Goal: Check status: Check status

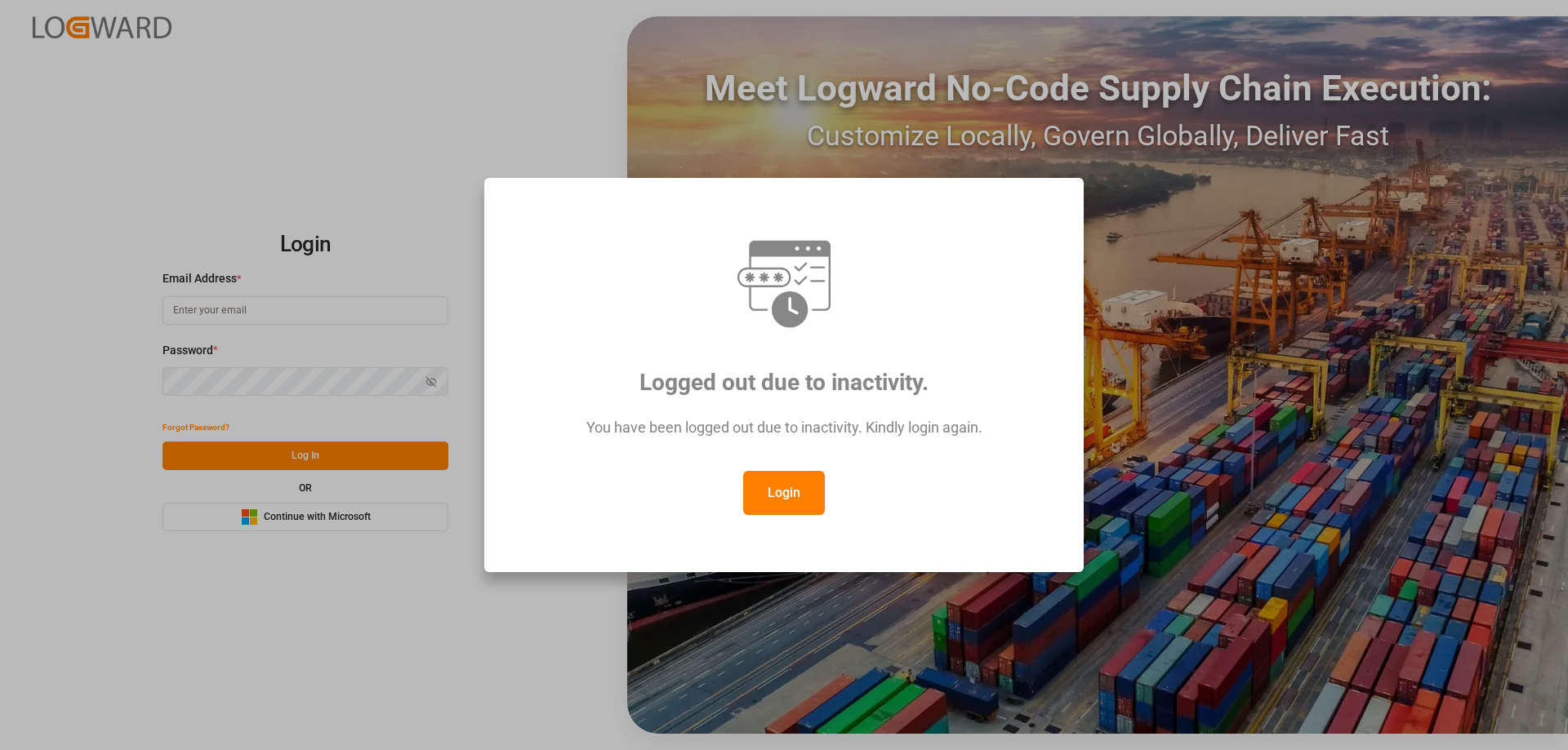
click at [736, 495] on div "Login" at bounding box center [784, 493] width 539 height 44
click at [756, 495] on button "Login" at bounding box center [783, 493] width 82 height 44
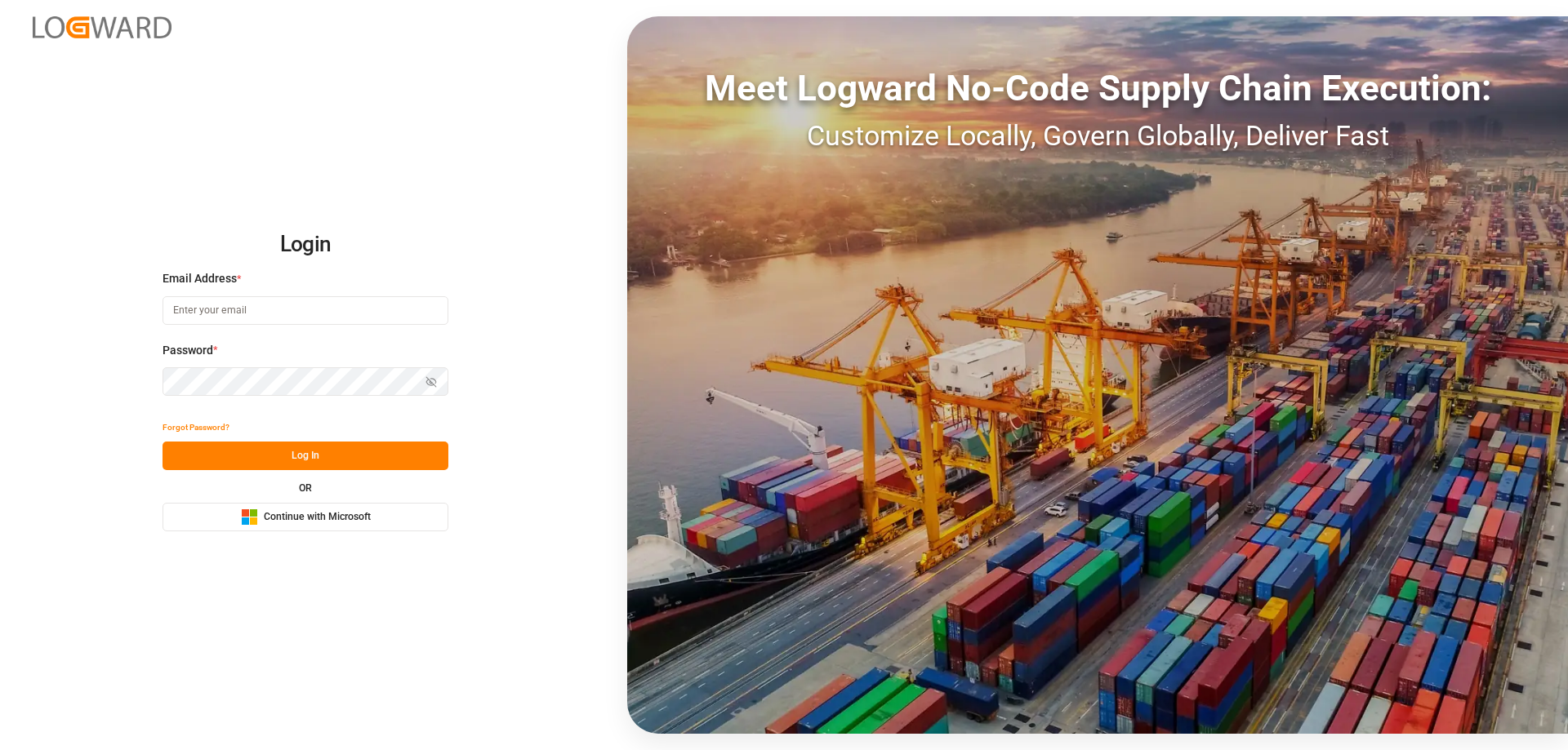
drag, startPoint x: 756, startPoint y: 495, endPoint x: 579, endPoint y: 490, distance: 177.1
click at [579, 490] on div "Login Email Address * Password * Show password Forgot Password? Log In OR Micro…" at bounding box center [784, 375] width 1568 height 750
click at [202, 318] on input at bounding box center [306, 310] width 286 height 28
type input "[PERSON_NAME][EMAIL_ADDRESS][PERSON_NAME][DOMAIN_NAME]"
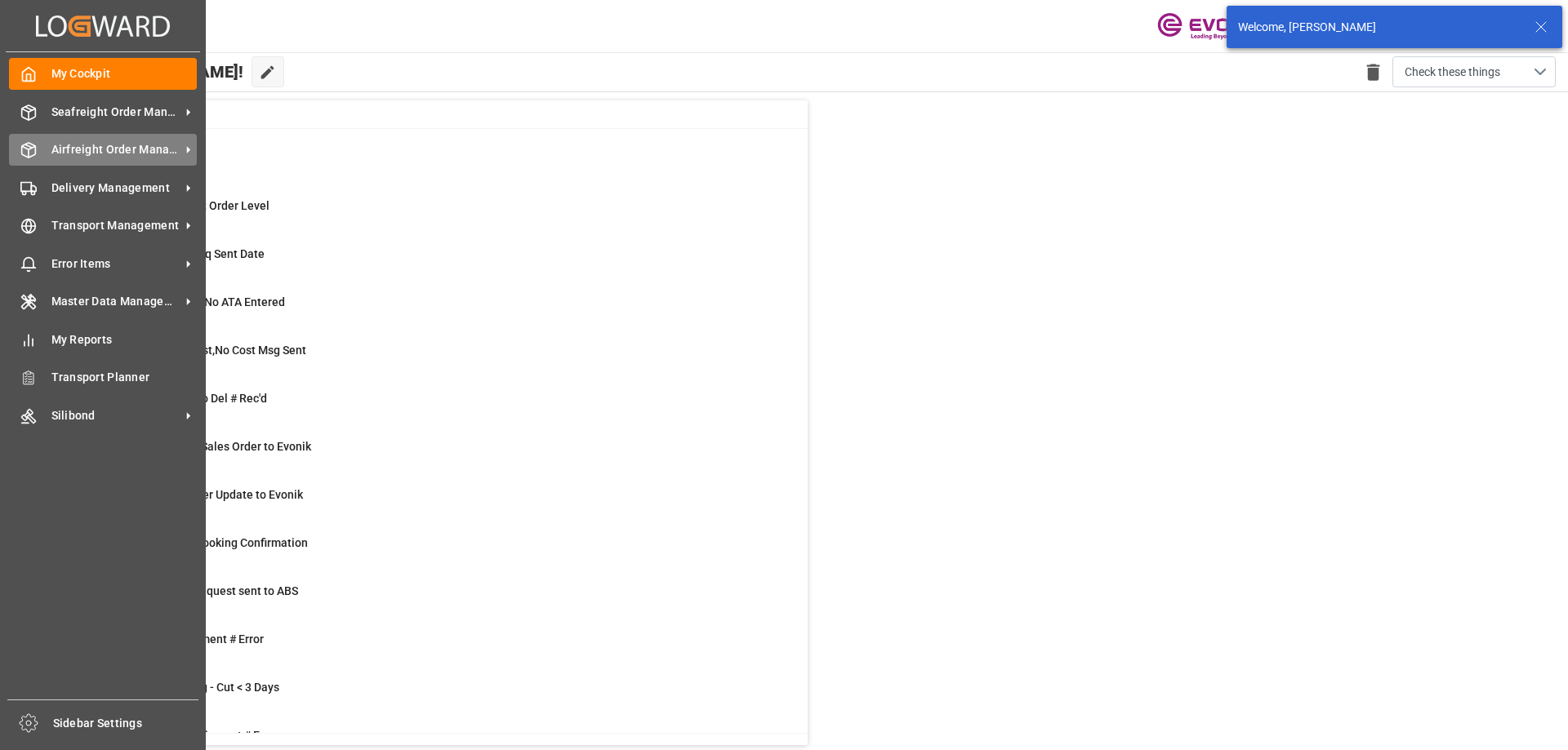
click at [46, 154] on div "Airfreight Order Management Airfreight Order Management" at bounding box center [102, 150] width 188 height 32
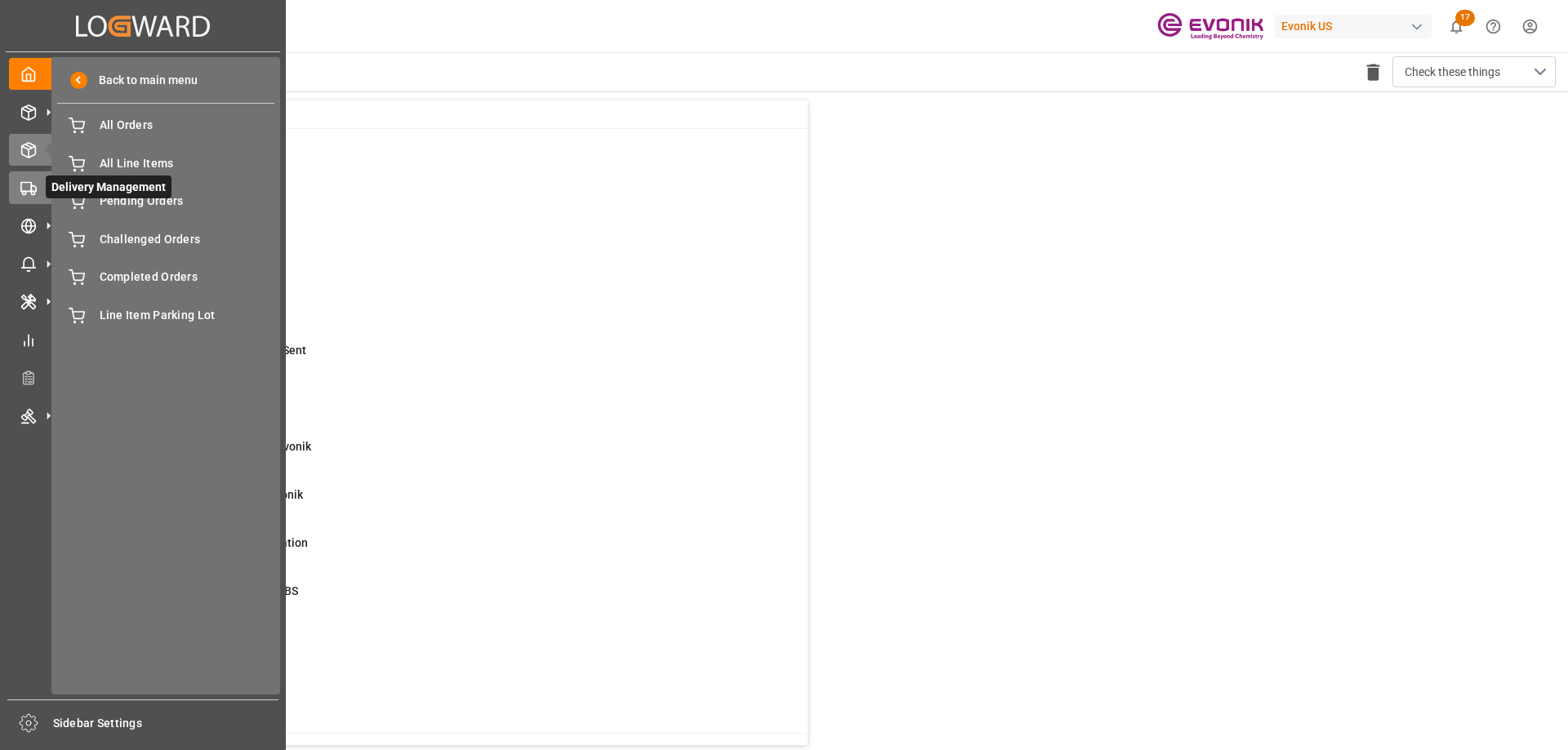
click at [41, 183] on icon at bounding box center [48, 188] width 17 height 17
click at [25, 137] on div "Airfreight Order Management Airfreight Order Management" at bounding box center [142, 150] width 268 height 32
drag, startPoint x: 114, startPoint y: 124, endPoint x: 102, endPoint y: 201, distance: 77.9
drag, startPoint x: 102, startPoint y: 201, endPoint x: 170, endPoint y: 207, distance: 68.3
click at [170, 207] on span "Pending Orders" at bounding box center [188, 201] width 176 height 17
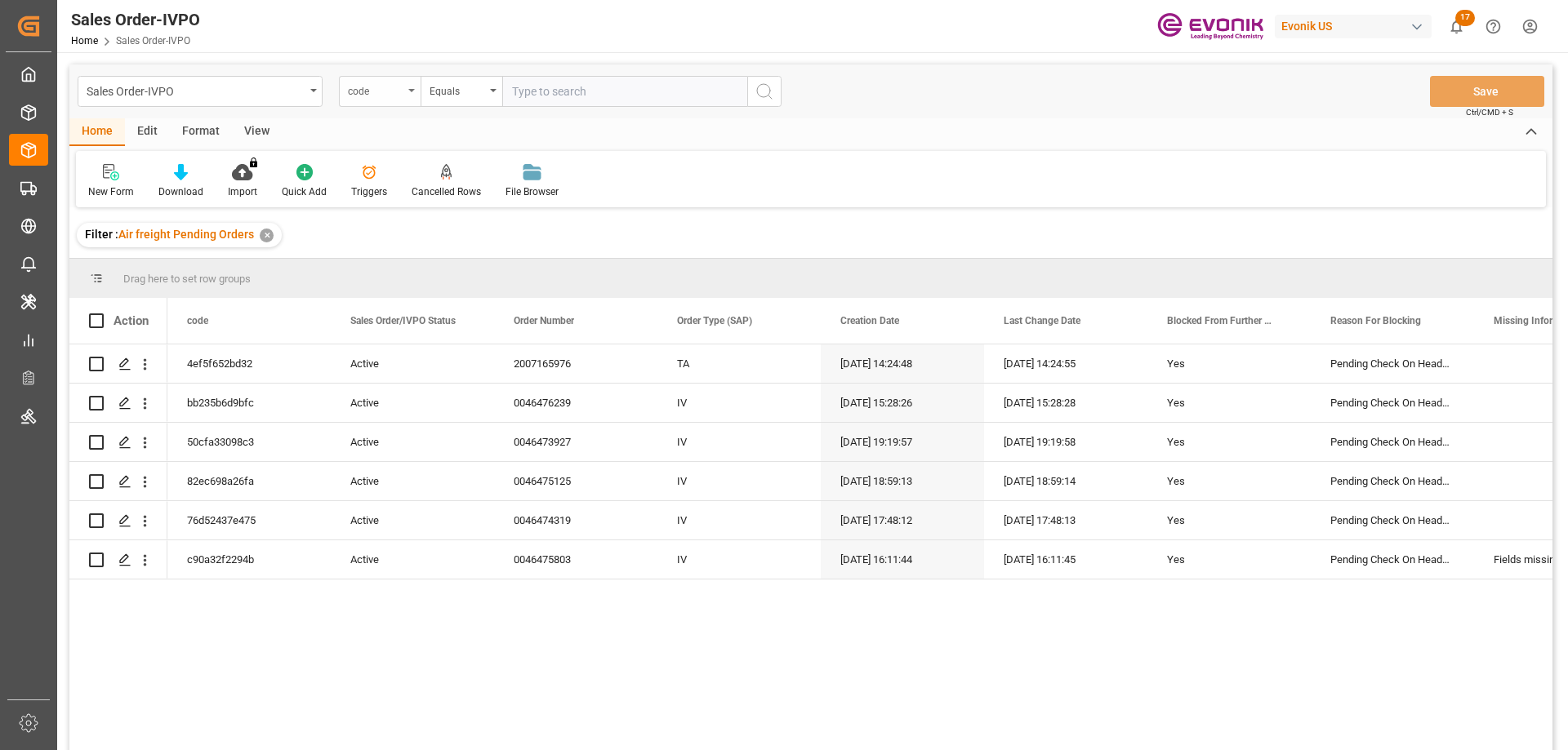
click at [390, 93] on div "code" at bounding box center [375, 89] width 56 height 19
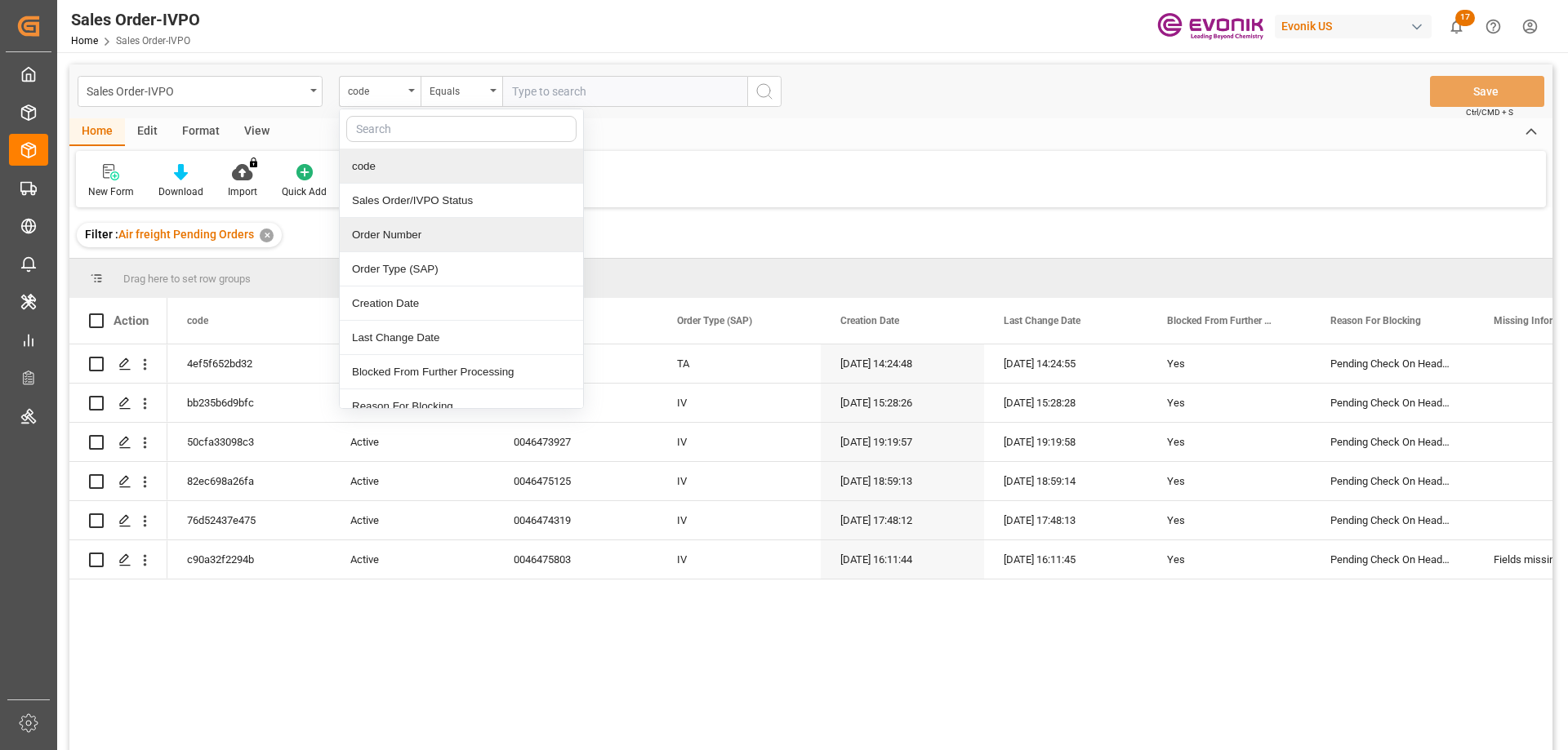
click at [423, 237] on div "Order Number" at bounding box center [461, 235] width 244 height 34
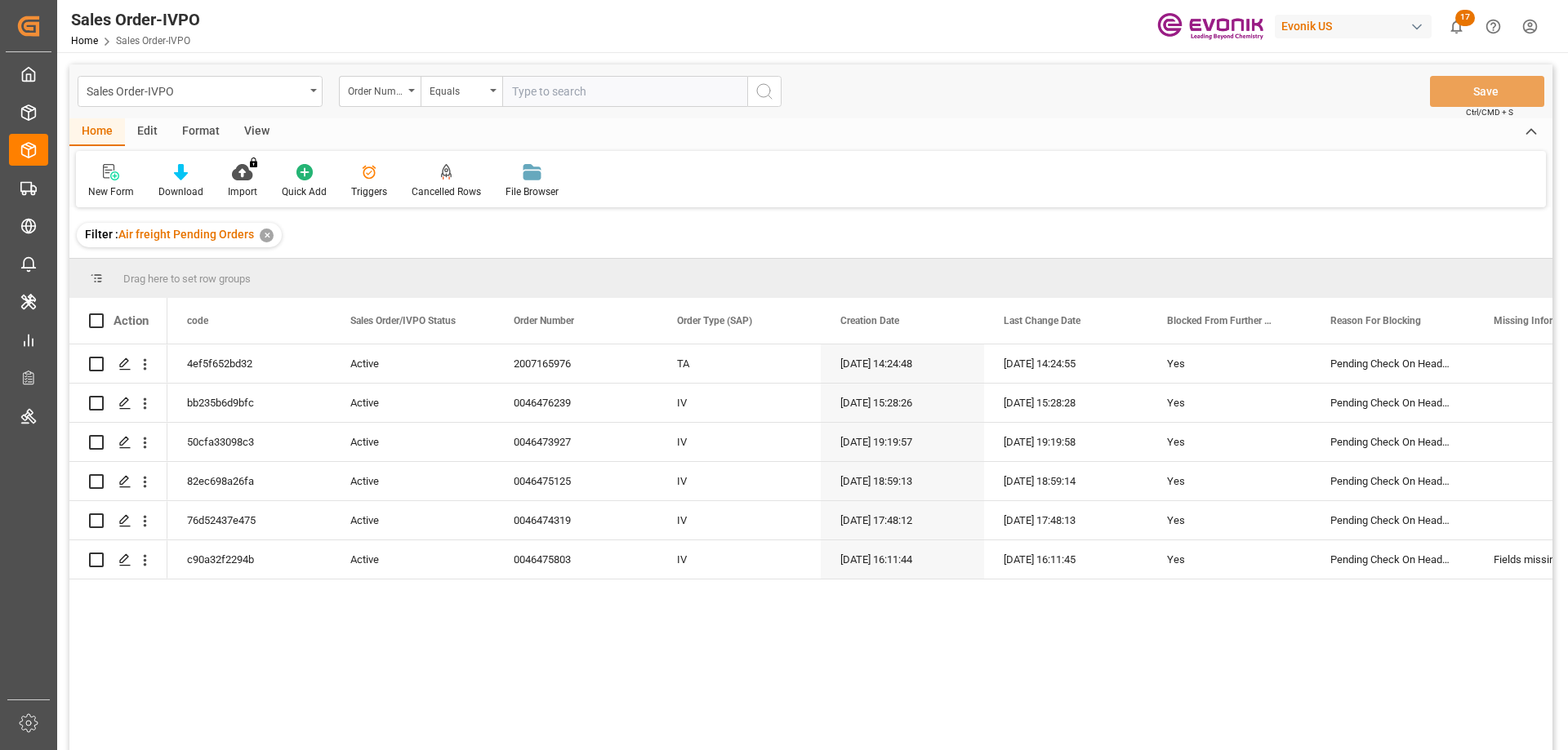
click at [546, 97] on input "text" at bounding box center [625, 91] width 245 height 31
paste input "2007165976"
type input "2007165976"
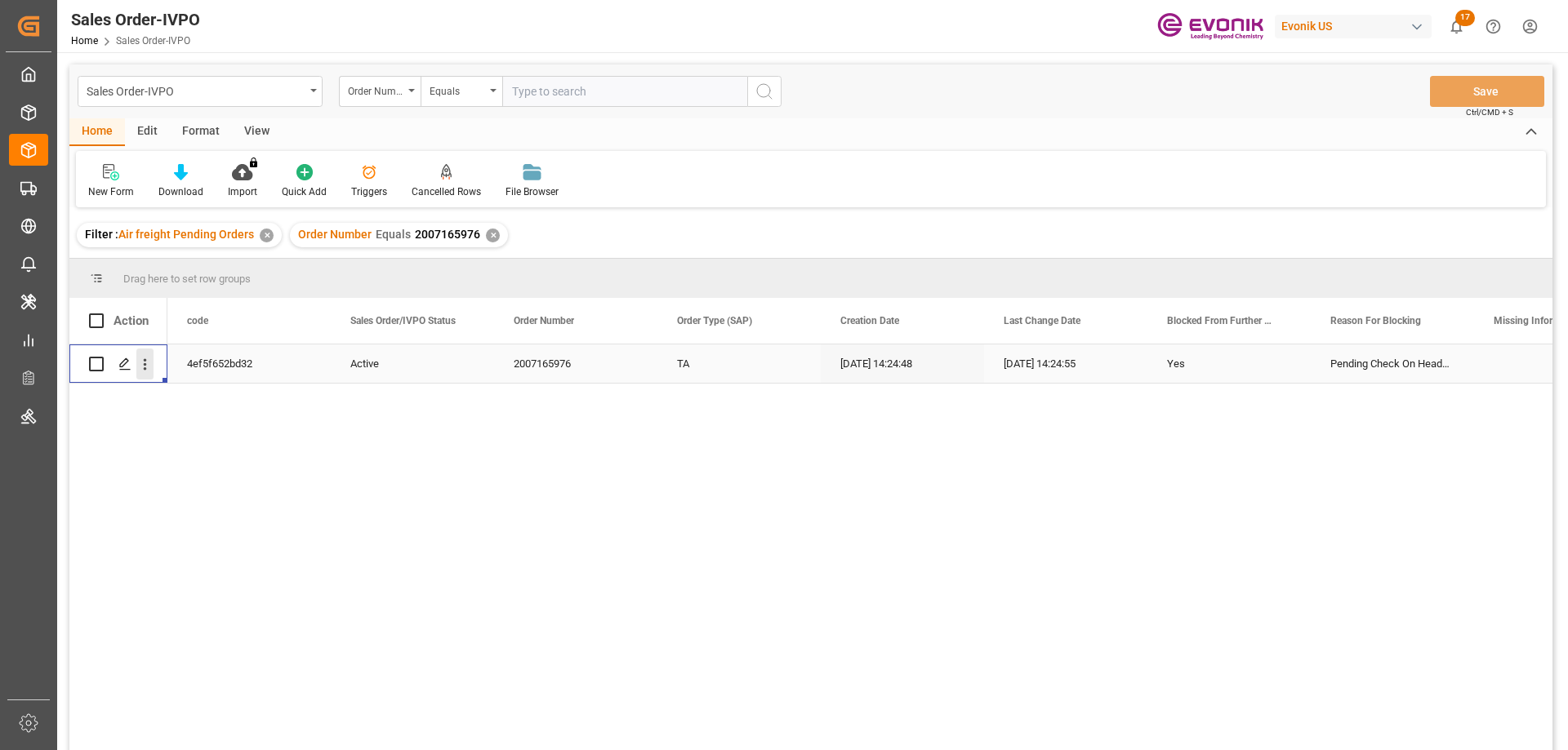
click at [151, 360] on icon "open menu" at bounding box center [145, 365] width 17 height 17
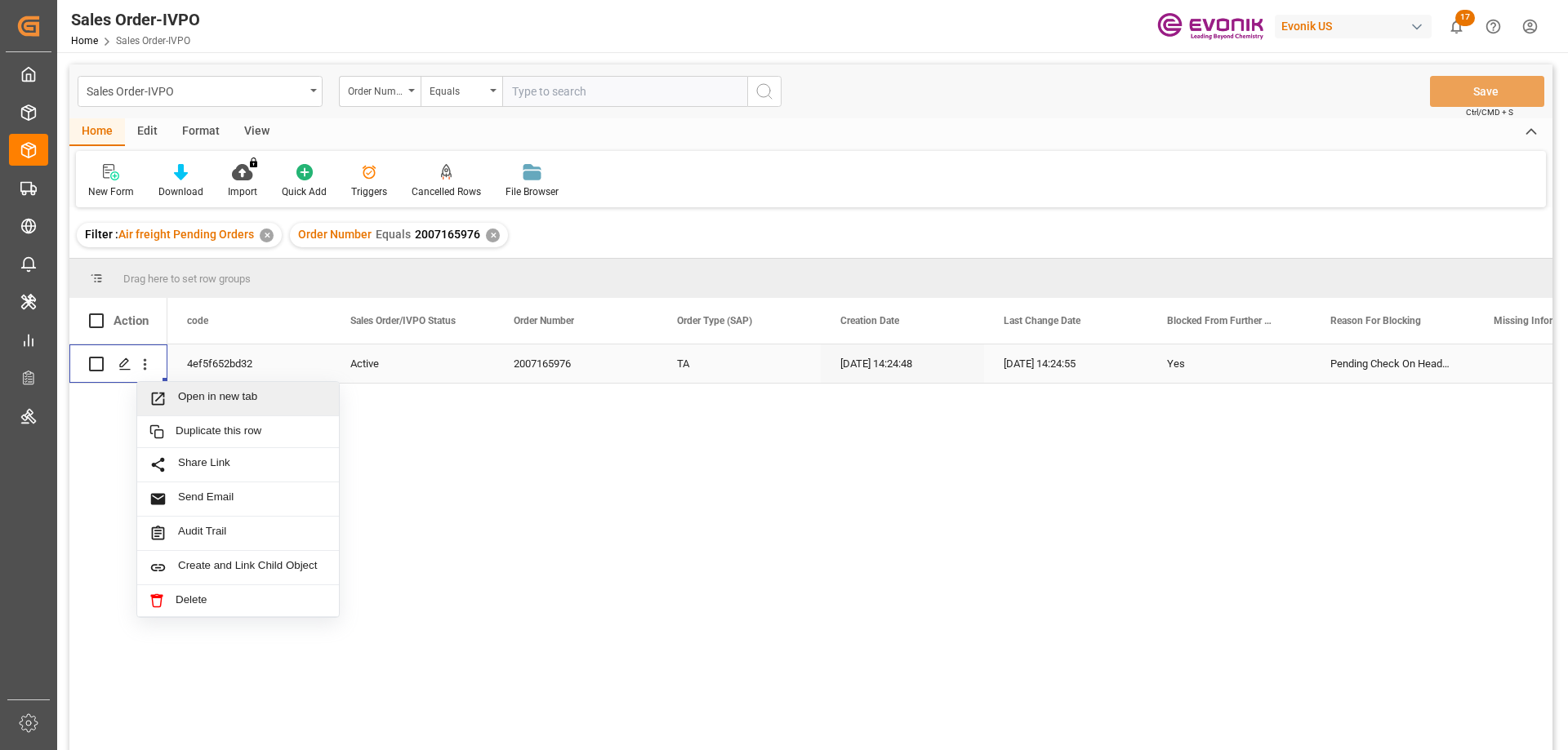
click at [197, 399] on span "Open in new tab" at bounding box center [252, 399] width 149 height 17
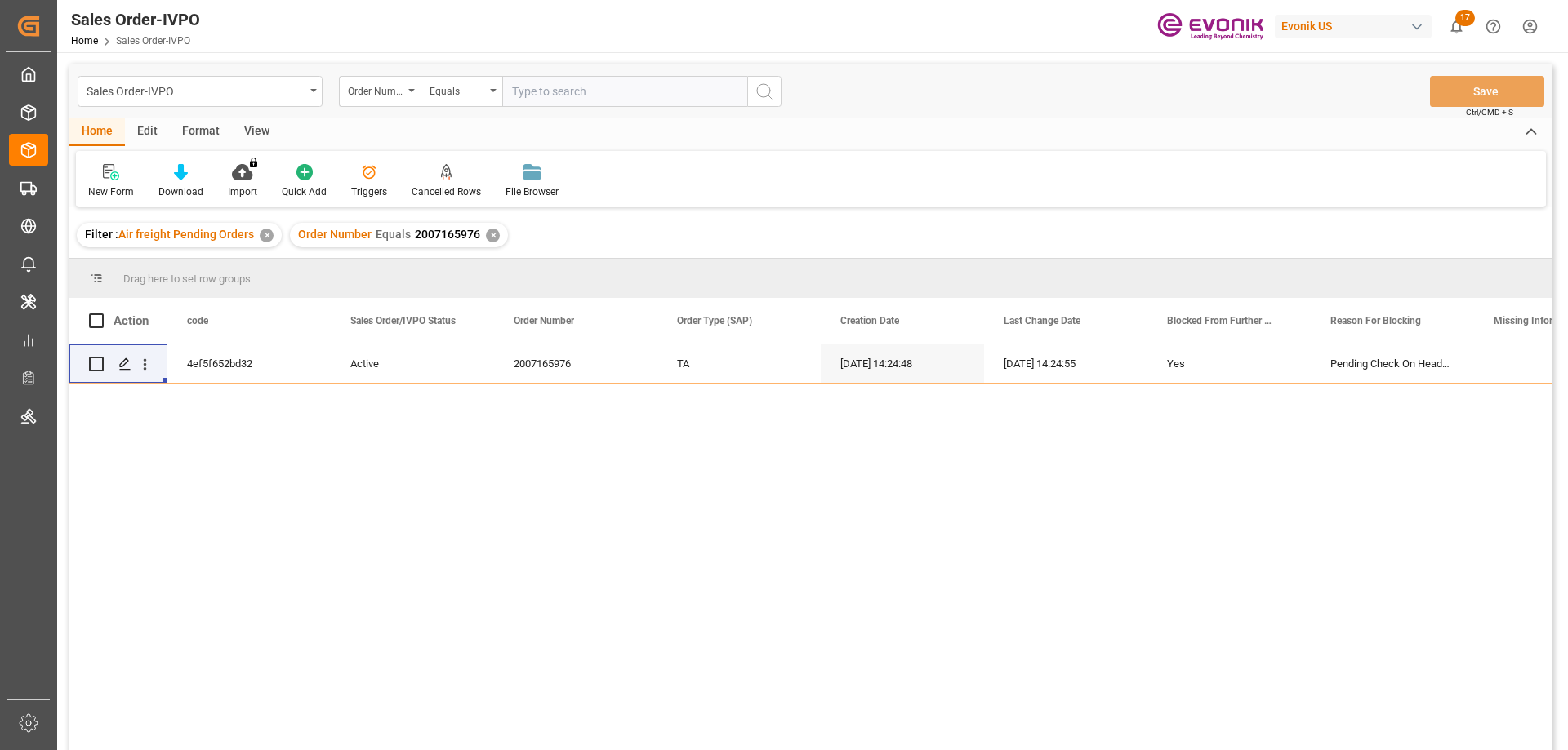
click at [486, 237] on div "✕" at bounding box center [493, 236] width 14 height 14
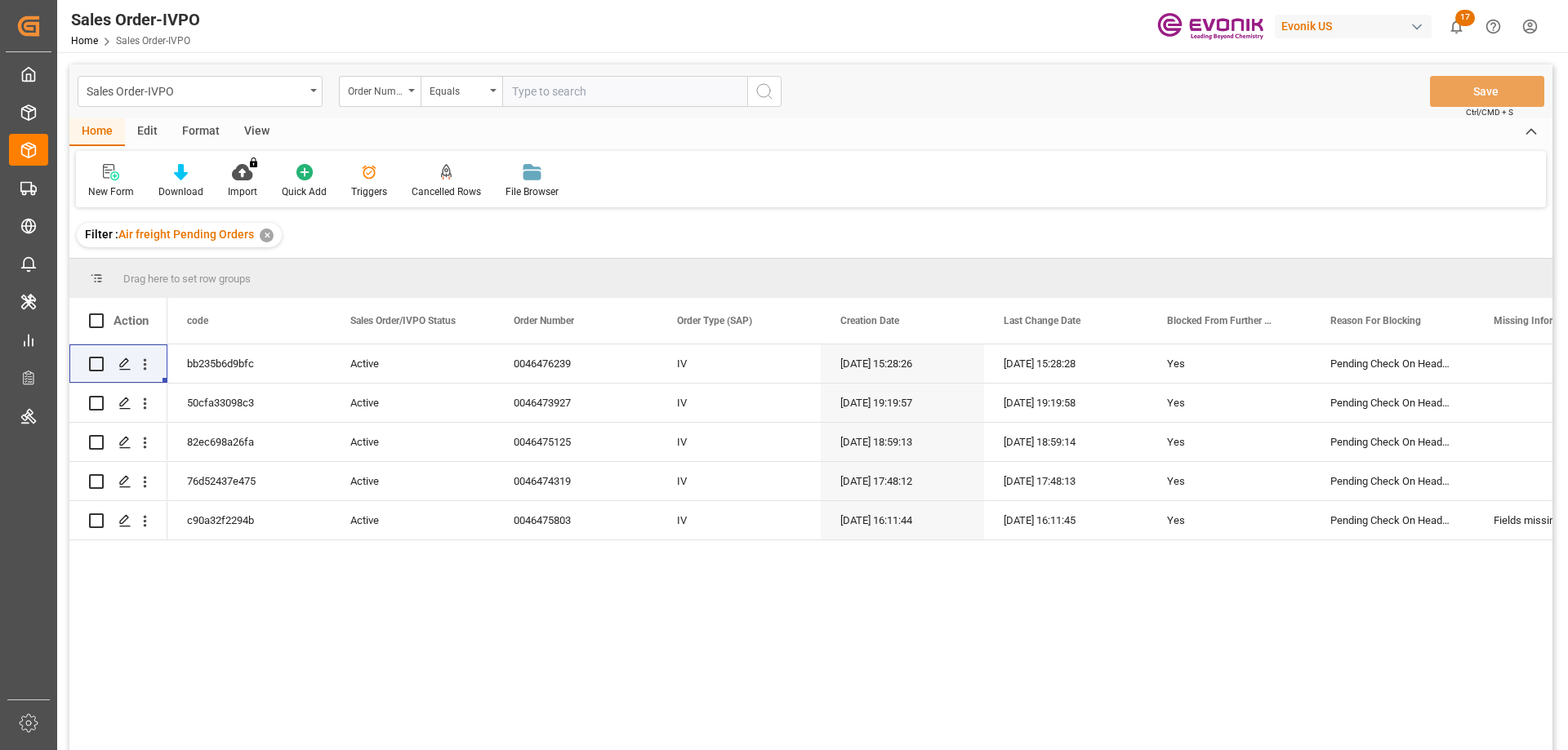
click at [1093, 606] on div "bb235b6d9bfc Active 0046476239 IV [DATE] 15:28:26 [DATE] 15:28:28 Yes Pending C…" at bounding box center [860, 552] width 1385 height 416
click at [407, 95] on div "Order Number" at bounding box center [380, 91] width 82 height 31
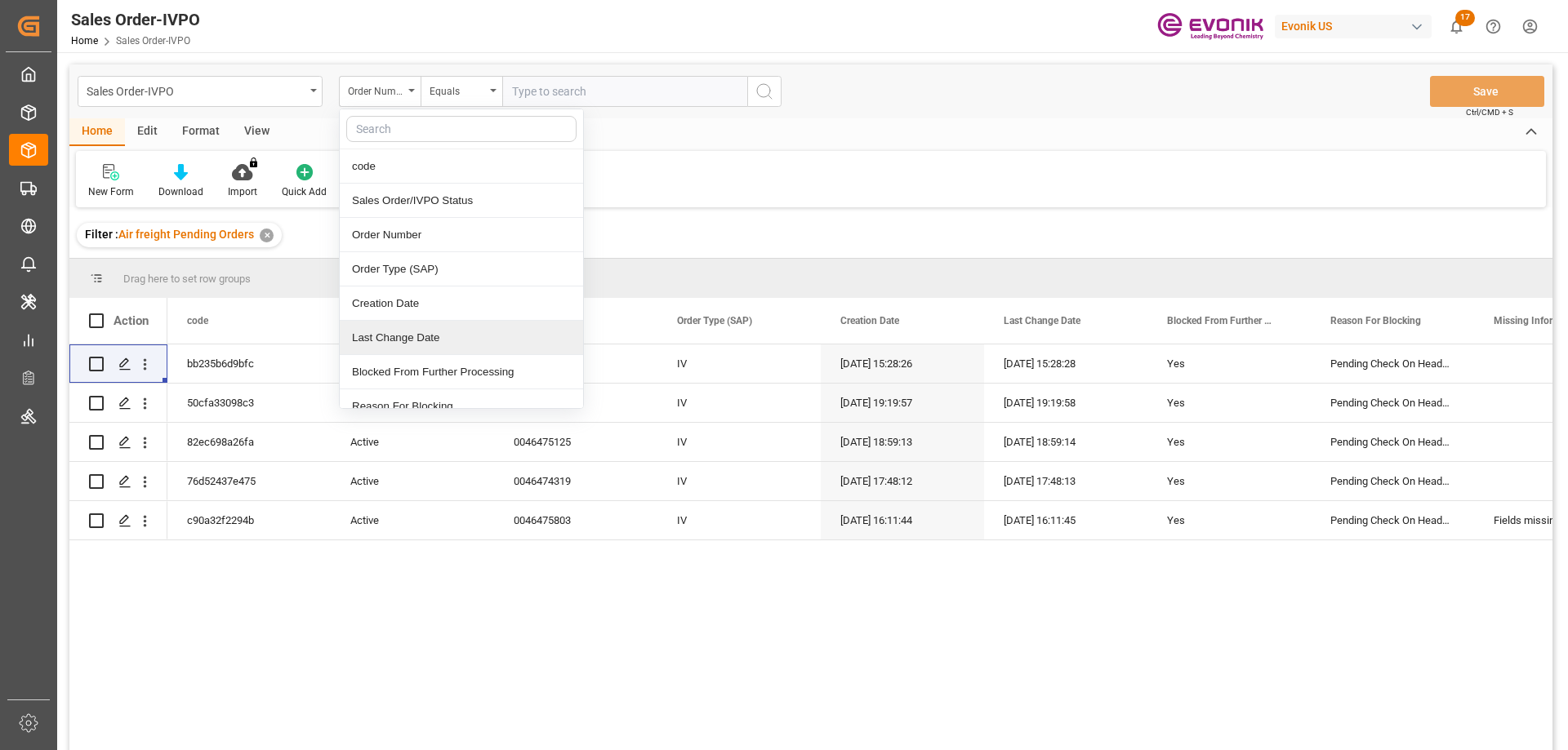
scroll to position [163, 0]
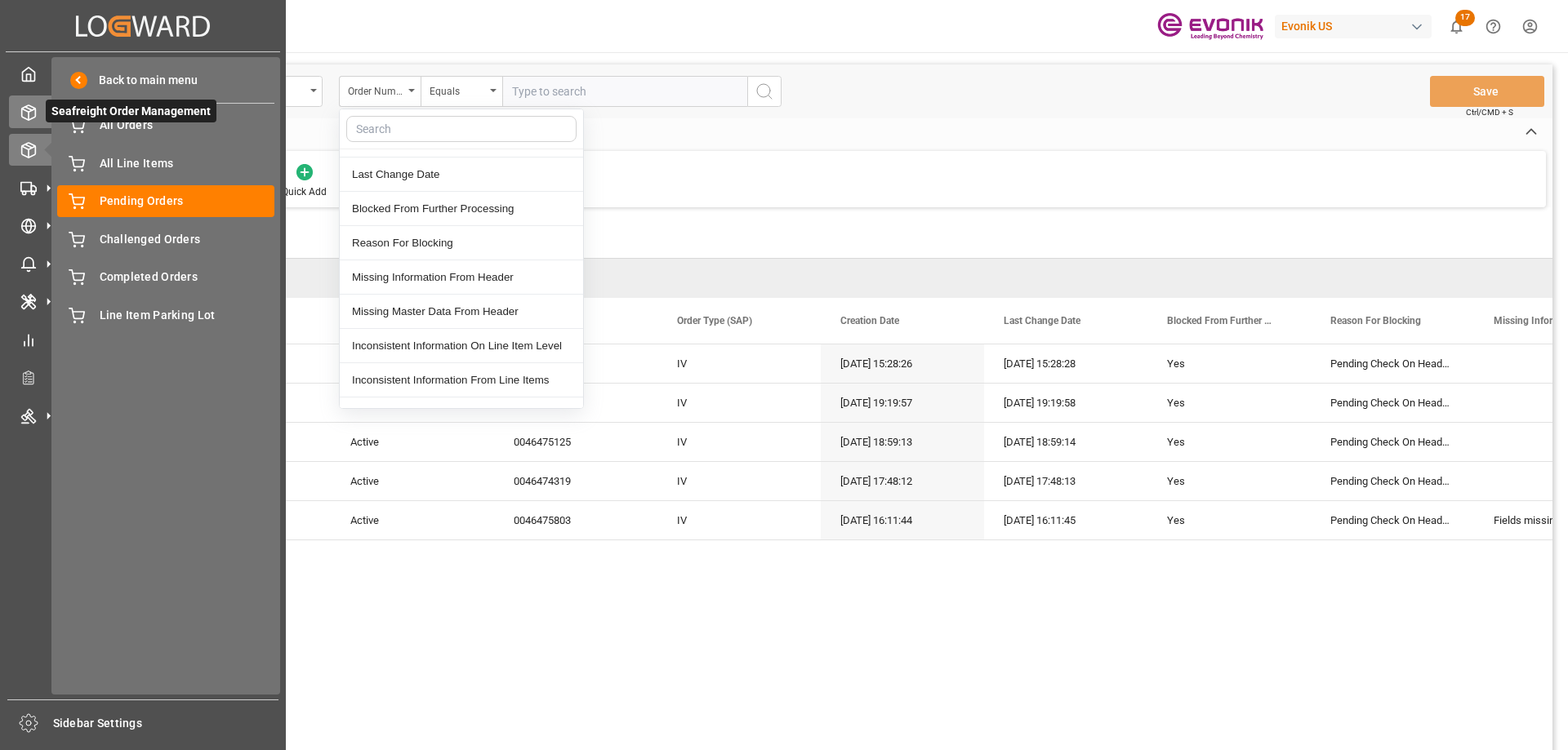
click at [30, 107] on icon at bounding box center [28, 112] width 16 height 16
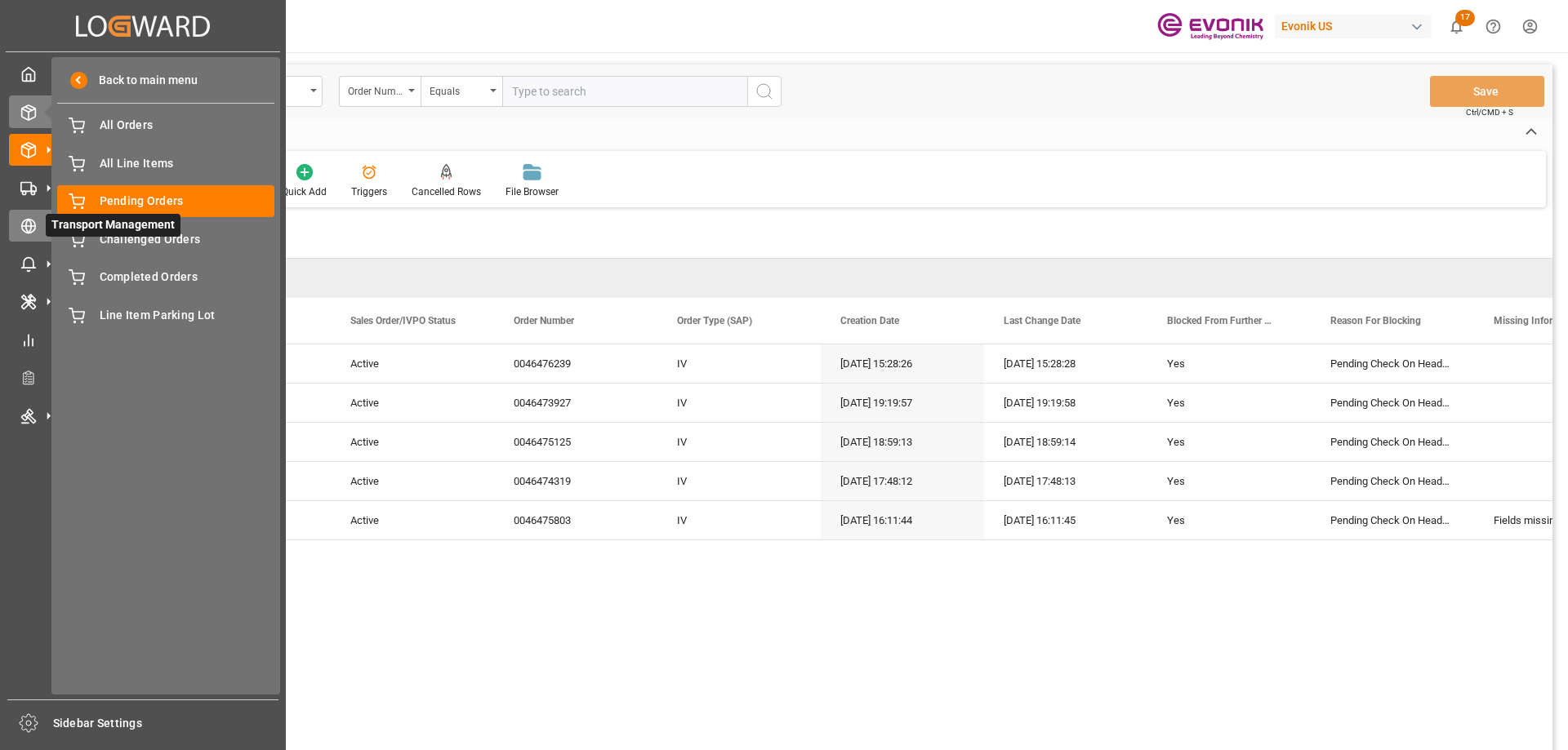
click at [28, 219] on icon at bounding box center [28, 226] width 6 height 14
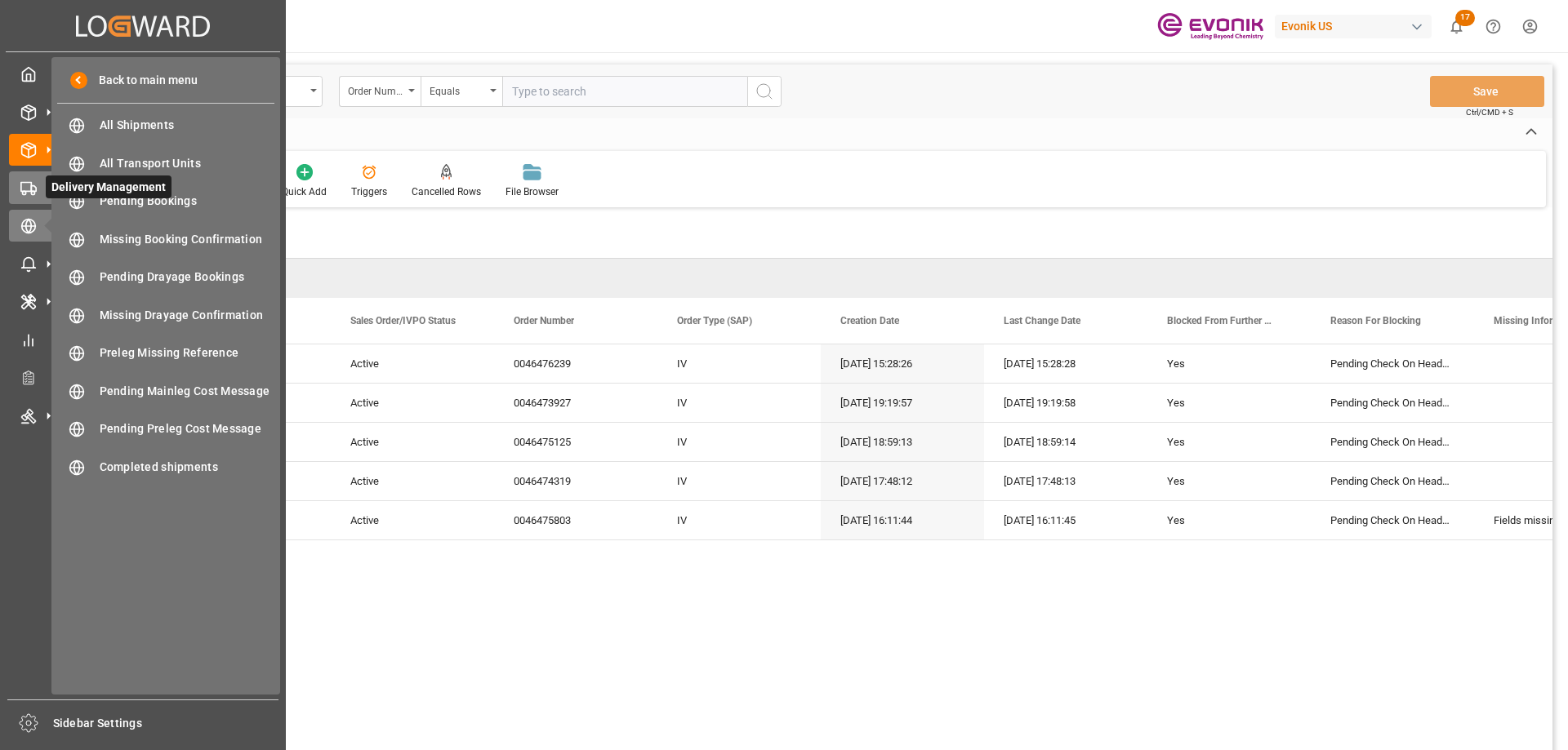
click at [28, 183] on icon at bounding box center [28, 188] width 16 height 16
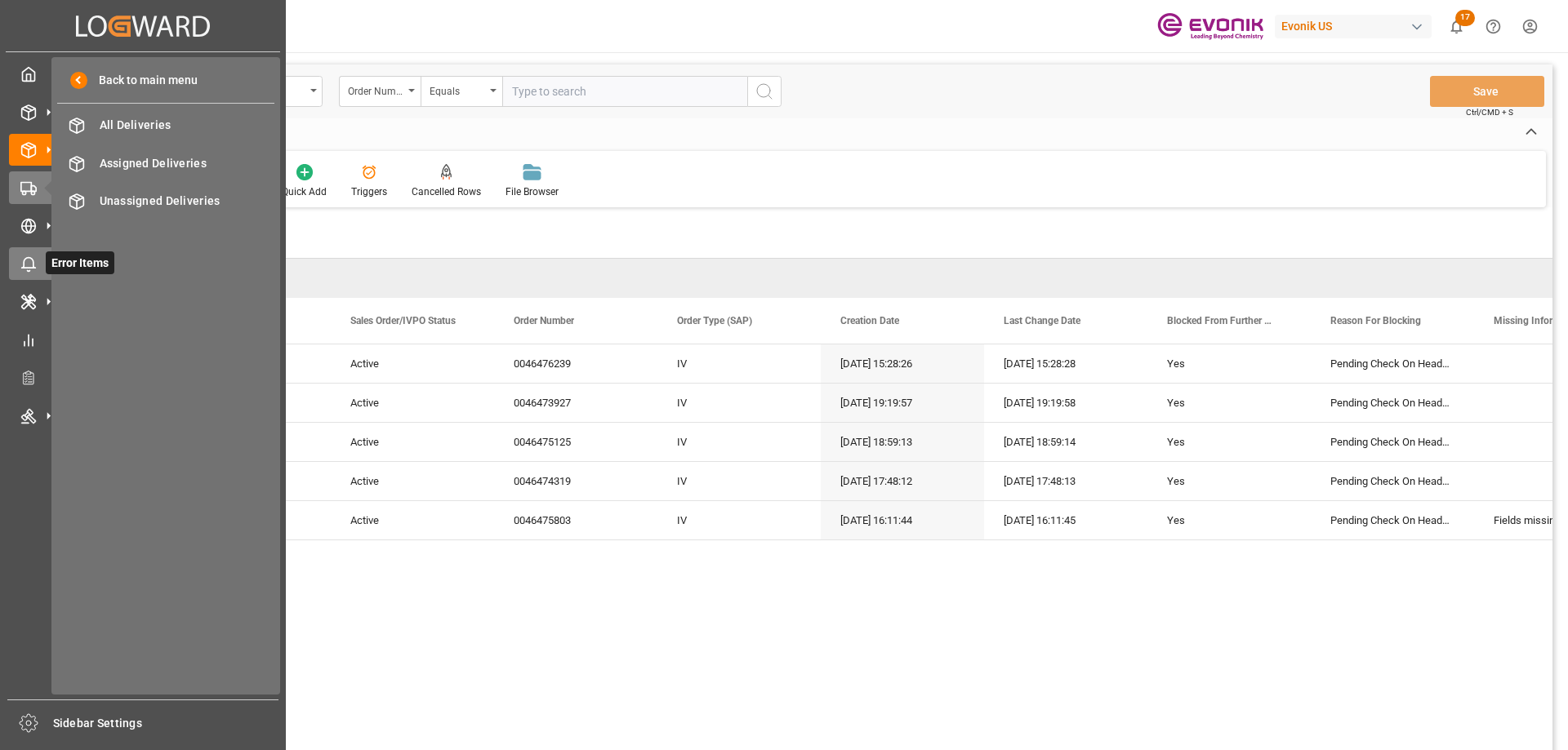
click at [40, 265] on icon at bounding box center [48, 264] width 17 height 17
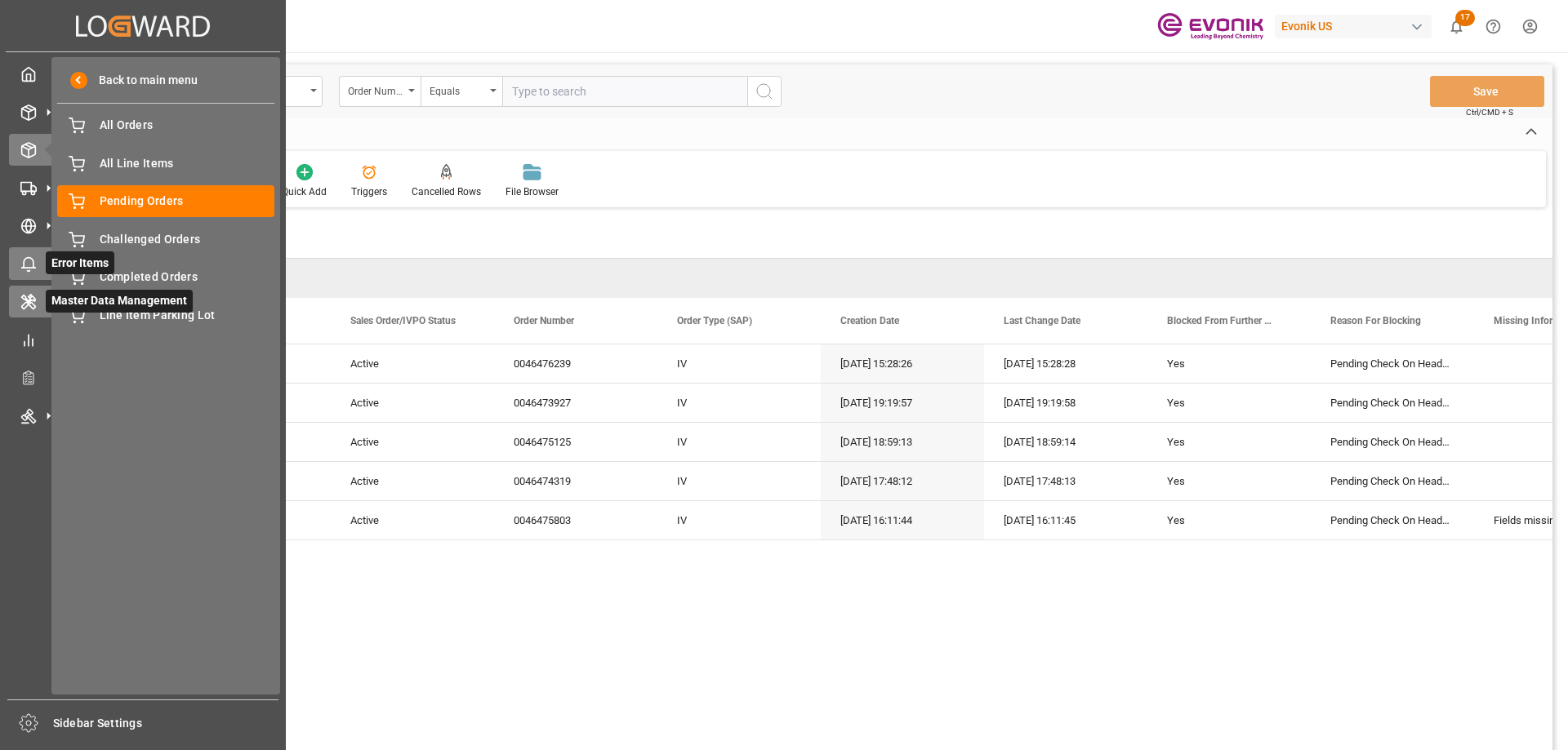
click at [33, 308] on icon at bounding box center [28, 302] width 16 height 16
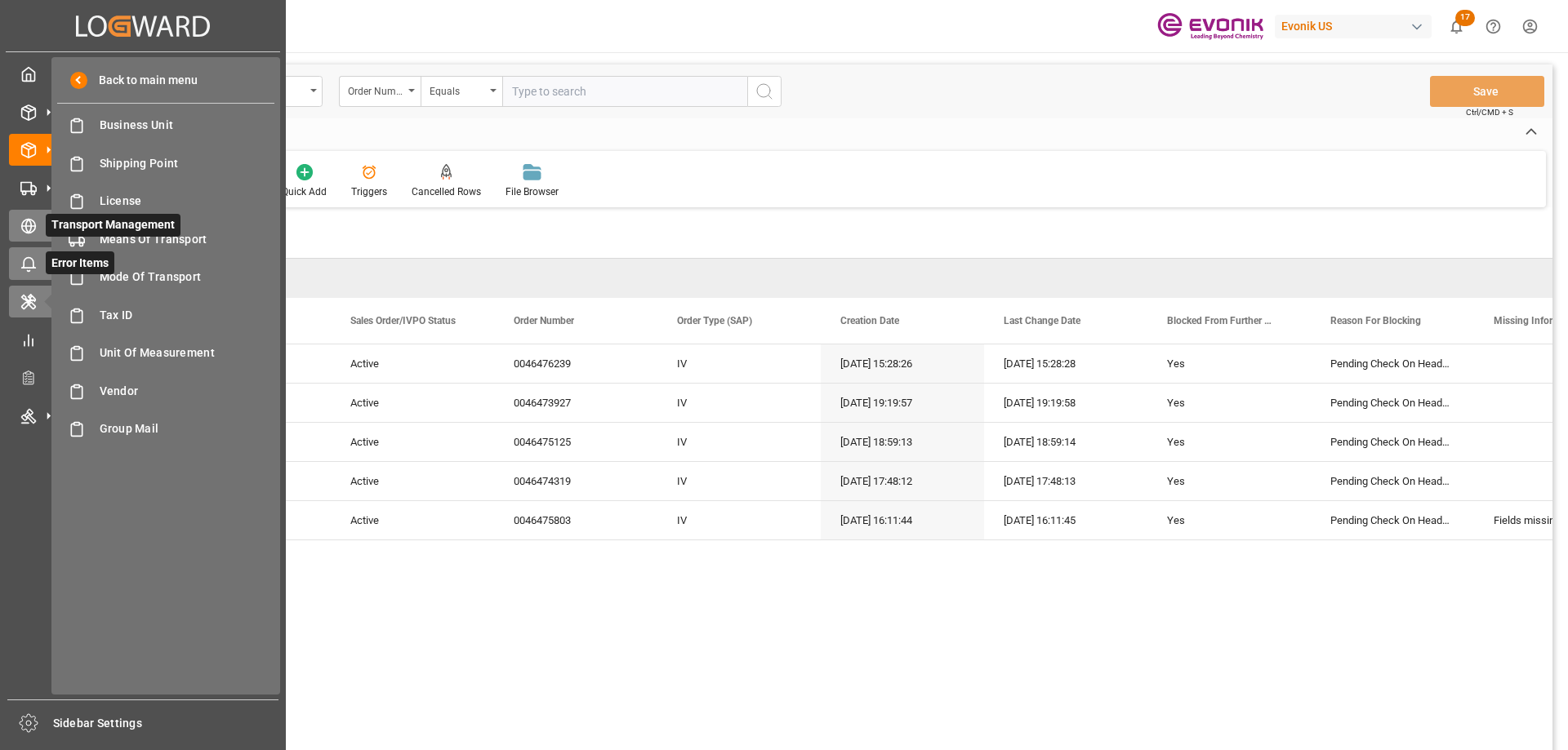
click at [39, 215] on div "Transport Management Transport Management" at bounding box center [142, 225] width 268 height 32
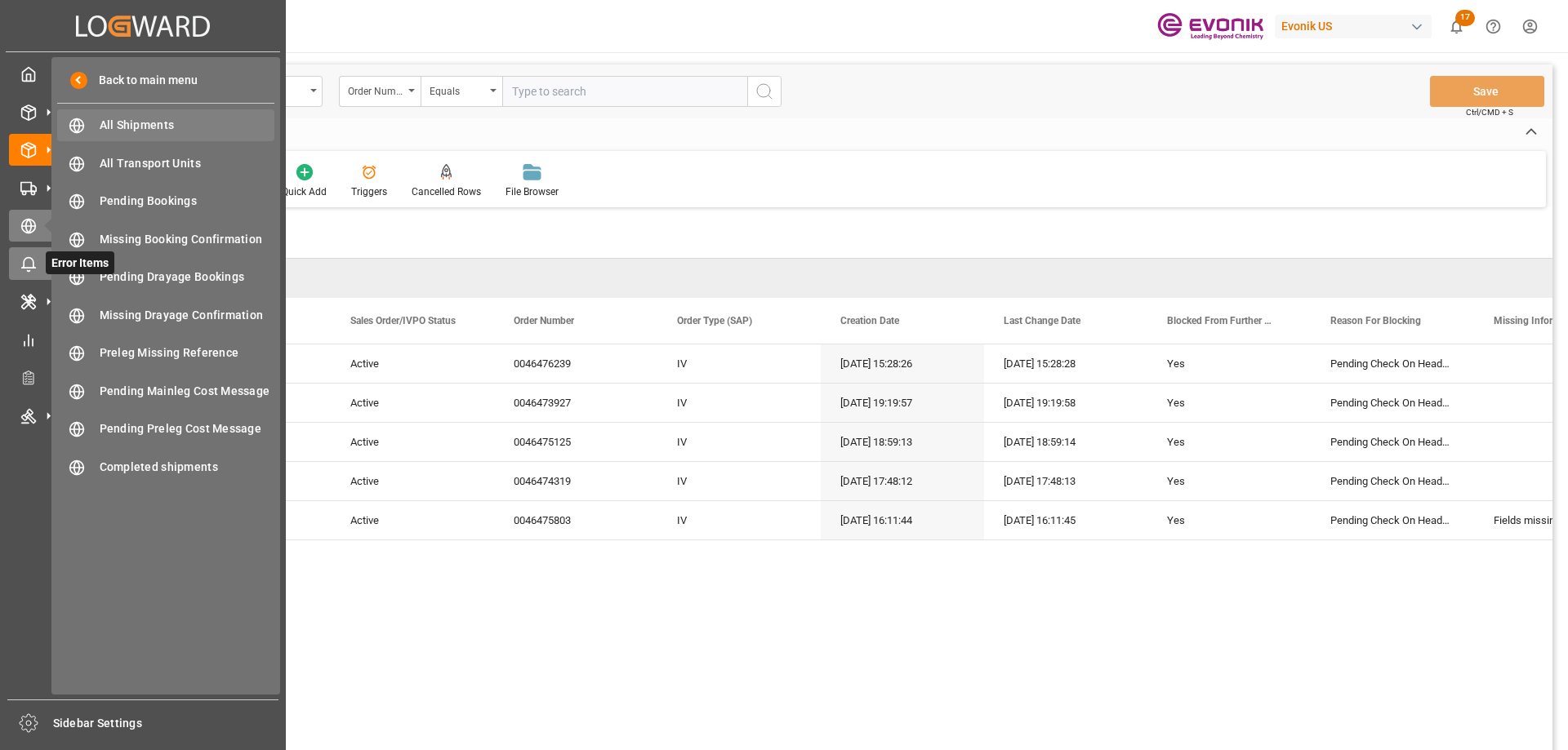
click at [126, 130] on span "All Shipments" at bounding box center [188, 126] width 176 height 17
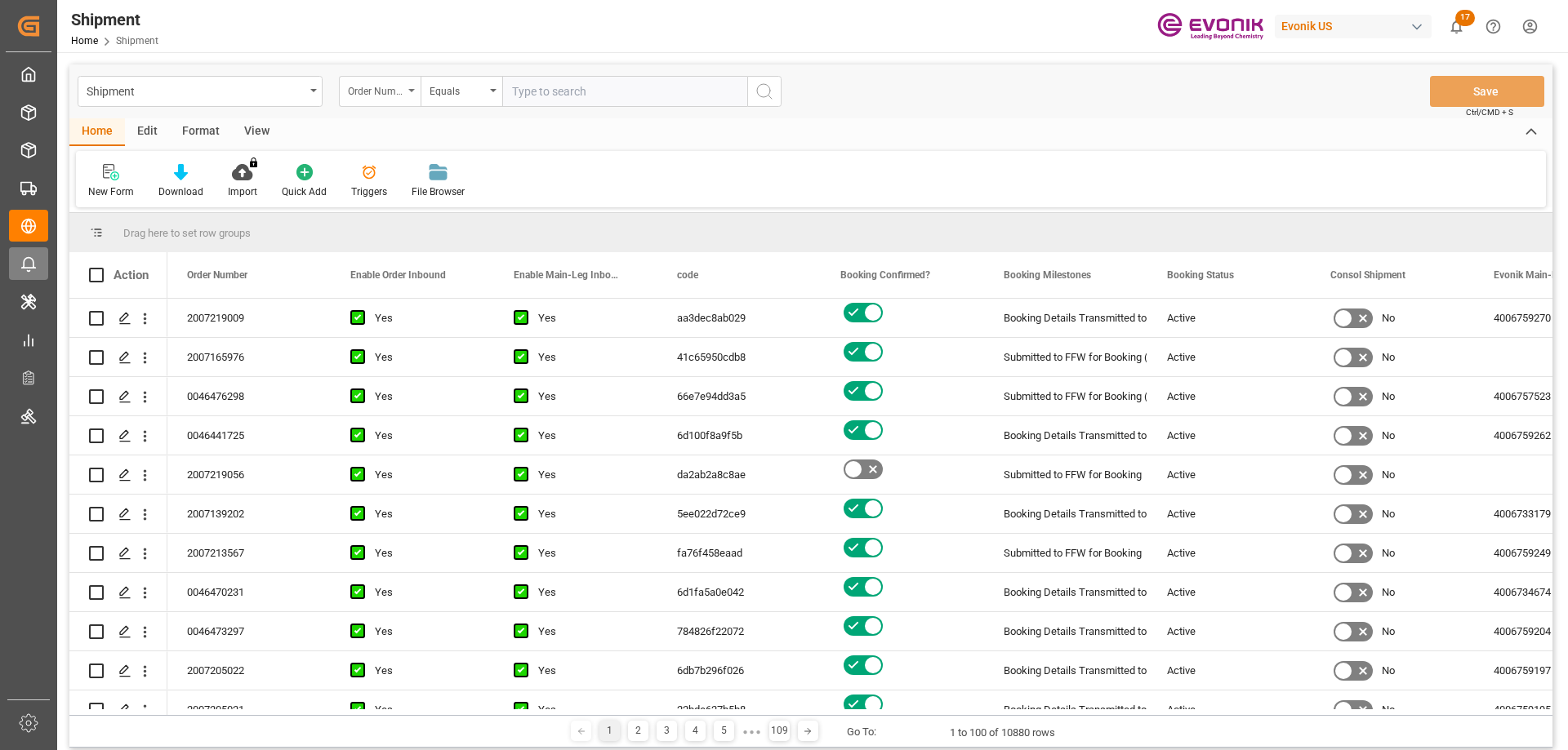
click at [404, 94] on div "Order Number" at bounding box center [380, 91] width 82 height 31
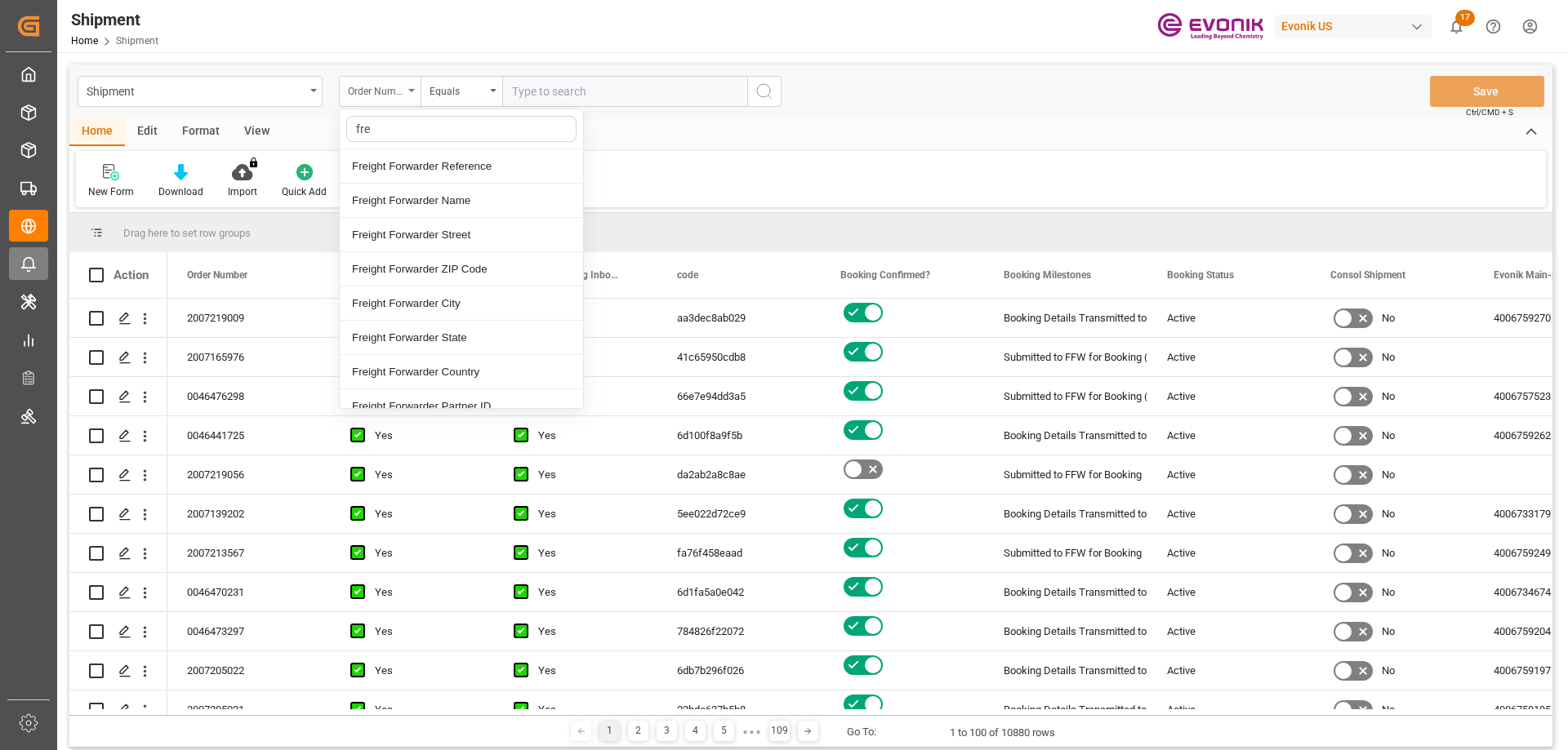
type input "frei"
click at [430, 158] on div "Freight Forwarder Reference" at bounding box center [461, 167] width 244 height 34
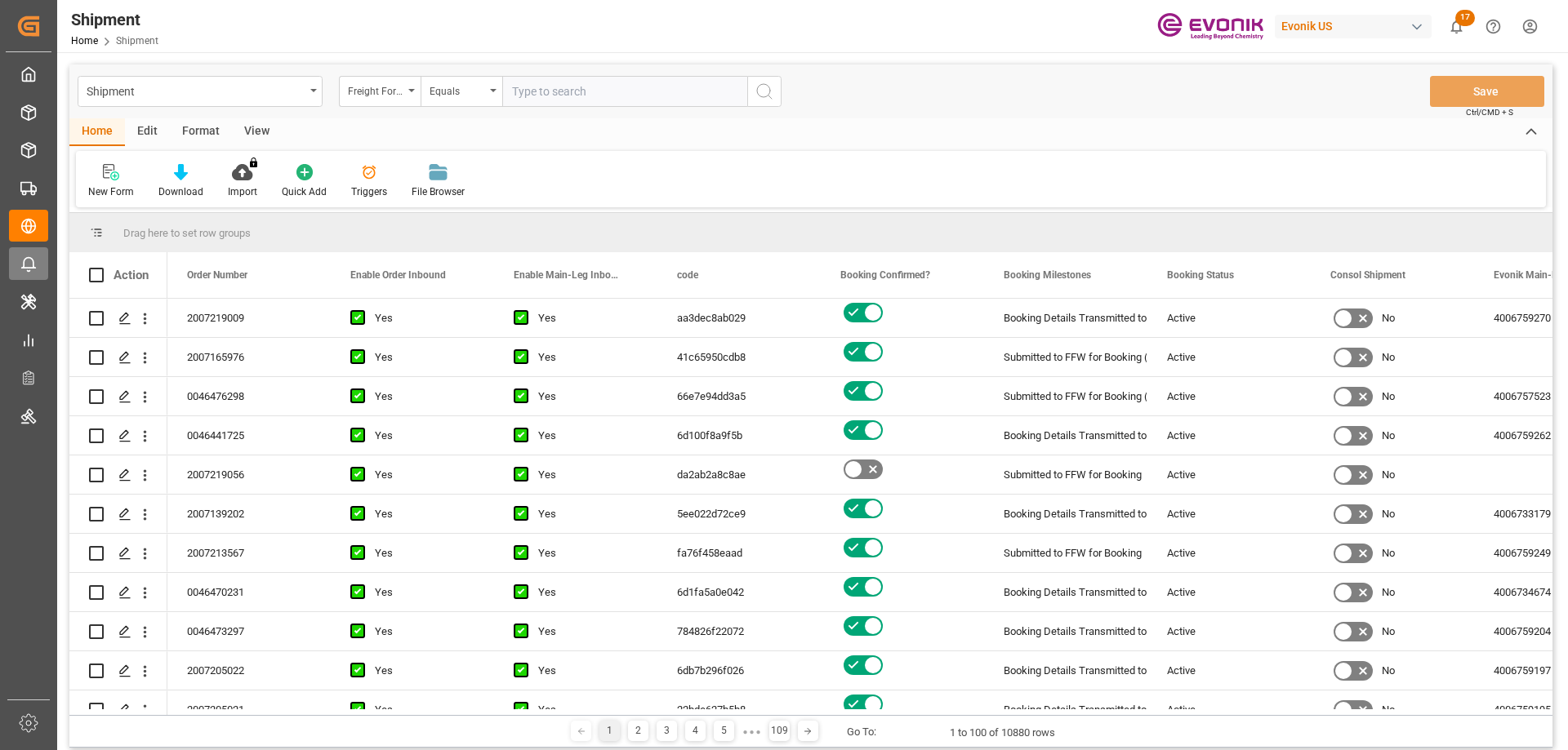
click at [560, 98] on input "text" at bounding box center [625, 91] width 245 height 31
paste input "251005734541"
type input "25100573454"
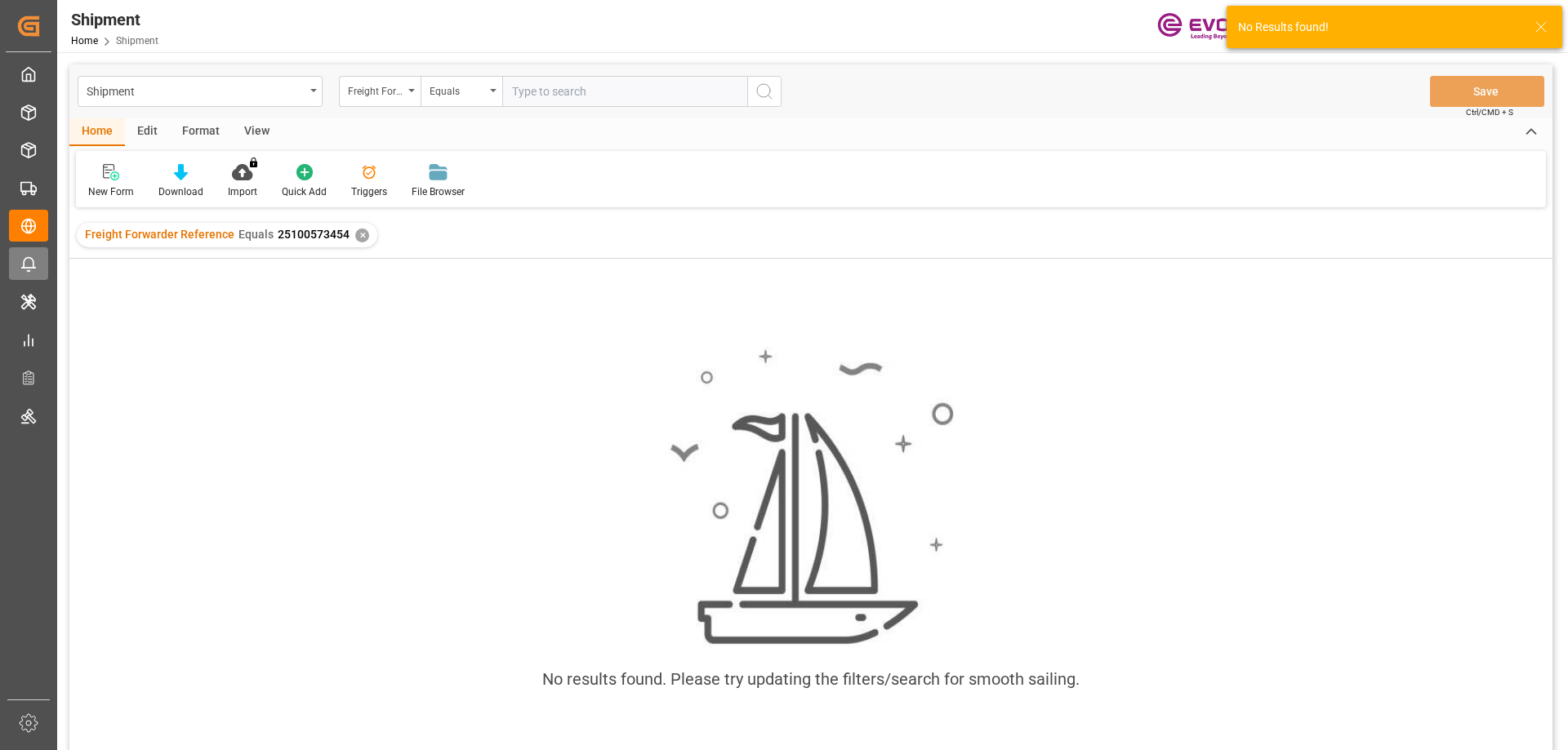
click at [553, 96] on input "text" at bounding box center [625, 91] width 245 height 31
type input "2510057345411"
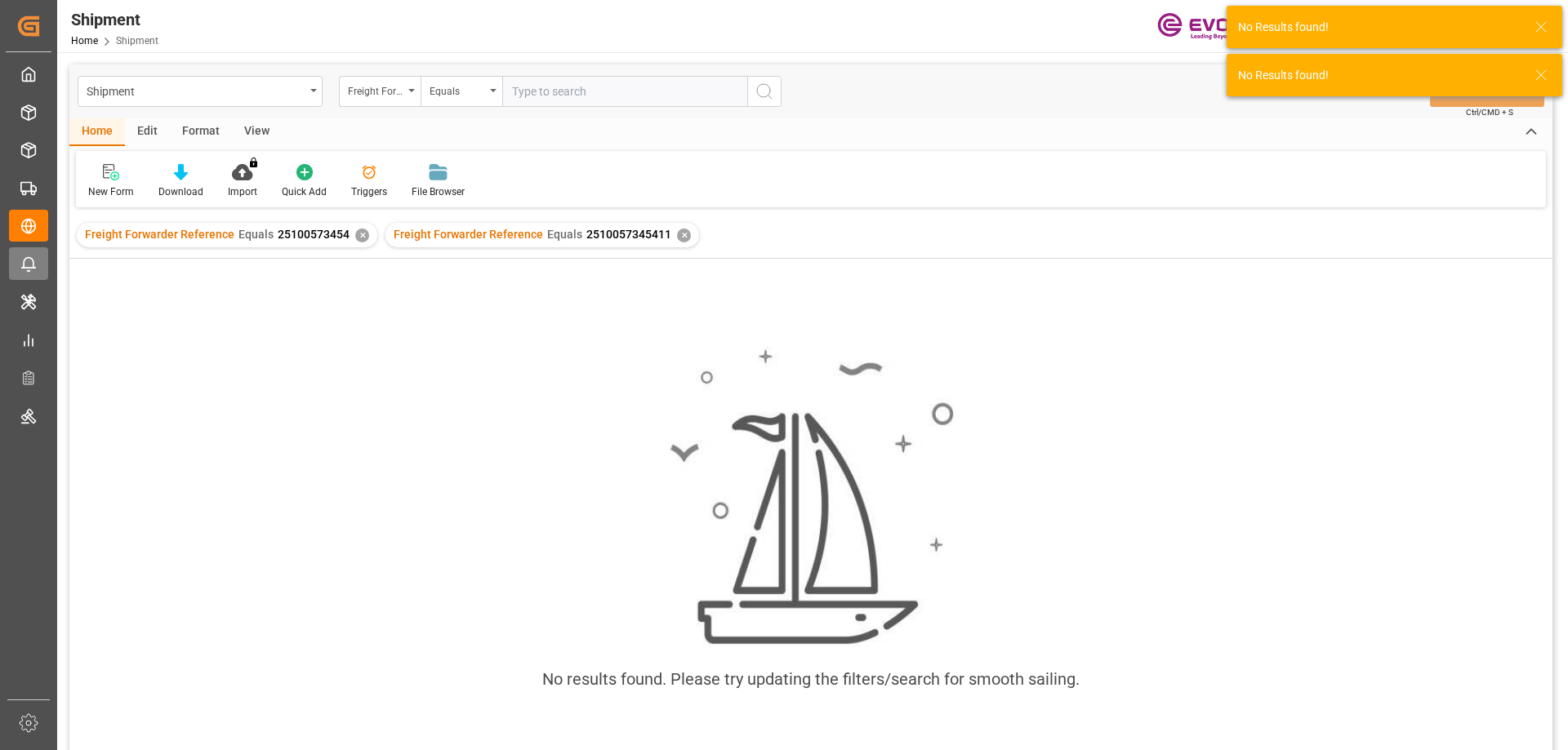
click at [362, 236] on div "✕" at bounding box center [362, 236] width 14 height 14
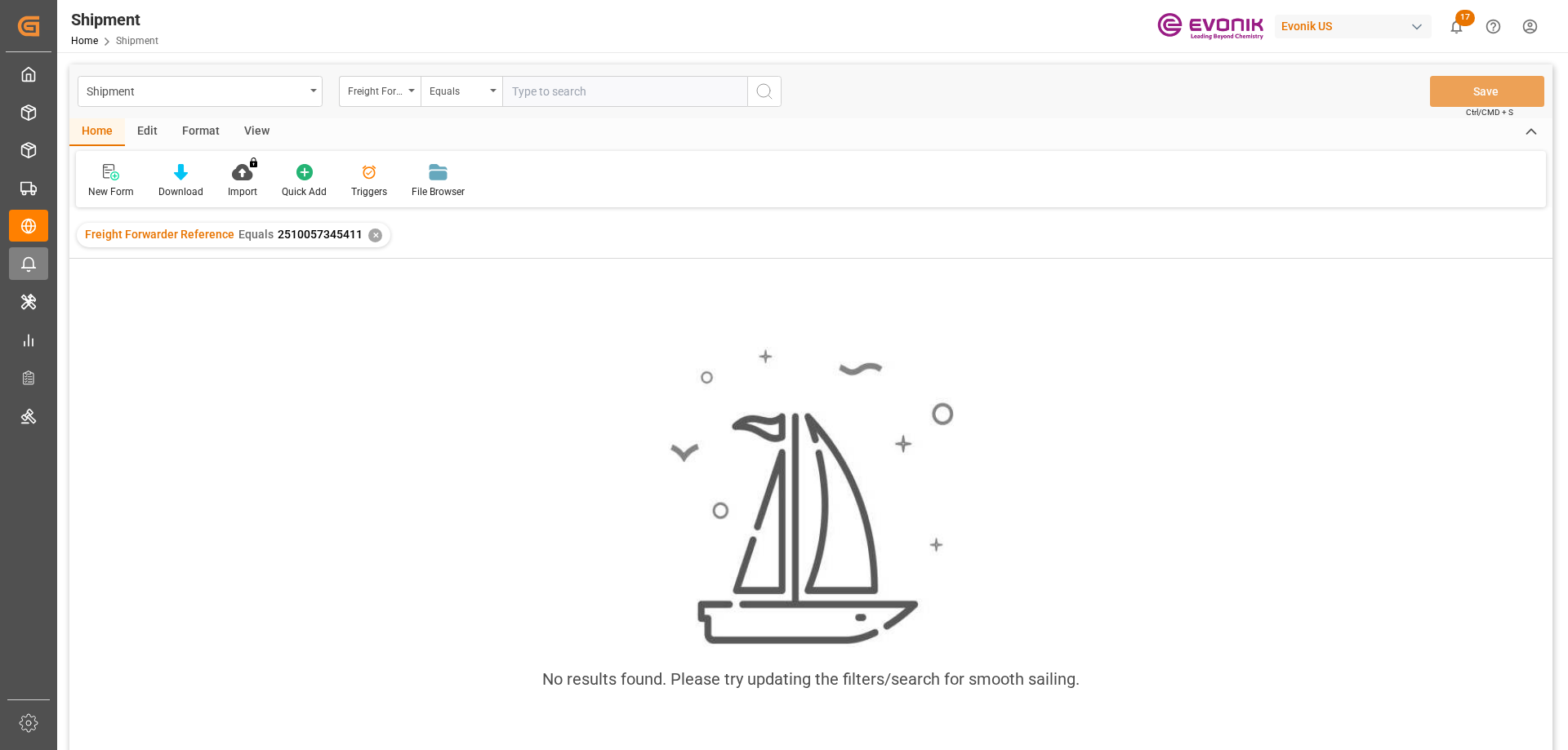
click at [579, 89] on input "text" at bounding box center [625, 91] width 245 height 31
paste input "251005000269"
type input "251005000269"
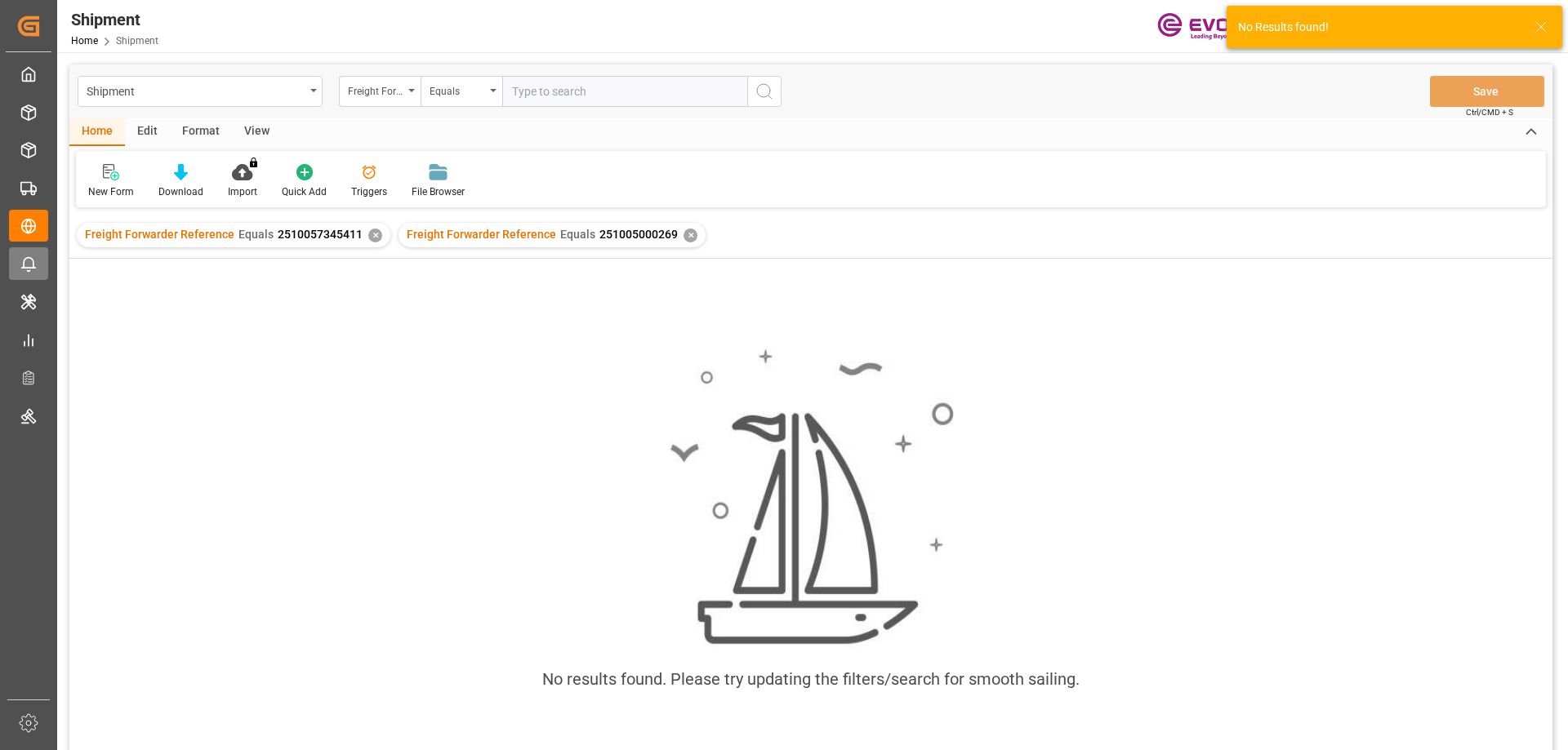
click at [368, 238] on div "✕" at bounding box center [375, 236] width 14 height 14
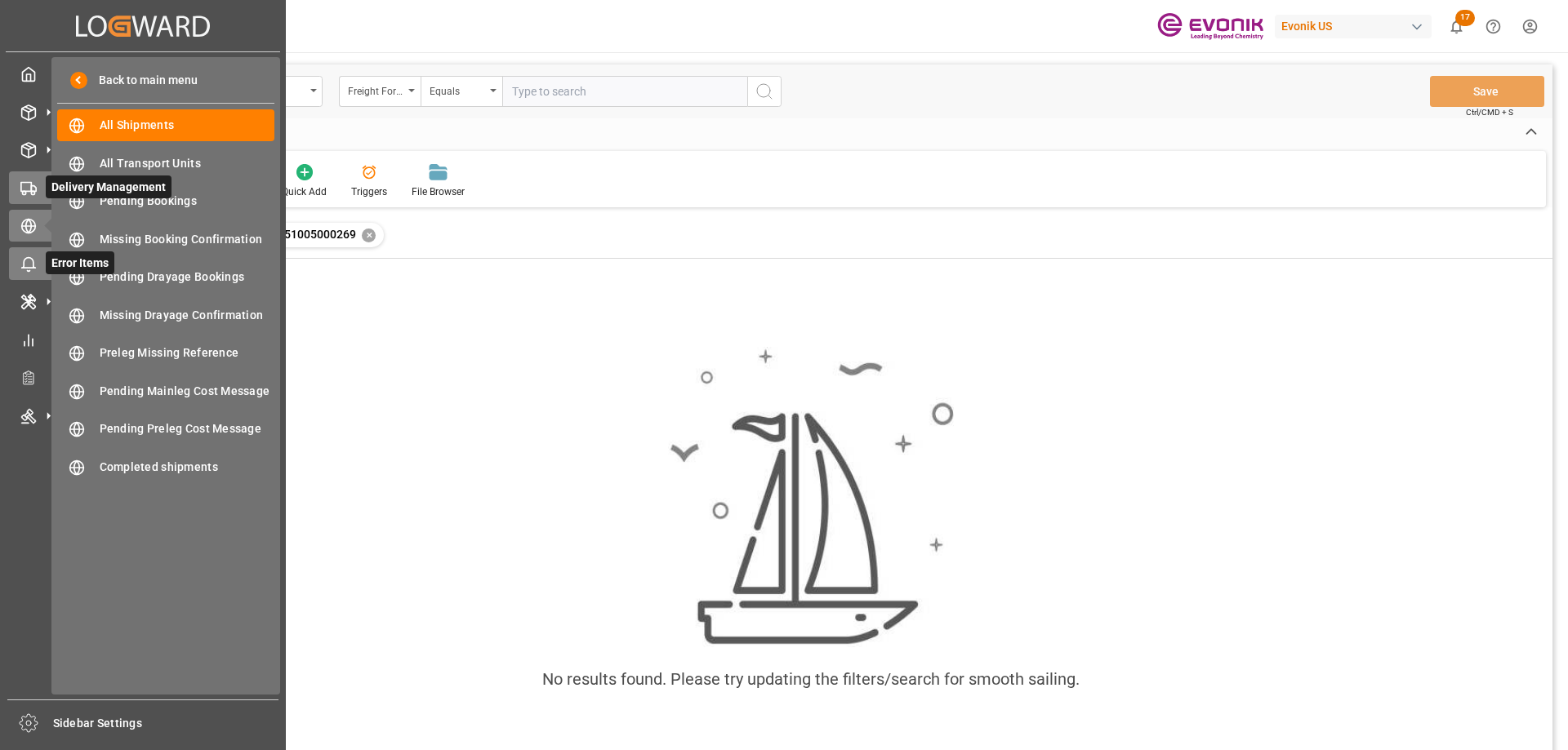
click at [32, 181] on icon at bounding box center [28, 188] width 16 height 16
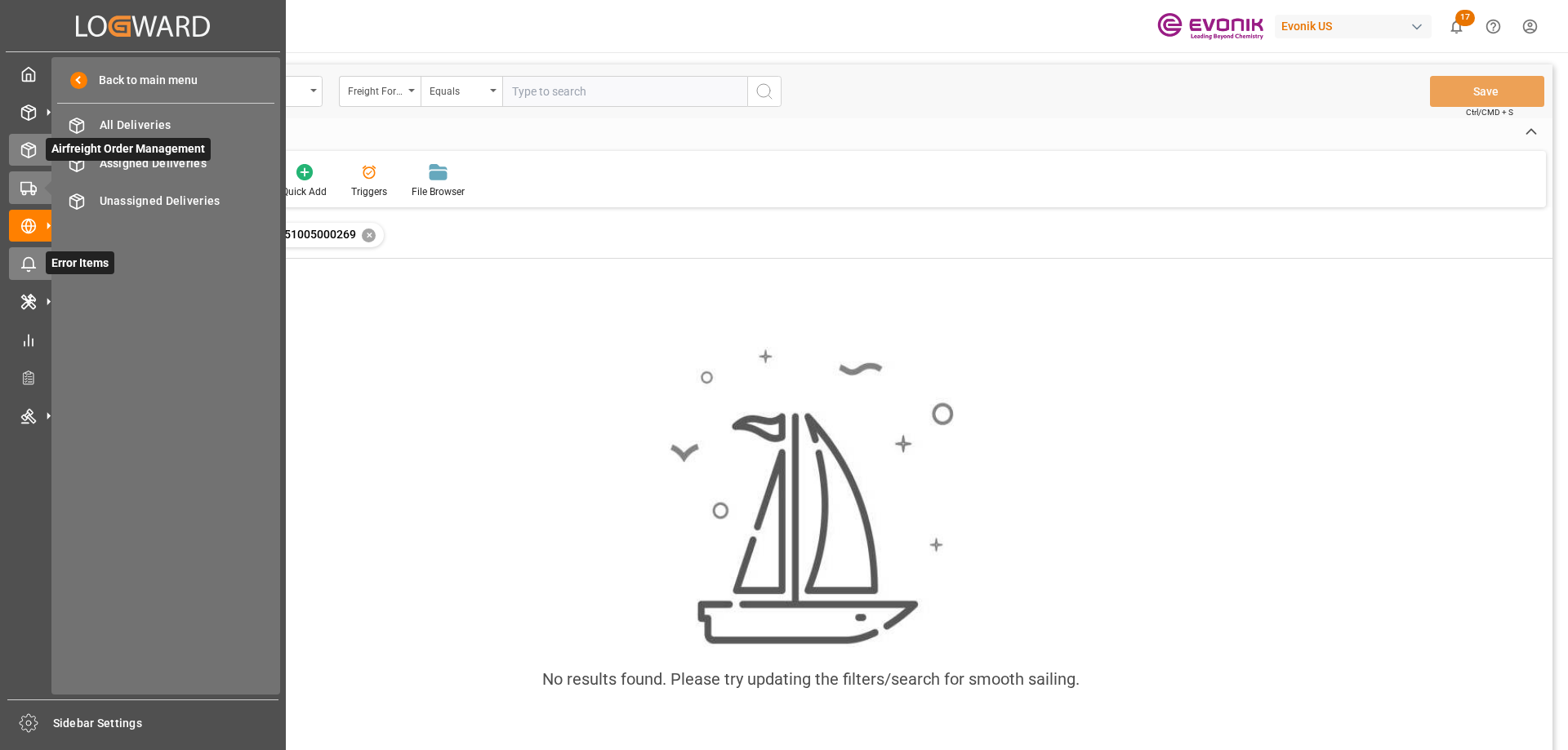
click at [34, 148] on icon at bounding box center [28, 150] width 16 height 16
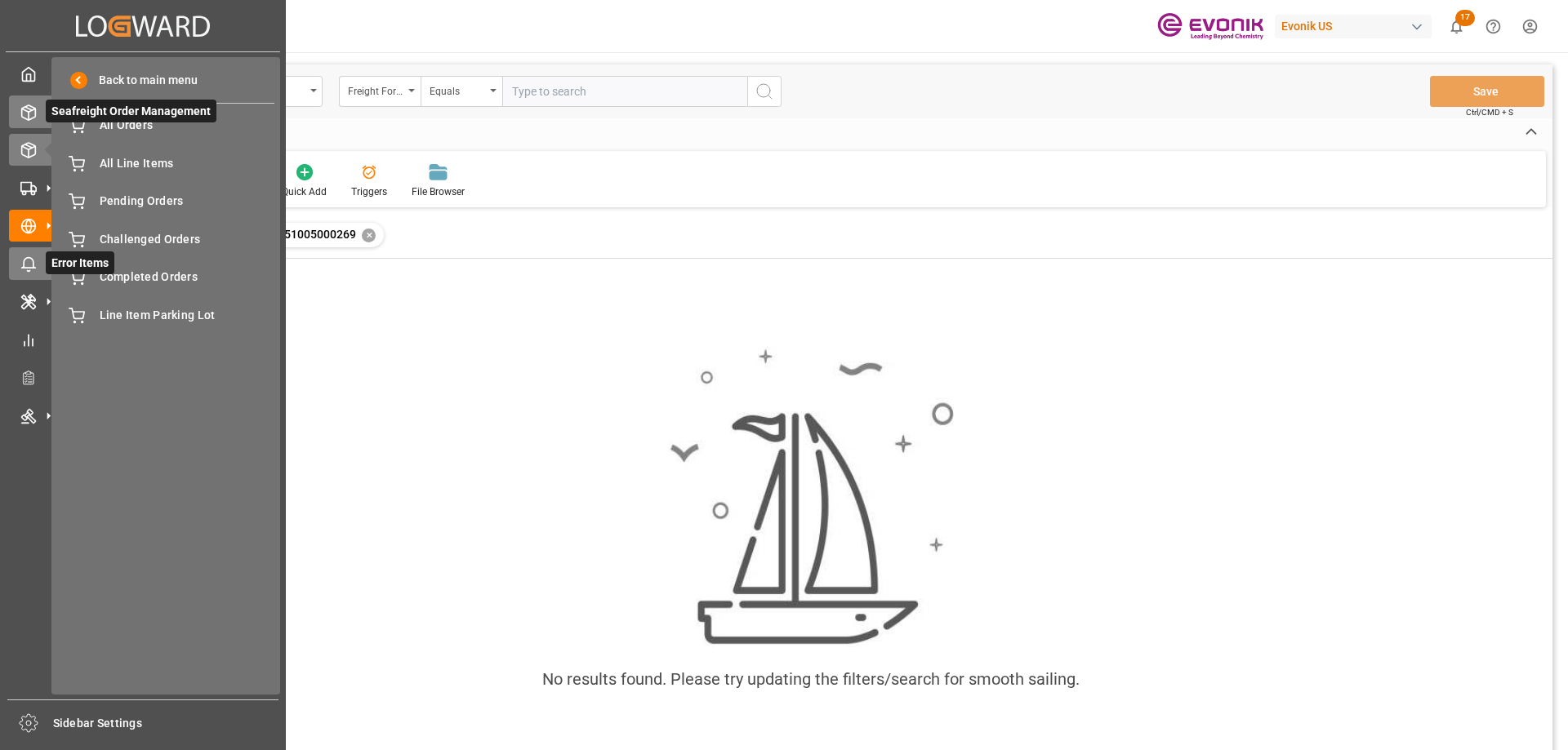
click at [34, 120] on icon at bounding box center [28, 112] width 16 height 16
click at [127, 126] on span "All Orders" at bounding box center [188, 126] width 176 height 17
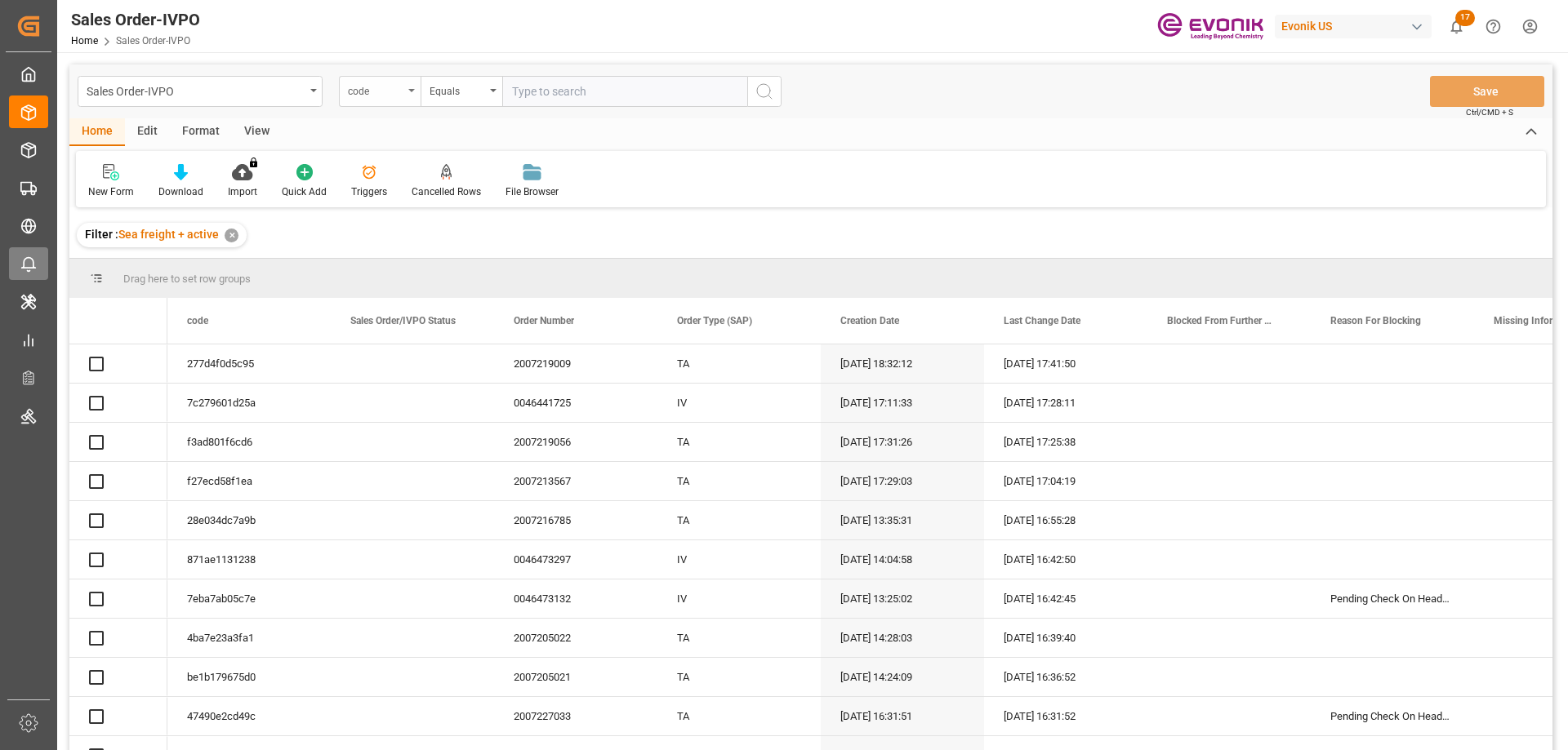
click at [370, 101] on div "code" at bounding box center [380, 91] width 82 height 31
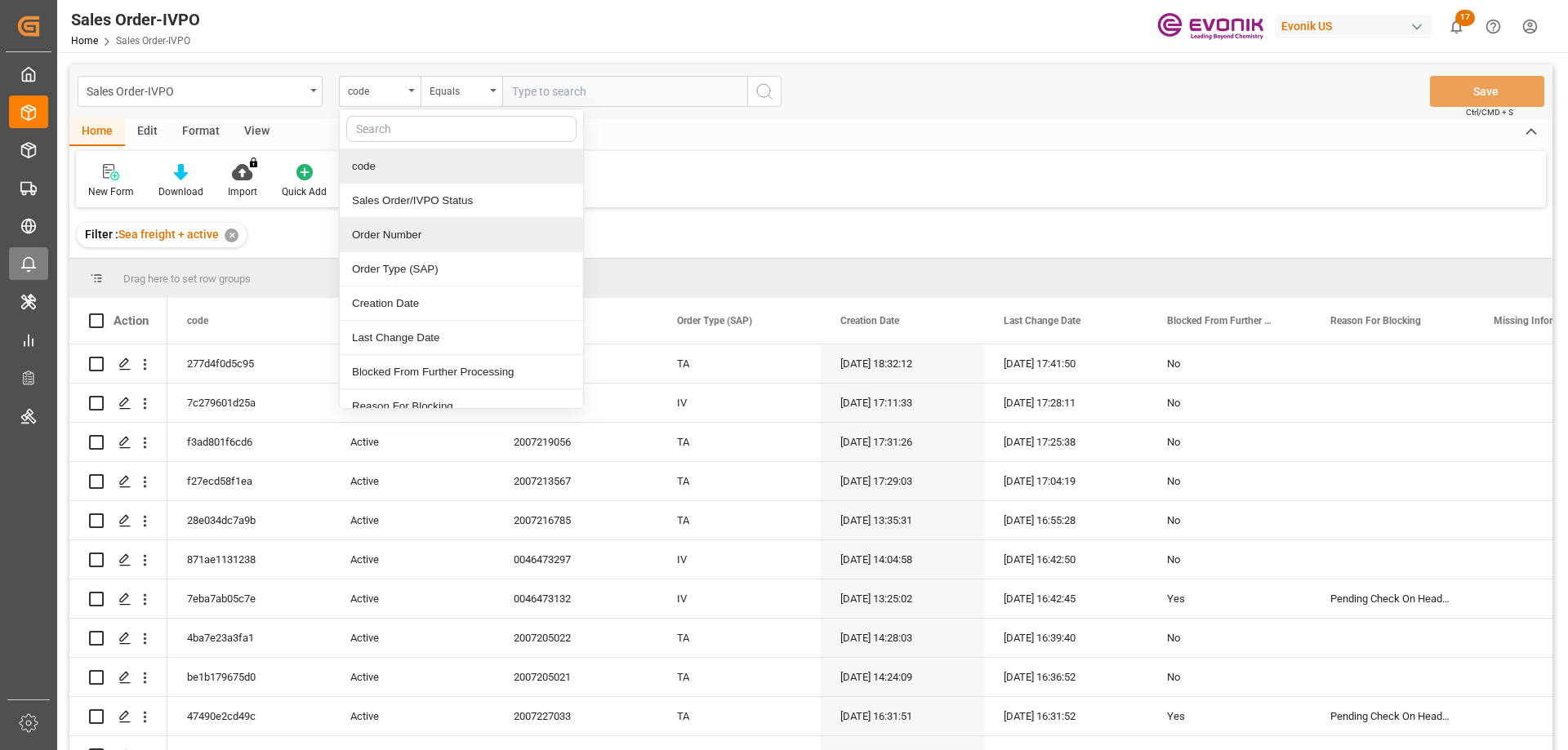
click at [386, 246] on div "Order Number" at bounding box center [461, 235] width 244 height 34
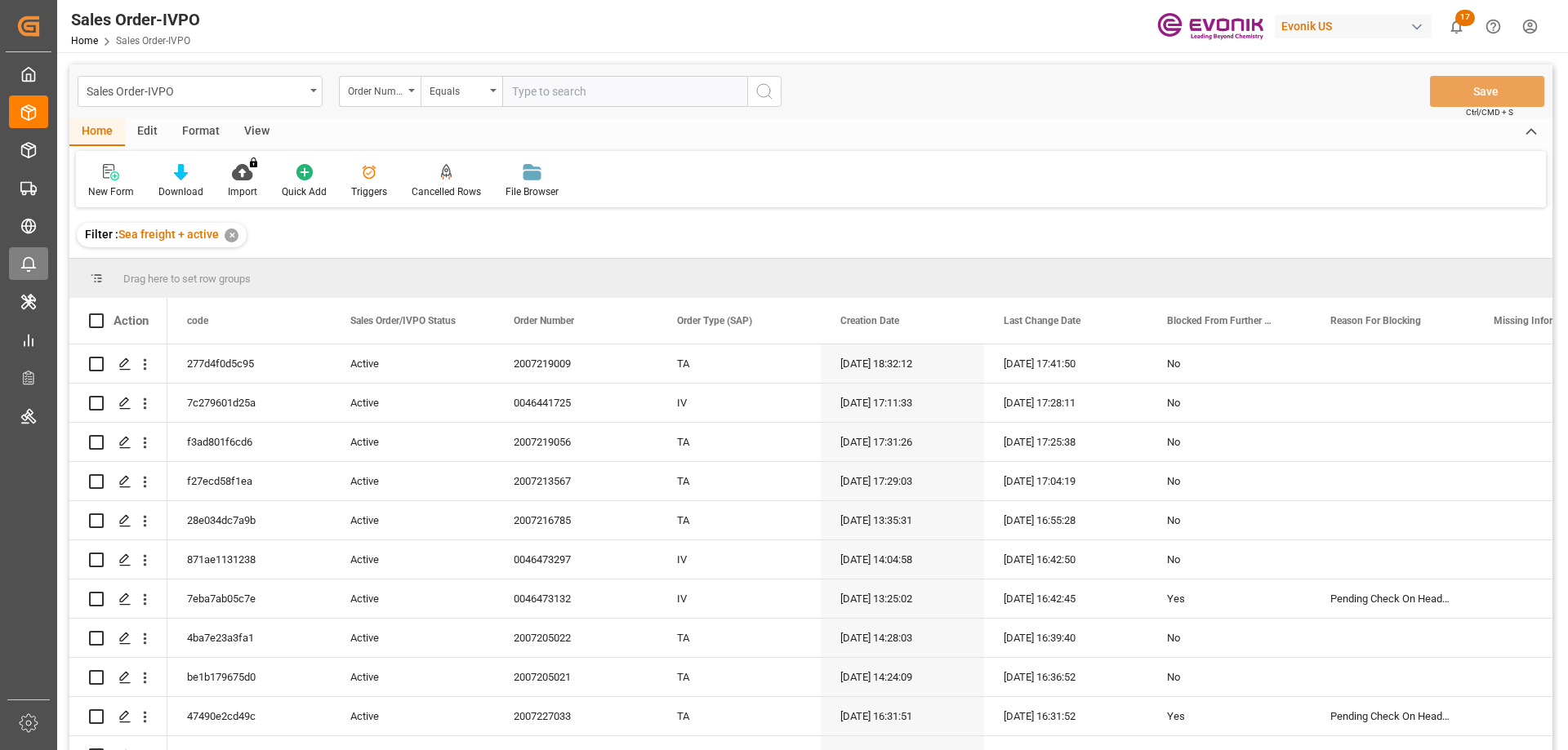
click at [543, 94] on input "text" at bounding box center [625, 91] width 245 height 31
paste input "0046461728"
type input "0046461728"
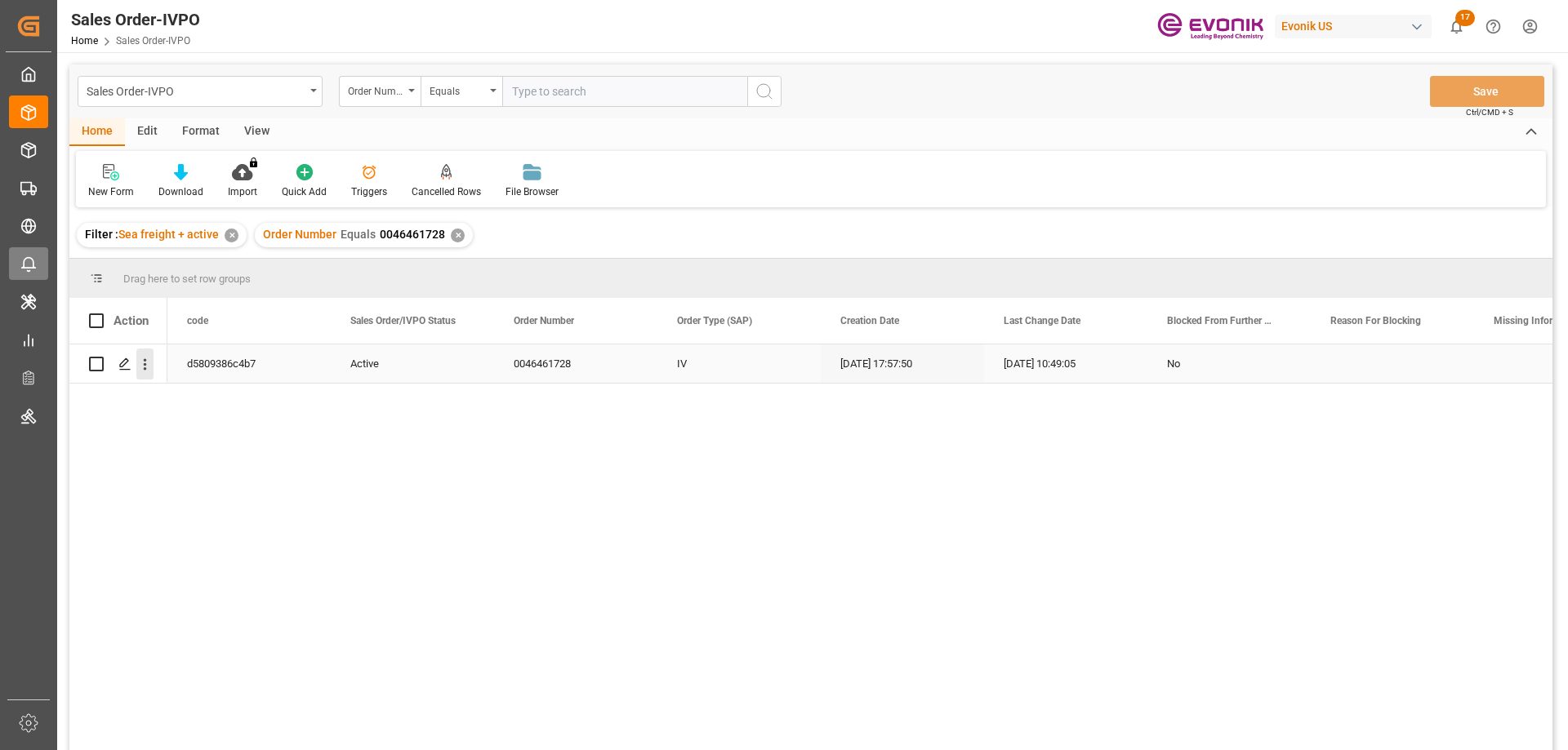
click at [139, 366] on icon "open menu" at bounding box center [145, 365] width 17 height 17
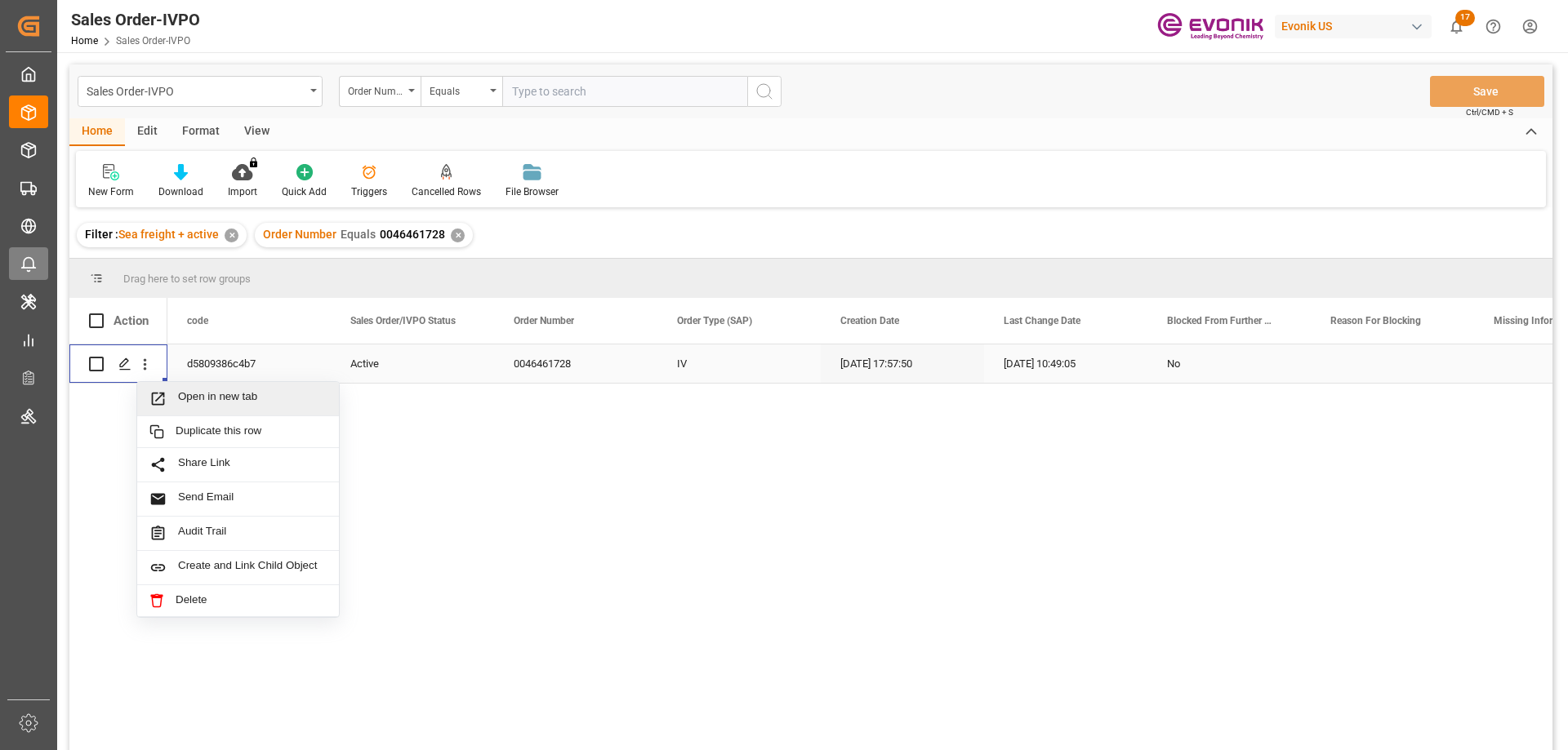
click at [194, 392] on span "Open in new tab" at bounding box center [252, 399] width 149 height 17
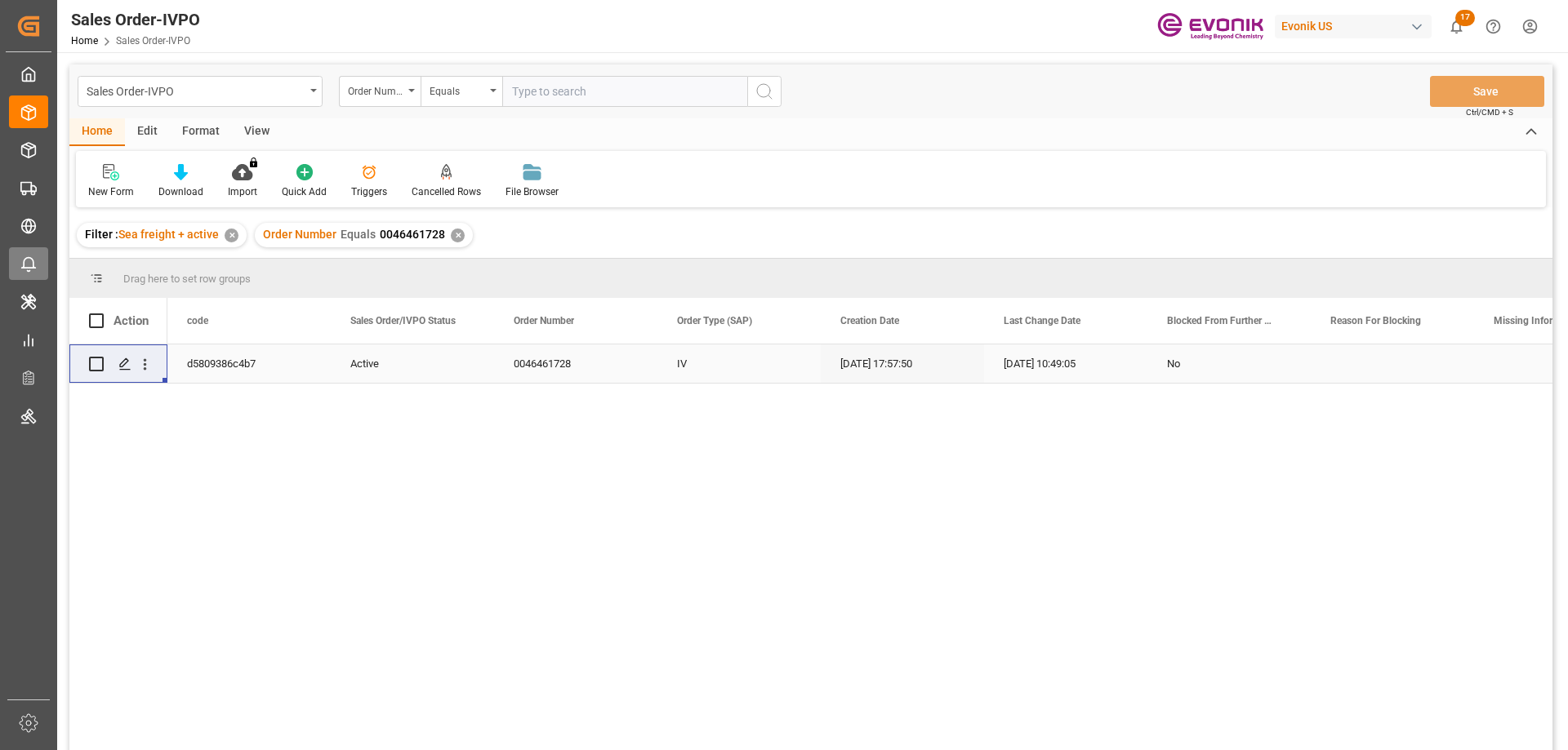
click at [534, 103] on input "text" at bounding box center [625, 91] width 245 height 31
paste input "2007219056"
type input "2007219056"
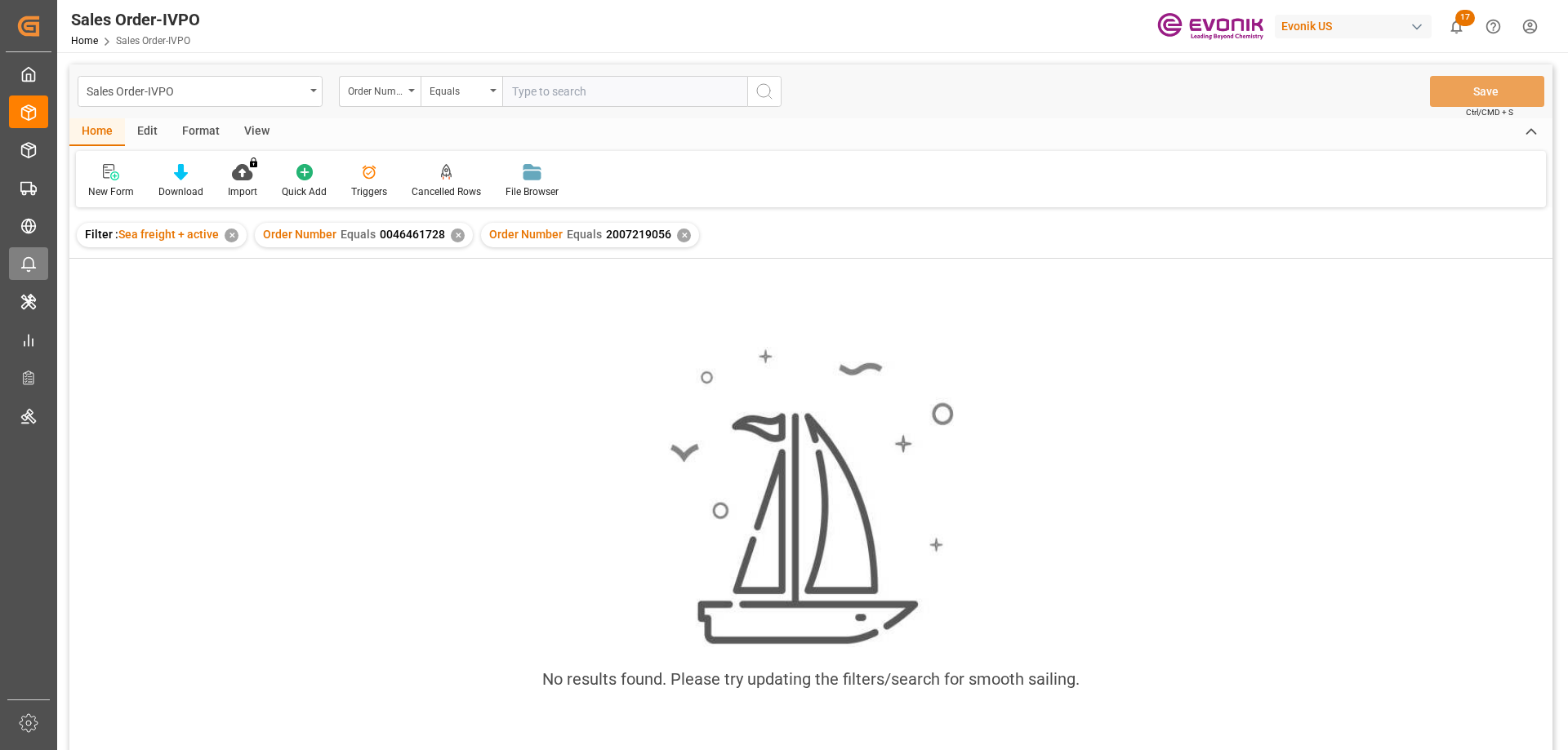
click at [461, 231] on div "Order Number Equals 0046461728 ✕" at bounding box center [363, 235] width 218 height 24
click at [454, 231] on div "✕" at bounding box center [458, 236] width 14 height 14
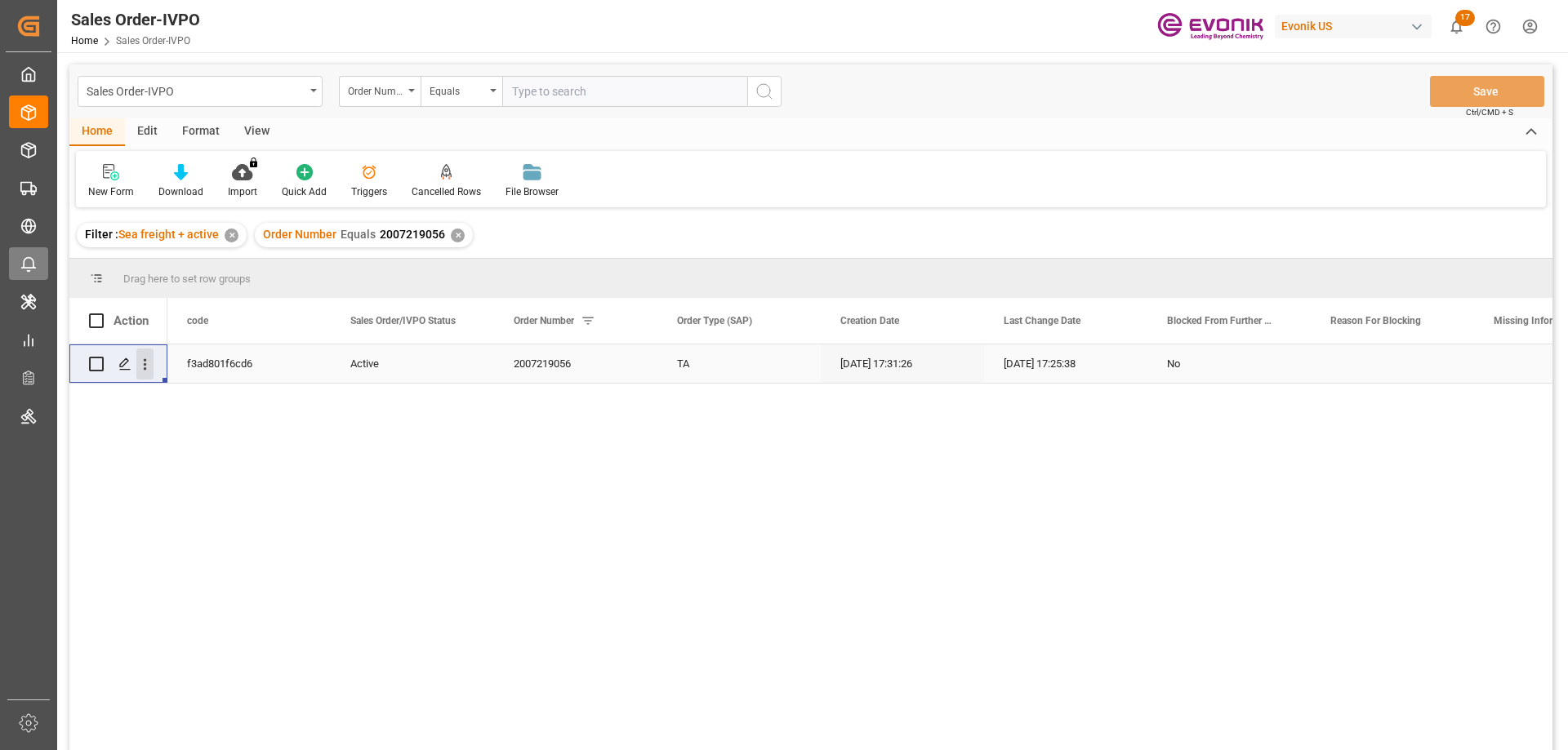
click at [148, 366] on icon "open menu" at bounding box center [145, 365] width 17 height 17
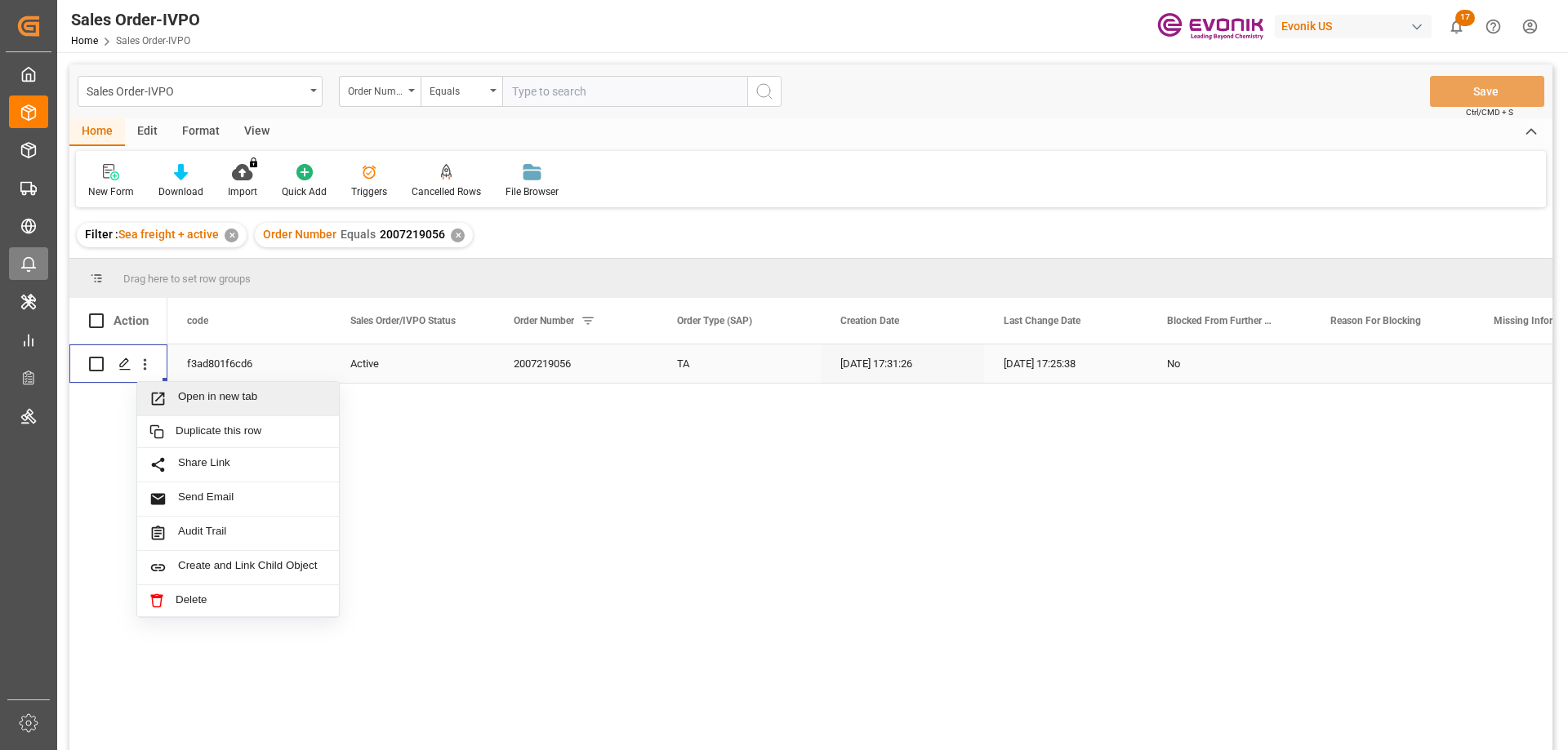
click at [214, 403] on span "Open in new tab" at bounding box center [252, 399] width 149 height 17
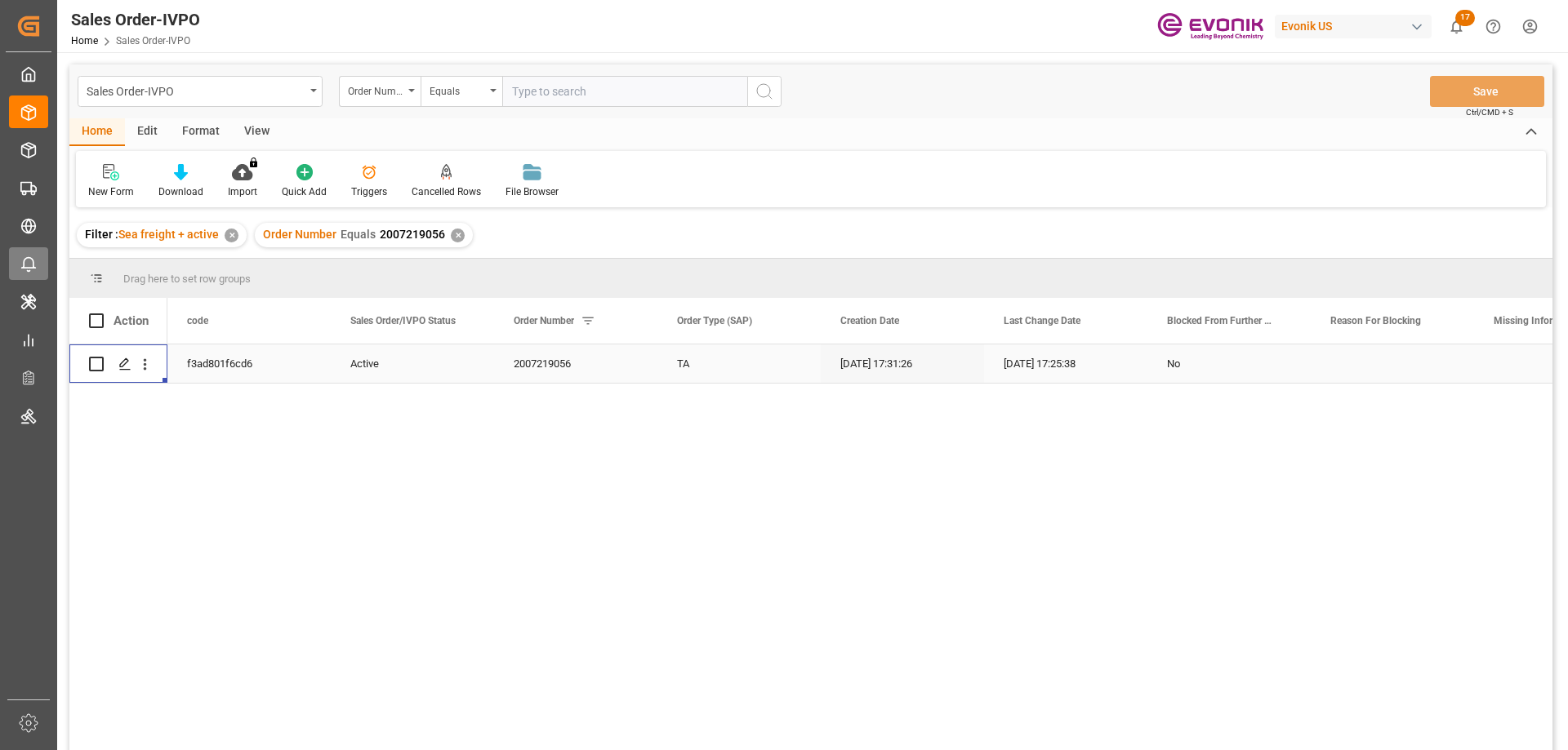
click at [650, 89] on input "text" at bounding box center [625, 91] width 245 height 31
paste input "0046476844"
type input "0046476844"
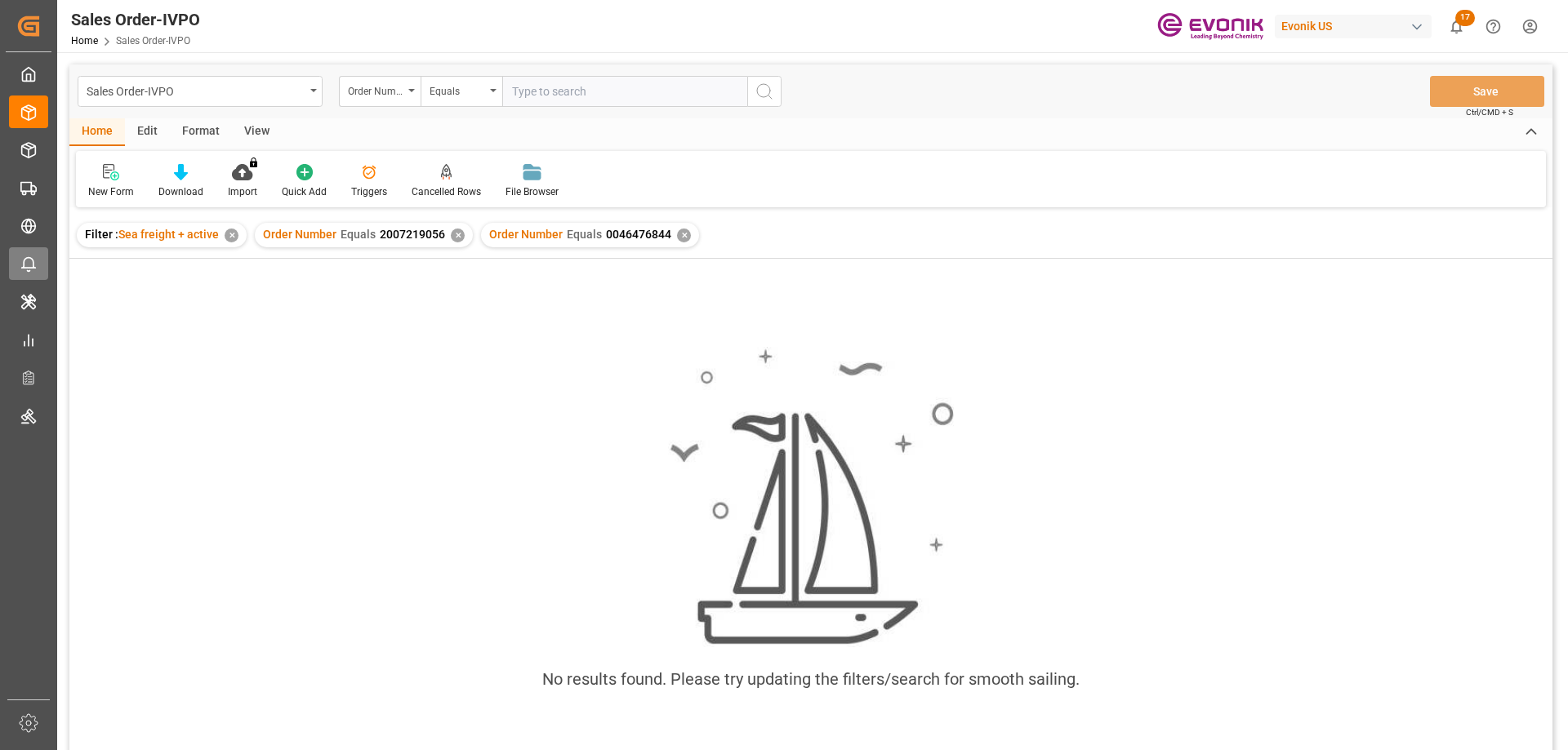
click at [455, 235] on div "✕" at bounding box center [458, 236] width 14 height 14
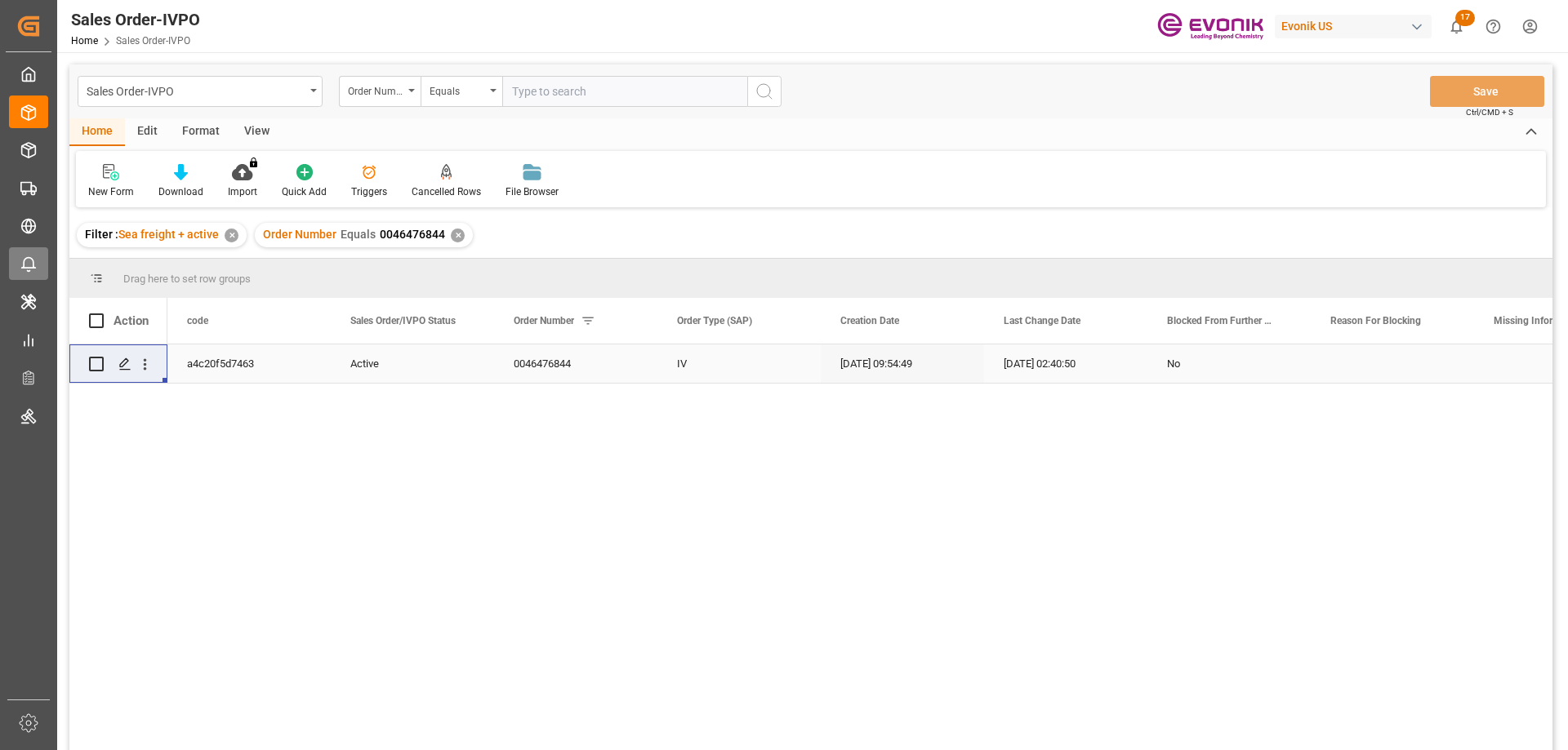
click at [232, 366] on div "a4c20f5d7463" at bounding box center [250, 363] width 164 height 39
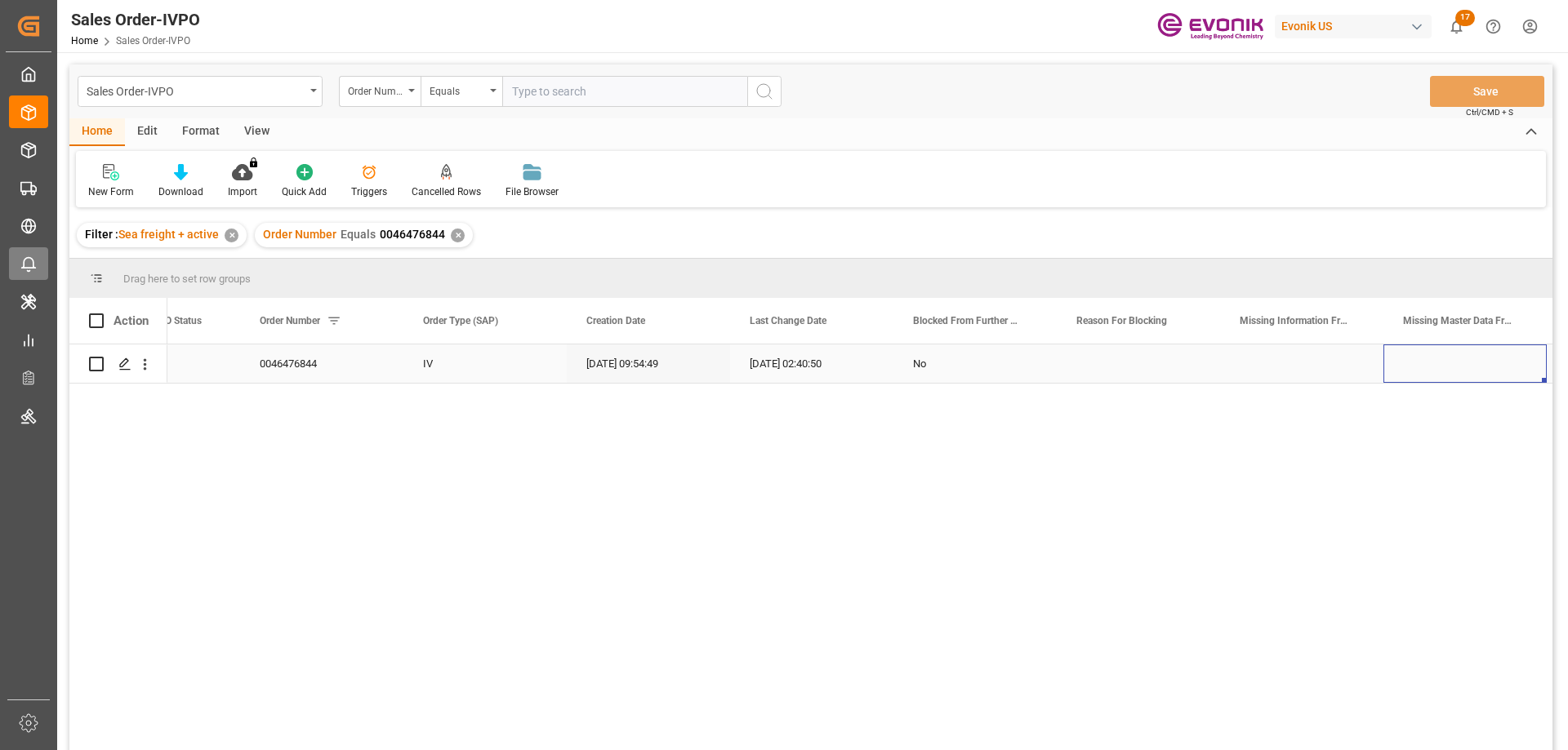
scroll to position [0, 417]
click at [561, 95] on input "text" at bounding box center [625, 91] width 245 height 31
paste input "0046462522"
type input "0046462522"
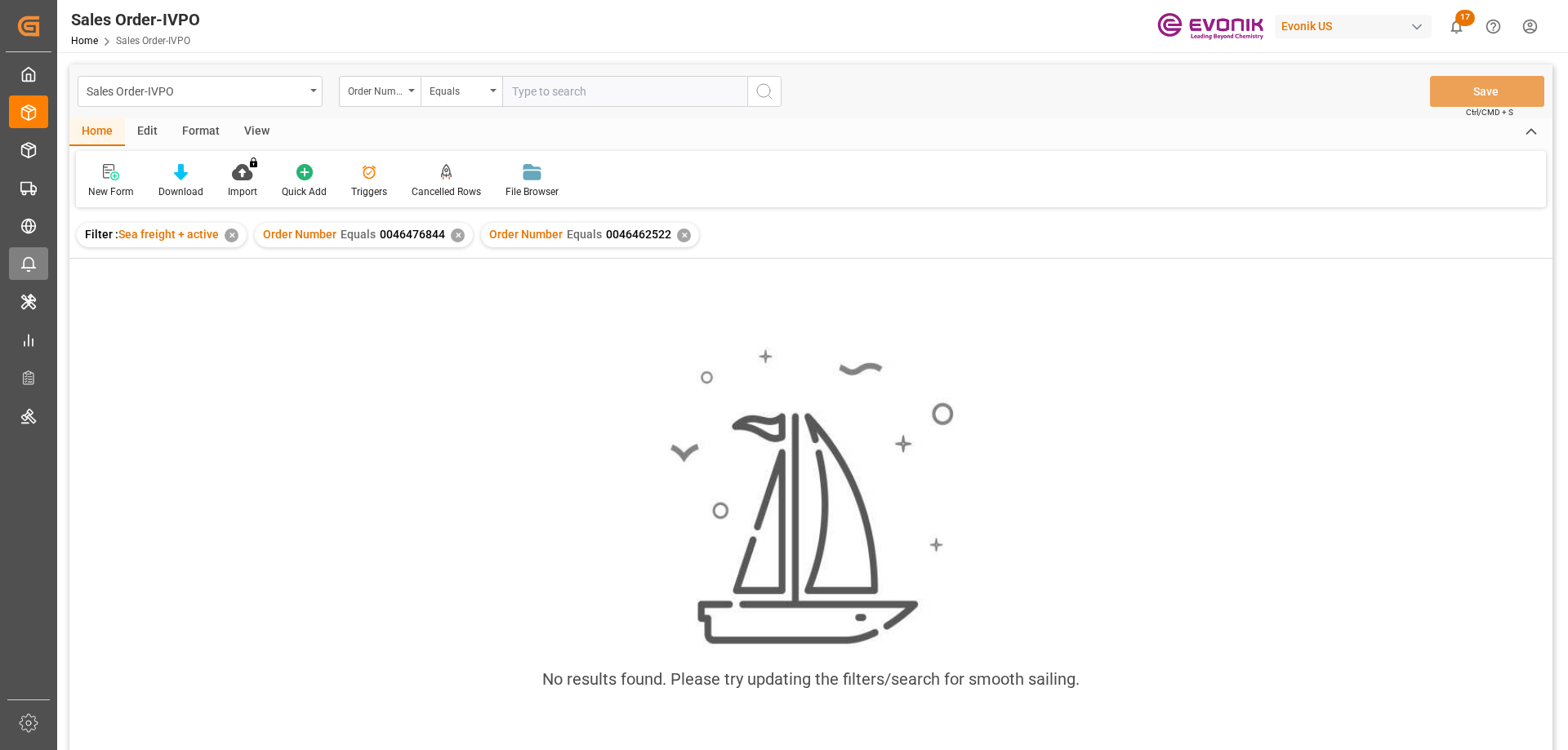
click at [462, 236] on div "Order Number Equals 0046476844 ✕" at bounding box center [363, 235] width 218 height 24
click at [456, 231] on div "✕" at bounding box center [458, 236] width 14 height 14
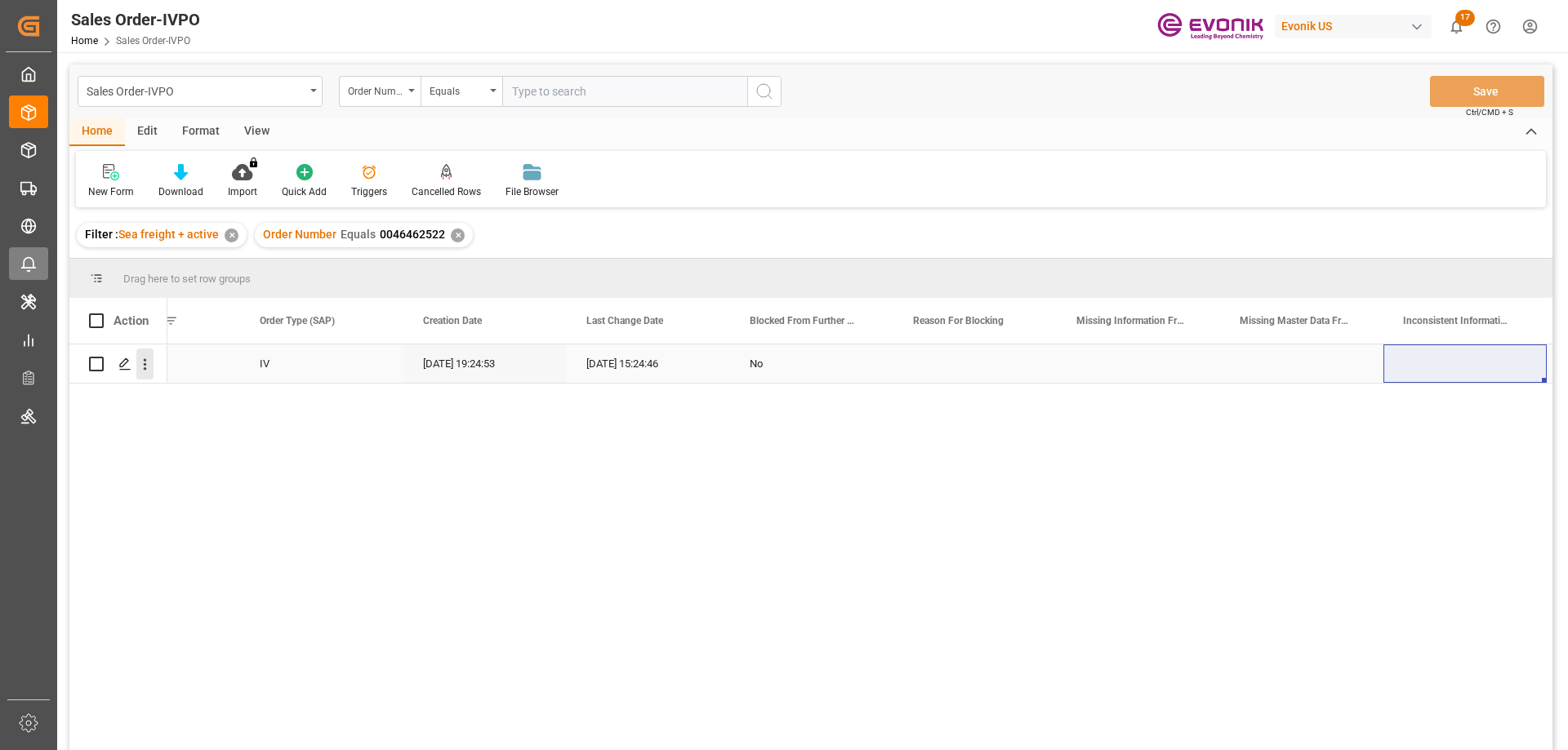
click at [145, 360] on icon "open menu" at bounding box center [145, 365] width 3 height 11
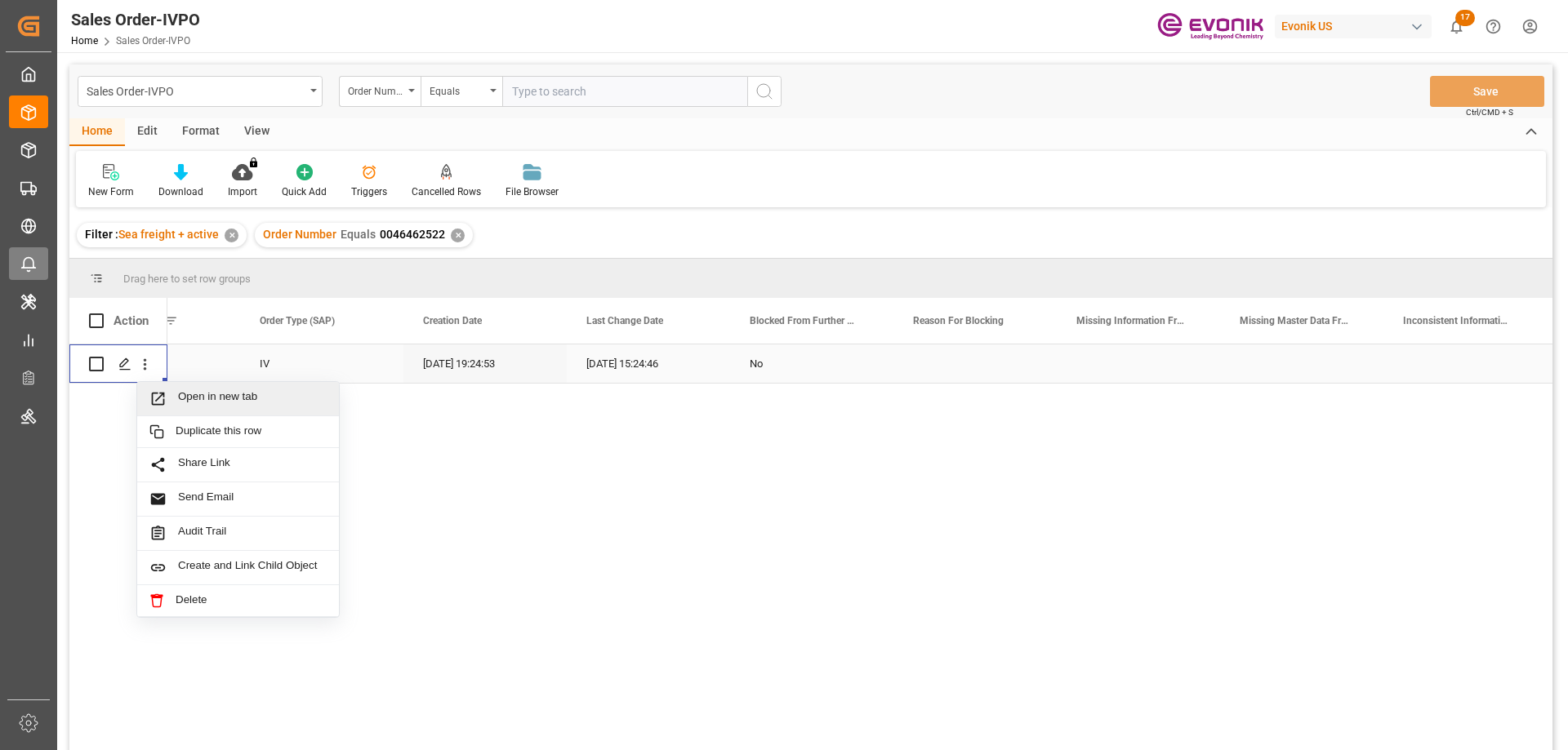
click at [191, 397] on span "Open in new tab" at bounding box center [252, 399] width 149 height 17
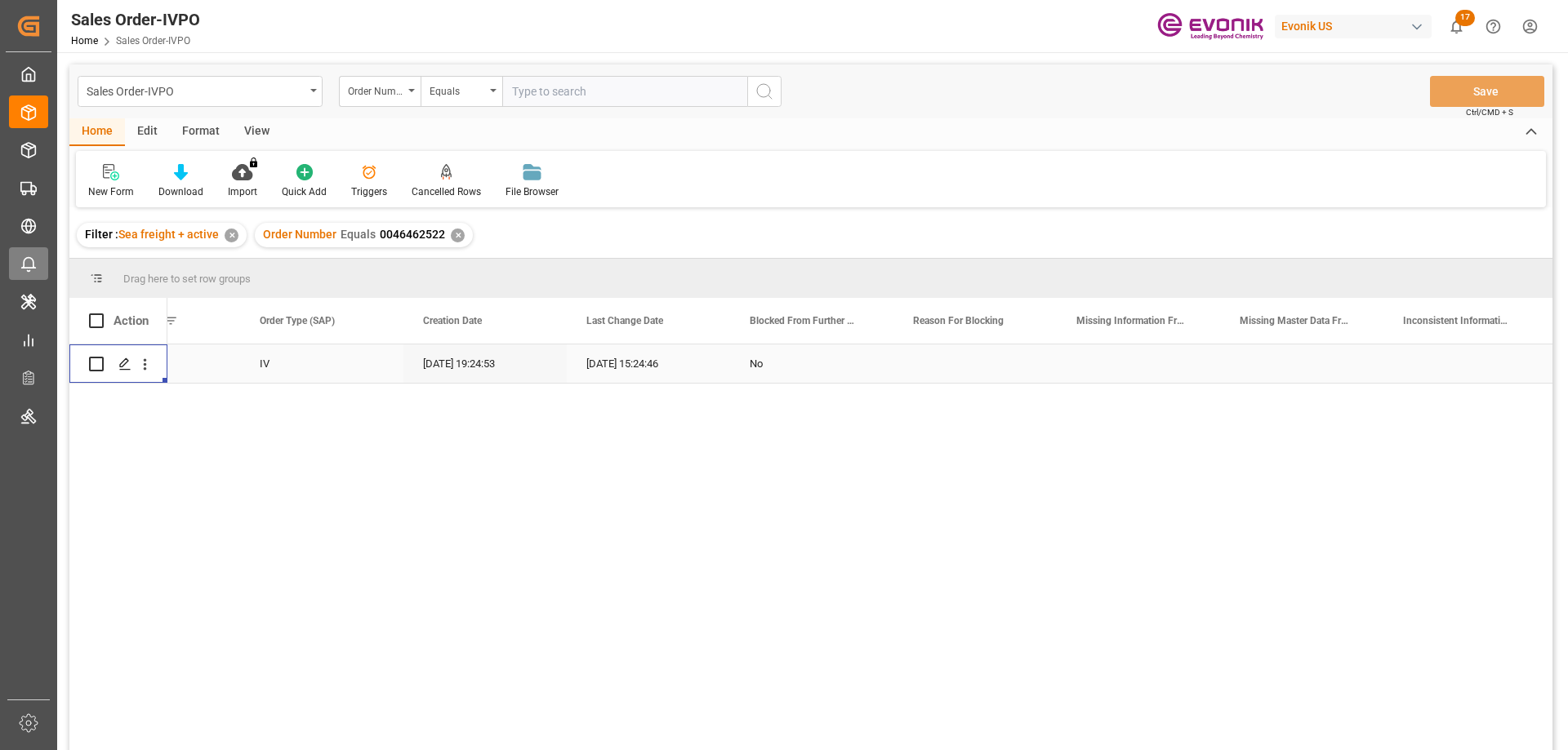
click at [591, 95] on input "text" at bounding box center [625, 91] width 245 height 31
paste input "0046473298"
type input "0046473298"
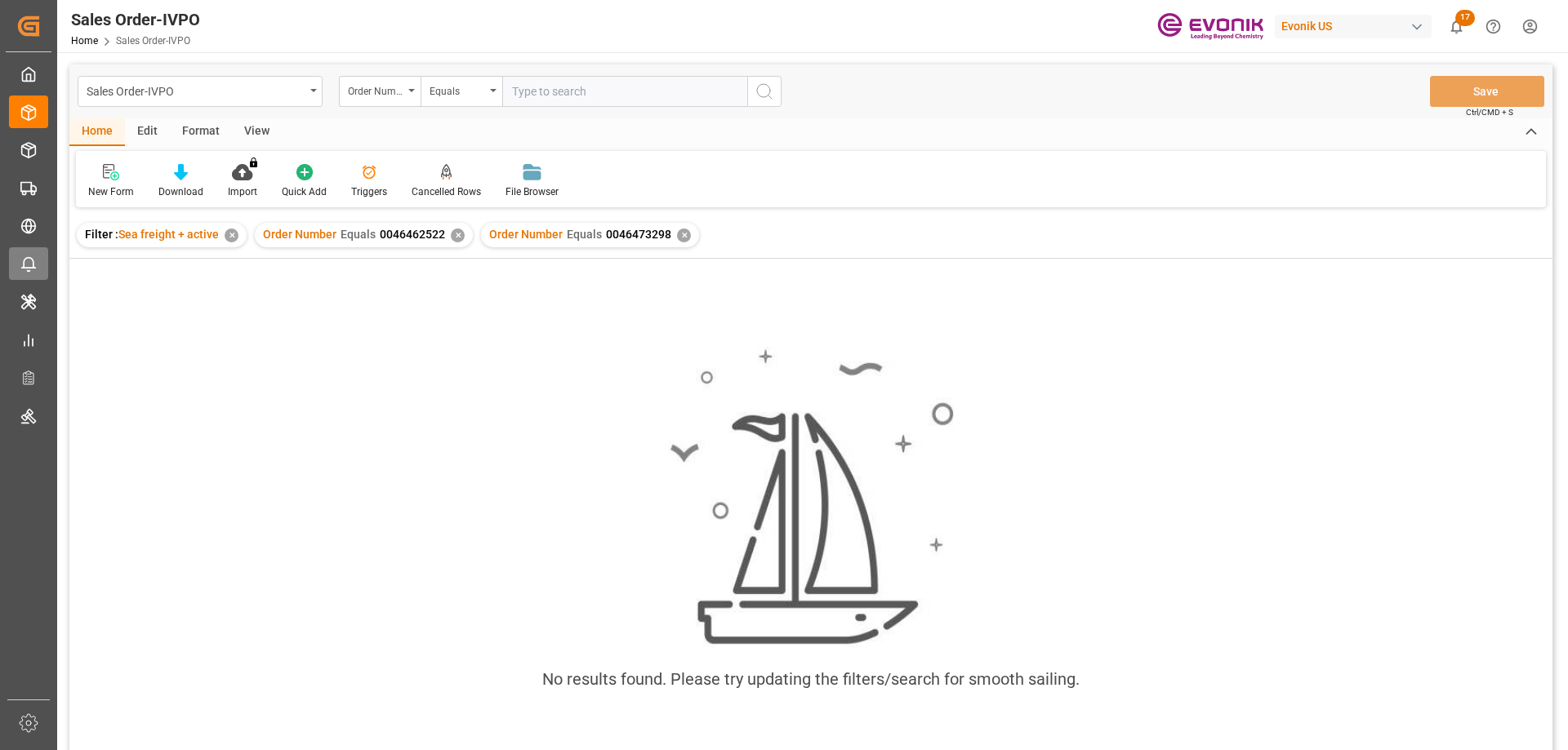
click at [457, 237] on div "✕" at bounding box center [458, 236] width 14 height 14
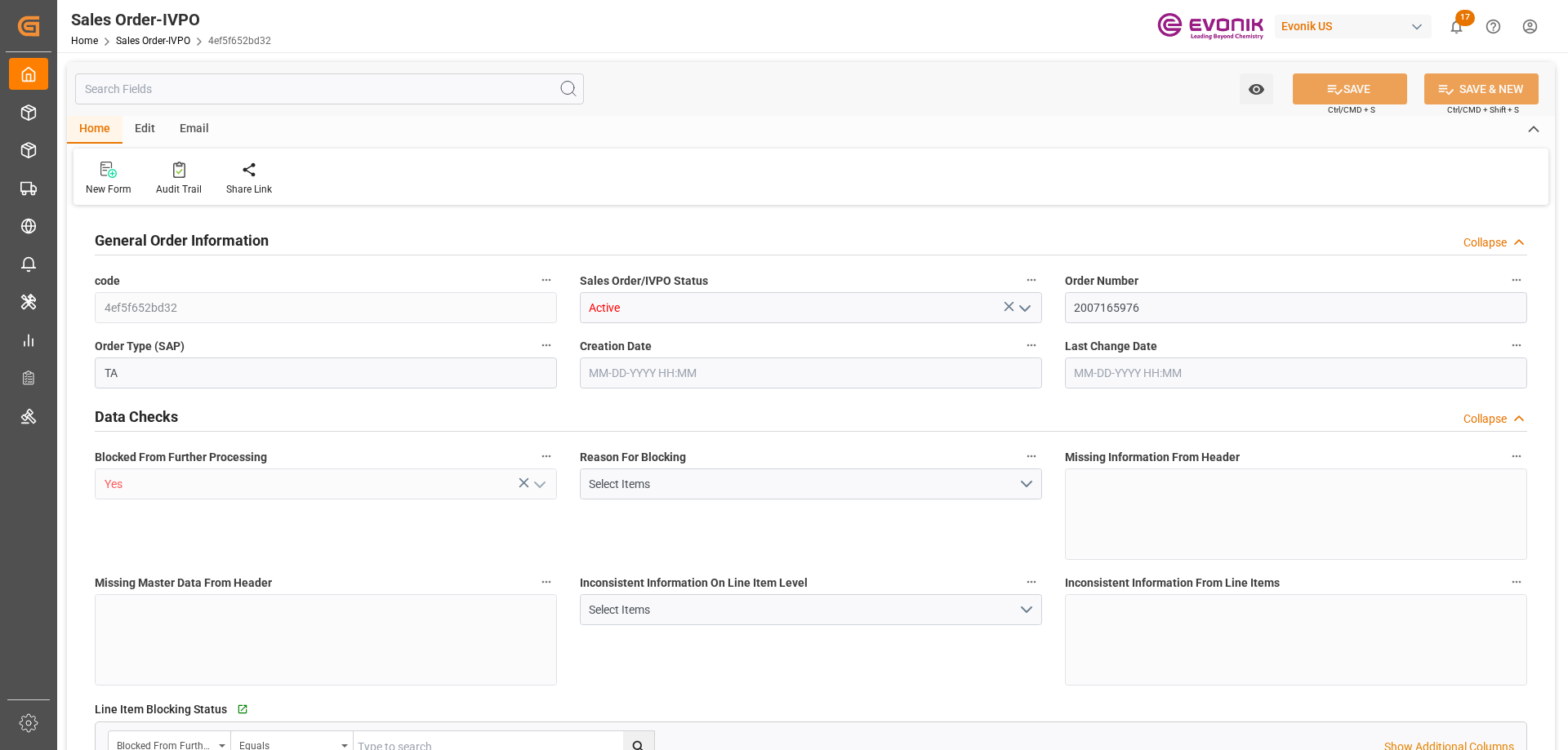
type input "BEANR"
type input "30196"
type input "1"
type input "2100"
type input "10-13-2025 14:24"
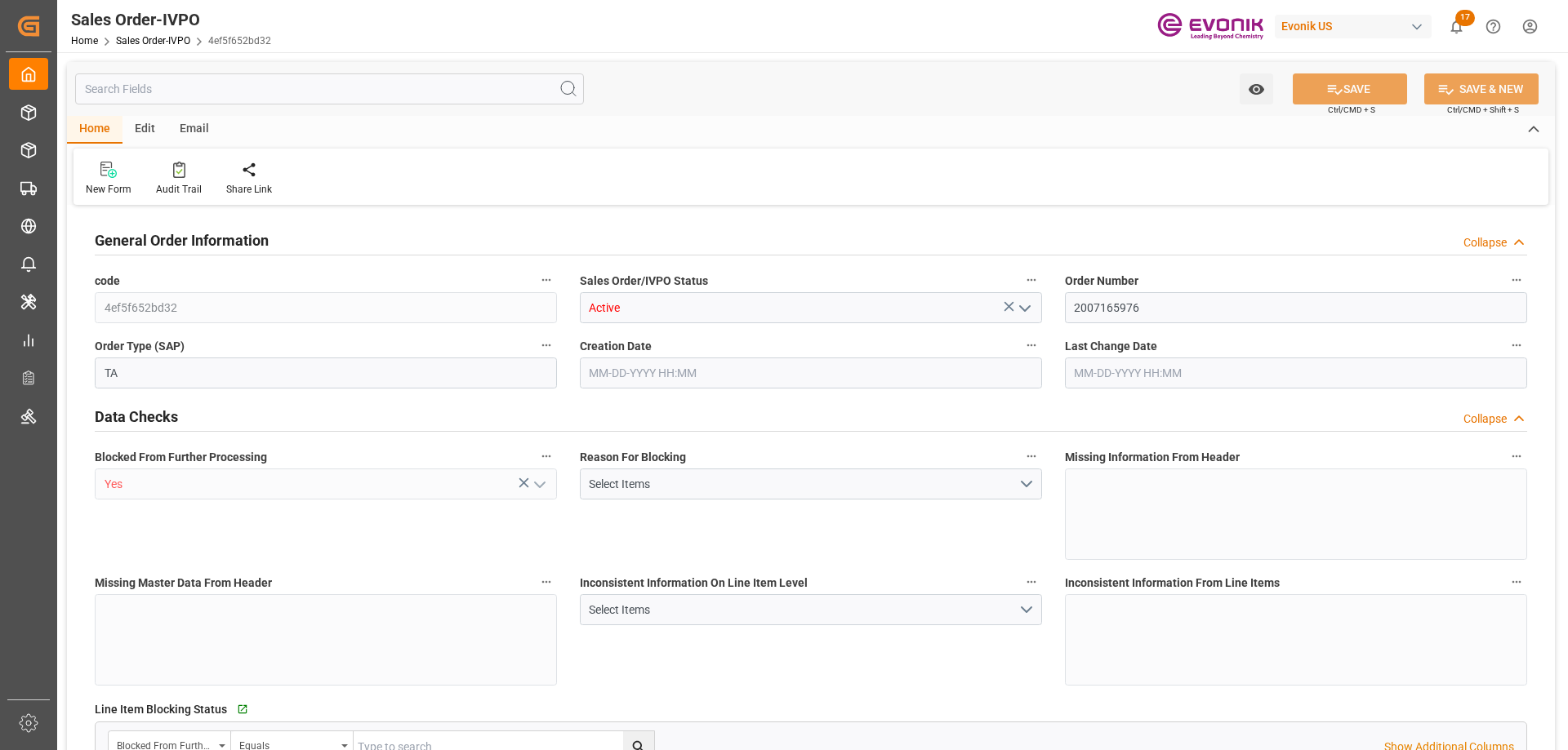
type input "10-13-2025 14:24"
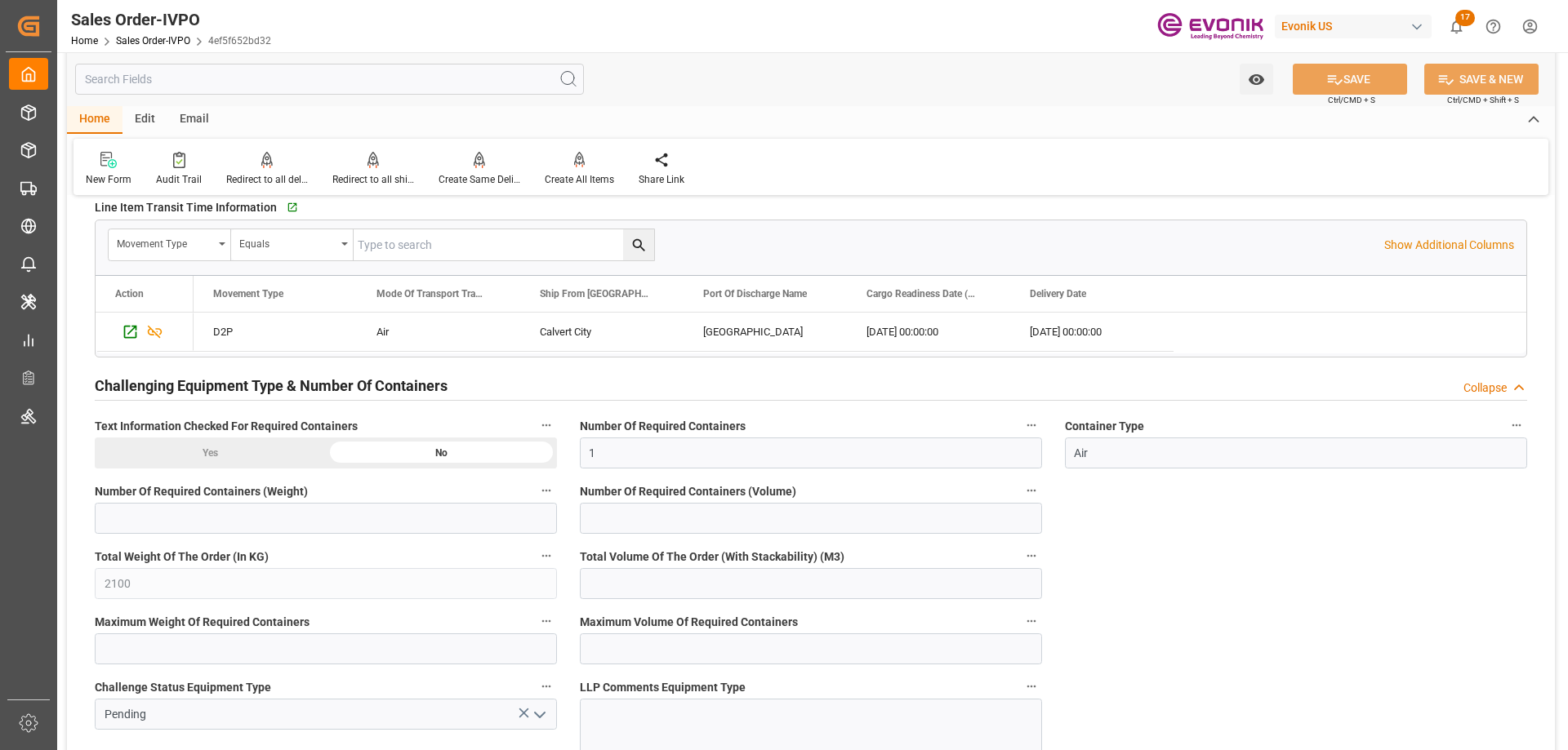
scroll to position [3183, 0]
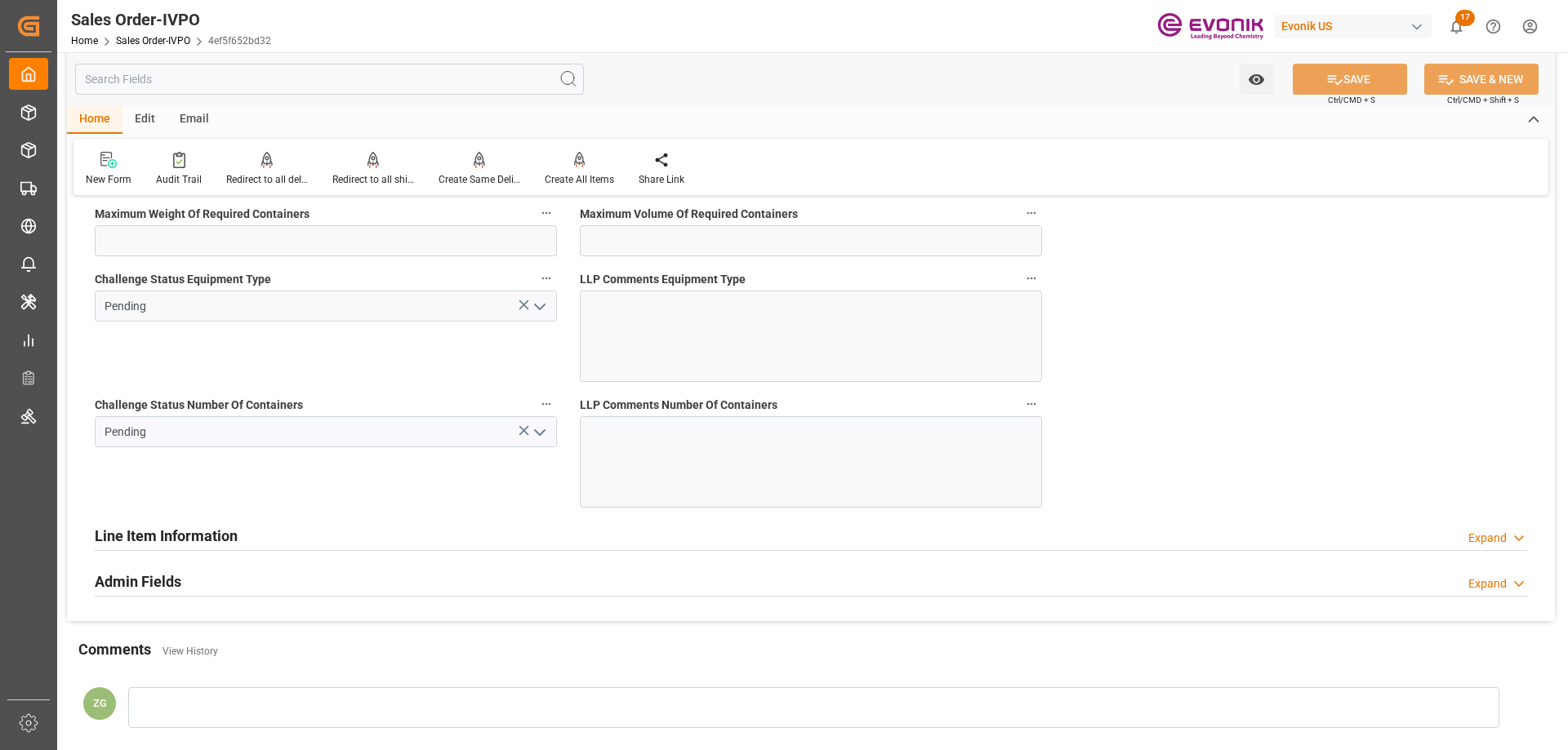
click at [544, 440] on icon "open menu" at bounding box center [540, 433] width 20 height 20
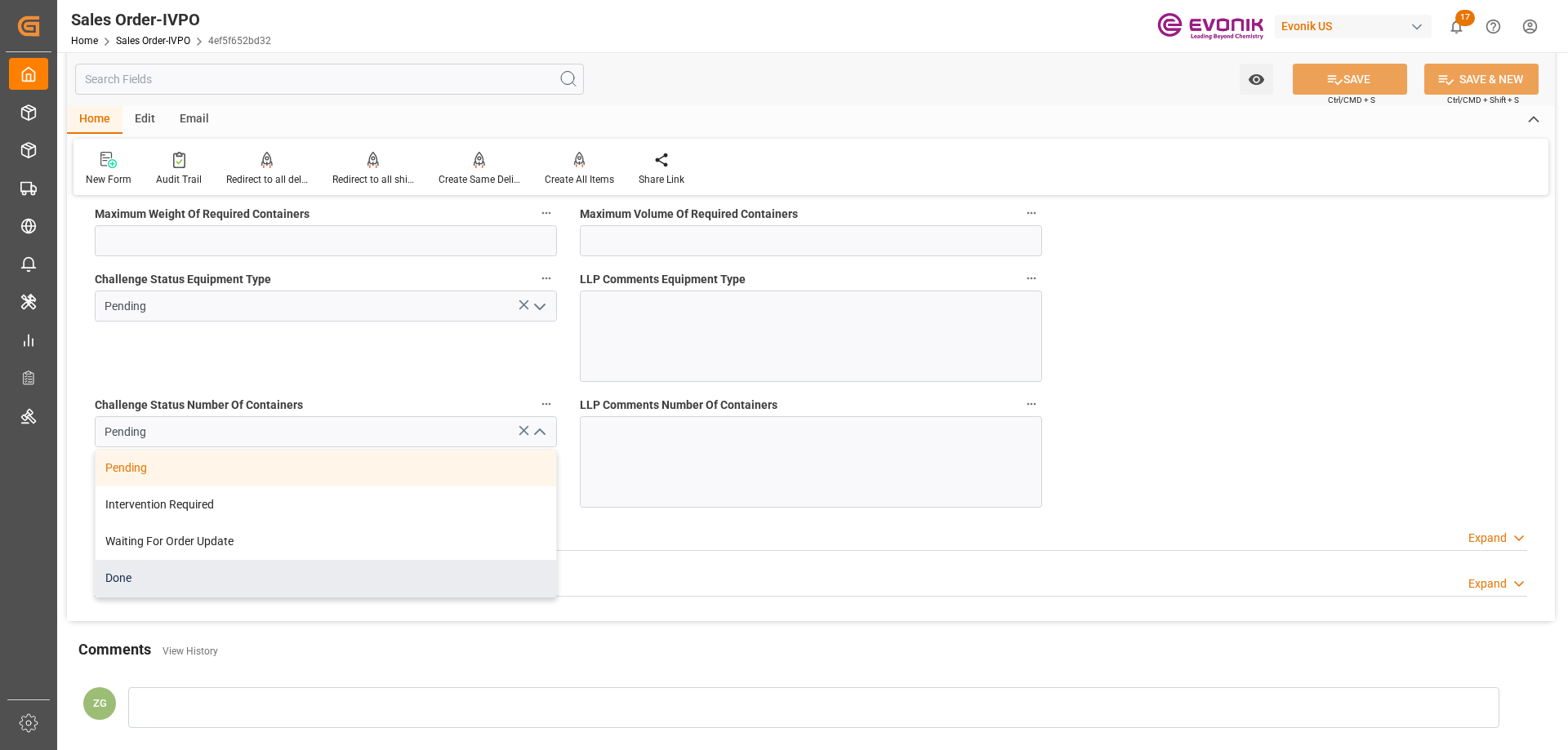
click at [102, 583] on div "Done" at bounding box center [325, 578] width 460 height 37
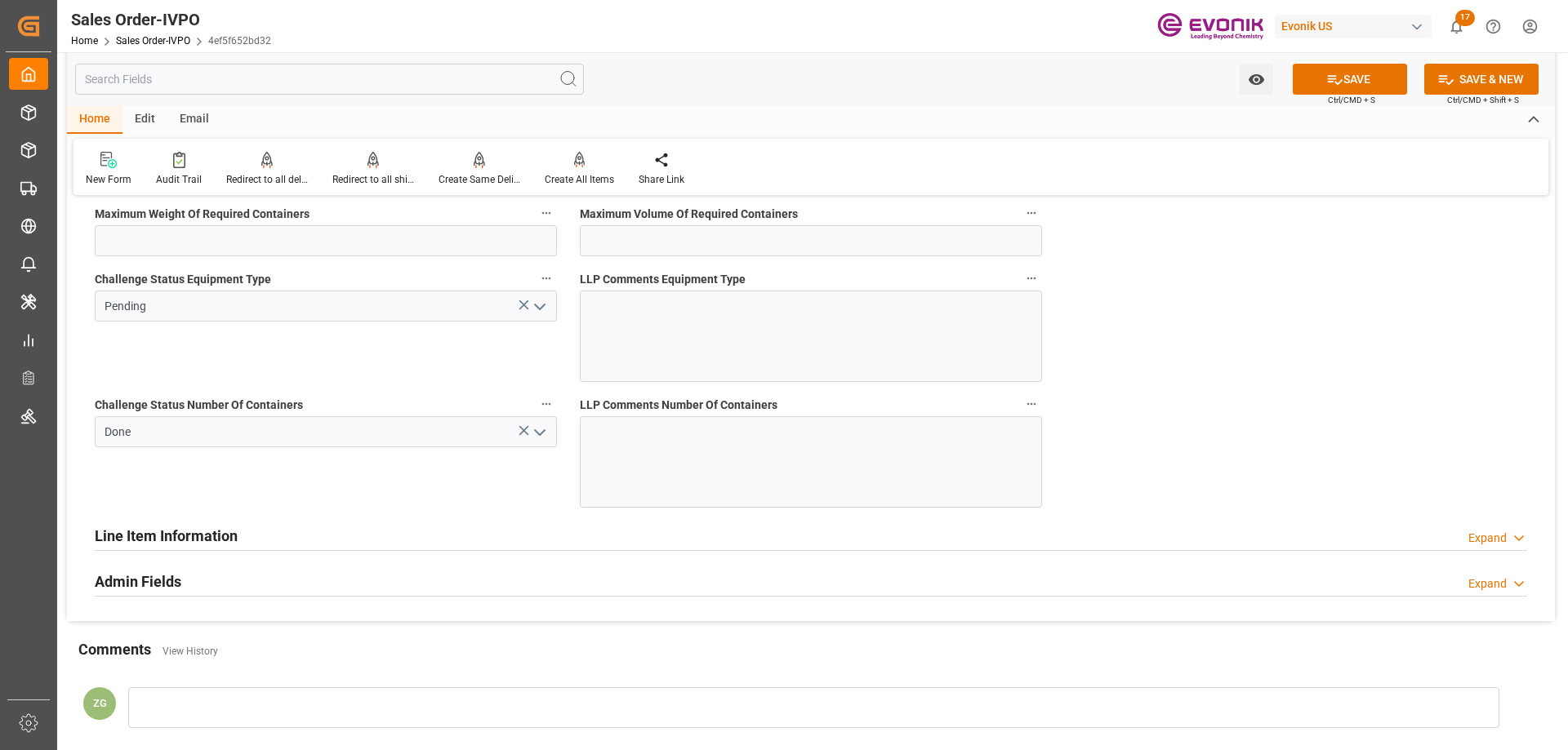
type input "Done"
click at [550, 308] on button "open menu" at bounding box center [538, 306] width 24 height 25
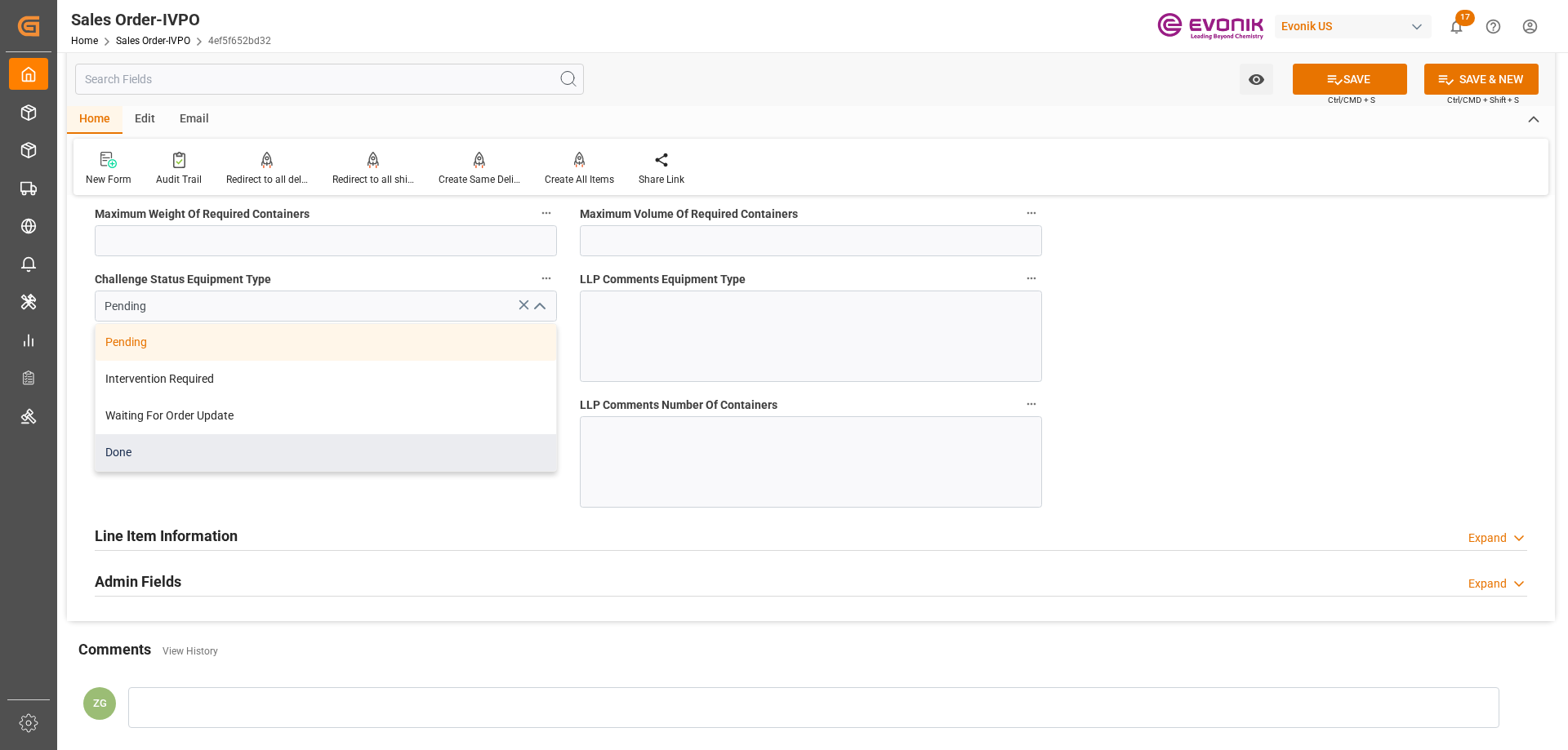
click at [136, 455] on div "Done" at bounding box center [325, 452] width 460 height 37
type input "Done"
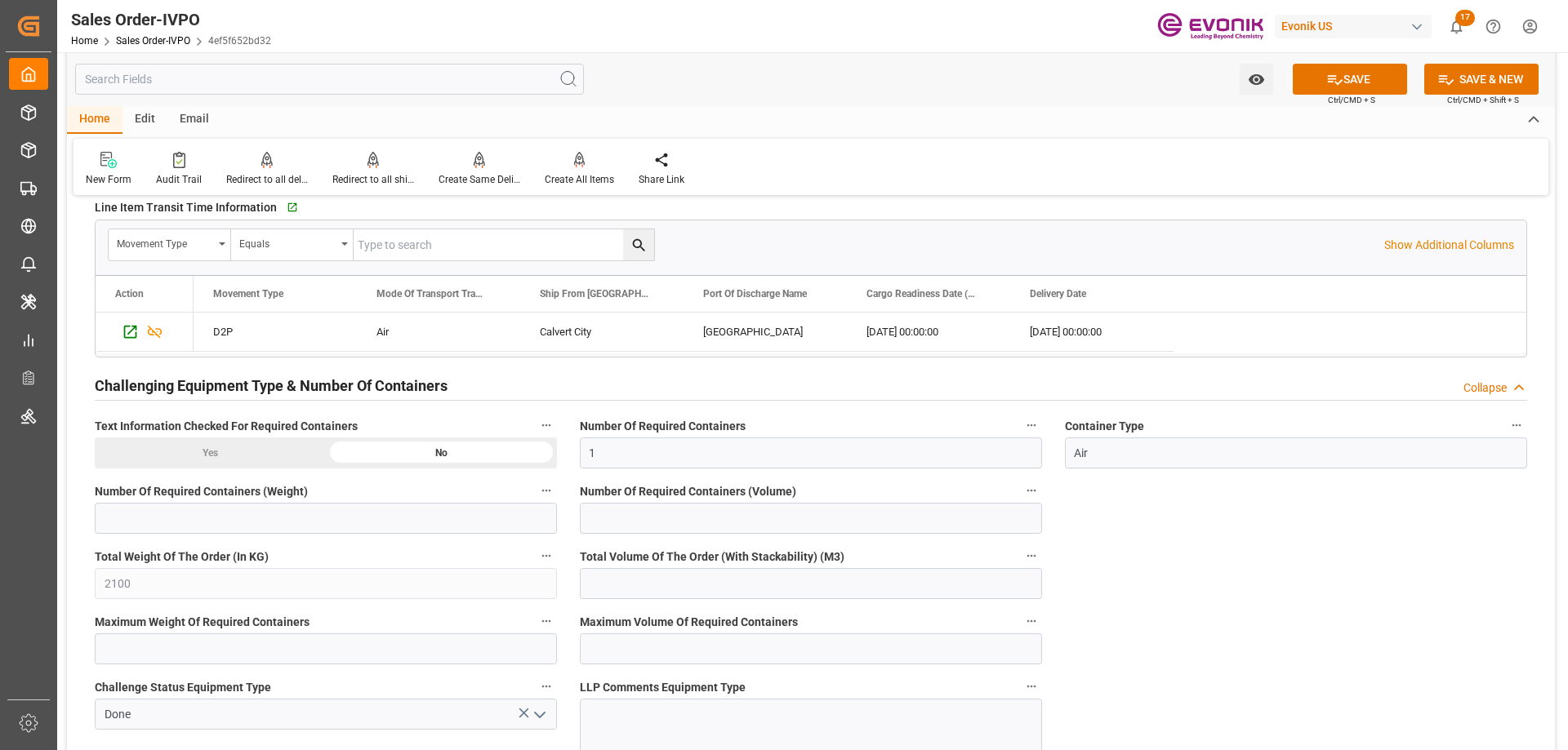
click at [182, 445] on div "Yes" at bounding box center [210, 453] width 231 height 31
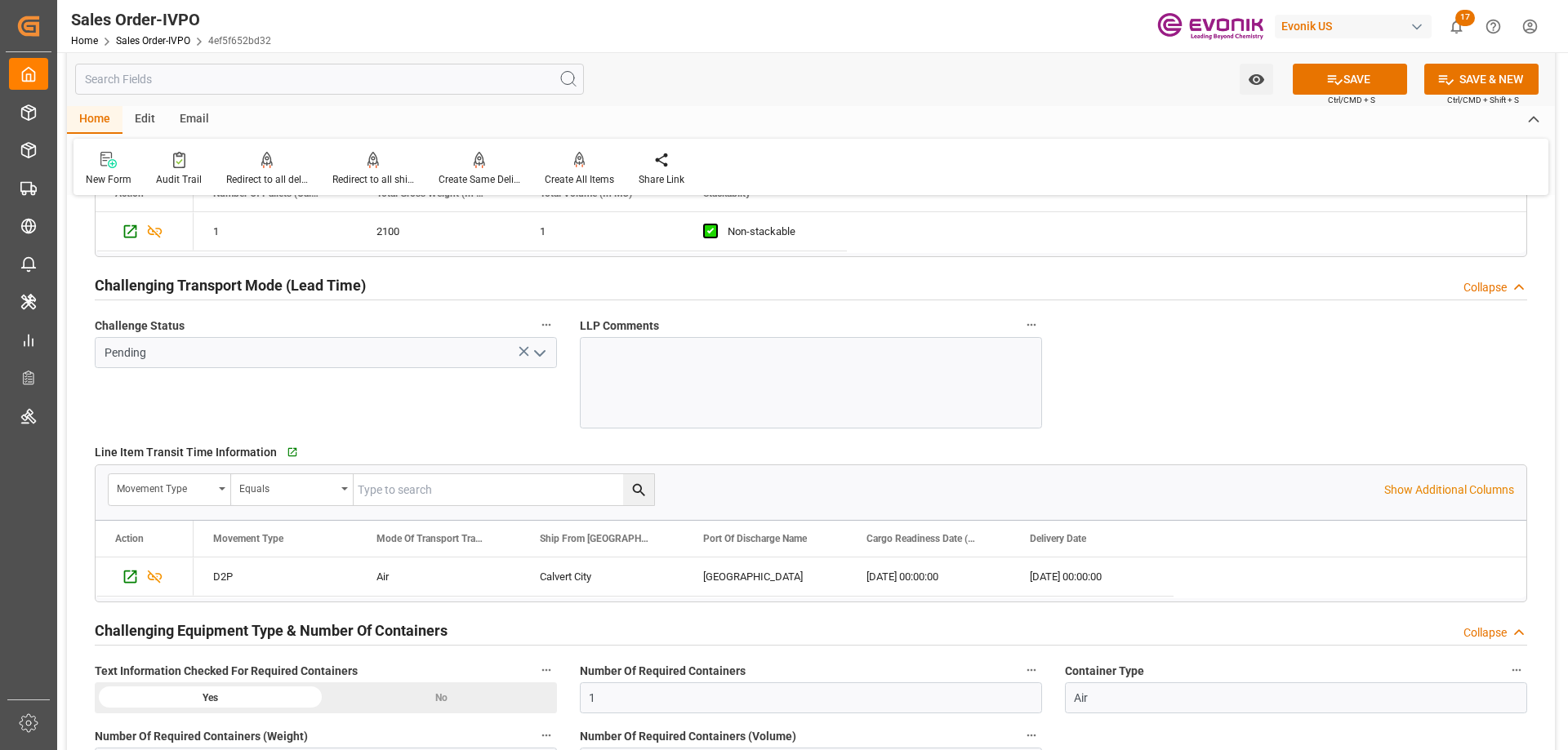
scroll to position [2367, 0]
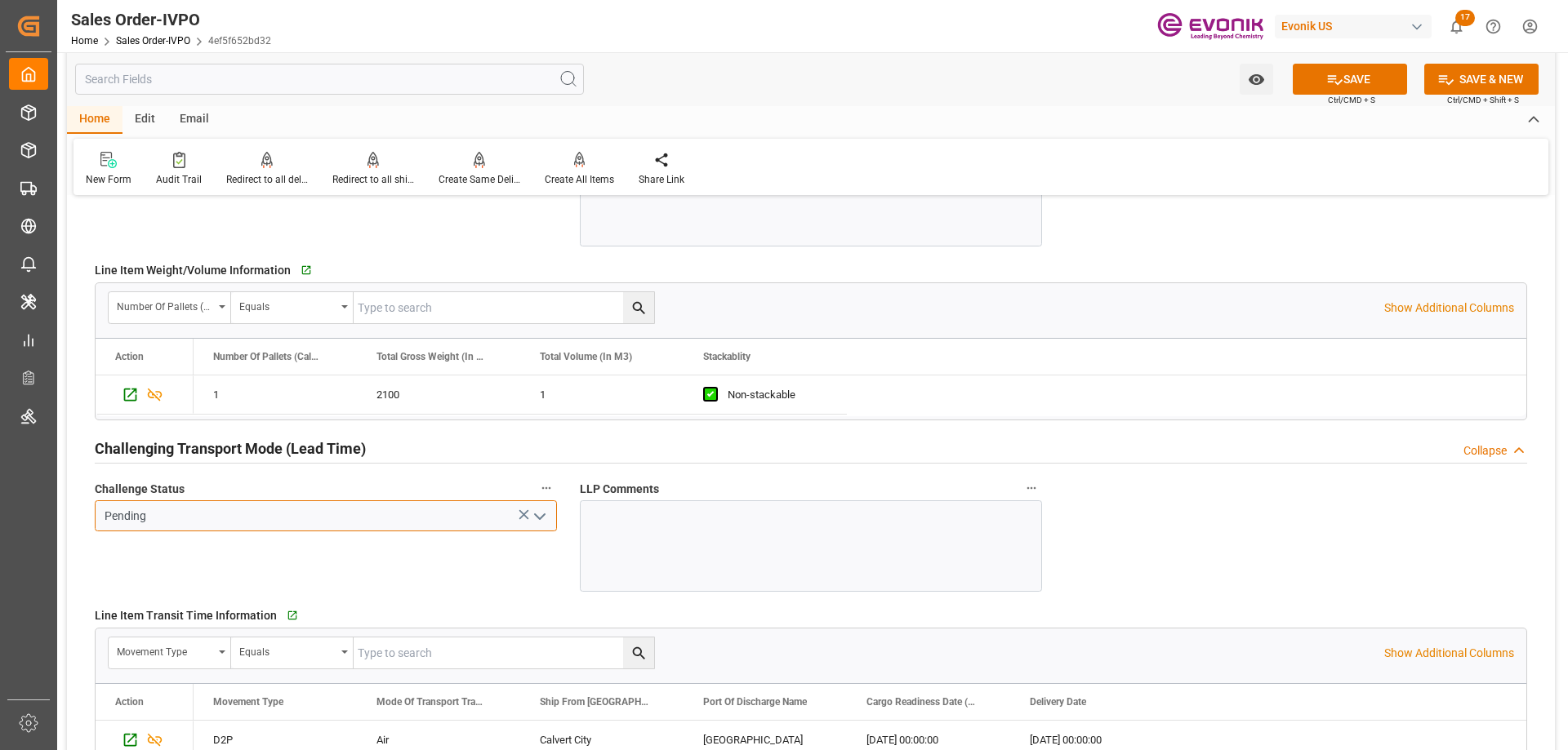
click at [555, 518] on input "Pending" at bounding box center [325, 516] width 462 height 31
click at [546, 515] on icon "open menu" at bounding box center [540, 516] width 20 height 20
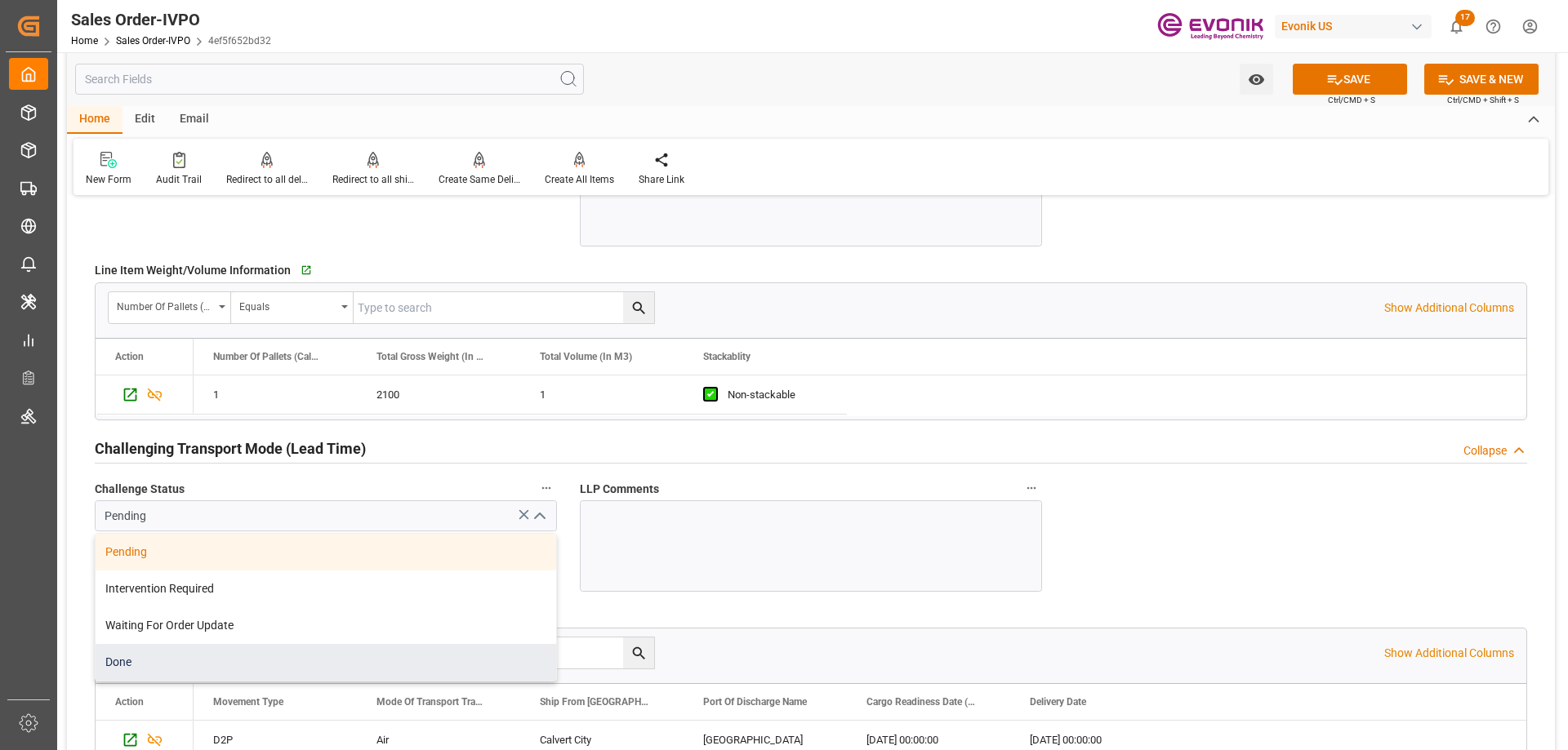
click at [112, 657] on div "Done" at bounding box center [325, 662] width 460 height 37
type input "Done"
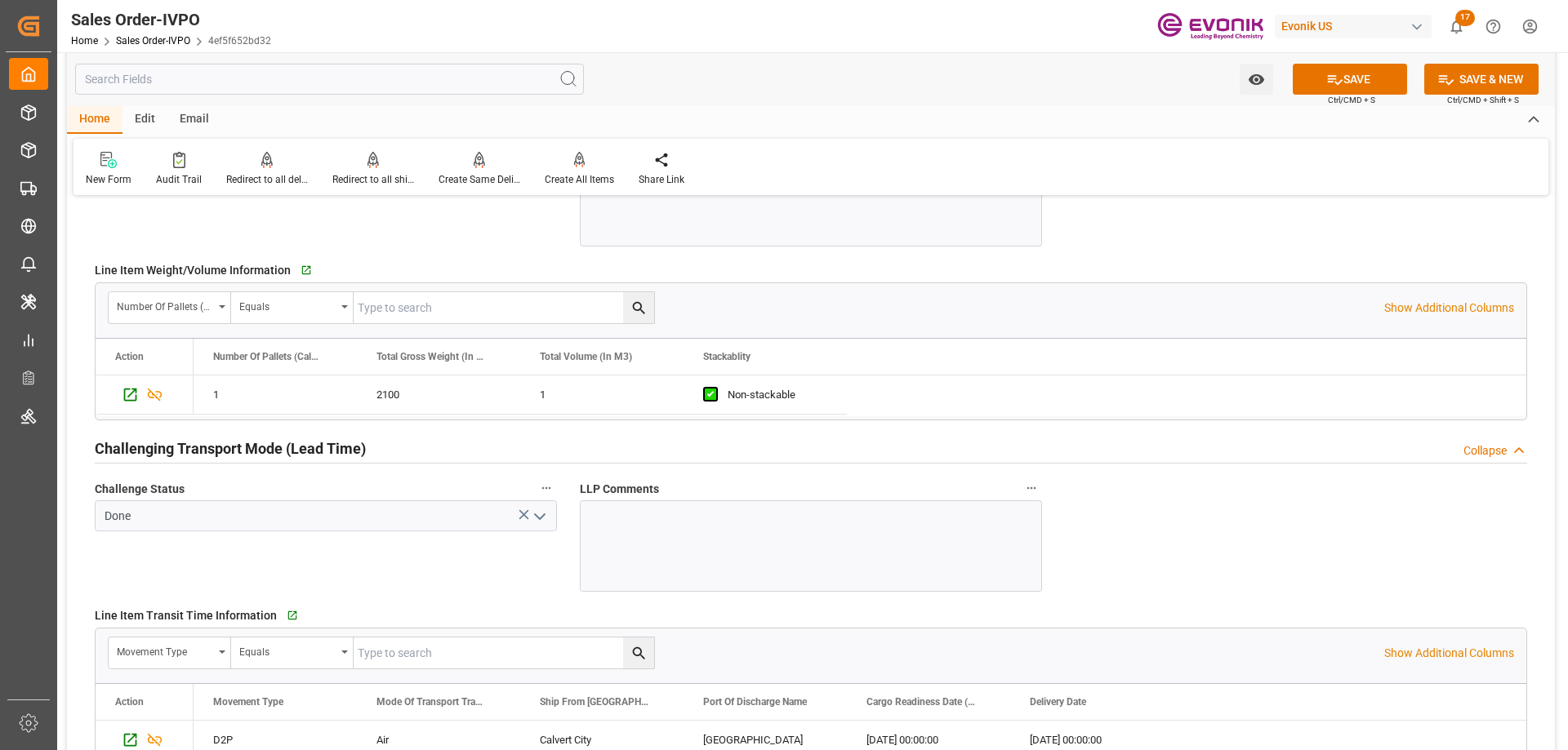
scroll to position [1958, 0]
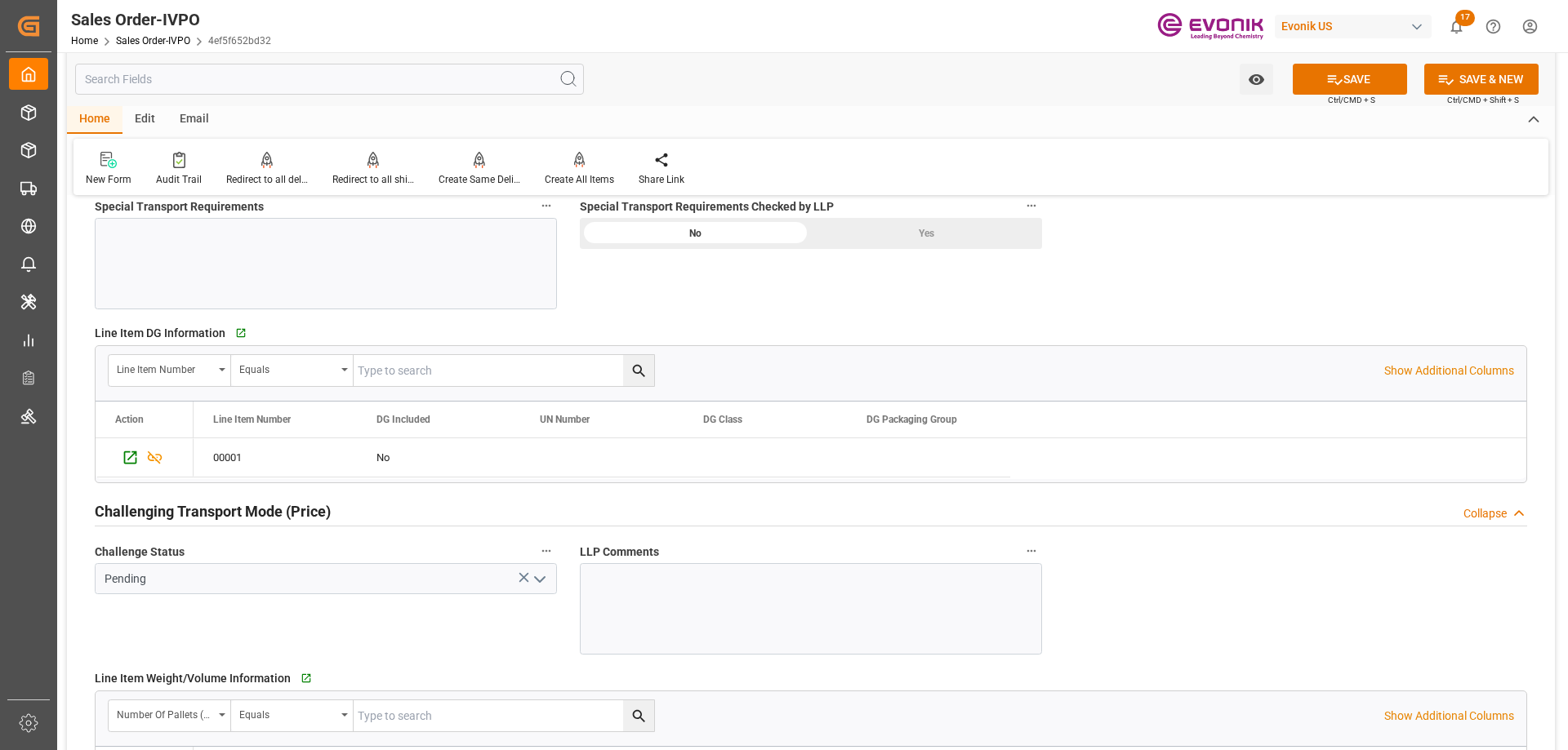
click at [540, 585] on icon "open menu" at bounding box center [540, 579] width 20 height 20
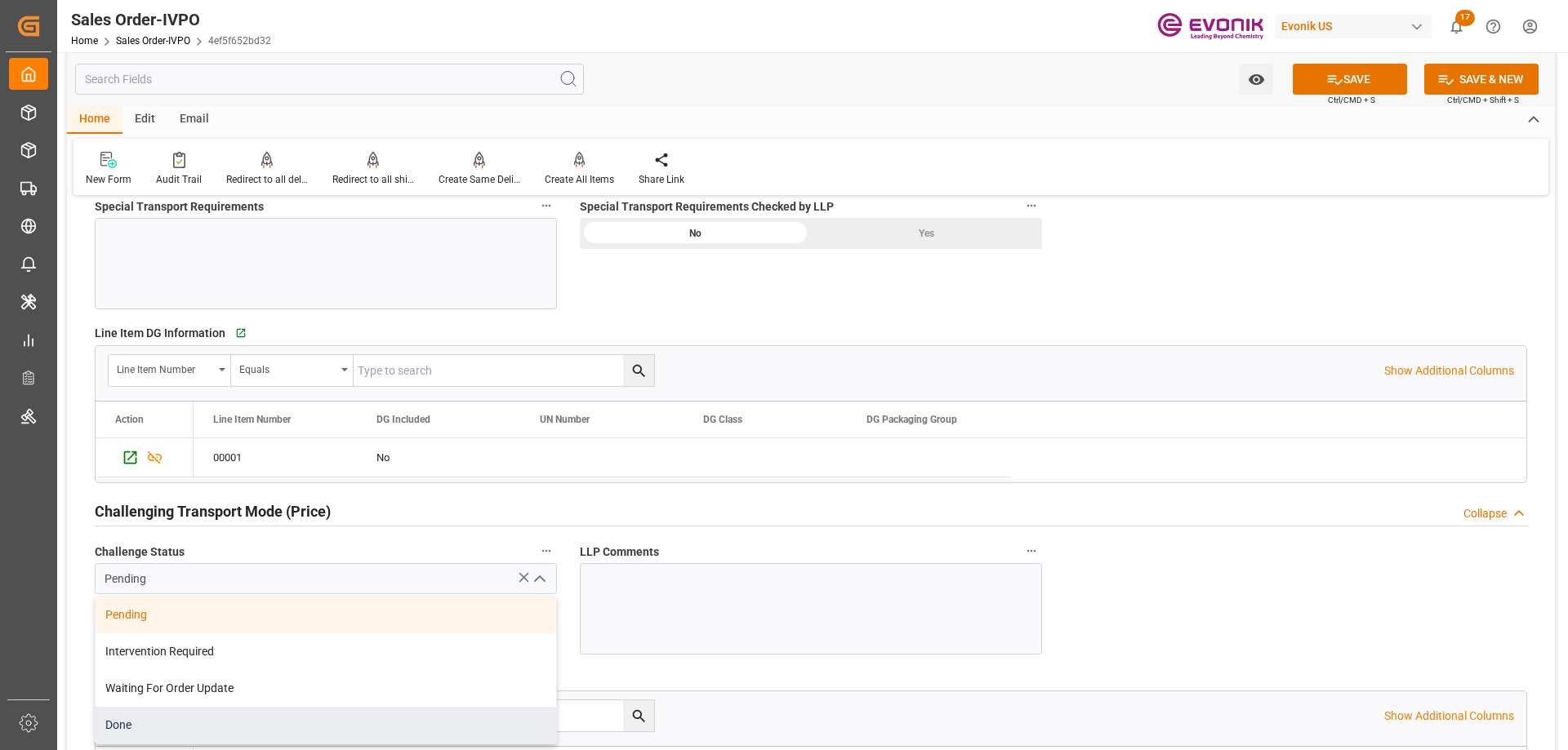
click at [112, 716] on div "Done" at bounding box center [325, 725] width 460 height 37
type input "Done"
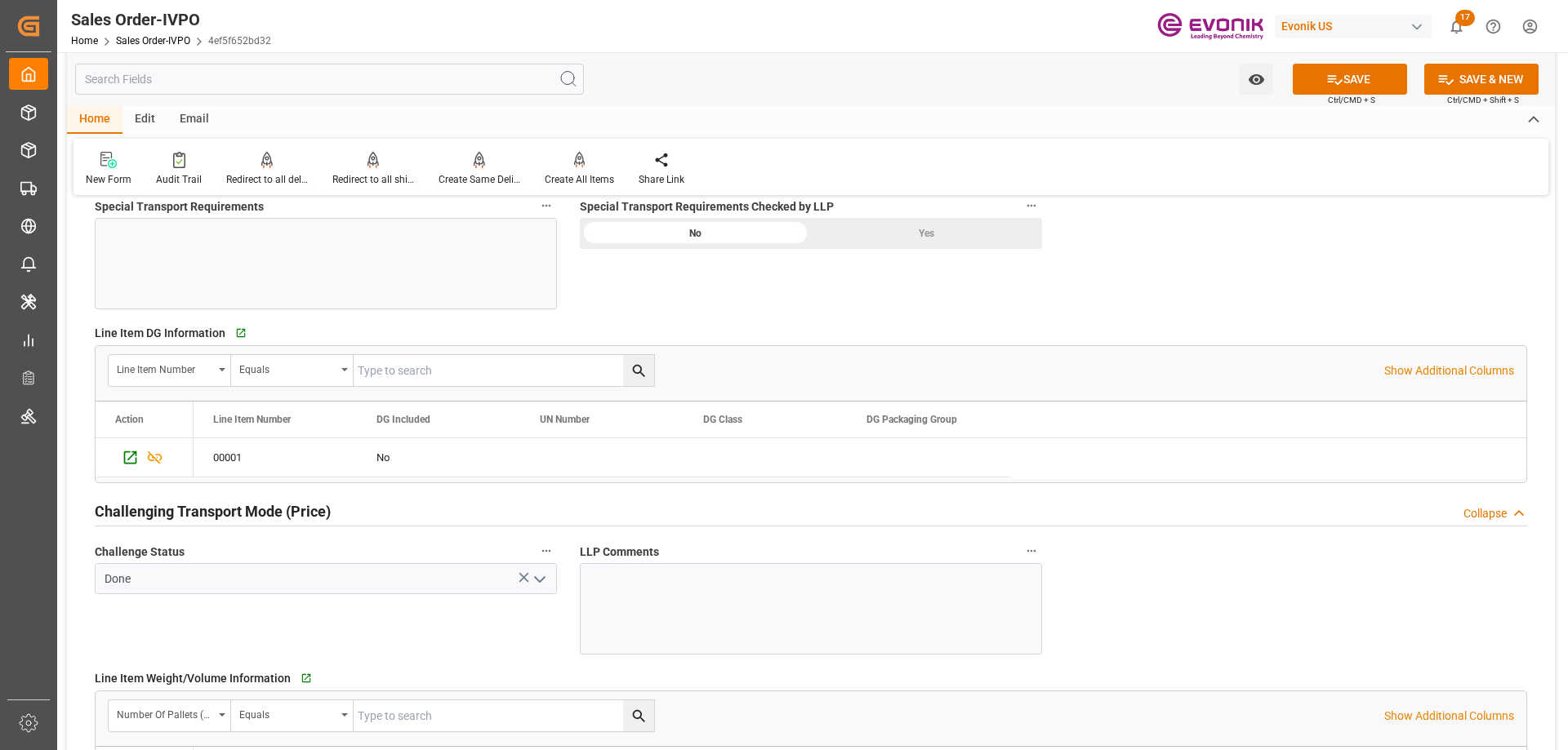
scroll to position [1796, 0]
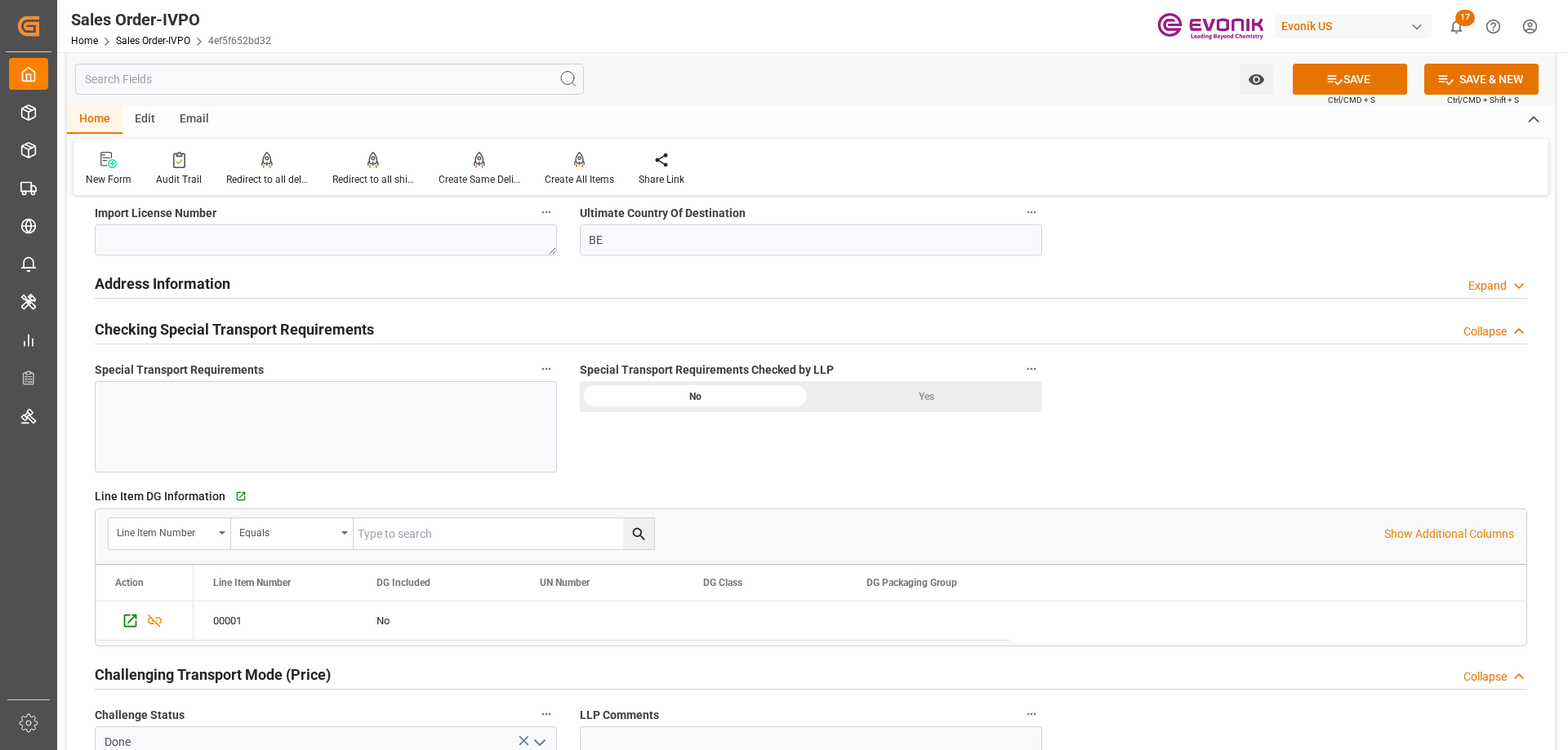
click at [898, 414] on div "Special Transport Requirements Checked by LLP No Yes" at bounding box center [811, 415] width 485 height 126
click at [910, 400] on div "Yes" at bounding box center [926, 397] width 231 height 31
click at [1326, 78] on icon at bounding box center [1335, 80] width 17 height 17
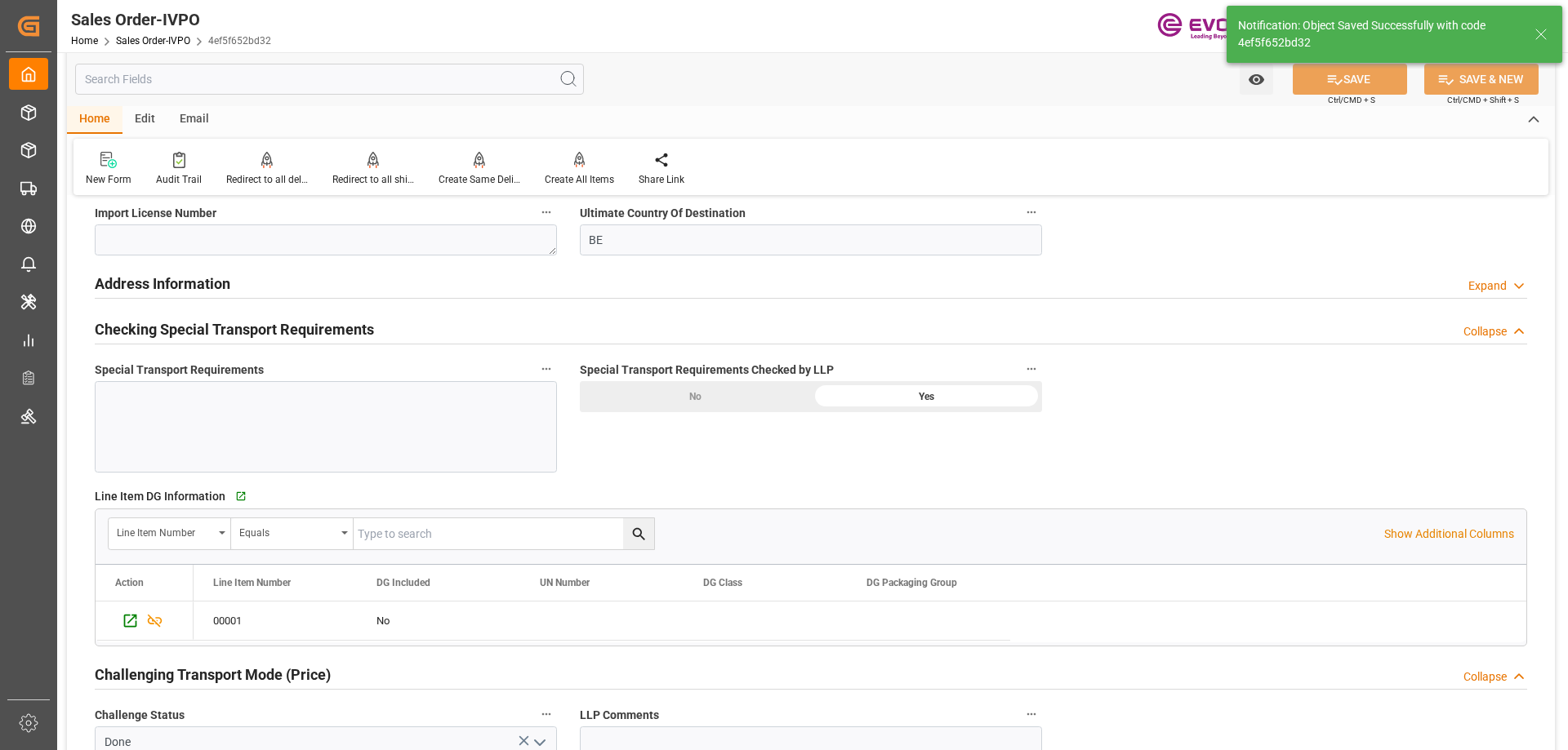
type input "10-14-2025 17:35"
type input "No"
click at [563, 174] on div "Create All Items" at bounding box center [579, 179] width 70 height 15
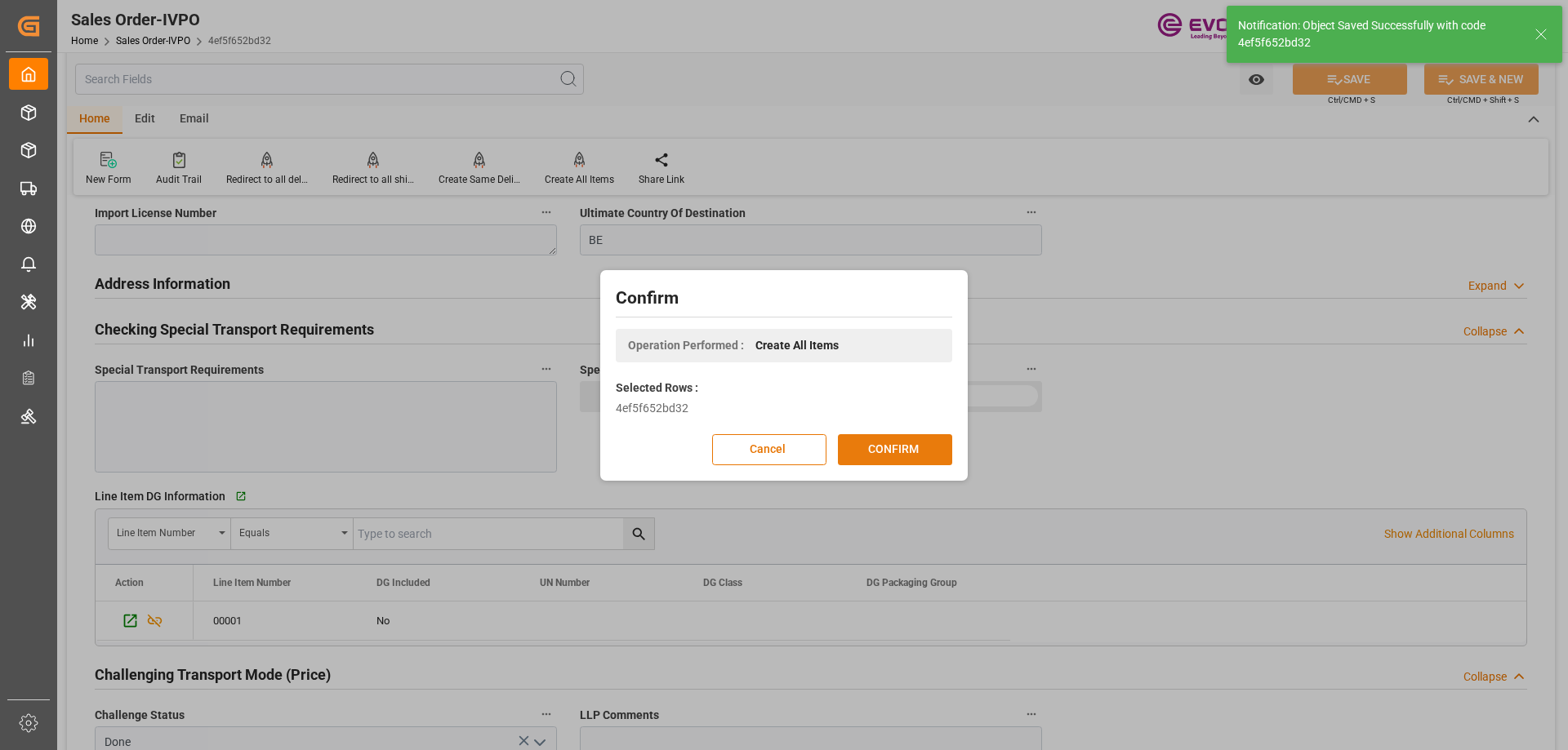
click at [904, 455] on button "CONFIRM" at bounding box center [895, 450] width 114 height 31
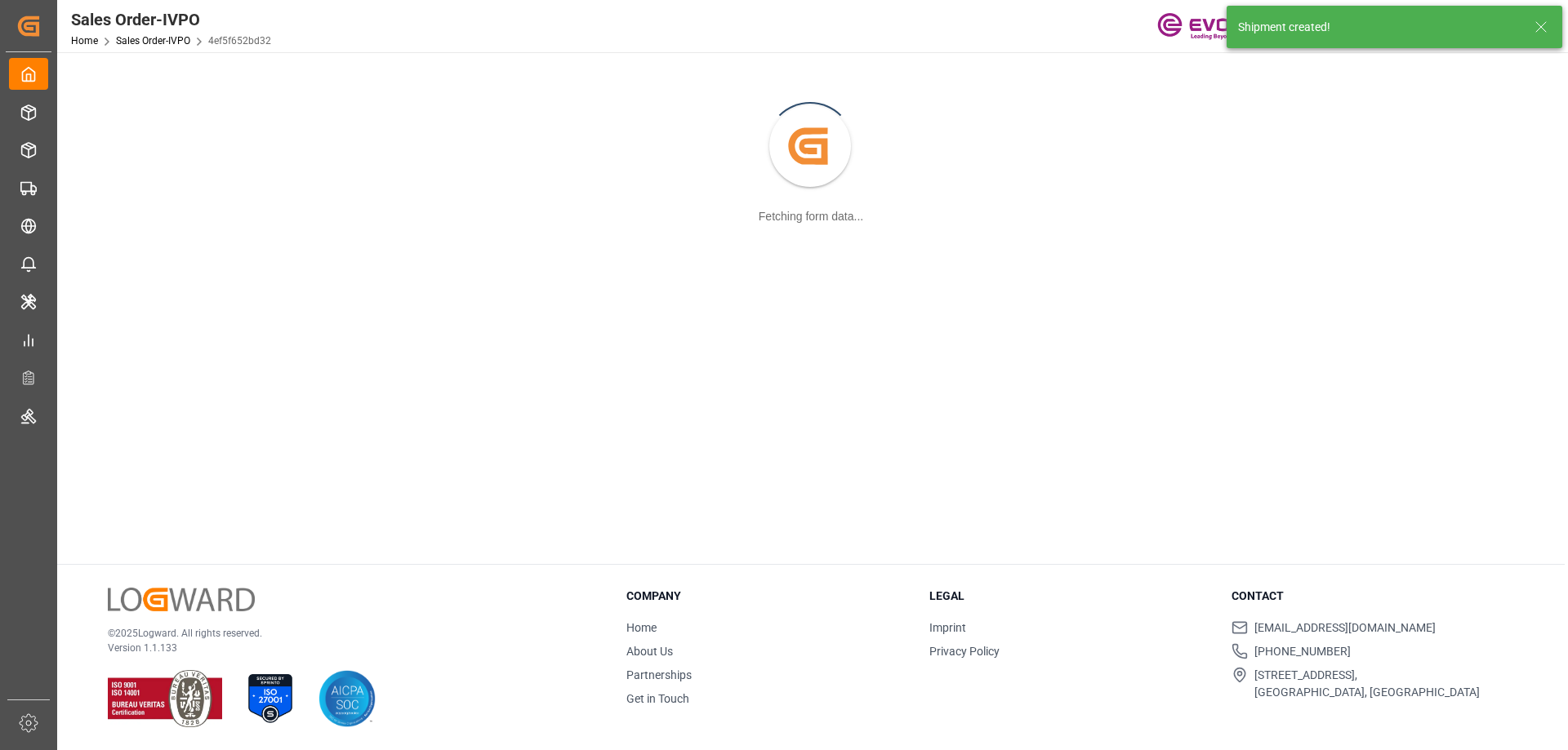
scroll to position [177, 0]
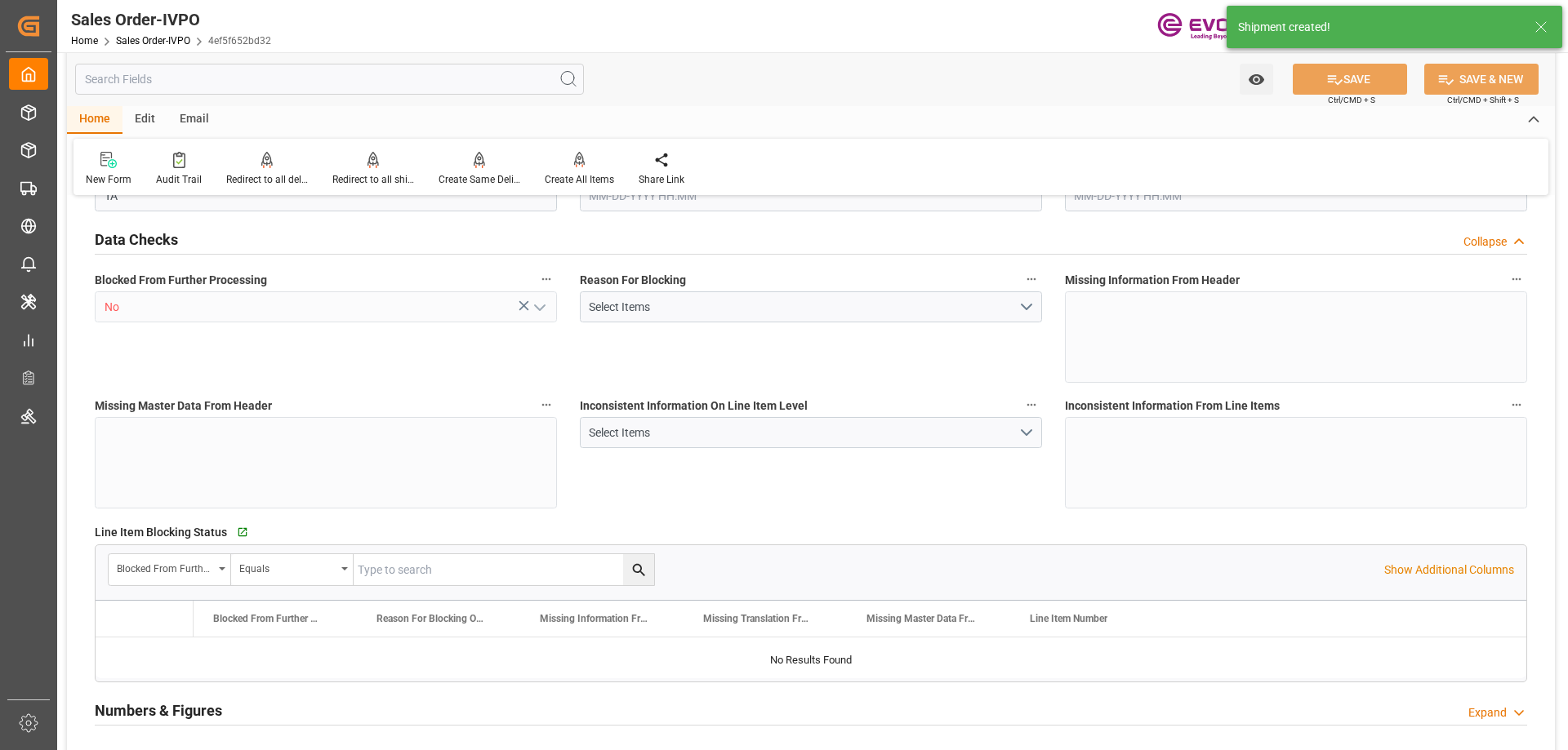
type input "BEANR"
type input "30196"
type input "1"
type input "2100"
type input "10-13-2025 14:24"
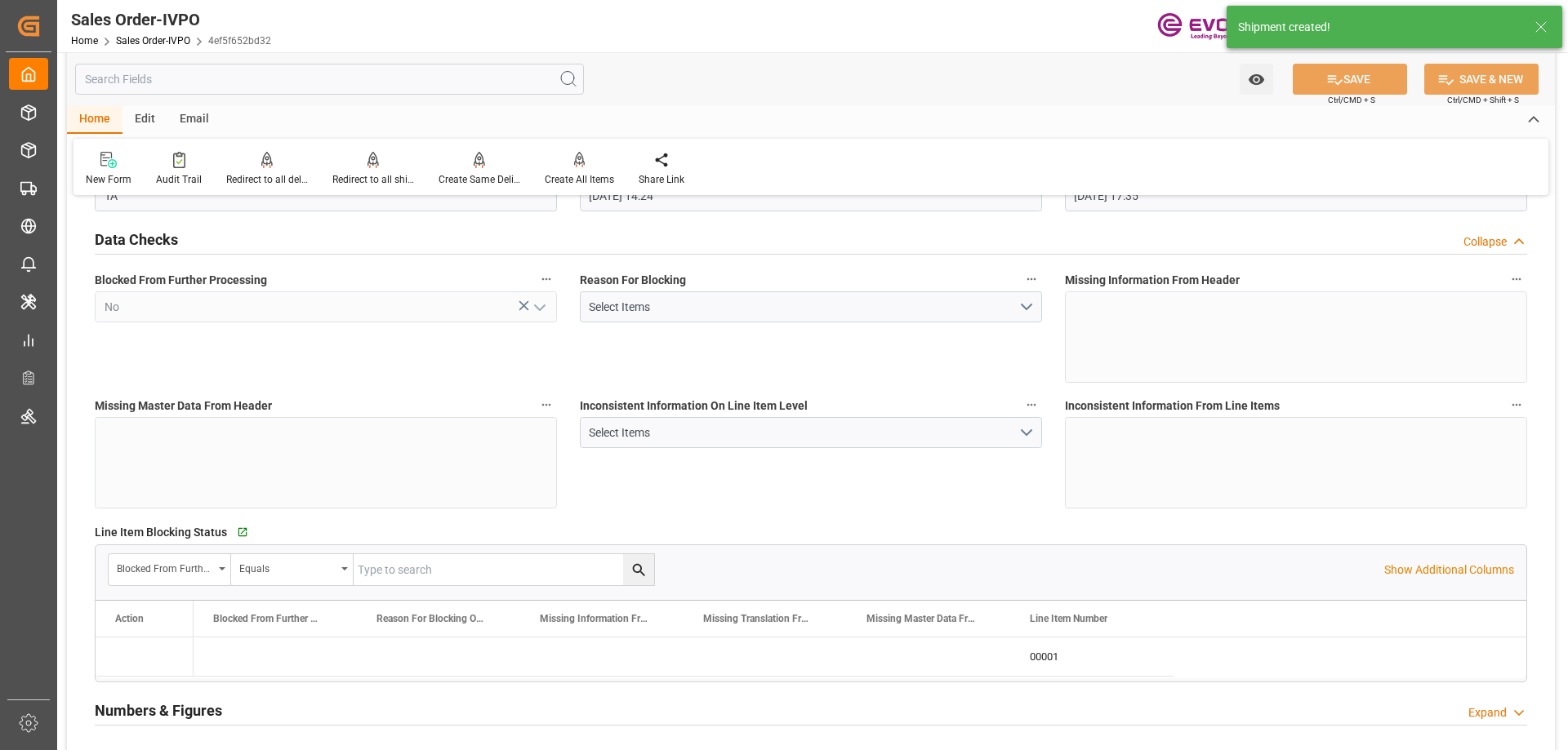
type input "10-14-2025 17:35"
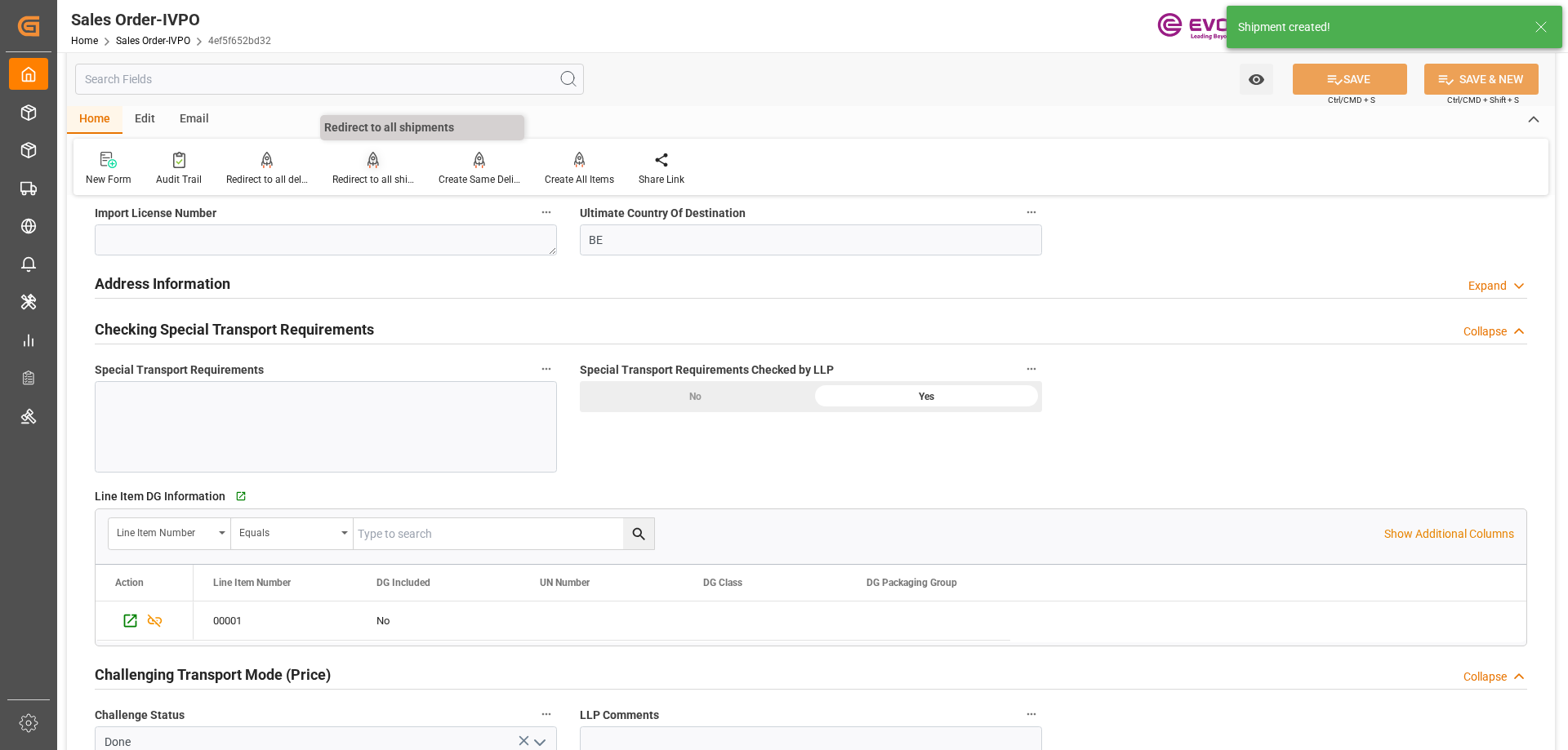
click at [386, 166] on div at bounding box center [373, 160] width 82 height 17
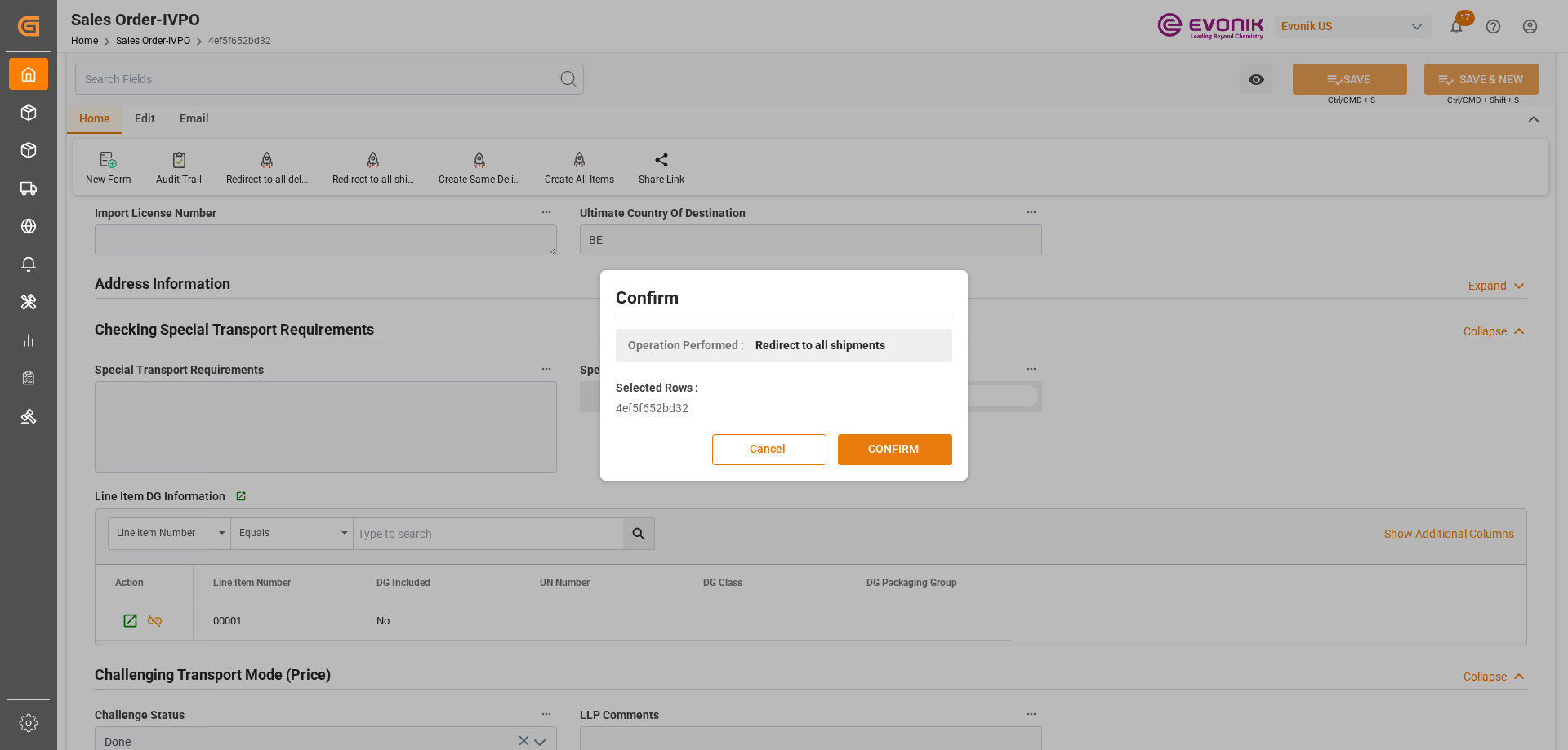
click at [871, 439] on button "CONFIRM" at bounding box center [895, 450] width 114 height 31
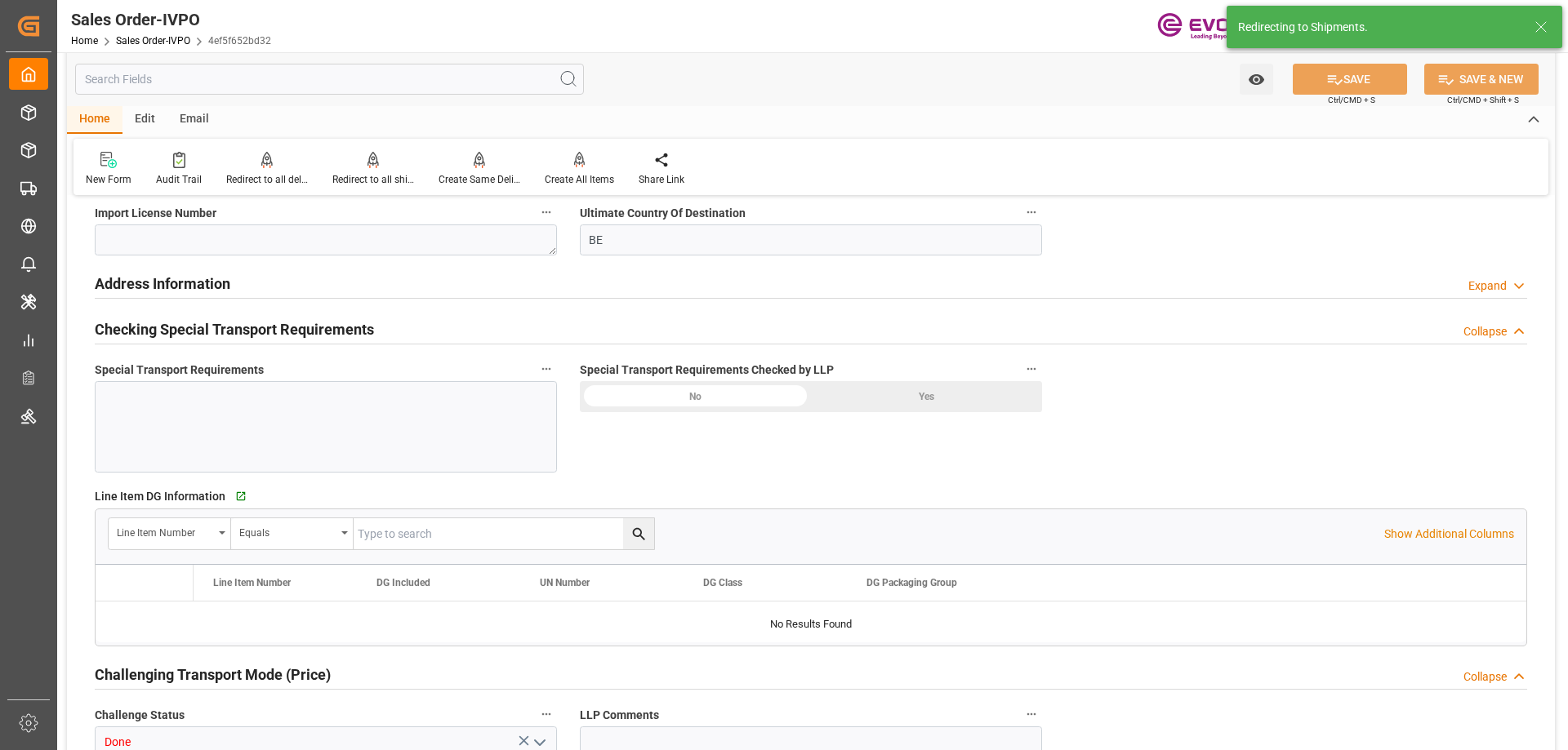
type input "BEANR"
type input "30196"
type input "1"
type input "2100"
type input "10-13-2025 14:24"
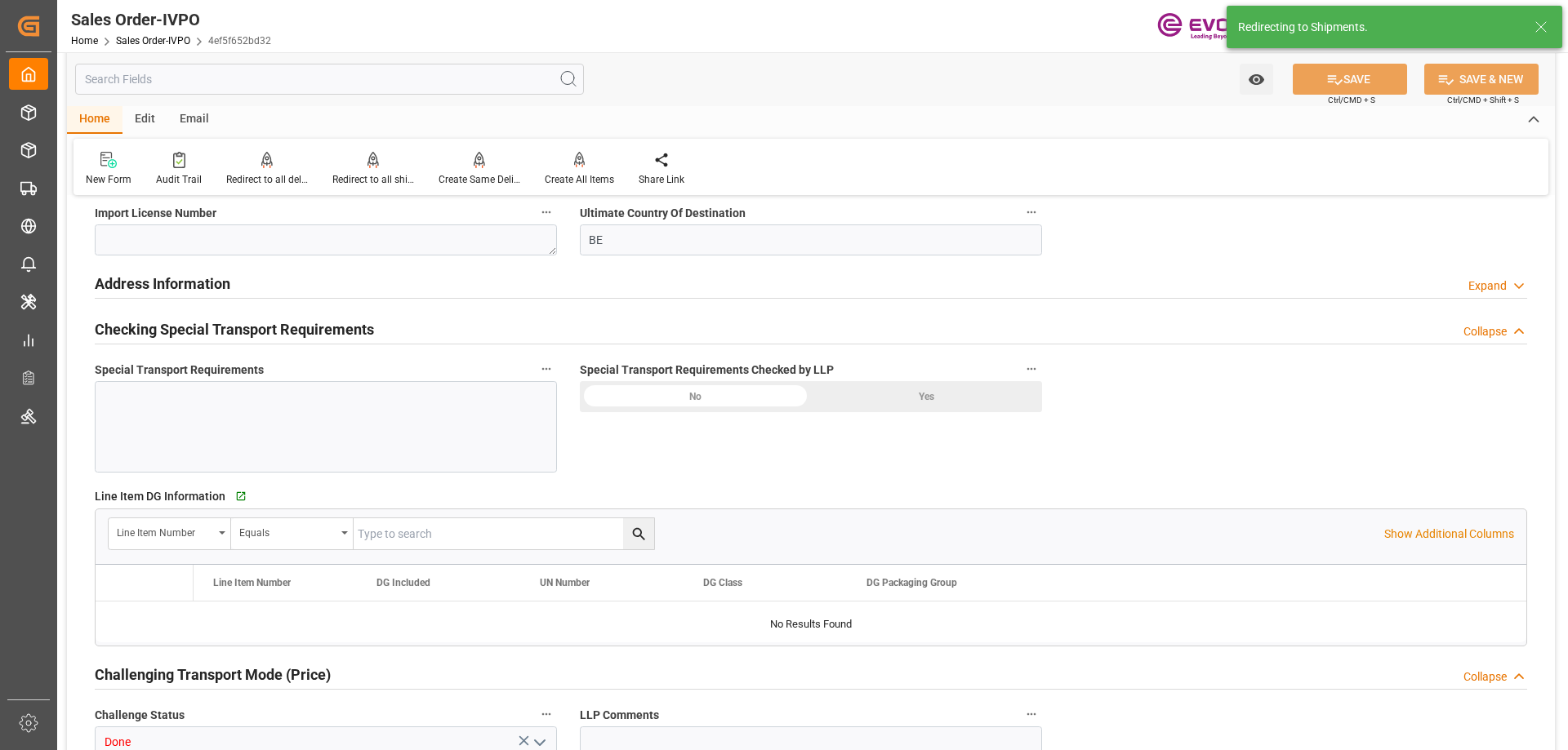
type input "10-14-2025 17:35"
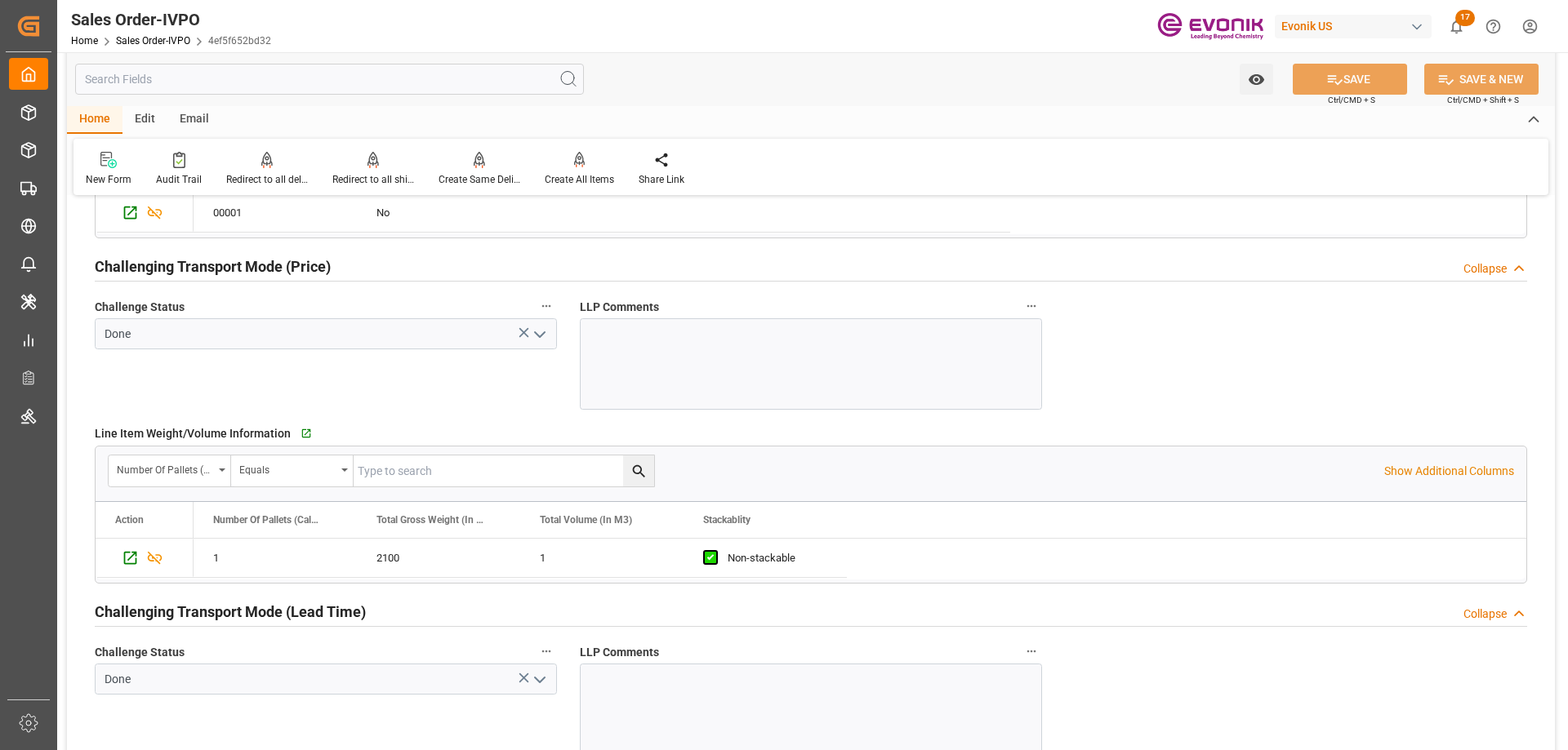
scroll to position [2449, 0]
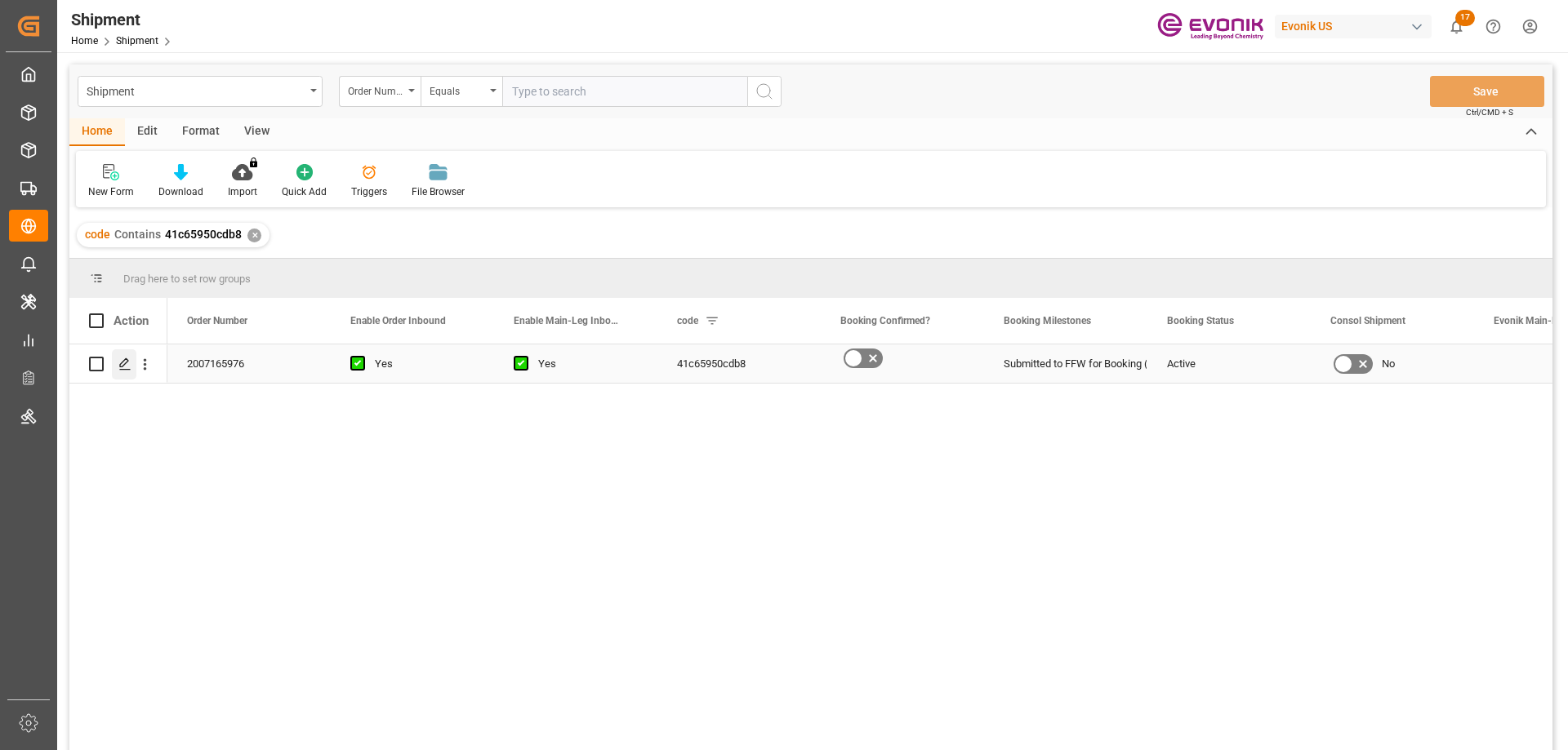
click at [121, 360] on icon "Press SPACE to select this row." at bounding box center [125, 364] width 13 height 13
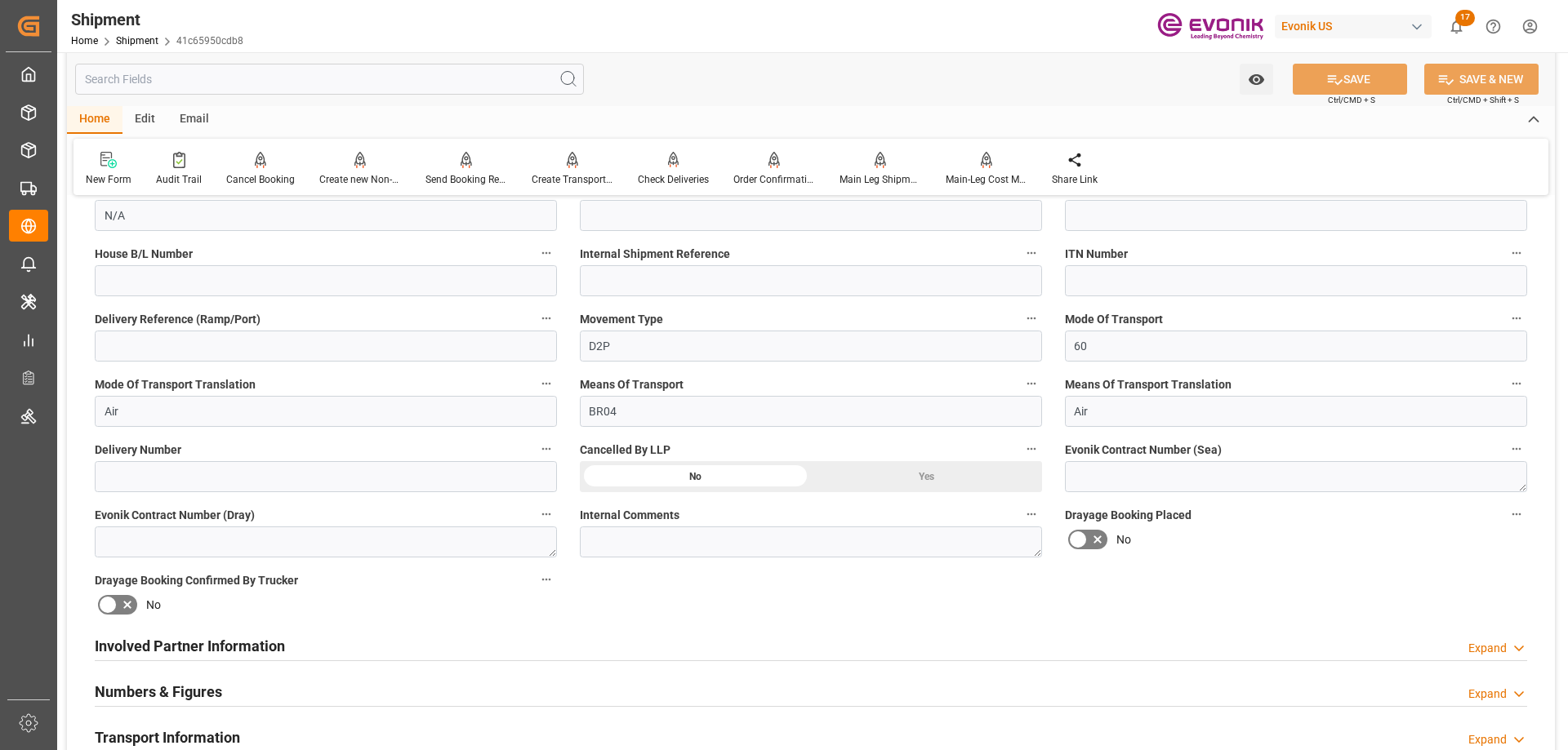
scroll to position [571, 0]
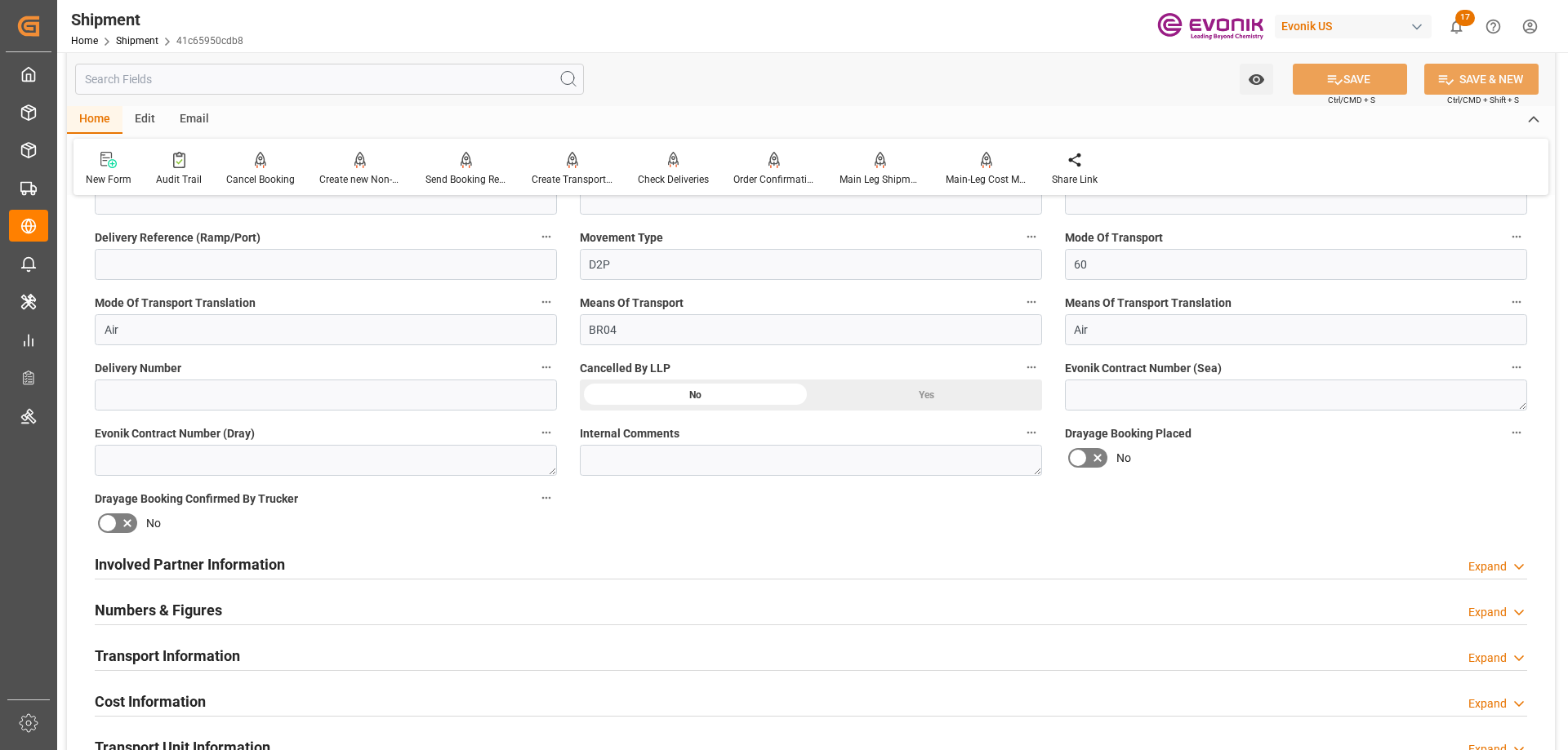
click at [474, 567] on div "Involved Partner Information Expand" at bounding box center [811, 563] width 1432 height 31
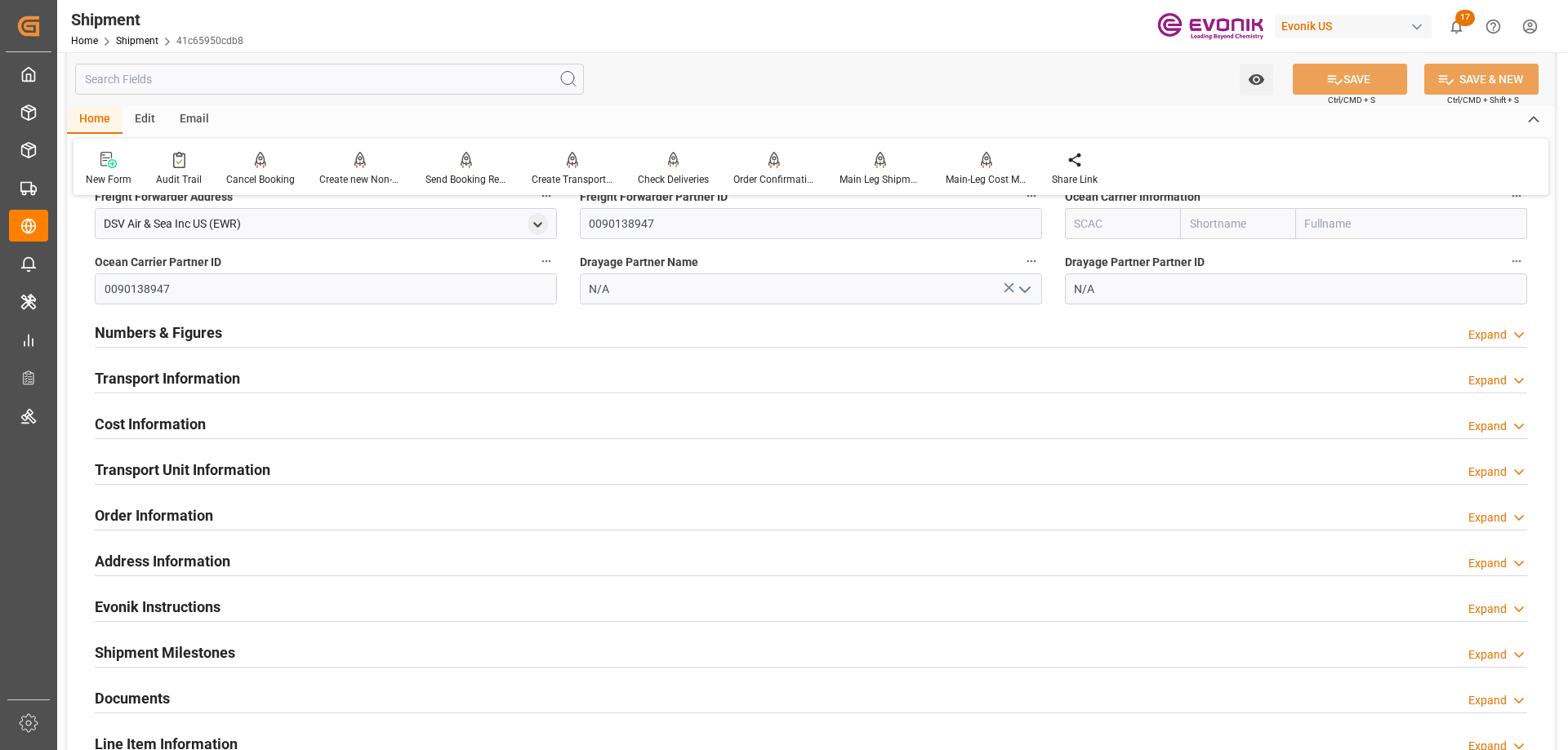
scroll to position [1061, 0]
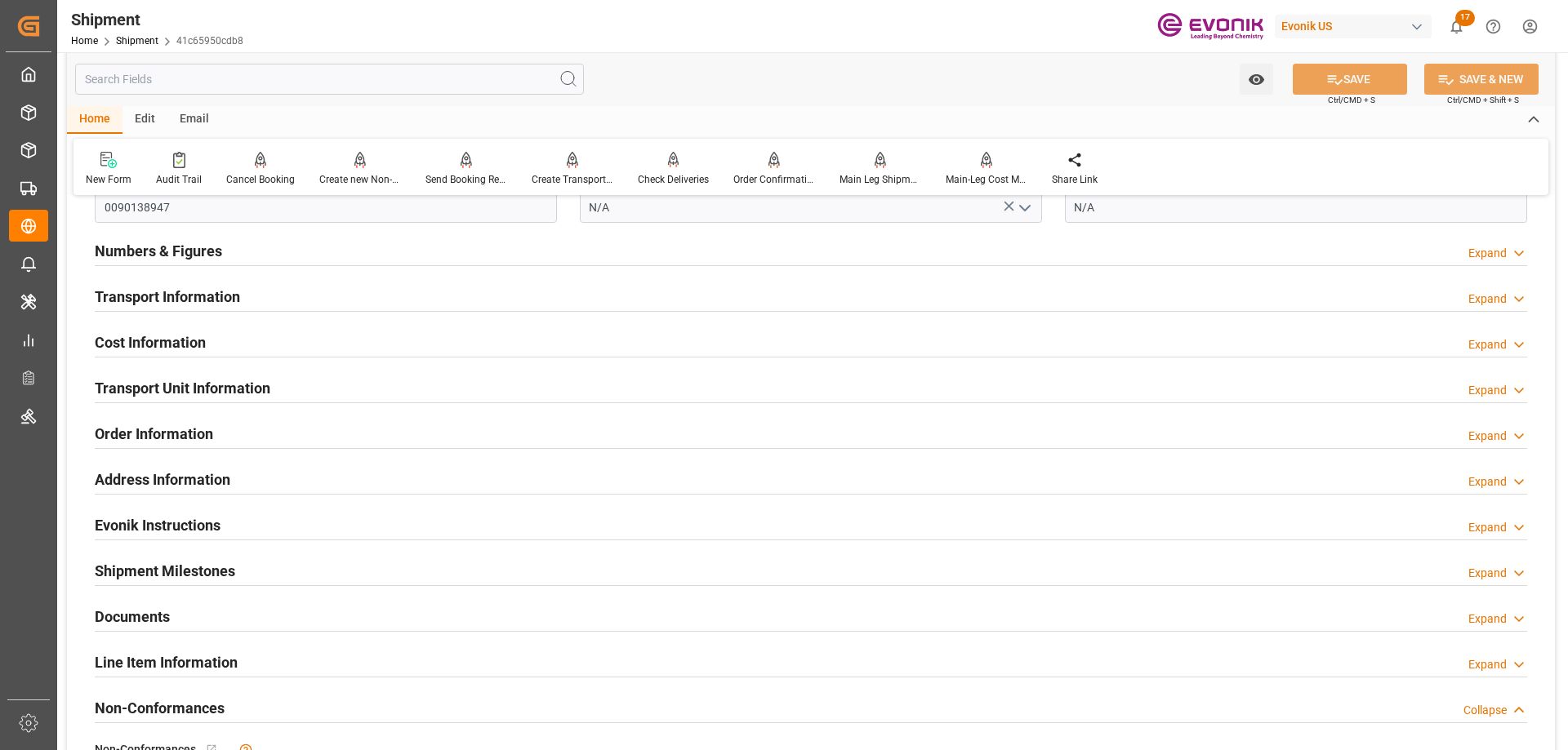
click at [227, 388] on h2 "Transport Unit Information" at bounding box center [182, 388] width 176 height 22
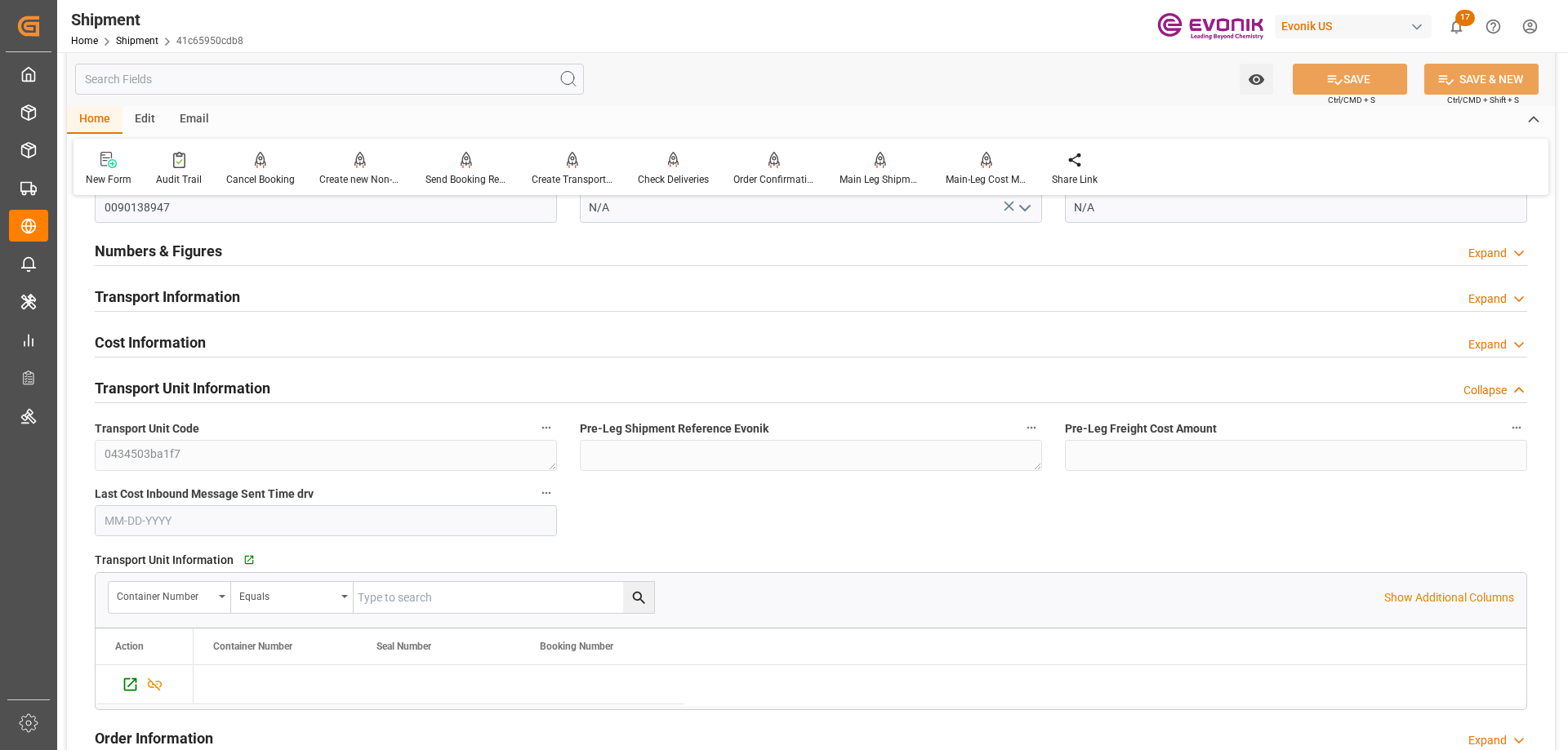
click at [250, 382] on h2 "Transport Unit Information" at bounding box center [182, 388] width 176 height 22
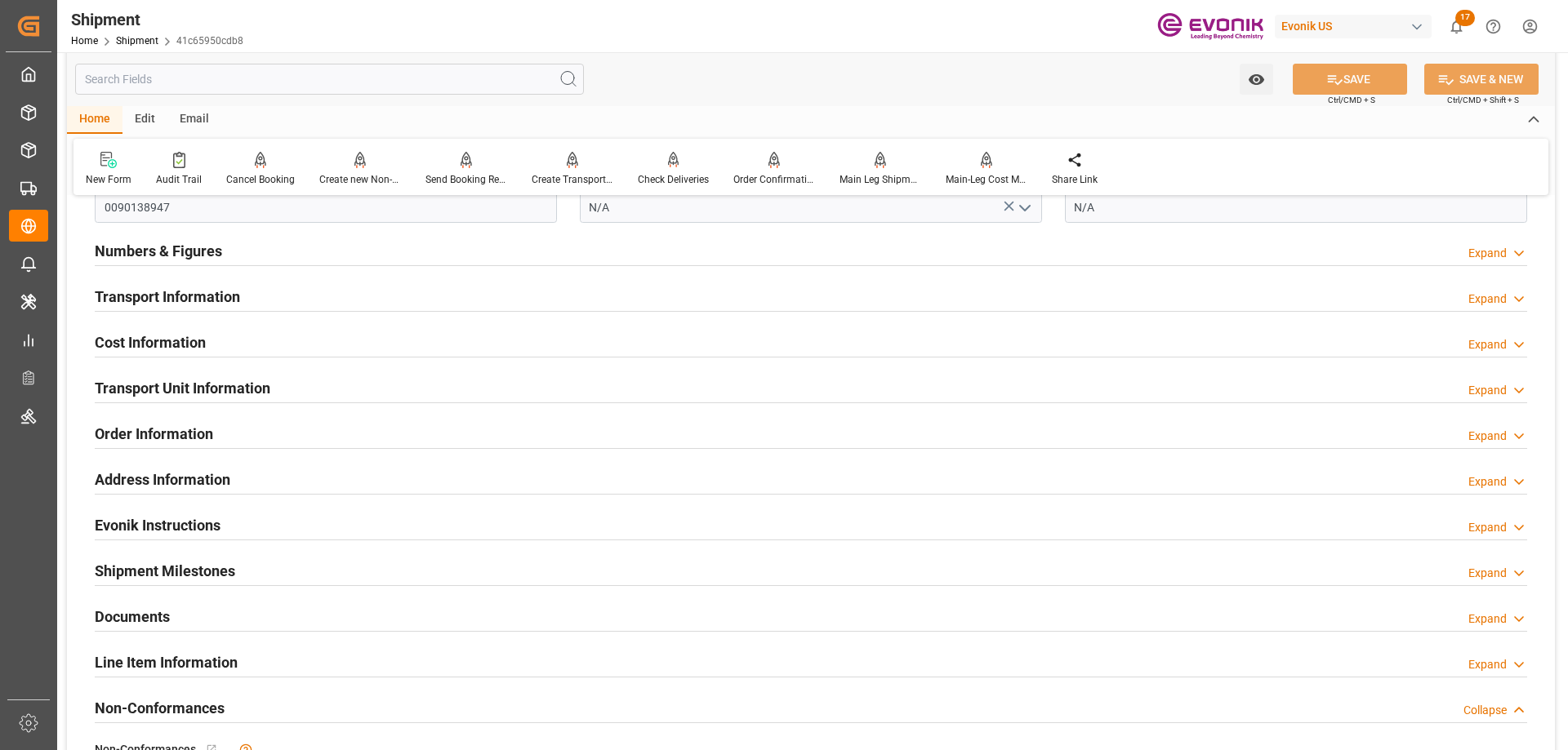
click at [231, 331] on div "Cost Information Expand" at bounding box center [811, 341] width 1432 height 31
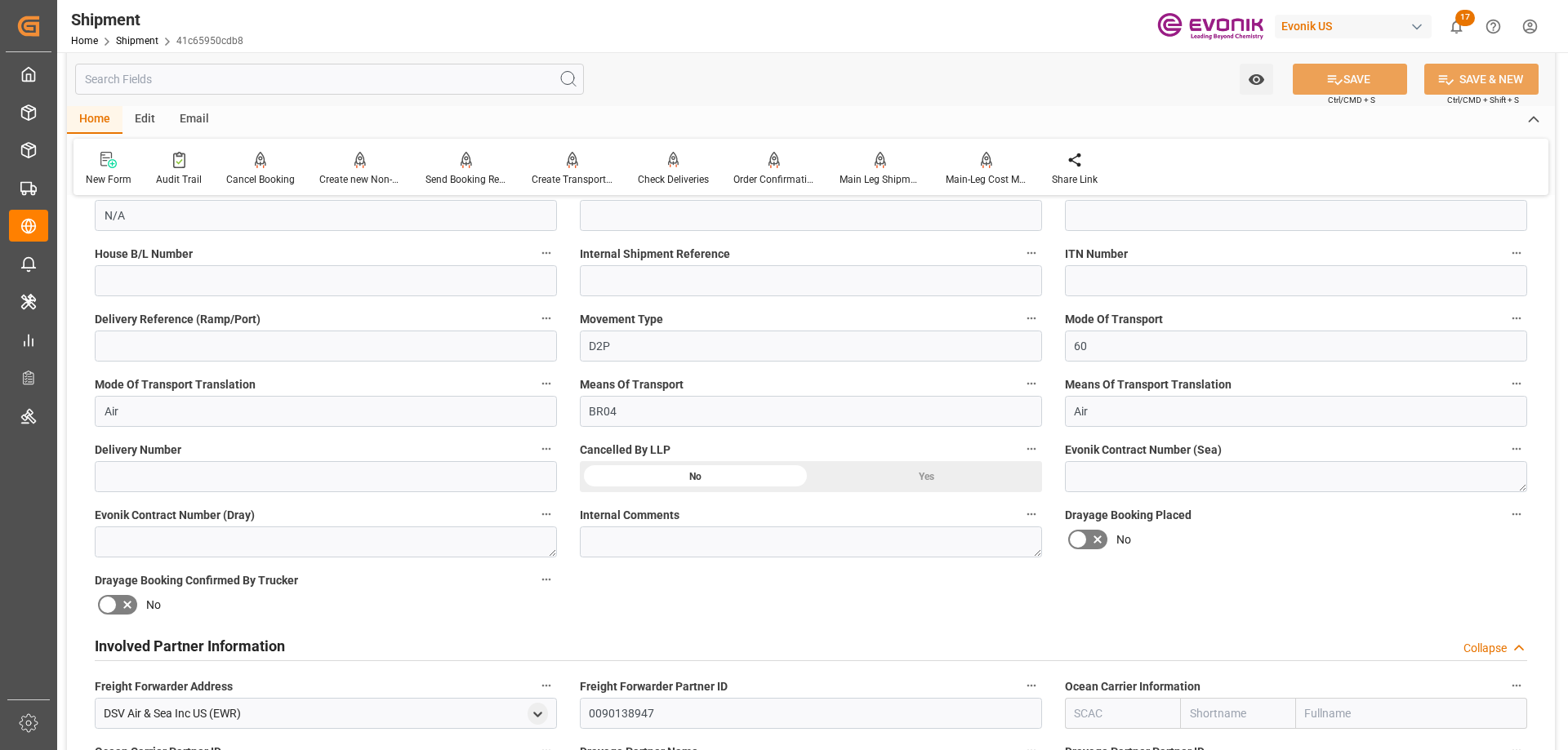
scroll to position [898, 0]
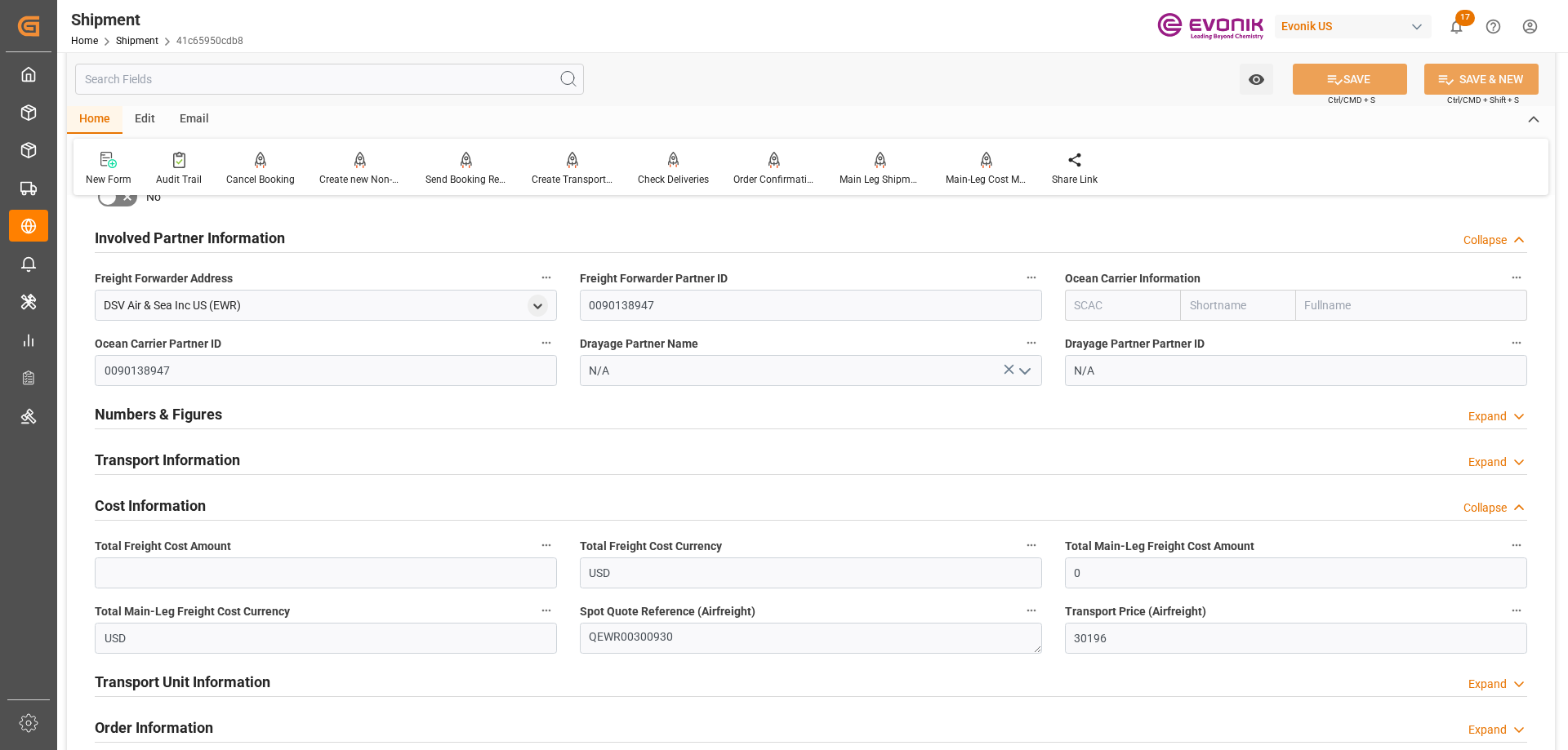
click at [195, 468] on h2 "Transport Information" at bounding box center [167, 460] width 145 height 22
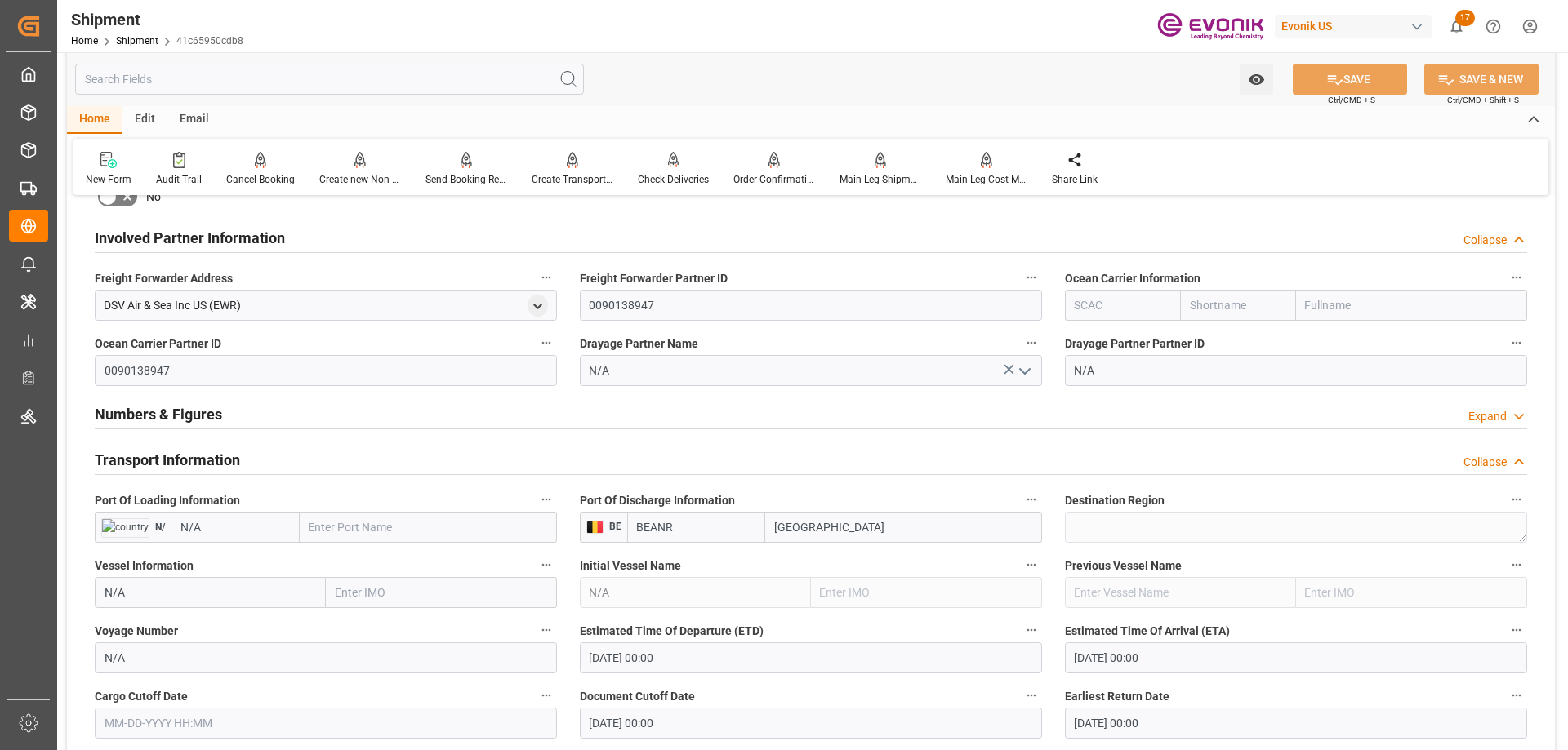
scroll to position [1142, 0]
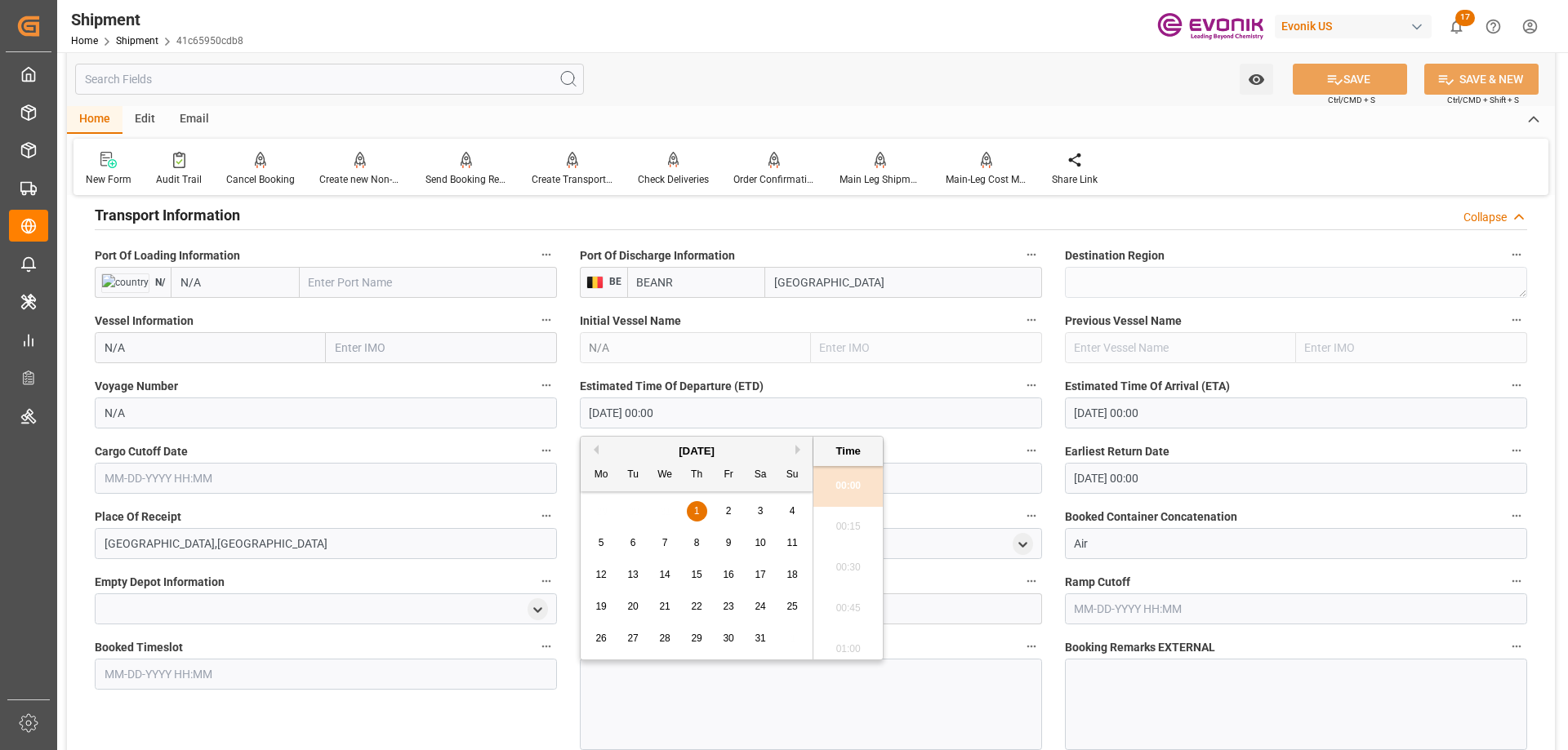
drag, startPoint x: 693, startPoint y: 415, endPoint x: 539, endPoint y: 411, distance: 154.1
click at [539, 411] on div "Booking Confirmation Milestone Bar Collapse Submitted to FFW for Booking (Pendi…" at bounding box center [811, 300] width 1488 height 2467
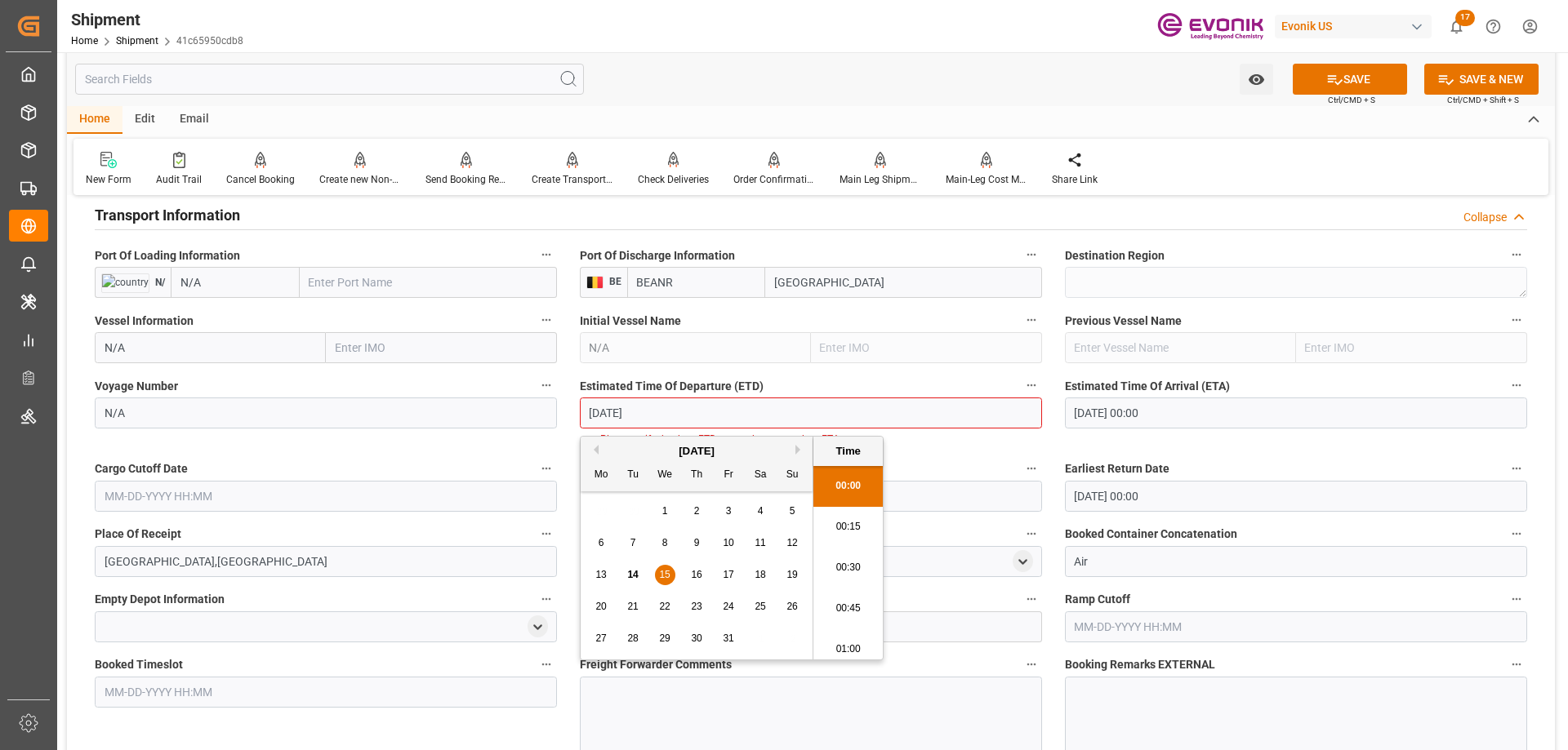
type input "10/15/2025"
type input "10-15-2025 00:00"
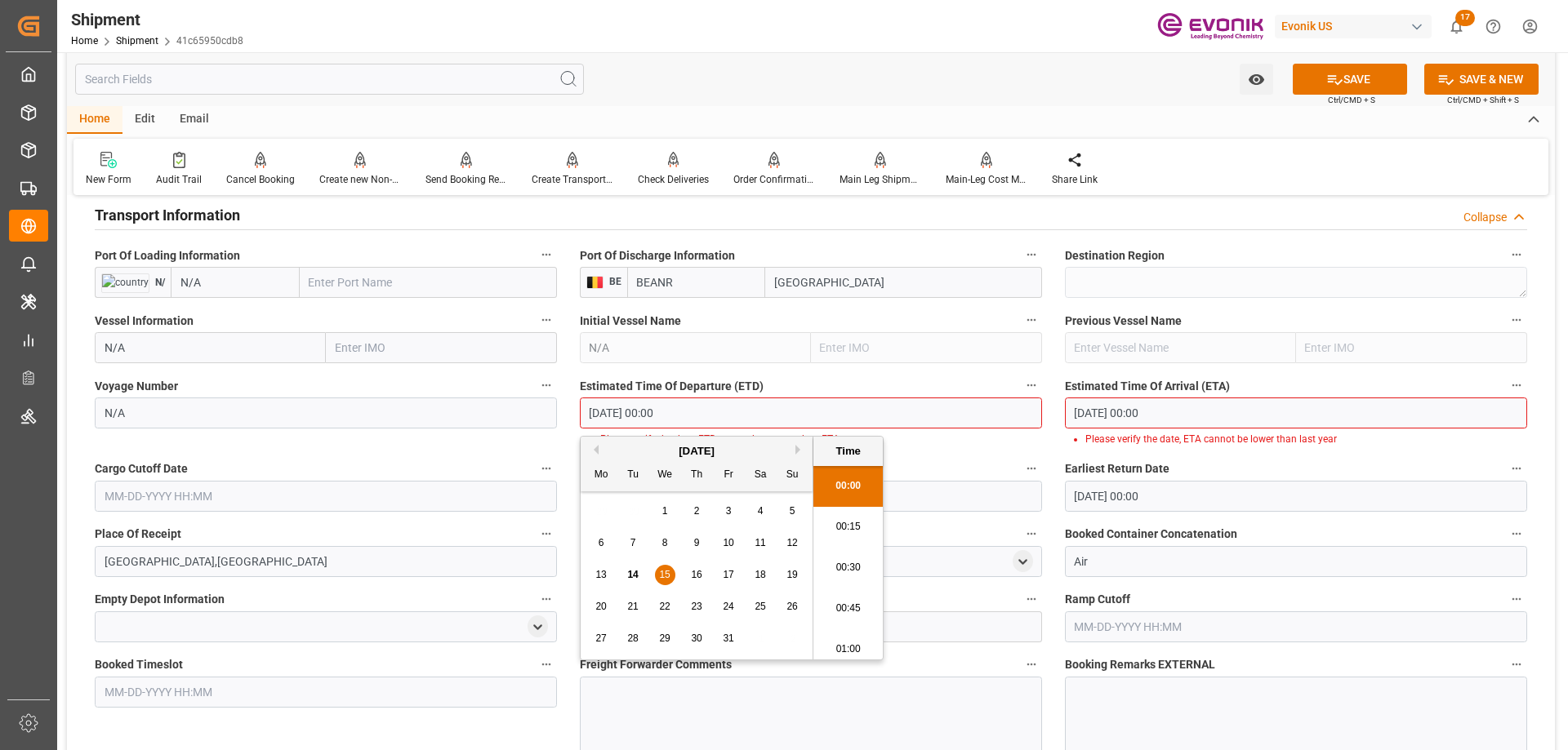
drag, startPoint x: 706, startPoint y: 407, endPoint x: 548, endPoint y: 407, distance: 158.0
click at [548, 407] on div "Booking Confirmation Milestone Bar Collapse Submitted to FFW for Booking (Pendi…" at bounding box center [811, 309] width 1488 height 2484
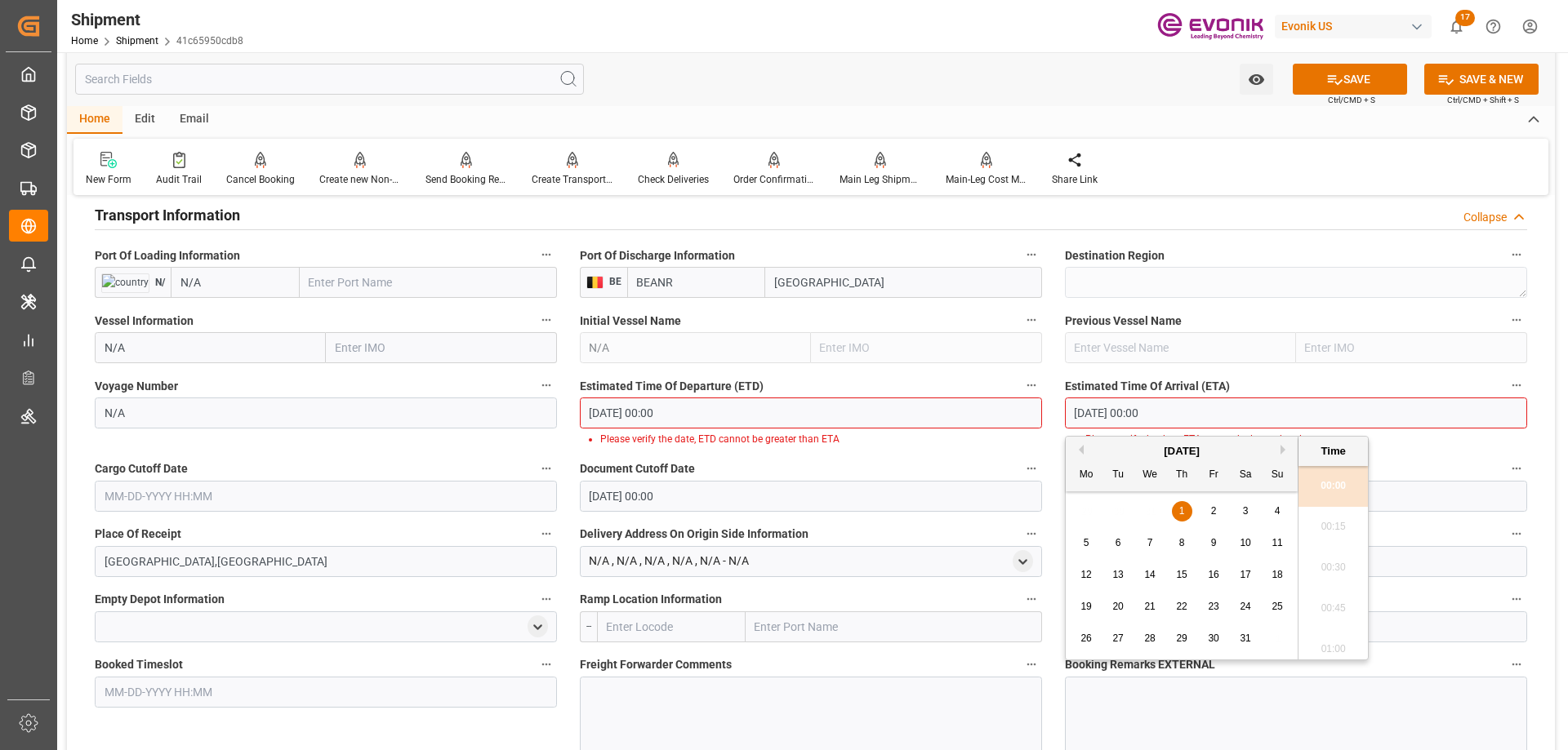
drag, startPoint x: 1186, startPoint y: 418, endPoint x: 1076, endPoint y: 418, distance: 110.0
click at [1076, 418] on input "01-01-1970 00:00" at bounding box center [1295, 413] width 462 height 31
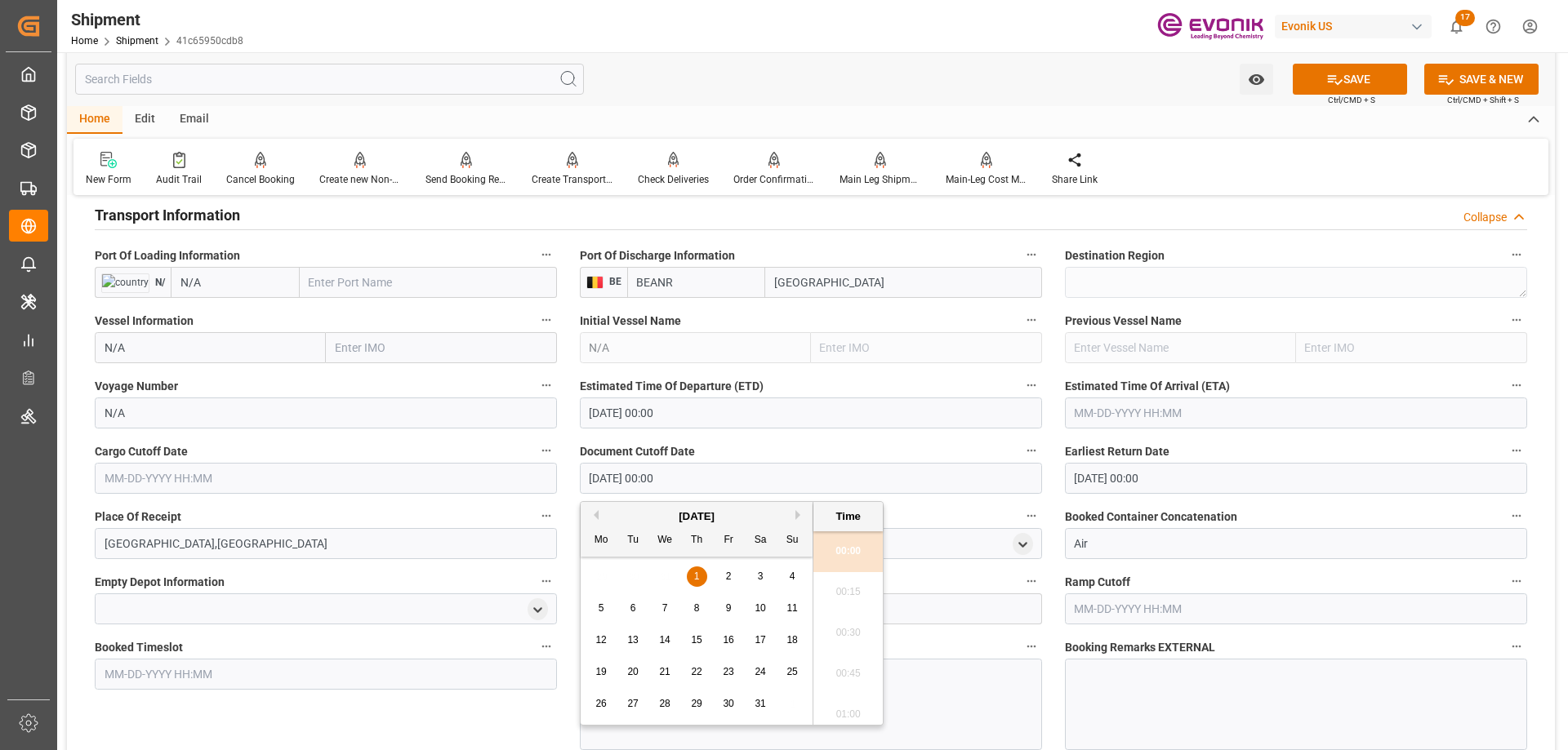
drag, startPoint x: 737, startPoint y: 489, endPoint x: 531, endPoint y: 489, distance: 206.0
click at [533, 489] on div "Booking Confirmation Milestone Bar Collapse Submitted to FFW for Booking (Pendi…" at bounding box center [811, 300] width 1488 height 2467
paste input "10-15-2025"
type input "10-15-2025 00:00"
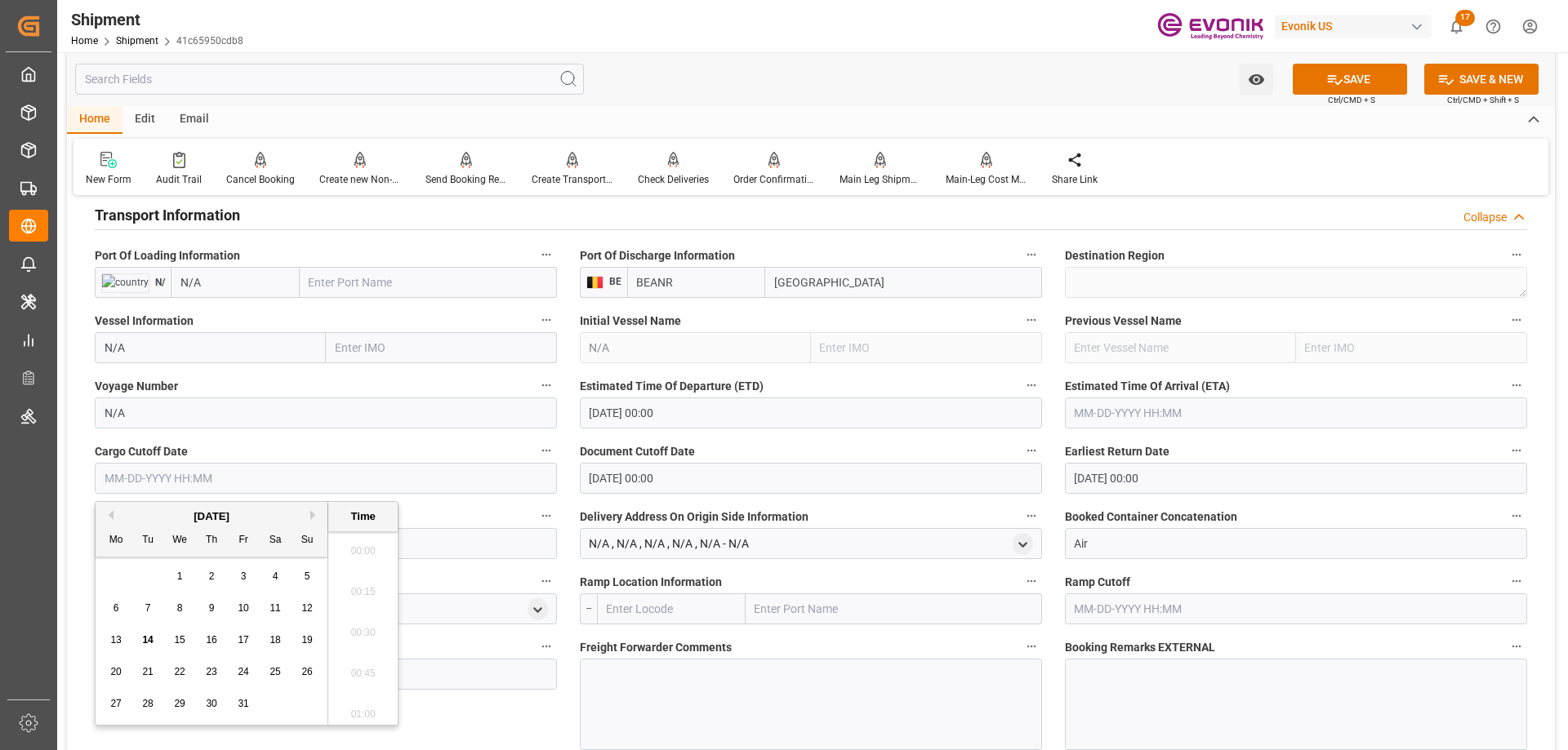
drag, startPoint x: 294, startPoint y: 487, endPoint x: 137, endPoint y: 483, distance: 157.1
click at [137, 483] on input "text" at bounding box center [325, 478] width 462 height 31
paste input "10-15-2025 00:00"
type input "10-15-2025 00:00"
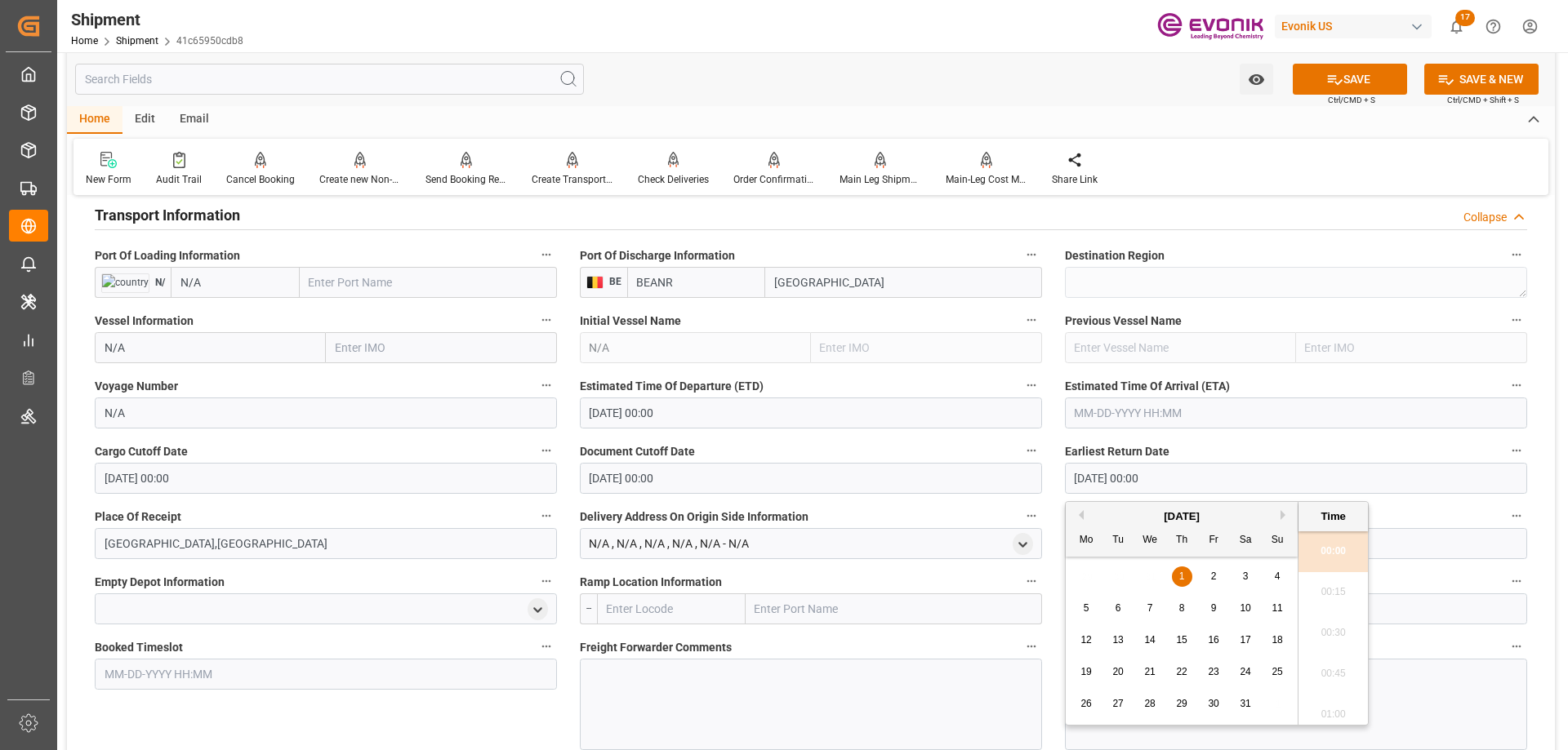
drag, startPoint x: 1171, startPoint y: 472, endPoint x: 1026, endPoint y: 474, distance: 145.0
click at [1026, 474] on div "Booking Confirmation Milestone Bar Collapse Submitted to FFW for Booking (Pendi…" at bounding box center [811, 300] width 1488 height 2467
paste input "10-15-2025"
drag, startPoint x: 1176, startPoint y: 477, endPoint x: 1040, endPoint y: 470, distance: 136.2
click at [1040, 470] on div "Booking Confirmation Milestone Bar Collapse Submitted to FFW for Booking (Pendi…" at bounding box center [811, 300] width 1488 height 2467
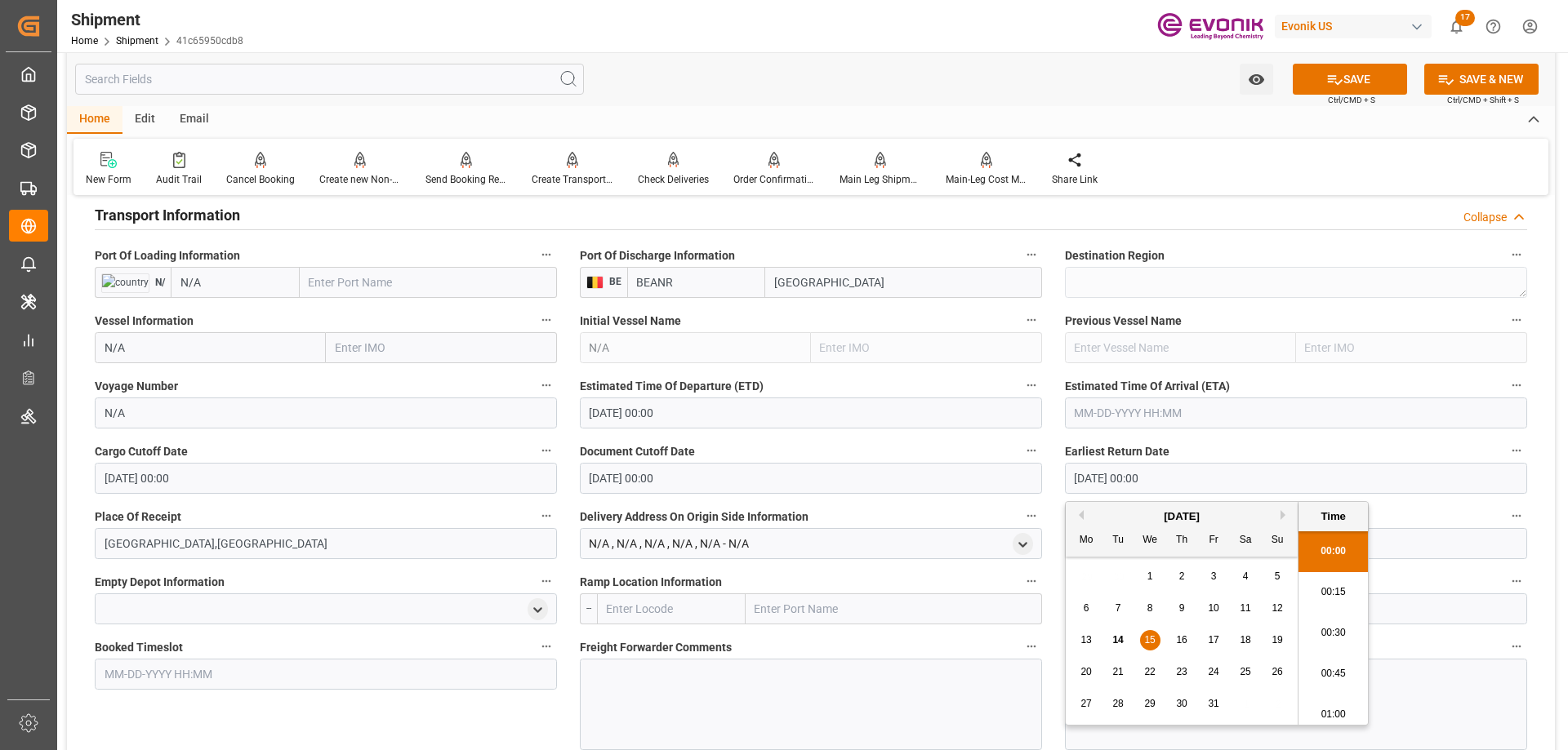
click at [1178, 674] on span "23" at bounding box center [1181, 671] width 10 height 11
type input "10-23-2025 00:00"
click at [1330, 81] on icon at bounding box center [1335, 79] width 15 height 9
click at [1194, 470] on input "10-23-2025 00:00" at bounding box center [1295, 478] width 462 height 31
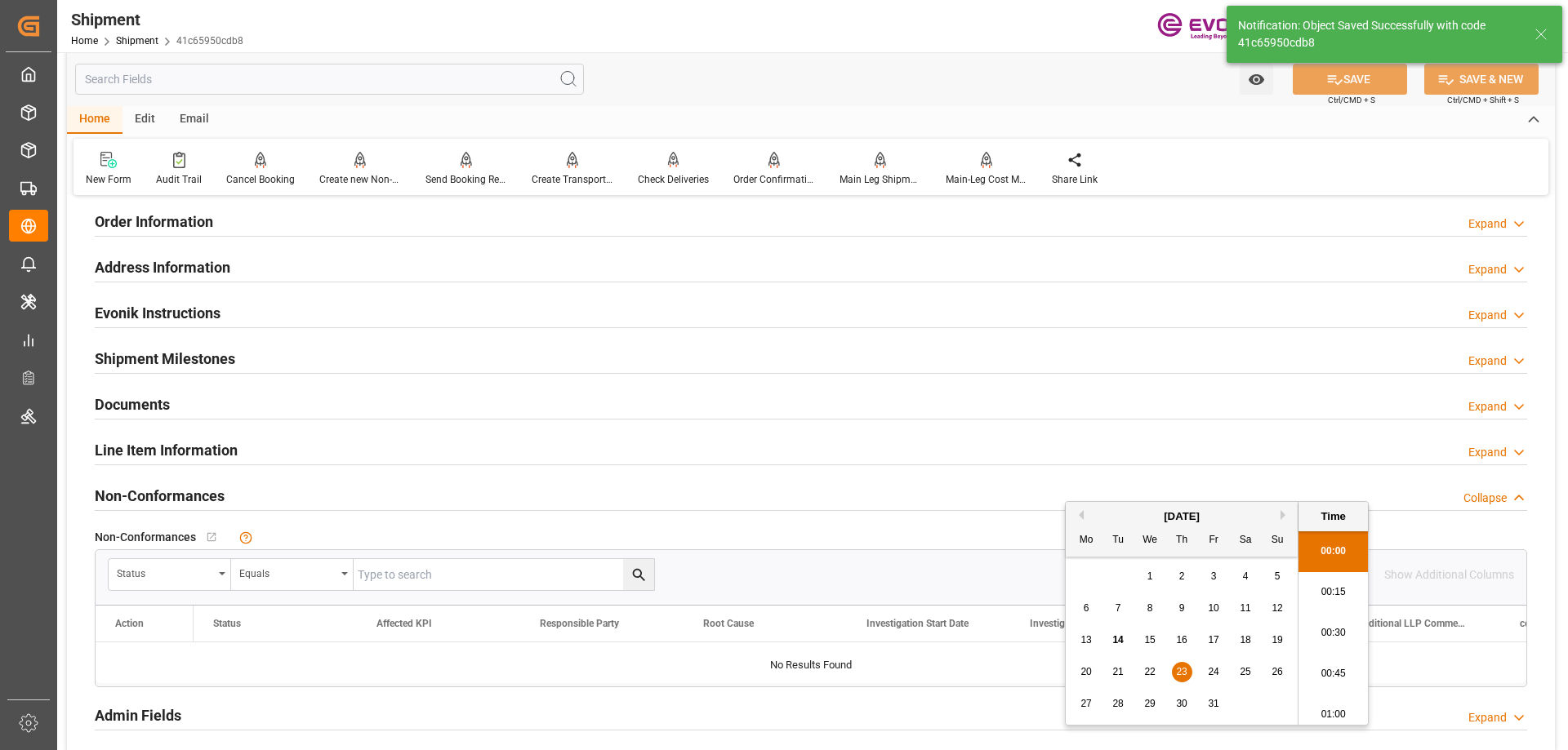
type textarea "NWC/UK North West Continent / UK"
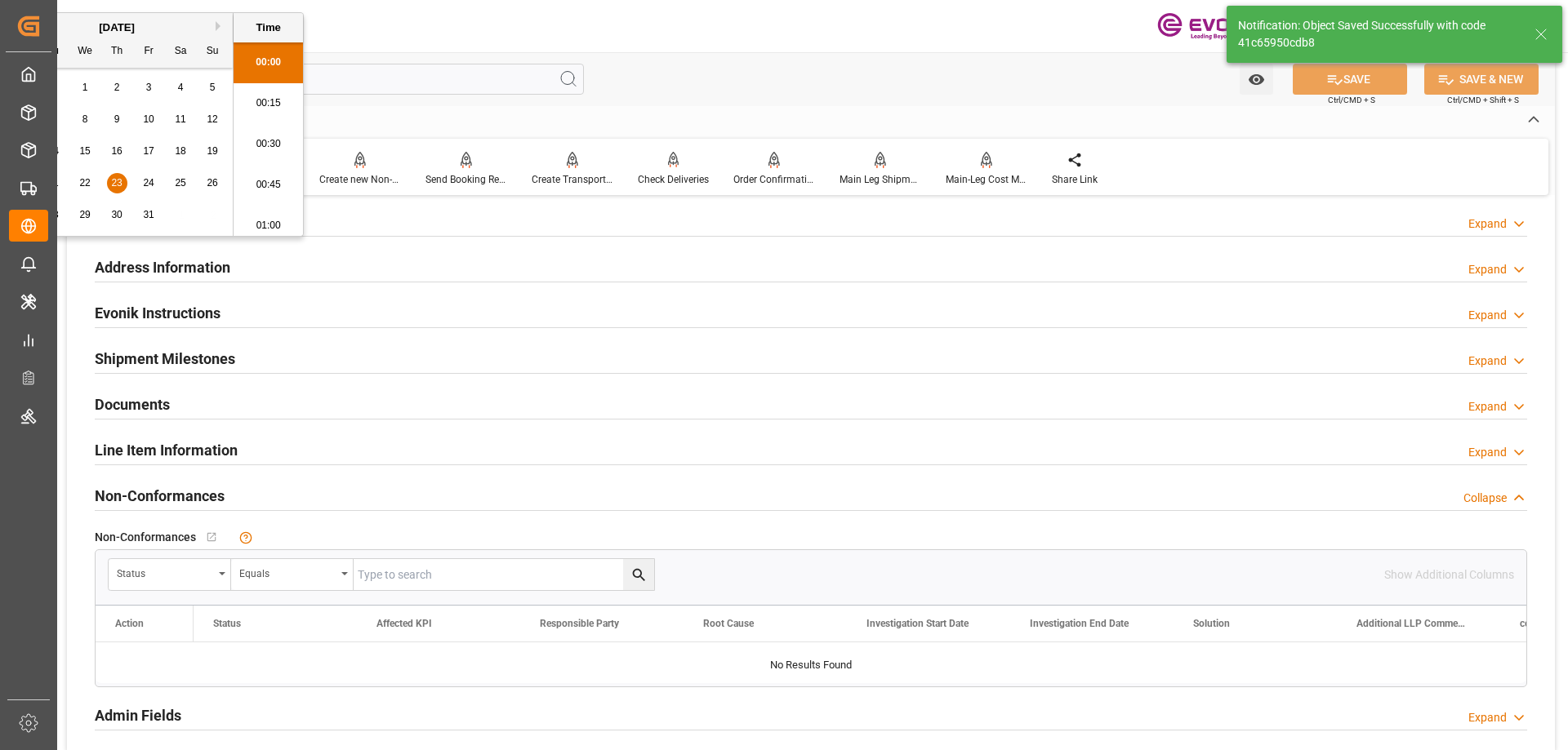
type input "01-01-1970 00:00"
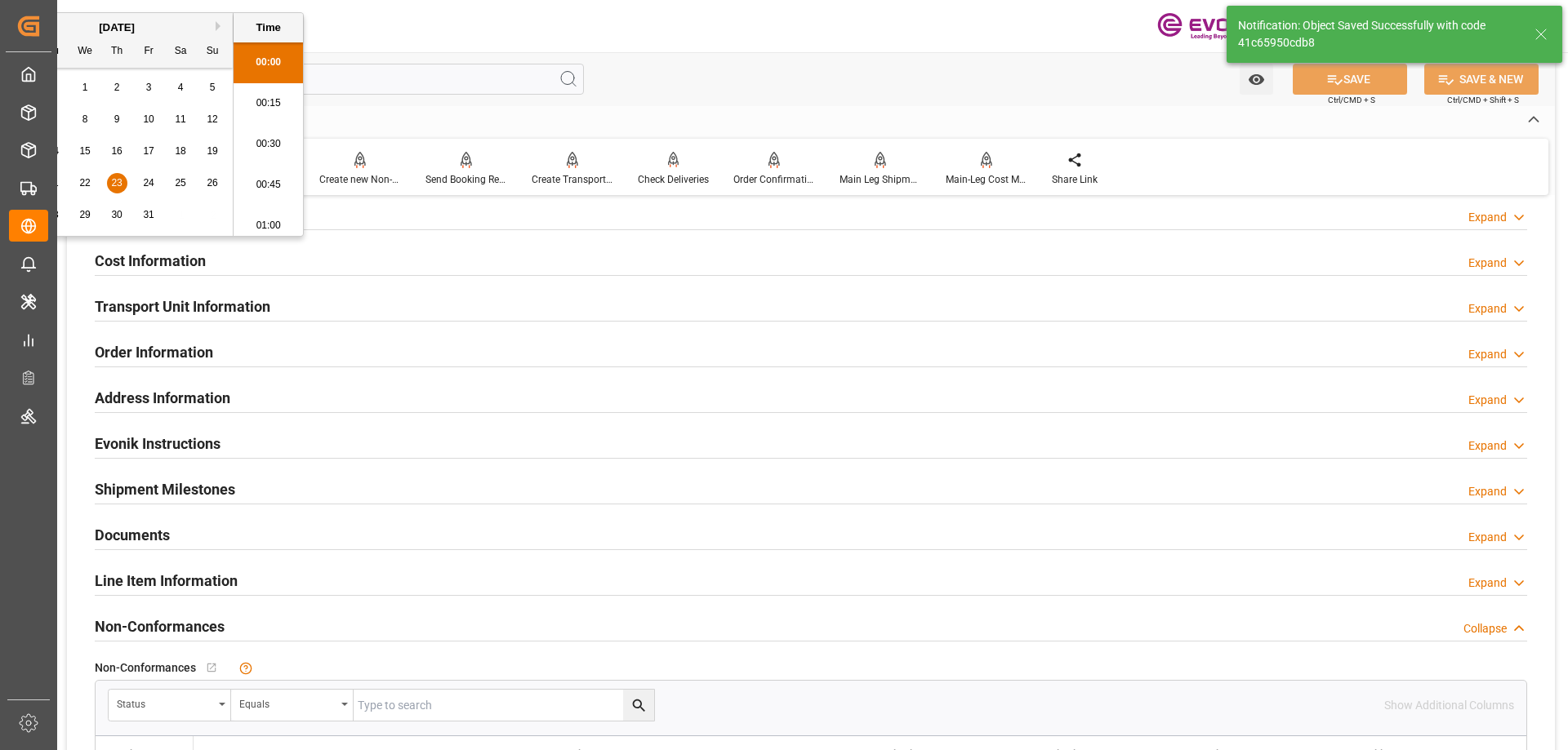
drag, startPoint x: 1164, startPoint y: 479, endPoint x: 996, endPoint y: 480, distance: 168.0
click at [996, 480] on div "Booking Confirmation Milestone Bar Collapse Submitted to FFW for Booking (Pendi…" at bounding box center [811, 41] width 1488 height 1688
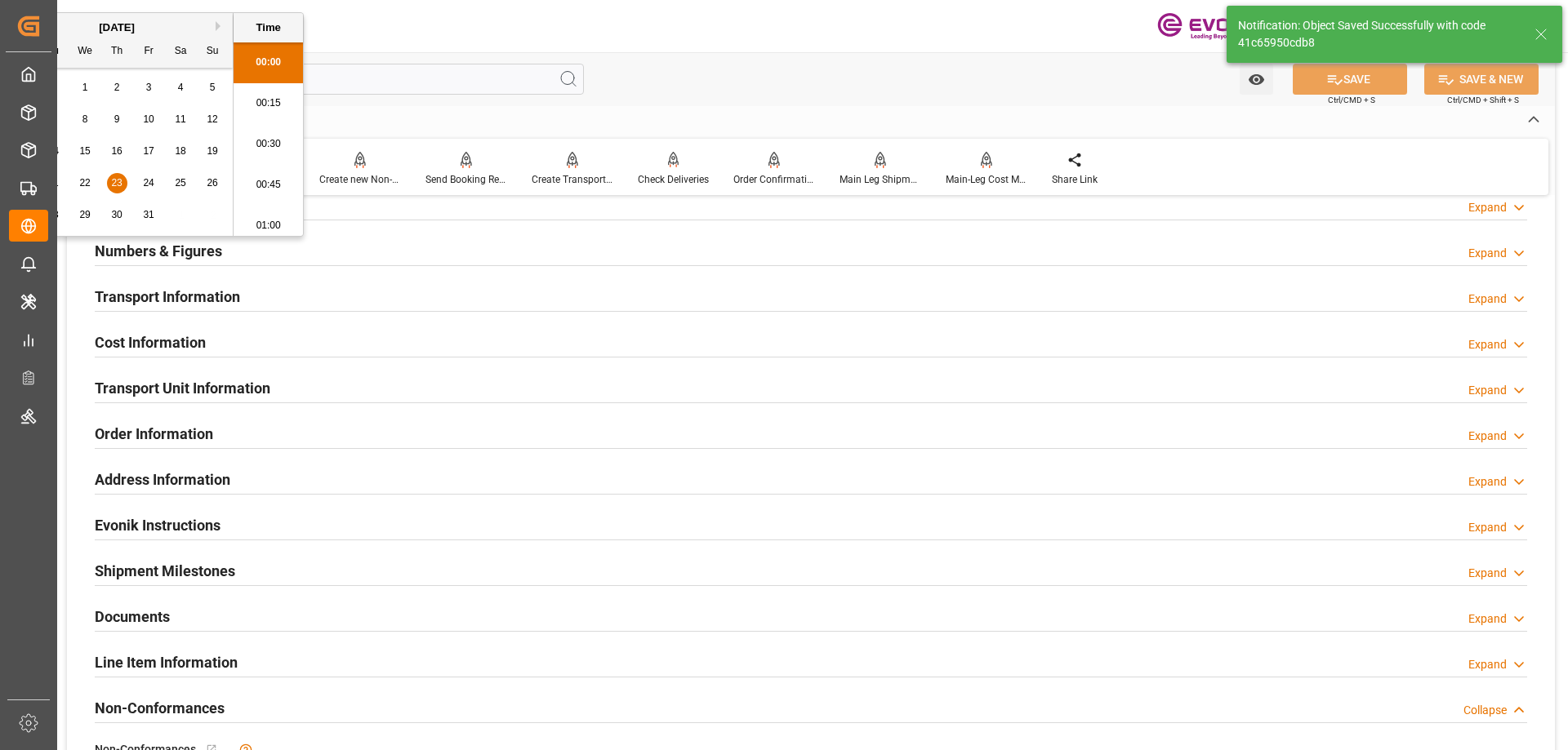
click at [178, 286] on h2 "Transport Information" at bounding box center [167, 297] width 145 height 22
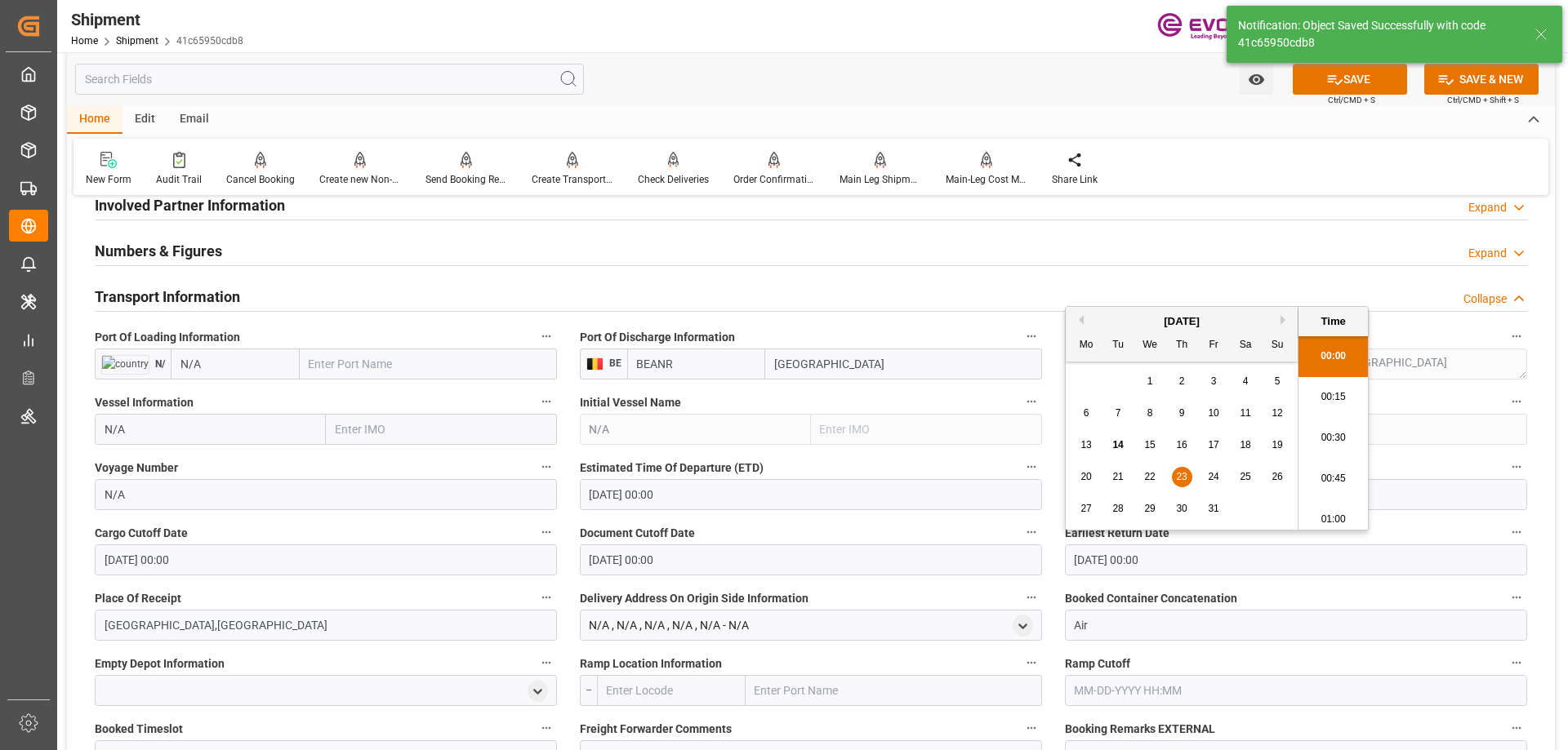
drag, startPoint x: 1185, startPoint y: 550, endPoint x: 1013, endPoint y: 553, distance: 172.0
click at [1013, 553] on div "Booking Confirmation Milestone Bar Collapse Submitted to FFW for Booking (Pendi…" at bounding box center [811, 382] width 1488 height 2205
paste input "15"
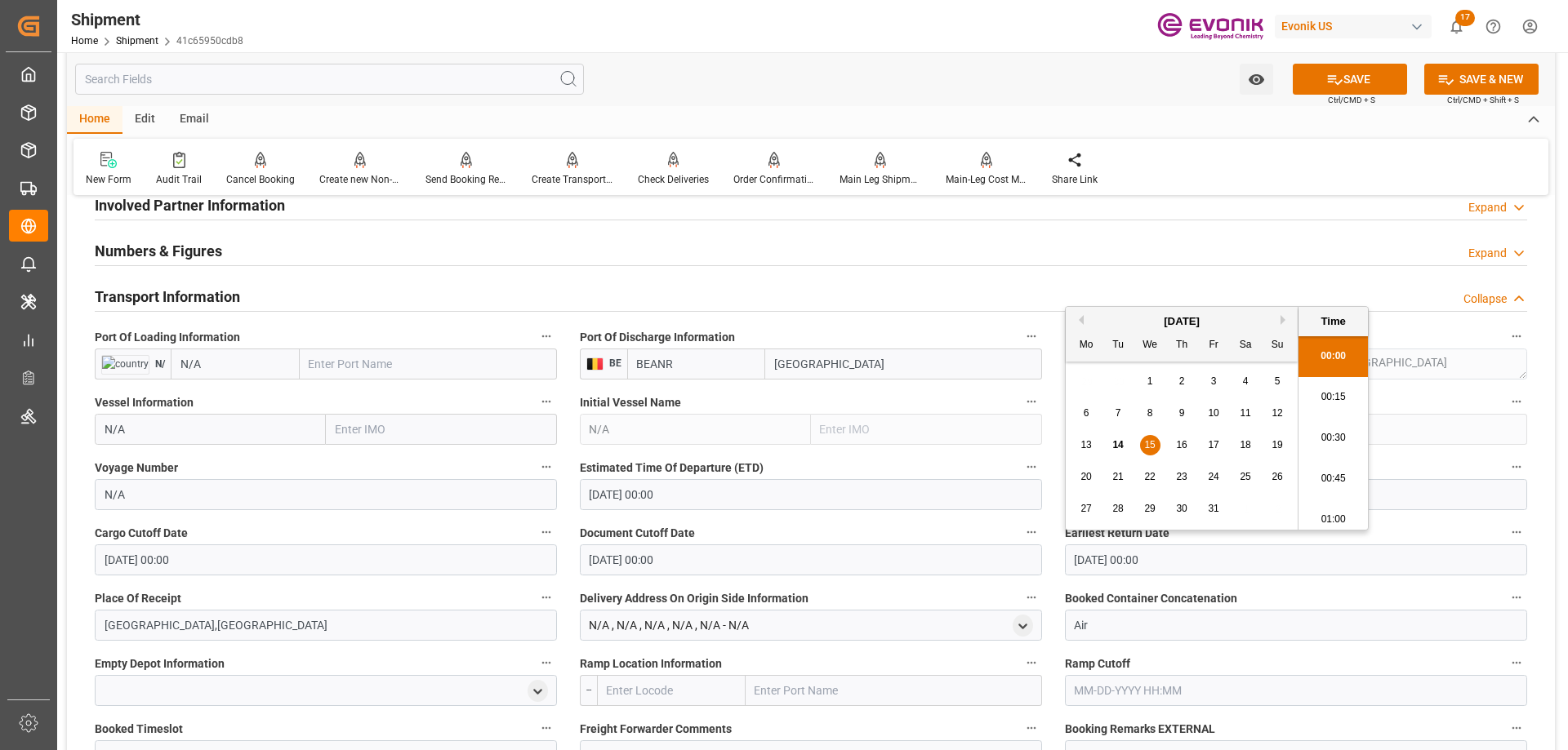
type input "10-15-2025 00:00"
click at [1416, 501] on input "01-01-1970 00:00" at bounding box center [1295, 495] width 462 height 31
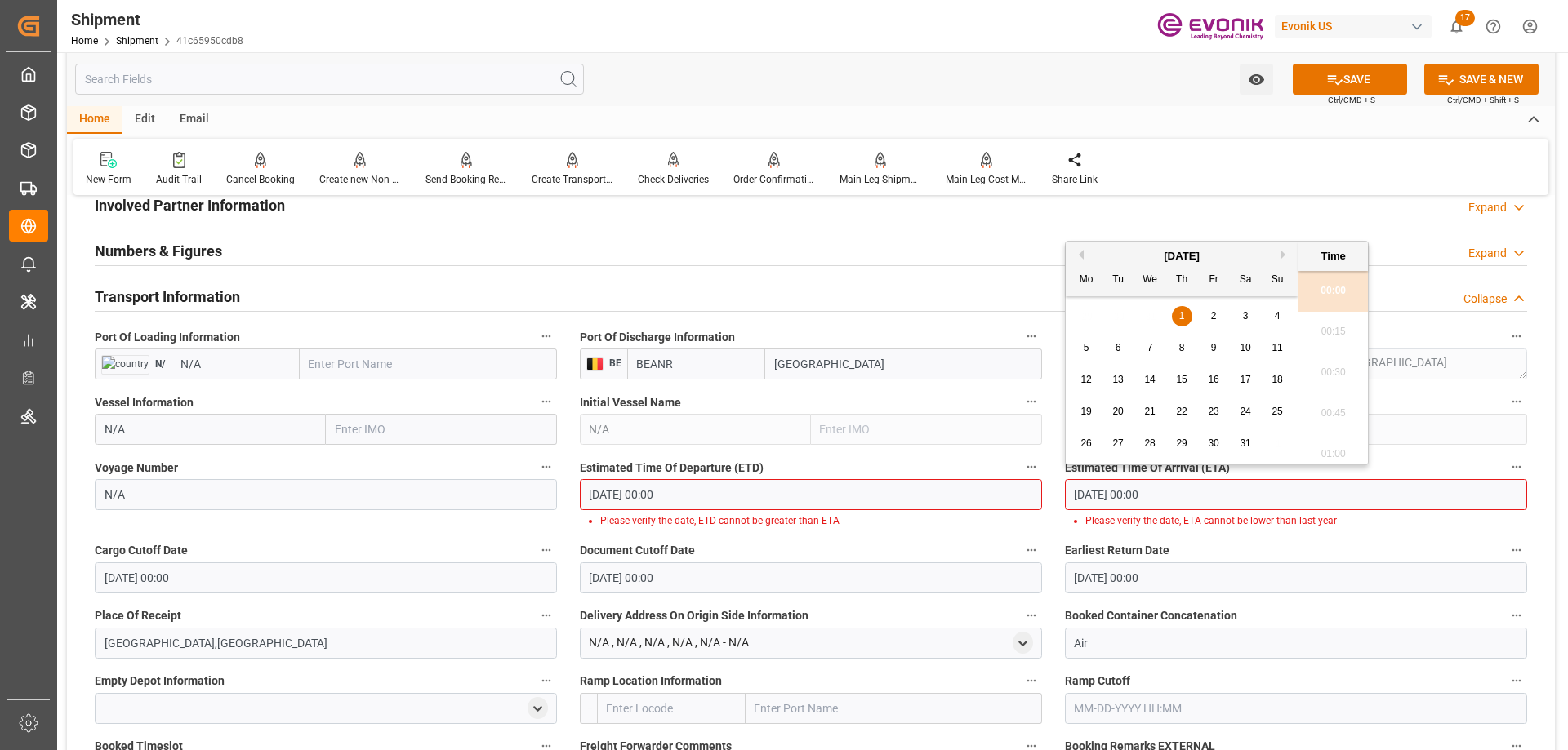
drag, startPoint x: 1210, startPoint y: 498, endPoint x: 1014, endPoint y: 506, distance: 196.2
click at [975, 503] on div "Booking Confirmation Milestone Bar Collapse Submitted to FFW for Booking (Pendi…" at bounding box center [811, 390] width 1488 height 2223
paste input "10-15-2025"
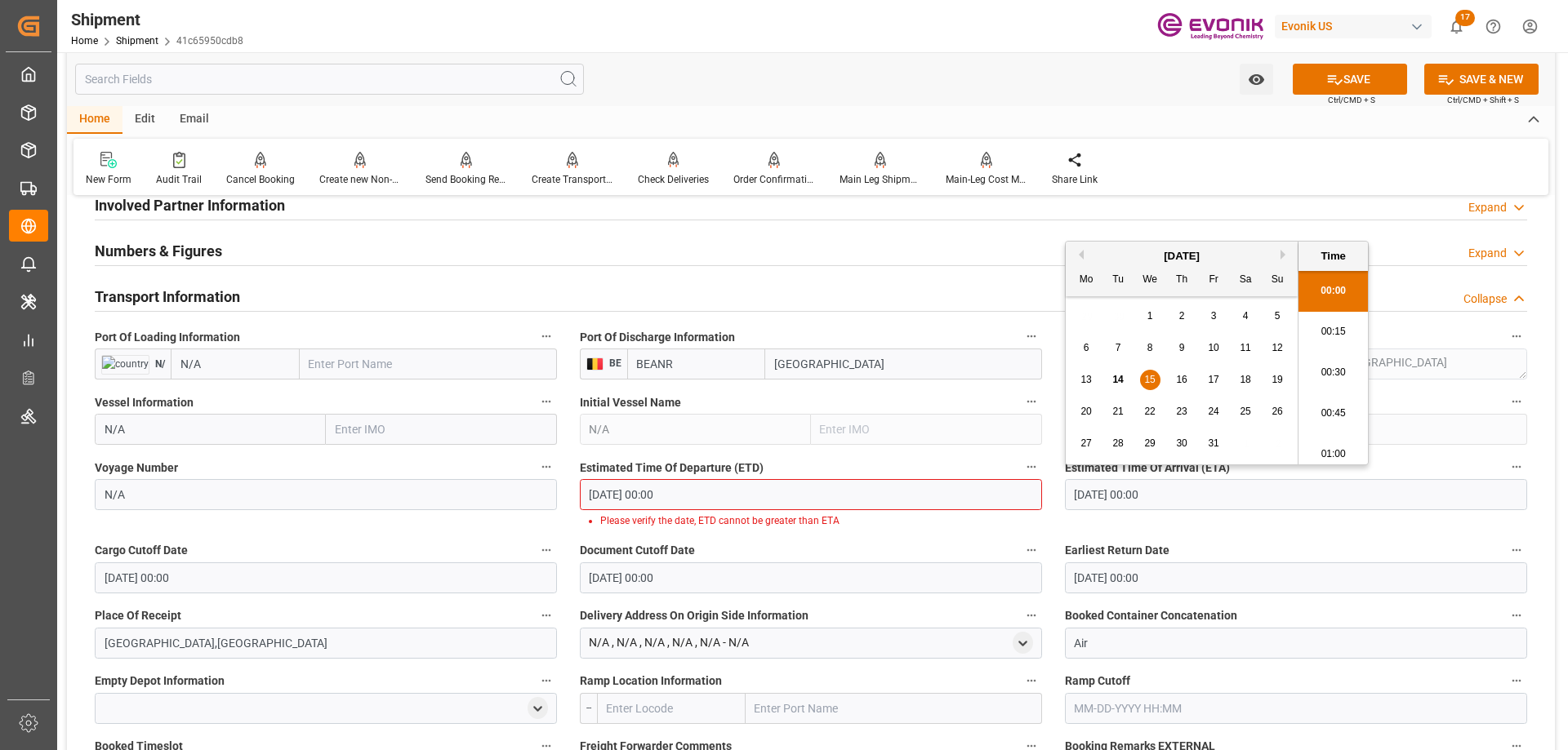
click at [1182, 407] on span "23" at bounding box center [1181, 411] width 10 height 11
type input "10-23-2025 00:00"
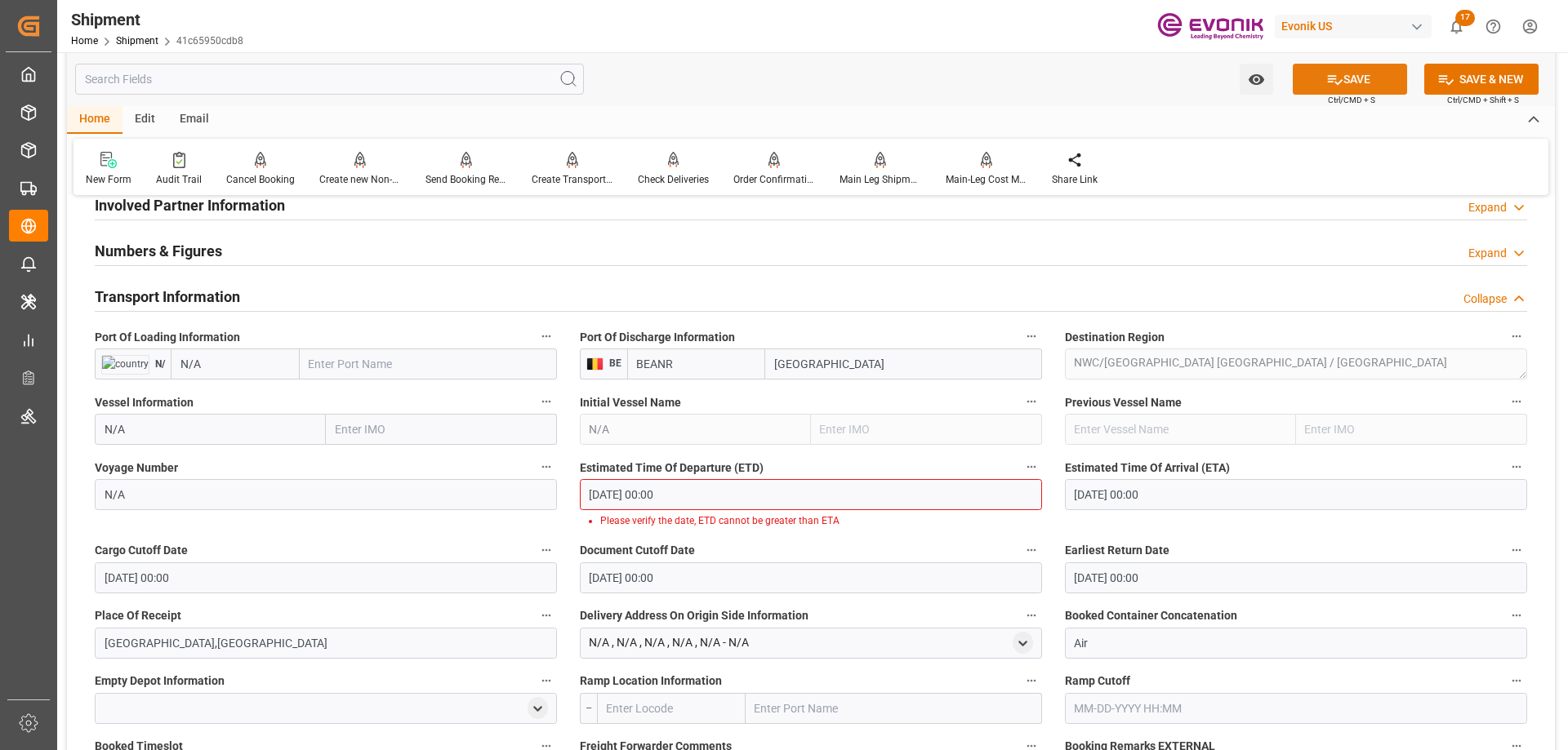
click at [1350, 75] on button "SAVE" at bounding box center [1349, 79] width 114 height 31
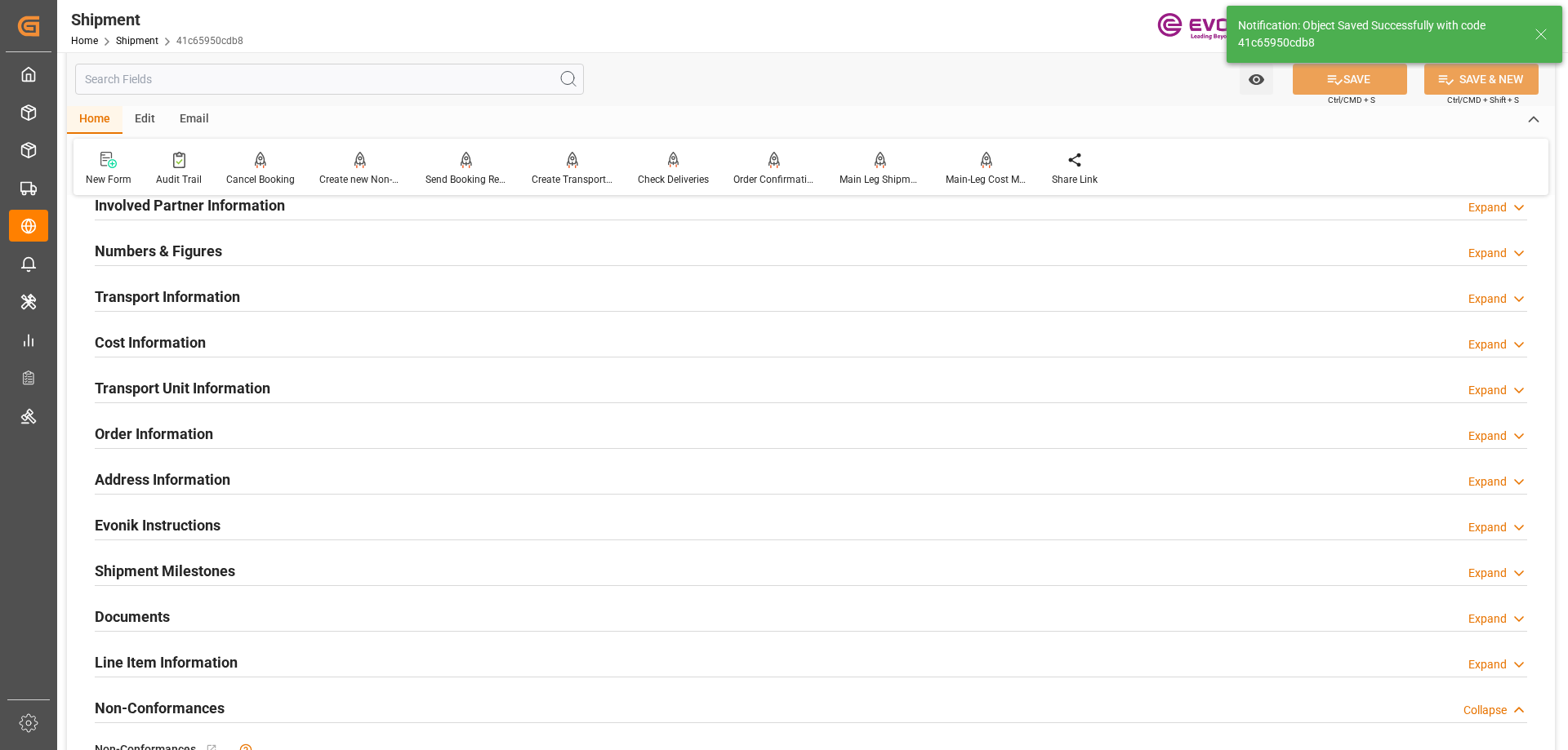
click at [178, 286] on h2 "Transport Information" at bounding box center [167, 297] width 145 height 22
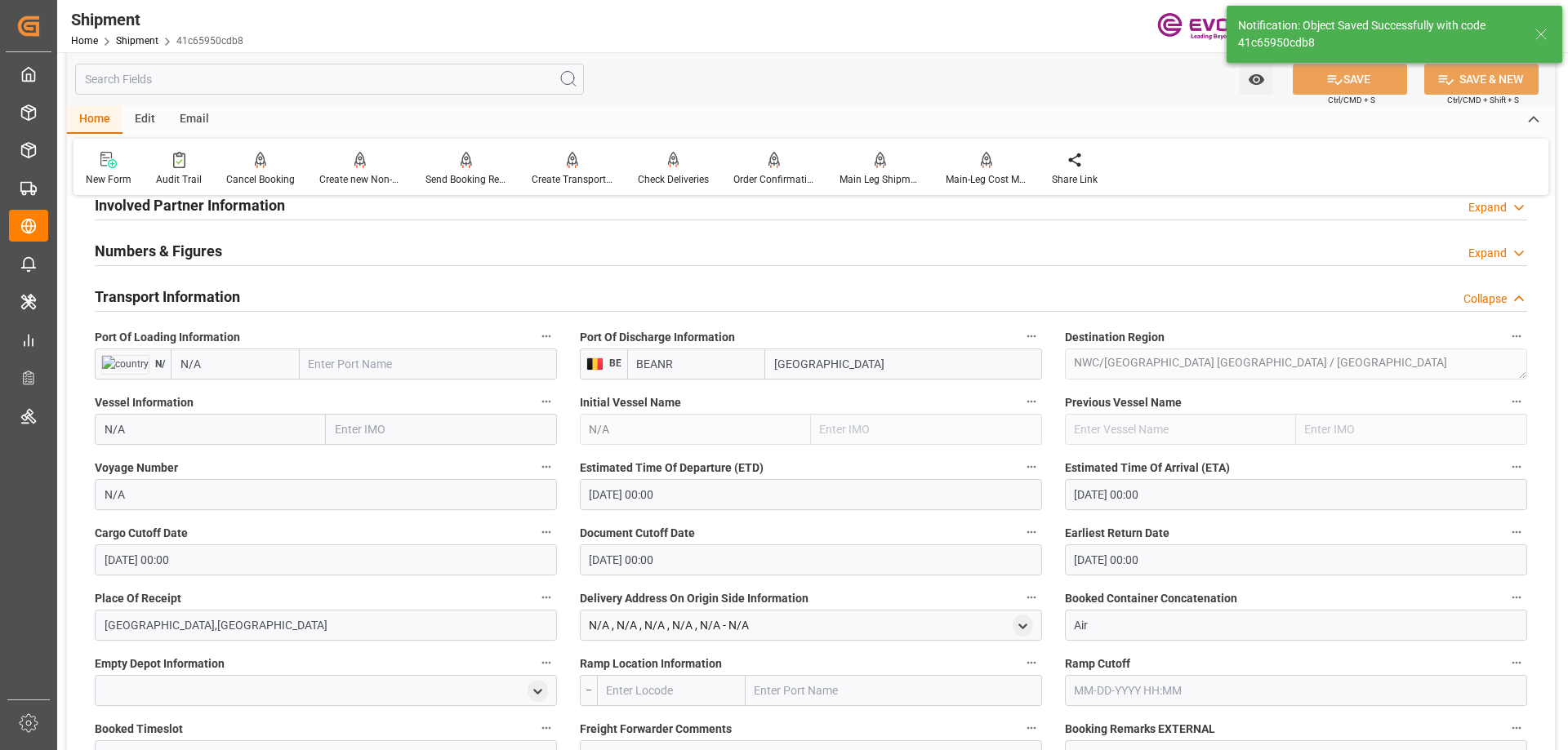
scroll to position [1257, 0]
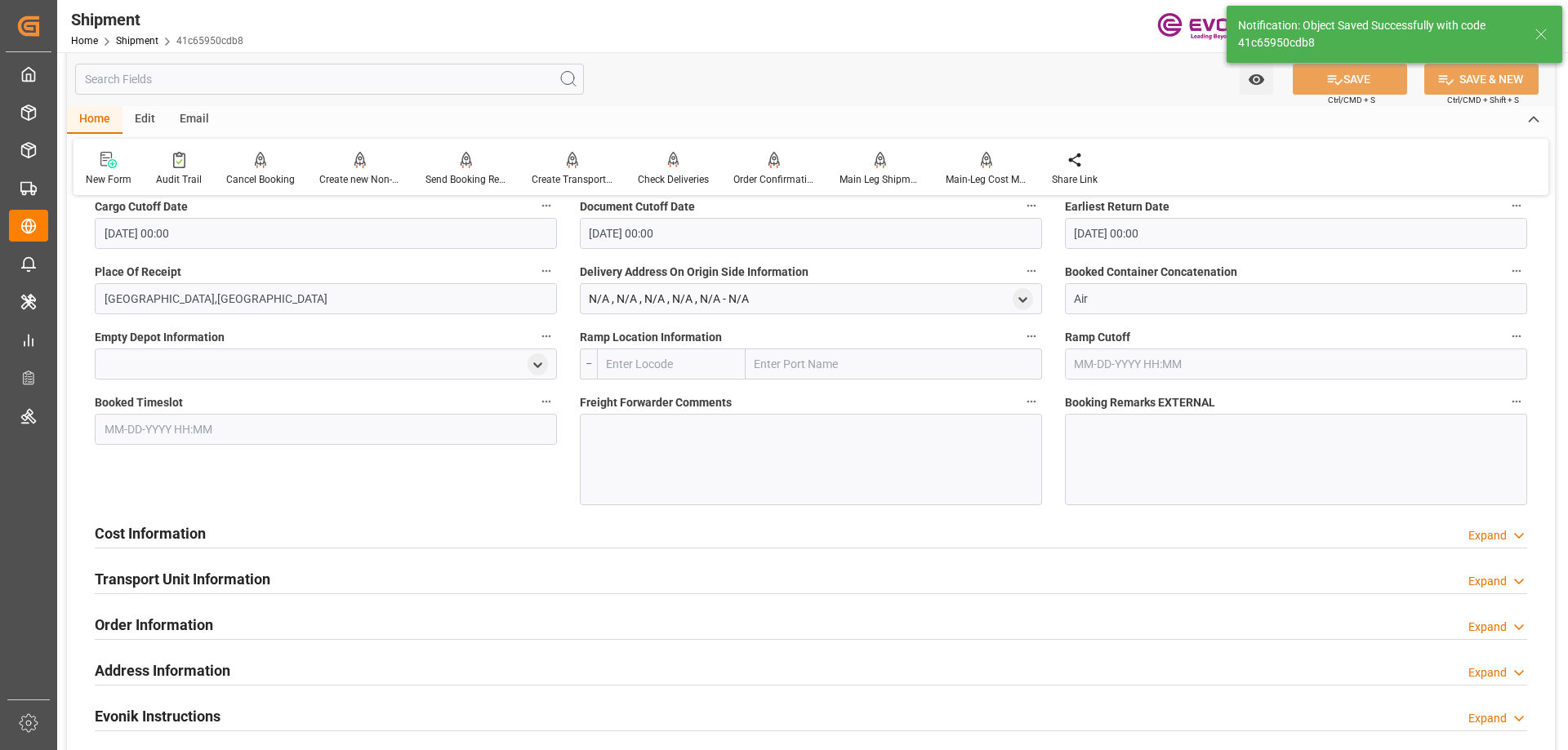
click at [149, 531] on h2 "Cost Information" at bounding box center [150, 533] width 111 height 22
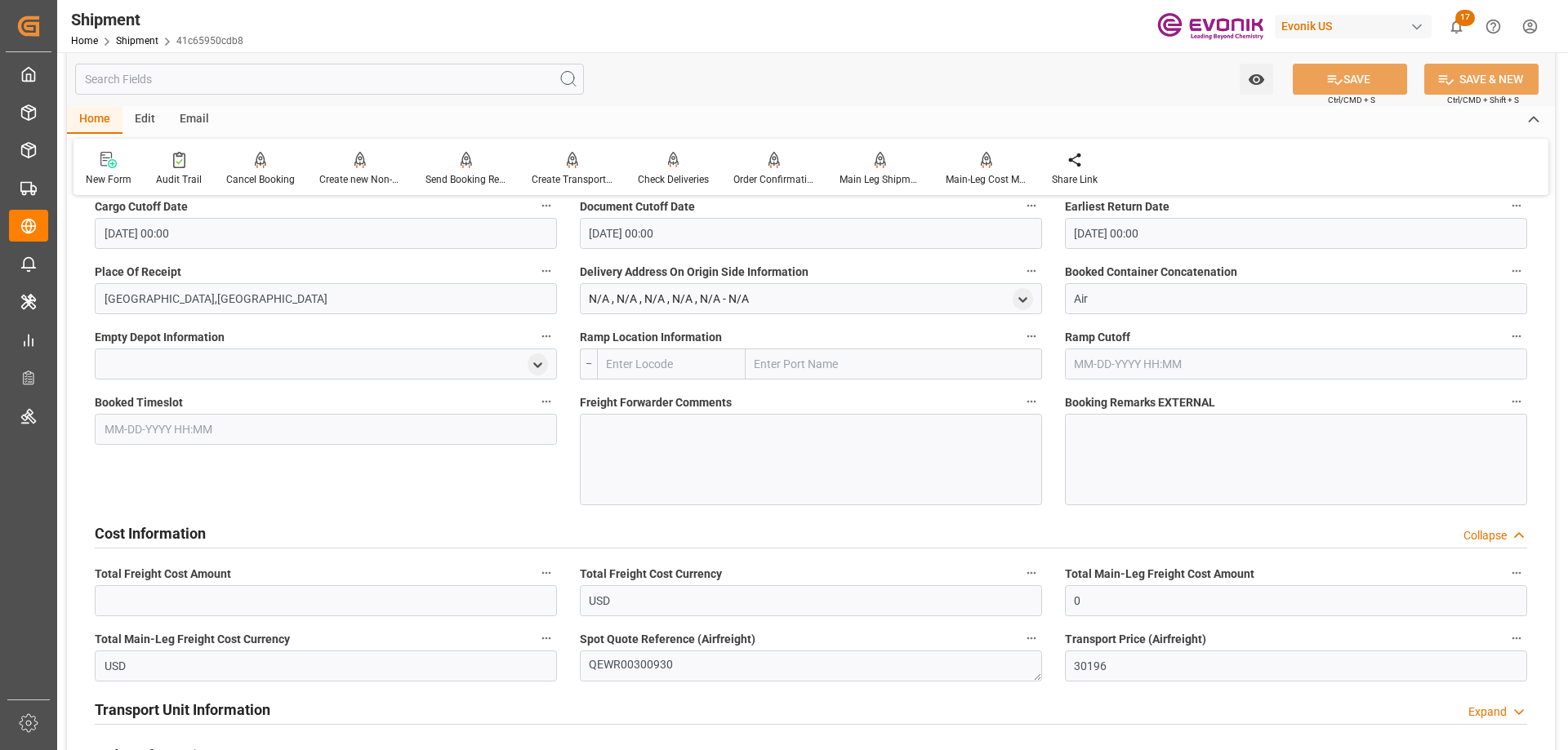
scroll to position [1420, 0]
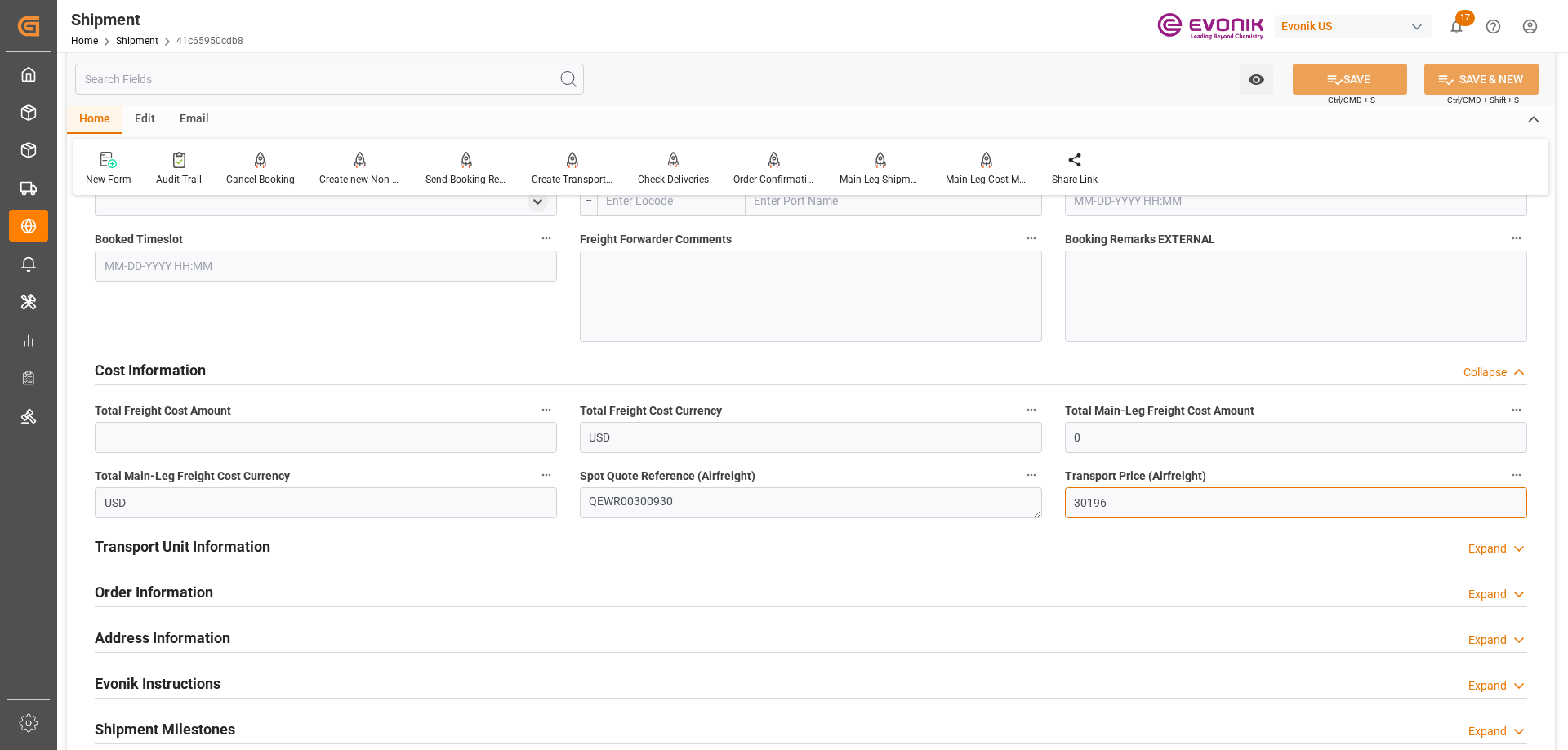
drag, startPoint x: 1141, startPoint y: 500, endPoint x: 1014, endPoint y: 511, distance: 127.5
click at [1108, 433] on input "0" at bounding box center [1295, 438] width 462 height 31
drag, startPoint x: 1108, startPoint y: 433, endPoint x: 1030, endPoint y: 433, distance: 78.0
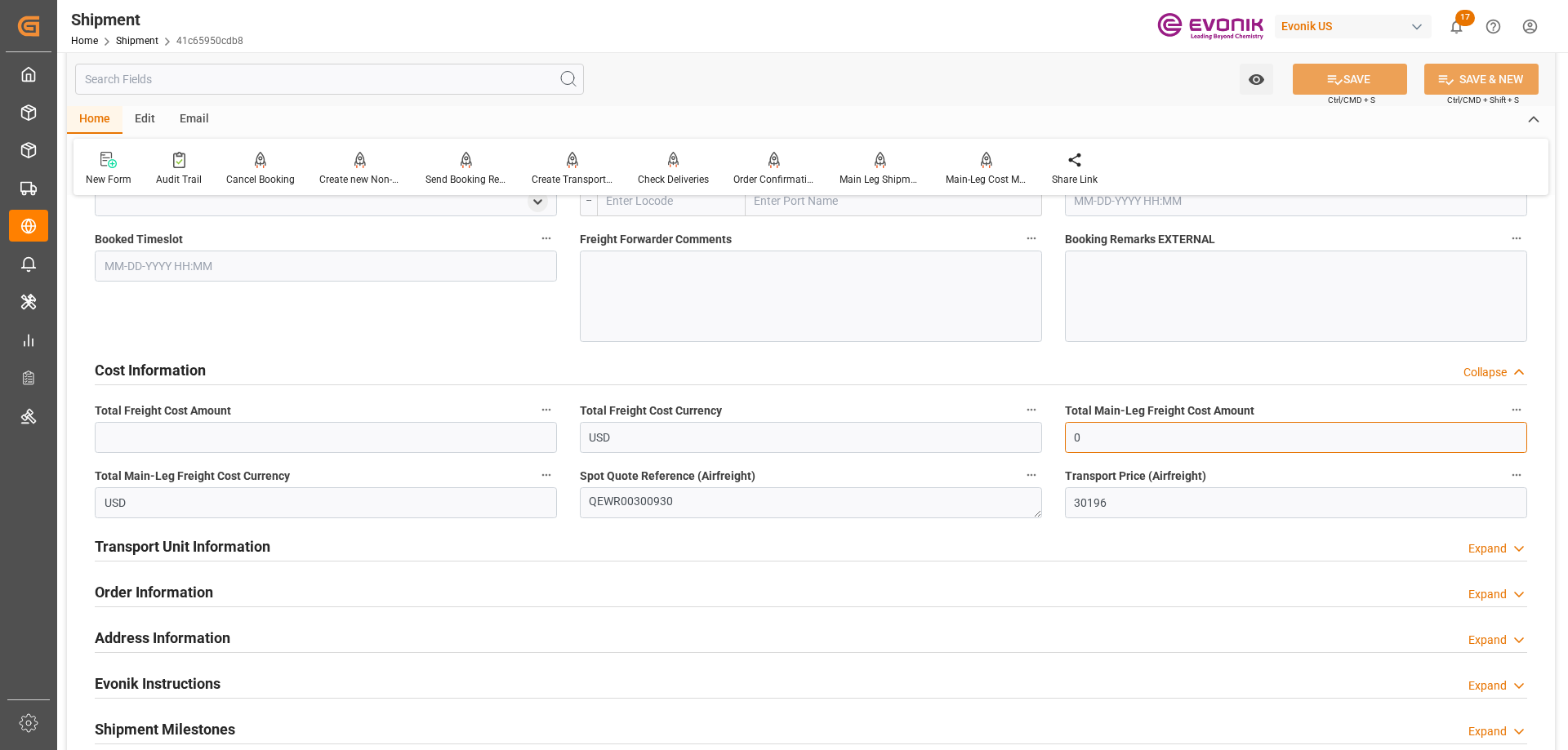
paste input "30196"
type input "30196"
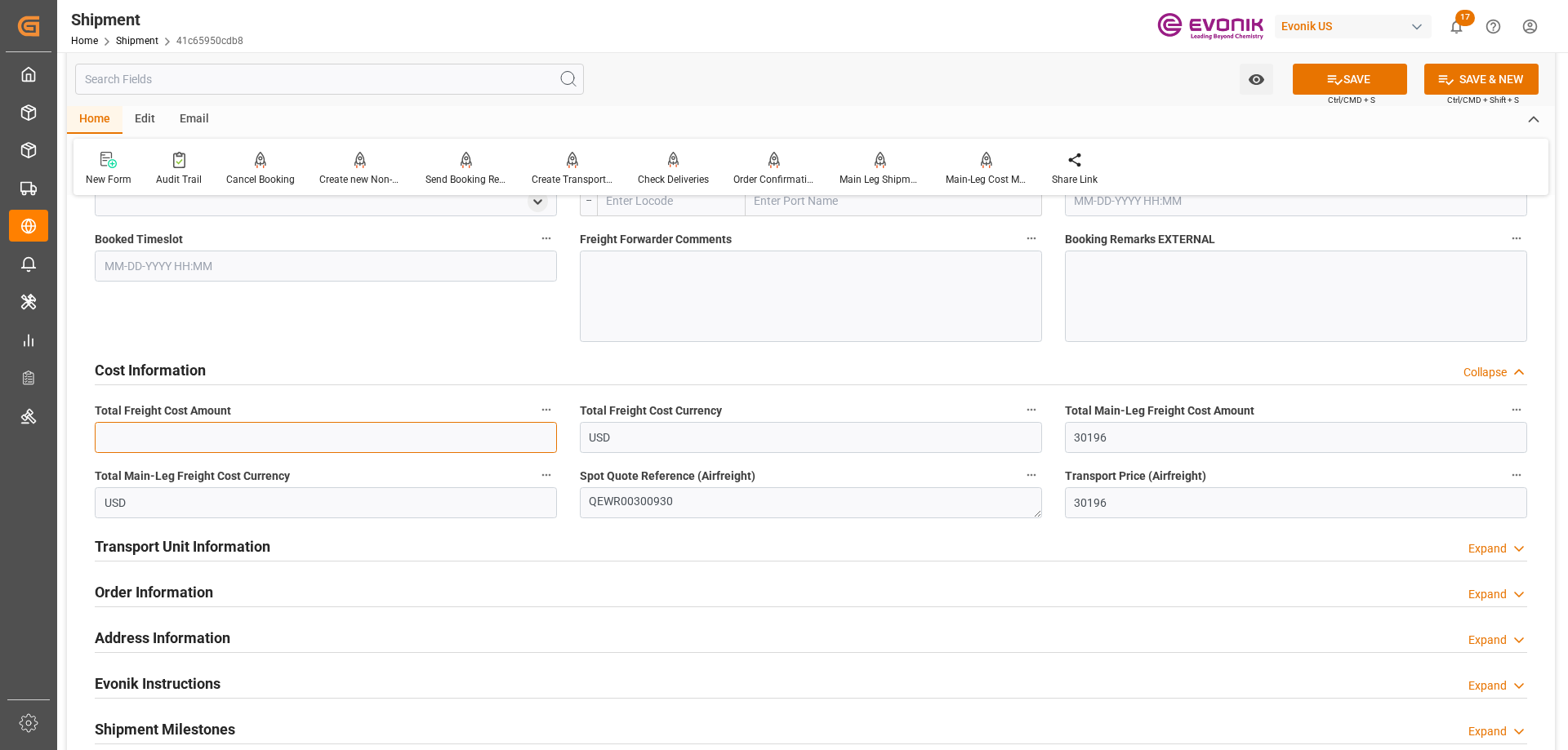
click at [202, 450] on input "text" at bounding box center [325, 438] width 462 height 31
paste input "30196"
type input "30196"
drag, startPoint x: 654, startPoint y: 505, endPoint x: 552, endPoint y: 505, distance: 102.0
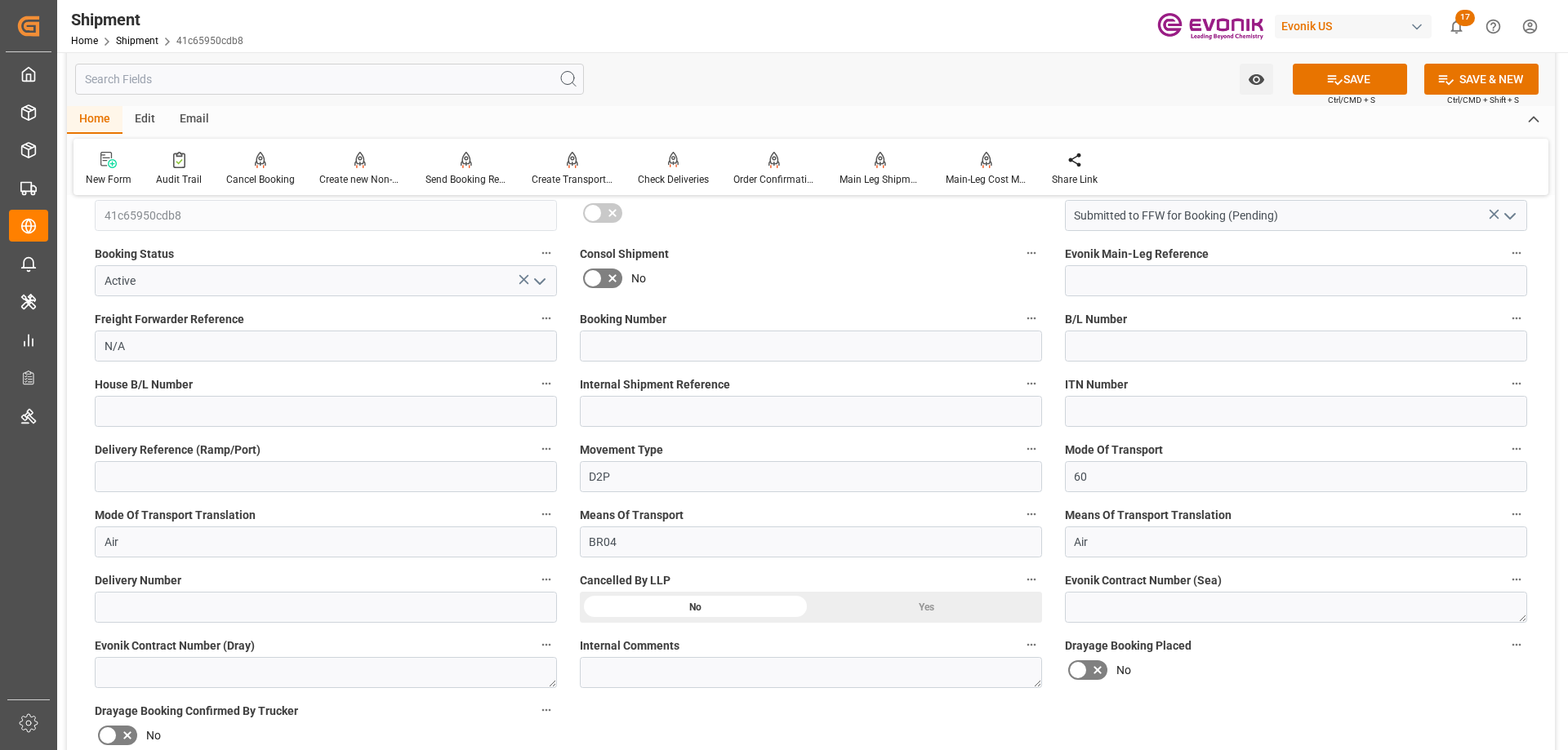
scroll to position [278, 0]
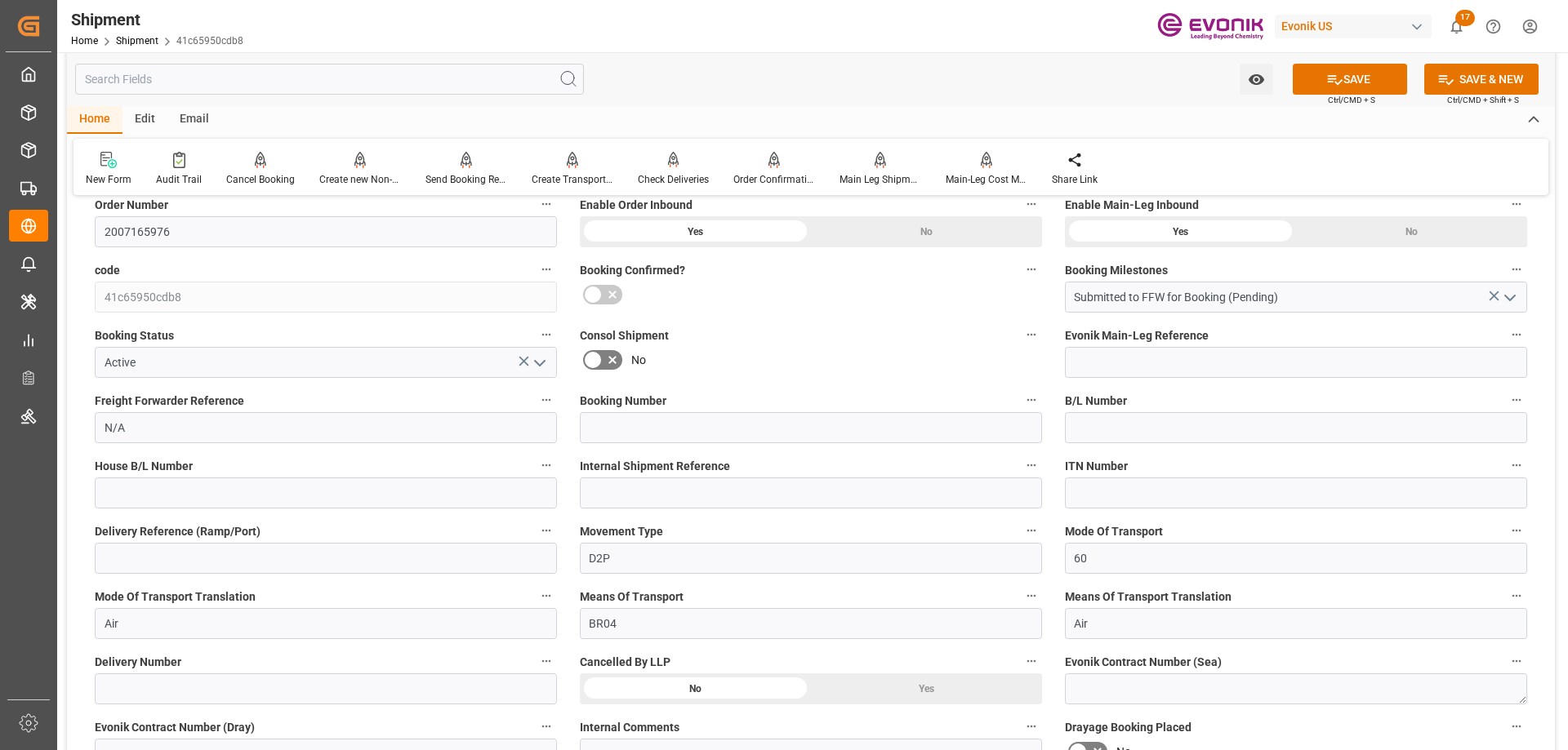
click at [631, 447] on div "Booking Number" at bounding box center [811, 416] width 485 height 65
click at [633, 427] on input at bounding box center [811, 427] width 462 height 31
paste input "QEWR00300930"
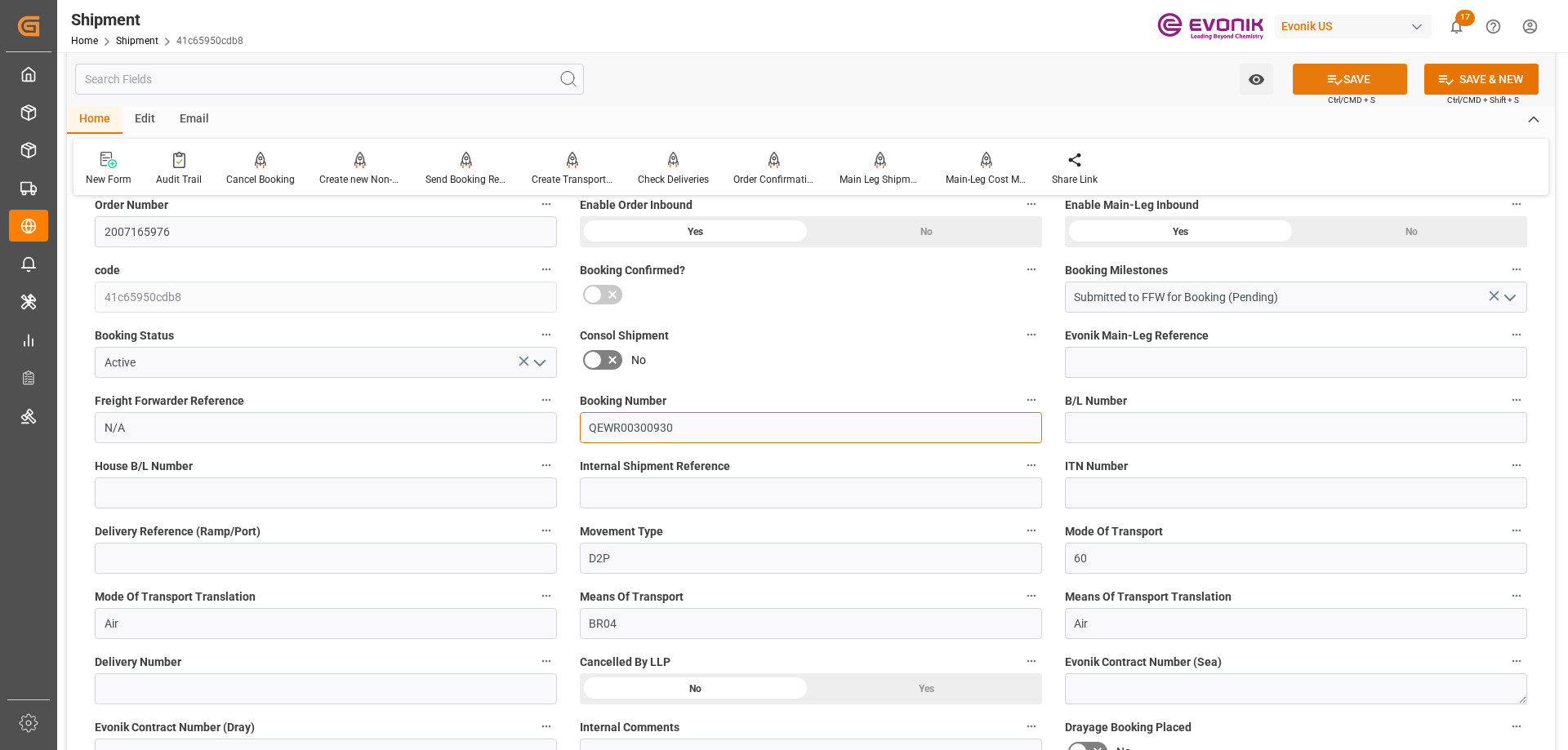
type input "QEWR00300930"
click at [1305, 76] on button "SAVE" at bounding box center [1349, 79] width 114 height 31
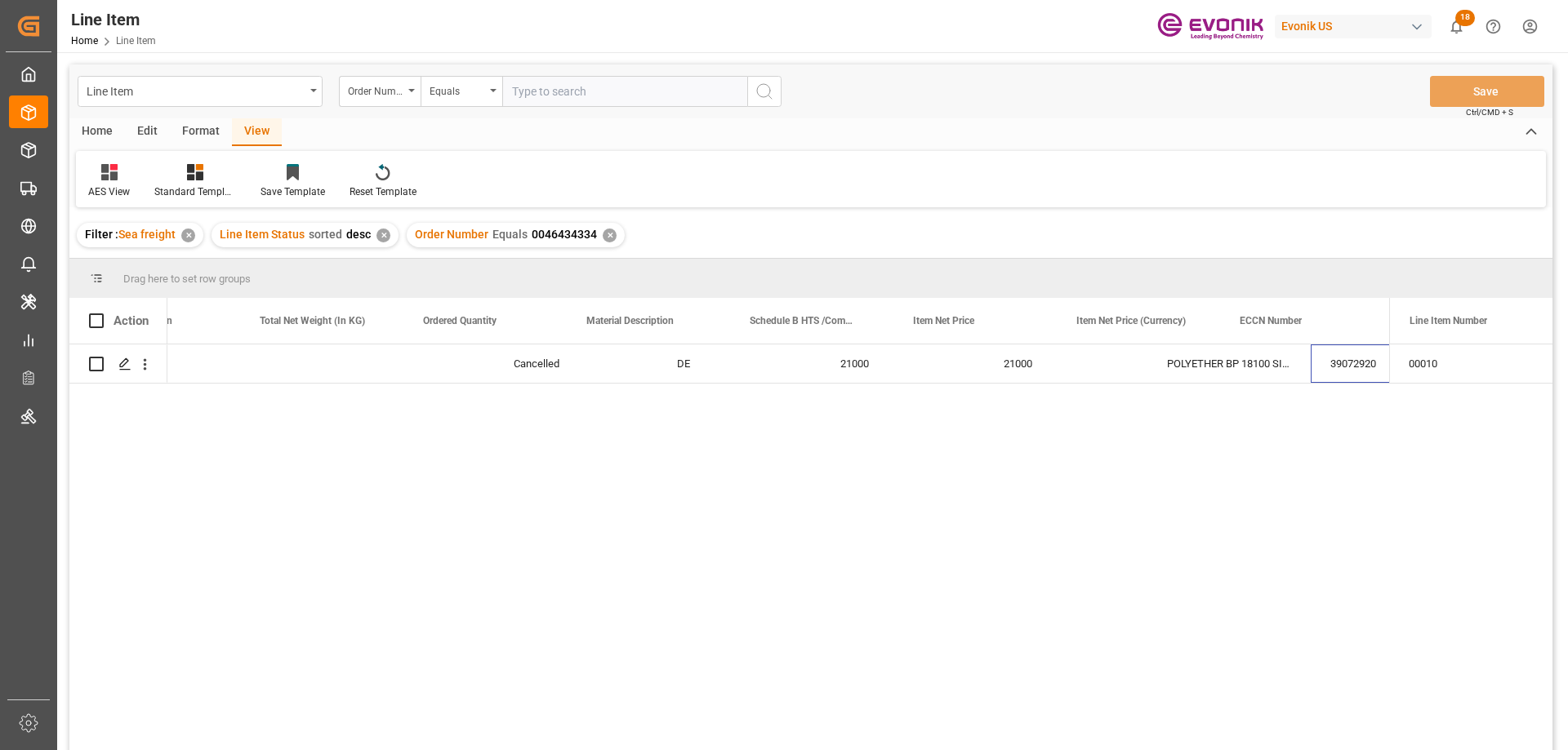
scroll to position [0, 581]
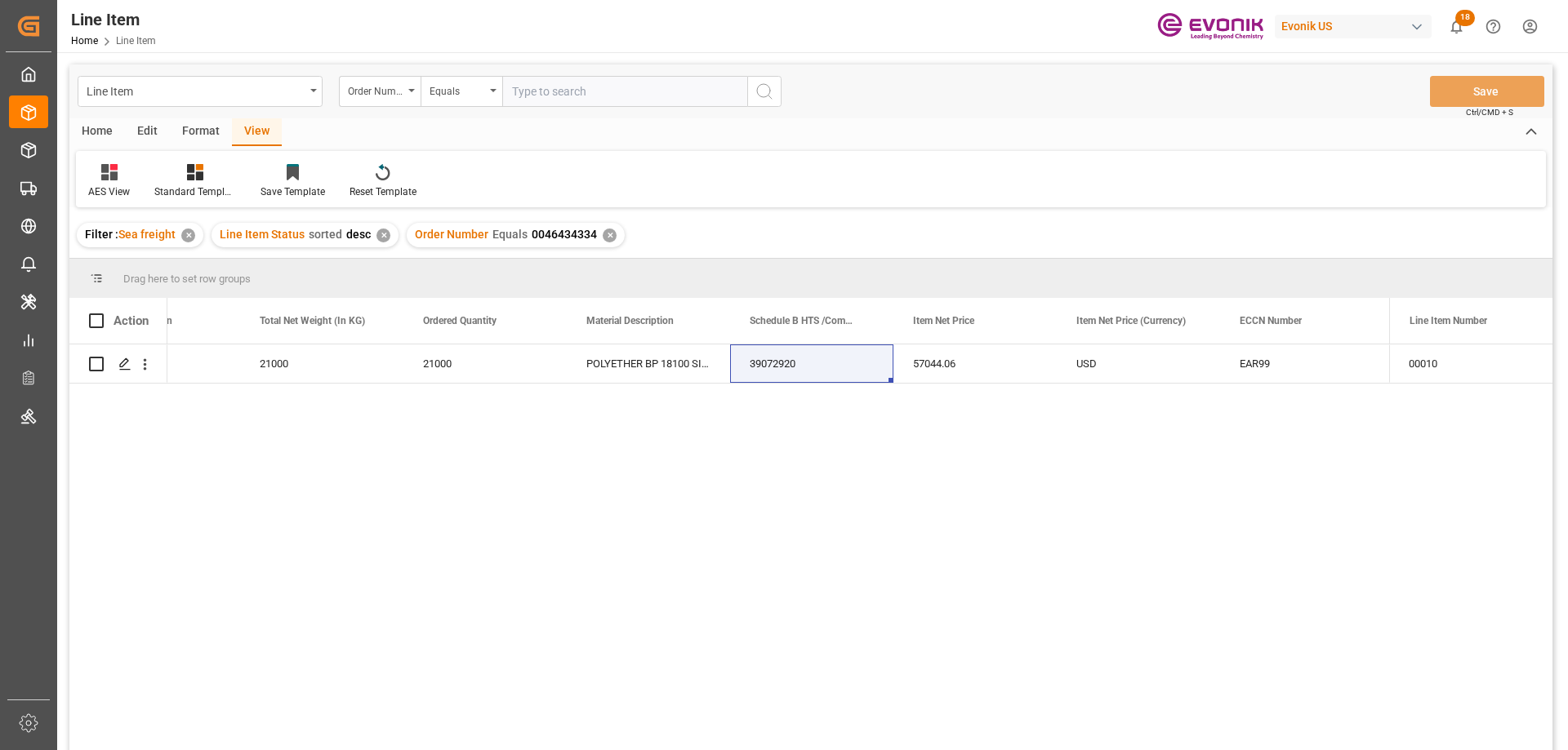
click at [549, 92] on input "text" at bounding box center [625, 91] width 245 height 31
paste input "2007161124"
type input "2007161124"
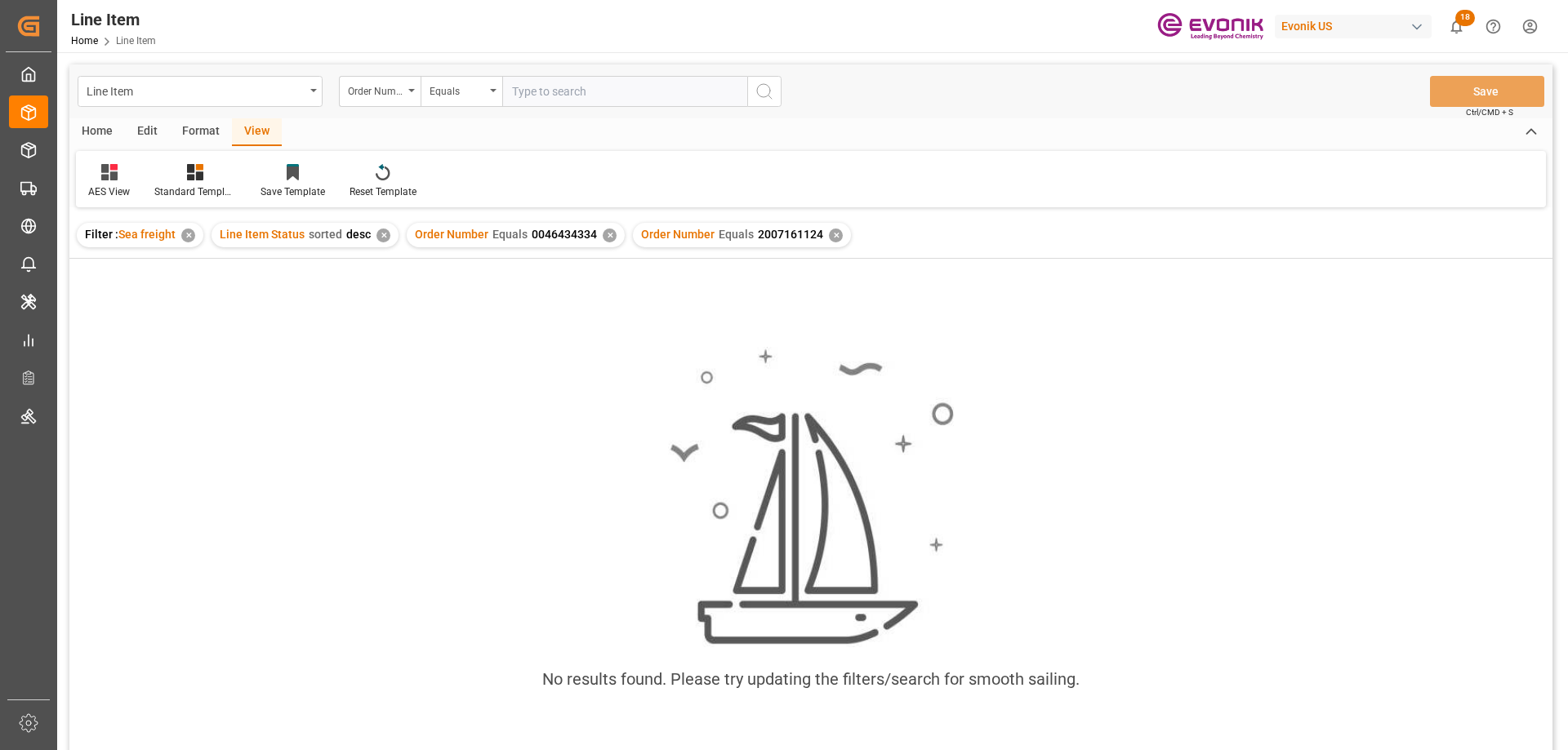
click at [608, 239] on div "✕" at bounding box center [609, 236] width 14 height 14
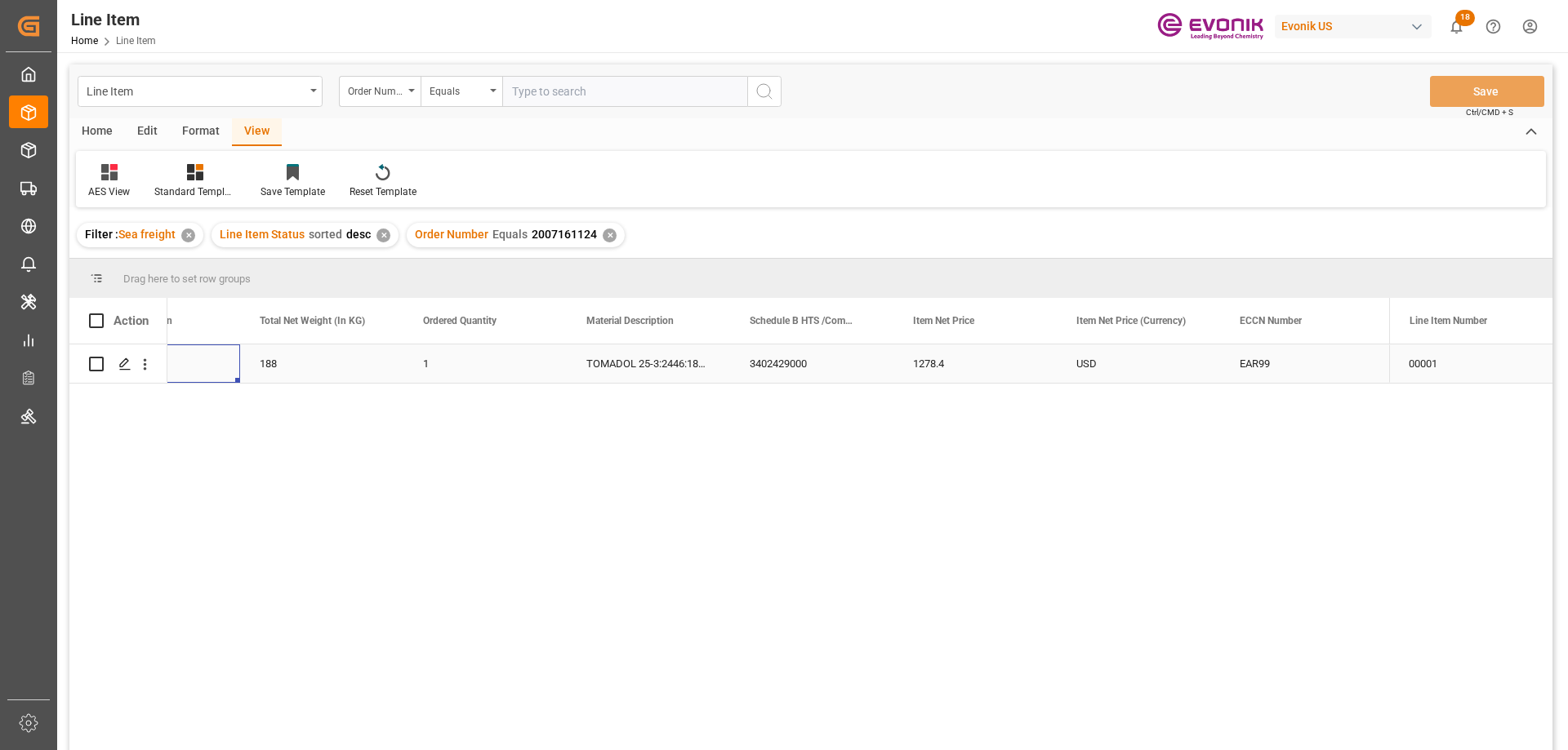
click at [218, 371] on div "US" at bounding box center [158, 363] width 164 height 39
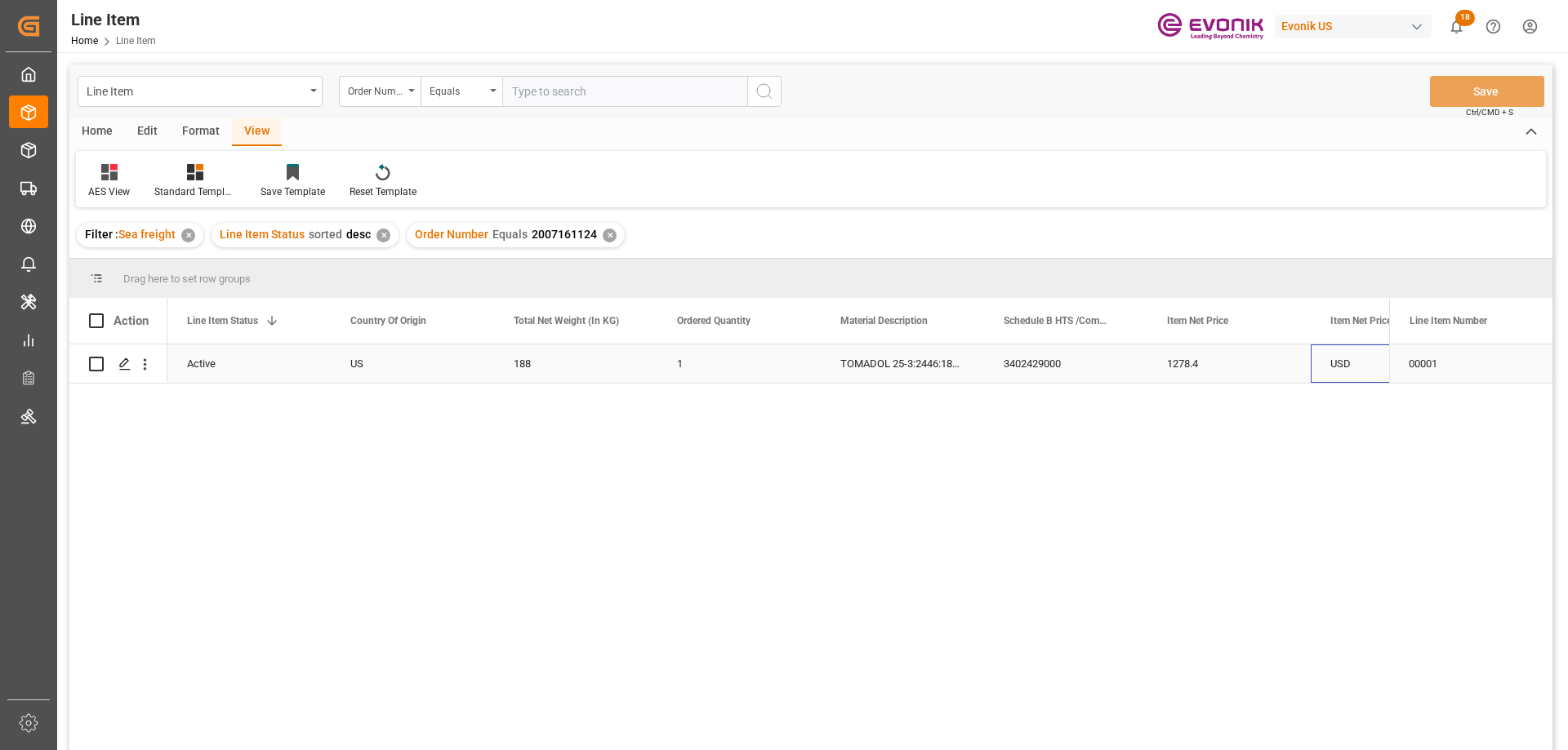
click at [1333, 364] on div "USD" at bounding box center [1392, 363] width 164 height 39
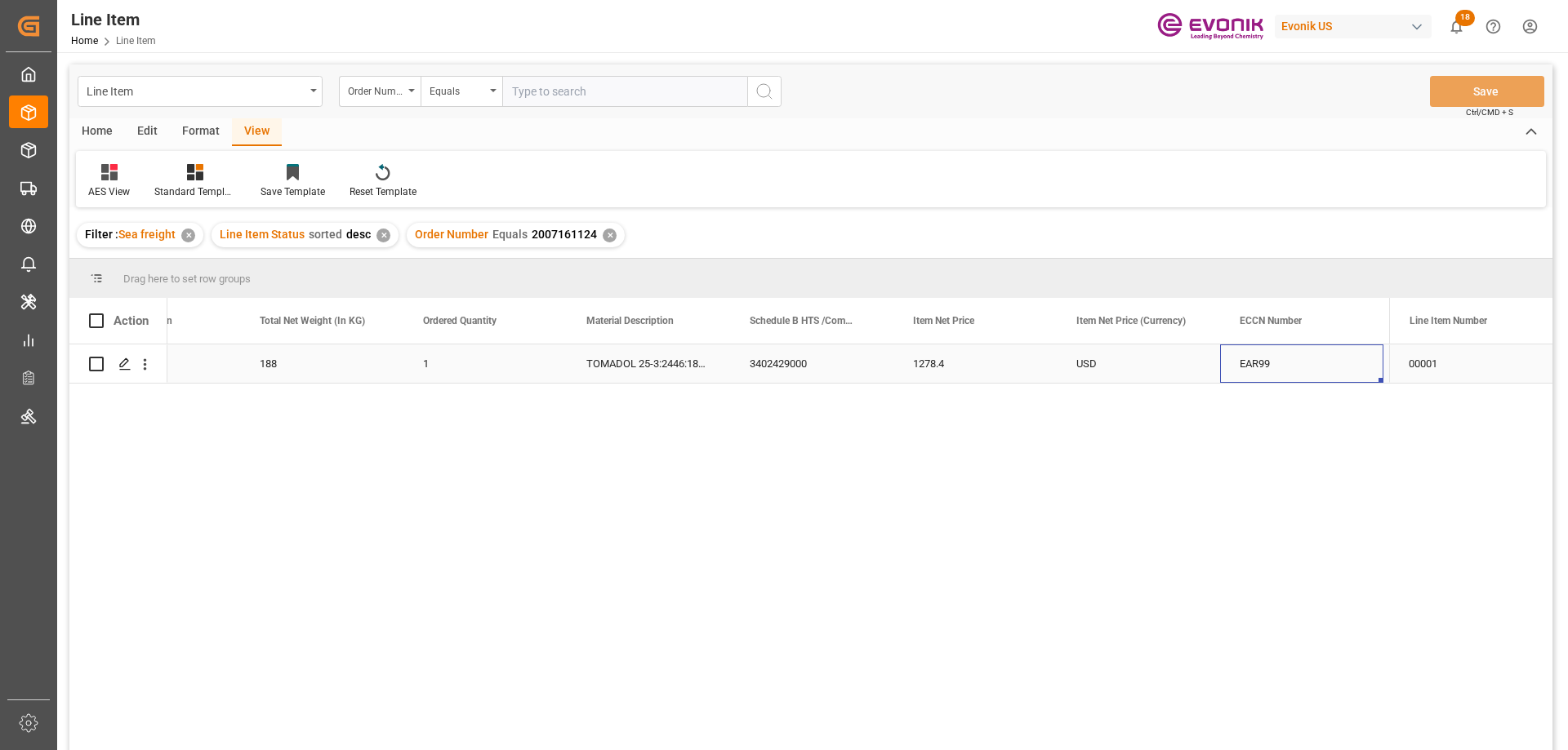
scroll to position [0, 581]
click at [147, 360] on icon "open menu" at bounding box center [145, 365] width 17 height 17
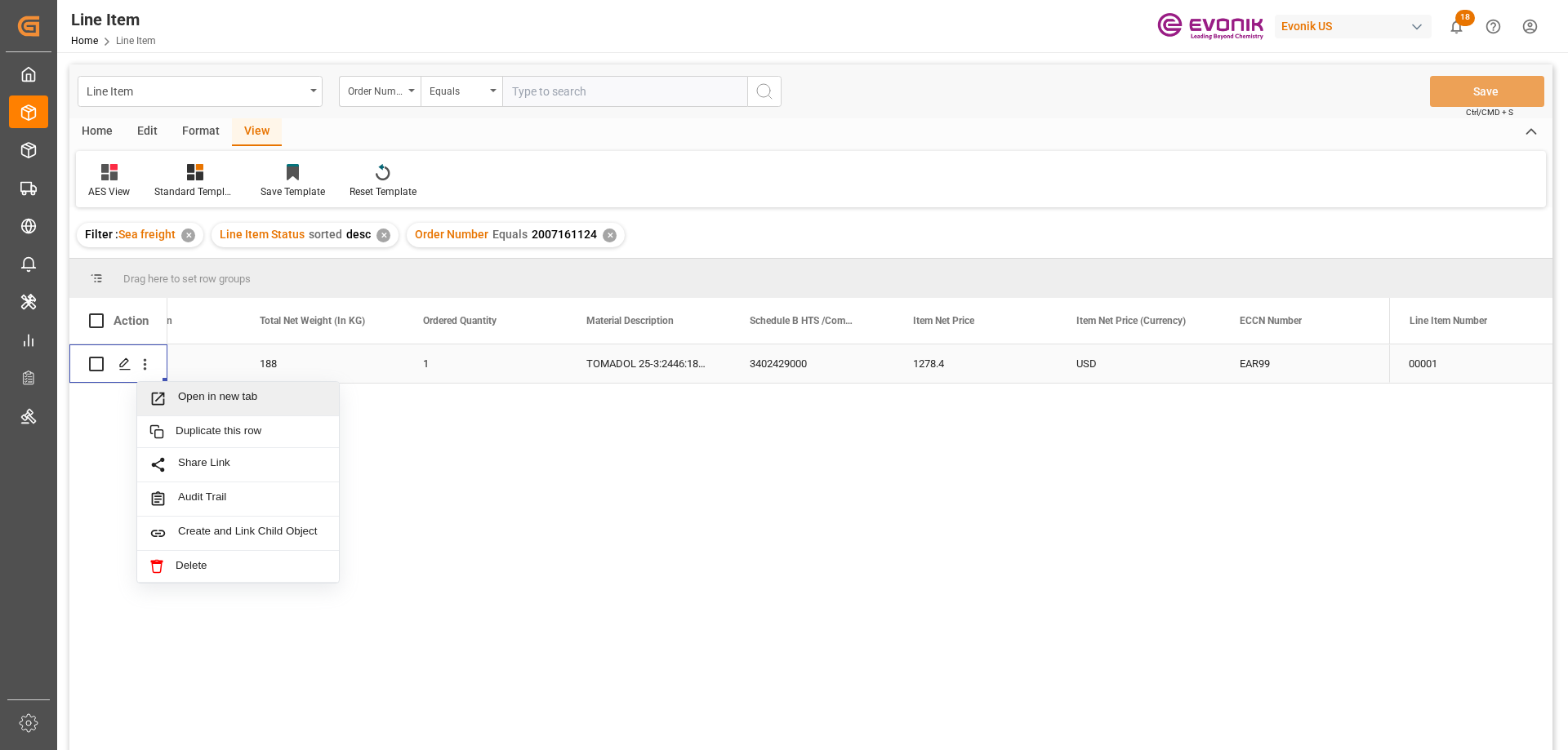
click at [194, 393] on span "Open in new tab" at bounding box center [252, 399] width 149 height 17
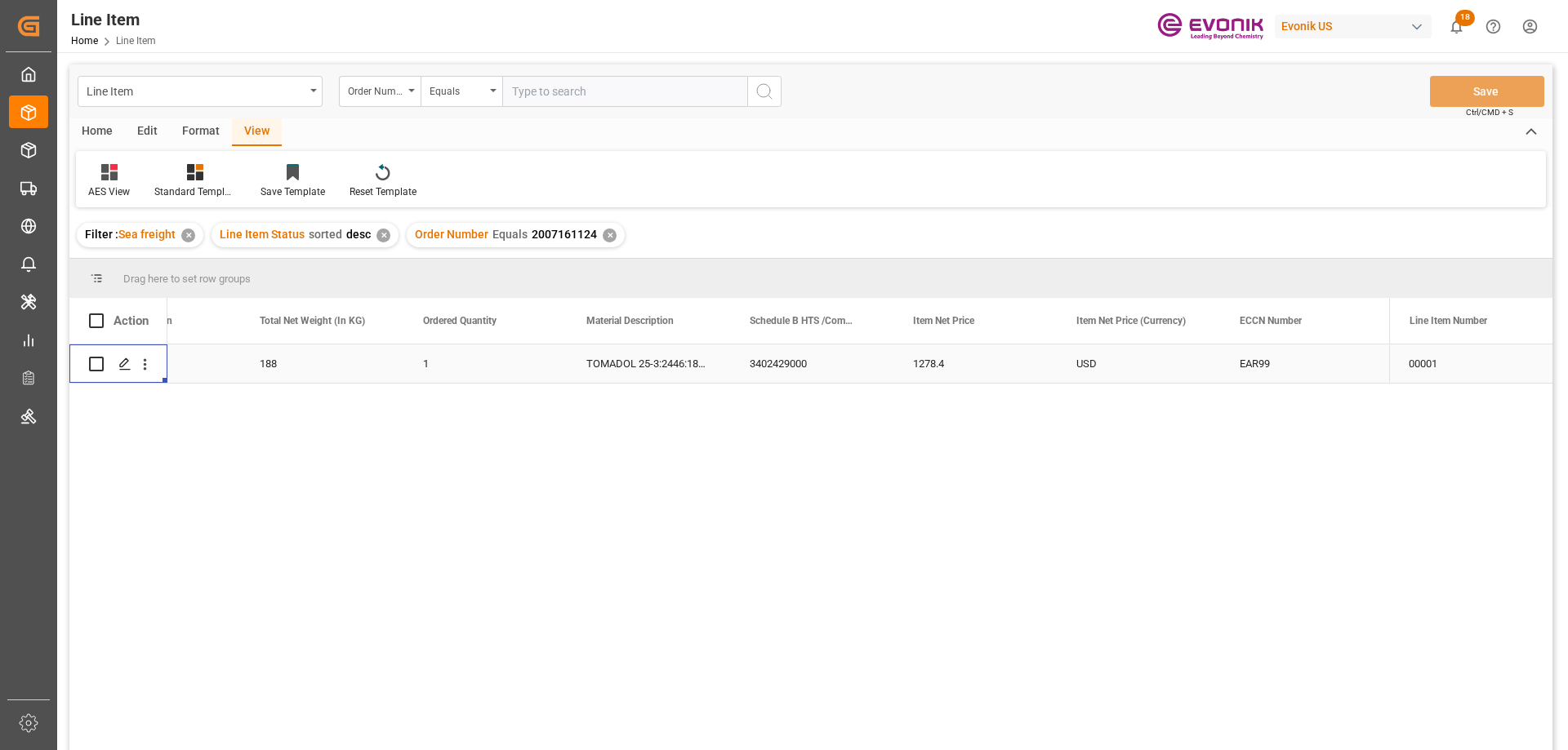
click at [555, 101] on input "text" at bounding box center [625, 91] width 245 height 31
paste input "0046476844"
type input "0046476844"
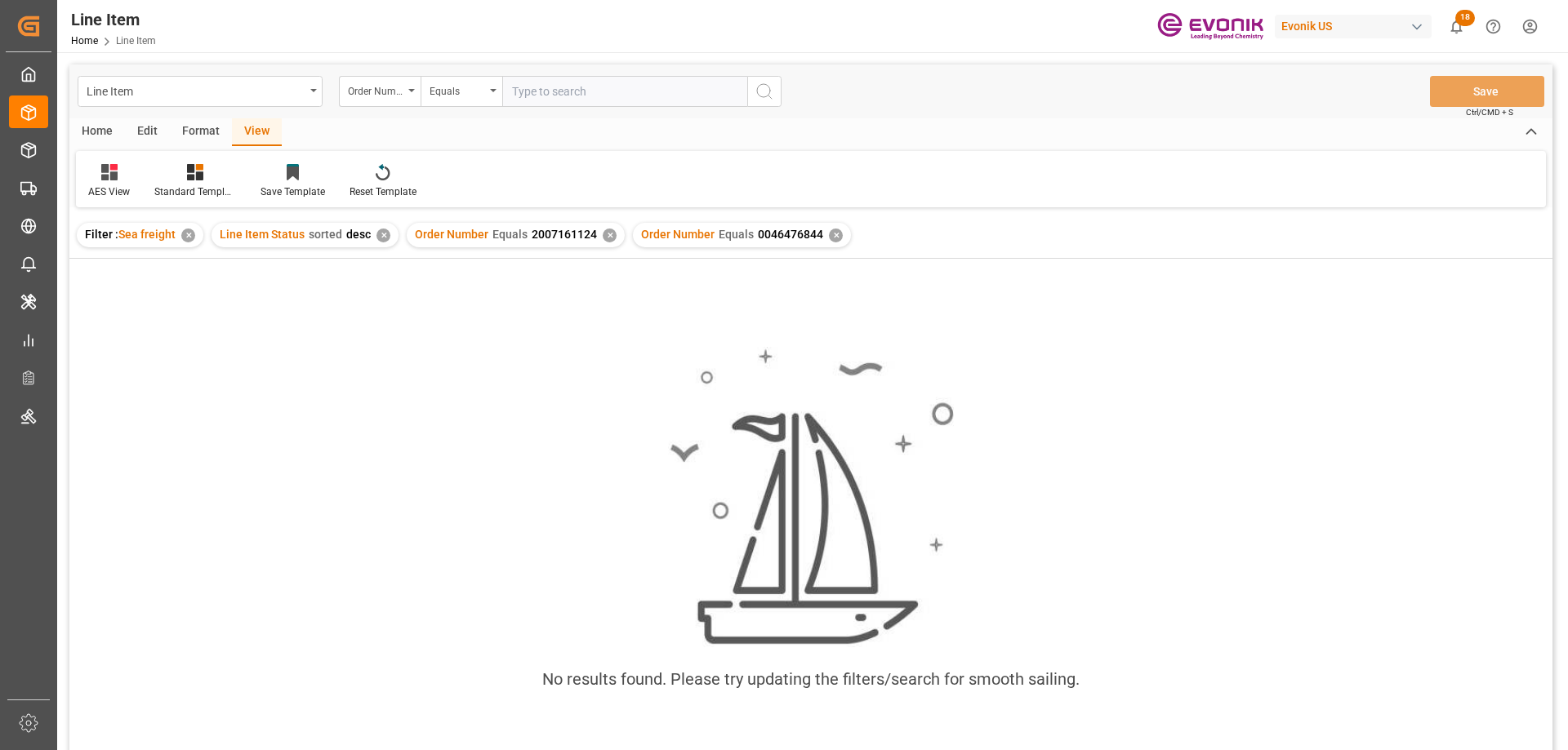
click at [607, 233] on div "✕" at bounding box center [609, 236] width 14 height 14
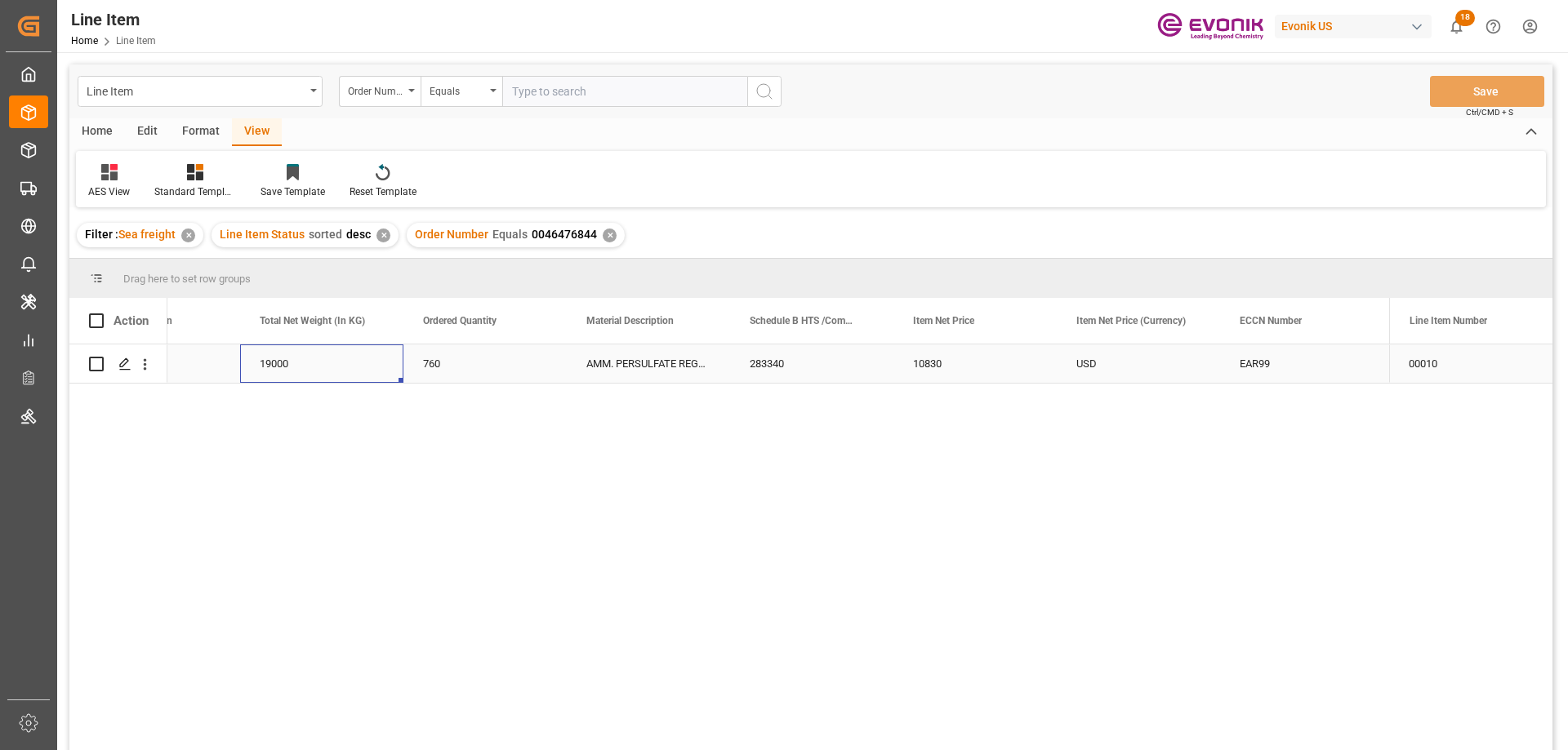
click at [255, 365] on div "19000" at bounding box center [322, 363] width 164 height 39
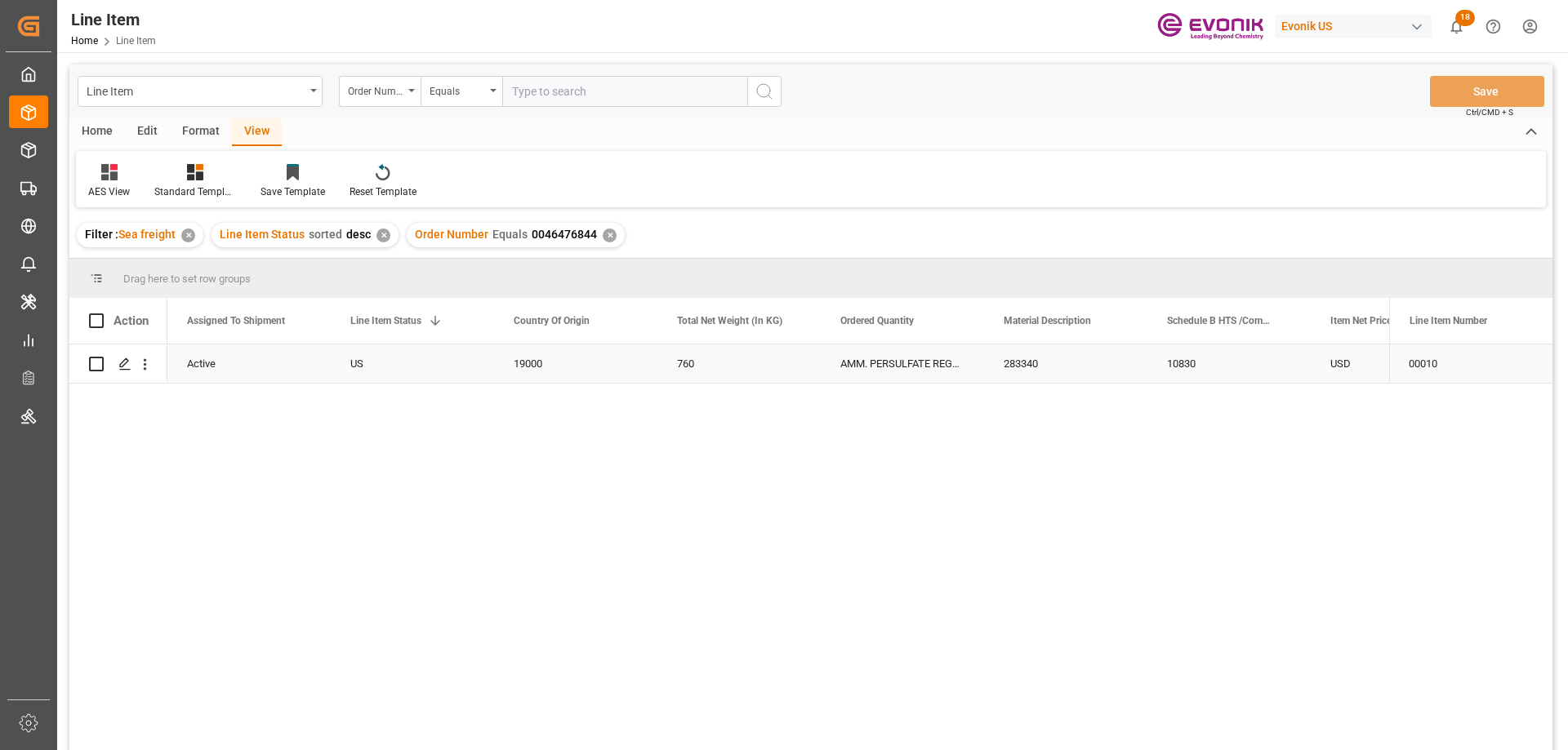
scroll to position [0, 164]
click at [1350, 350] on div "10830" at bounding box center [1392, 363] width 164 height 39
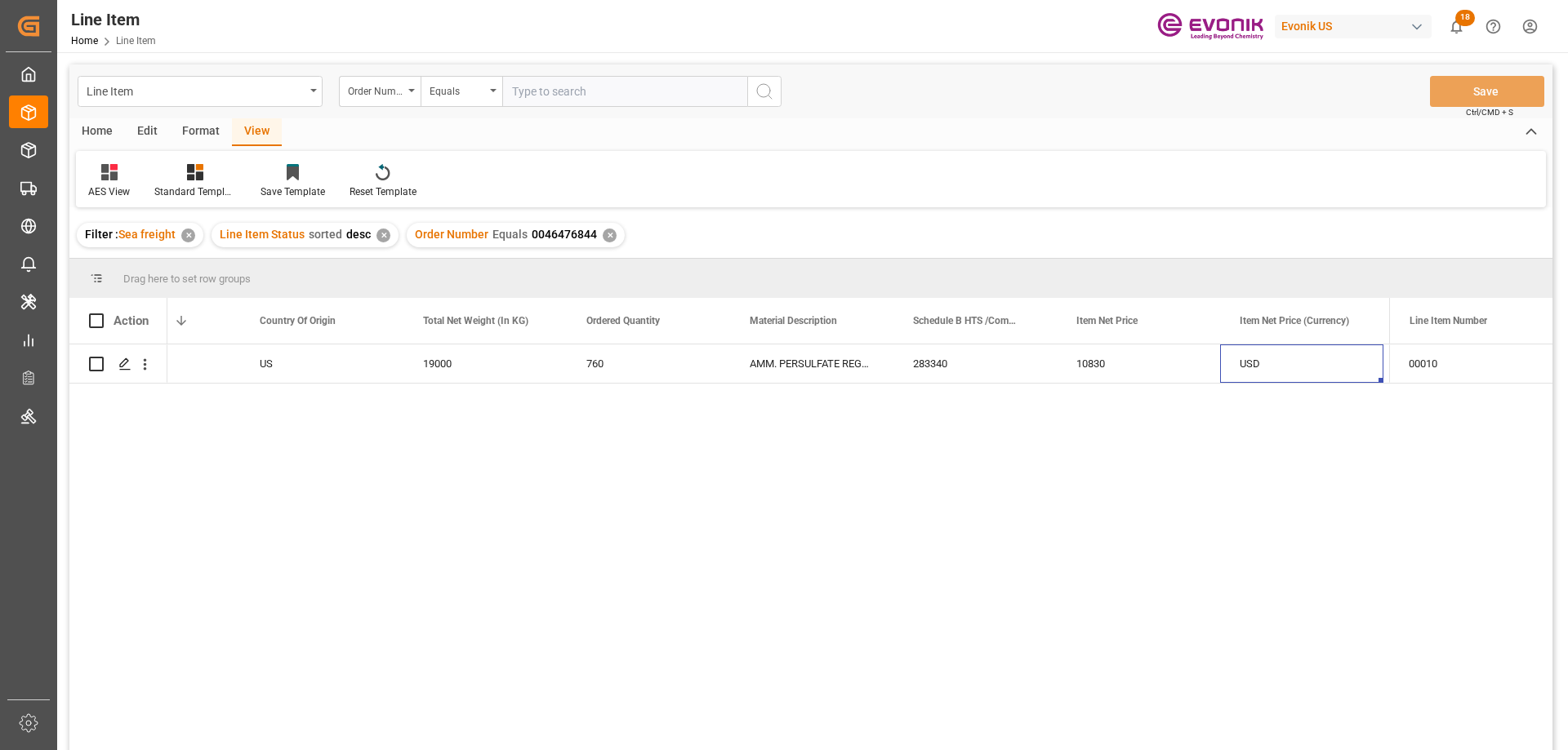
scroll to position [0, 581]
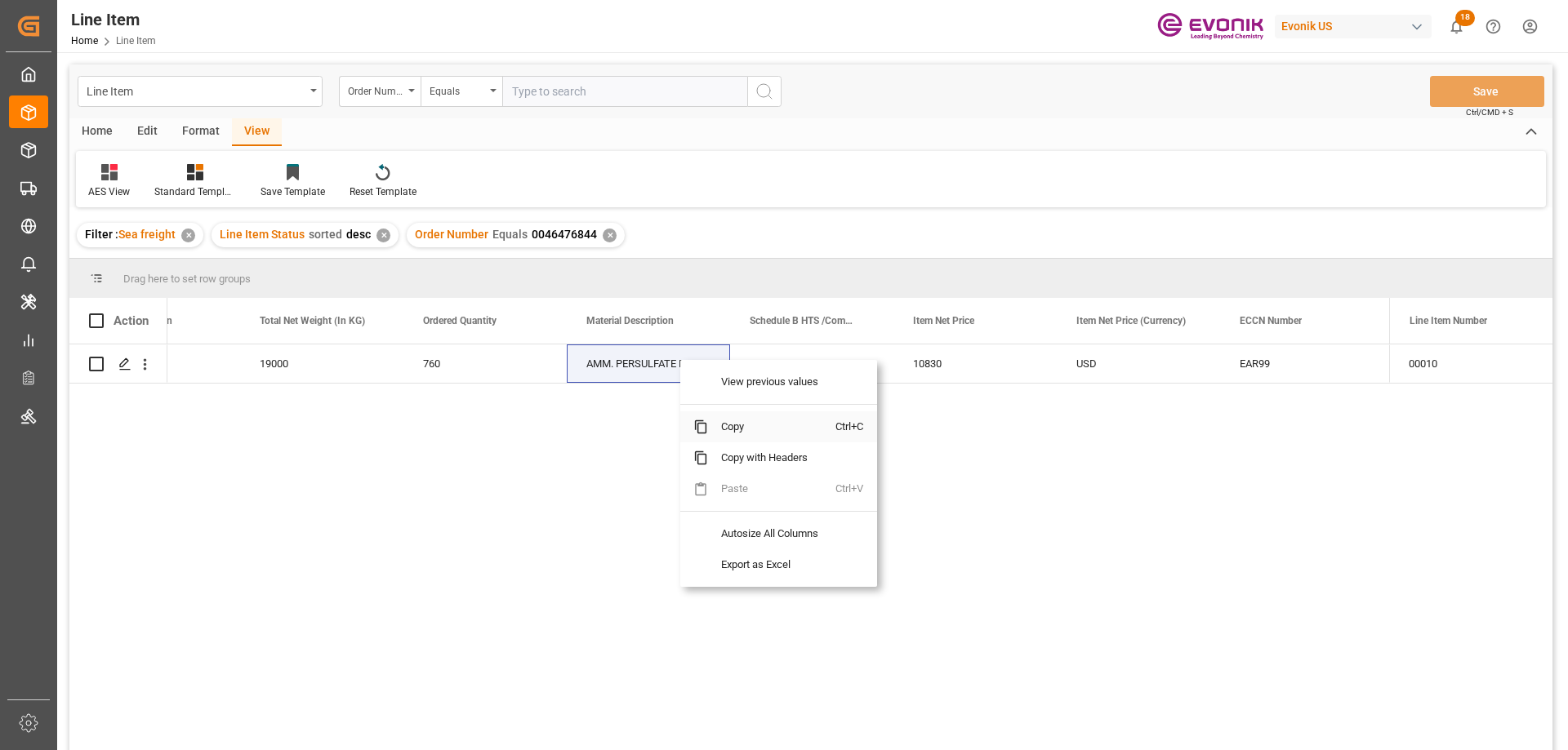
click at [738, 424] on span "Copy" at bounding box center [772, 427] width 127 height 31
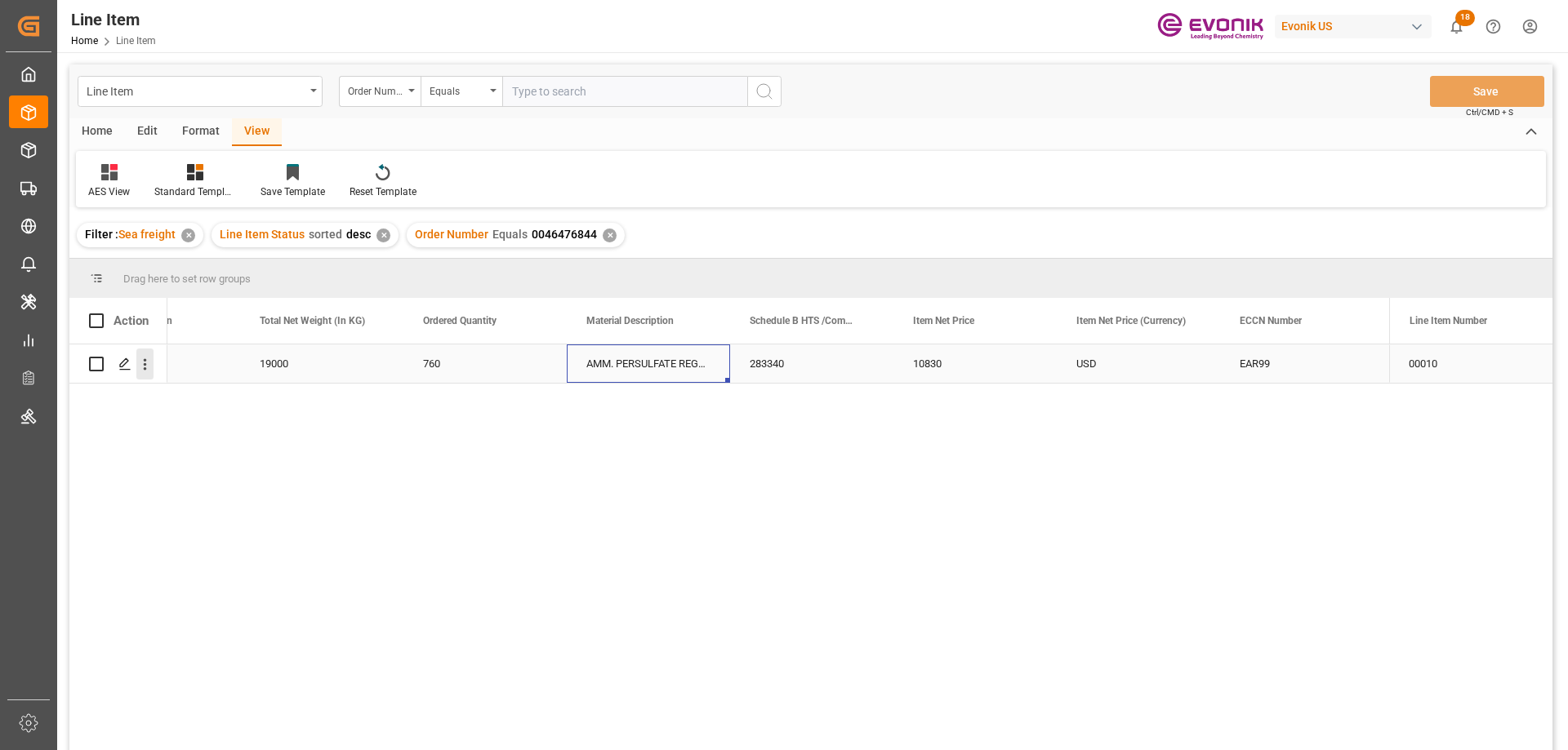
click at [142, 361] on icon "open menu" at bounding box center [145, 365] width 17 height 17
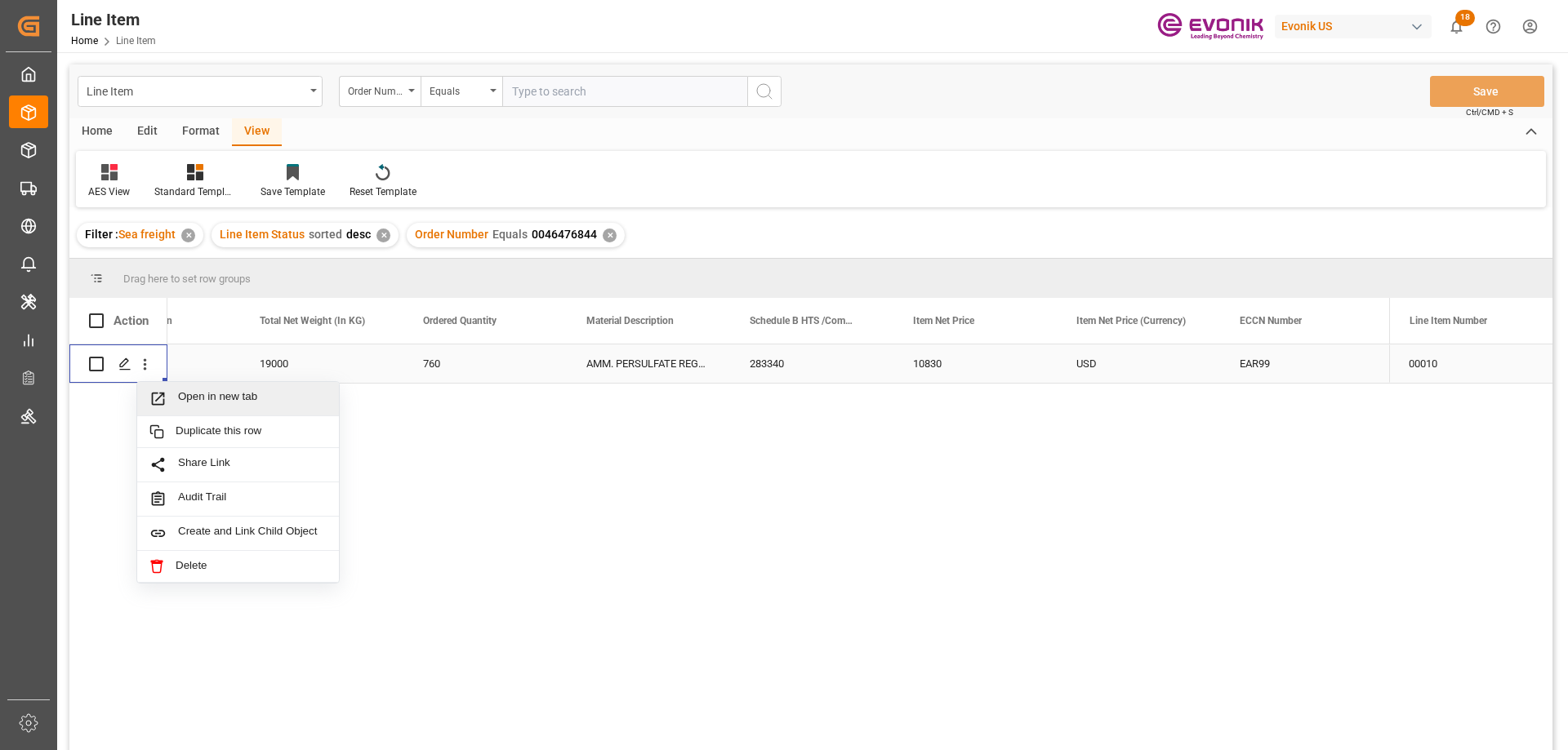
click at [208, 400] on span "Open in new tab" at bounding box center [252, 399] width 149 height 17
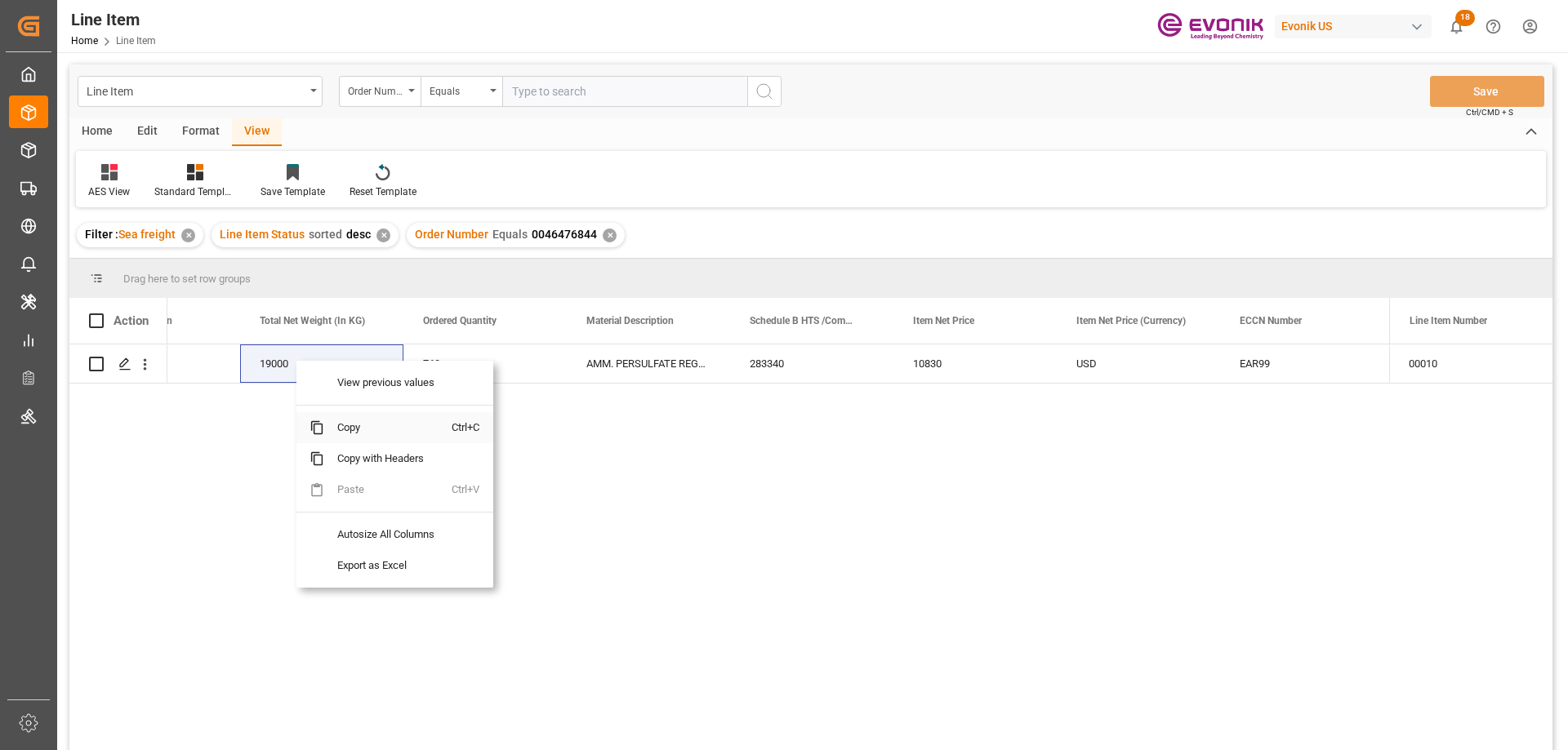
drag, startPoint x: 357, startPoint y: 427, endPoint x: 1485, endPoint y: 344, distance: 1131.0
click at [360, 427] on span "Copy" at bounding box center [388, 427] width 127 height 31
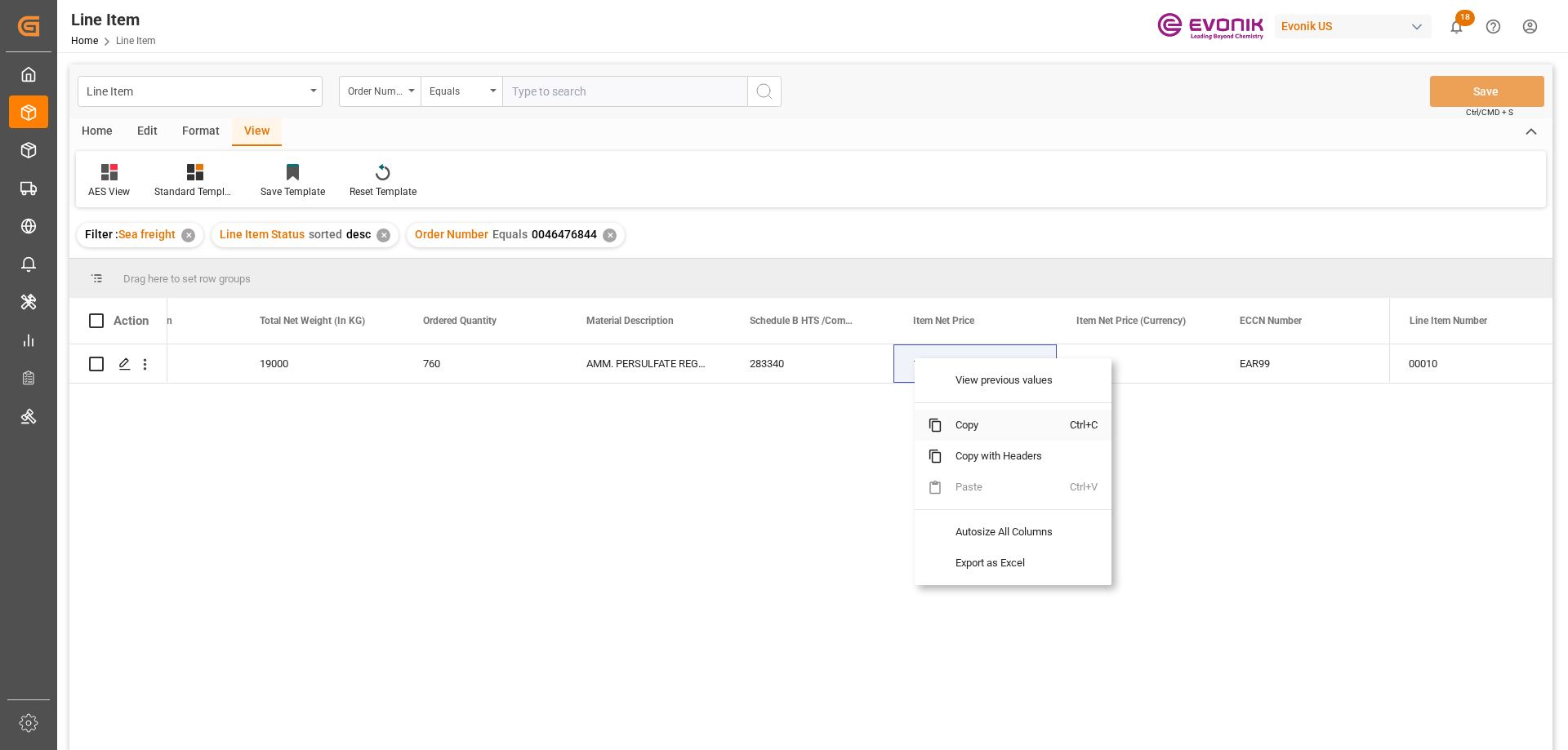
click at [966, 423] on span "Copy" at bounding box center [1006, 425] width 127 height 31
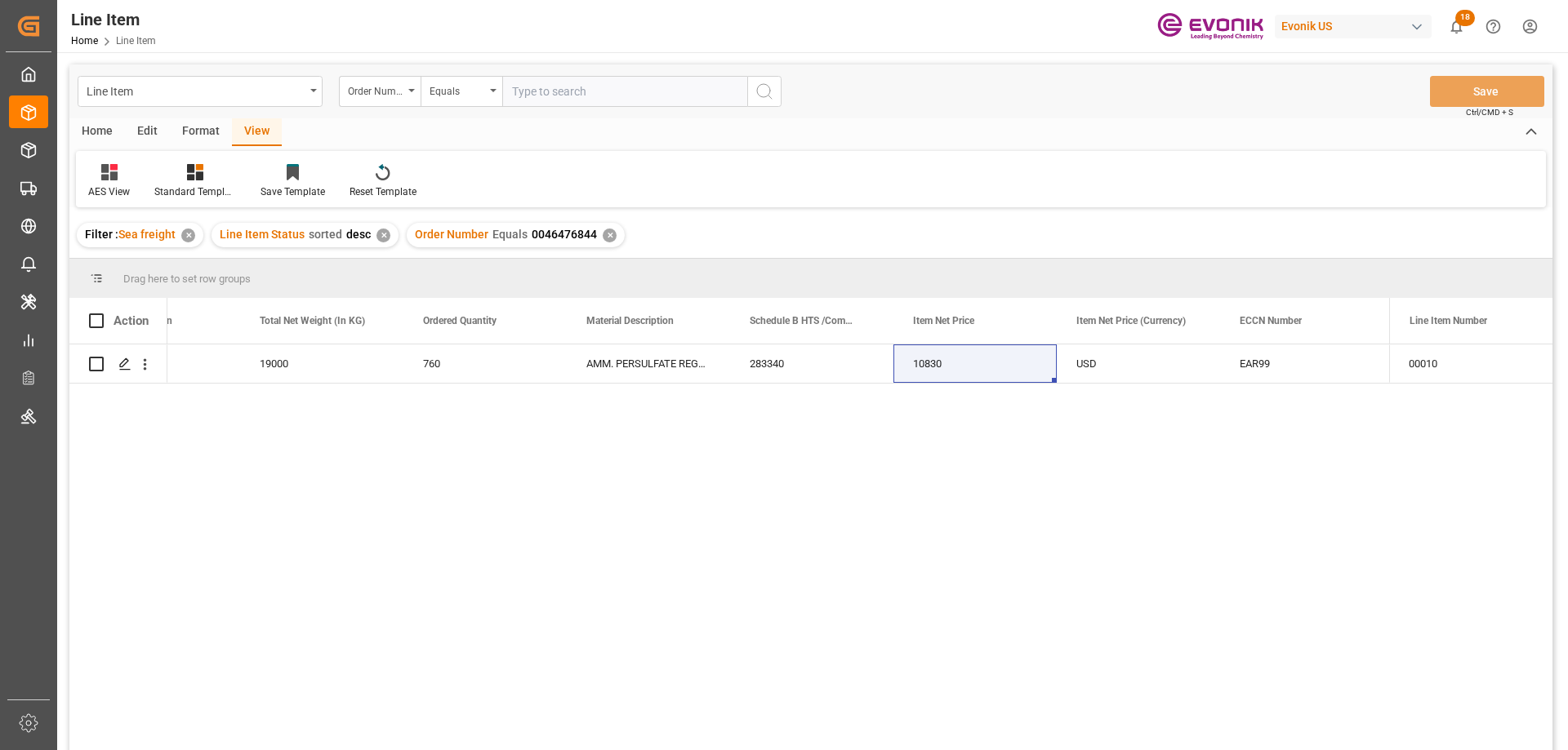
click at [579, 90] on input "text" at bounding box center [625, 91] width 245 height 31
paste input "0046473298"
type input "0046473298"
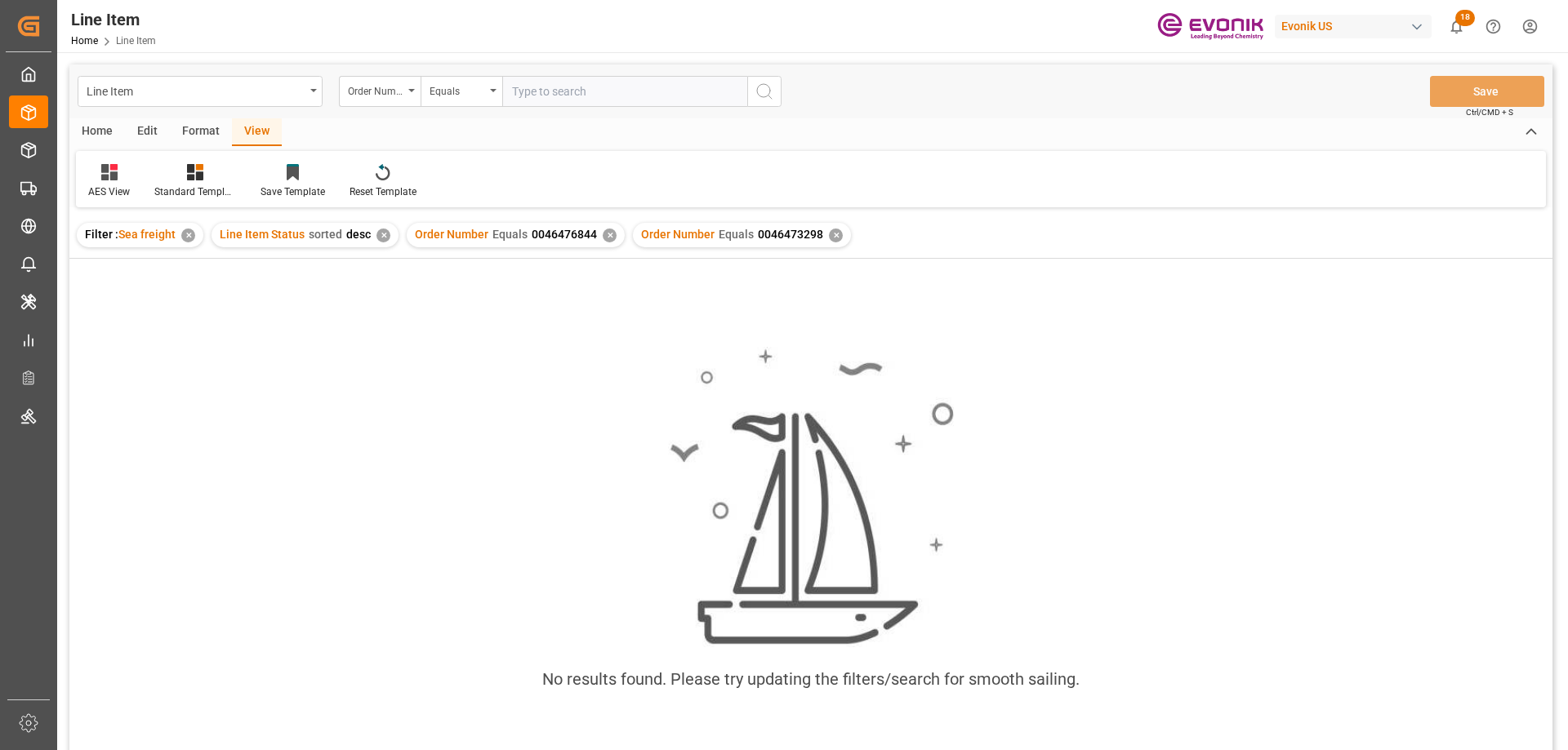
click at [603, 232] on div "✕" at bounding box center [609, 236] width 14 height 14
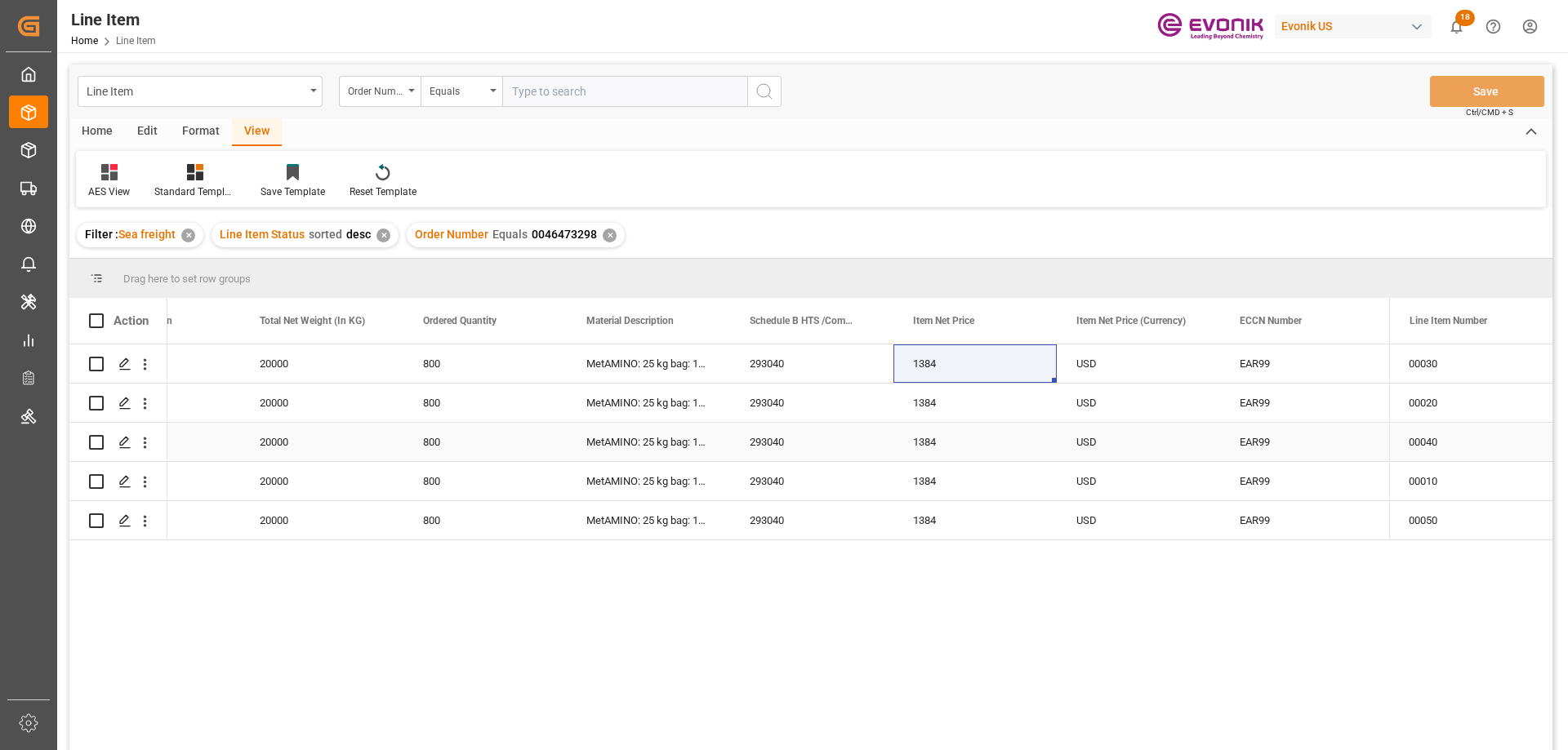
click at [271, 439] on div "20000" at bounding box center [322, 442] width 164 height 39
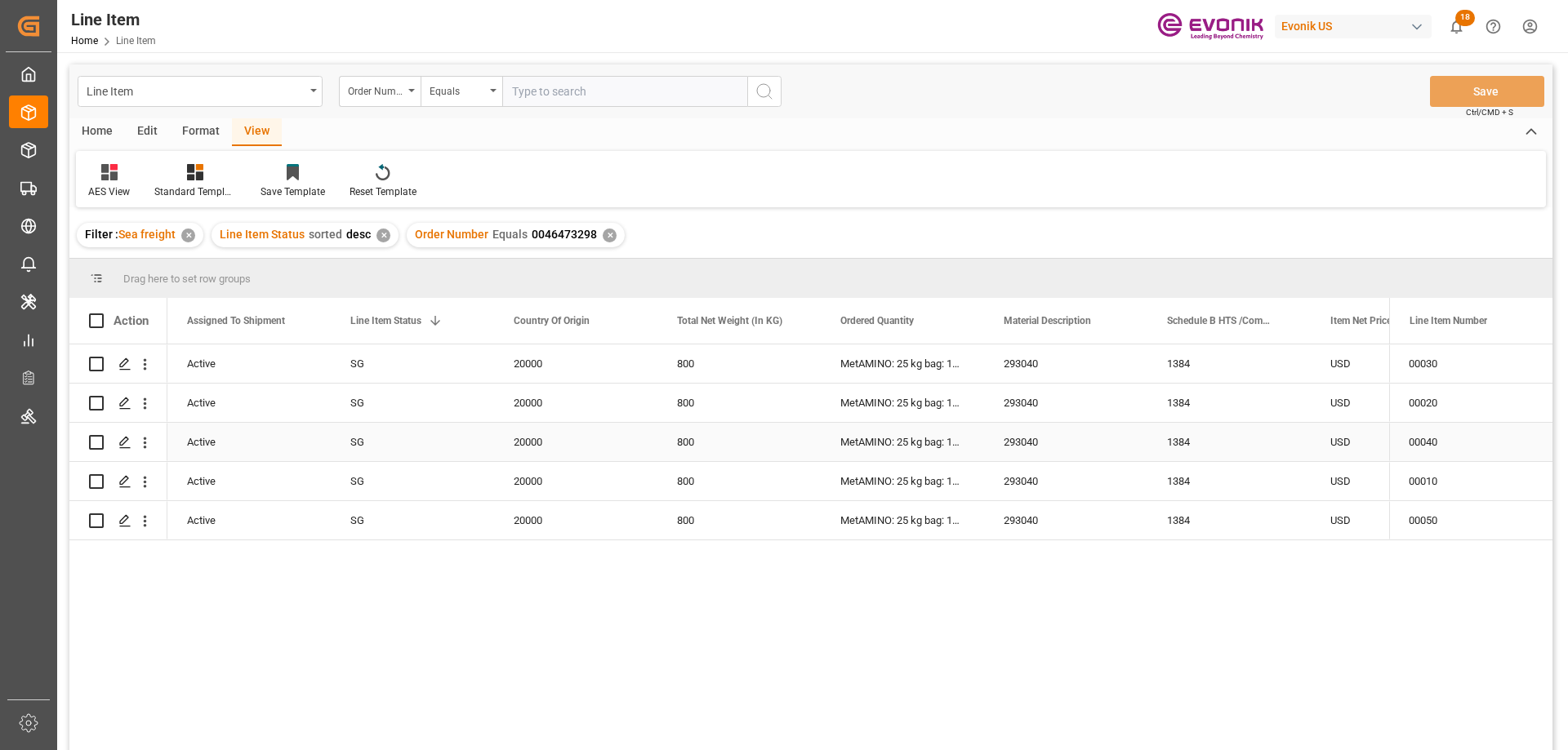
scroll to position [0, 164]
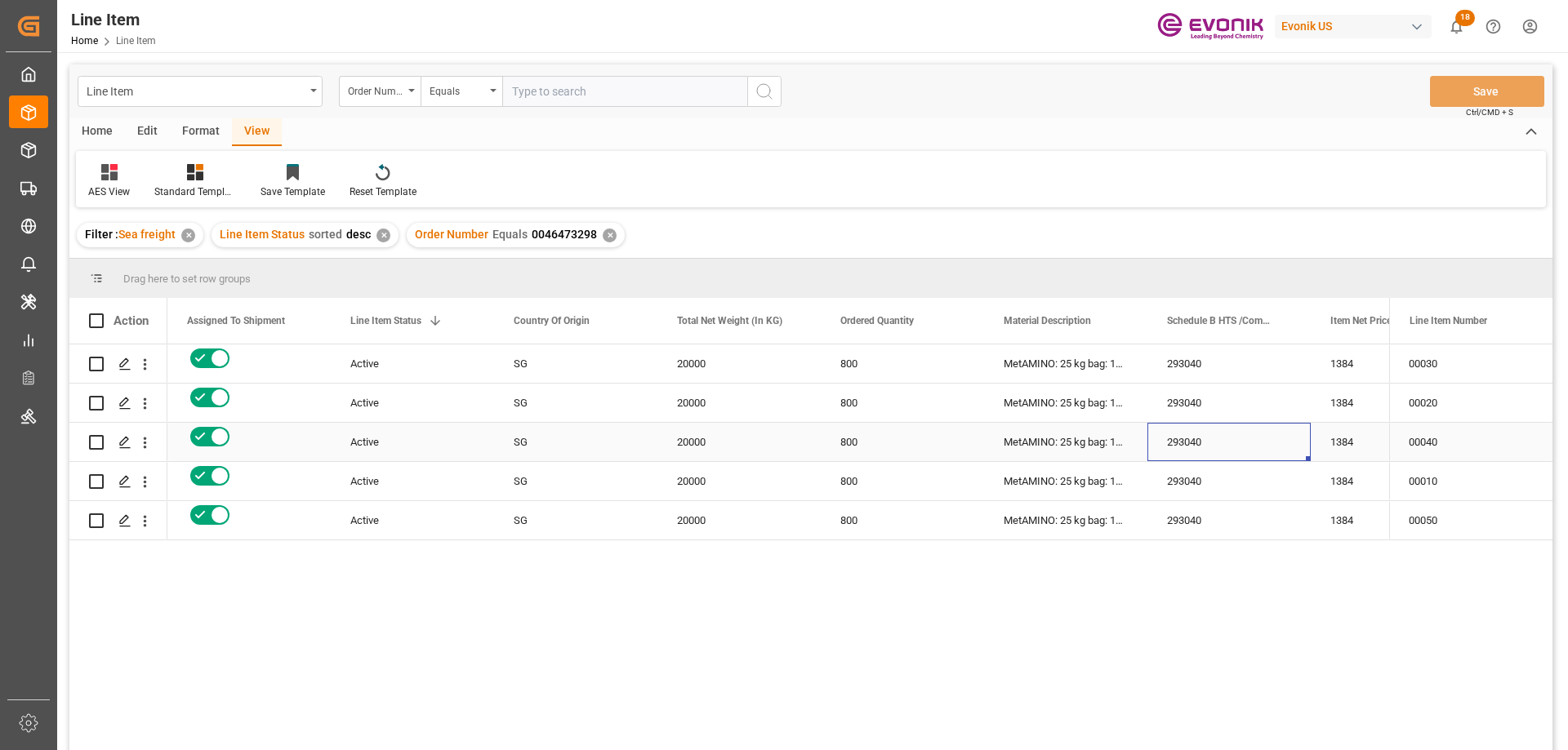
click at [1162, 444] on div "293040" at bounding box center [1229, 442] width 164 height 39
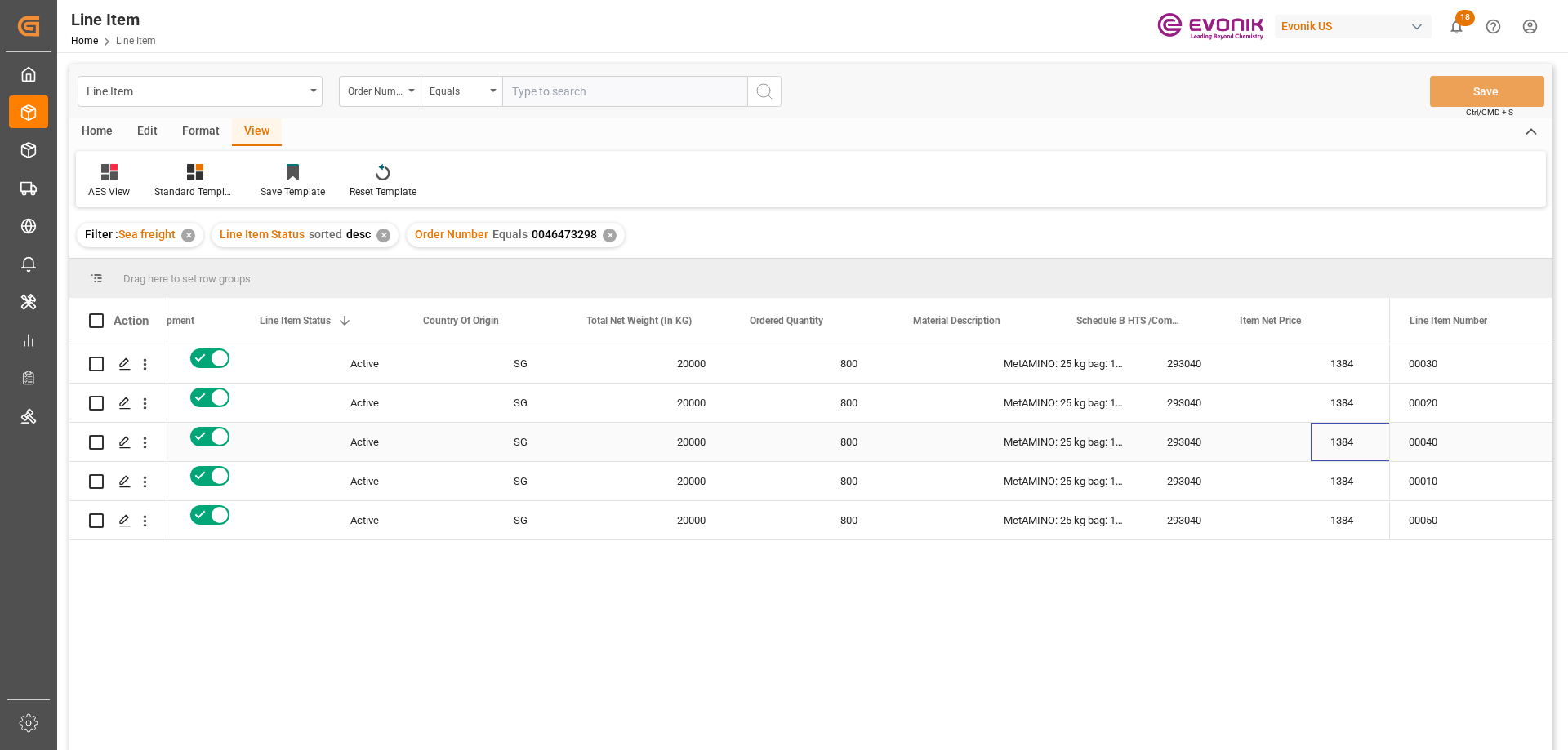
scroll to position [0, 254]
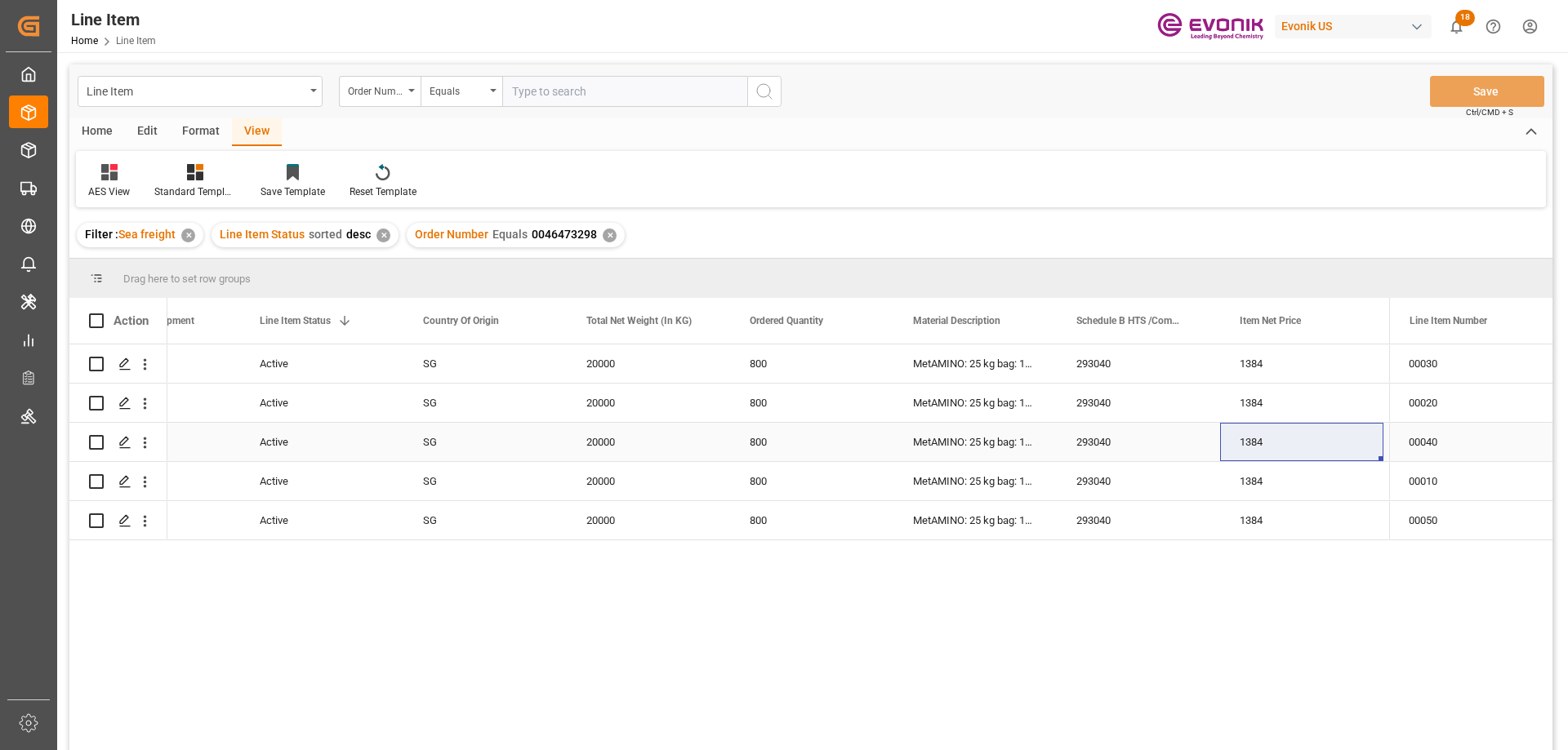
click at [1312, 440] on div "1384" at bounding box center [1302, 442] width 164 height 39
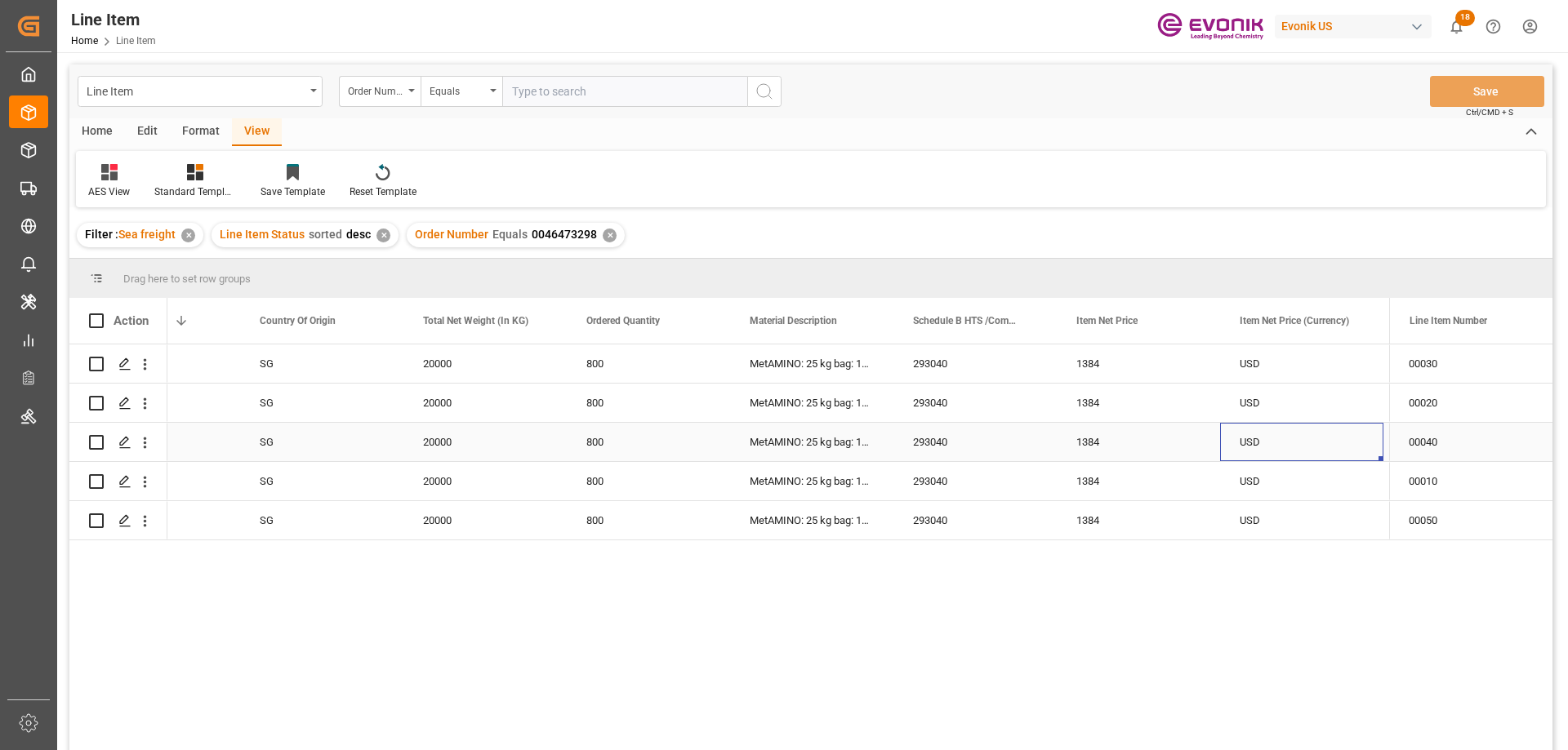
click at [237, 454] on div "Active" at bounding box center [158, 442] width 164 height 39
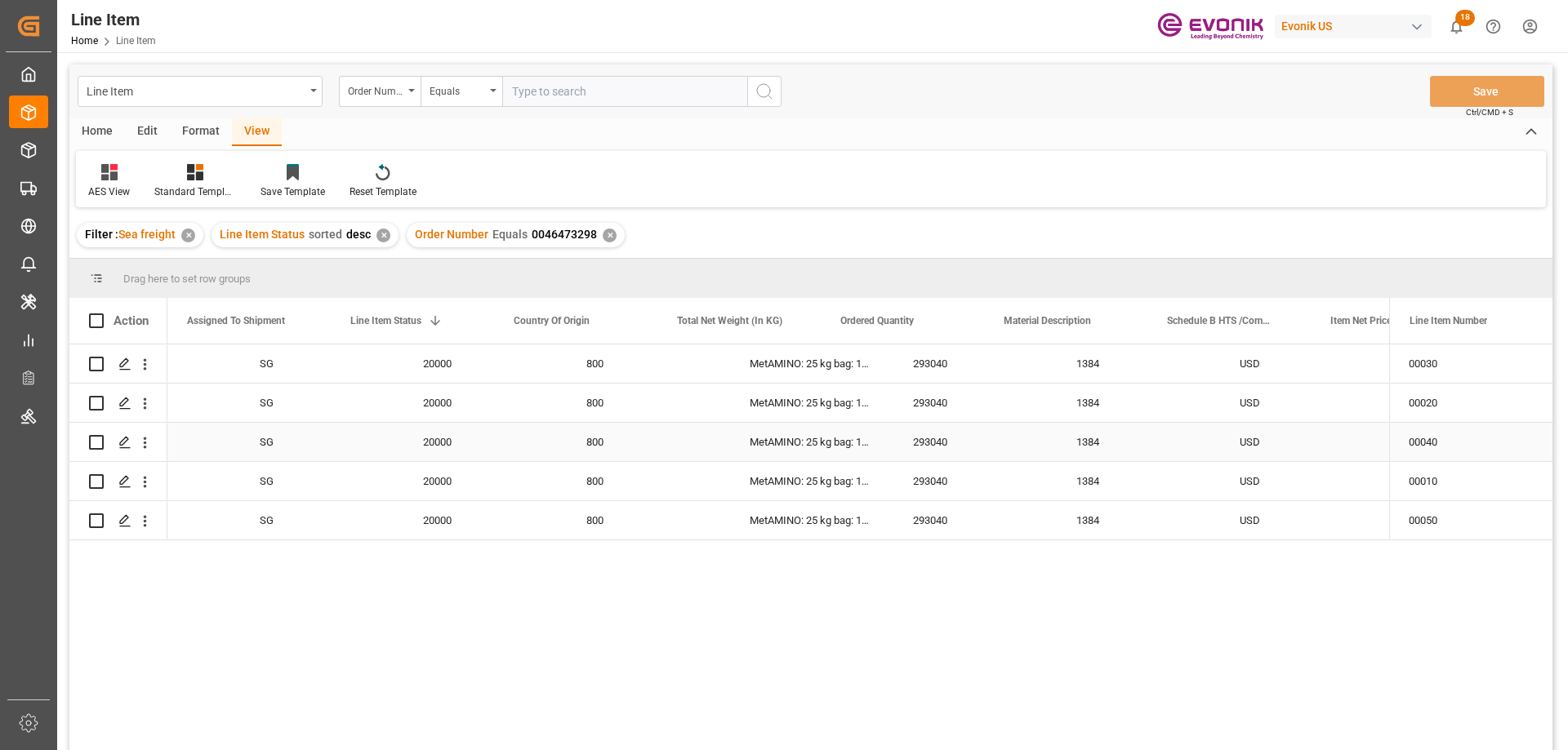
scroll to position [0, 164]
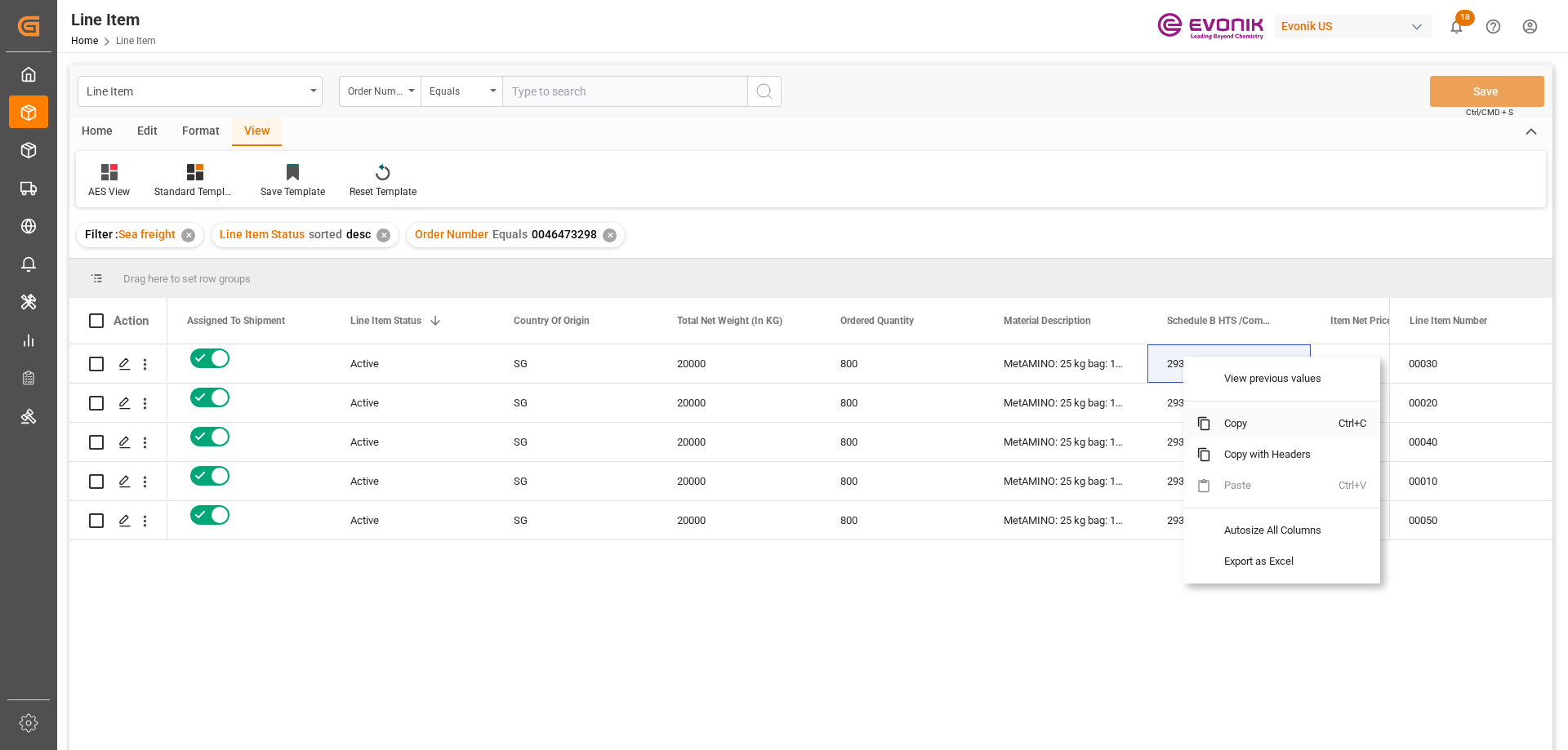
click at [1230, 416] on span "Copy" at bounding box center [1275, 423] width 127 height 31
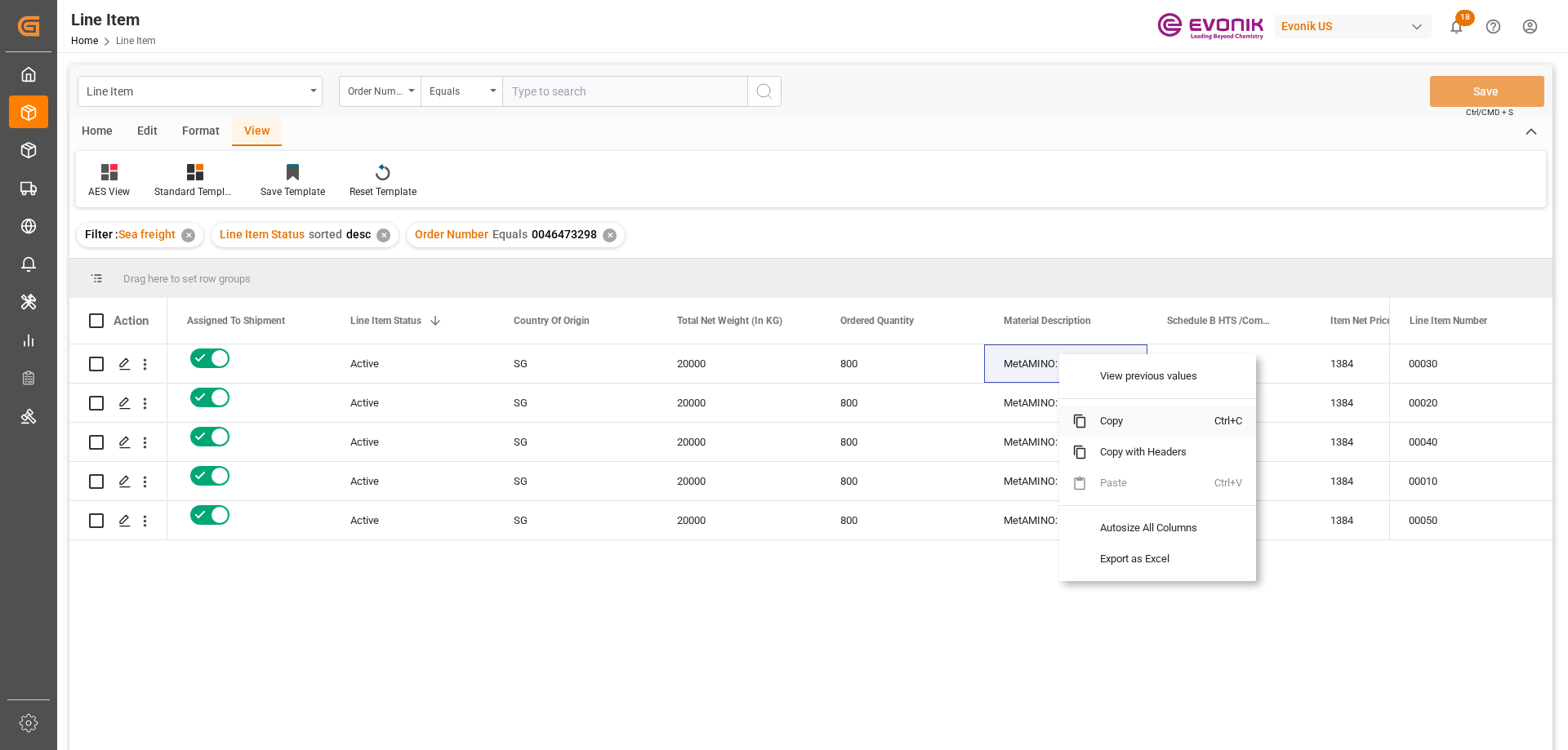
click at [1100, 417] on span "Copy" at bounding box center [1151, 421] width 127 height 31
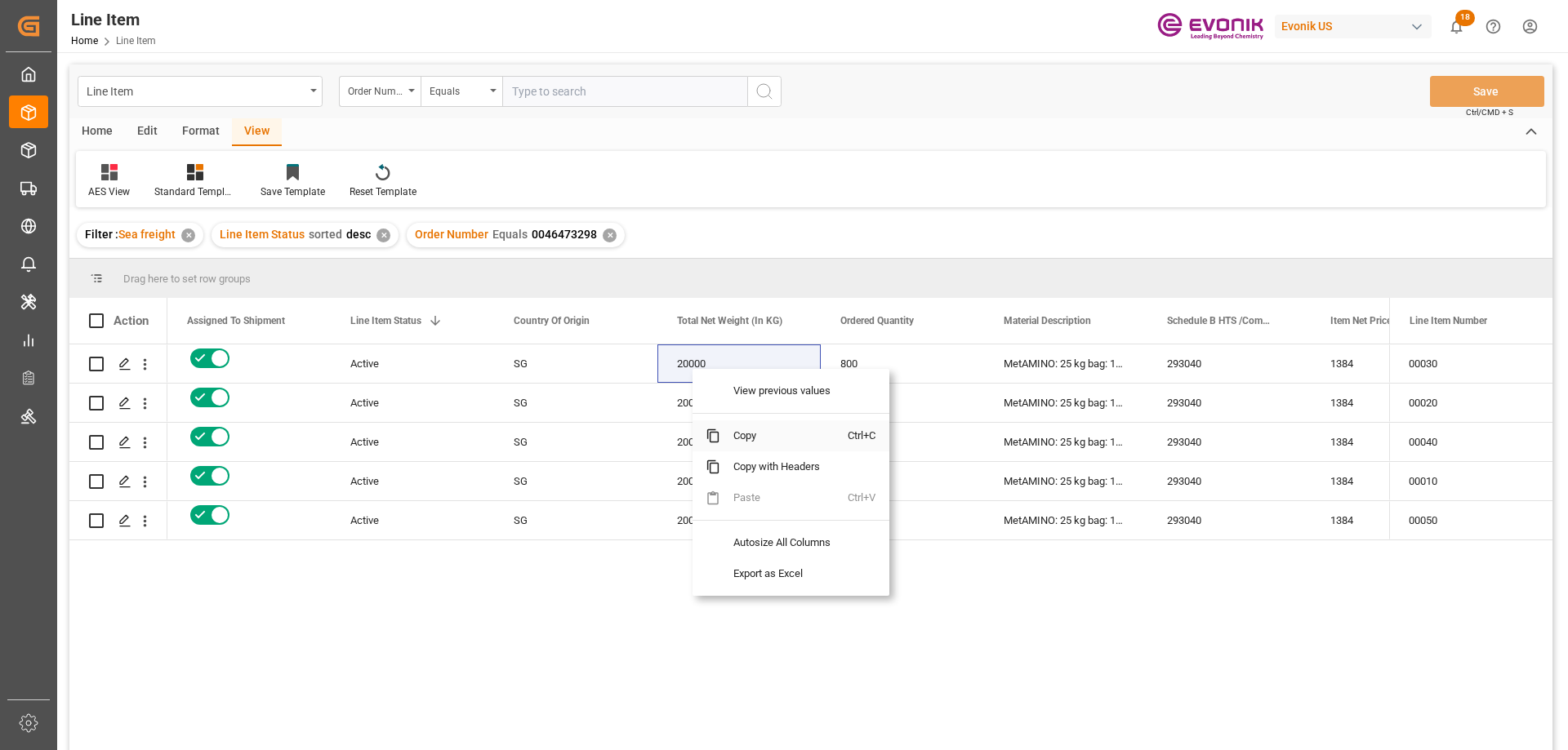
click at [747, 436] on span "Copy" at bounding box center [784, 436] width 127 height 31
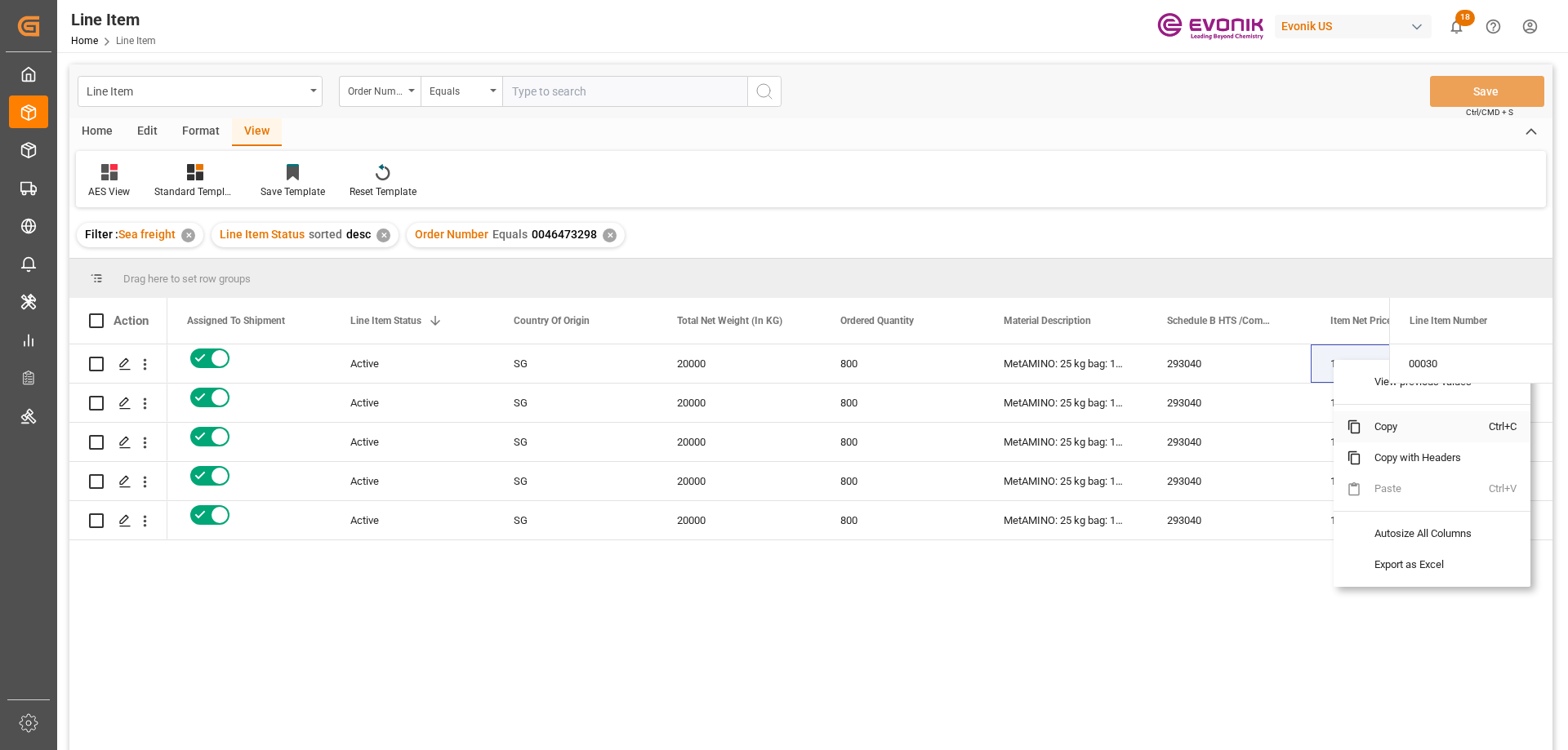
click at [1388, 429] on span "Copy" at bounding box center [1425, 427] width 127 height 31
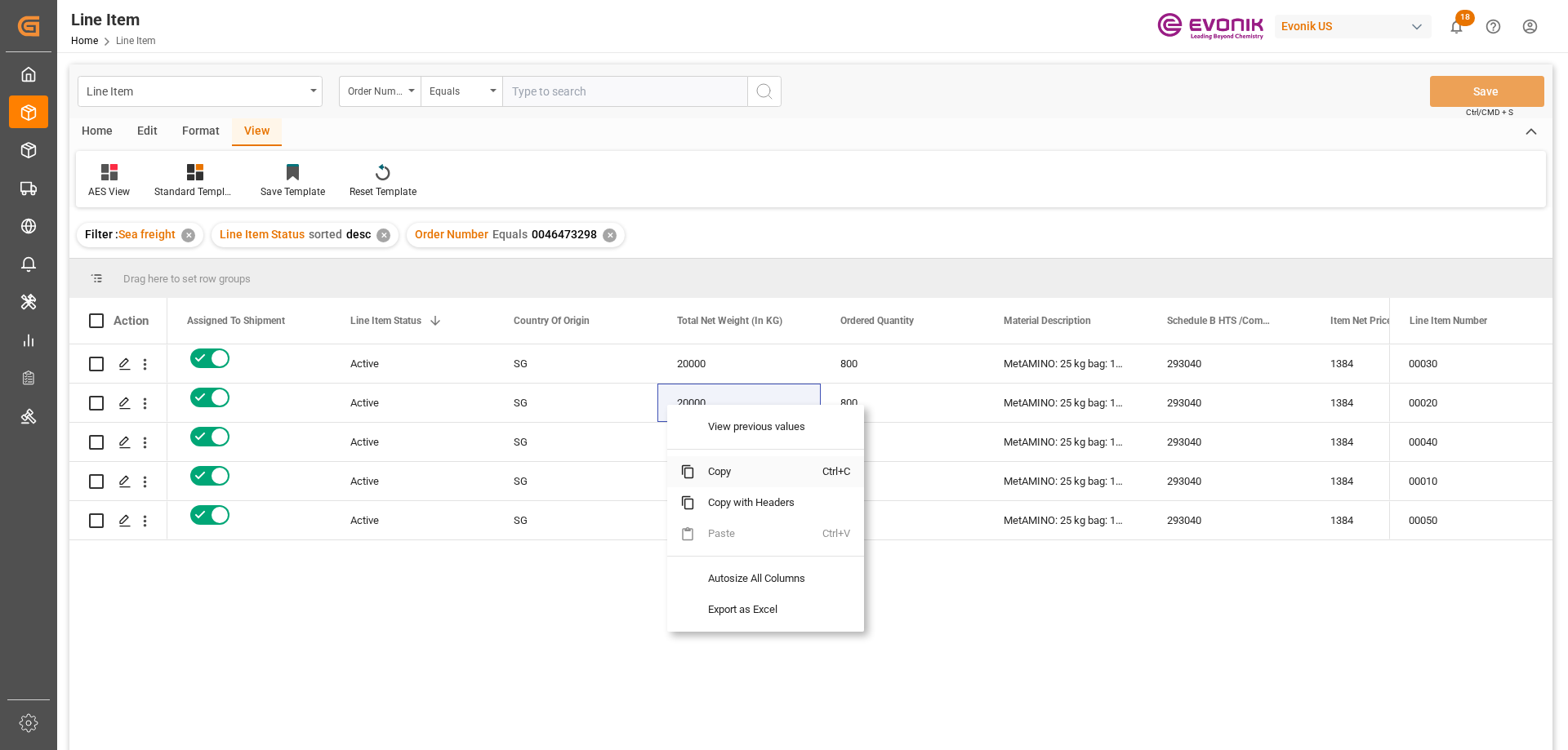
click at [722, 469] on span "Copy" at bounding box center [759, 471] width 127 height 31
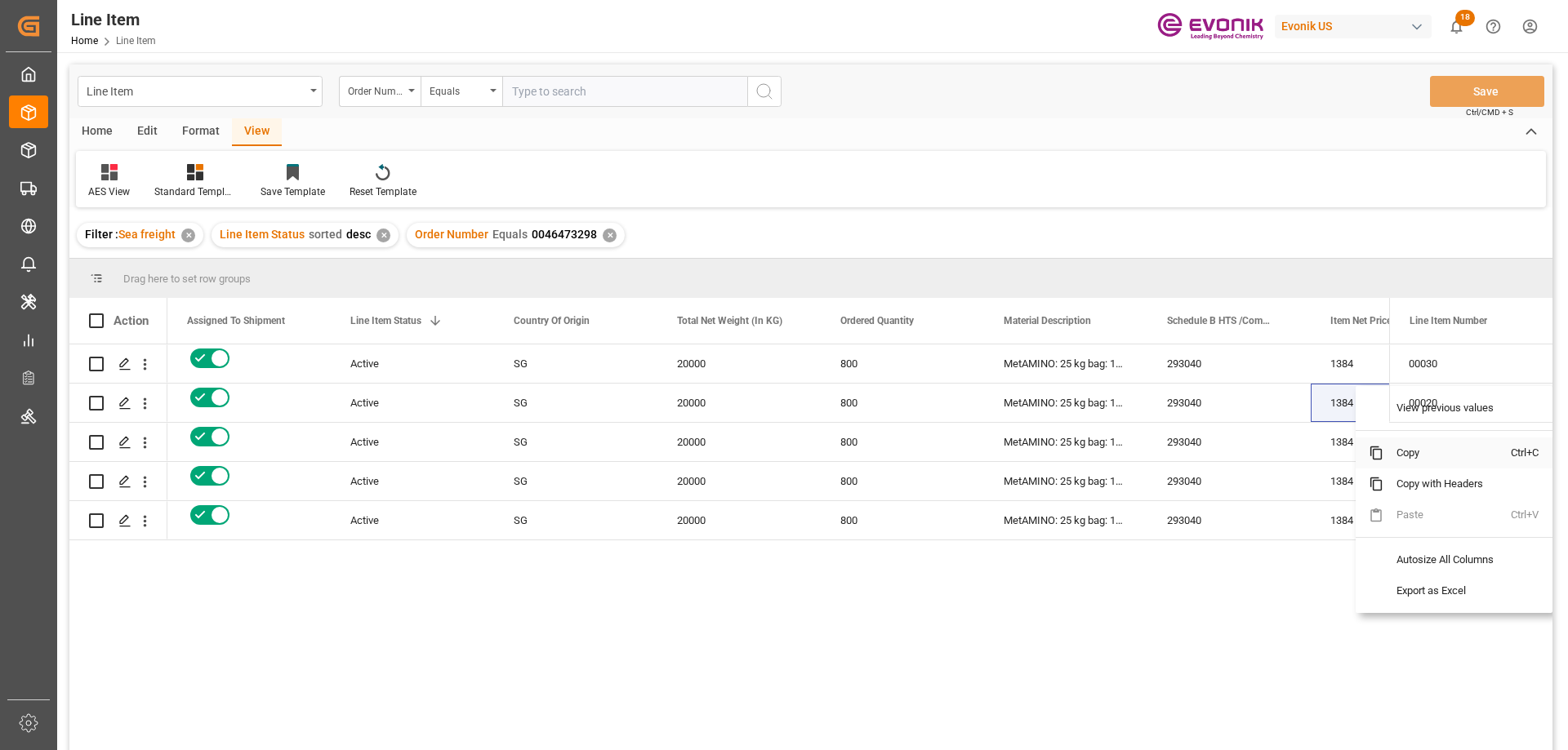
click at [1414, 452] on span "Copy" at bounding box center [1447, 453] width 127 height 31
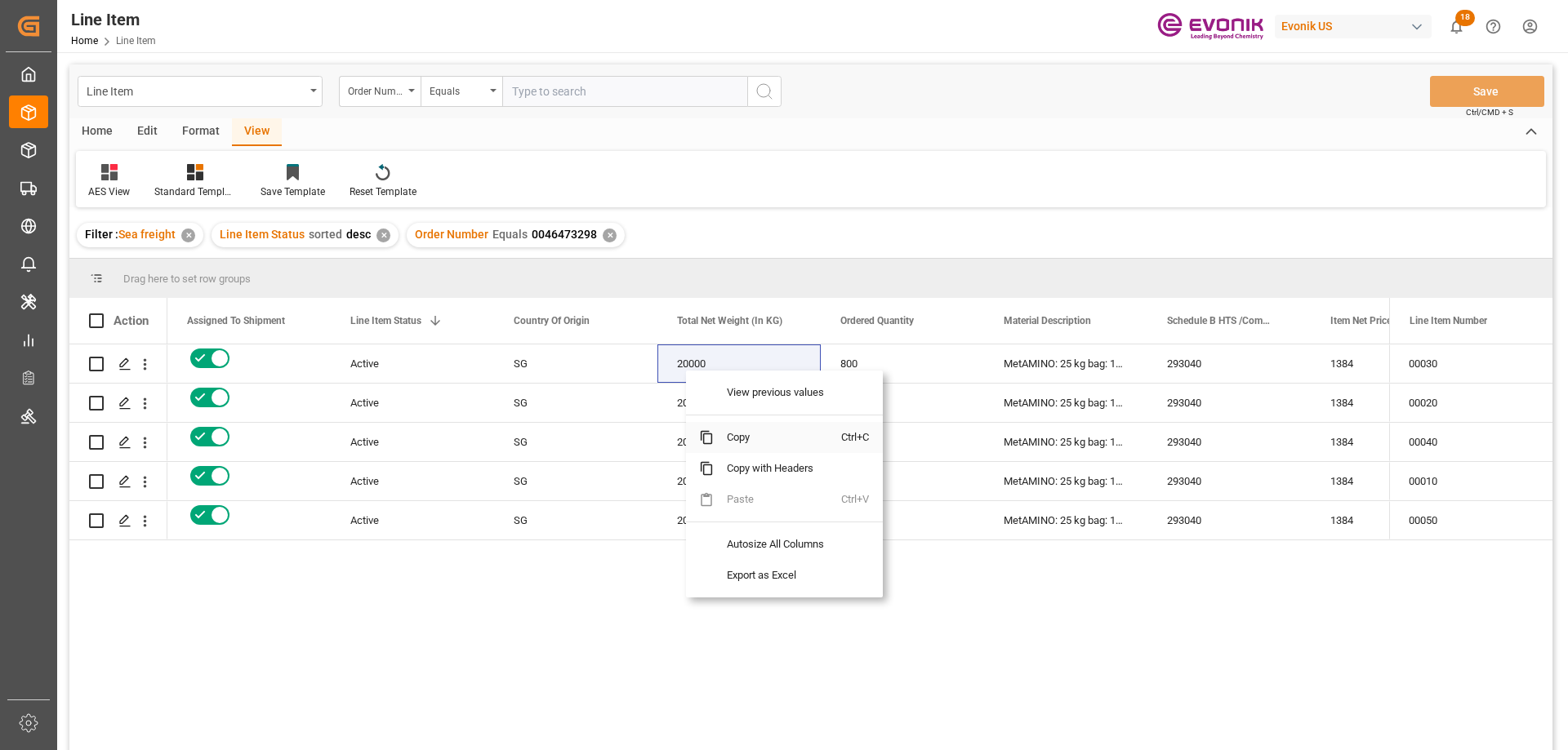
click at [743, 440] on span "Copy" at bounding box center [777, 438] width 127 height 31
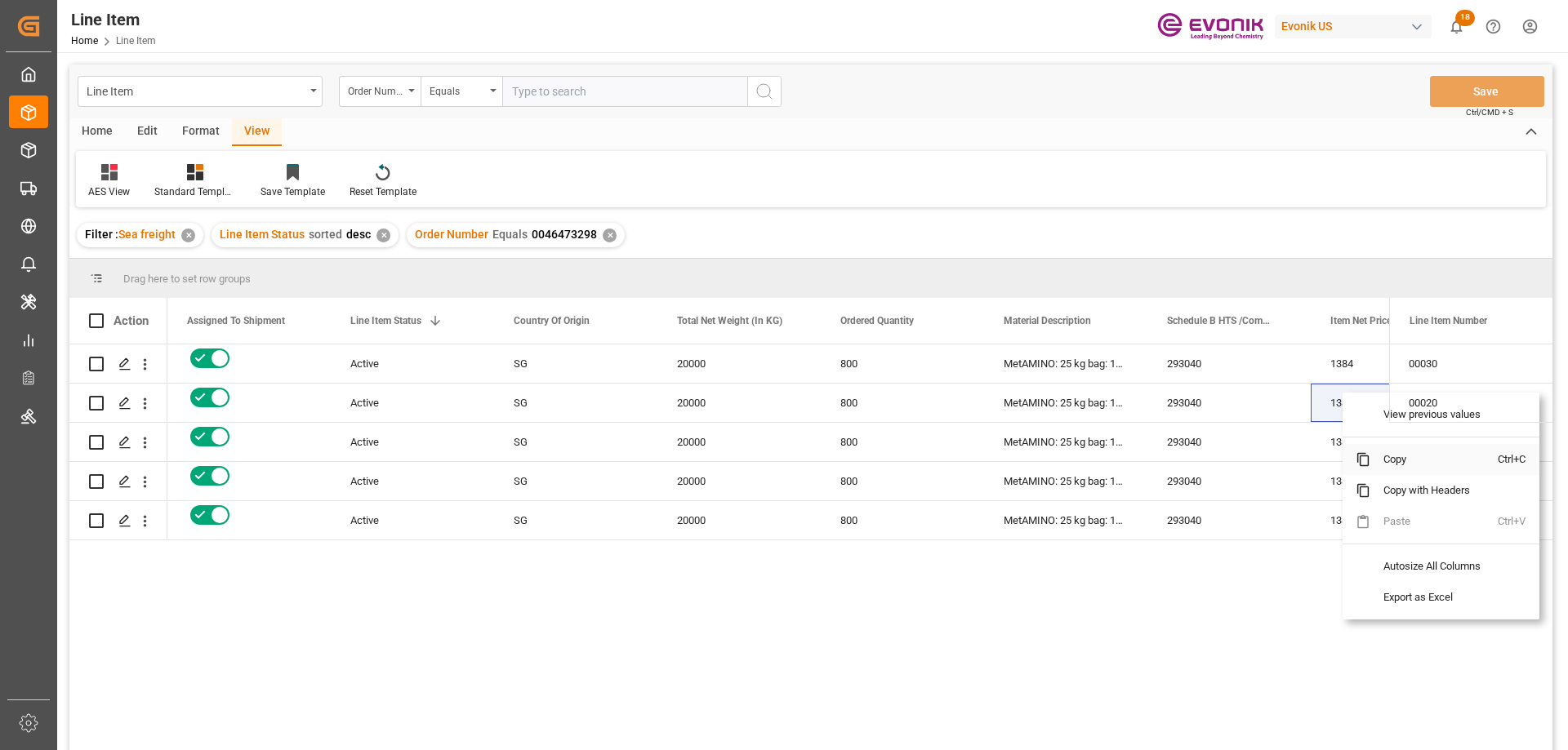
drag, startPoint x: 1382, startPoint y: 460, endPoint x: 1562, endPoint y: 384, distance: 195.4
click at [1384, 460] on span "Copy" at bounding box center [1434, 459] width 127 height 31
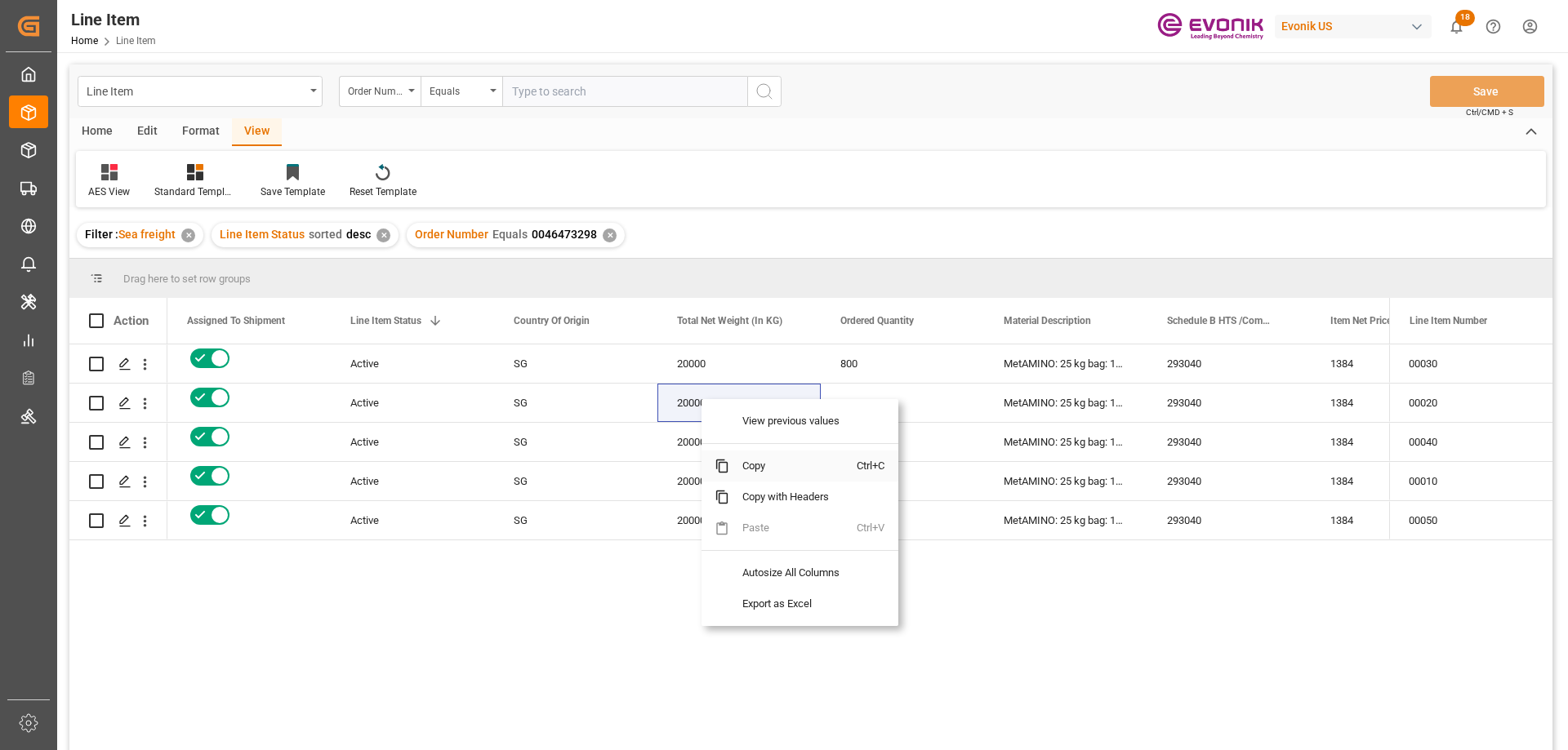
drag, startPoint x: 756, startPoint y: 464, endPoint x: 1459, endPoint y: 281, distance: 726.4
click at [755, 464] on span "Copy" at bounding box center [793, 466] width 127 height 31
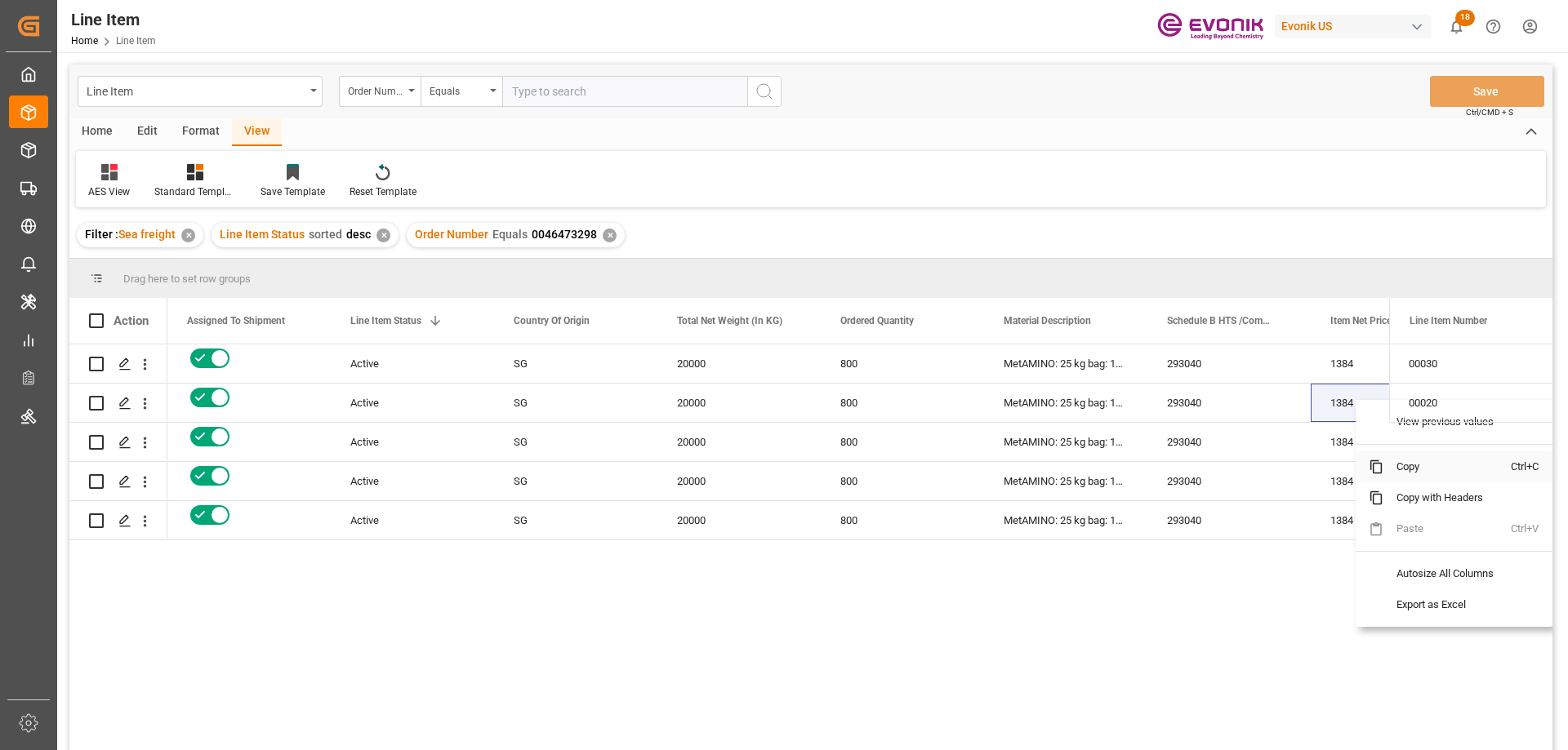
click at [1429, 458] on span "Copy" at bounding box center [1447, 467] width 127 height 31
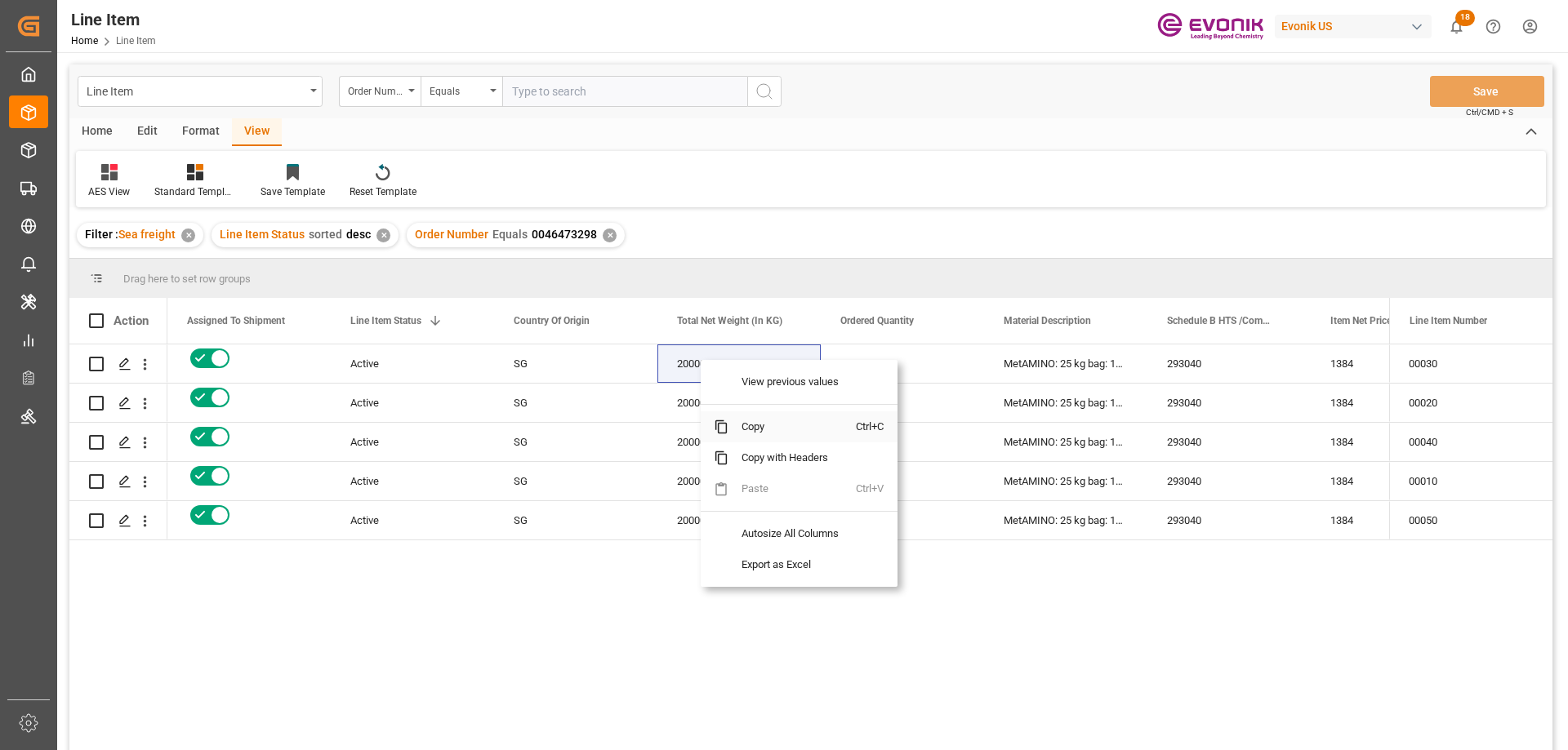
click at [759, 424] on span "Copy" at bounding box center [792, 427] width 127 height 31
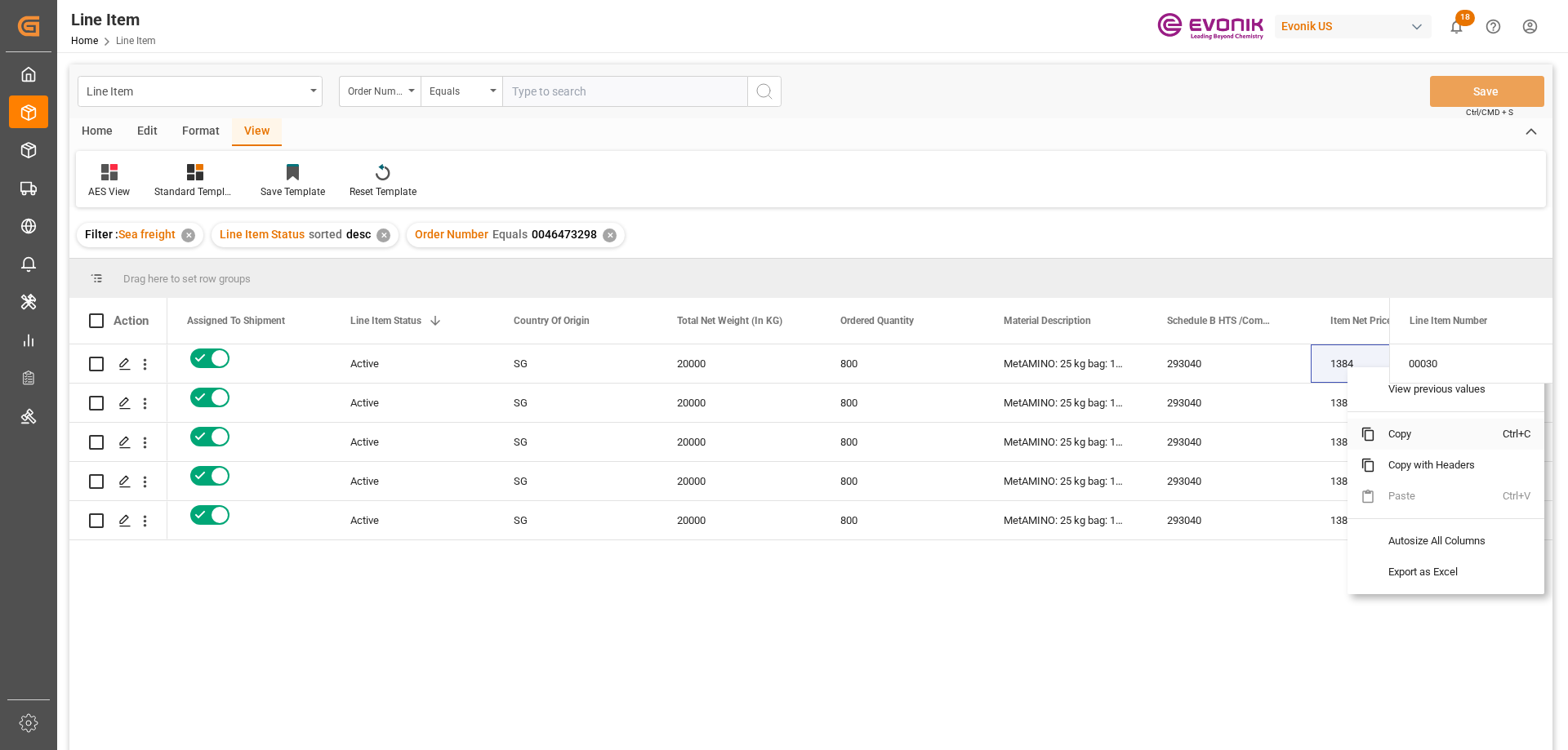
click at [1388, 431] on span "Copy" at bounding box center [1439, 434] width 127 height 31
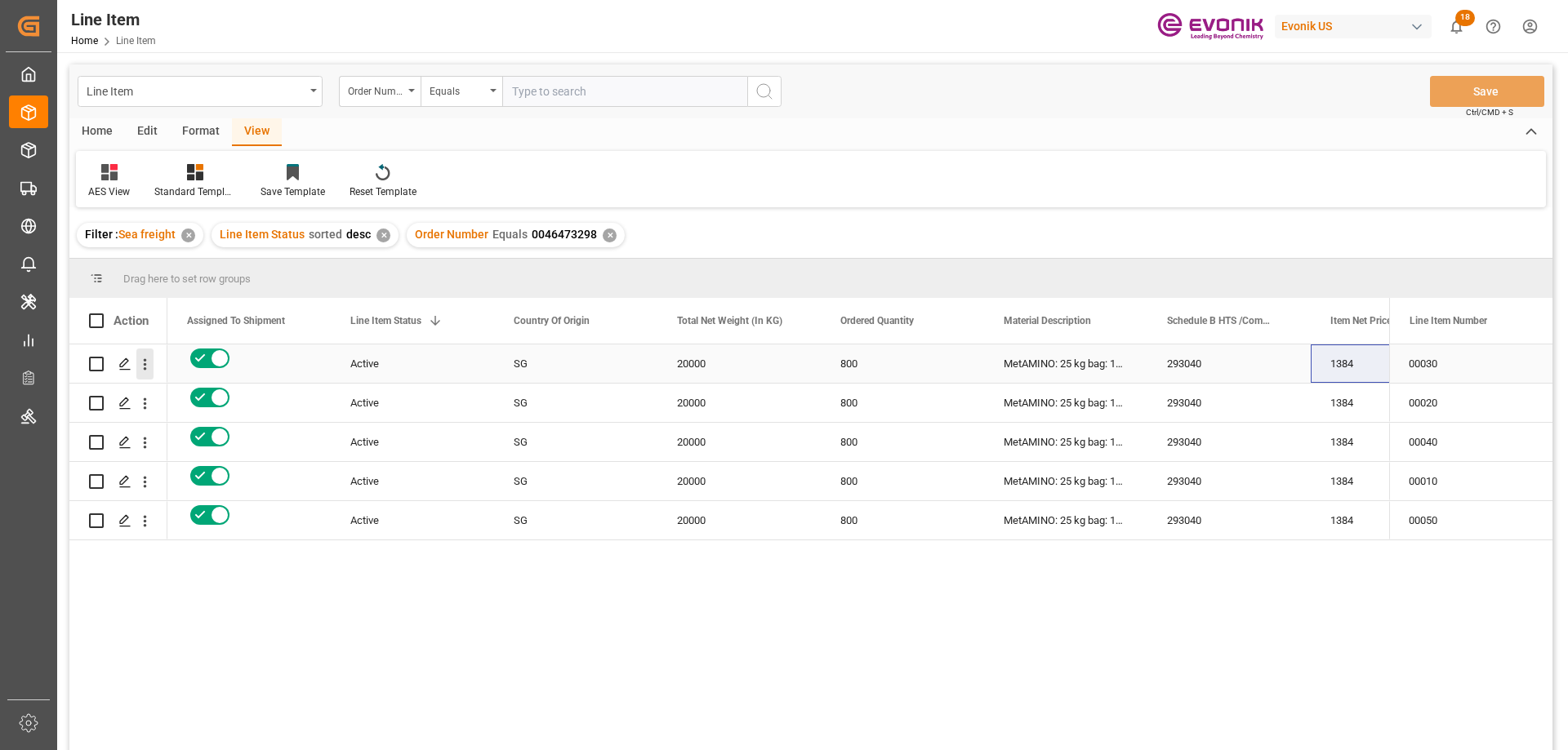
click at [149, 360] on icon "open menu" at bounding box center [145, 365] width 17 height 17
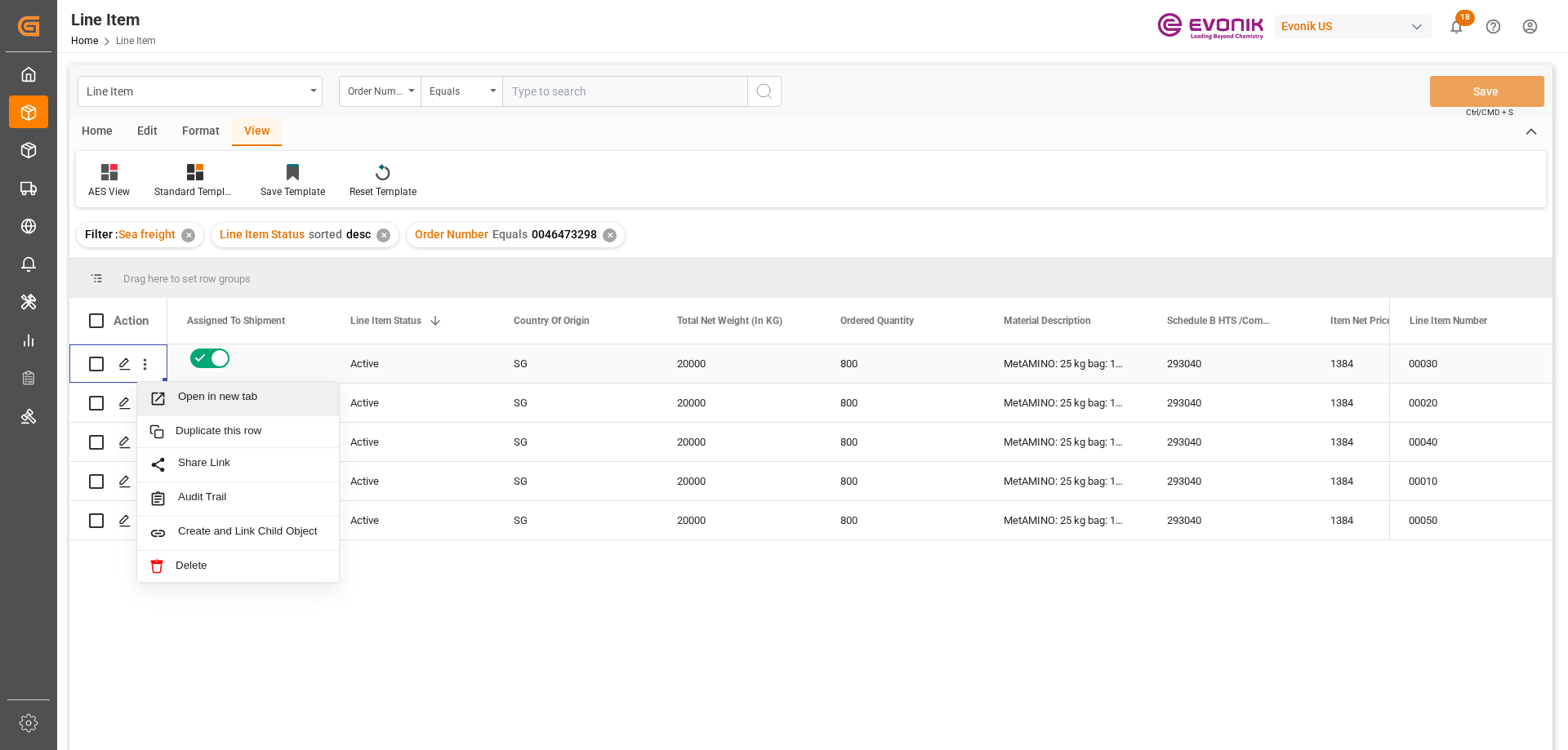
click at [194, 390] on span "Open in new tab" at bounding box center [252, 399] width 149 height 17
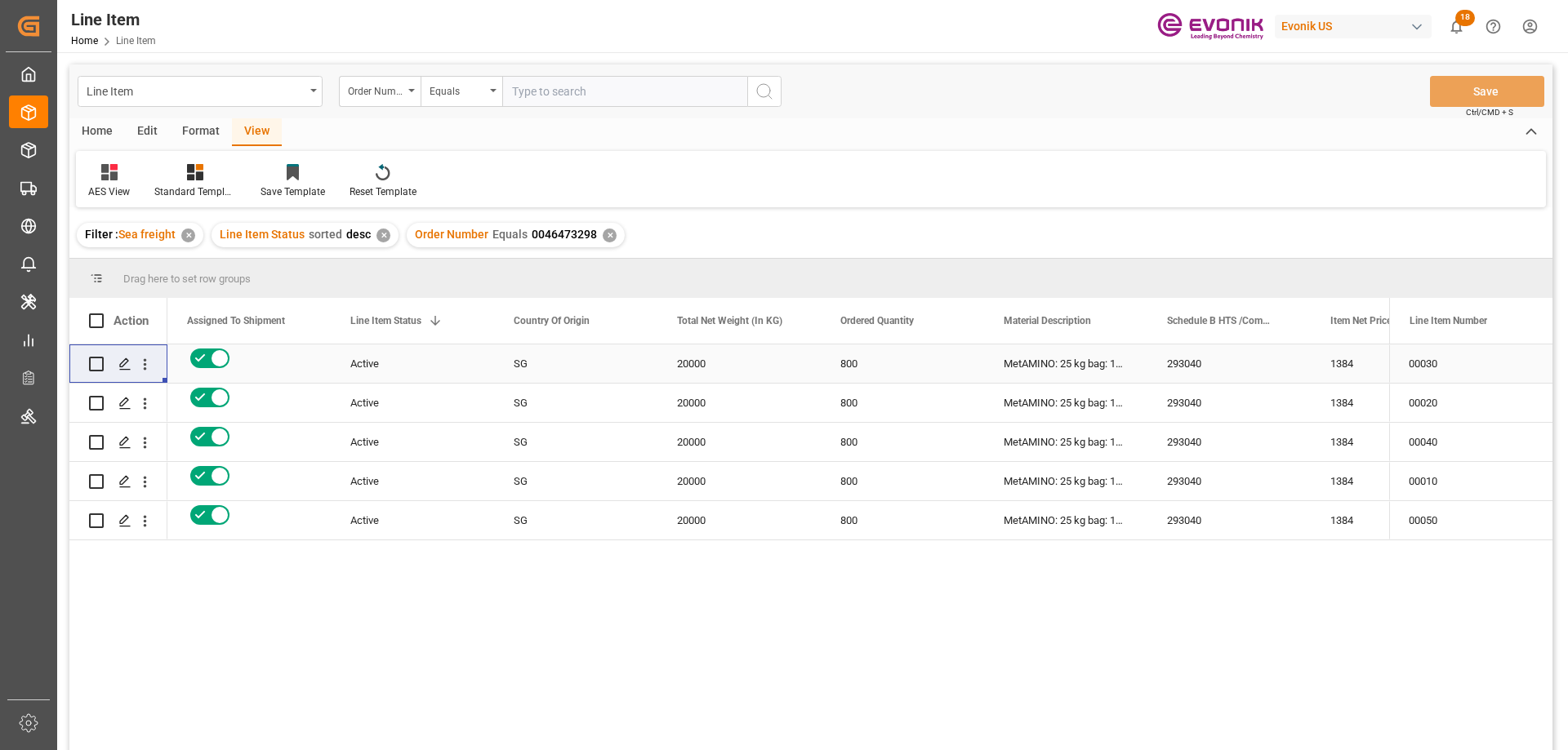
click at [551, 102] on input "text" at bounding box center [625, 91] width 245 height 31
paste input "0046469283"
type input "0046469283"
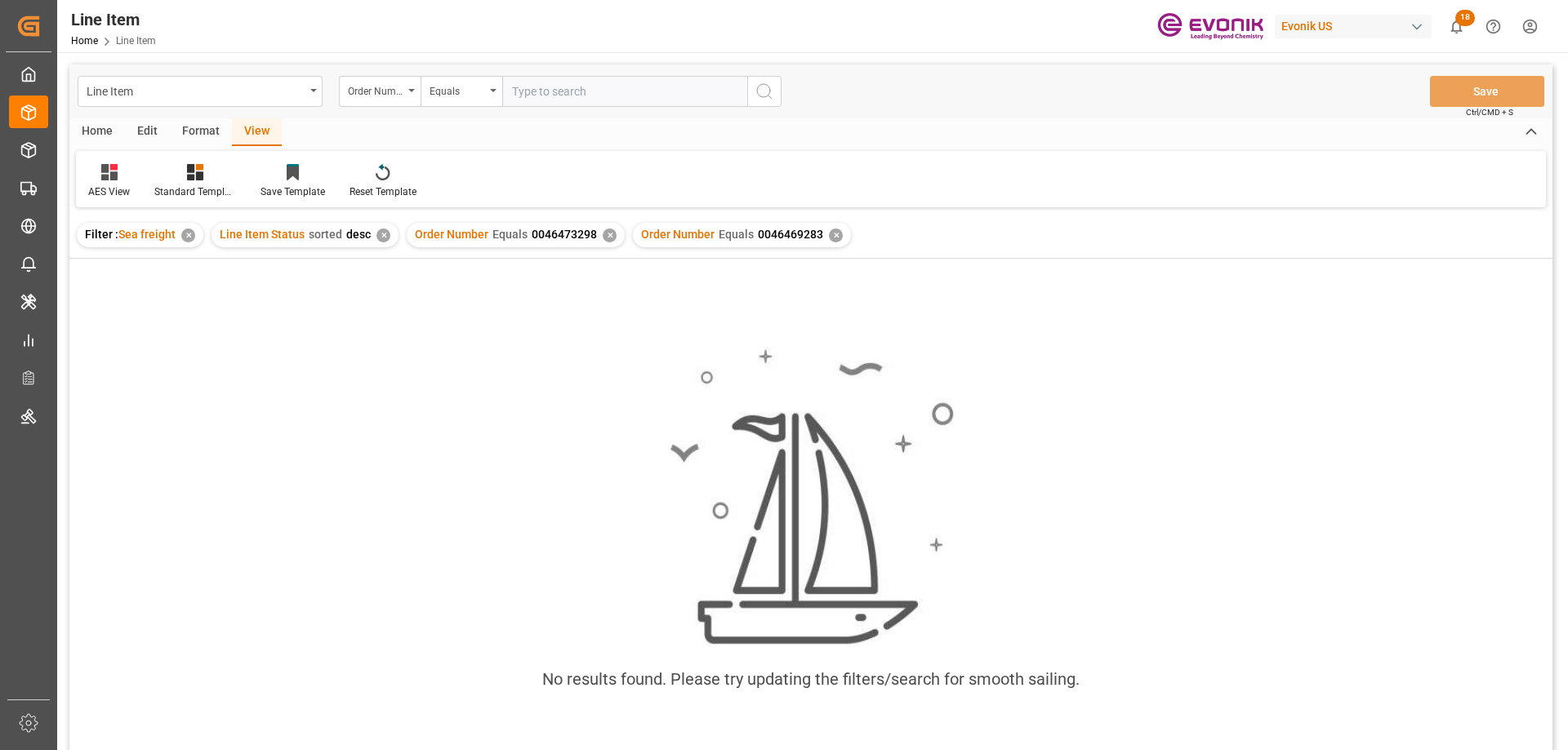
click at [607, 240] on div "✕" at bounding box center [609, 236] width 14 height 14
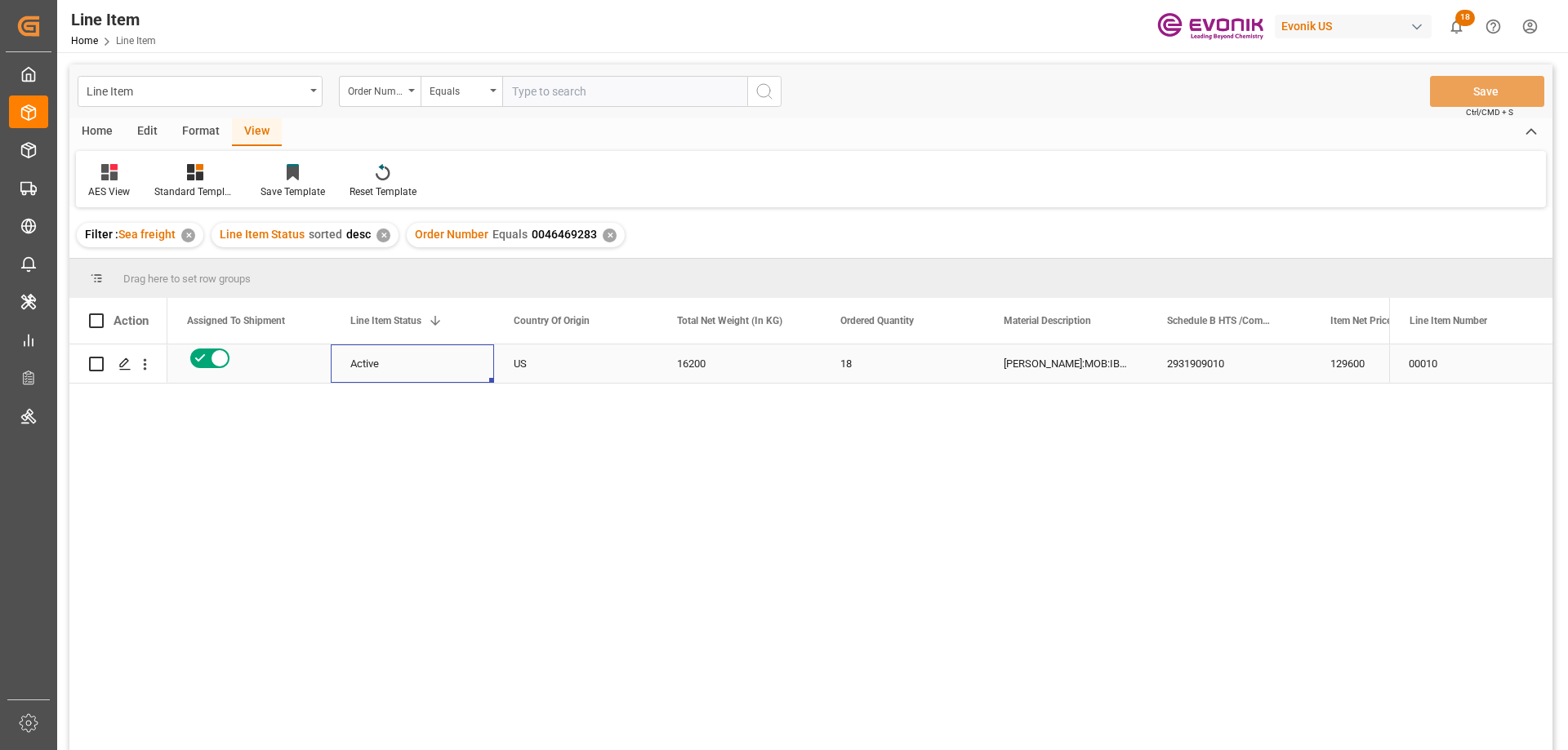
click at [392, 353] on div "Active" at bounding box center [412, 364] width 124 height 38
drag, startPoint x: 428, startPoint y: 354, endPoint x: 944, endPoint y: 354, distance: 516.0
click at [472, 354] on div "Active" at bounding box center [412, 364] width 124 height 38
click at [1030, 364] on div "[PERSON_NAME]:MOB:IBC:900KG::$" at bounding box center [1065, 363] width 164 height 39
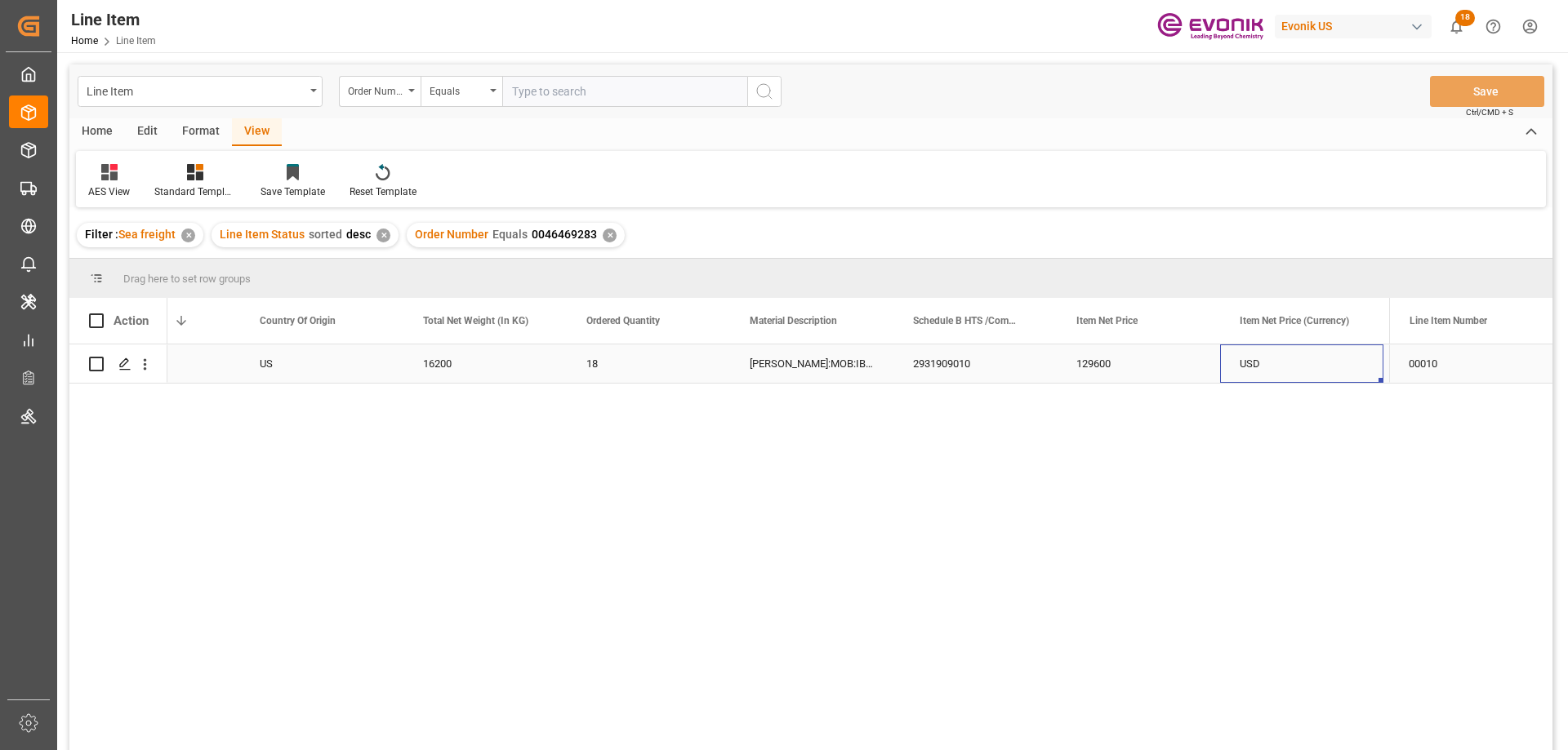
scroll to position [0, 581]
click at [150, 368] on icon "open menu" at bounding box center [145, 365] width 17 height 17
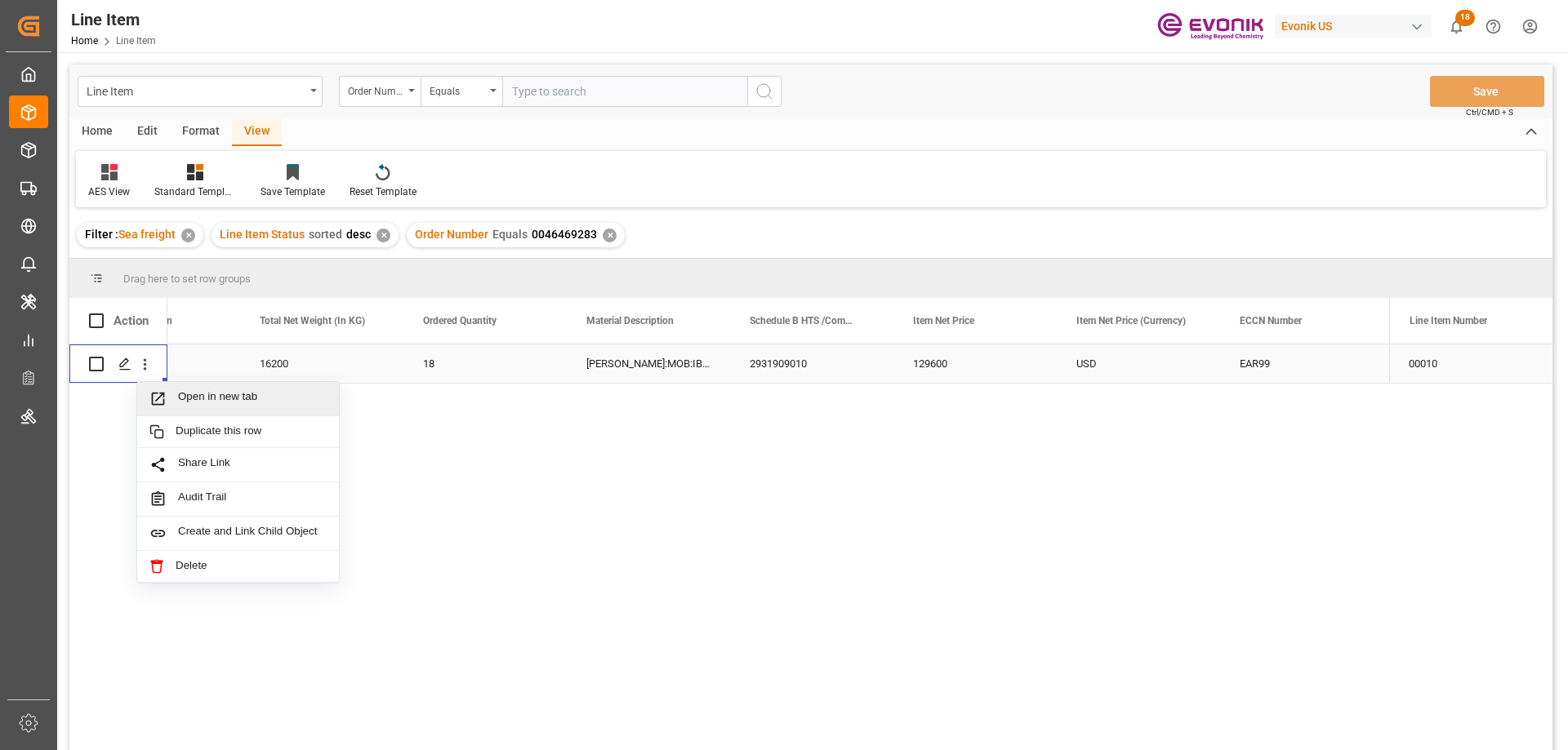
click at [180, 391] on span "Open in new tab" at bounding box center [252, 399] width 149 height 17
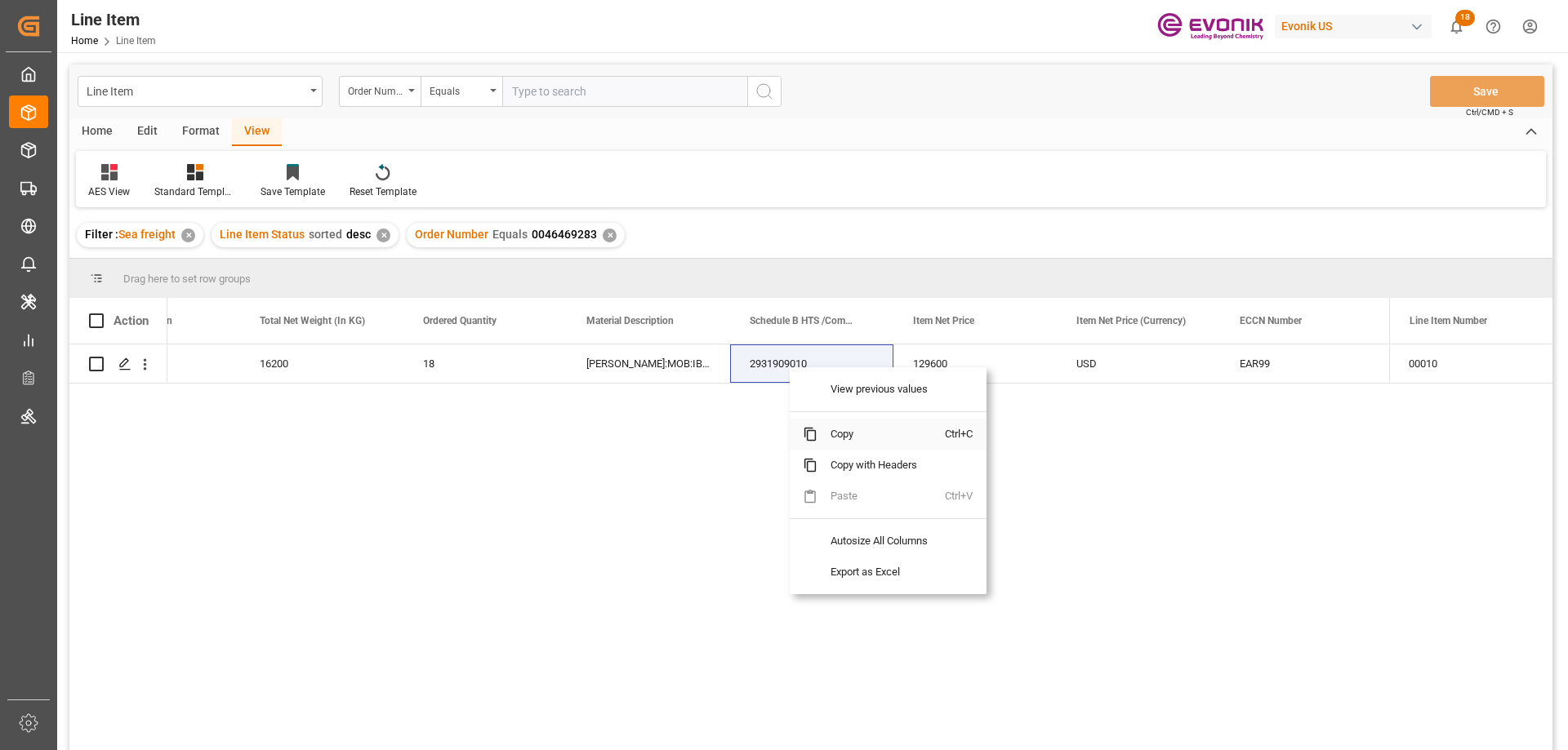
click at [836, 432] on span "Copy" at bounding box center [881, 434] width 127 height 31
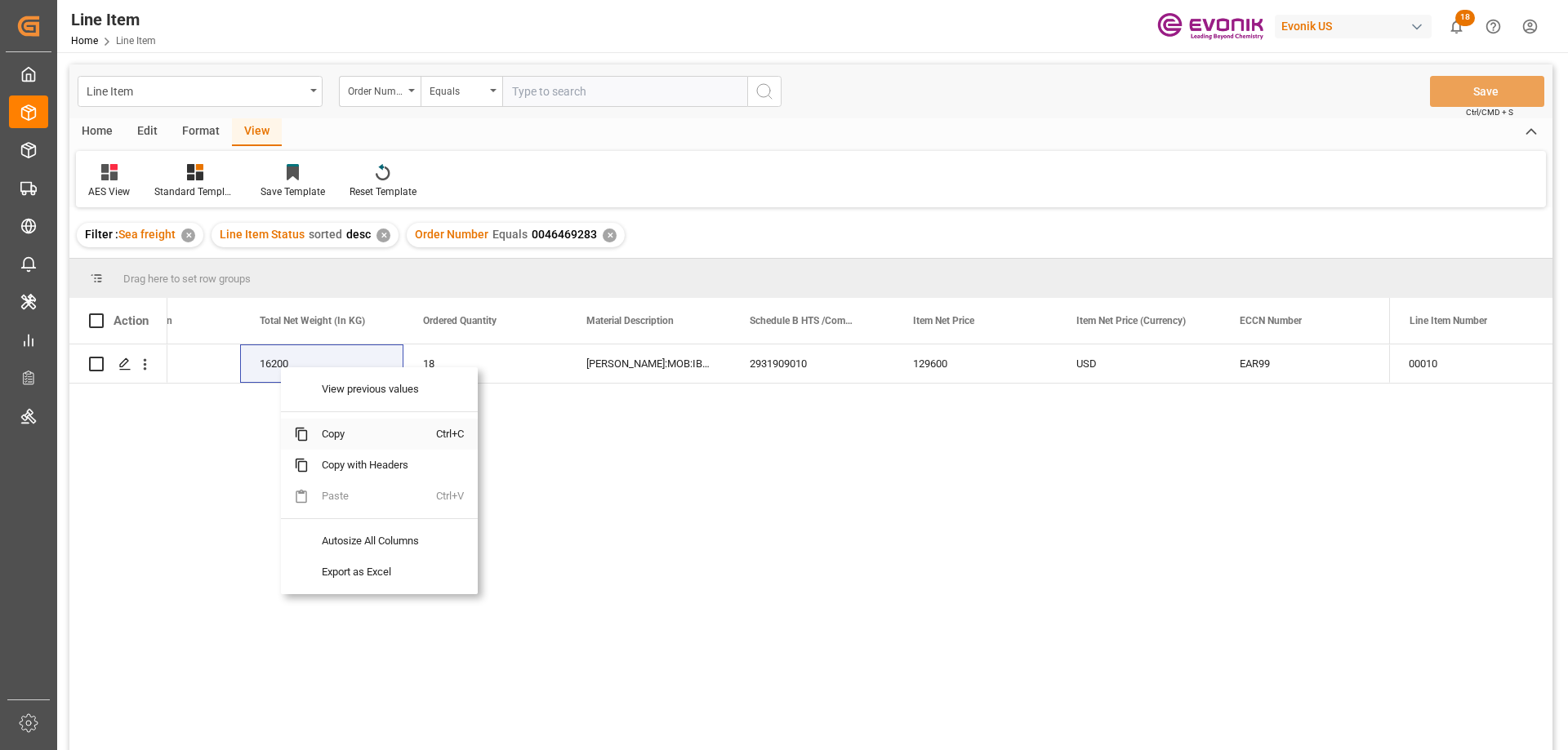
drag, startPoint x: 330, startPoint y: 427, endPoint x: 951, endPoint y: 263, distance: 642.3
click at [330, 427] on span "Copy" at bounding box center [373, 434] width 127 height 31
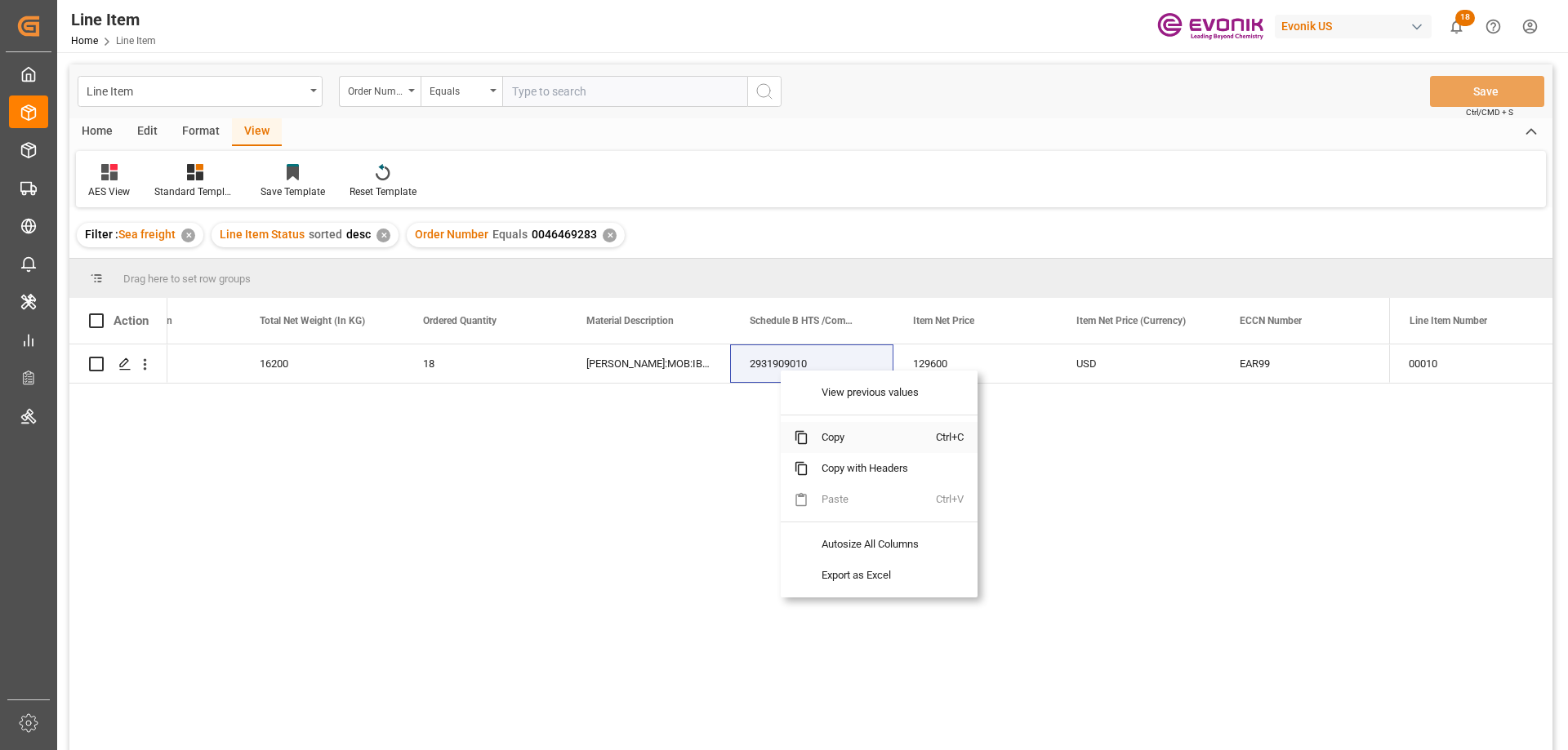
click at [827, 427] on span "Copy" at bounding box center [872, 438] width 127 height 31
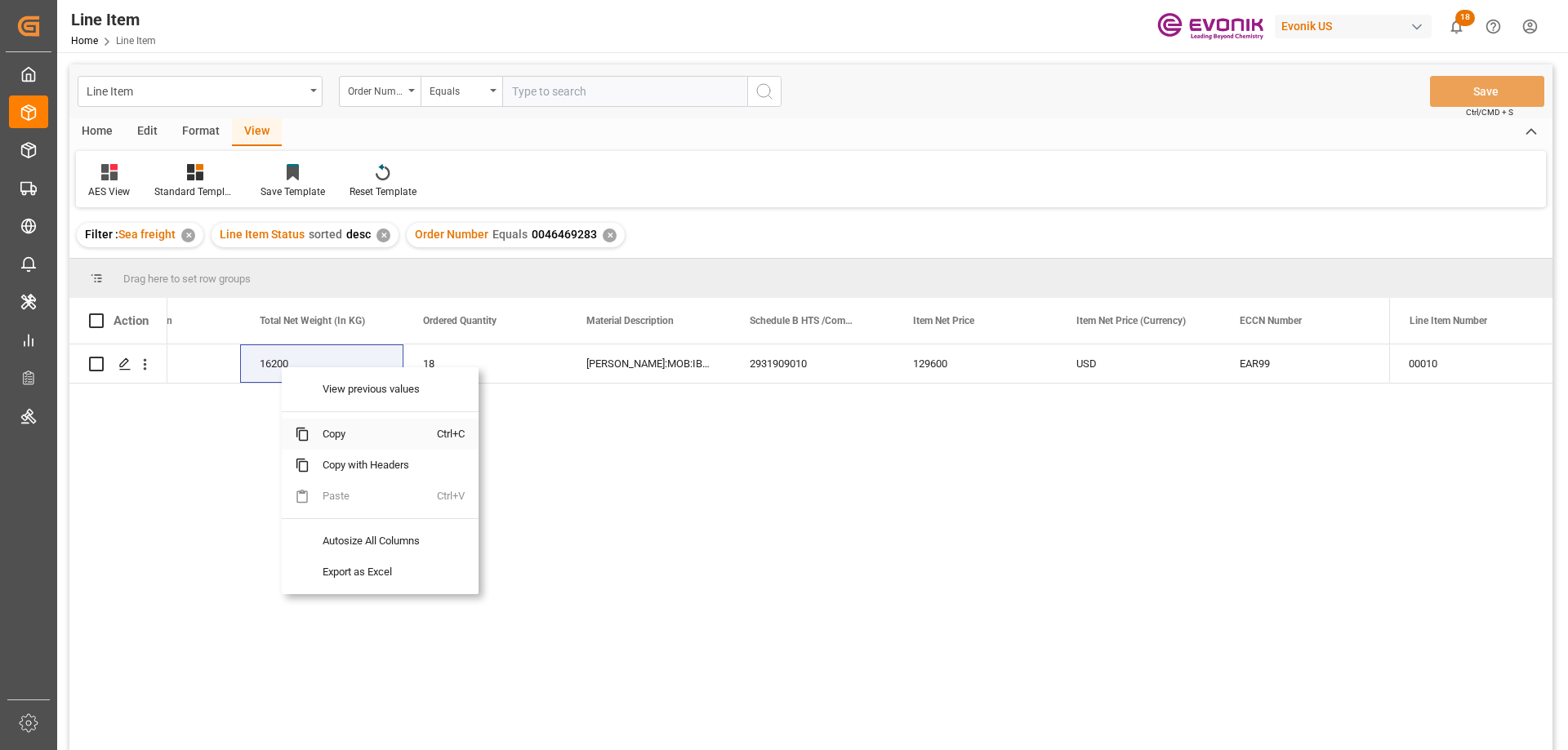
click at [355, 431] on span "Copy" at bounding box center [373, 434] width 127 height 31
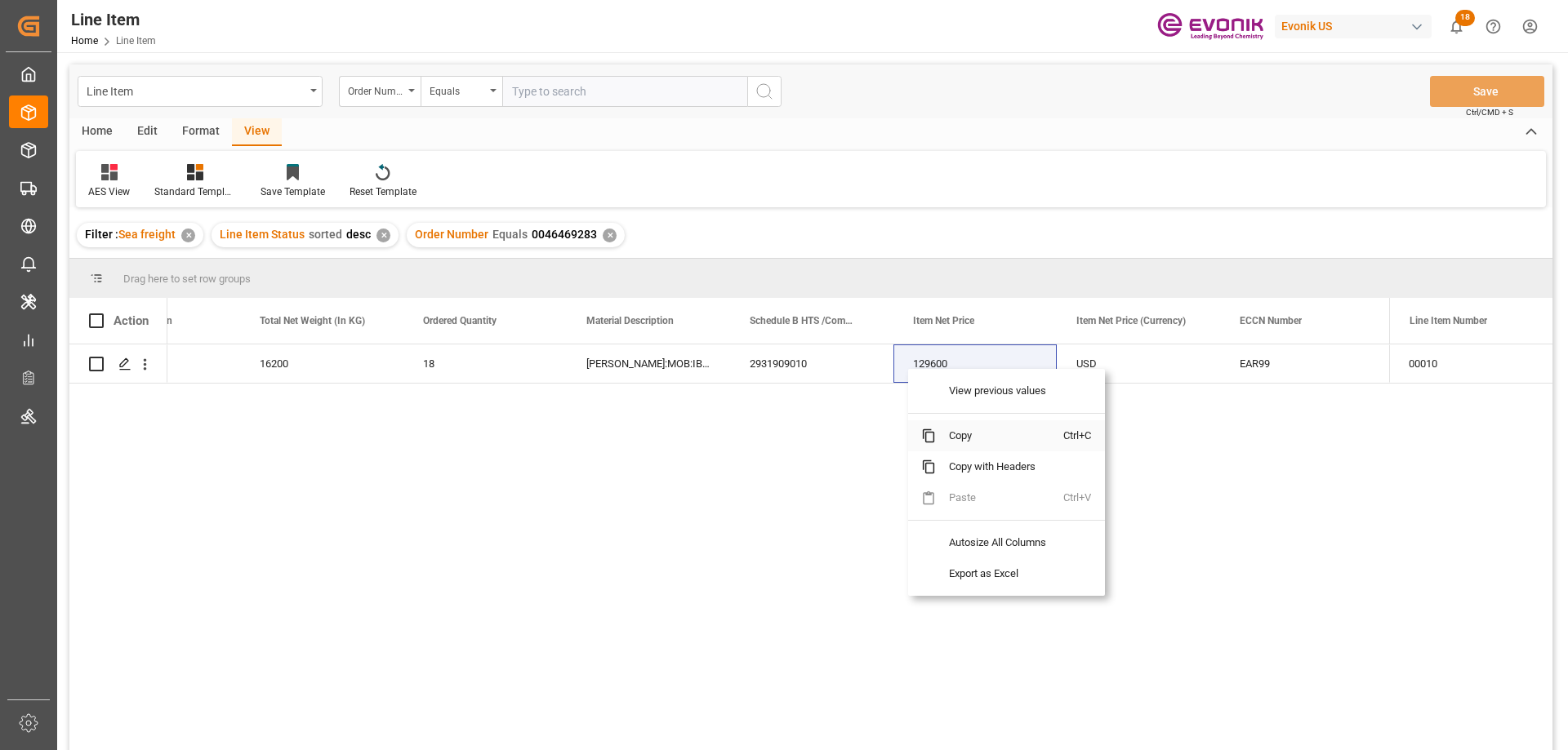
click at [948, 424] on span "Copy" at bounding box center [999, 436] width 127 height 31
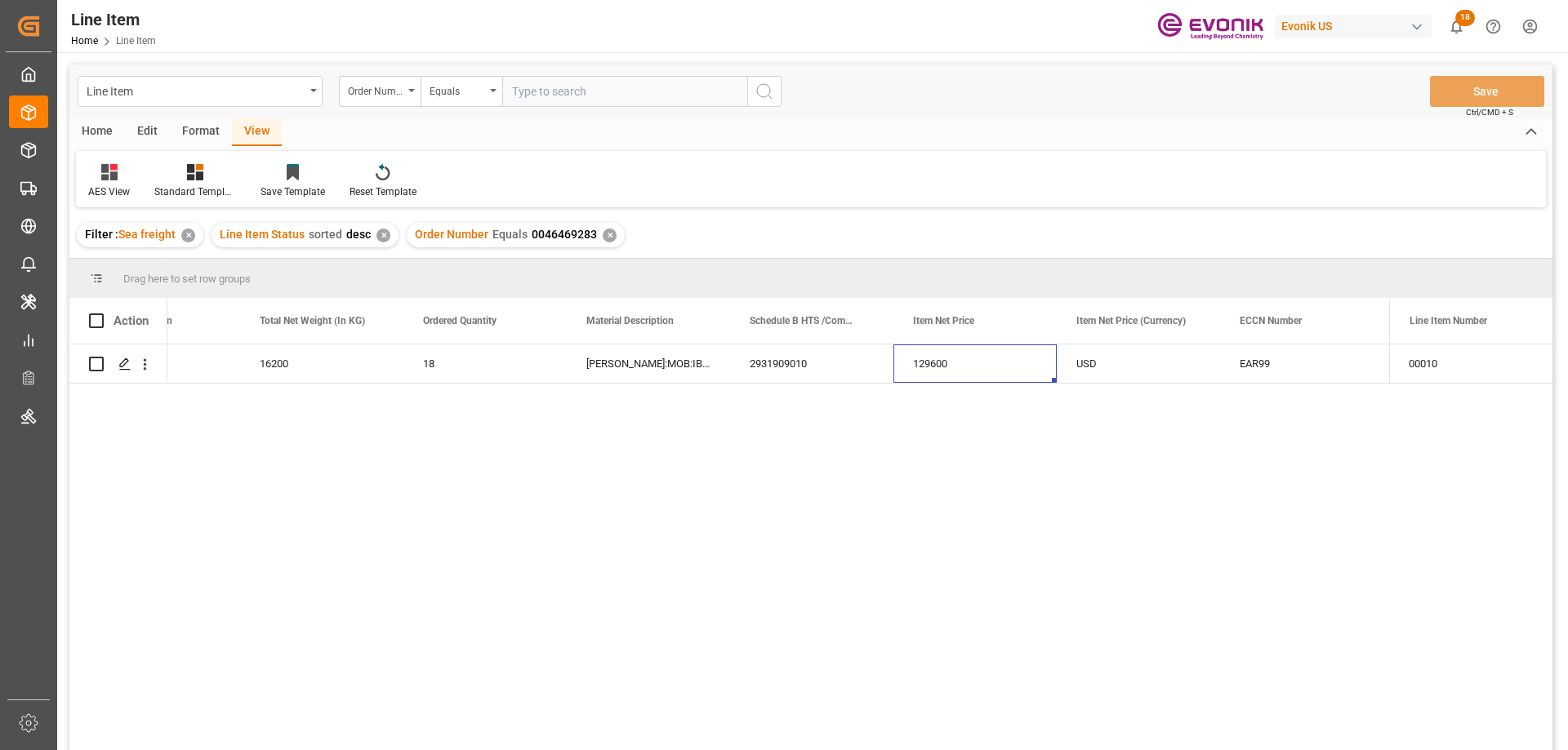
click at [571, 89] on input "text" at bounding box center [625, 91] width 245 height 31
paste input "0046460978"
type input "0046460978"
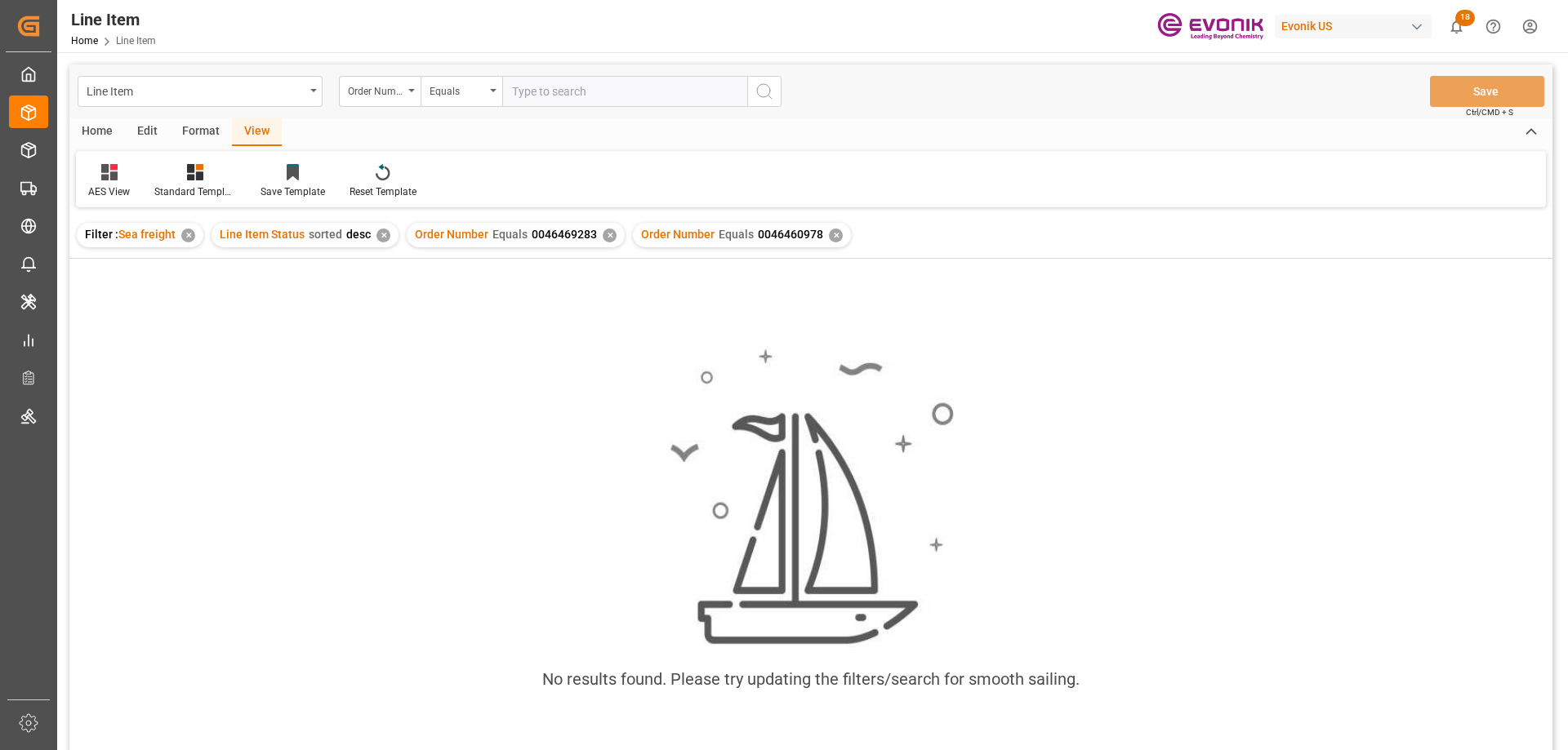
click at [608, 233] on div "✕" at bounding box center [609, 236] width 14 height 14
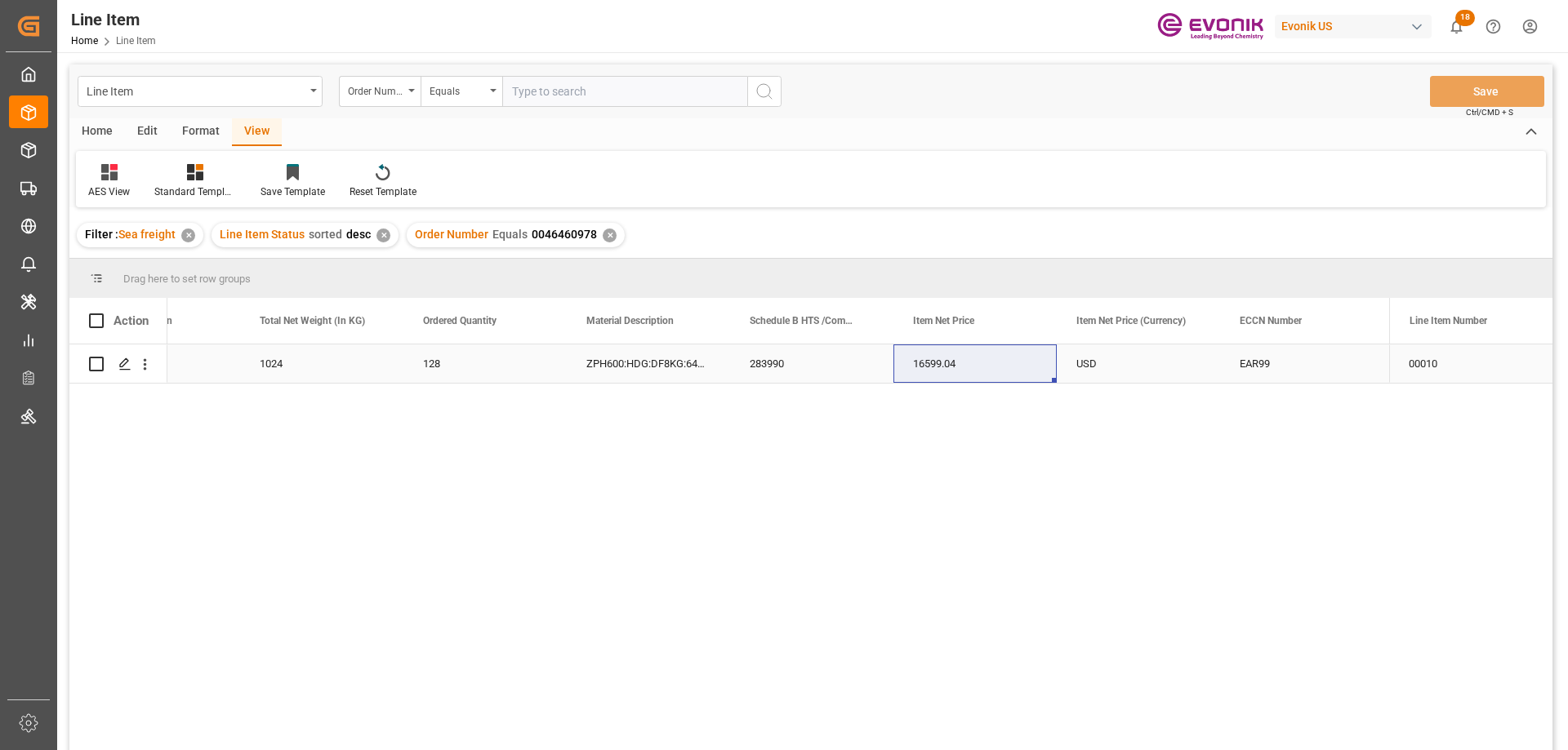
click at [257, 367] on div "1024" at bounding box center [322, 363] width 164 height 39
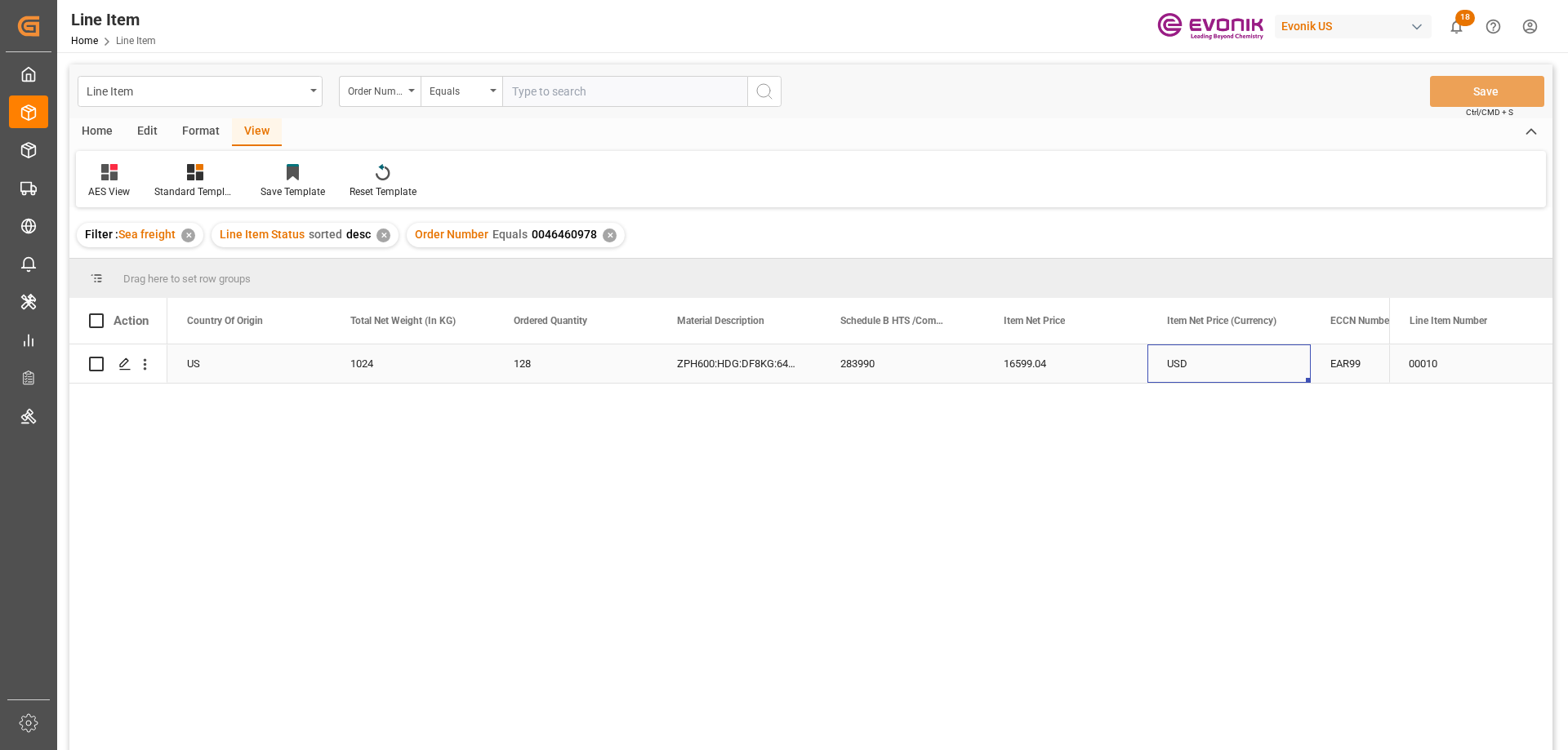
click at [1168, 373] on div "USD" at bounding box center [1229, 363] width 164 height 39
click at [144, 360] on icon "open menu" at bounding box center [145, 365] width 3 height 11
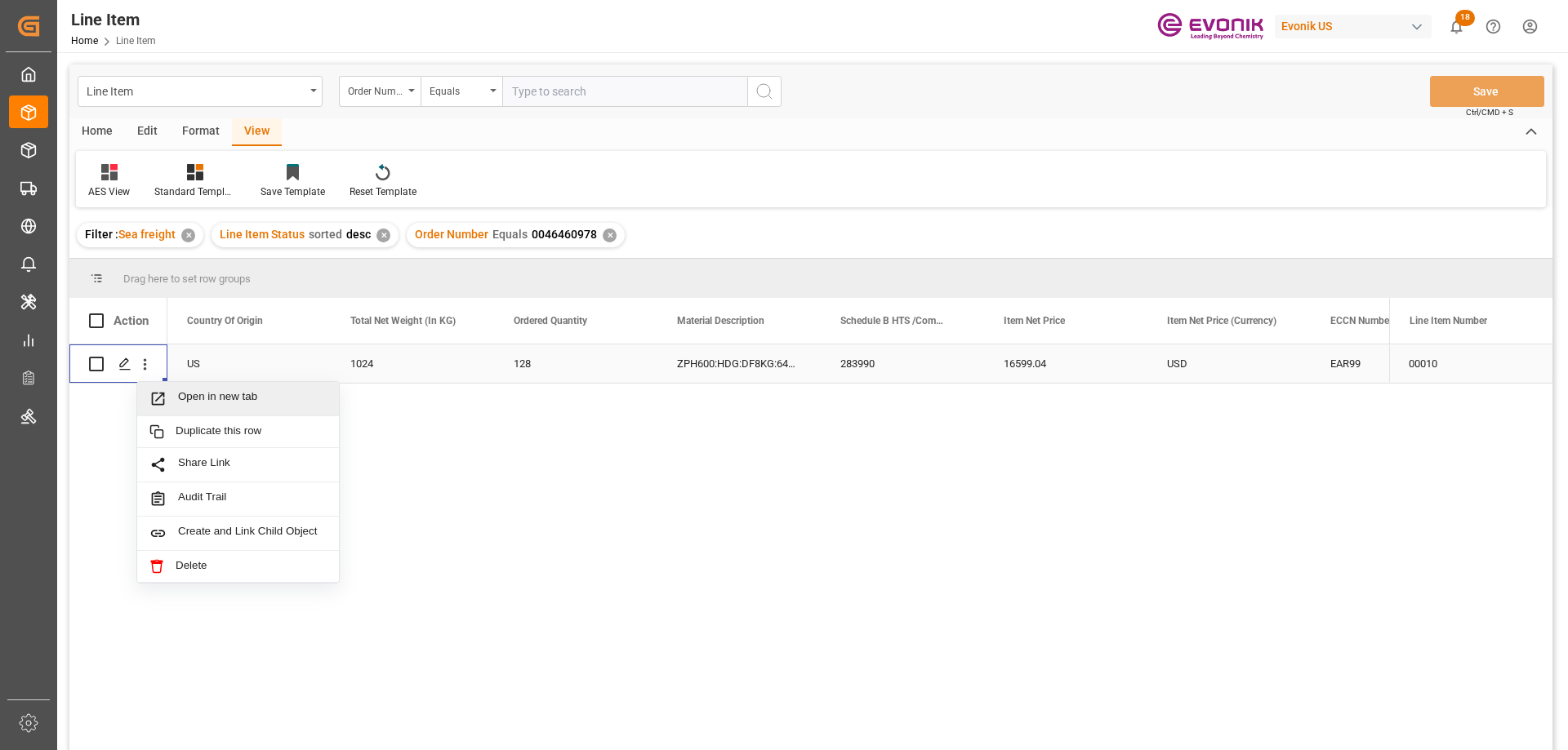
click at [216, 396] on span "Open in new tab" at bounding box center [252, 399] width 149 height 17
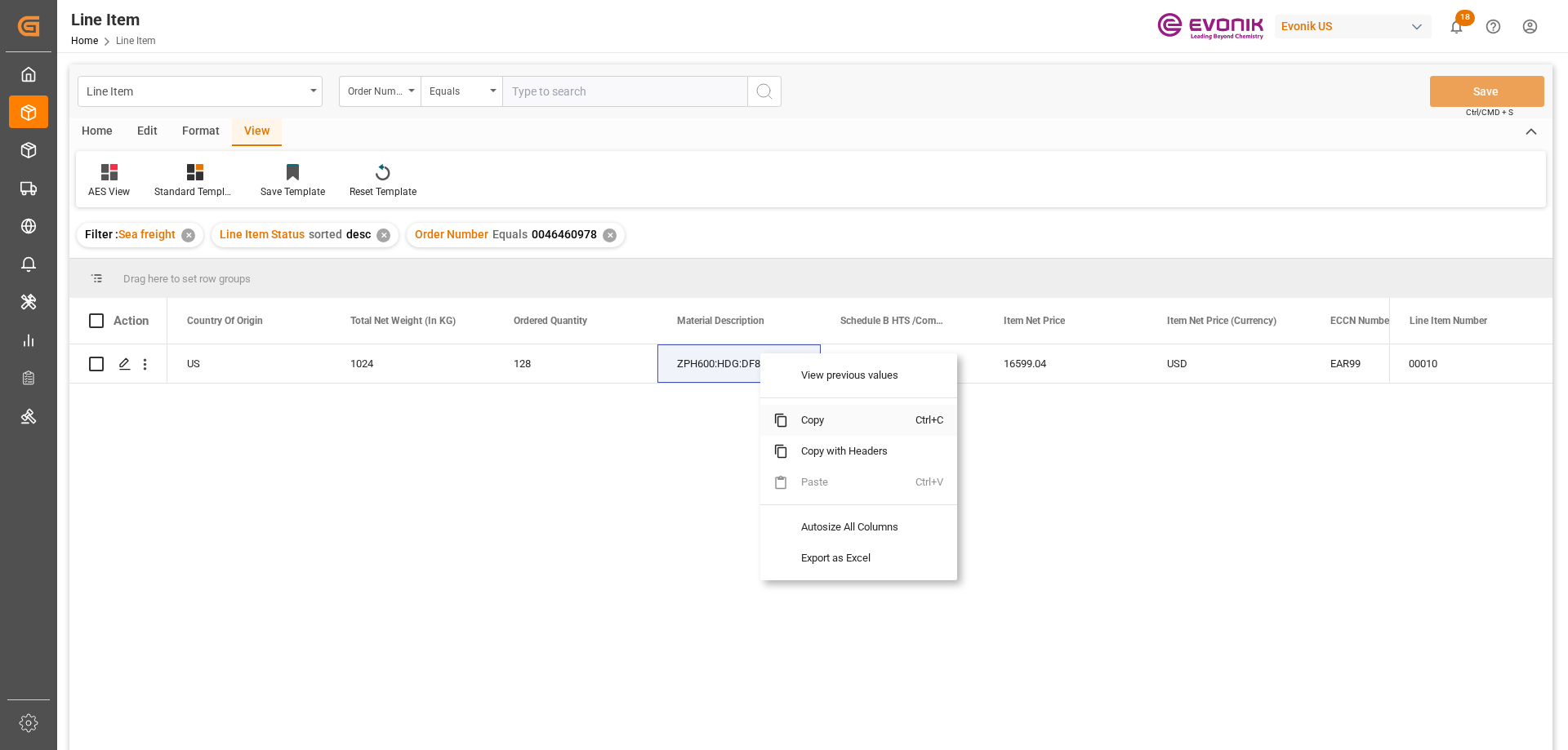
click at [827, 417] on span "Copy" at bounding box center [852, 421] width 127 height 31
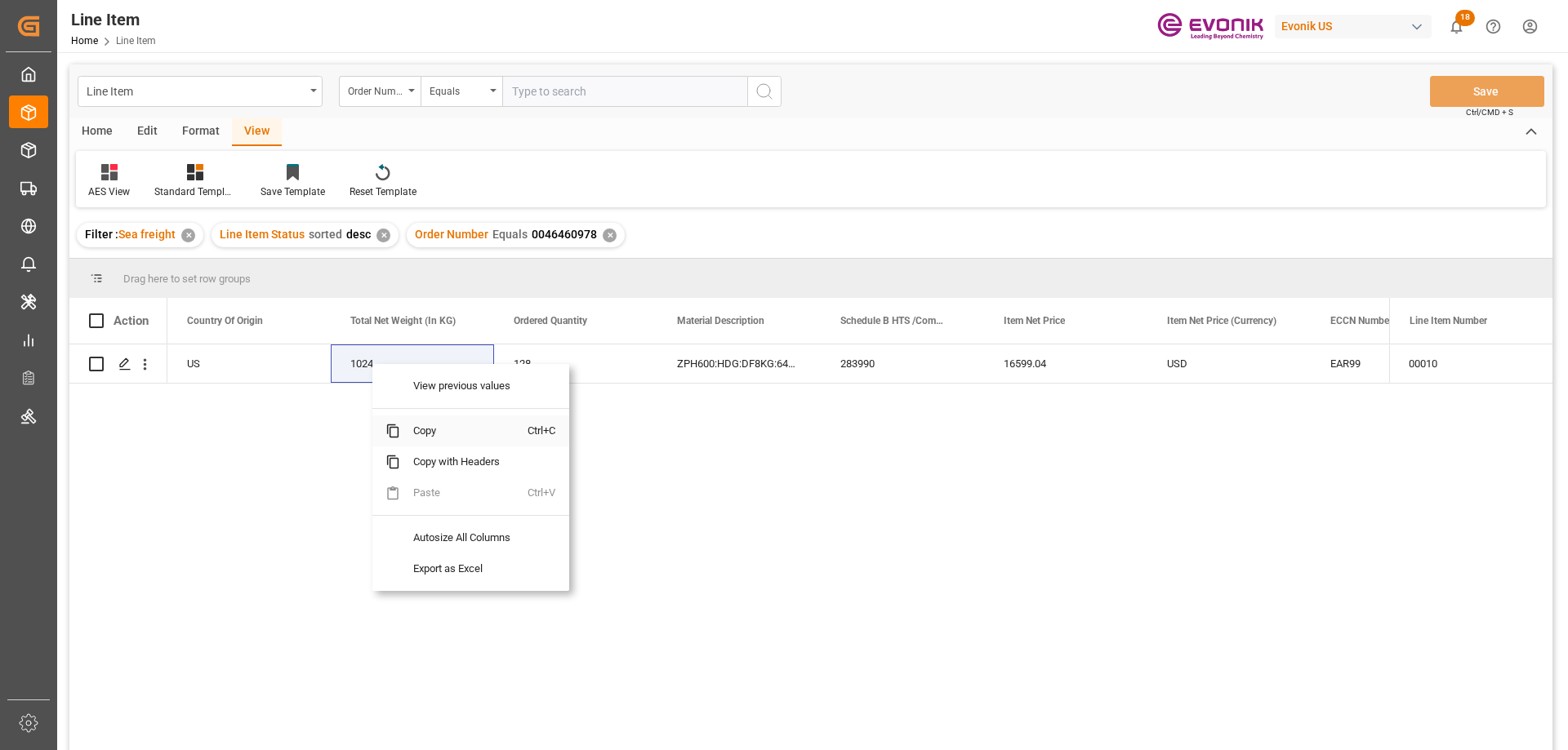
click at [441, 426] on span "Copy" at bounding box center [464, 431] width 127 height 31
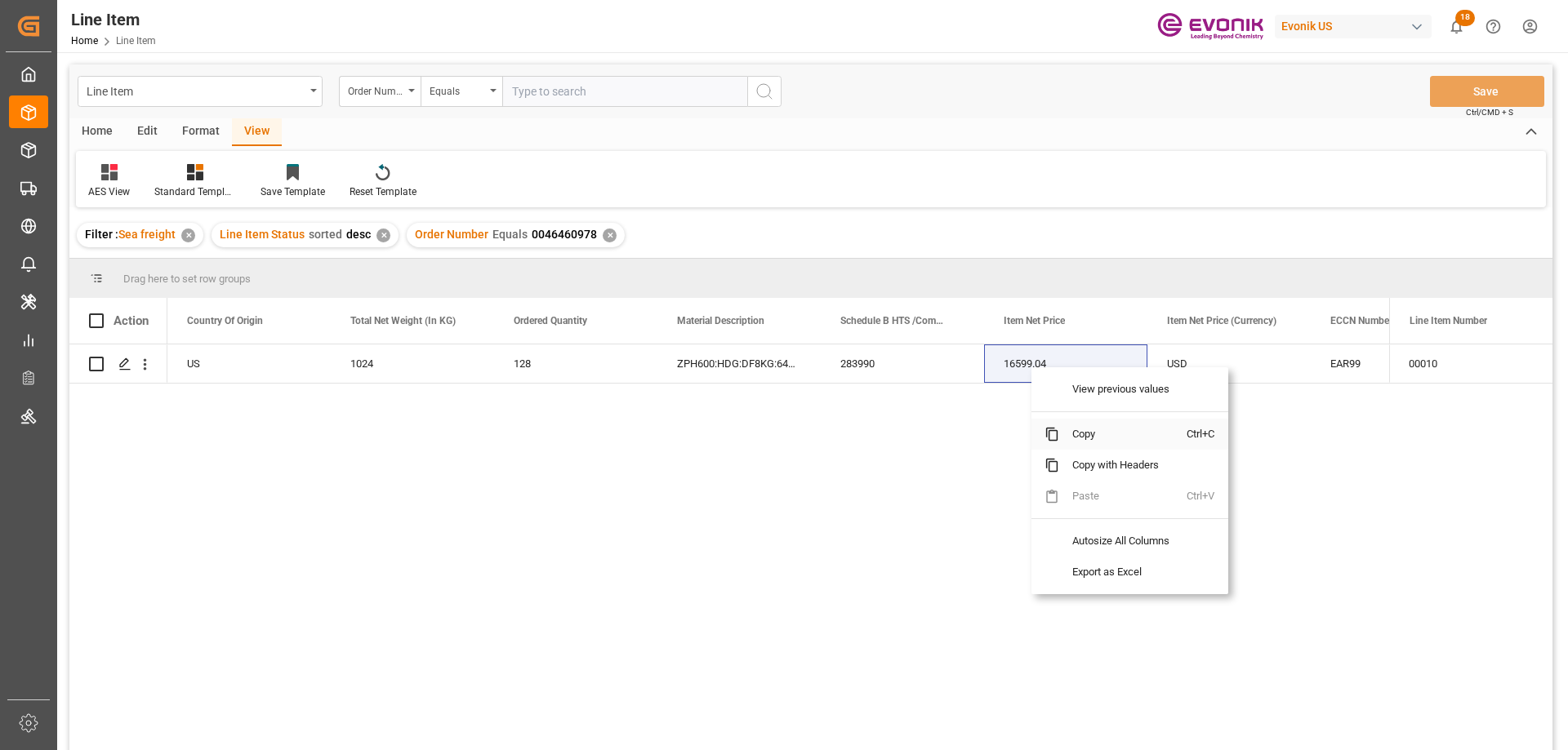
click at [1094, 424] on span "Copy" at bounding box center [1123, 434] width 127 height 31
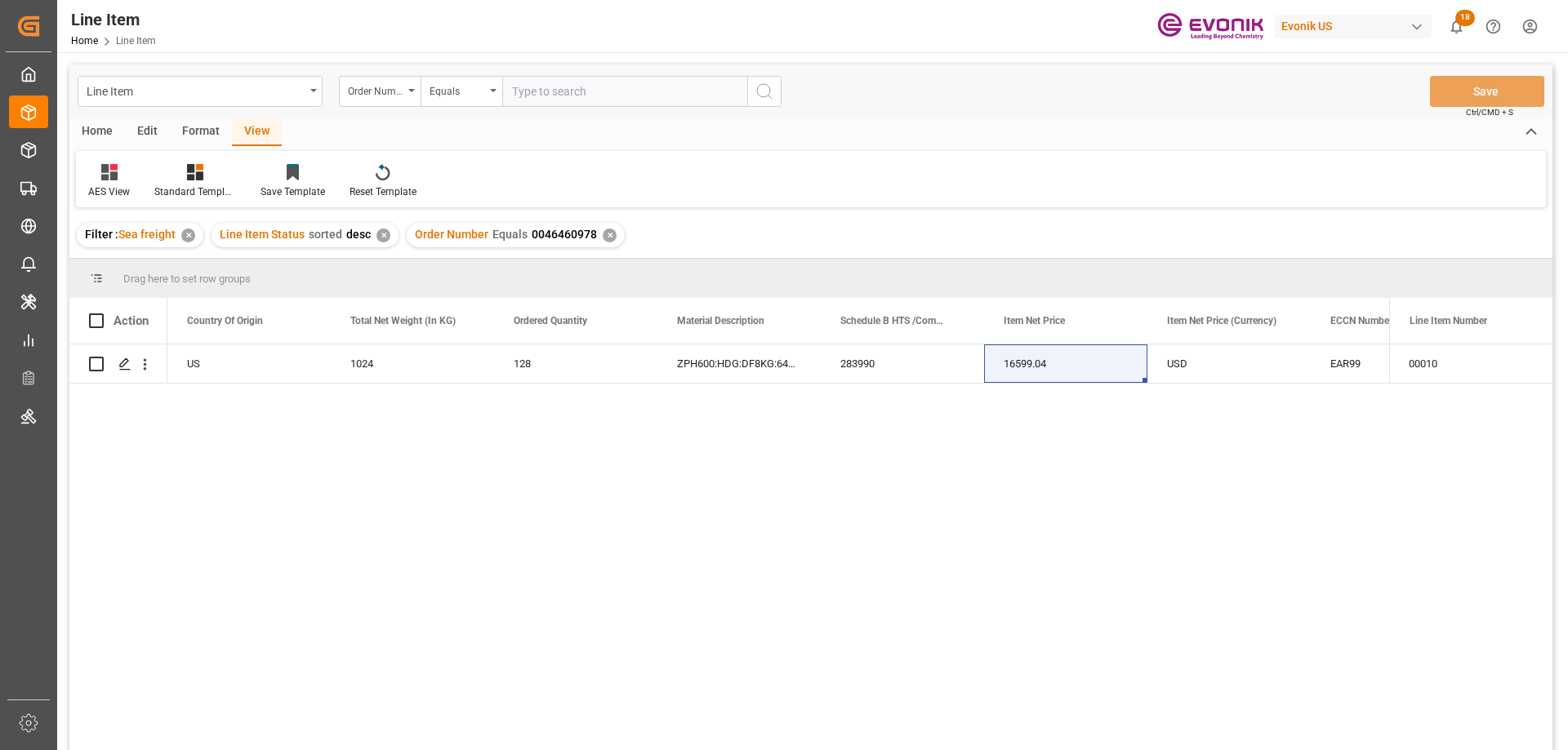
click at [573, 85] on input "text" at bounding box center [625, 91] width 245 height 31
paste input "2007180413"
type input "2007180413"
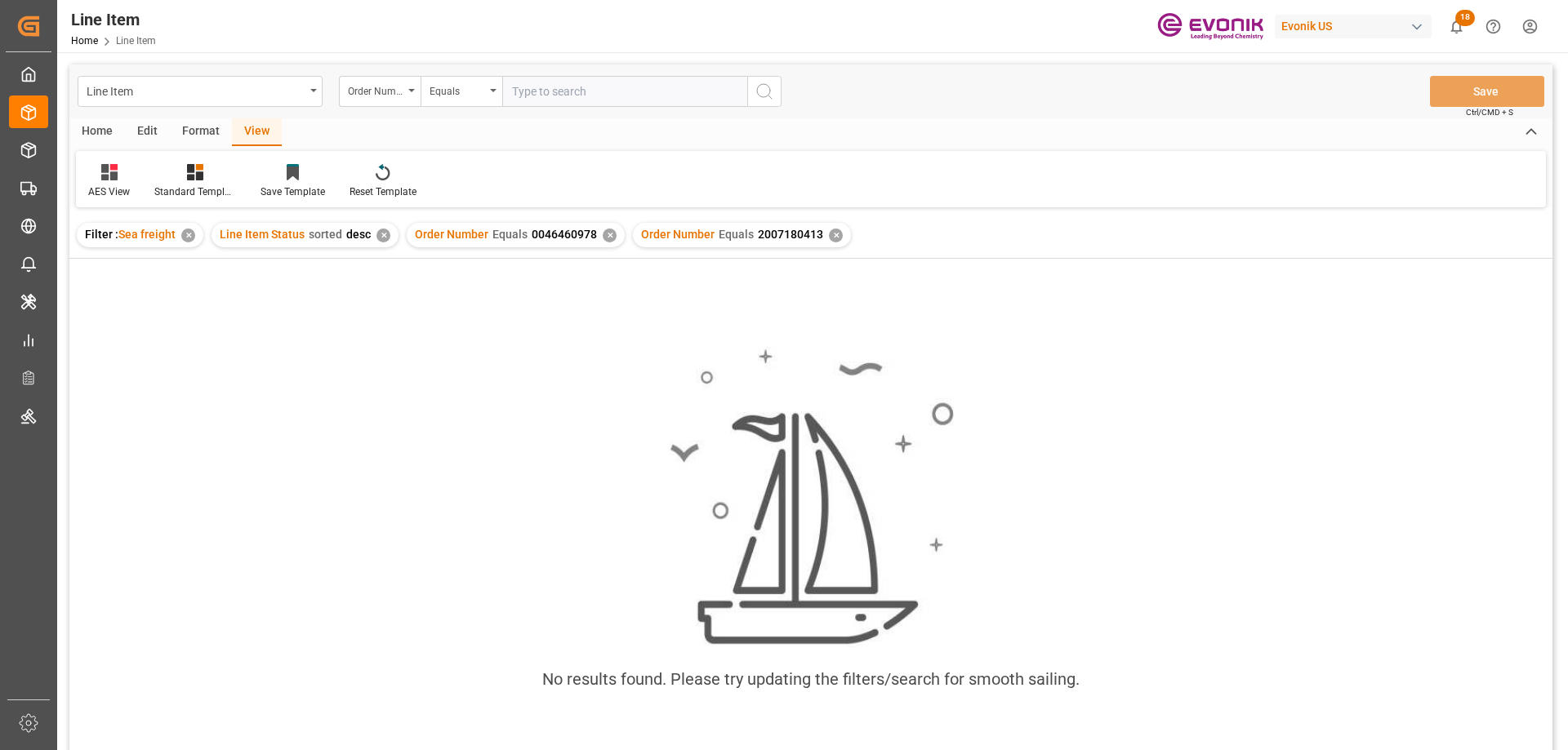
click at [605, 232] on div "✕" at bounding box center [609, 236] width 14 height 14
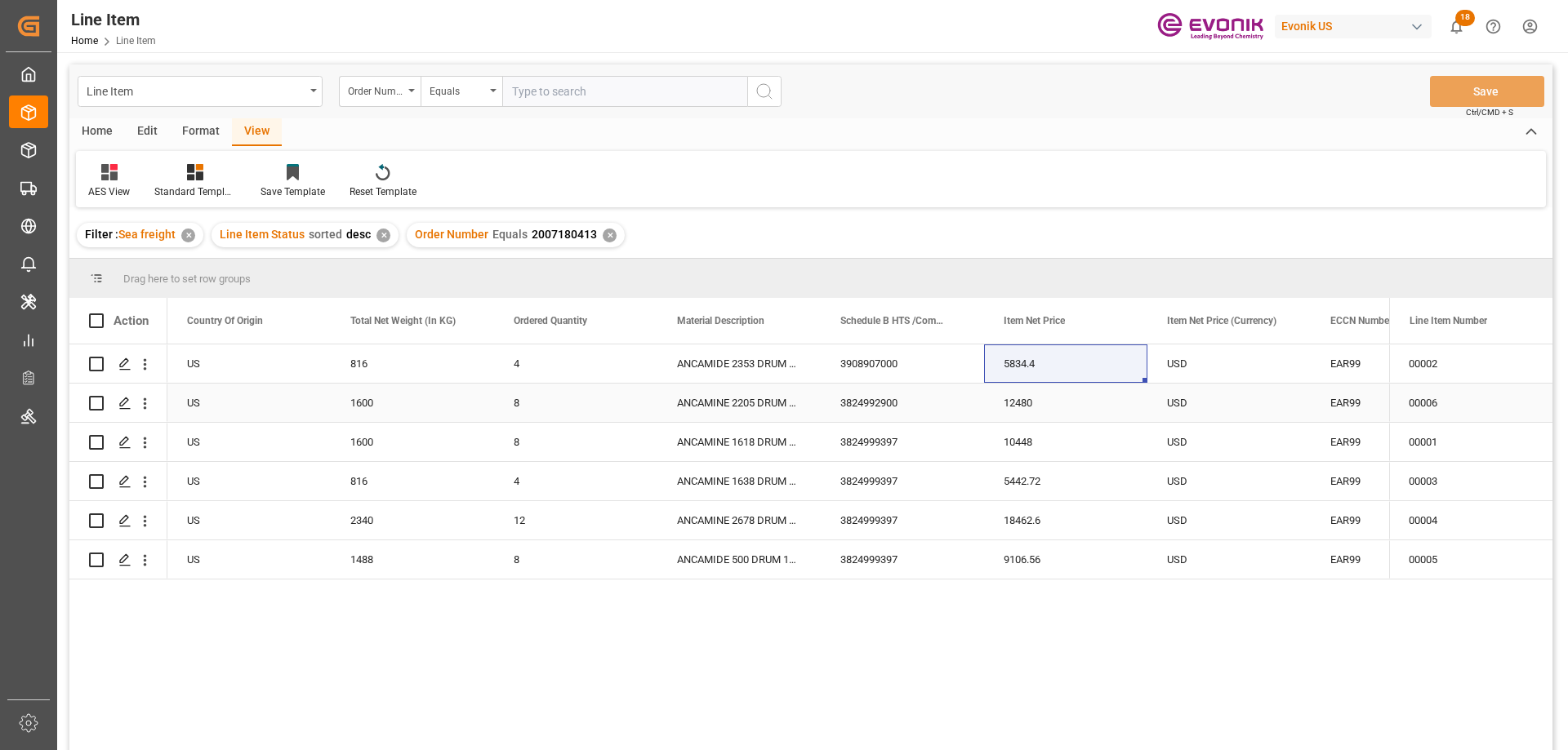
click at [256, 391] on div "US" at bounding box center [250, 403] width 164 height 39
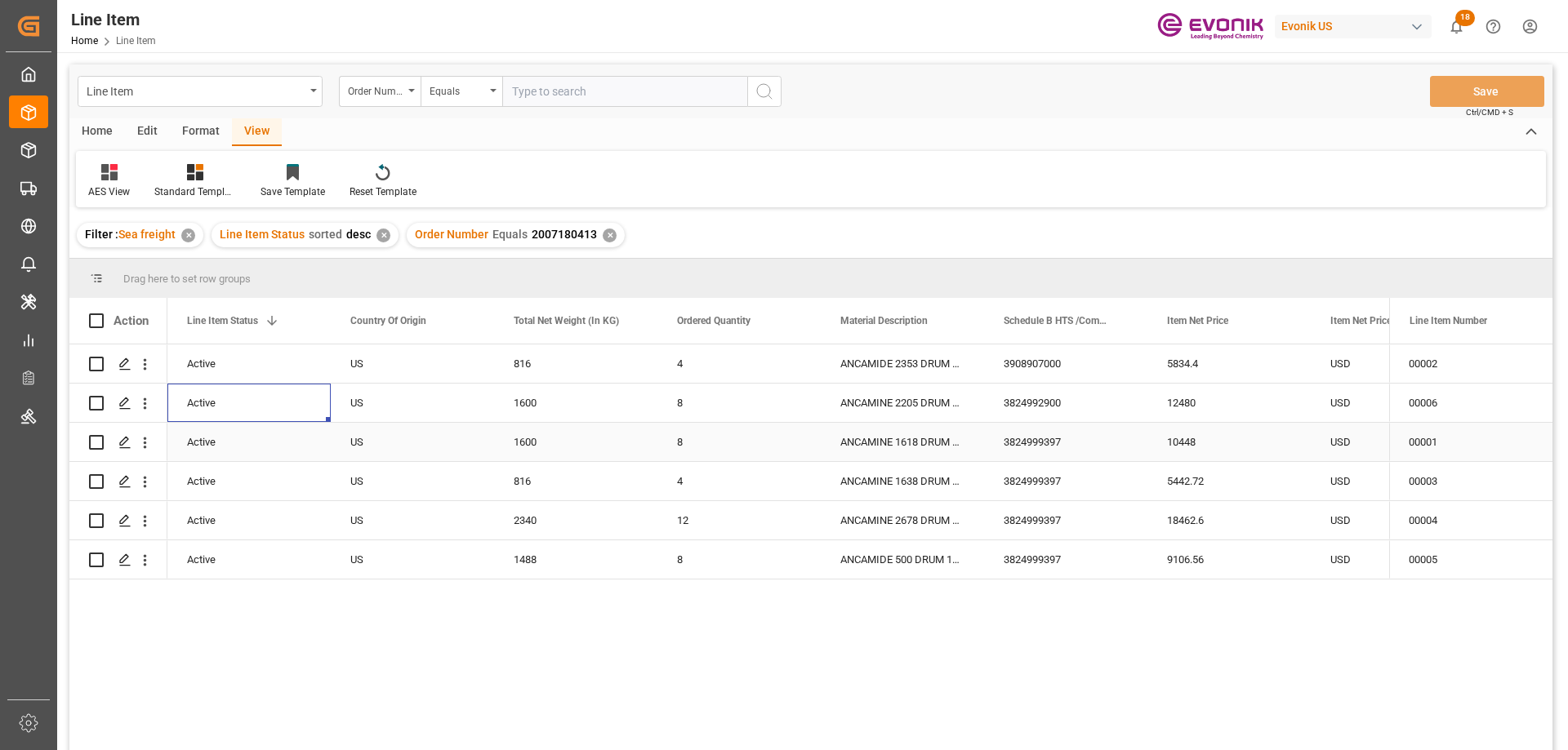
click at [1204, 446] on div "10448" at bounding box center [1229, 442] width 164 height 39
click at [146, 359] on icon "open menu" at bounding box center [145, 365] width 17 height 17
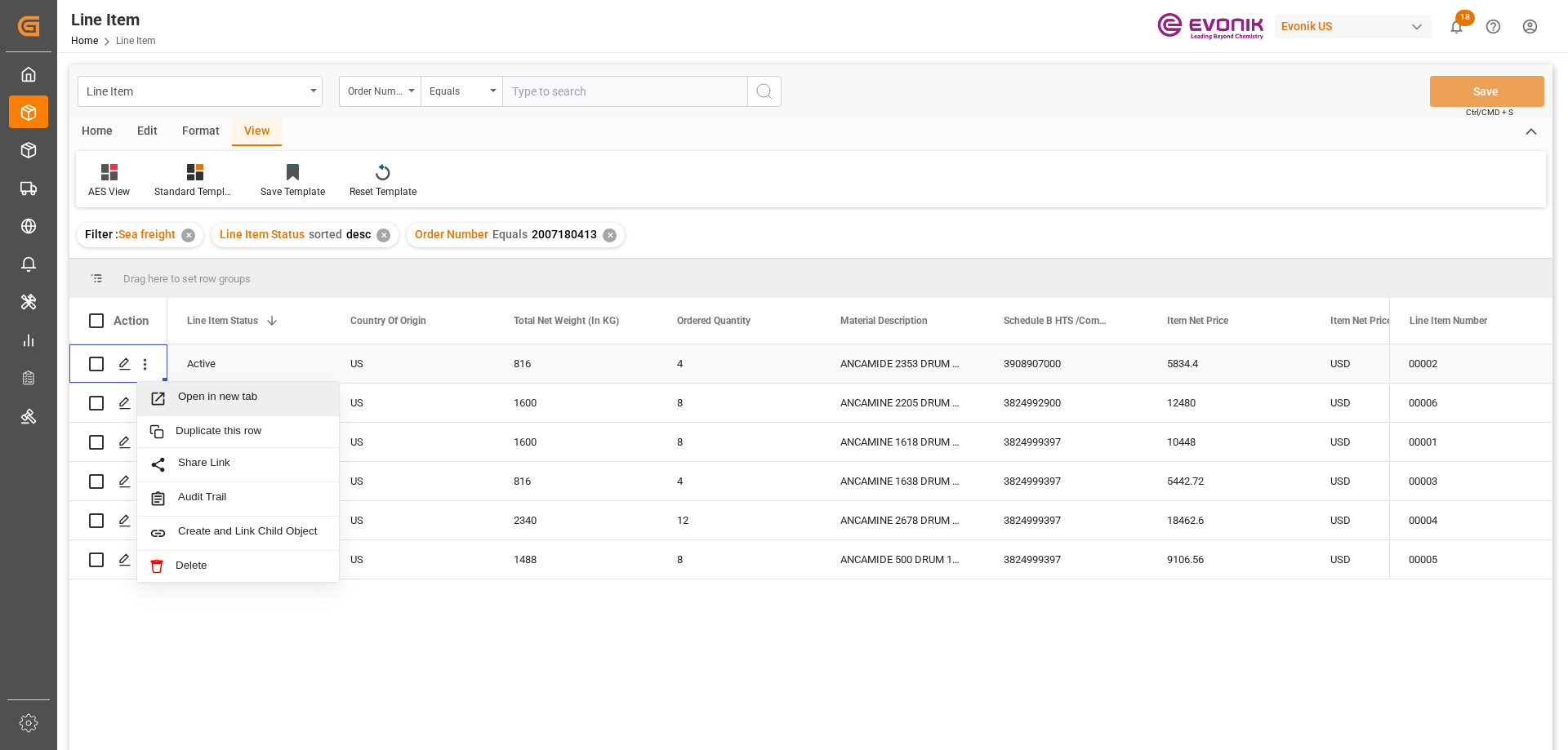
click at [214, 408] on div "Open in new tab" at bounding box center [238, 399] width 201 height 34
click at [553, 92] on input "text" at bounding box center [625, 91] width 245 height 31
paste input "2007180413"
type input "2007180413"
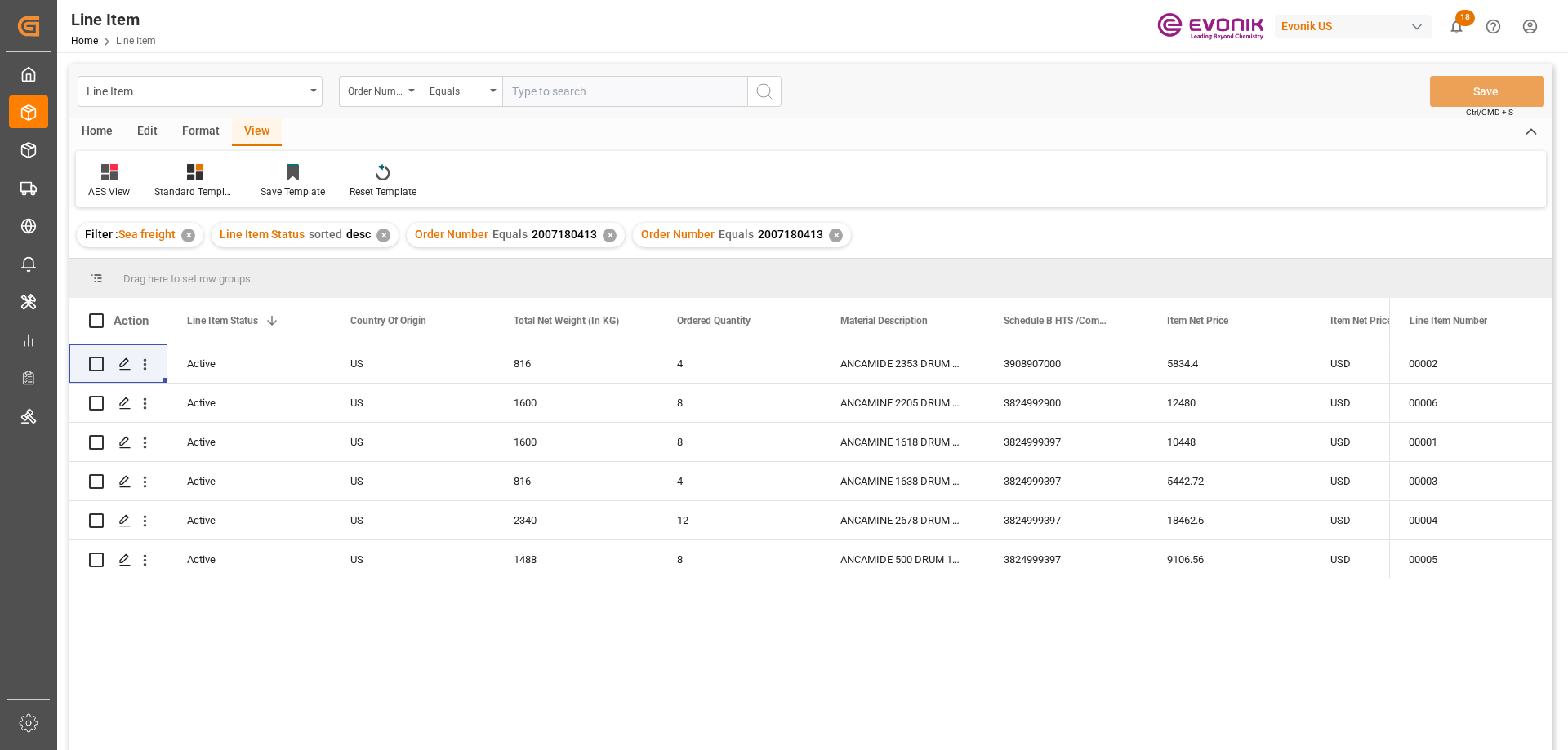
click at [605, 237] on div "✕" at bounding box center [609, 236] width 14 height 14
click at [241, 414] on div "Active" at bounding box center [249, 403] width 124 height 38
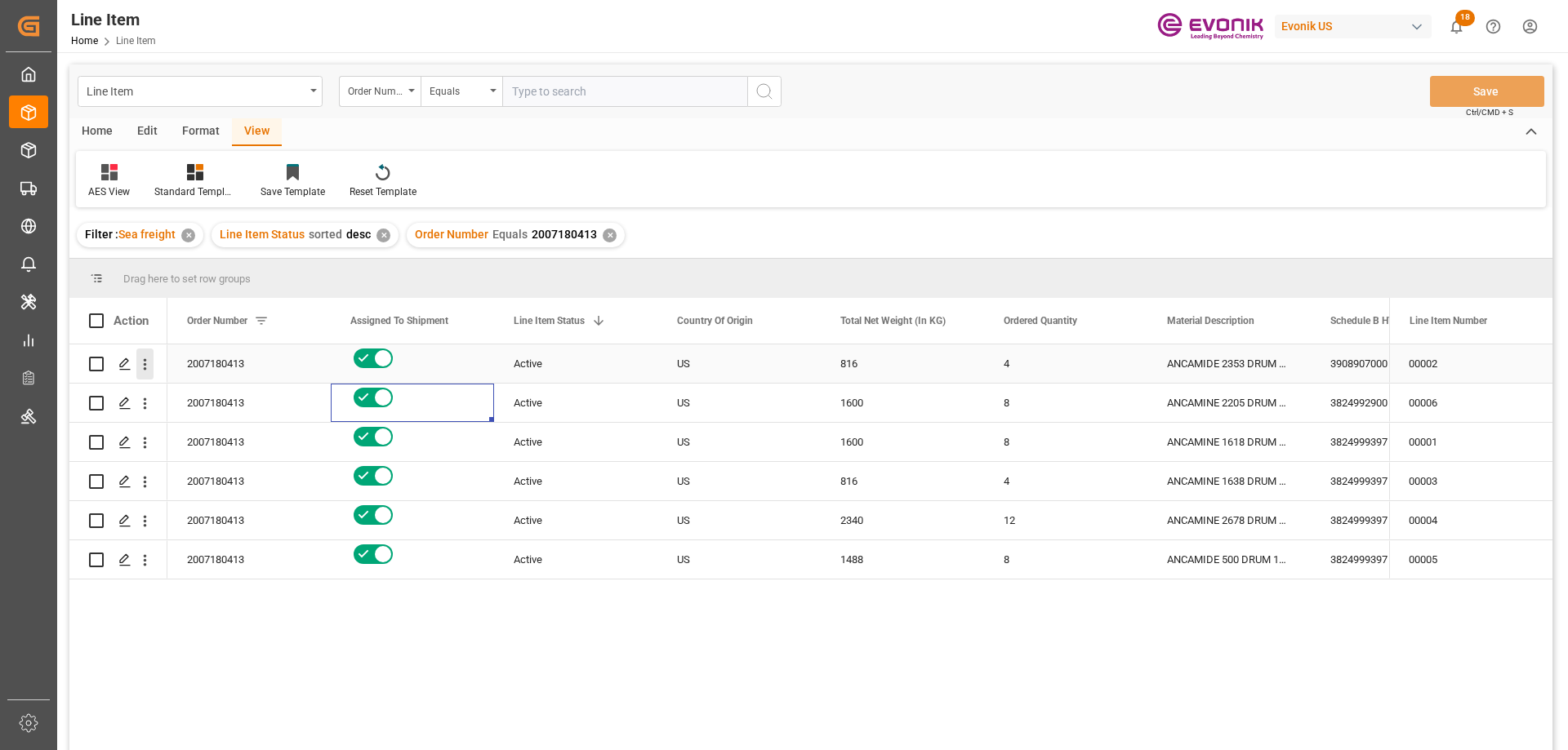
click at [150, 362] on icon "open menu" at bounding box center [145, 365] width 17 height 17
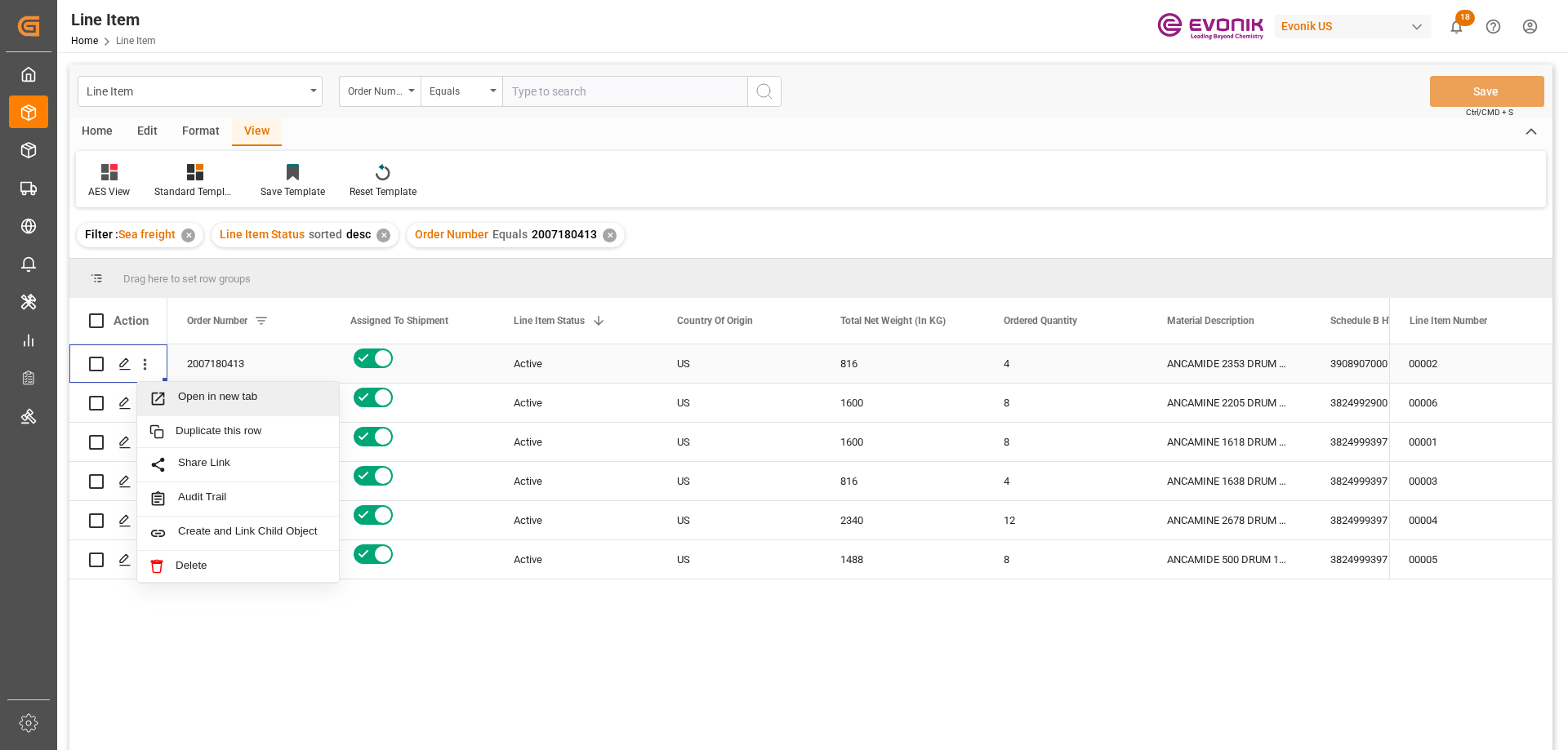
click at [202, 398] on span "Open in new tab" at bounding box center [252, 399] width 149 height 17
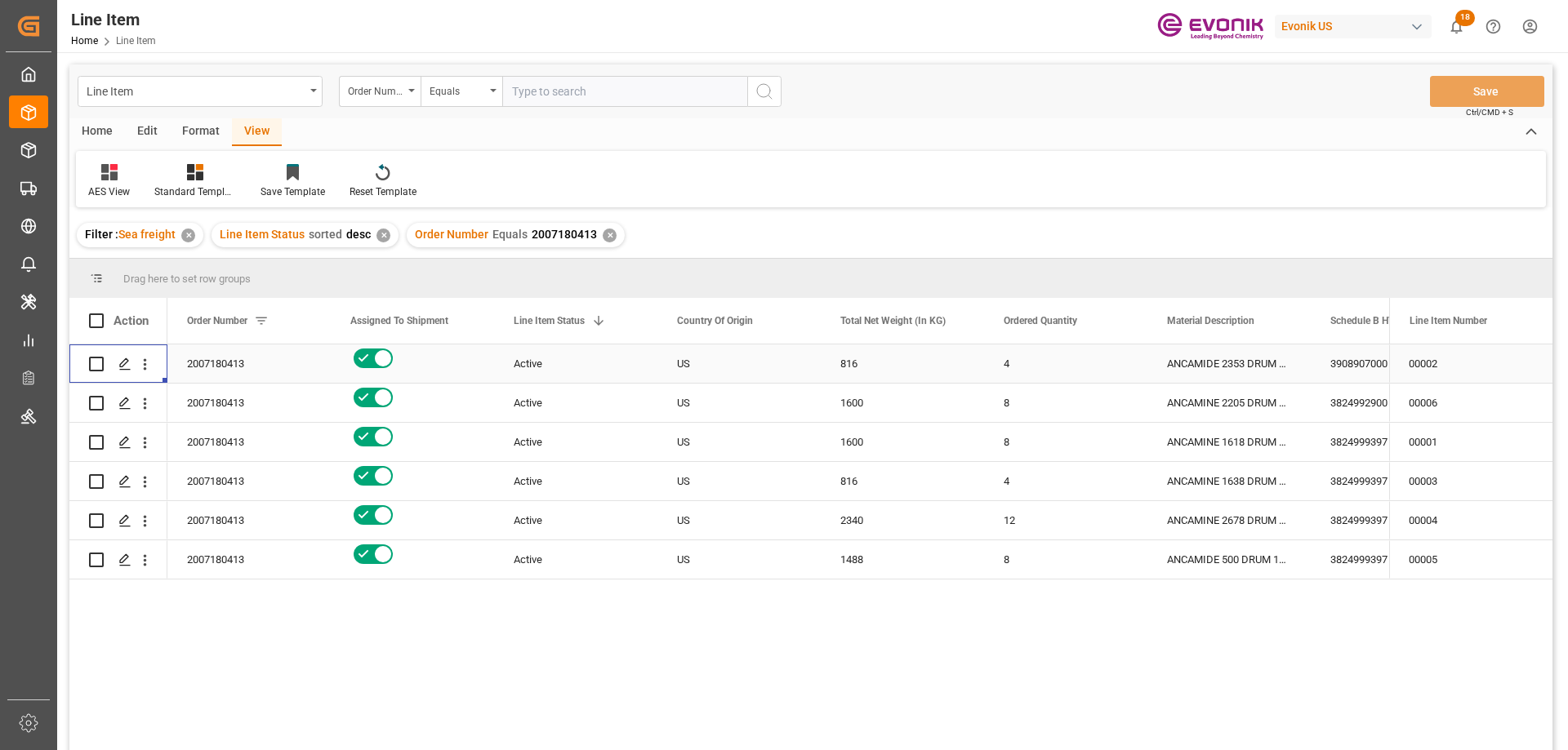
click at [1318, 358] on div "3908907000" at bounding box center [1392, 363] width 164 height 39
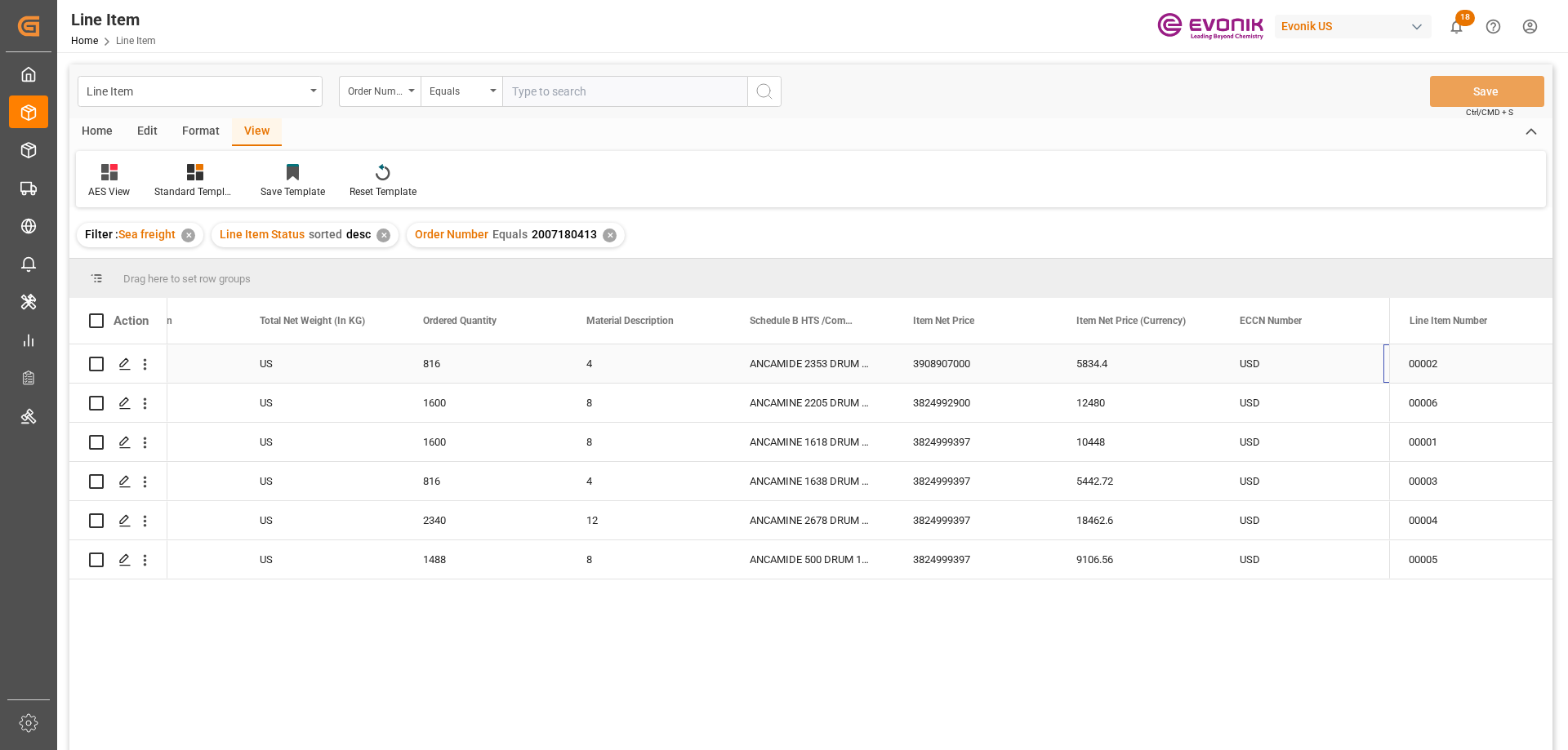
scroll to position [0, 581]
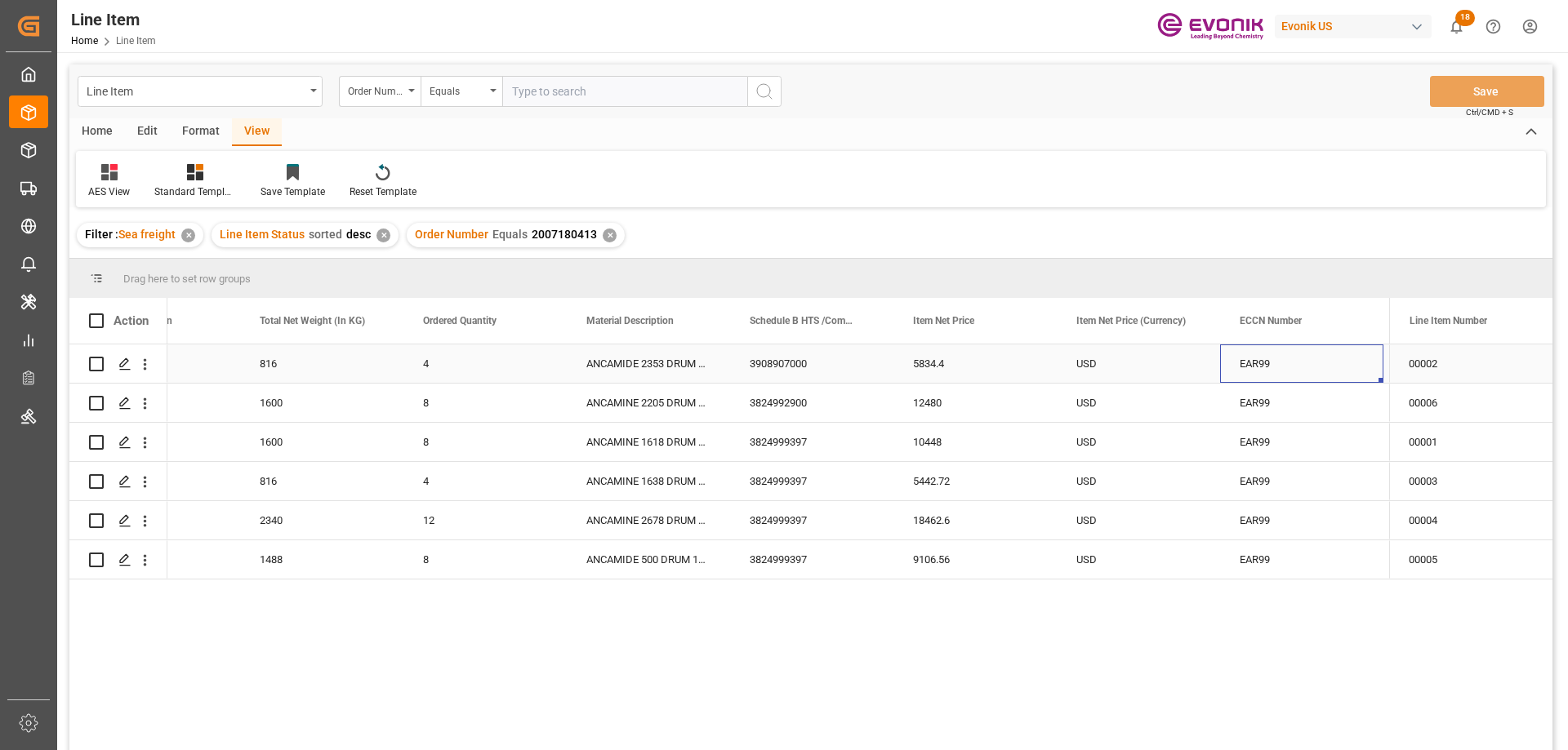
click at [200, 354] on div "US" at bounding box center [158, 363] width 164 height 39
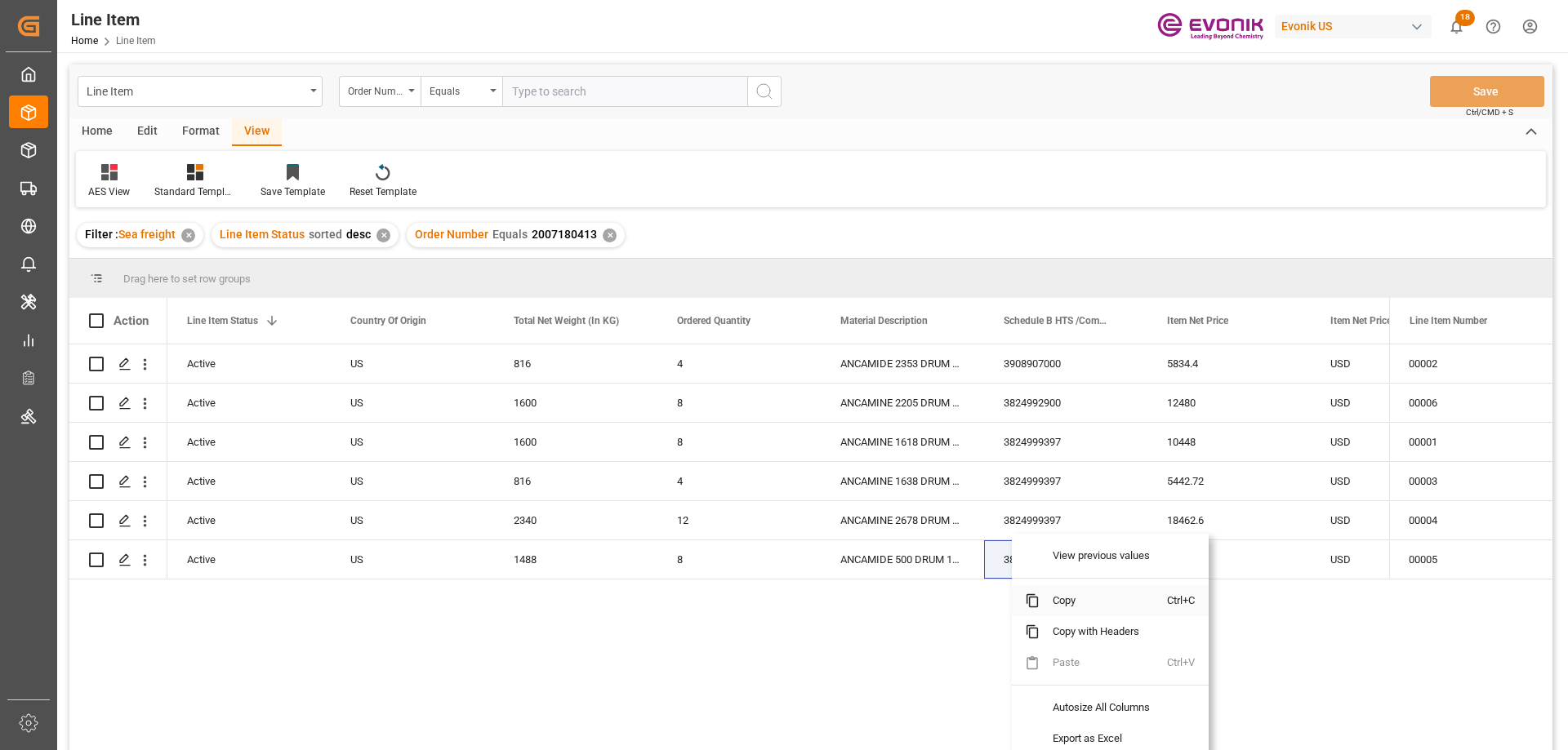
click at [1067, 604] on span "Copy" at bounding box center [1103, 600] width 127 height 31
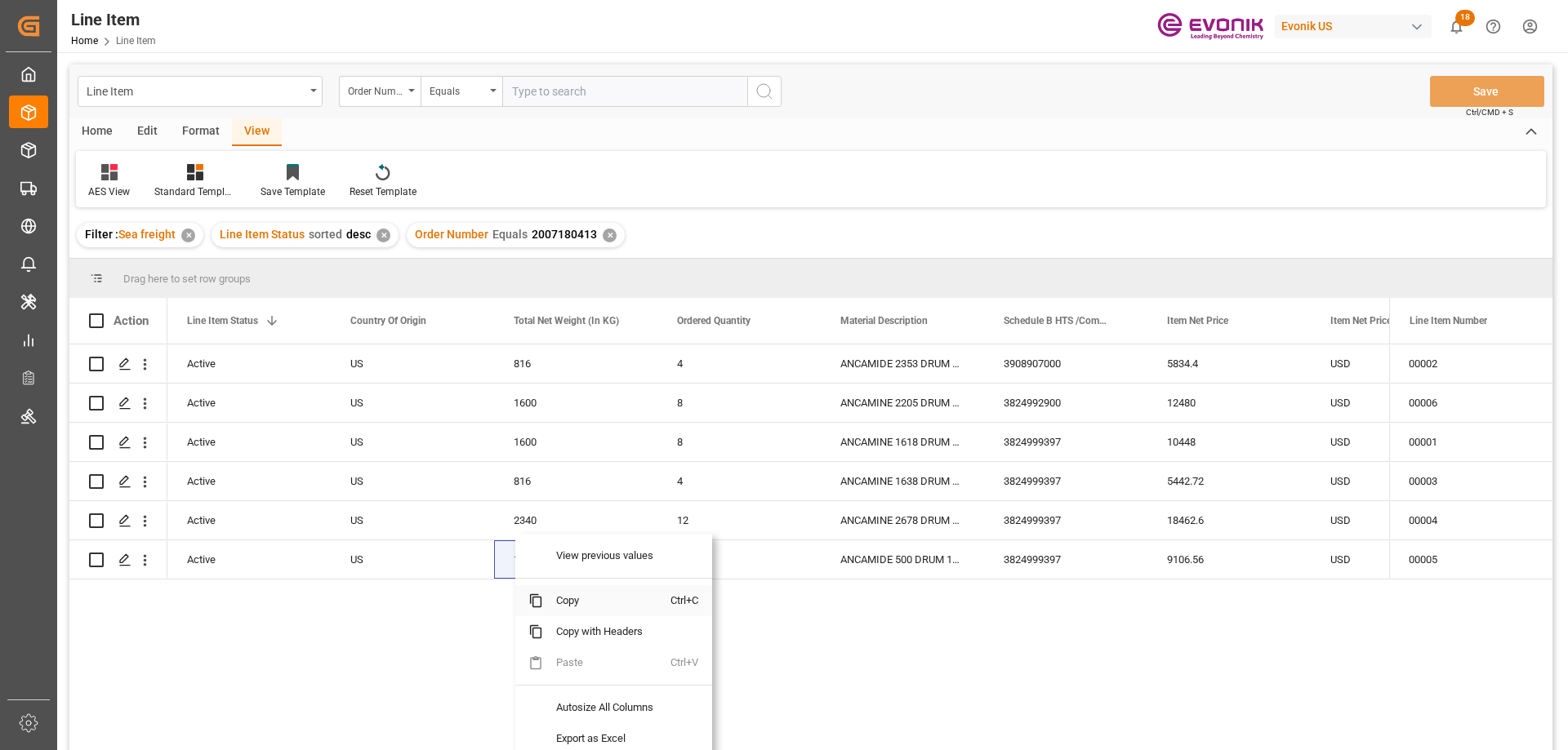
click at [572, 601] on span "Copy" at bounding box center [607, 600] width 127 height 31
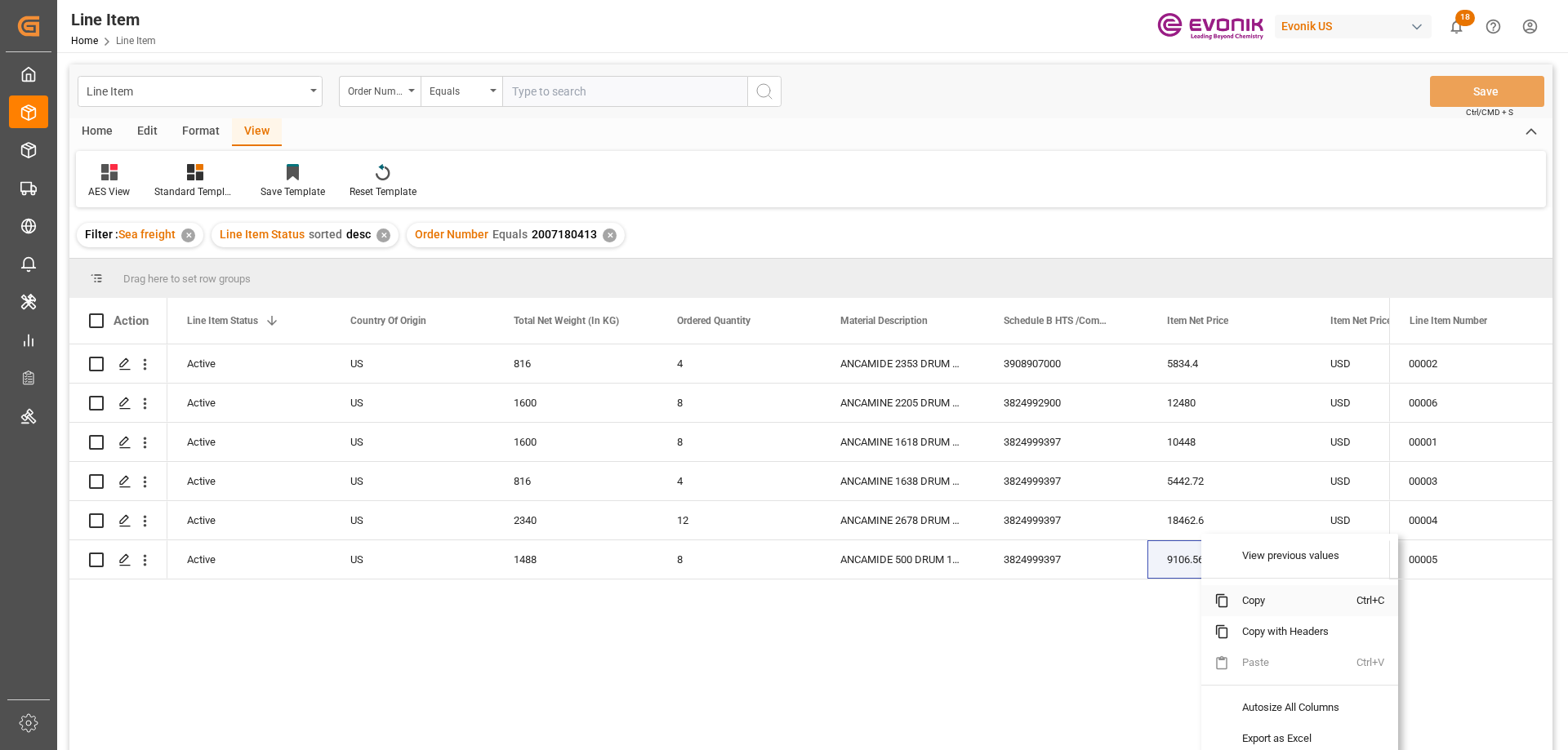
click at [1262, 607] on span "Copy" at bounding box center [1293, 600] width 127 height 31
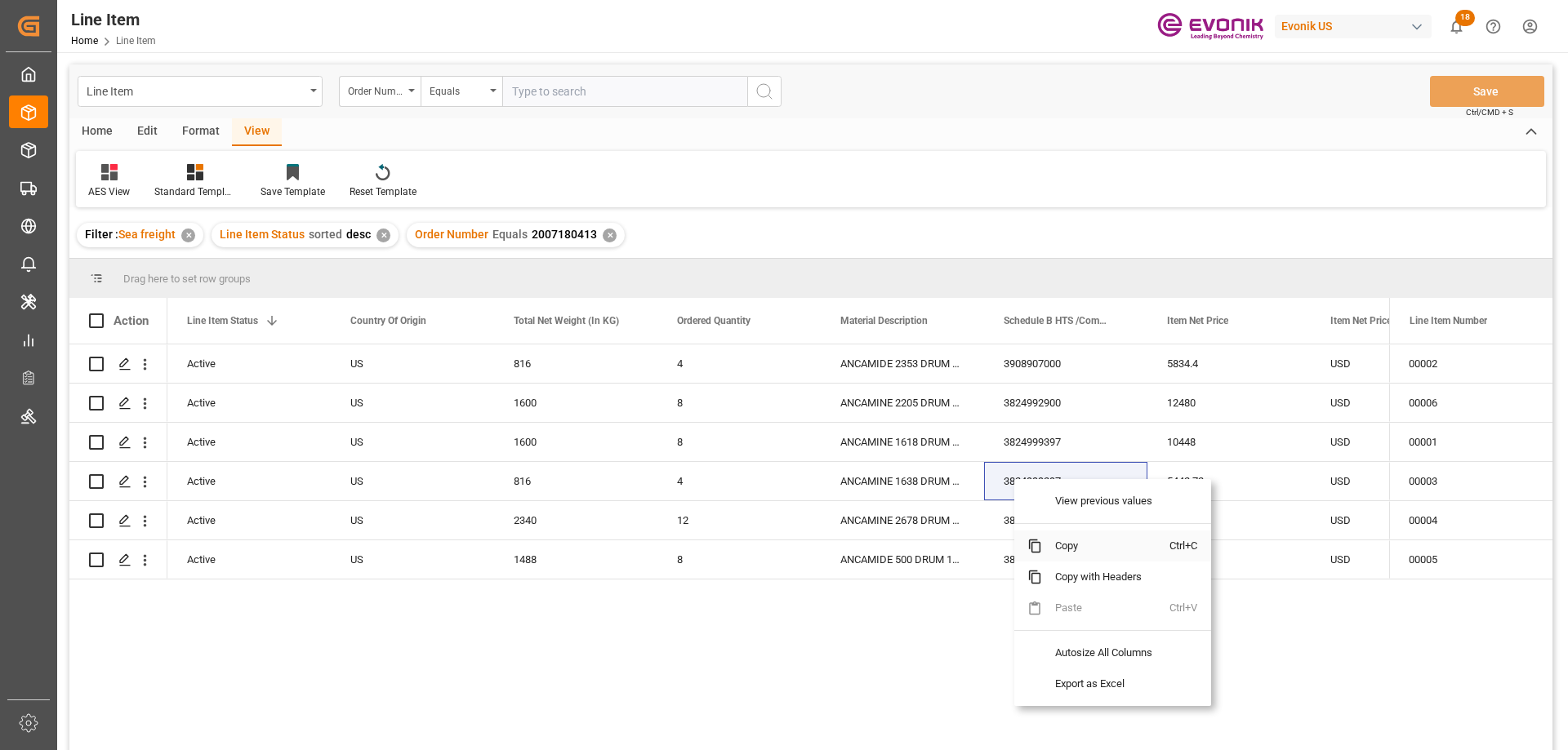
click at [1074, 539] on span "Copy" at bounding box center [1106, 546] width 127 height 31
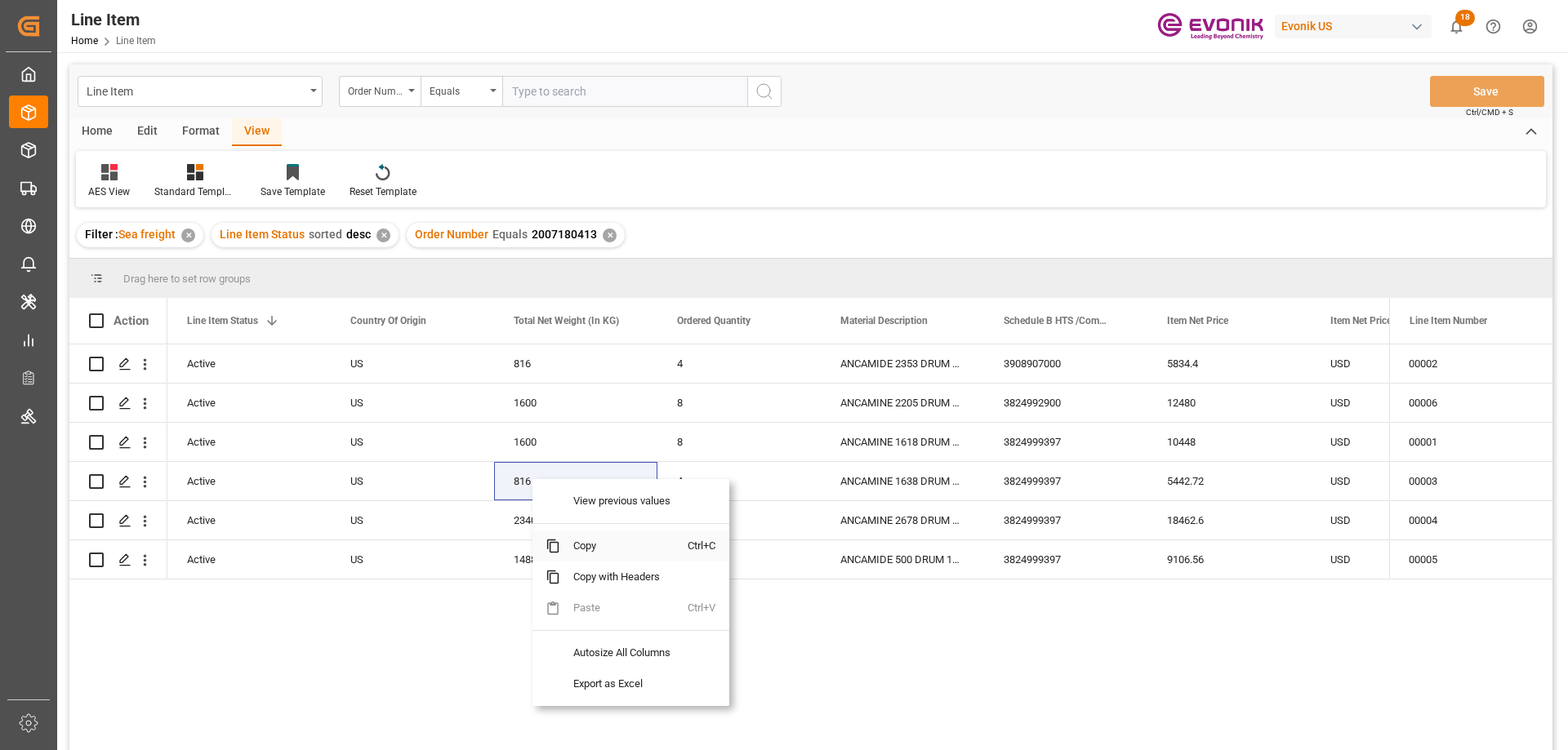
click at [589, 539] on span "Copy" at bounding box center [624, 546] width 127 height 31
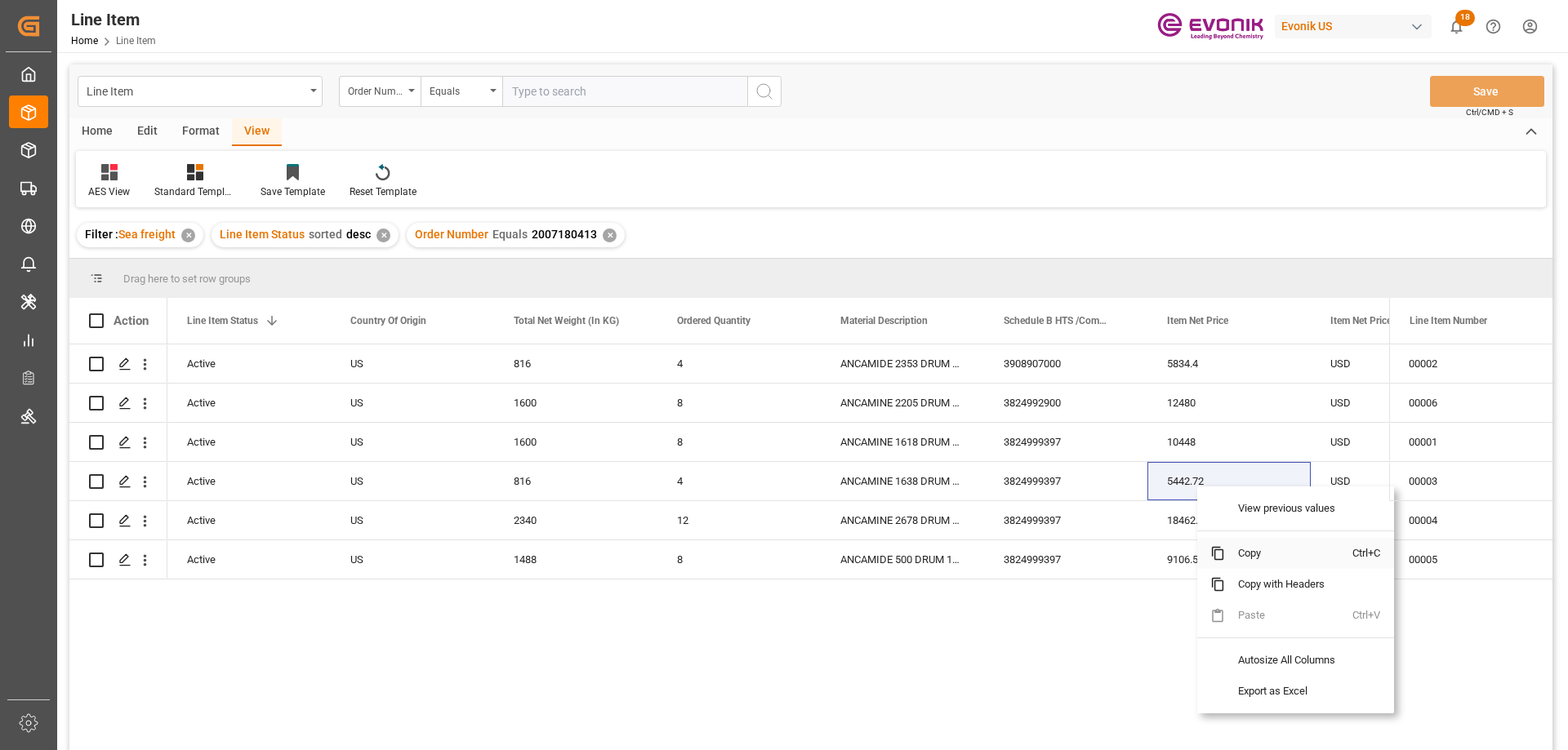
drag, startPoint x: 1254, startPoint y: 550, endPoint x: 1299, endPoint y: 540, distance: 46.1
click at [1255, 550] on span "Copy" at bounding box center [1288, 553] width 127 height 31
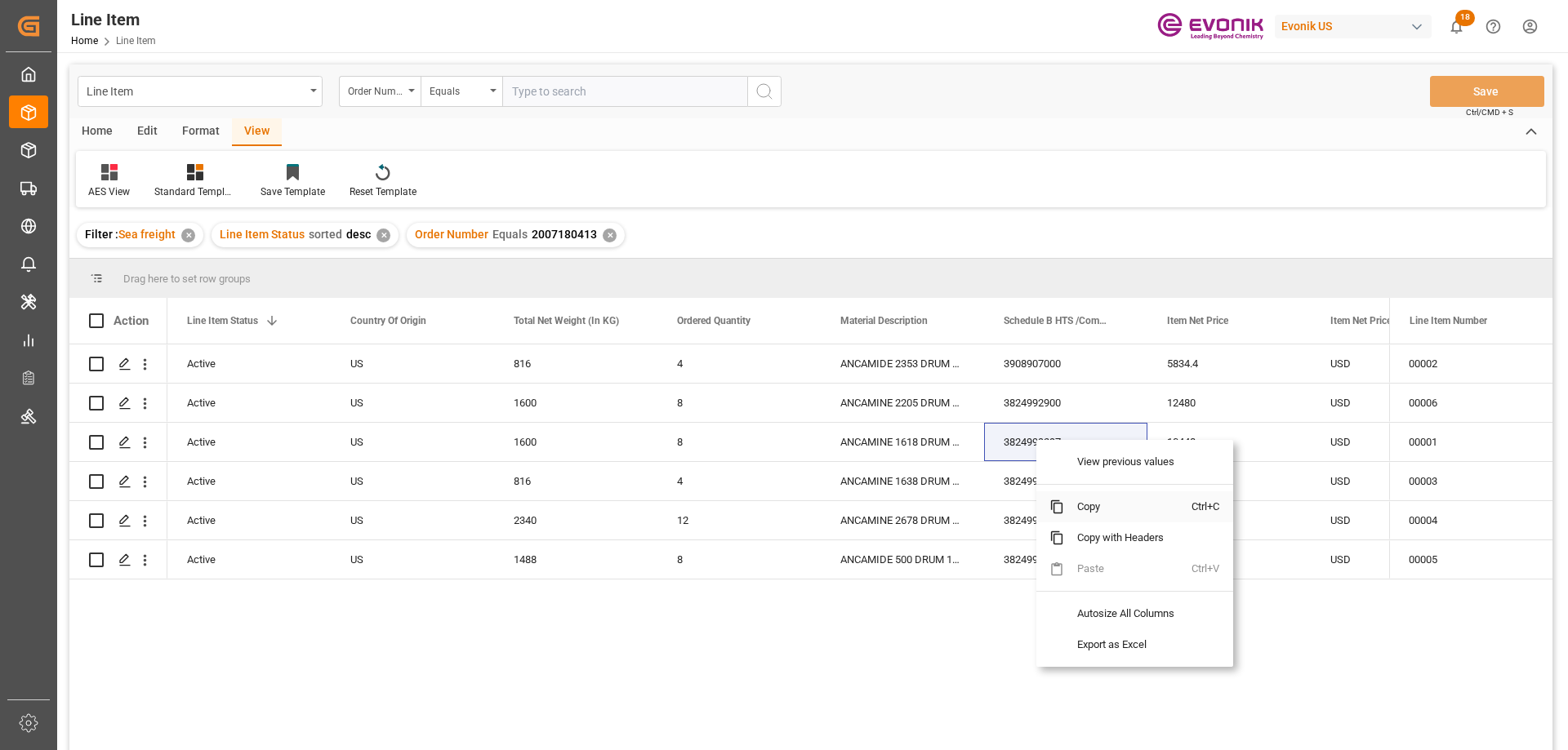
drag, startPoint x: 1092, startPoint y: 507, endPoint x: 1503, endPoint y: 295, distance: 462.5
click at [1092, 507] on span "Copy" at bounding box center [1127, 507] width 127 height 31
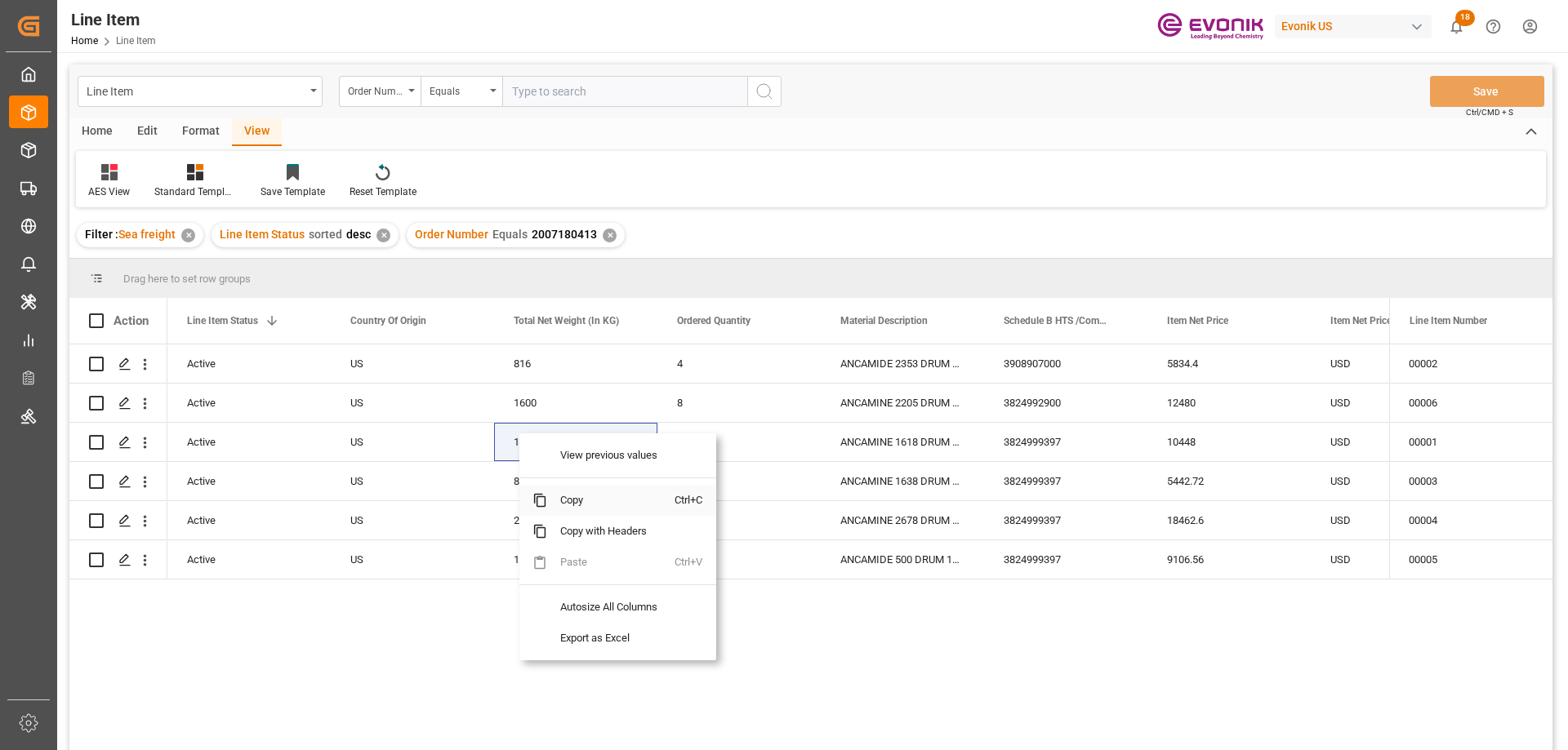
click at [567, 501] on span "Copy" at bounding box center [611, 501] width 127 height 31
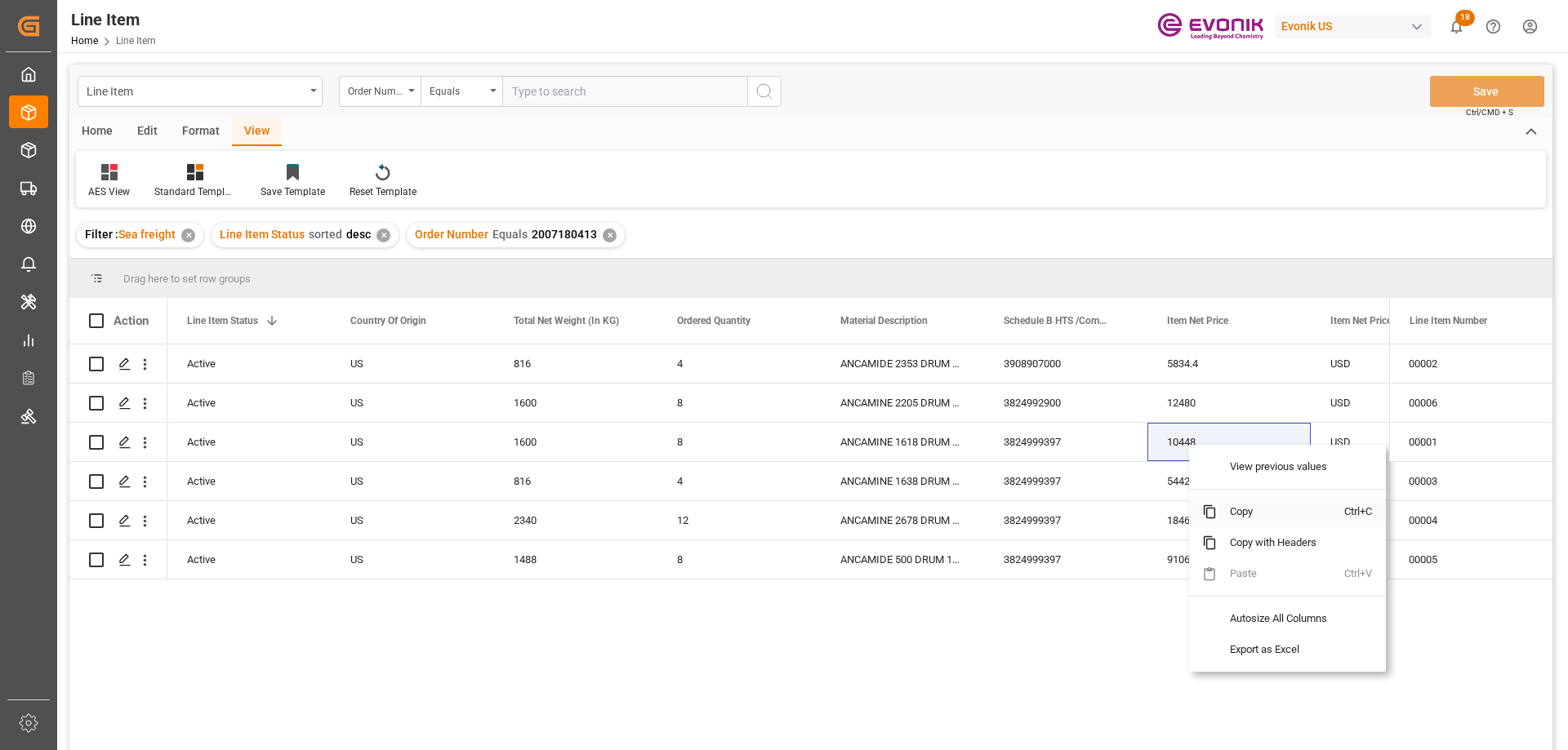
drag, startPoint x: 1233, startPoint y: 512, endPoint x: 1504, endPoint y: 397, distance: 294.4
click at [1237, 511] on span "Copy" at bounding box center [1281, 512] width 127 height 31
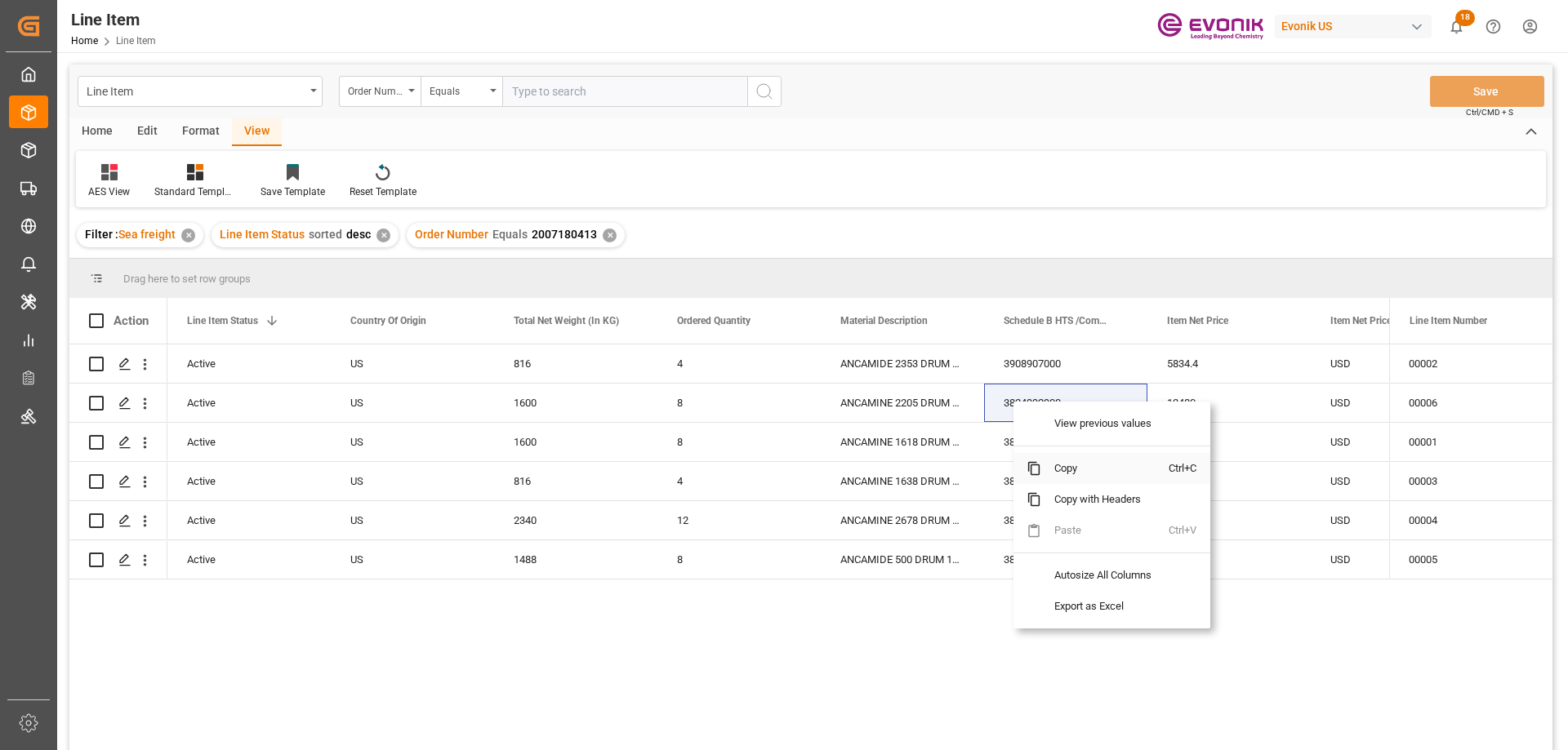
click at [1065, 469] on span "Copy" at bounding box center [1105, 469] width 127 height 31
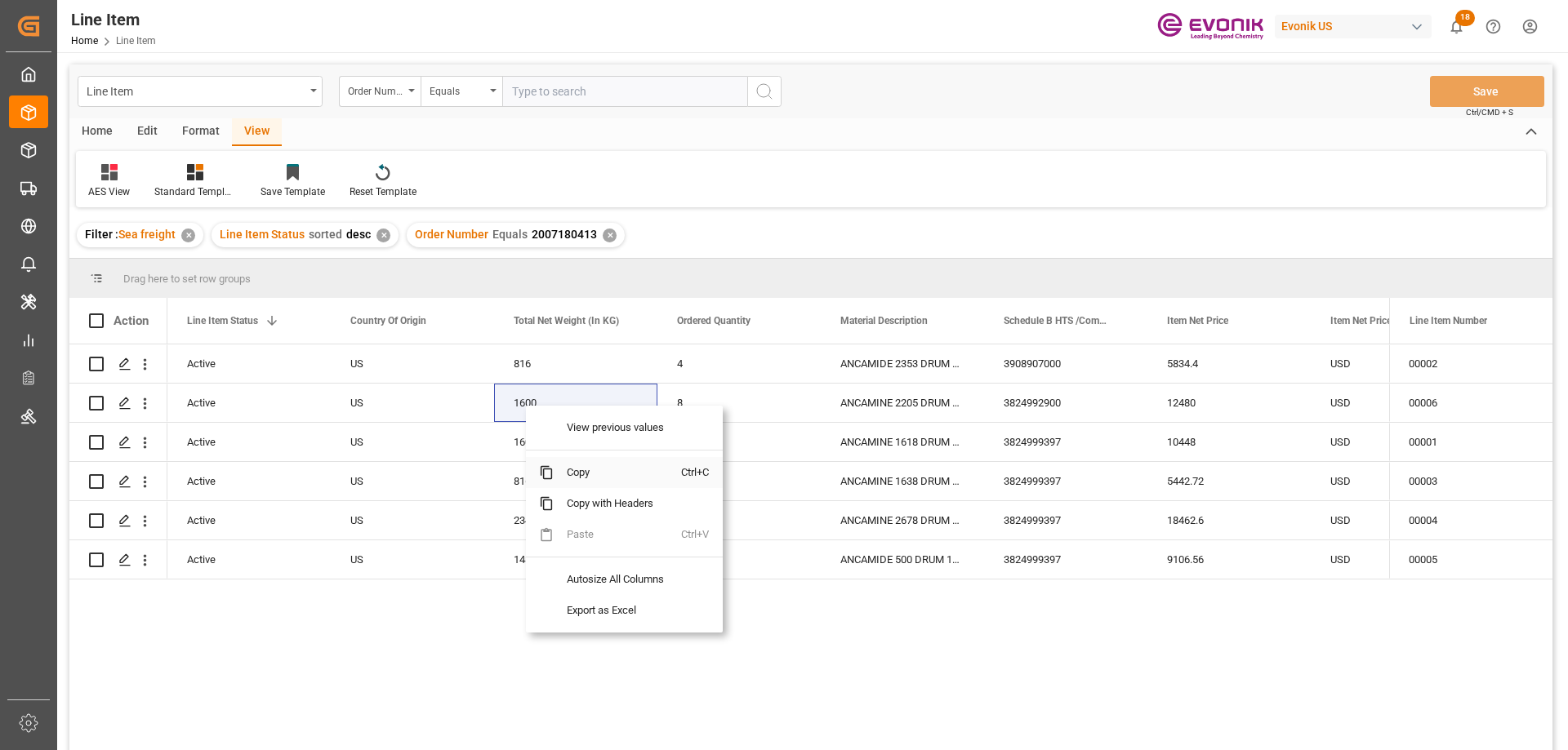
click at [571, 475] on span "Copy" at bounding box center [617, 472] width 127 height 31
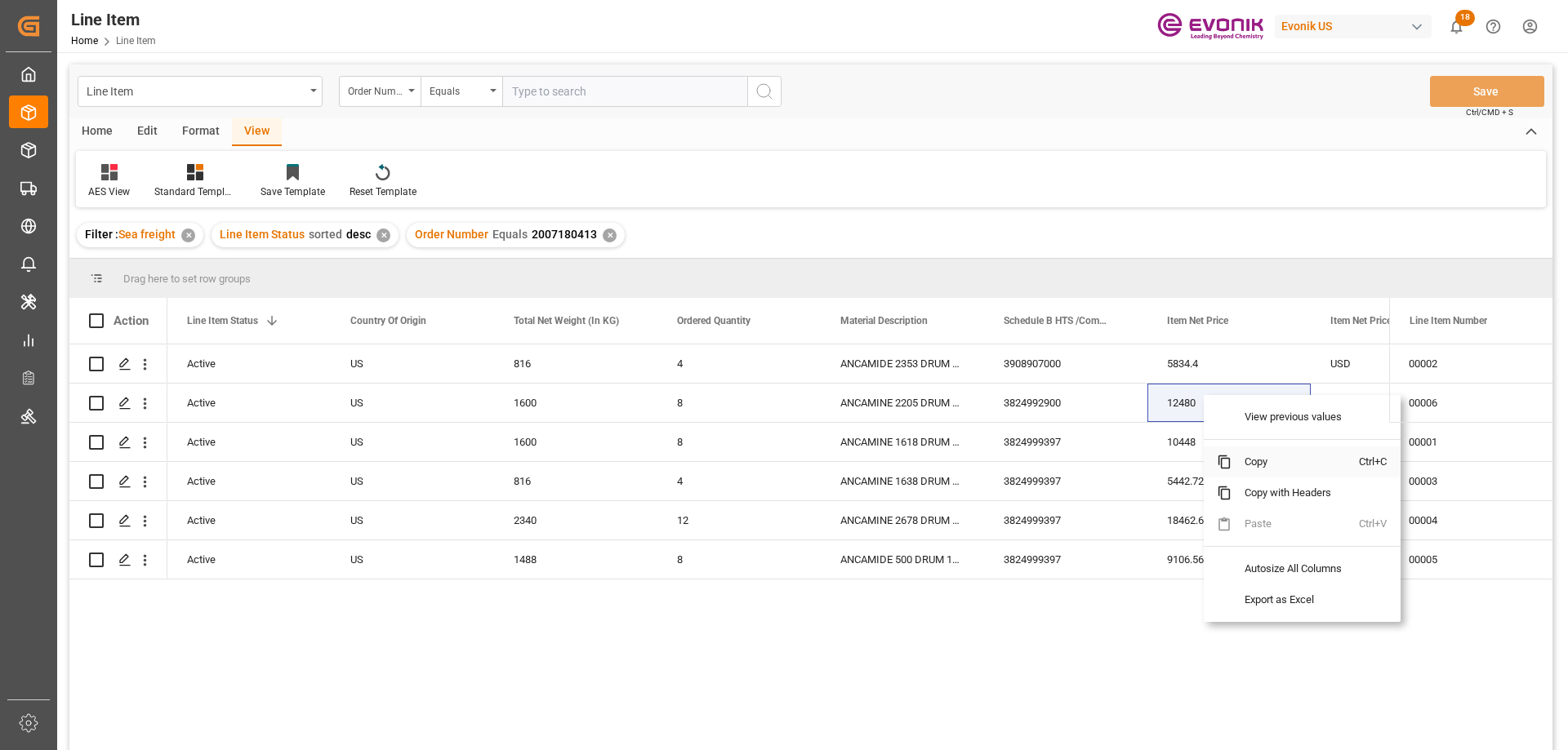
click at [1257, 466] on span "Copy" at bounding box center [1295, 462] width 127 height 31
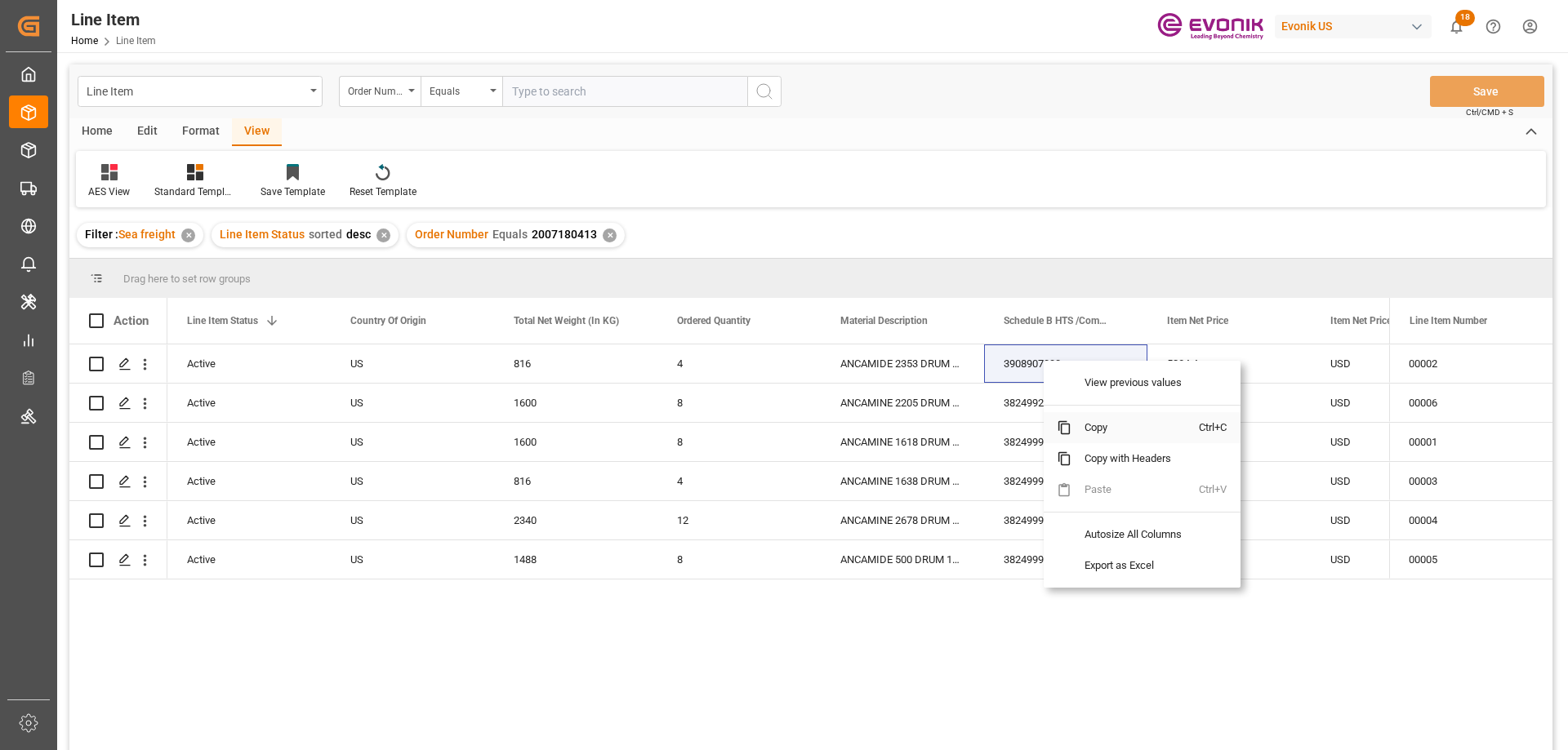
click at [1098, 418] on span "Copy" at bounding box center [1135, 427] width 127 height 31
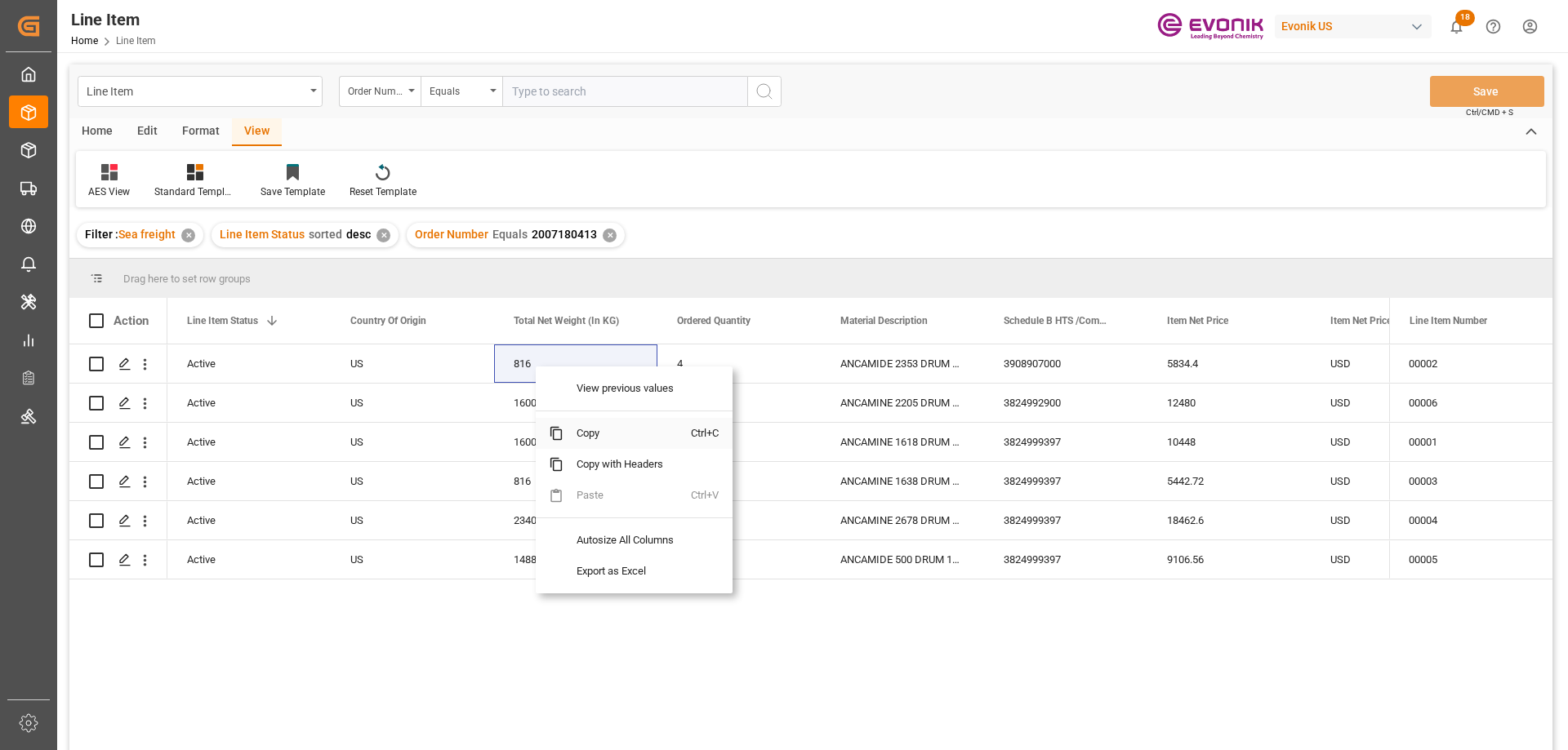
click at [583, 437] on span "Copy" at bounding box center [627, 433] width 127 height 31
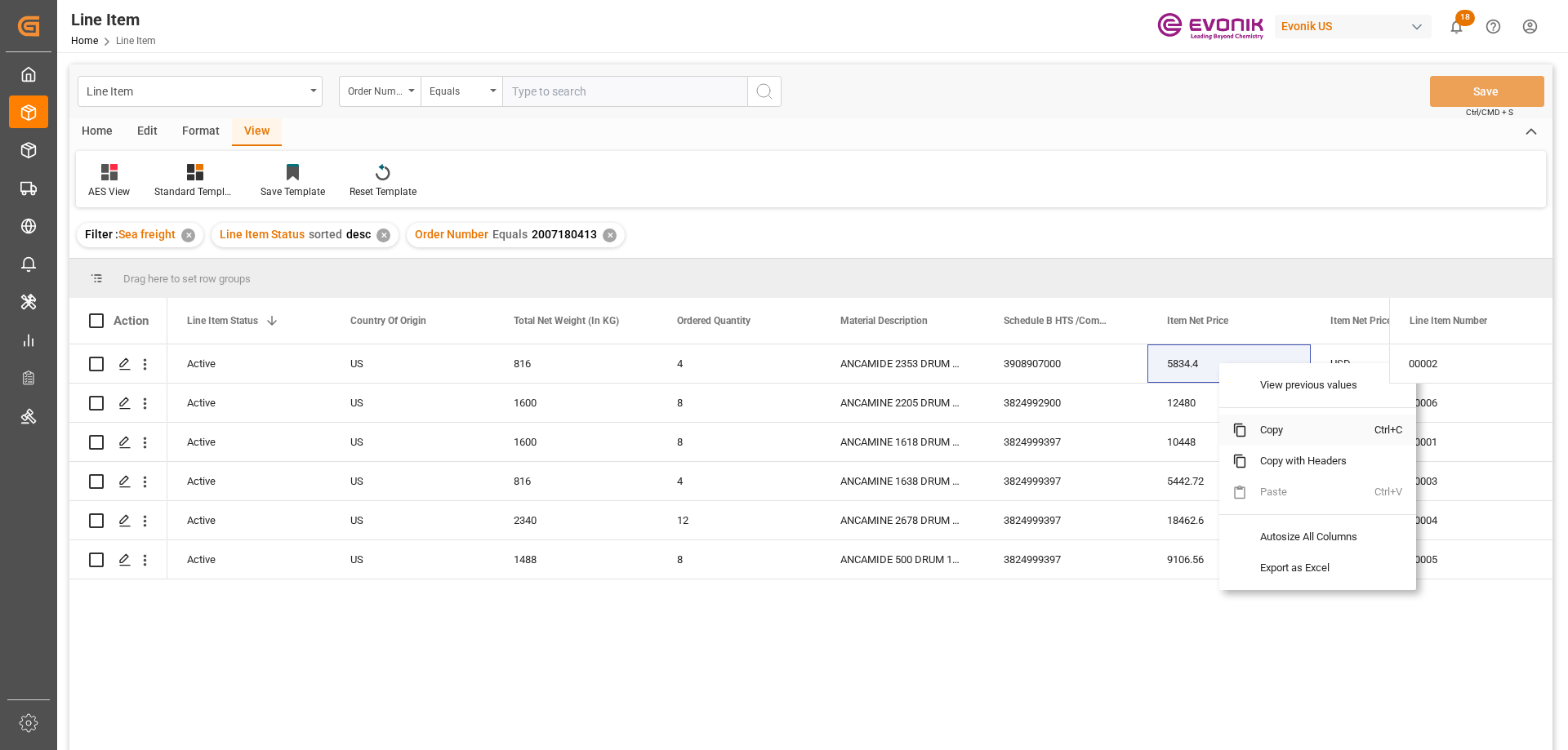
click at [1265, 430] on span "Copy" at bounding box center [1311, 430] width 127 height 31
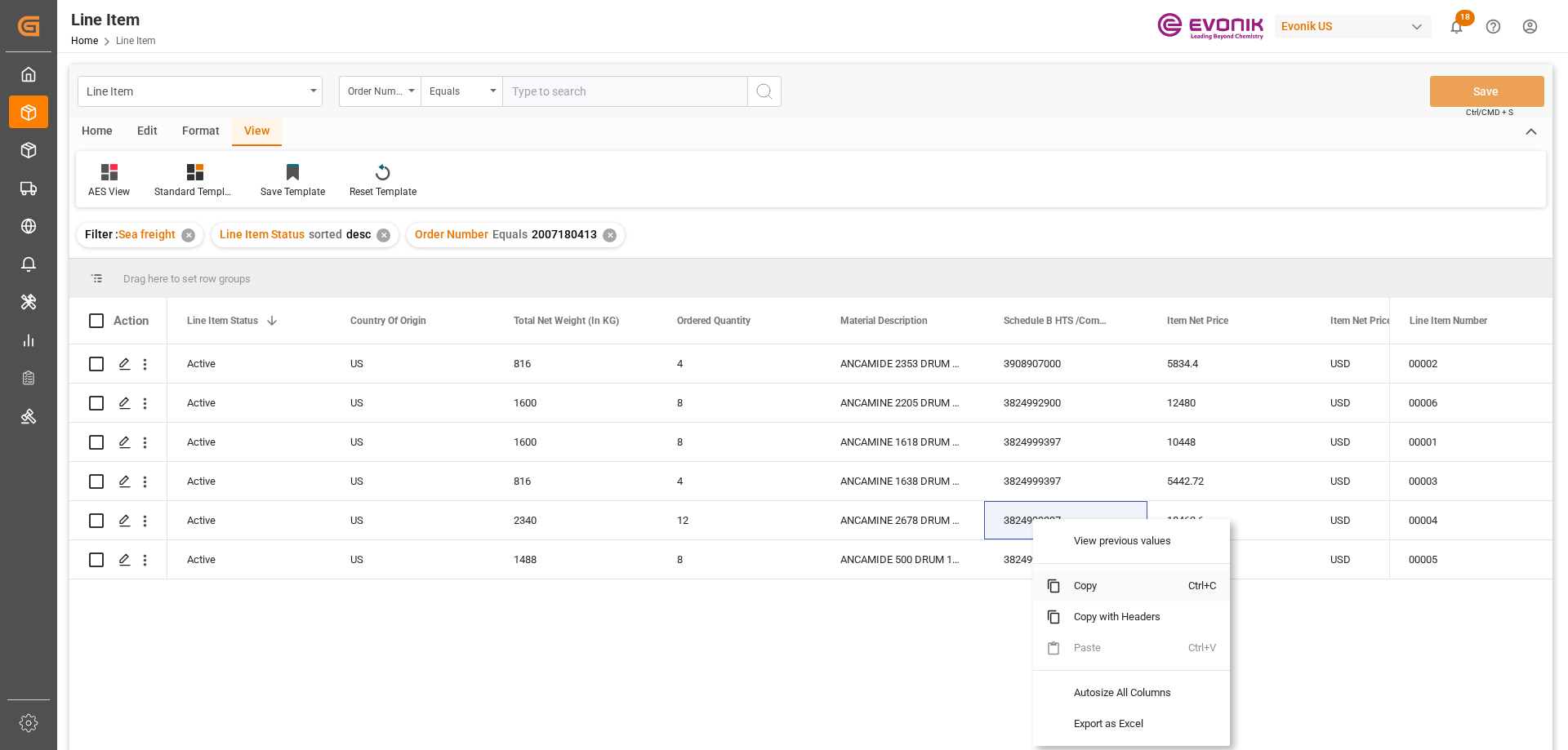
click at [1082, 577] on span "Copy" at bounding box center [1125, 586] width 127 height 31
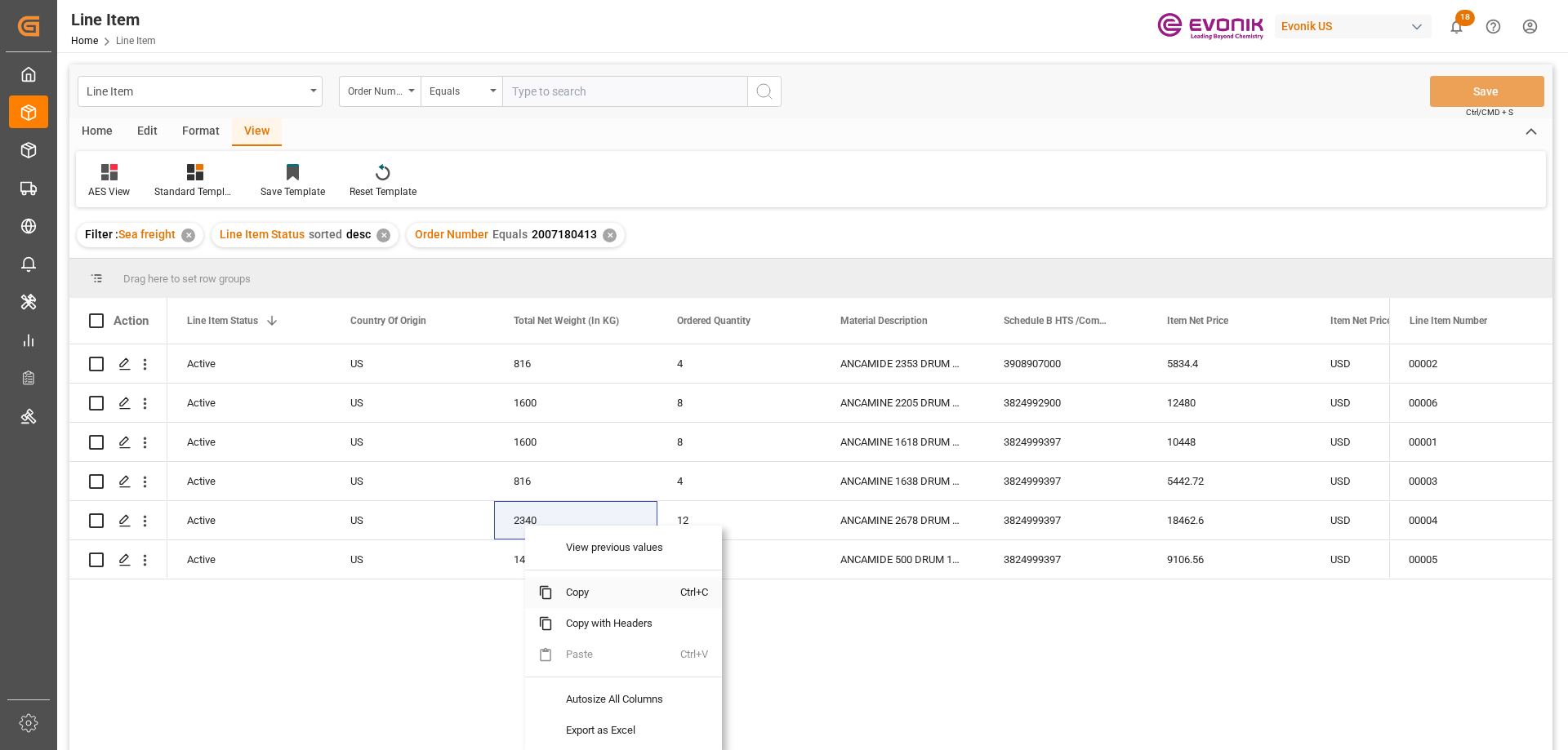
click at [590, 584] on span "Copy" at bounding box center [616, 593] width 127 height 31
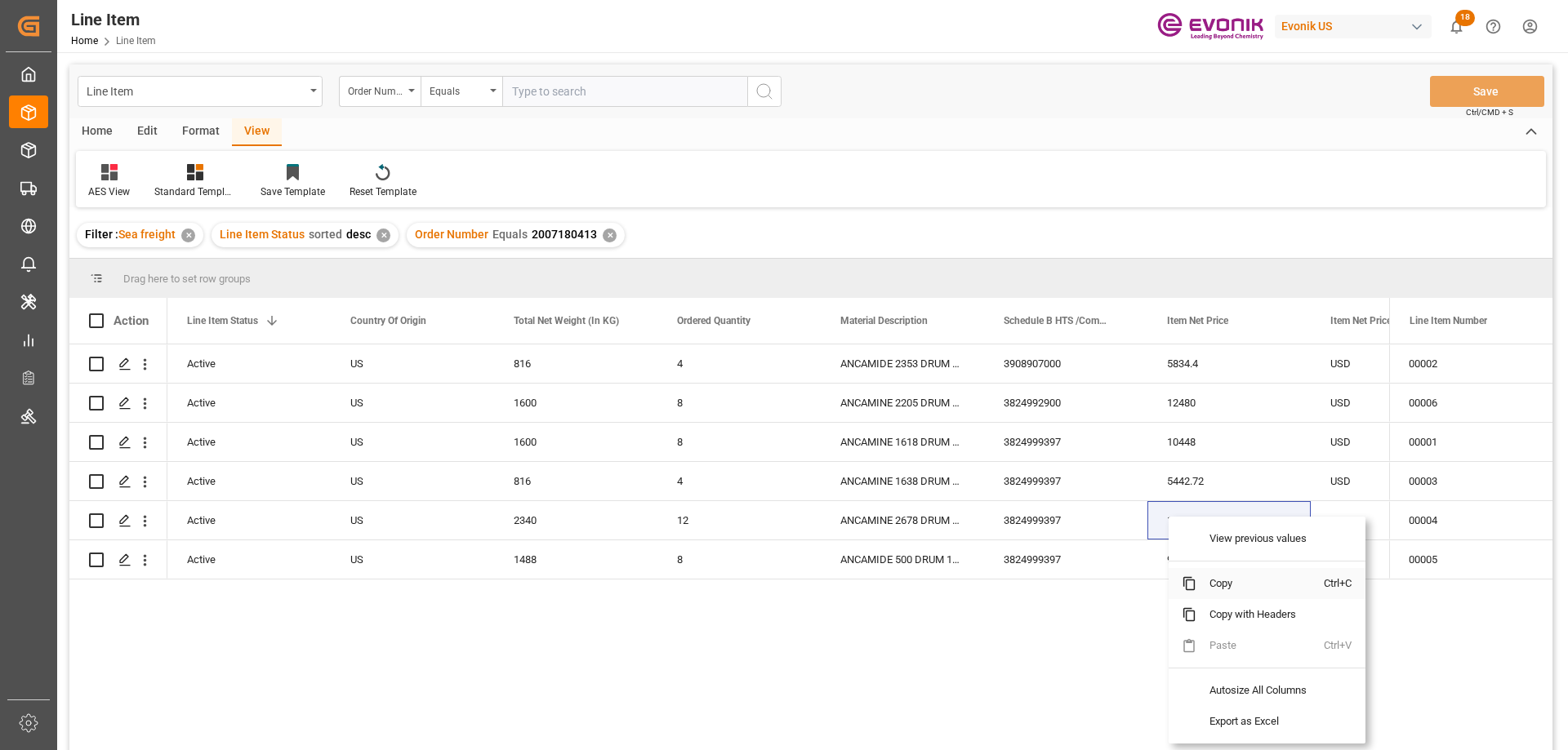
click at [1230, 579] on span "Copy" at bounding box center [1260, 583] width 127 height 31
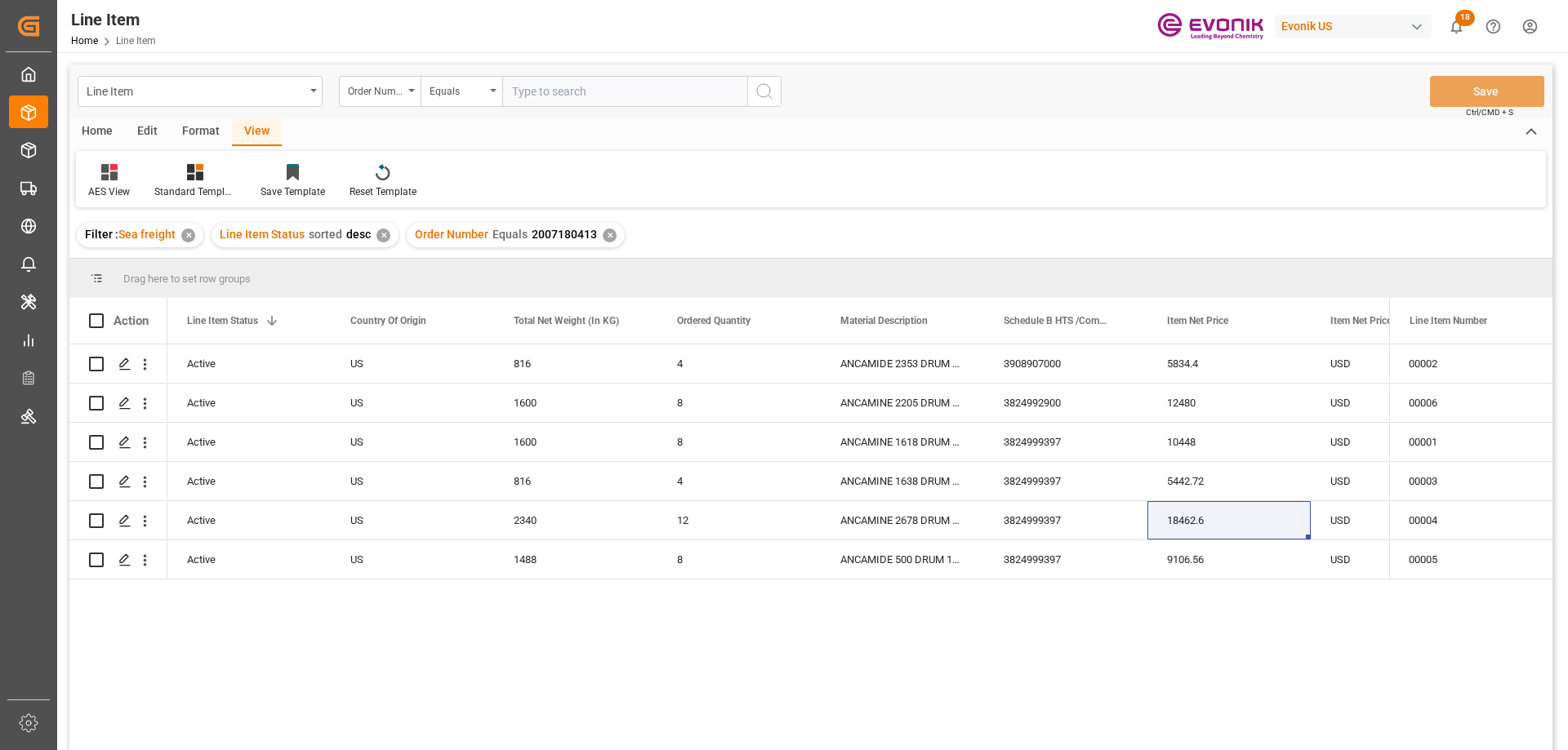
click at [555, 90] on input "text" at bounding box center [625, 91] width 245 height 31
paste input "0046470681"
type input "0046470681"
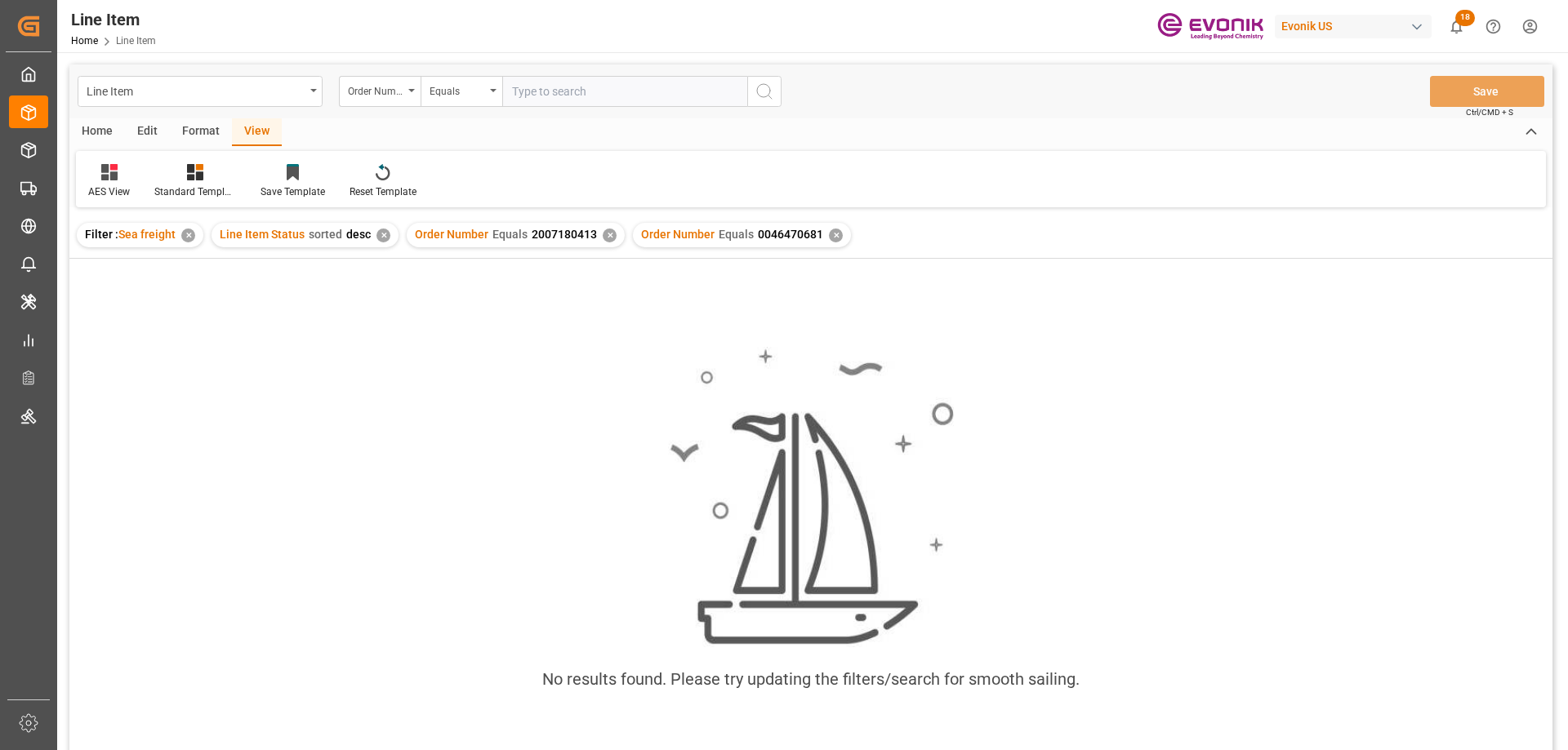
click at [602, 232] on div "✕" at bounding box center [609, 236] width 14 height 14
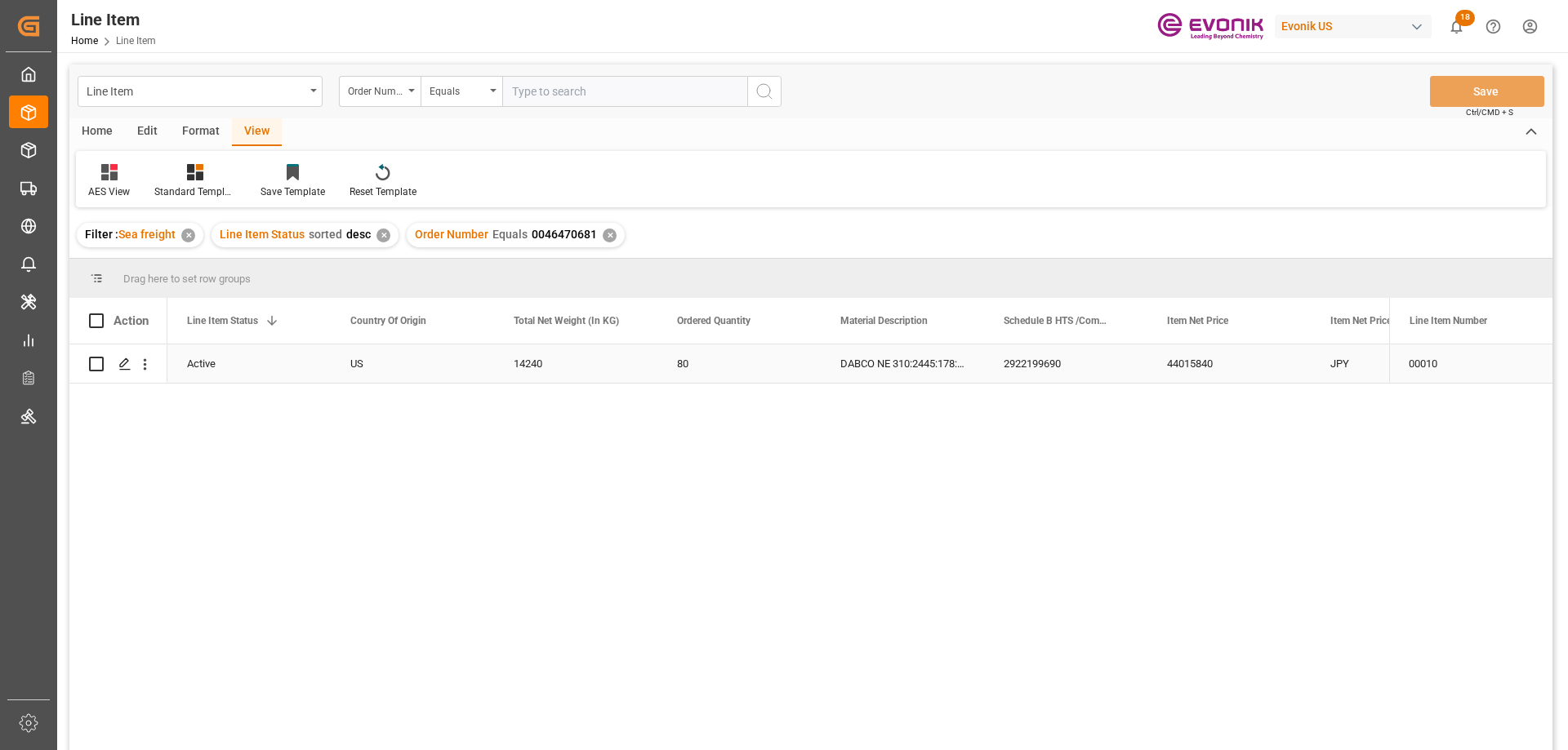
click at [379, 366] on div "US" at bounding box center [412, 363] width 164 height 39
click at [1279, 349] on div "DABCO NE 310:2445:178:OU:P" at bounding box center [1229, 363] width 164 height 39
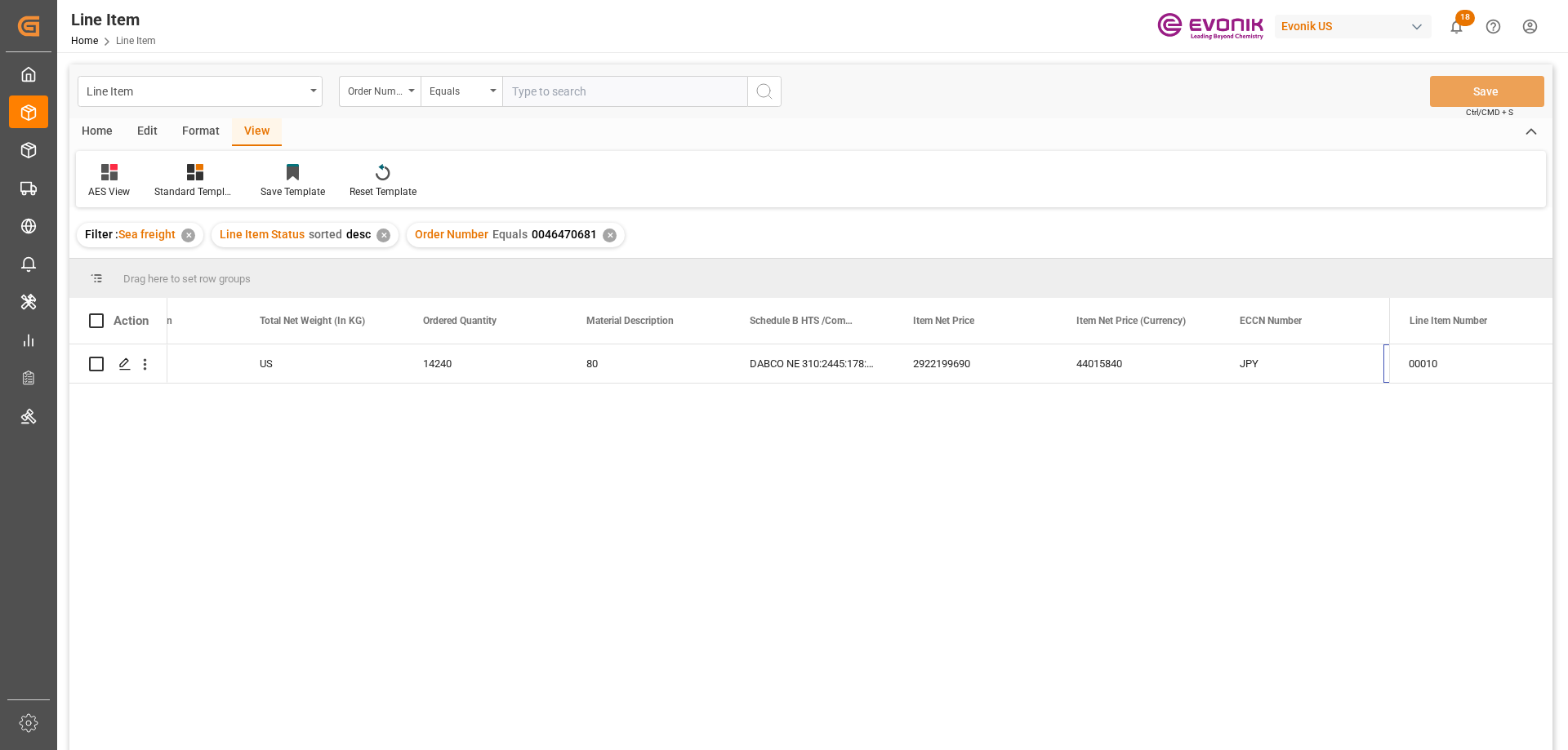
scroll to position [0, 581]
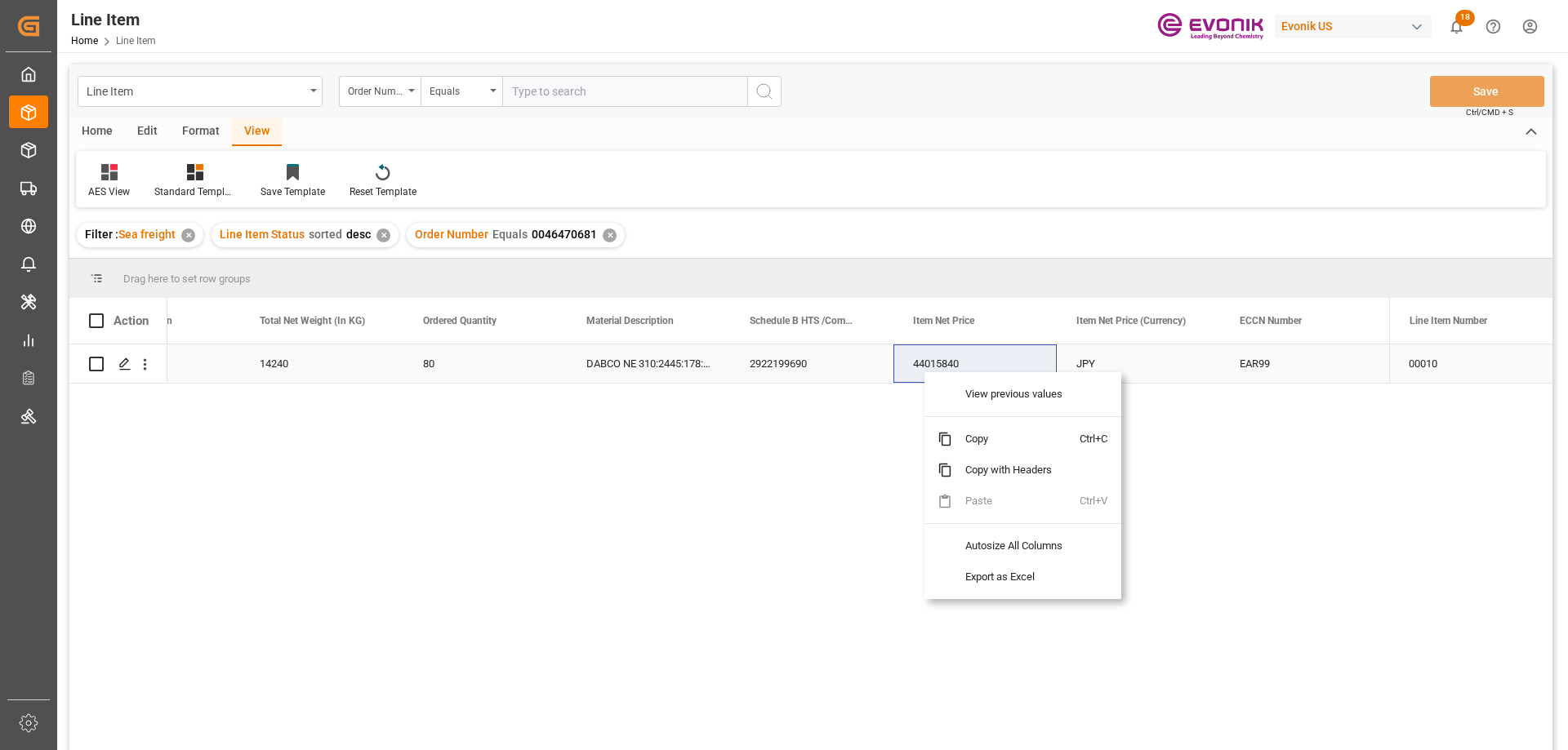
click at [191, 362] on div "US" at bounding box center [158, 363] width 164 height 39
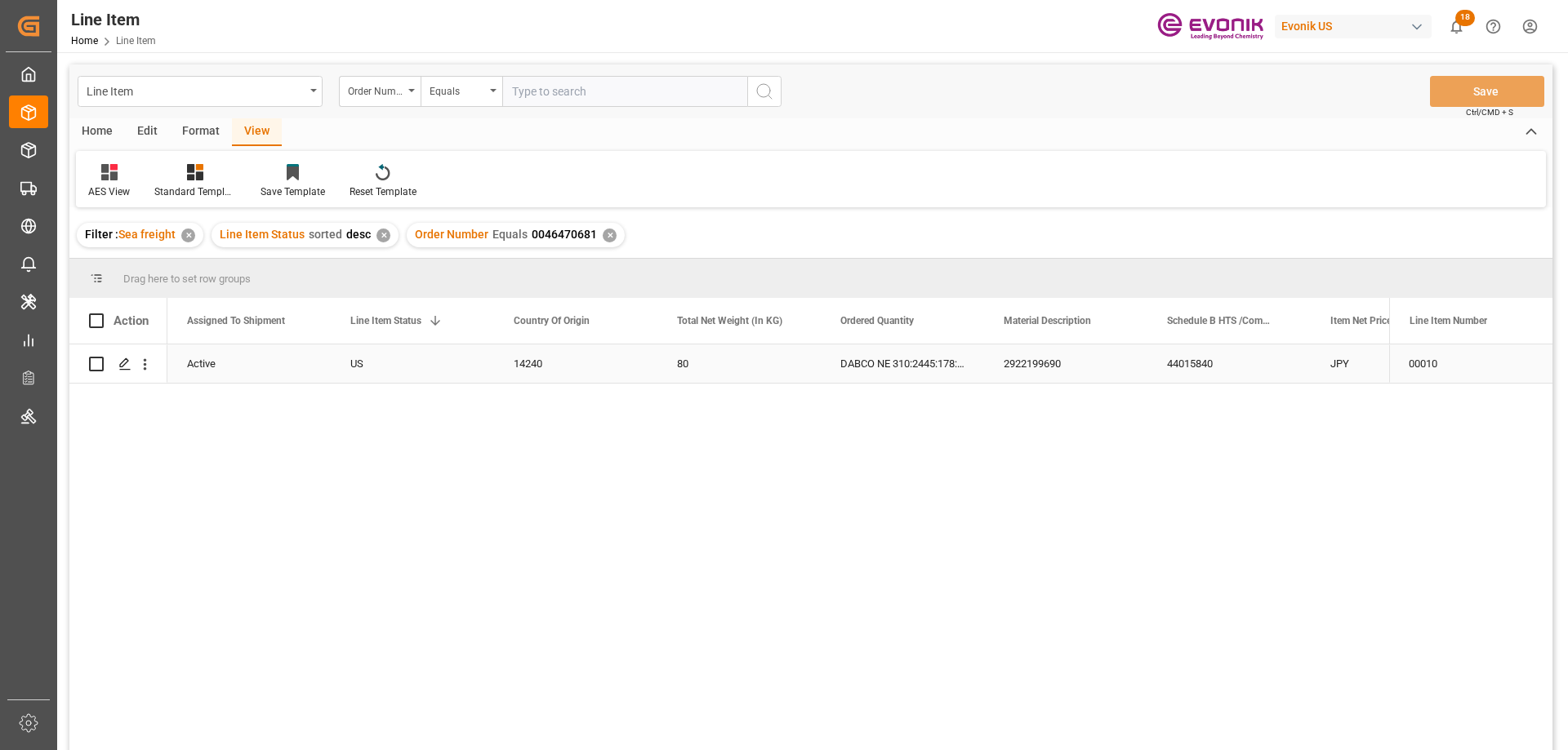
scroll to position [0, 164]
click at [1248, 360] on div "2922199690" at bounding box center [1229, 363] width 164 height 39
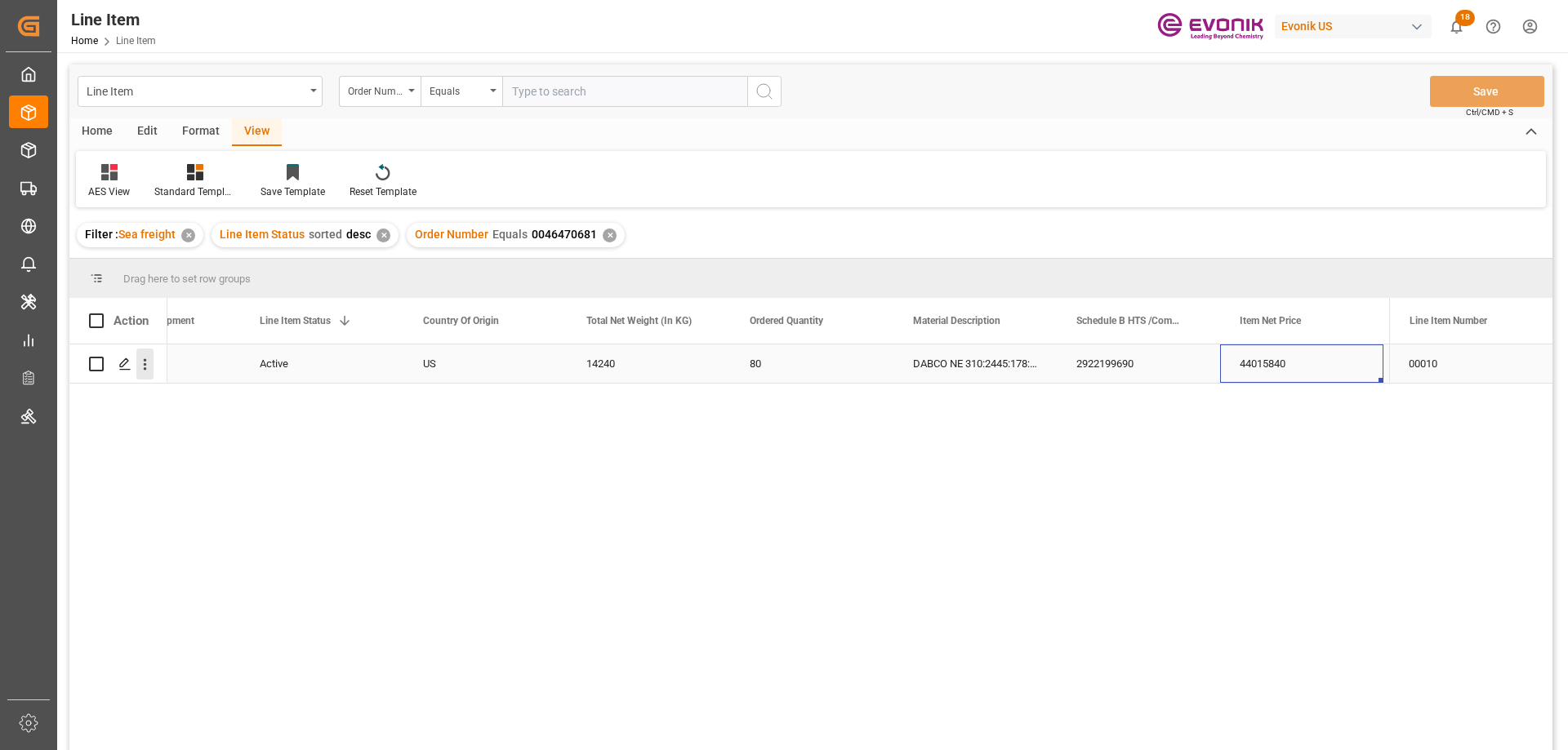
click at [147, 355] on button "open menu" at bounding box center [145, 364] width 17 height 31
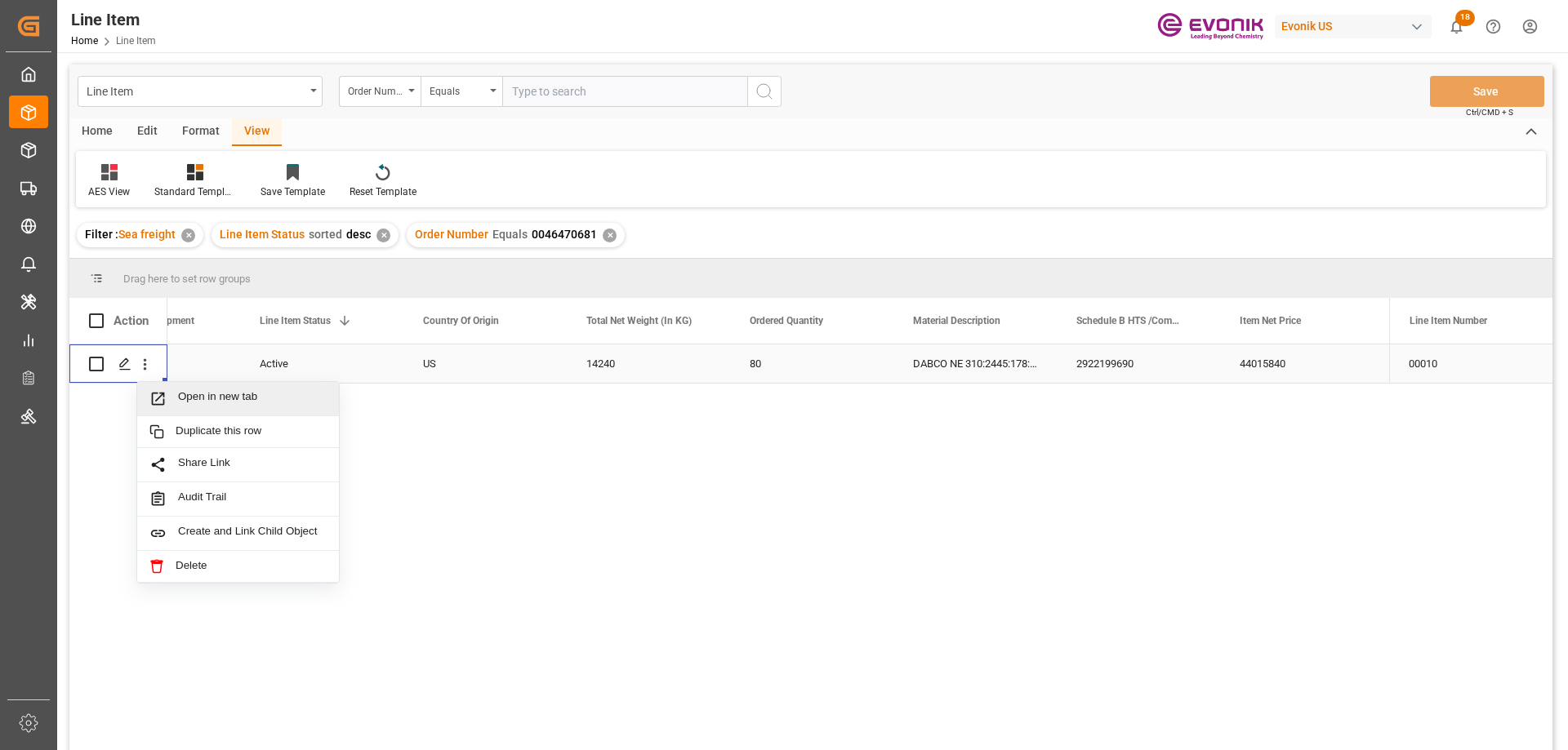
click at [191, 395] on span "Open in new tab" at bounding box center [252, 399] width 149 height 17
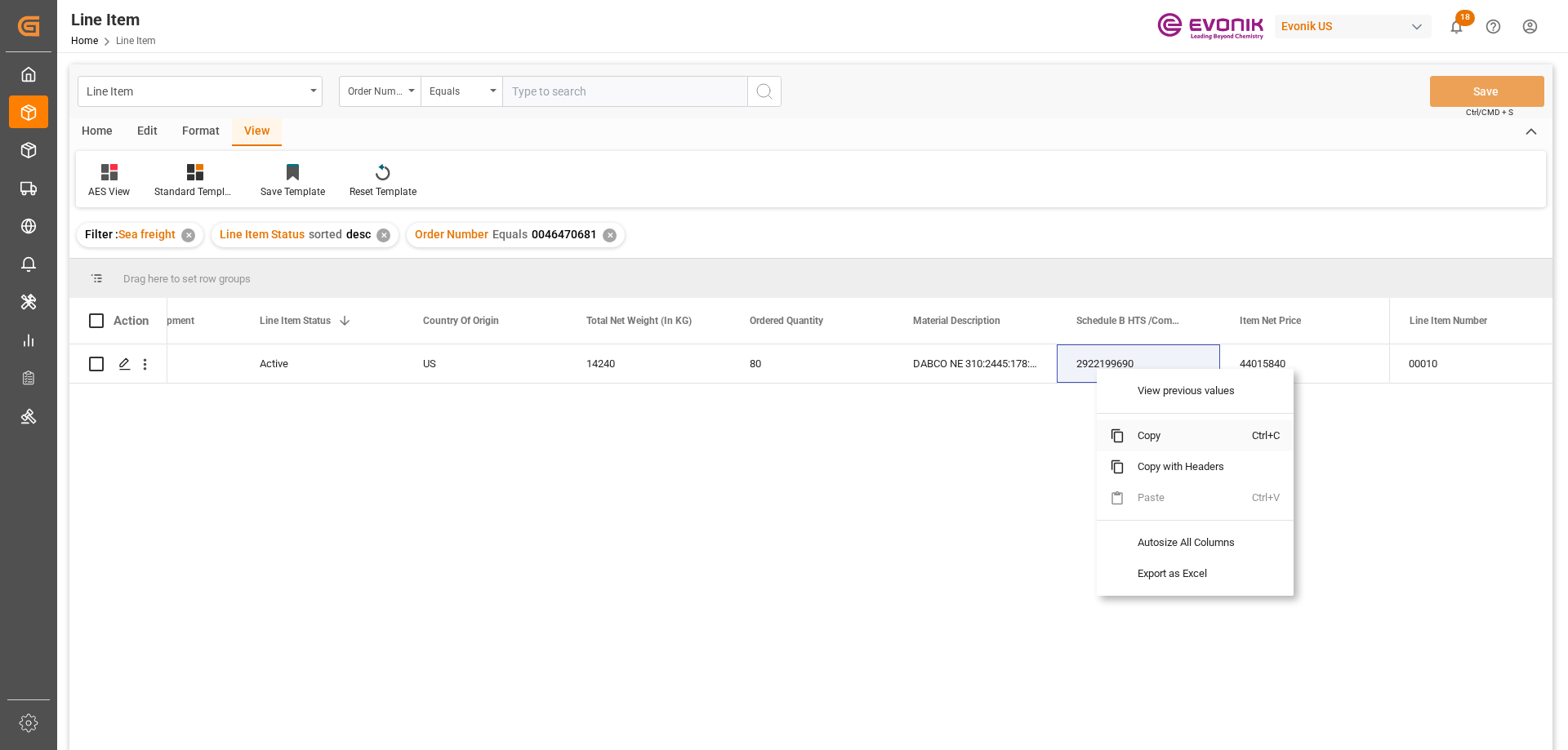
click at [1146, 426] on span "Copy" at bounding box center [1188, 436] width 127 height 31
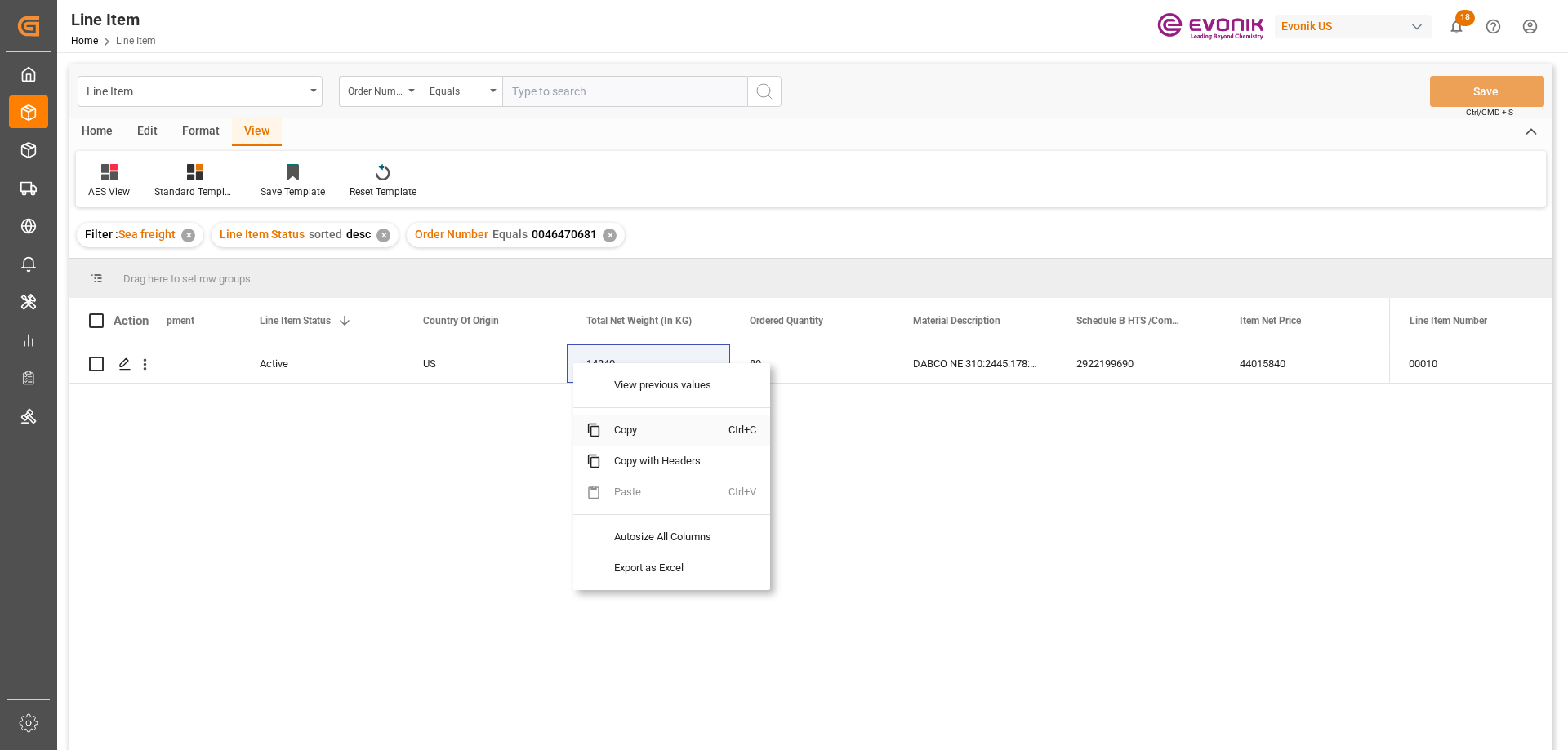
click at [615, 433] on span "Copy" at bounding box center [664, 430] width 127 height 31
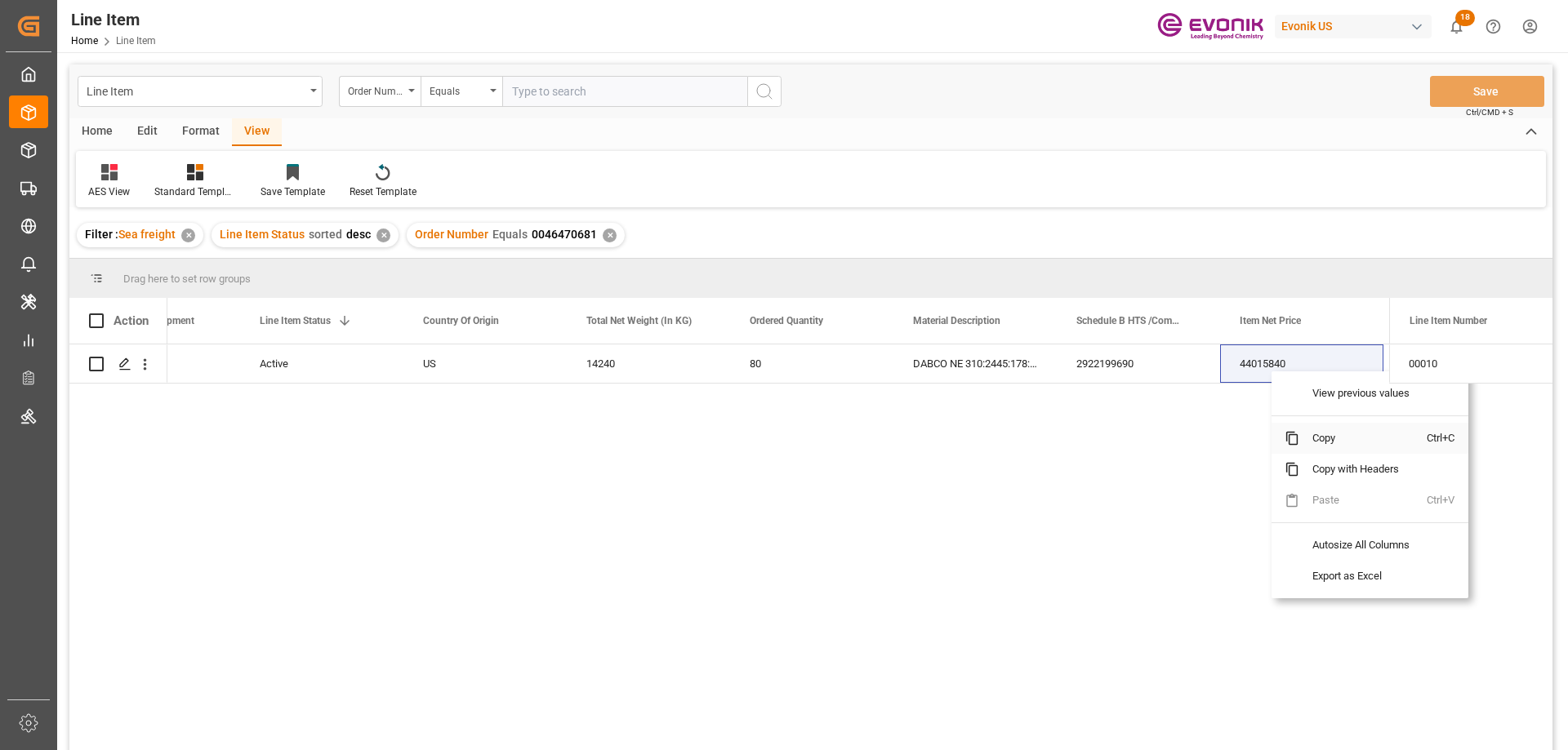
click at [1321, 439] on span "Copy" at bounding box center [1363, 439] width 127 height 31
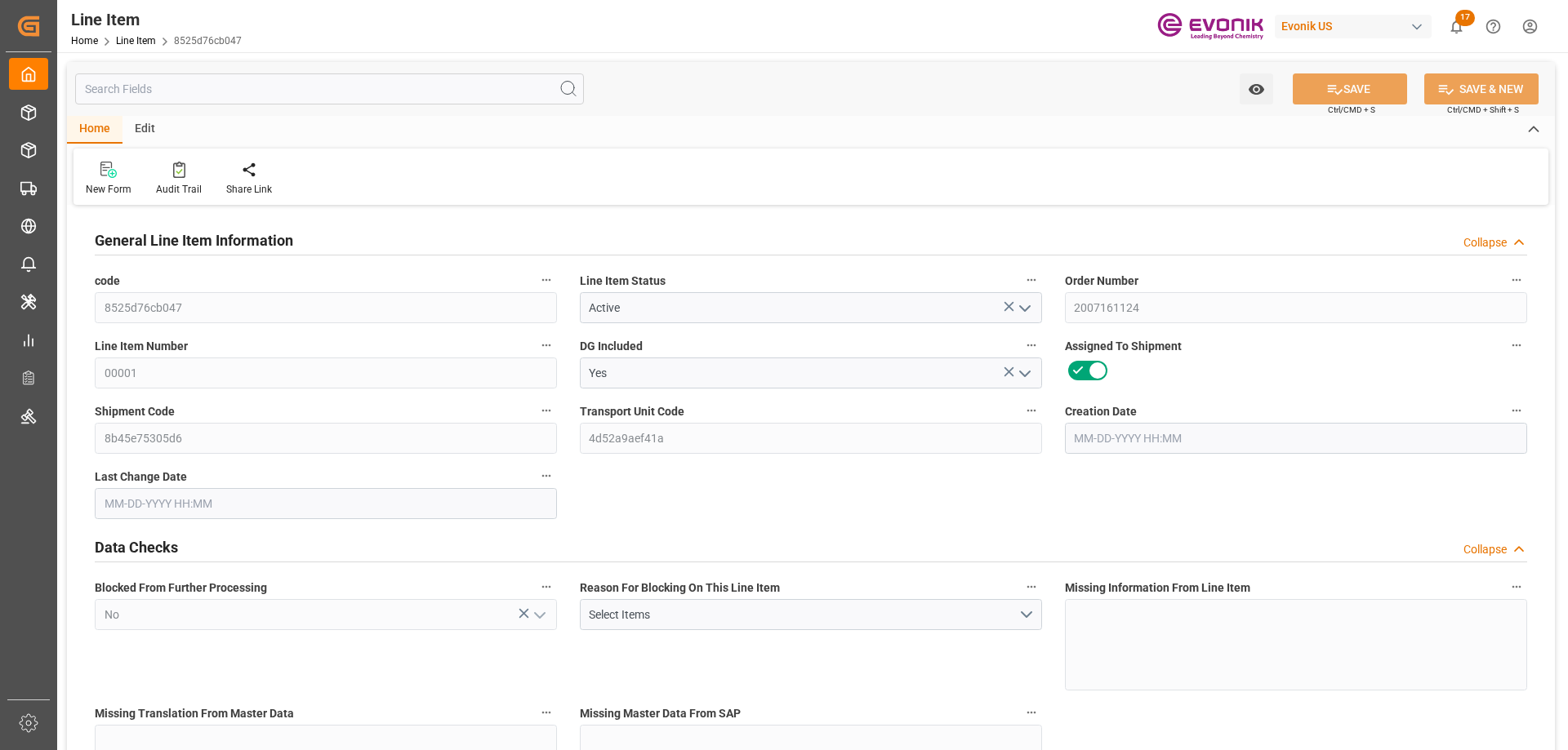
type input "1"
type input "204.1"
type input "188"
type input "0.3448"
type input "1"
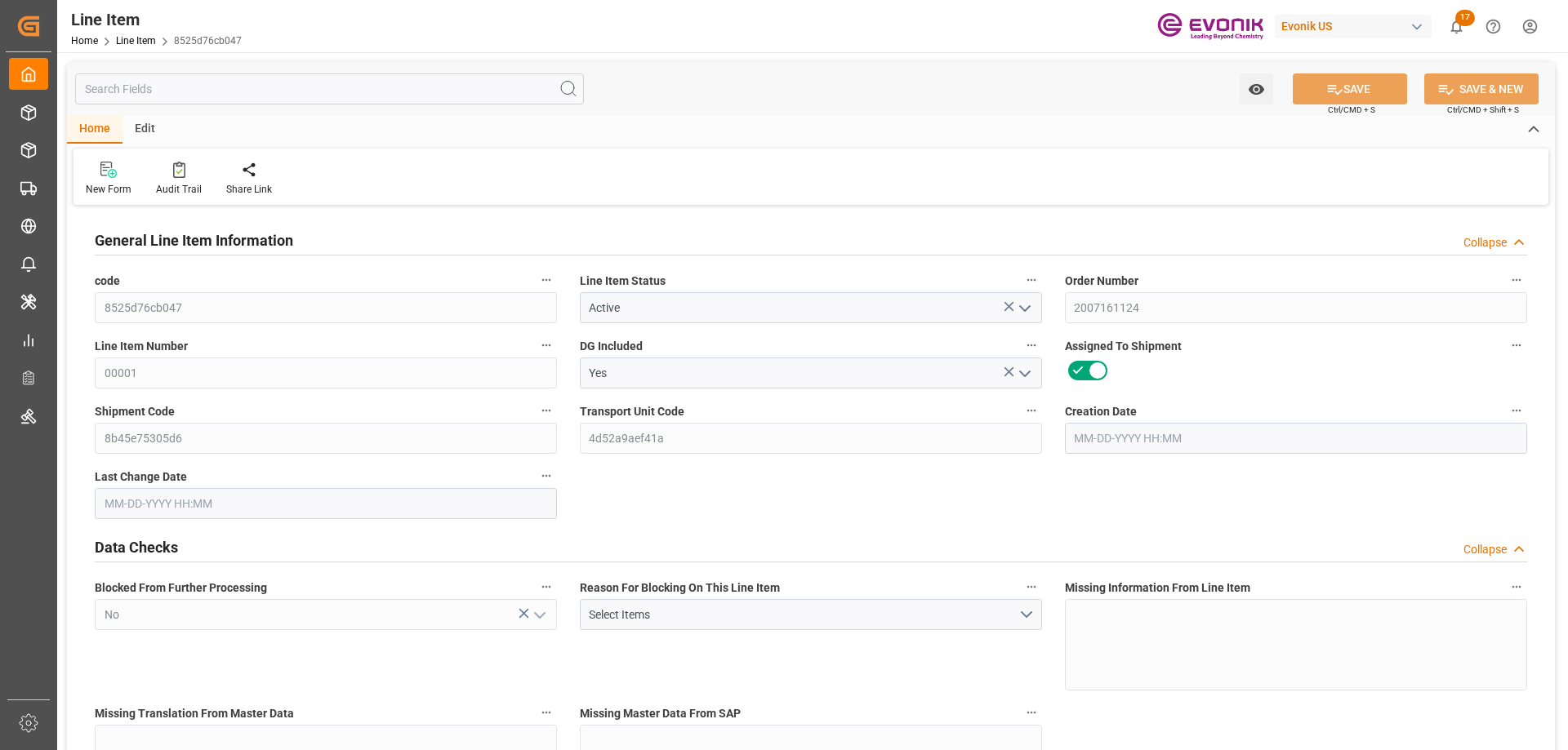
type input "1278.4"
type input "1"
type input "204.1"
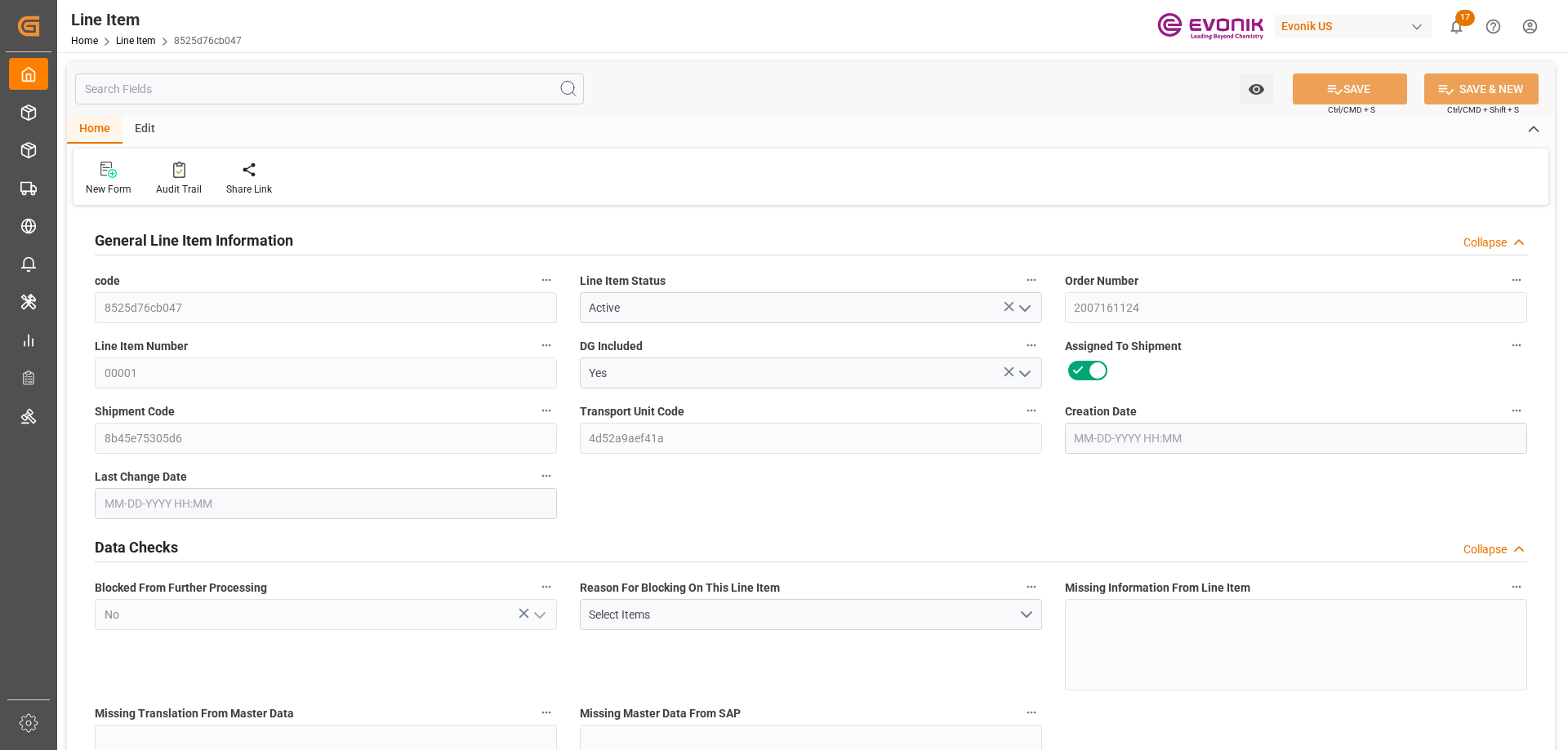
type input "240.1"
type input "188"
type input "0.3448"
type input "344.76"
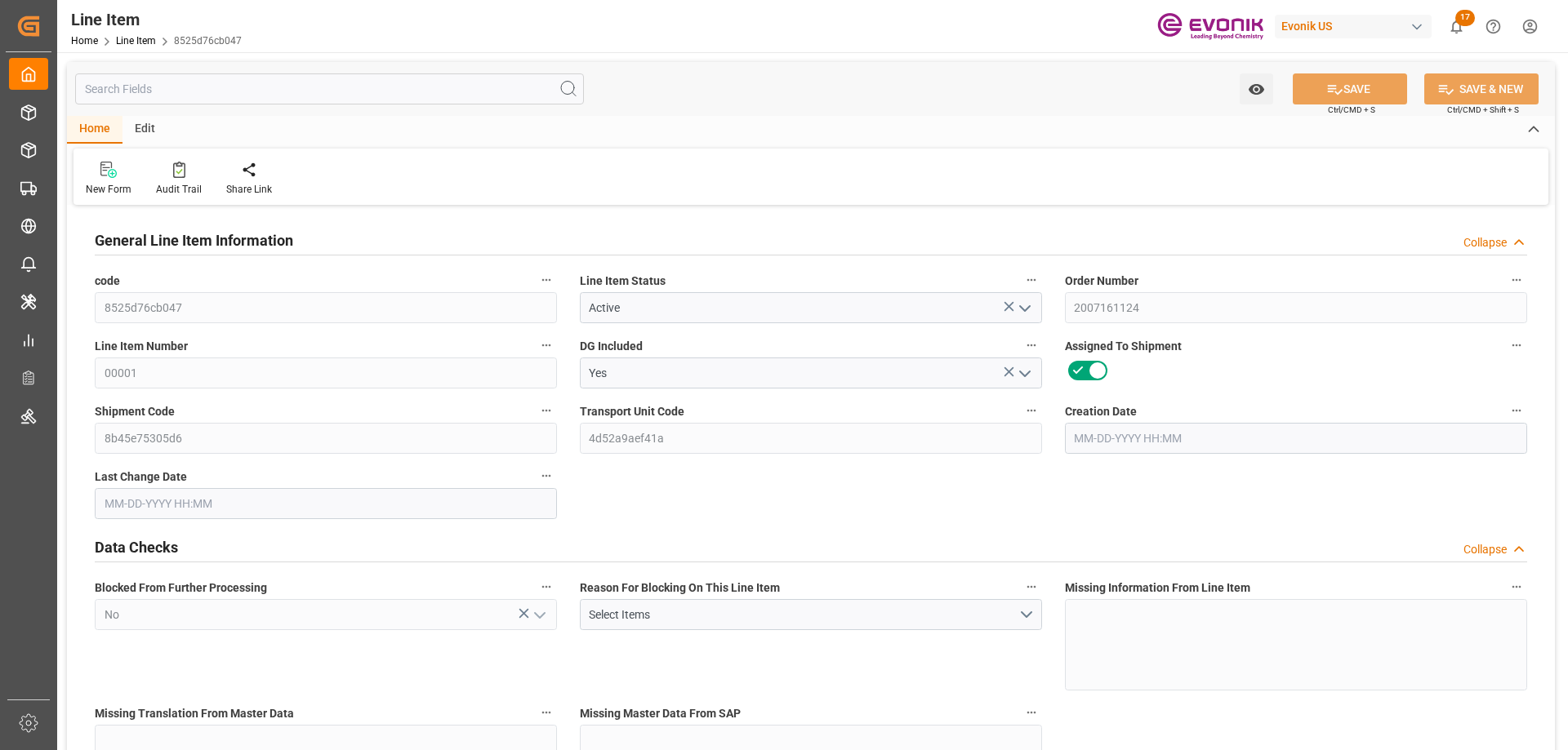
type input "1"
type input "204.1"
type input "188"
type input "0.3448"
type input "[DATE] 14:35"
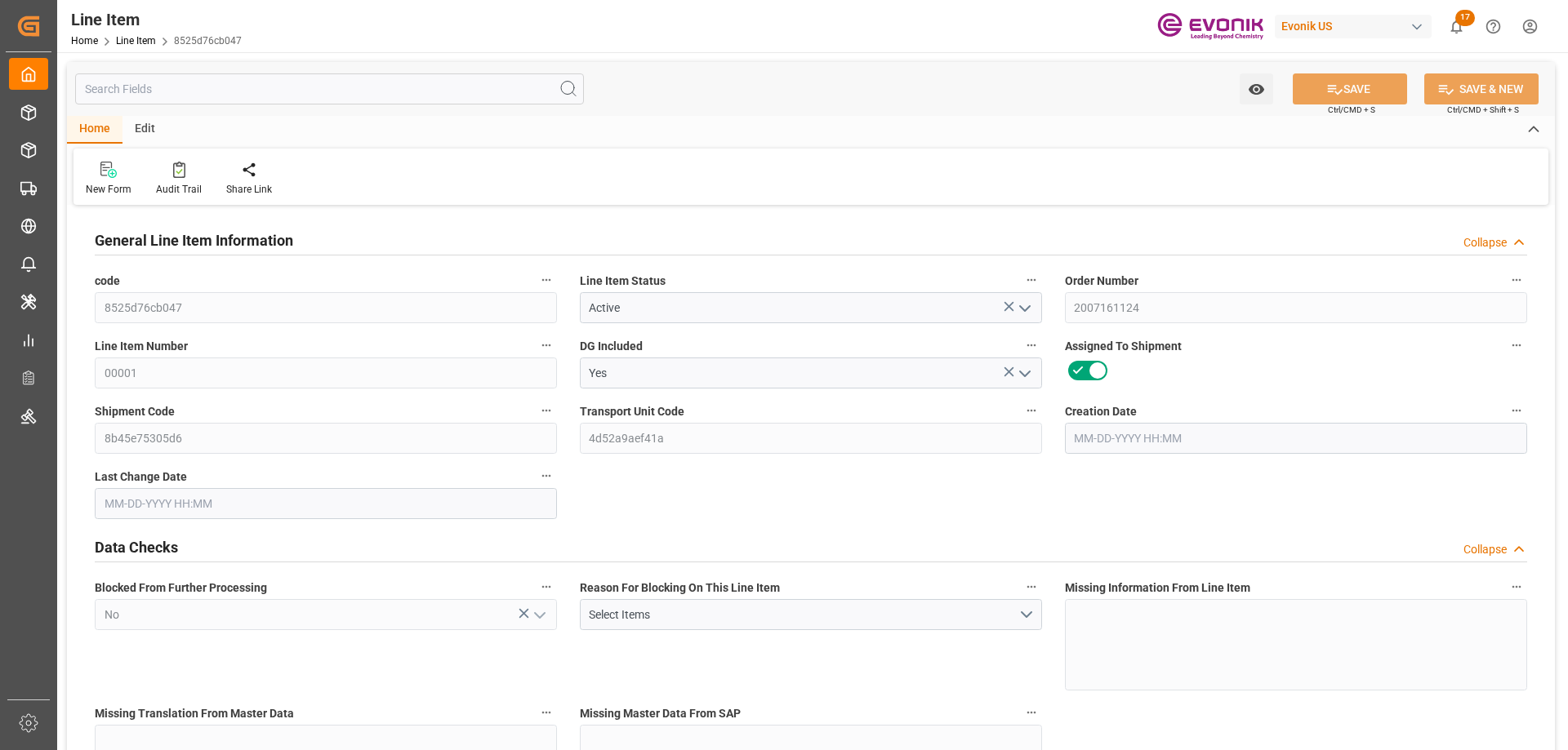
type input "[DATE] 18:30"
type input "[DATE]"
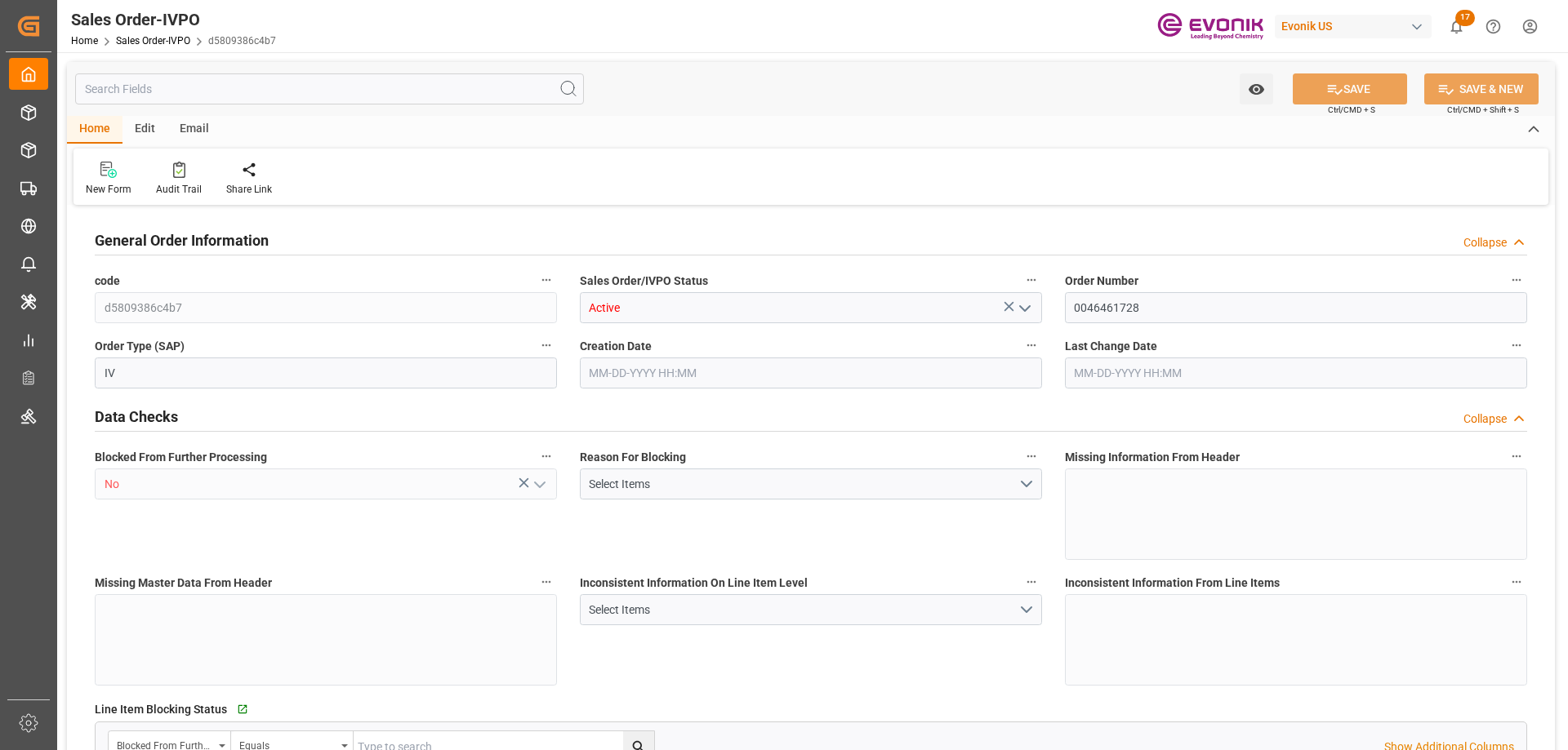
type input "JPYKK"
type input "0"
type input "1"
type input "2"
type input "19000"
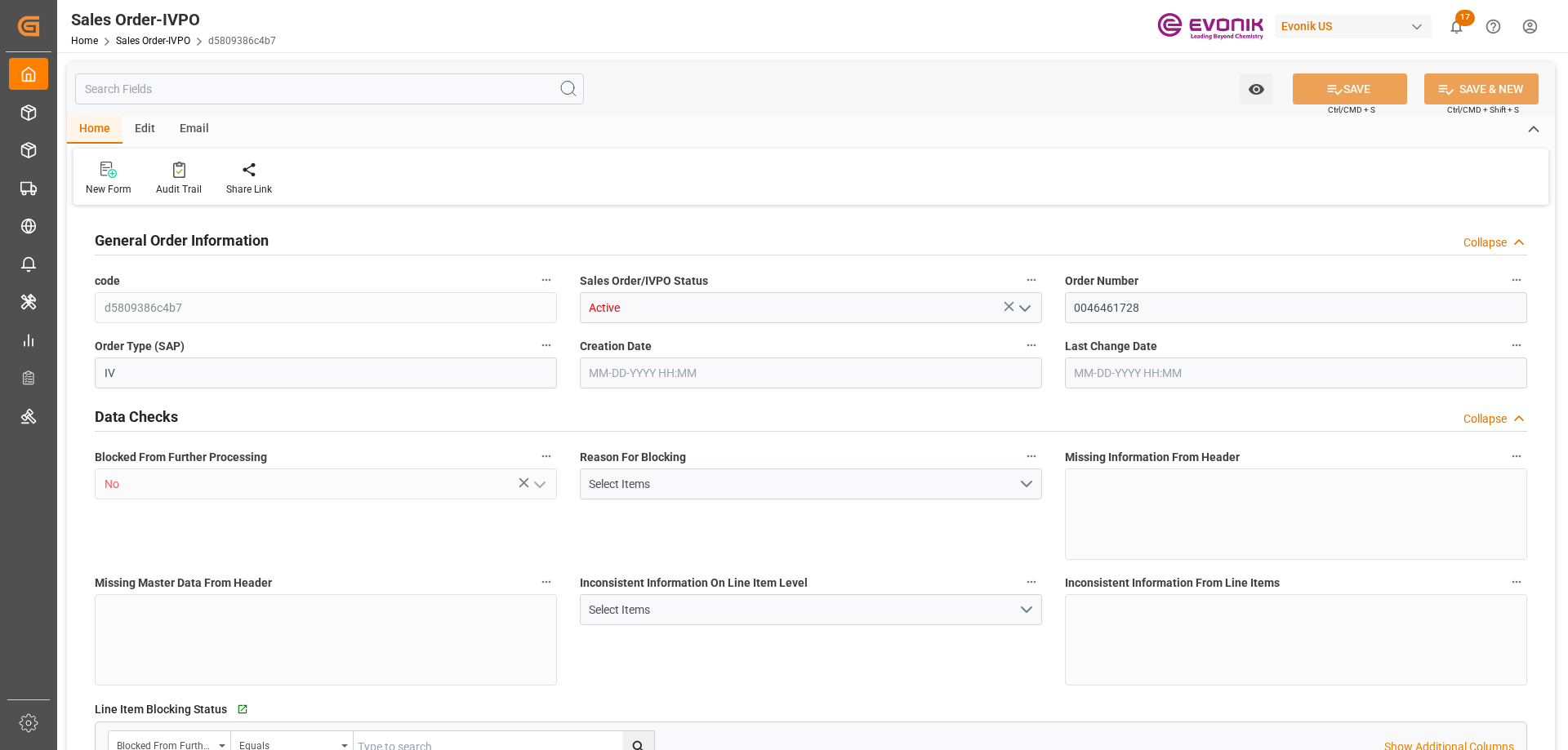
type input "0"
type input "17000"
type input "30"
type input "[DATE] 17:57"
type input "[DATE] 10:49"
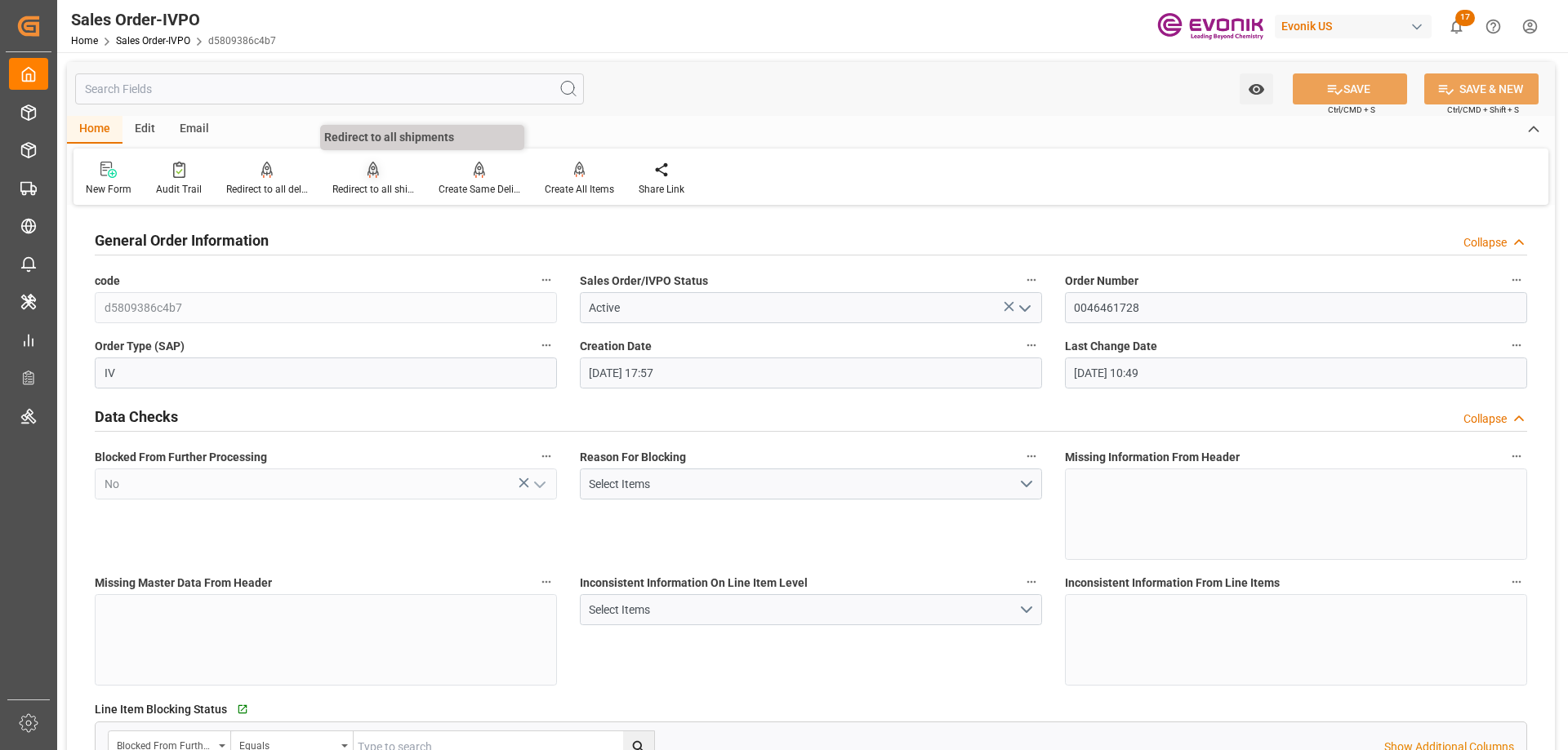
click at [372, 180] on div "Redirect to all shipments" at bounding box center [373, 179] width 106 height 36
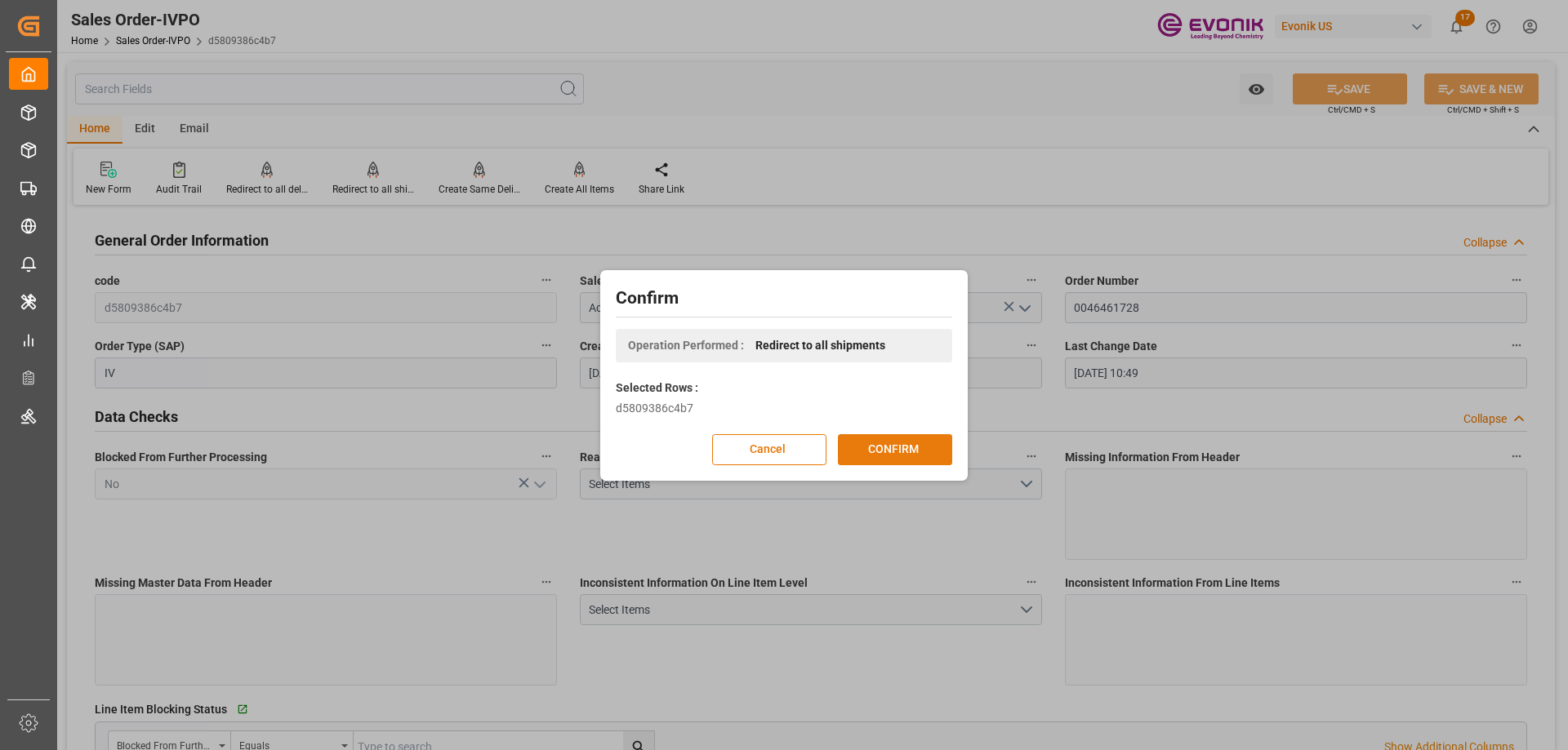
click at [888, 446] on button "CONFIRM" at bounding box center [895, 450] width 114 height 31
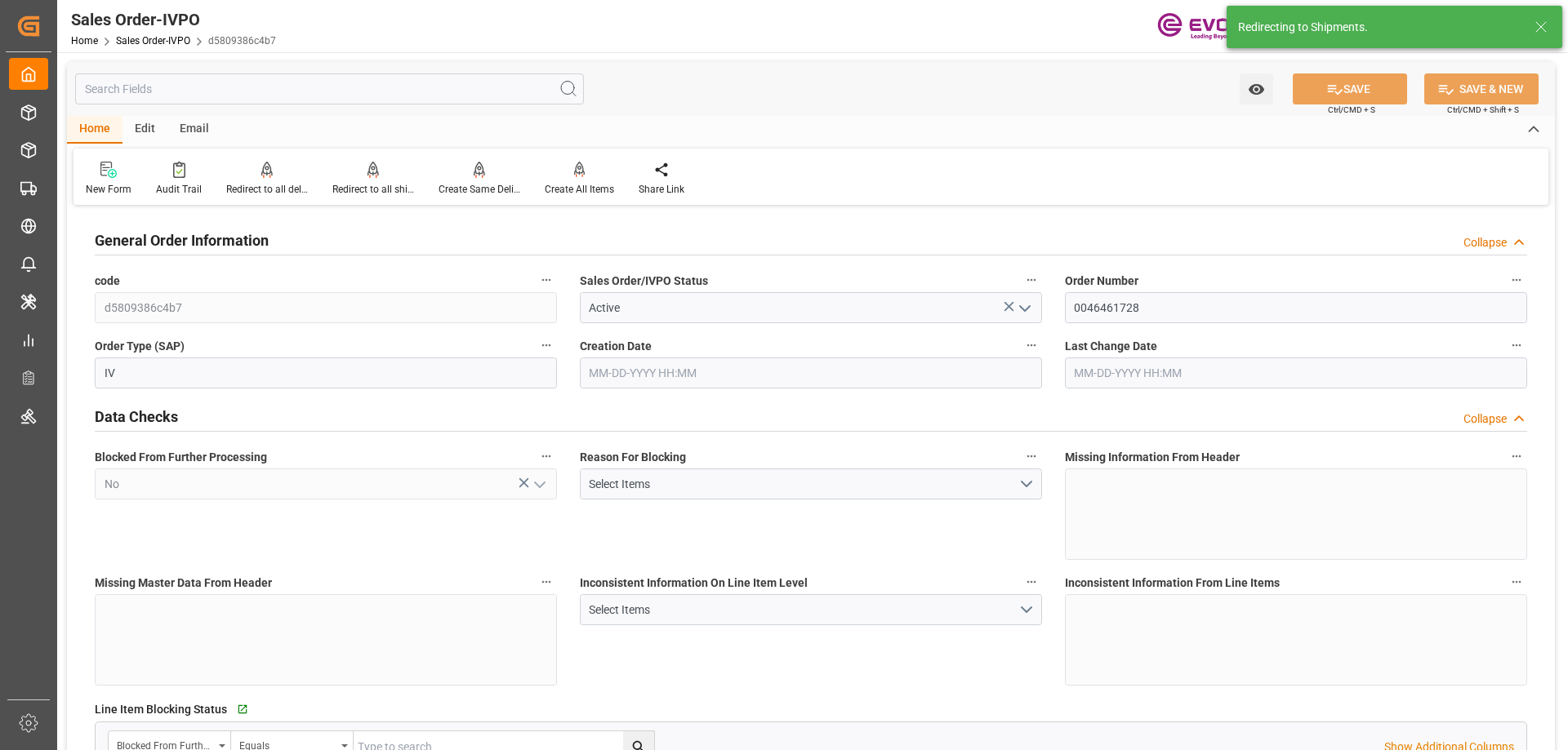
type input "07-01-2025 17:57"
type input "09-23-2025 10:49"
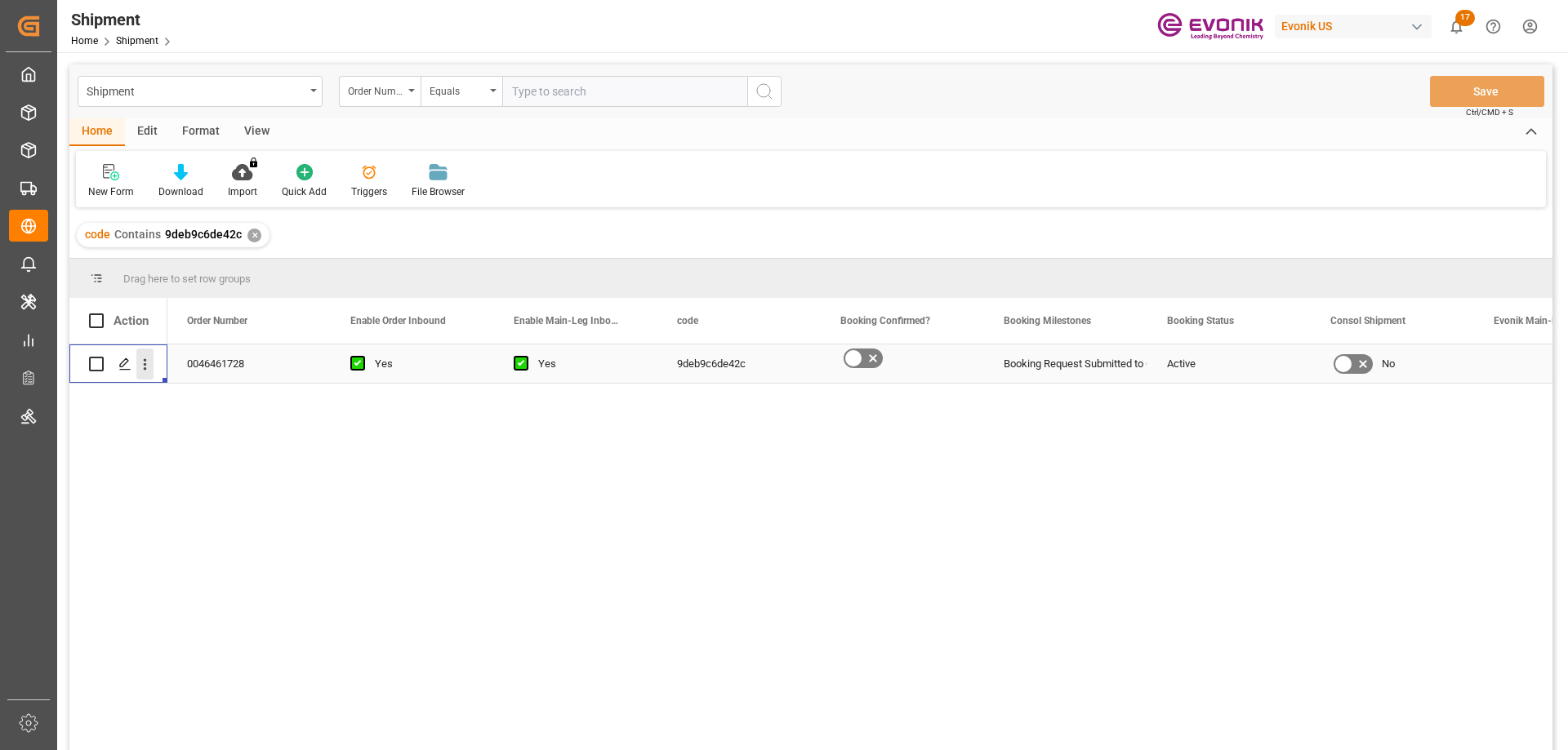
click at [139, 355] on button "open menu" at bounding box center [145, 364] width 17 height 31
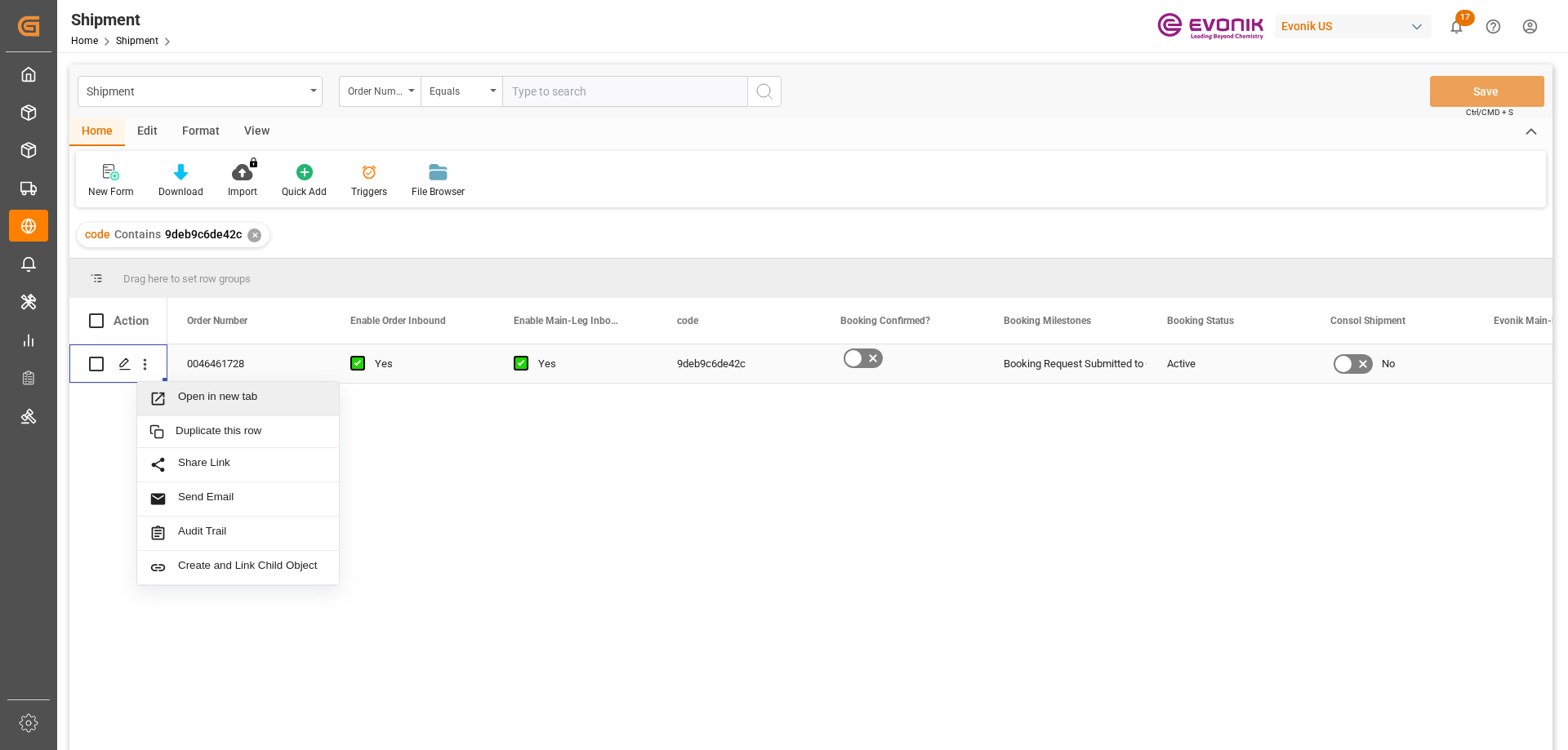
click at [232, 398] on span "Open in new tab" at bounding box center [252, 399] width 149 height 17
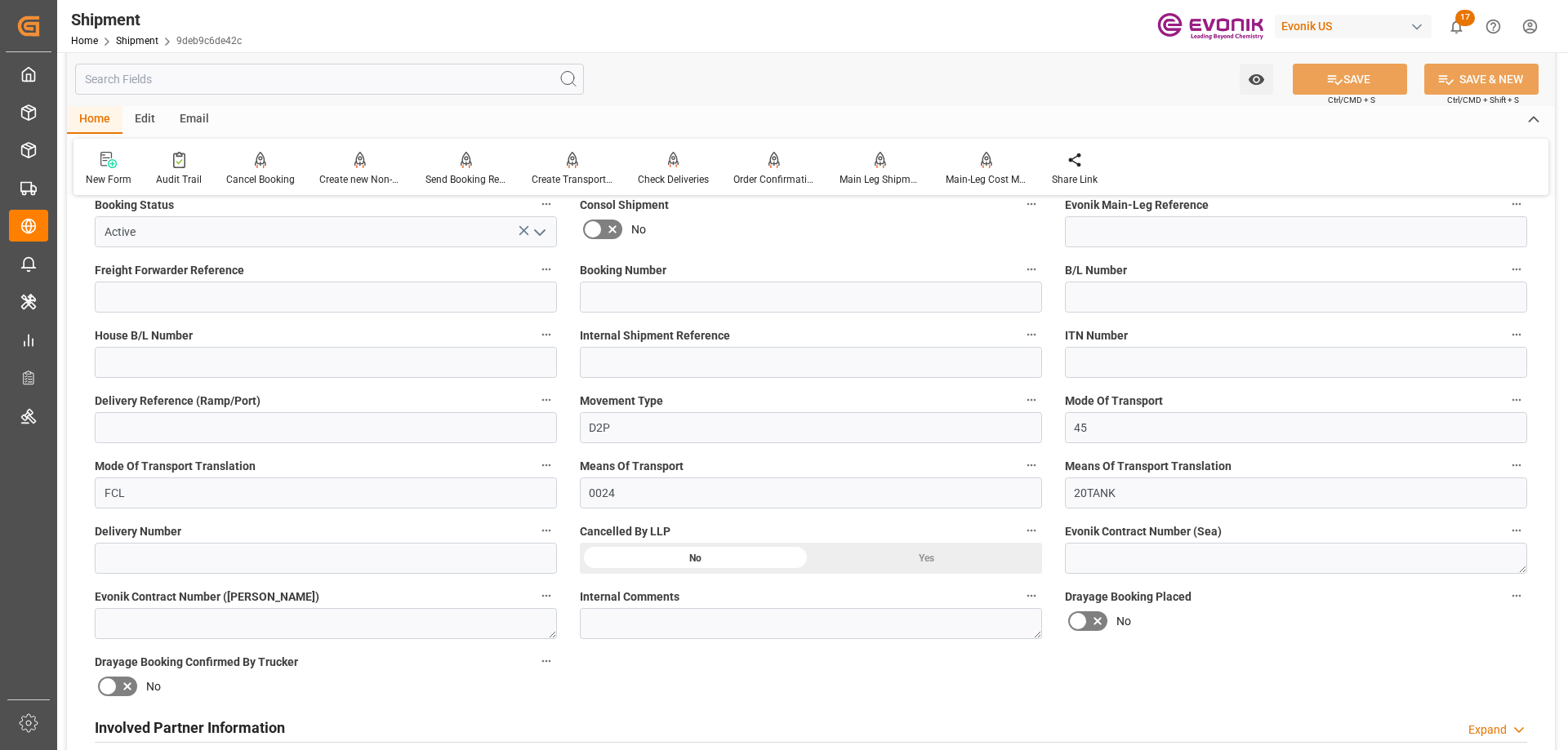
scroll to position [571, 0]
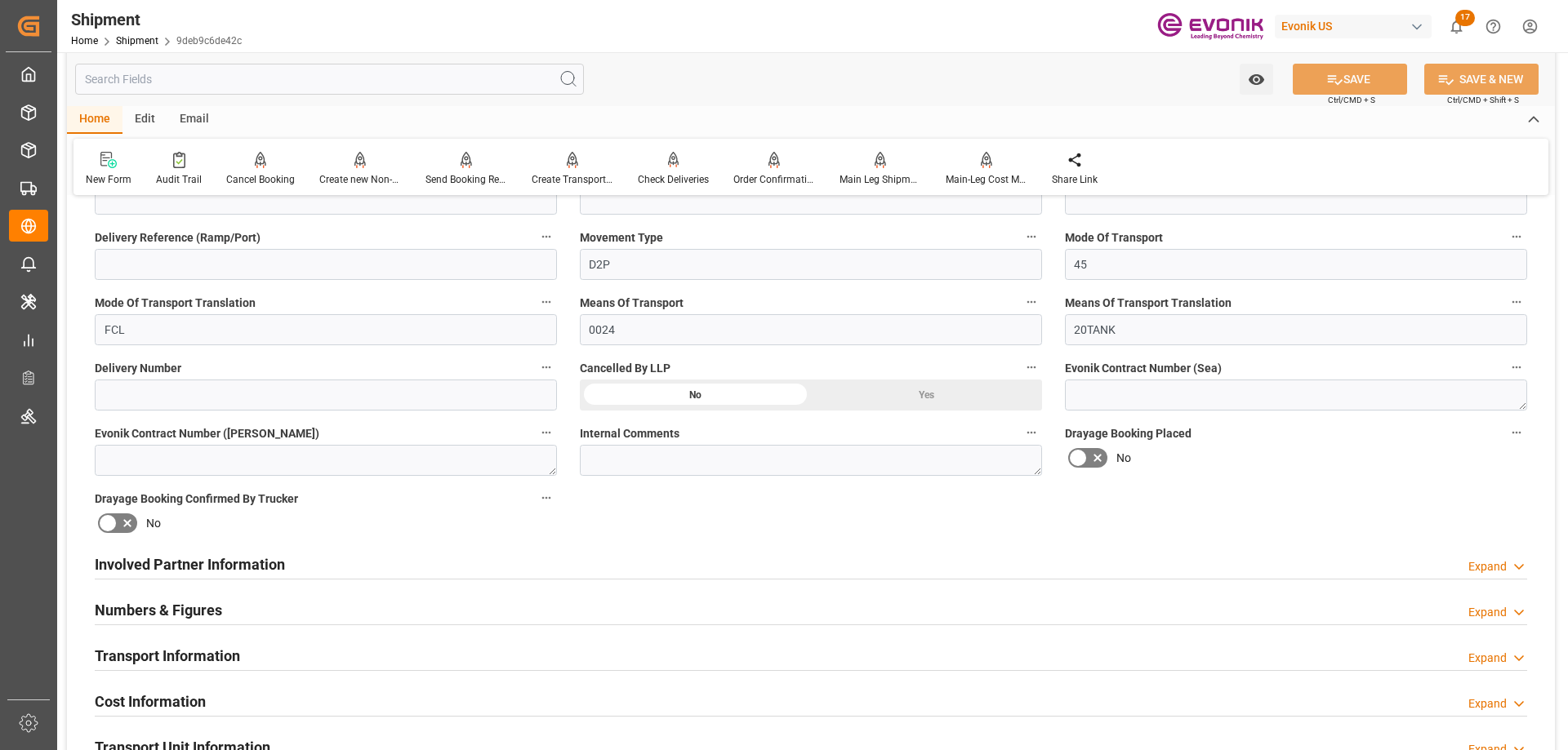
click at [218, 558] on h2 "Involved Partner Information" at bounding box center [189, 564] width 190 height 22
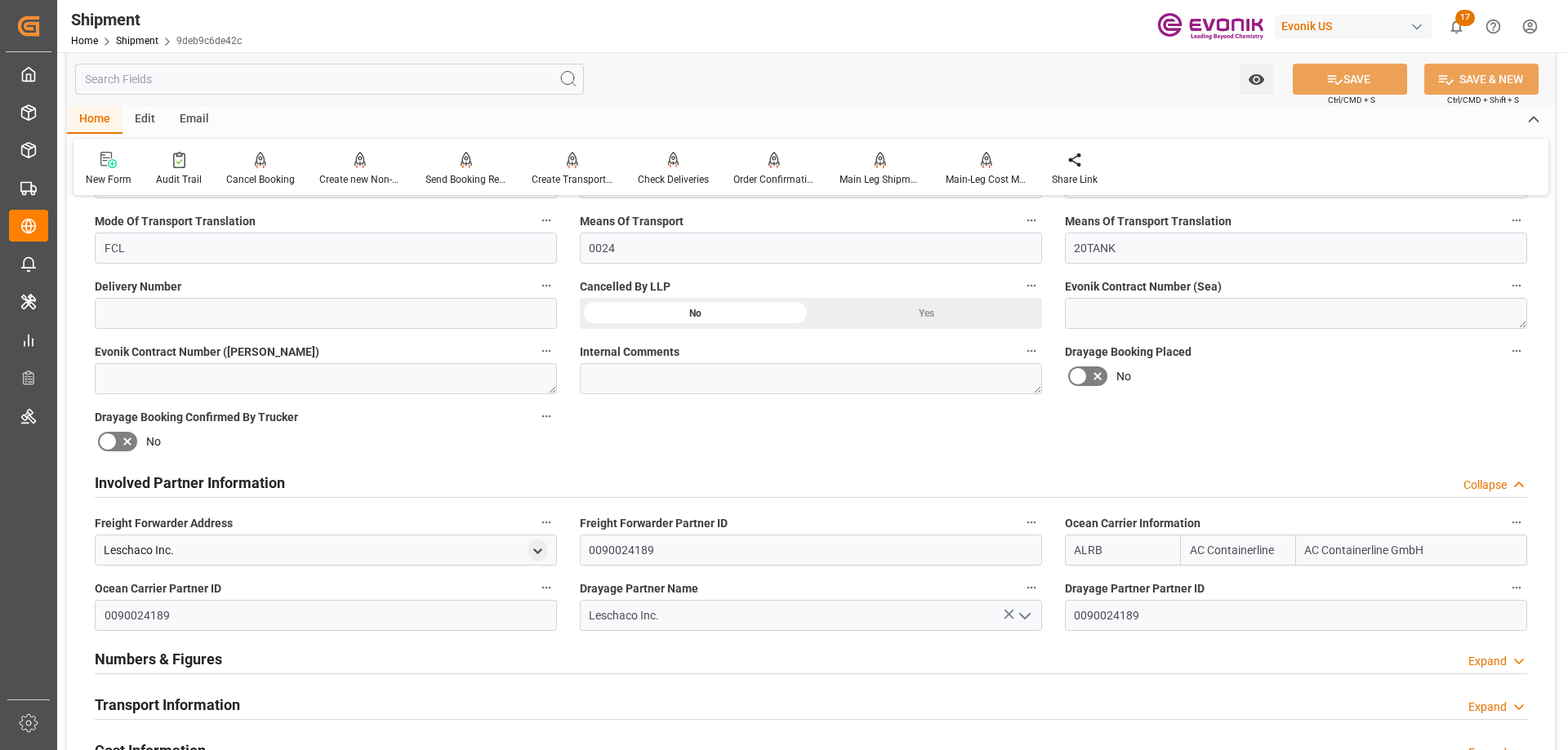
scroll to position [1142, 0]
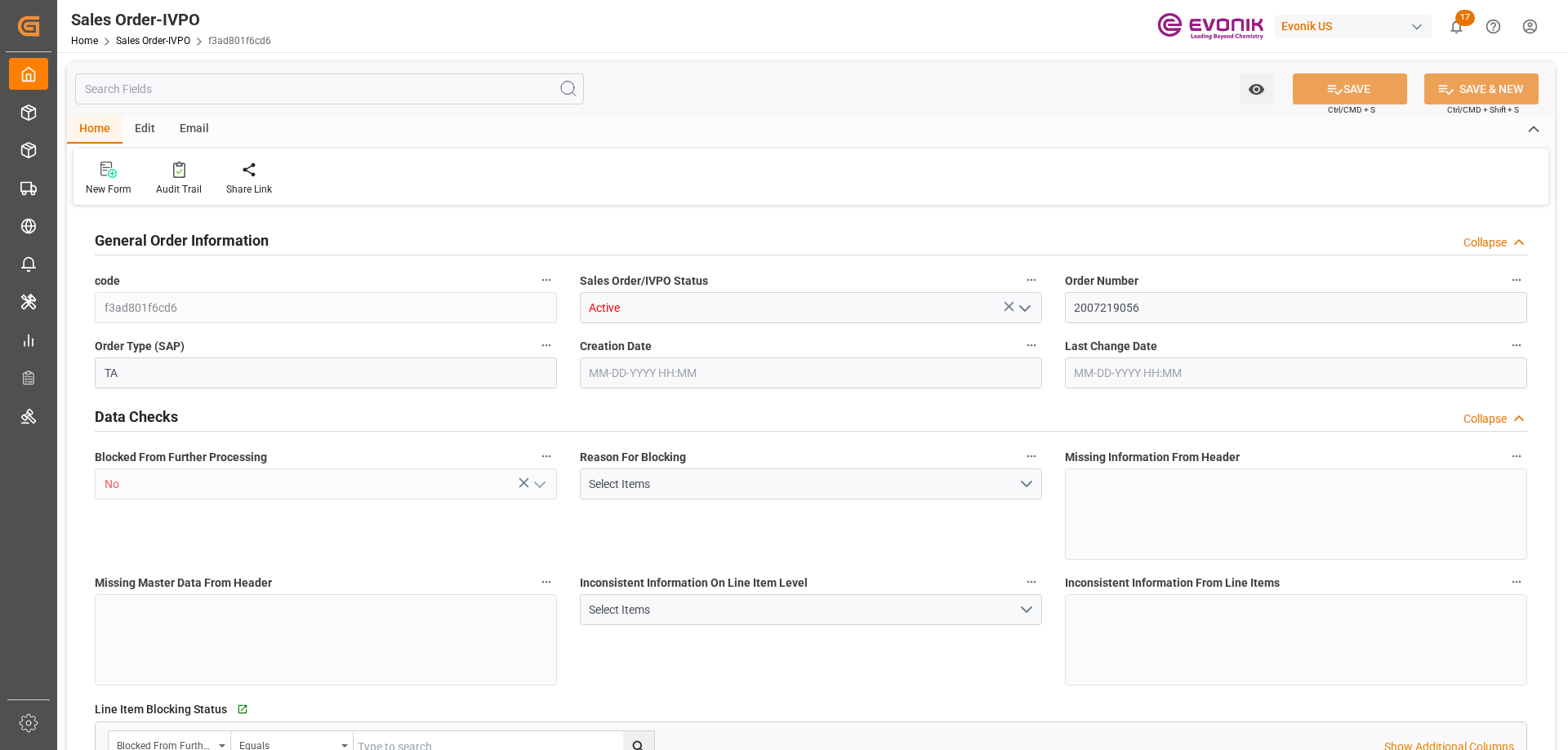
type input "ECGYE"
type input "0"
type input "1"
type input "2430"
type input "10-09-2025 17:31"
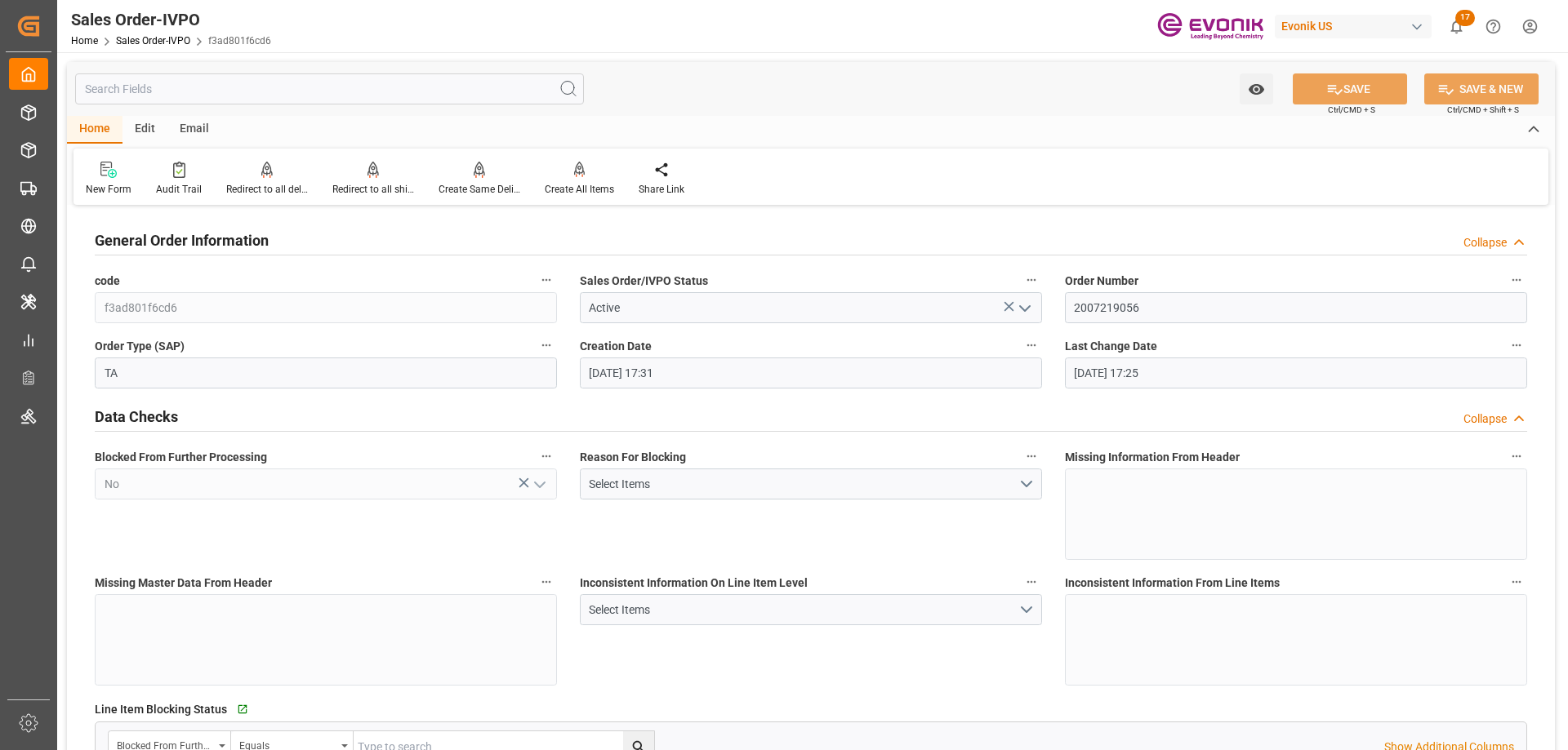
type input "10-14-2025 17:25"
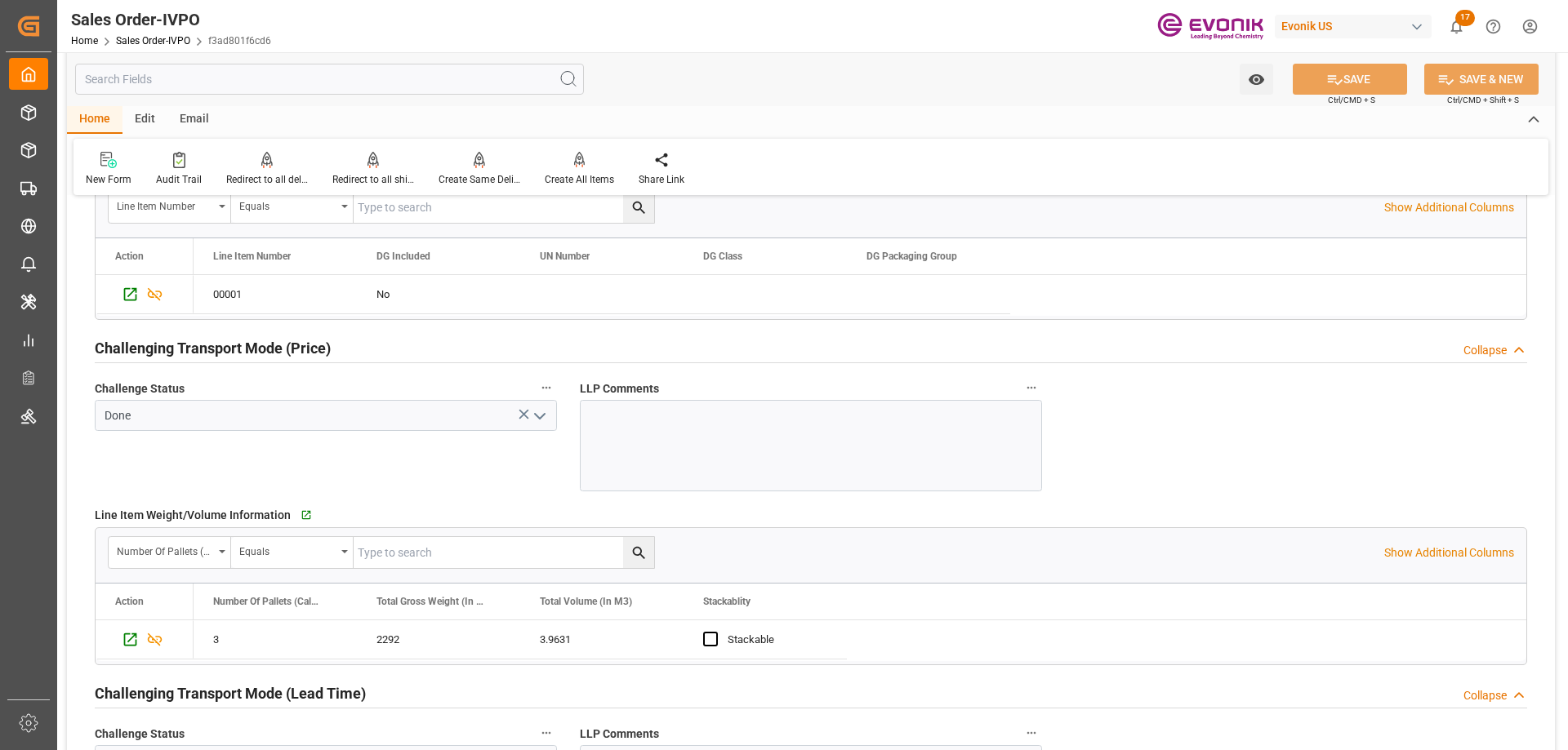
scroll to position [2530, 0]
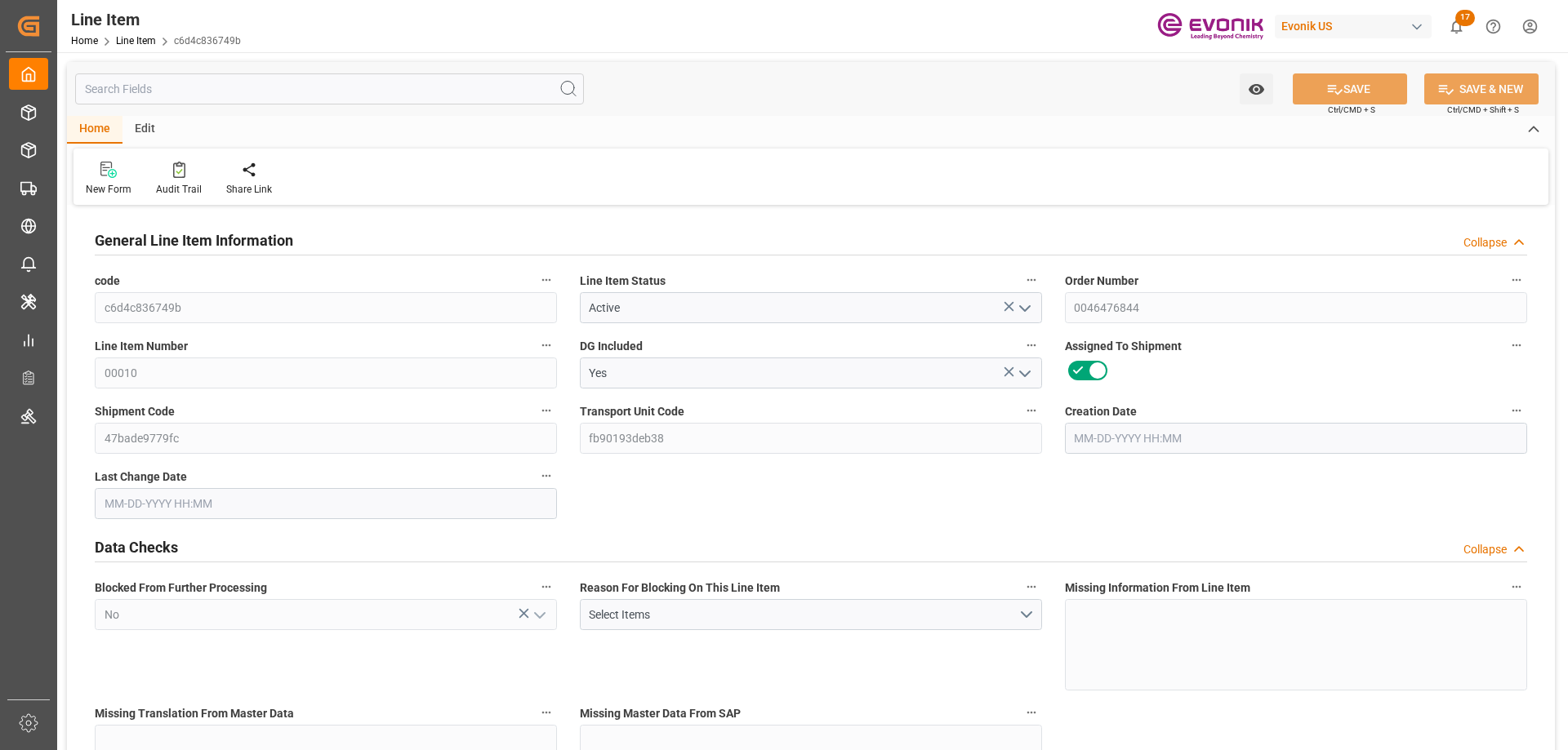
type input "19"
type input "19342"
type input "19000"
type input "17.86"
type input "760"
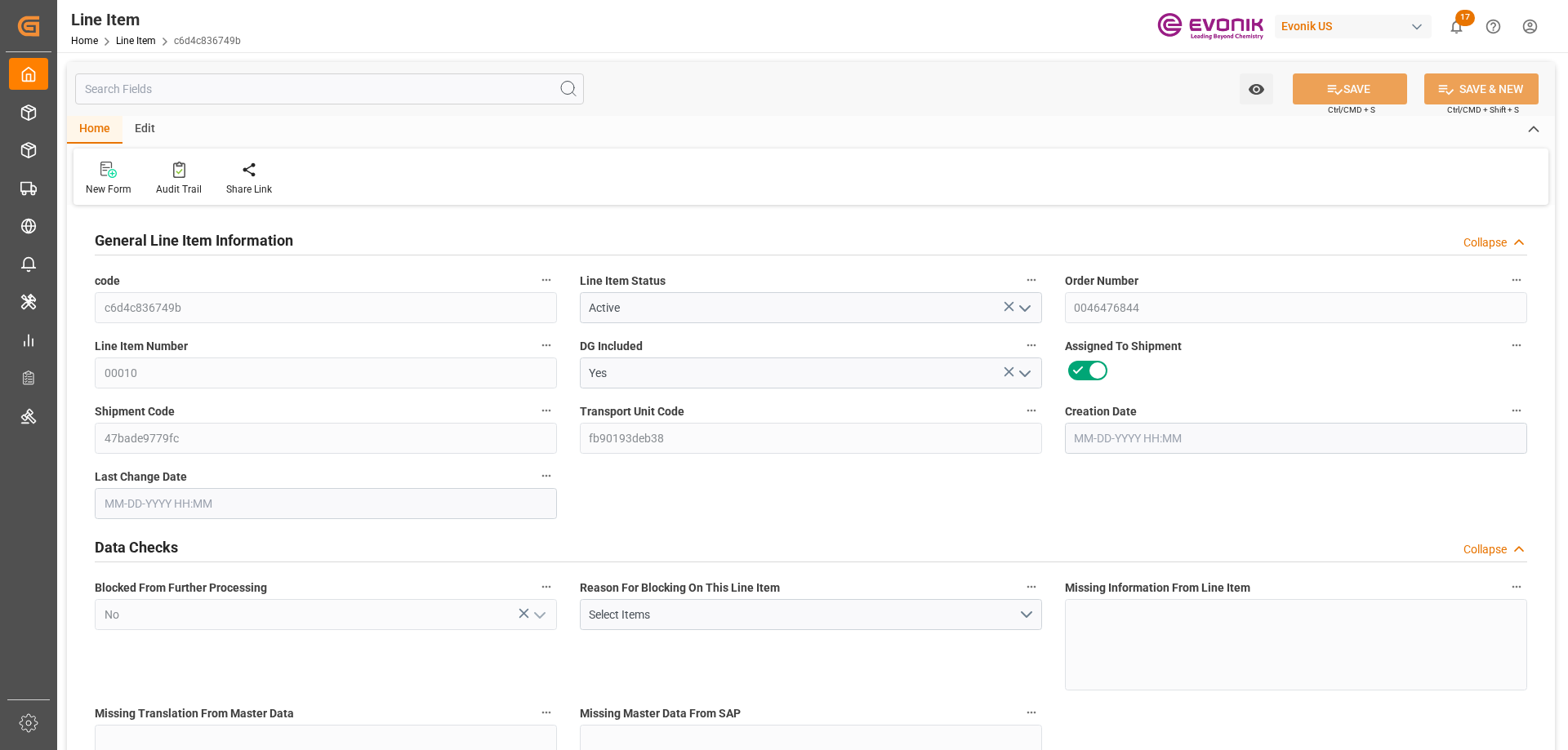
type input "10830"
type input "760"
type input "19000"
type input "19342"
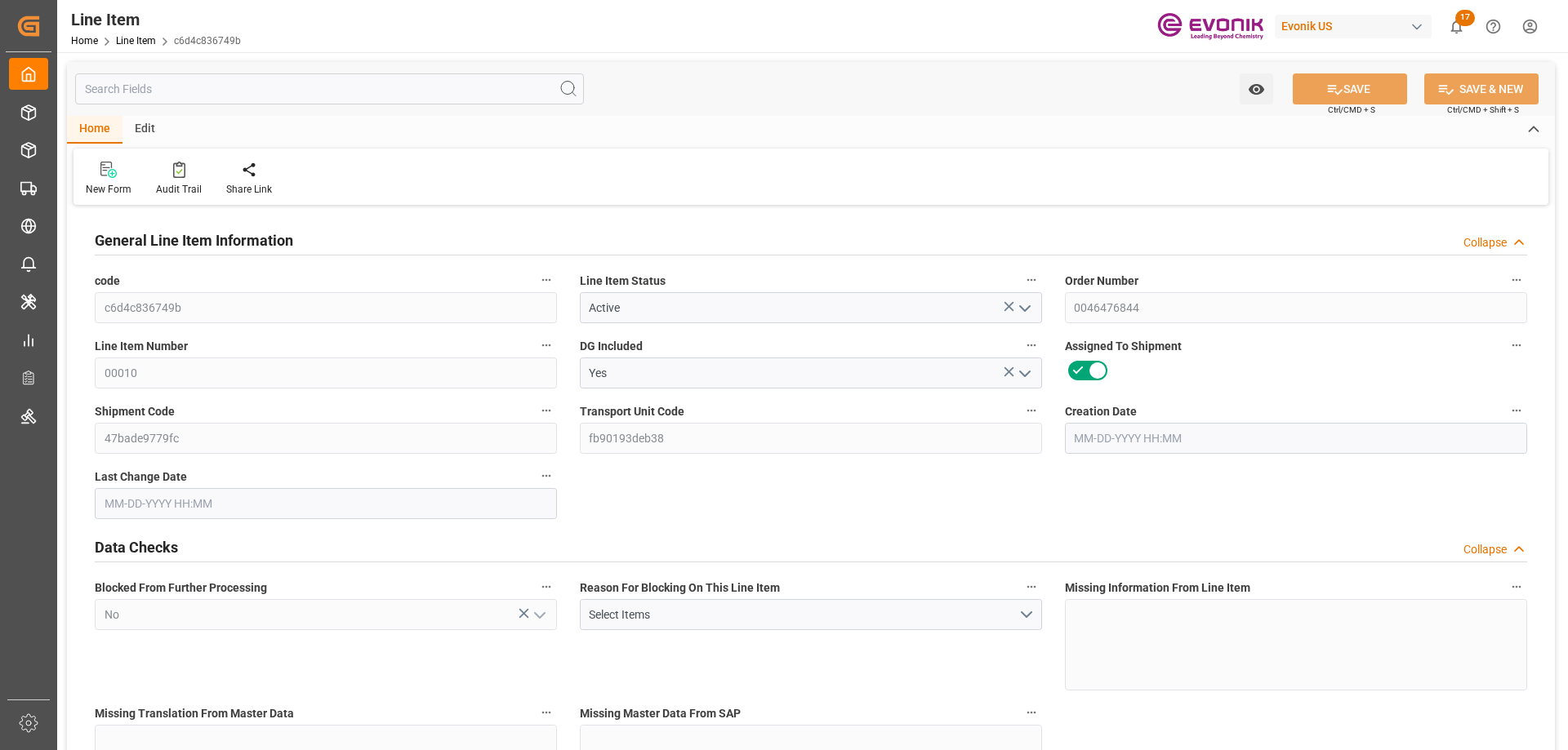
type input "19798"
type input "19000"
type input "17.86"
type input "17860"
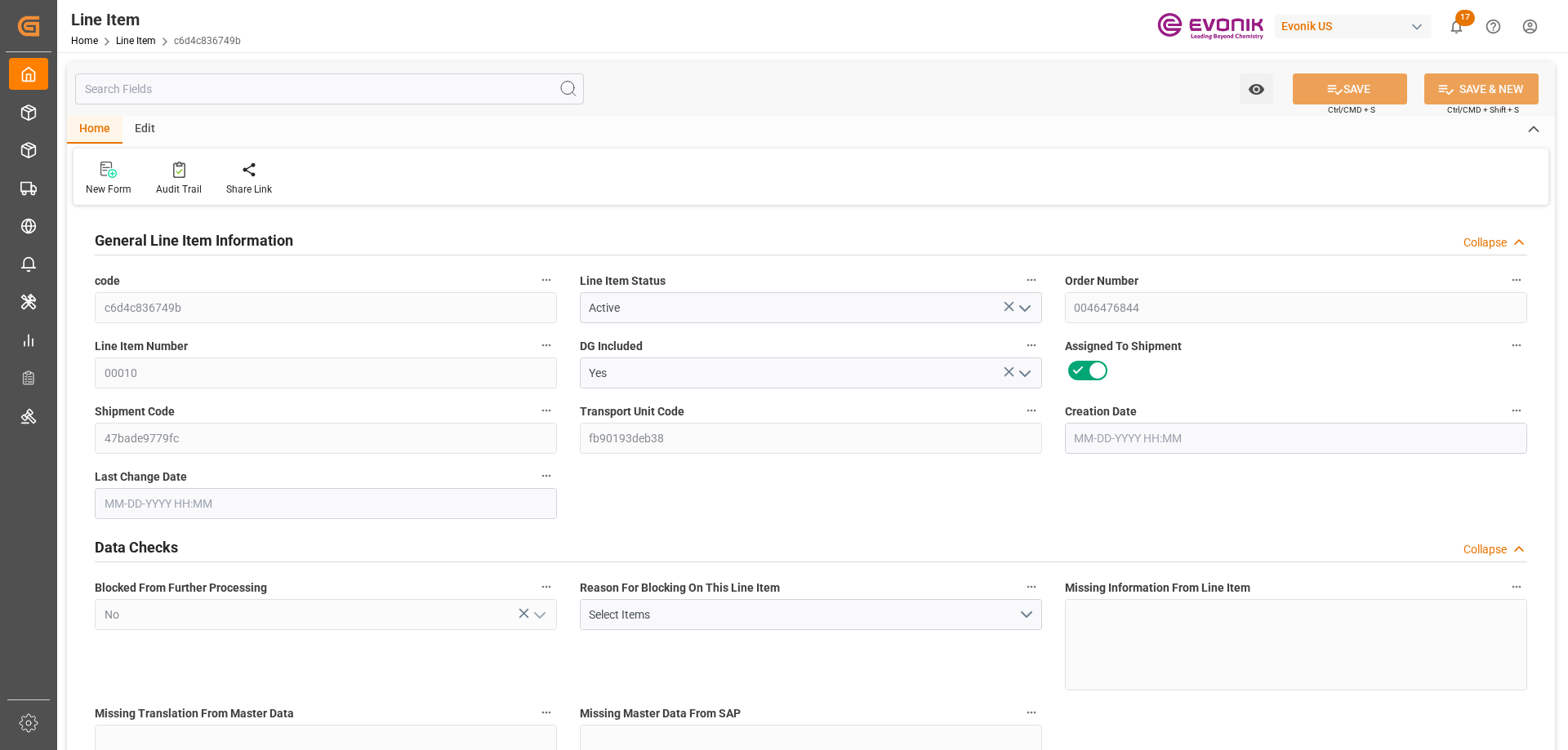
type input "0"
type input "10-10-2025 09:54"
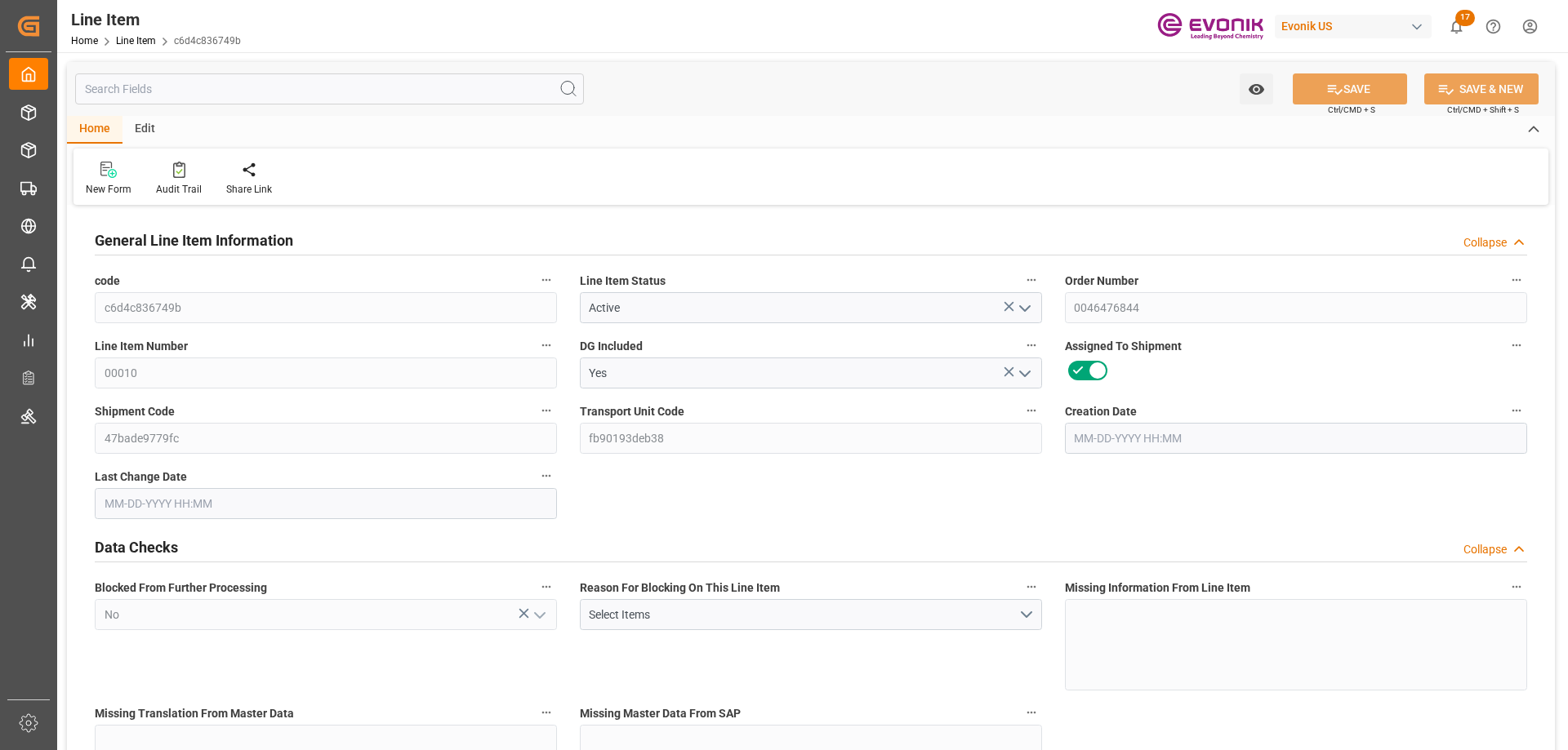
type input "10-13-2025 02:44"
type input "11-25-2025"
type input "10-19-2025"
type input "10-14-2025"
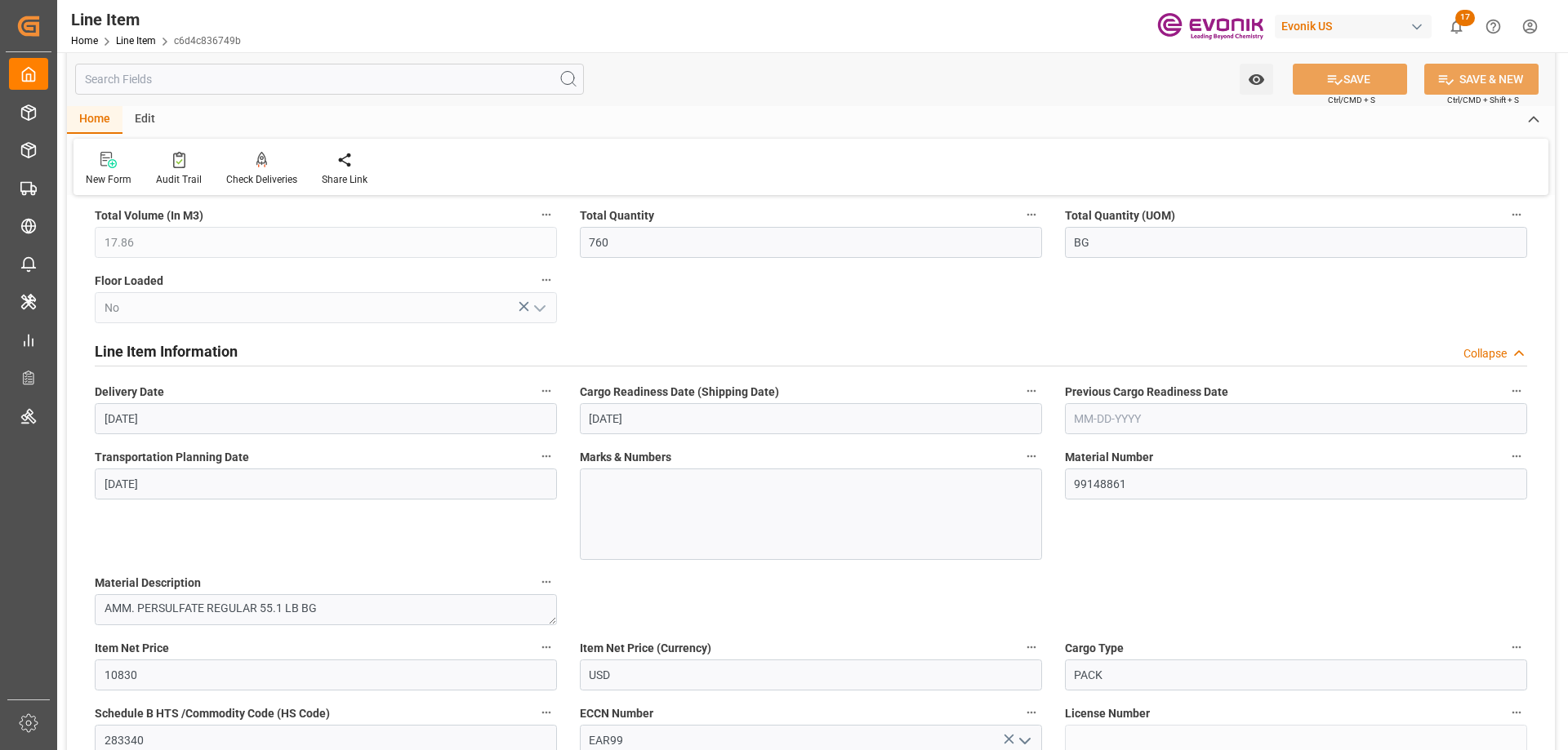
scroll to position [816, 0]
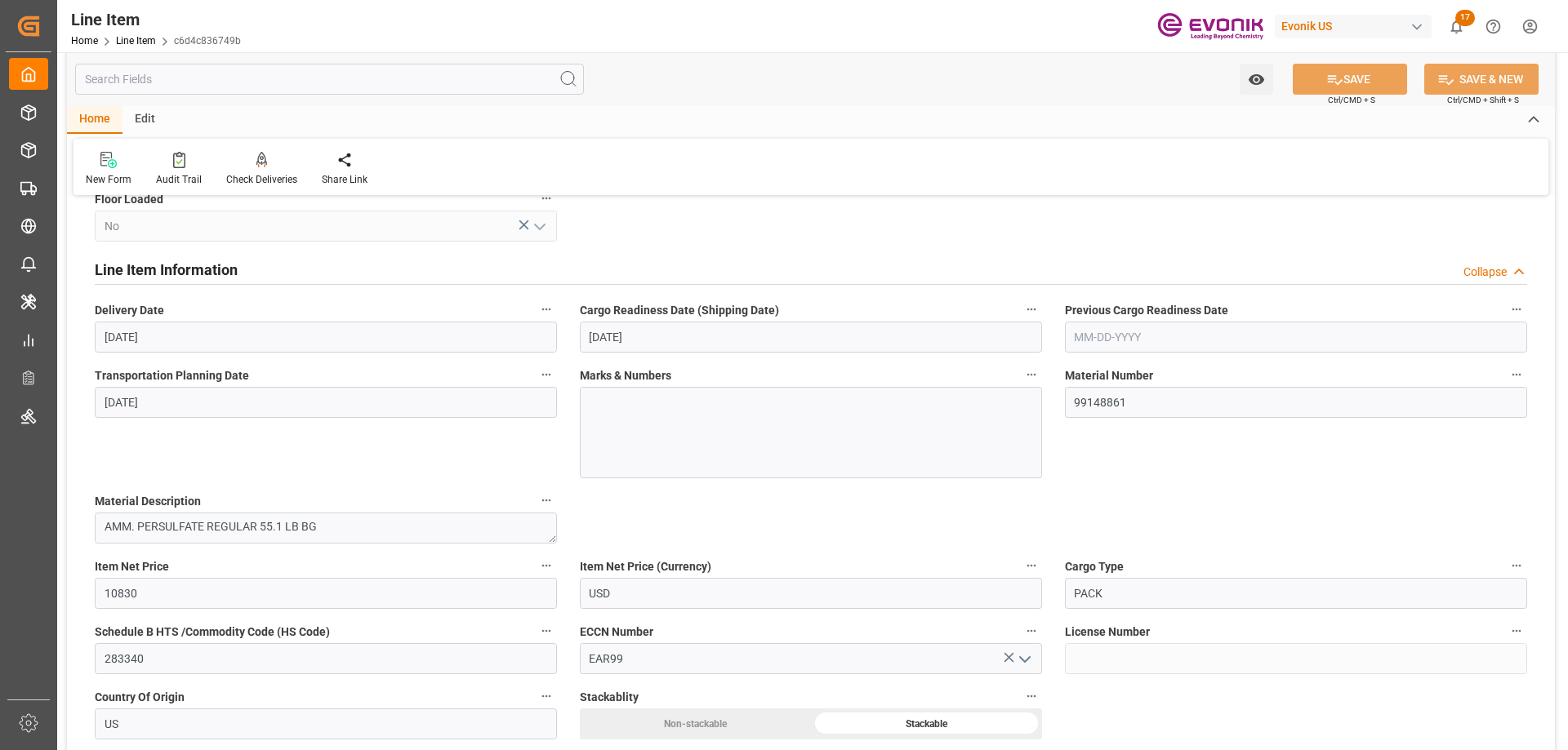
click at [160, 81] on input "text" at bounding box center [329, 79] width 509 height 31
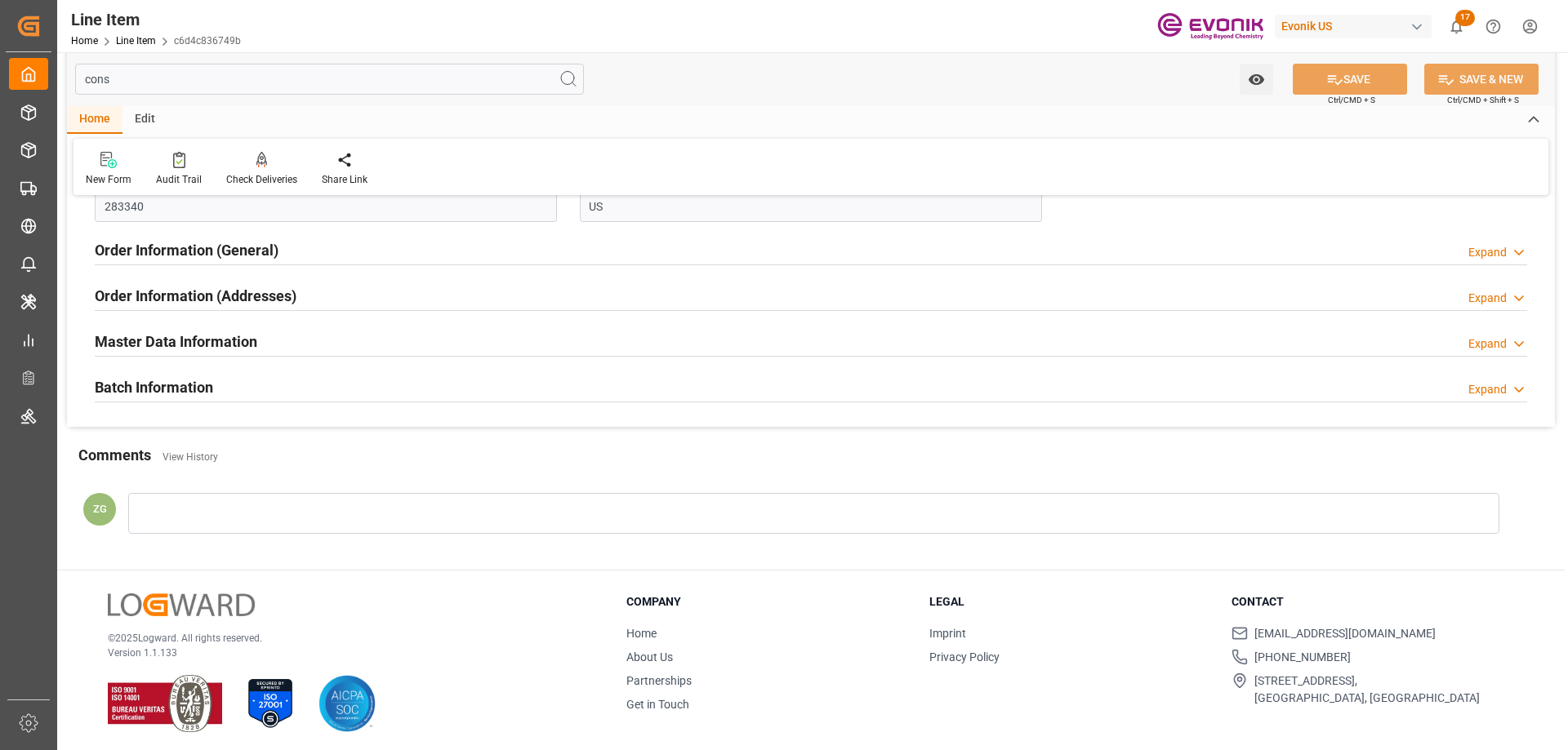
scroll to position [0, 0]
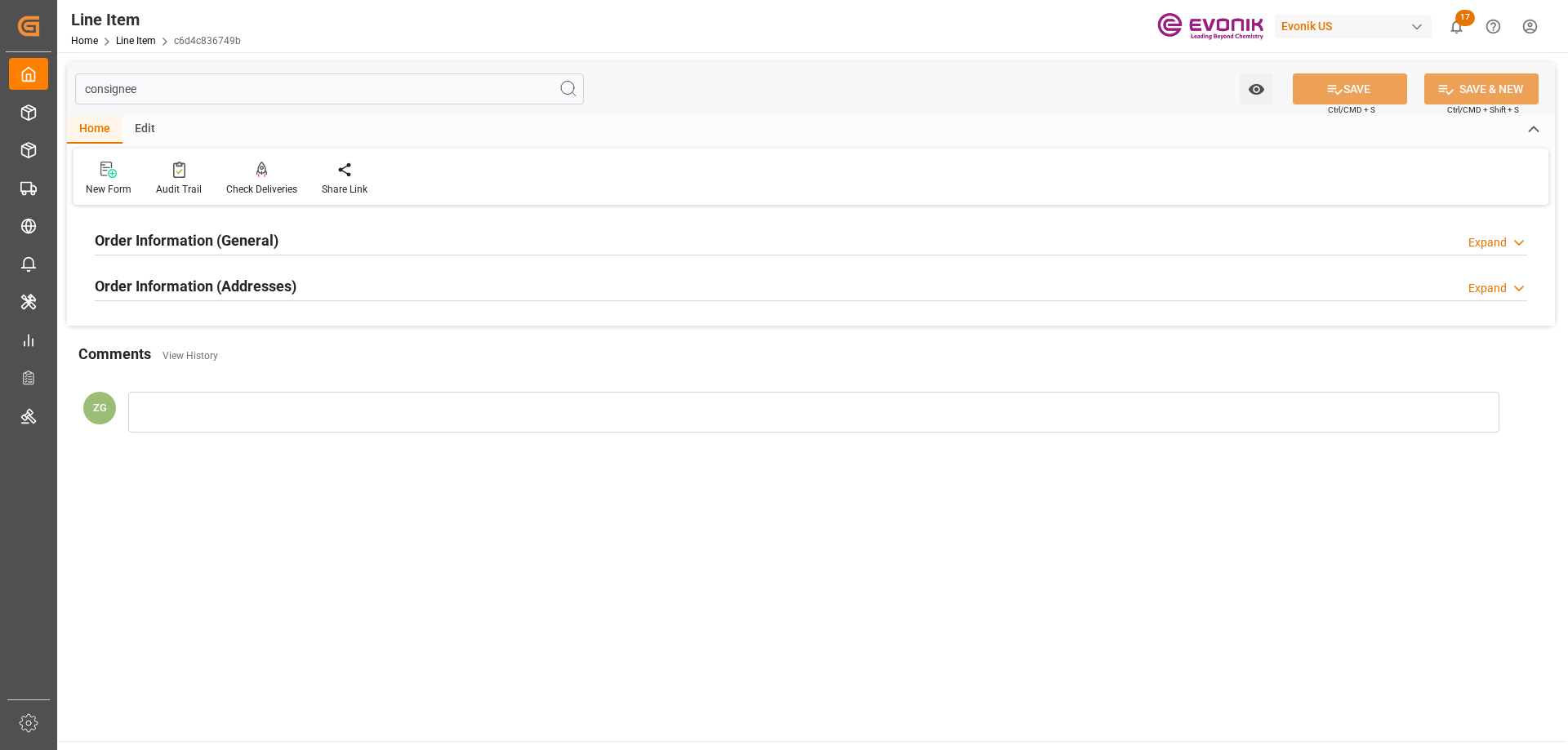
type input "consignee"
click at [238, 295] on h2 "Order Information (Addresses)" at bounding box center [195, 286] width 201 height 22
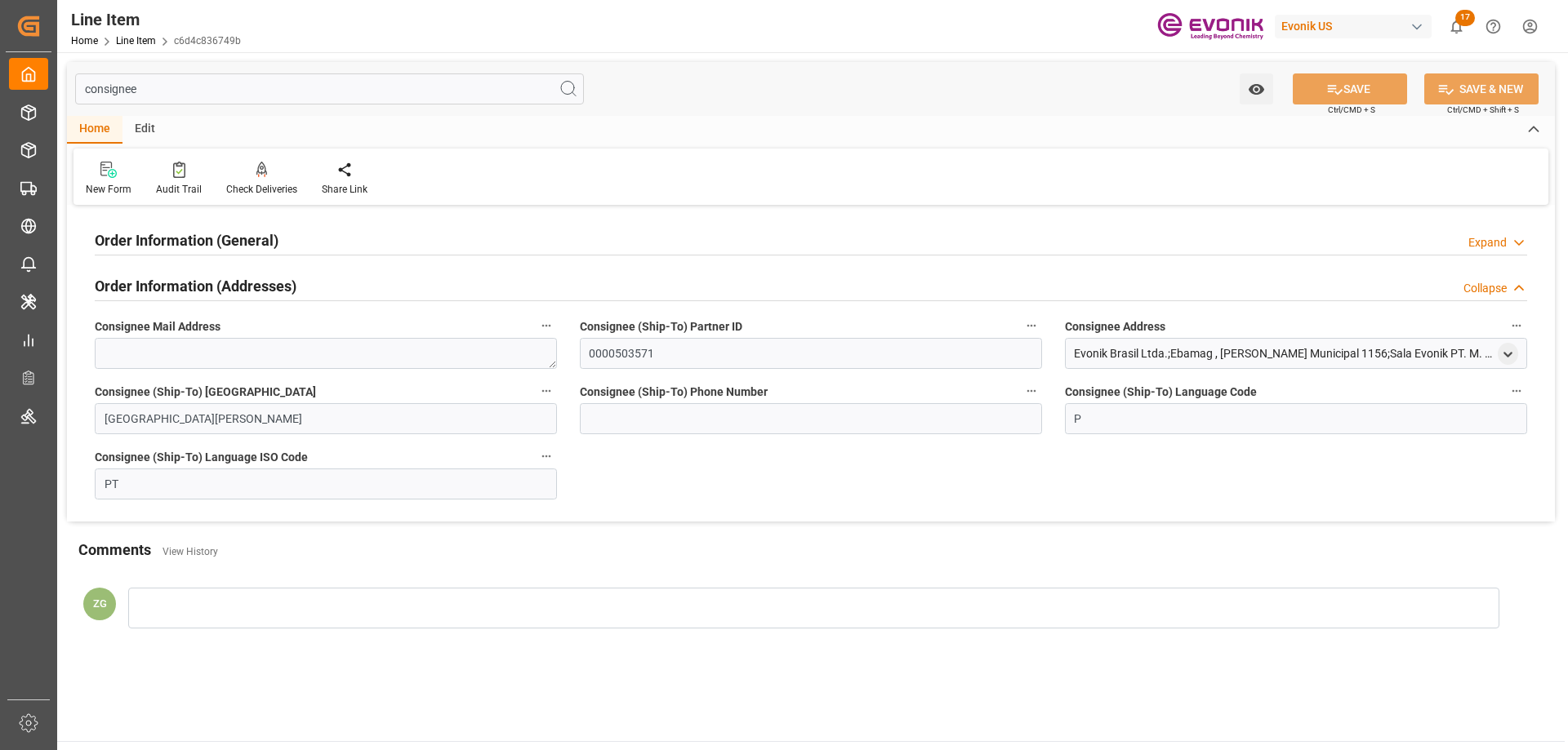
click at [231, 255] on div "Order Information (General) Expand" at bounding box center [811, 240] width 1455 height 46
click at [231, 241] on h2 "Order Information (General)" at bounding box center [186, 241] width 183 height 22
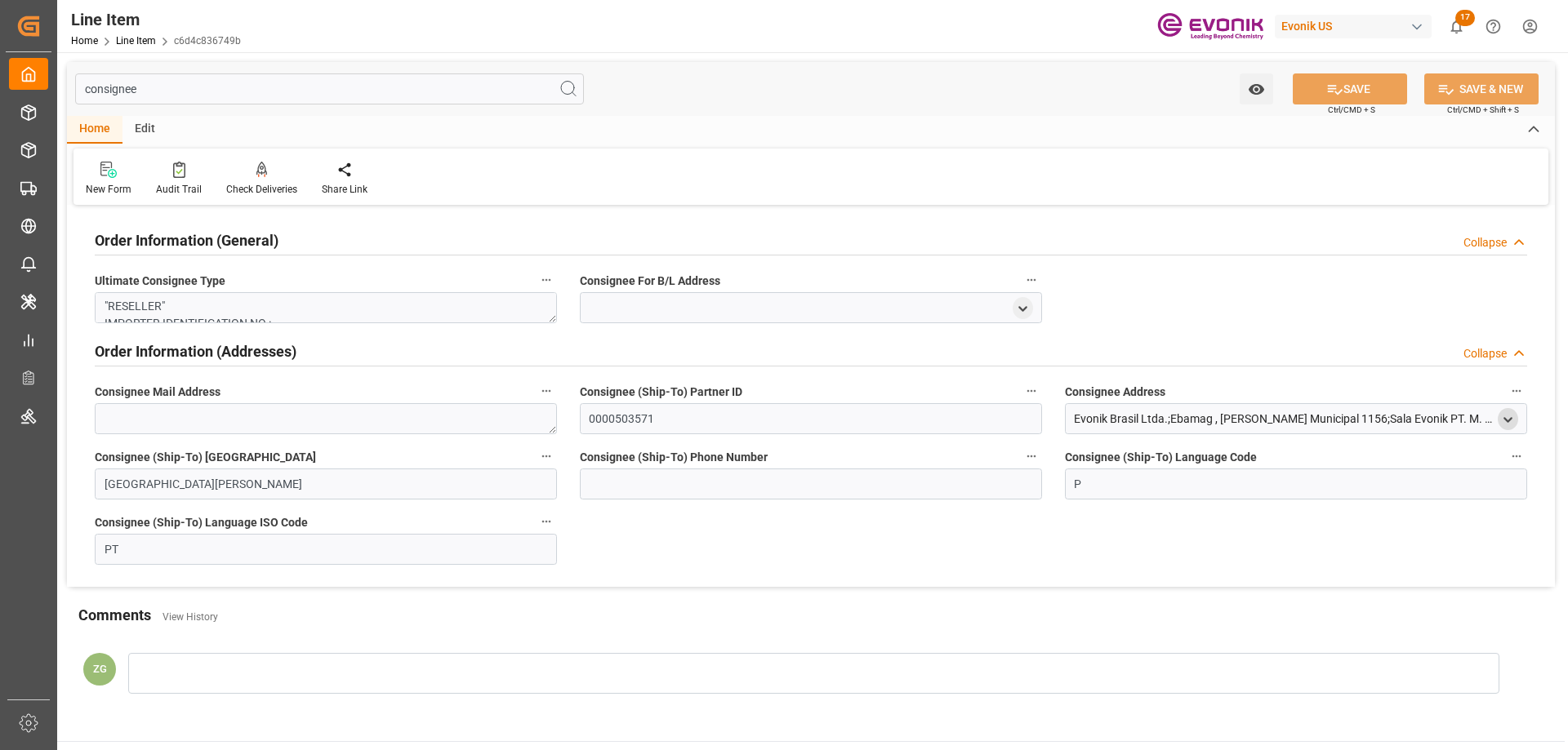
click at [1504, 416] on icon "open menu" at bounding box center [1508, 420] width 14 height 14
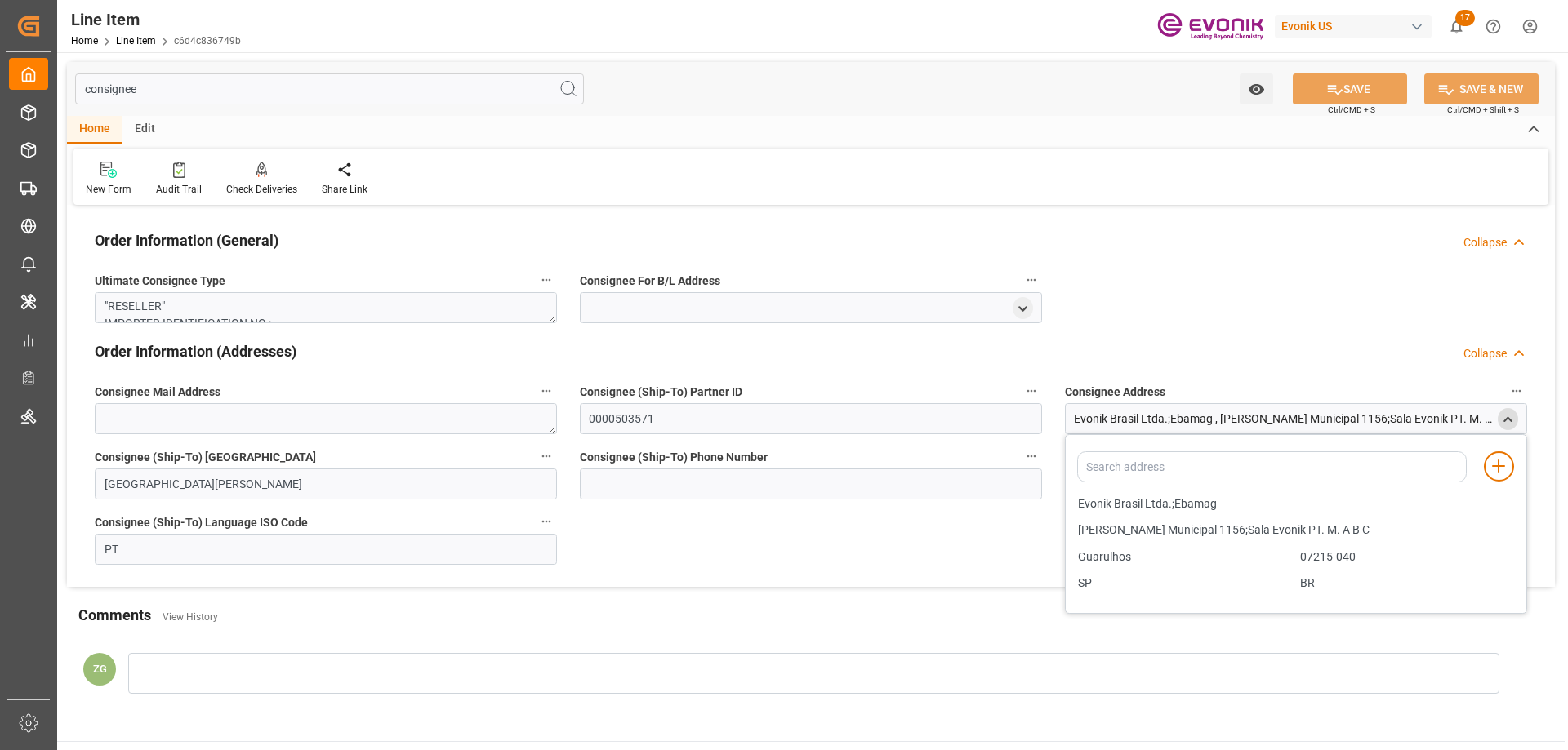
drag, startPoint x: 1078, startPoint y: 501, endPoint x: 1165, endPoint y: 502, distance: 87.0
click at [1165, 502] on input "Evonik Brasil Ltda.;Ebamag" at bounding box center [1292, 504] width 427 height 18
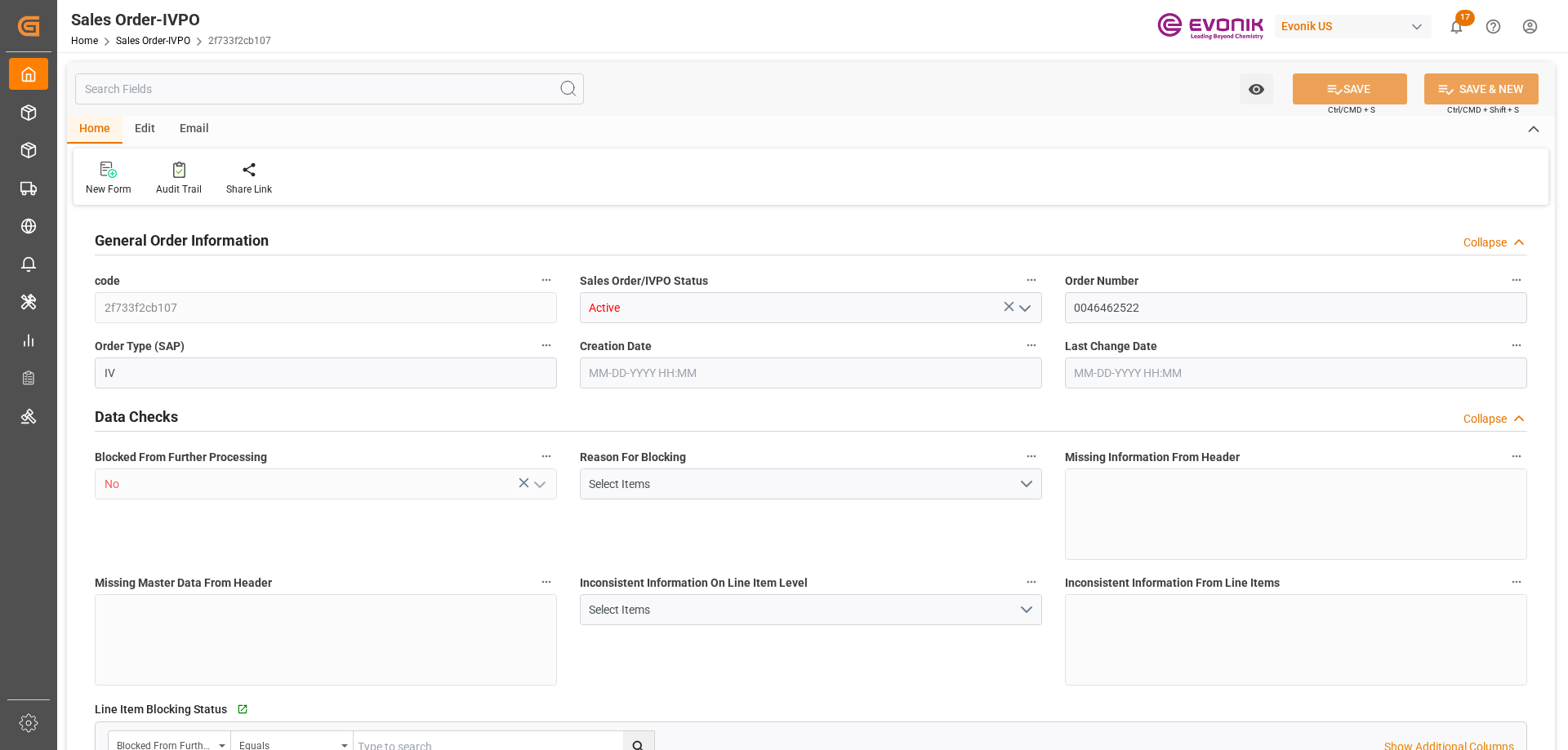
type input "BRSSZ"
type input "0"
type input "1"
type input "2"
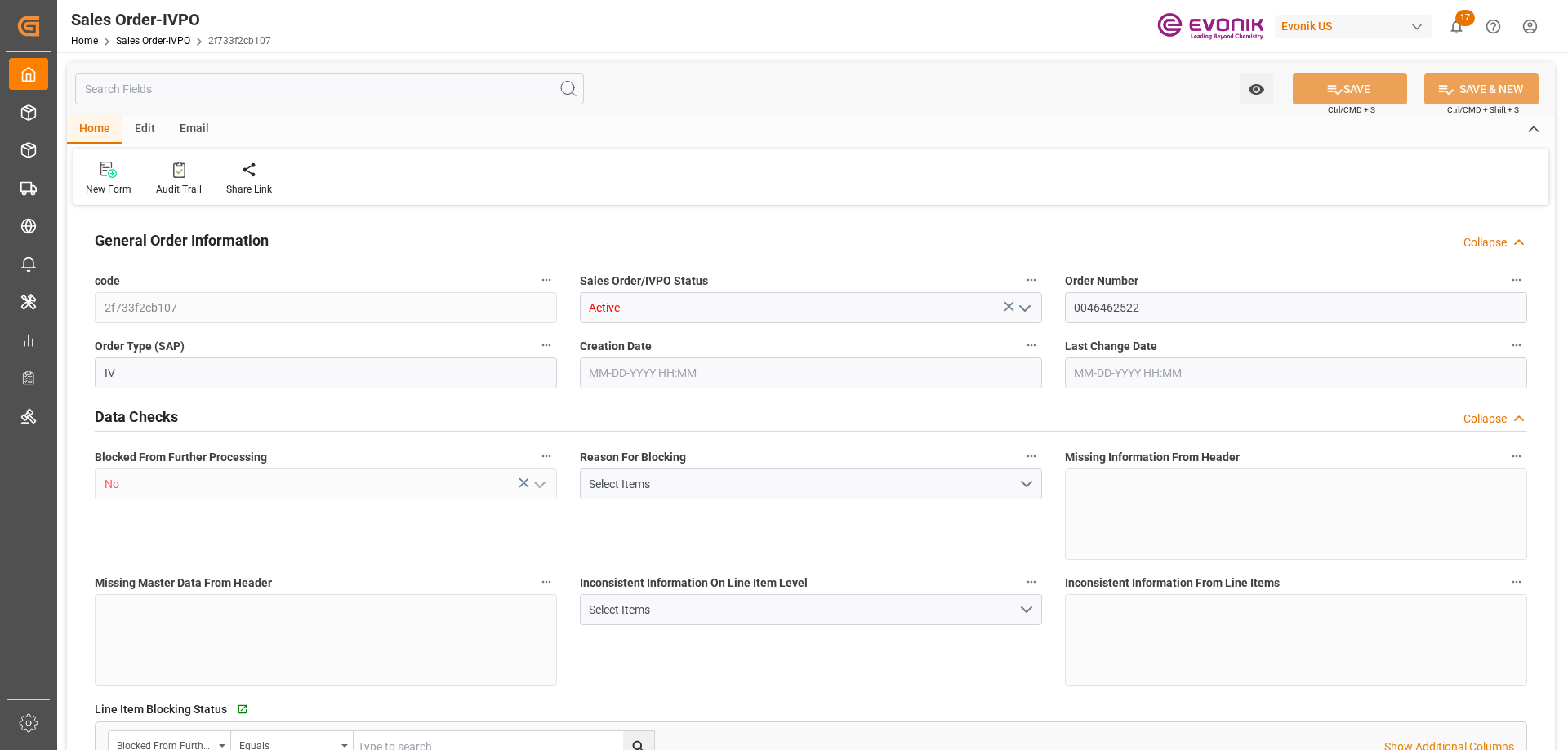
type input "16134"
type input "52.836"
type input "17000"
type input "30"
type input "[DATE] 19:24"
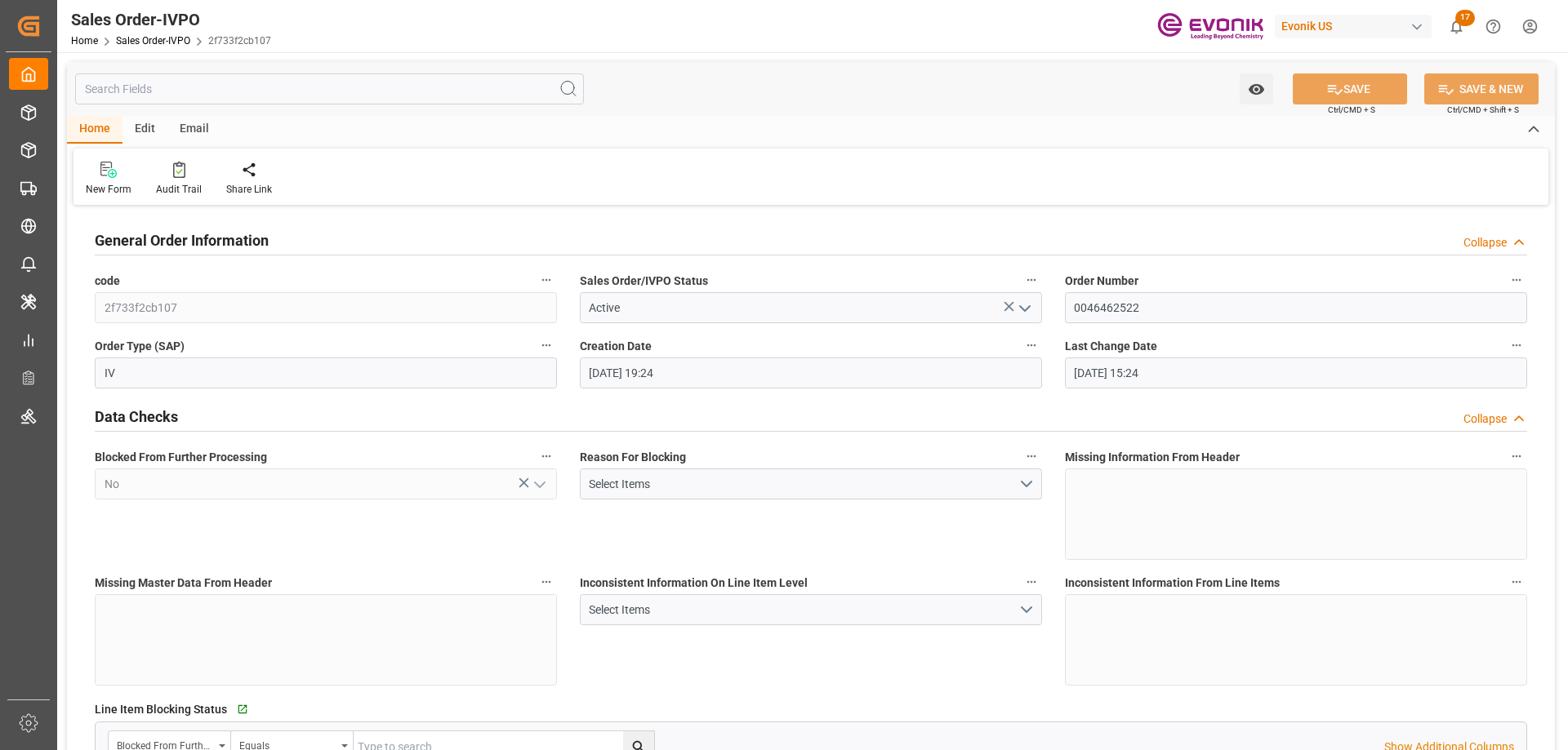
type input "[DATE] 15:24"
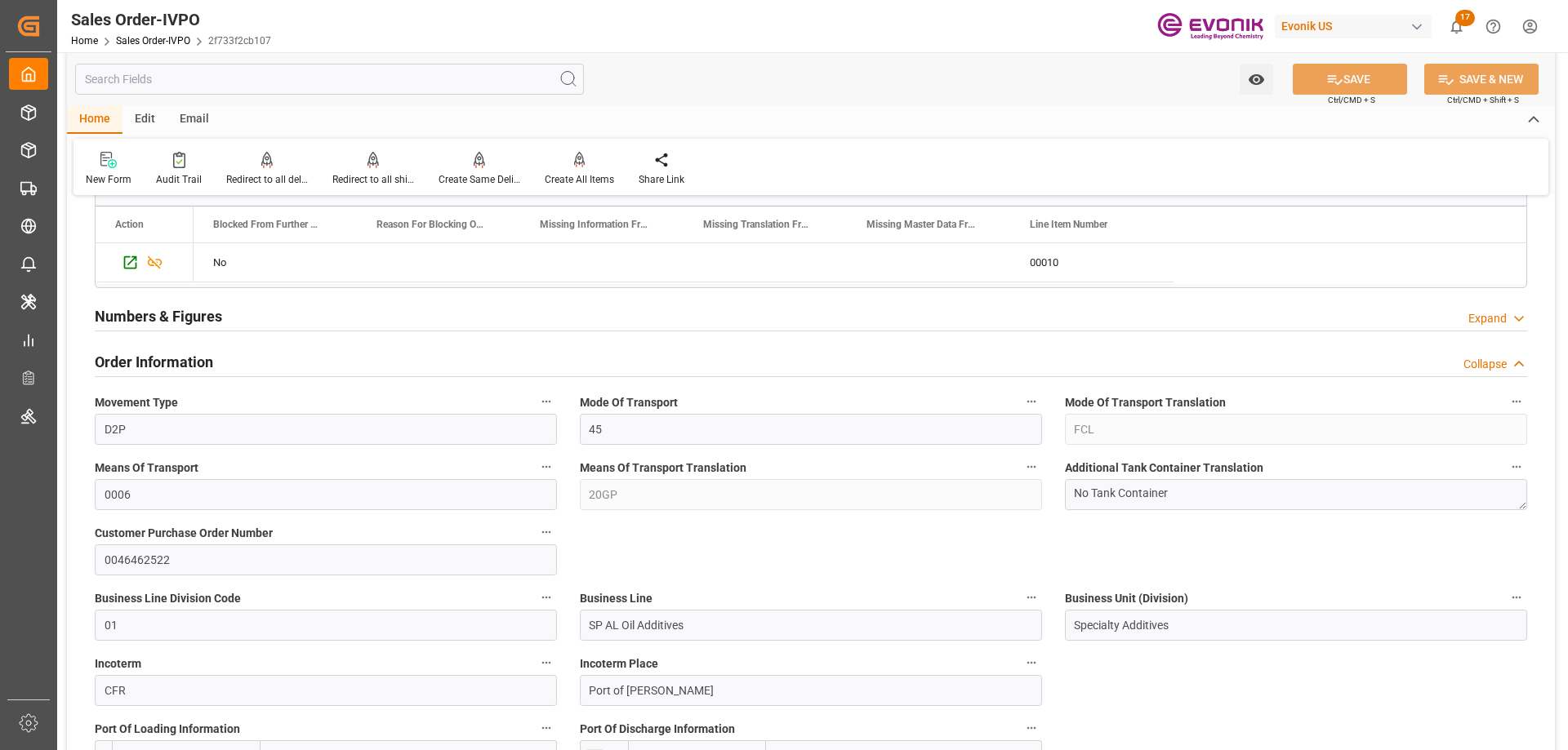
scroll to position [980, 0]
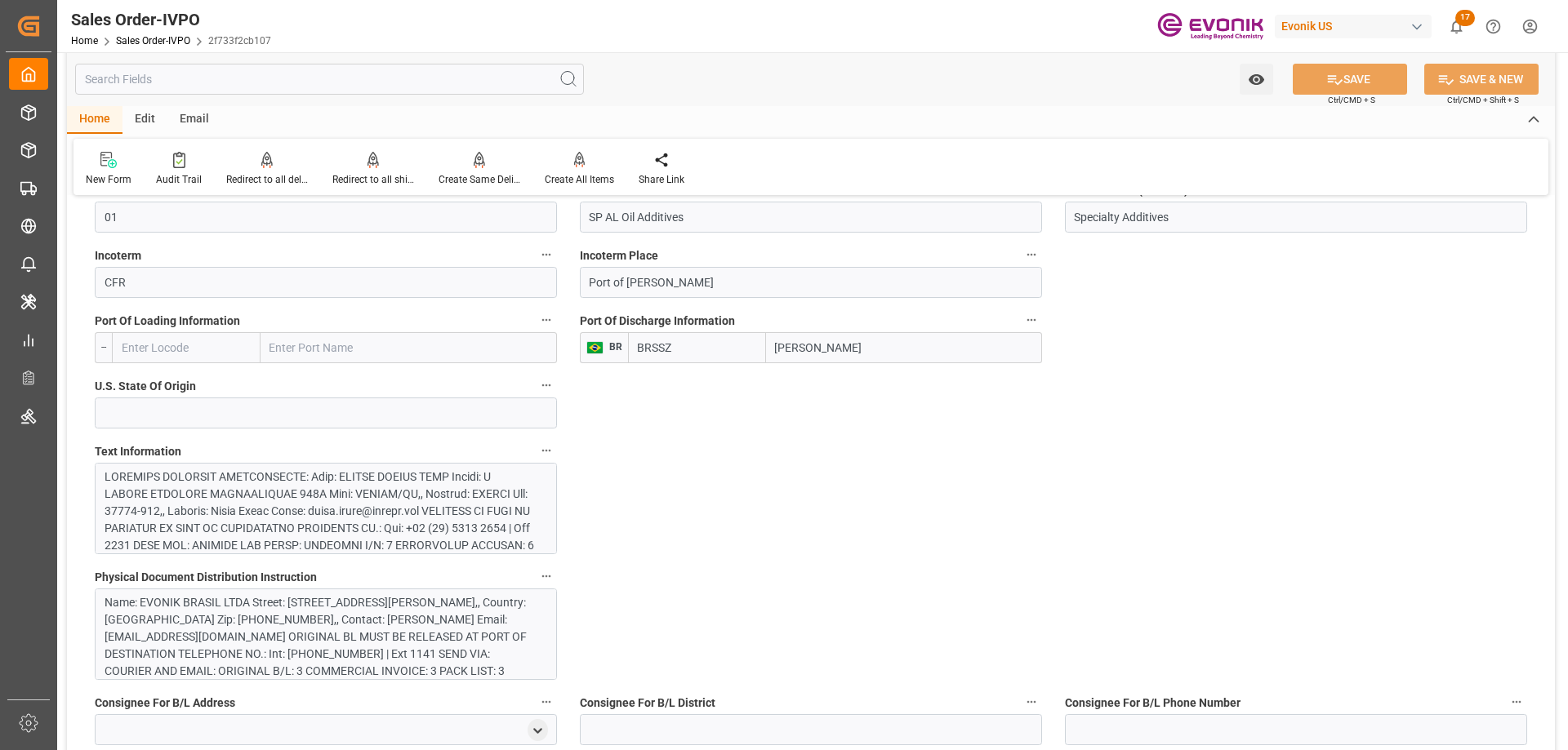
click at [382, 500] on div at bounding box center [319, 623] width 430 height 309
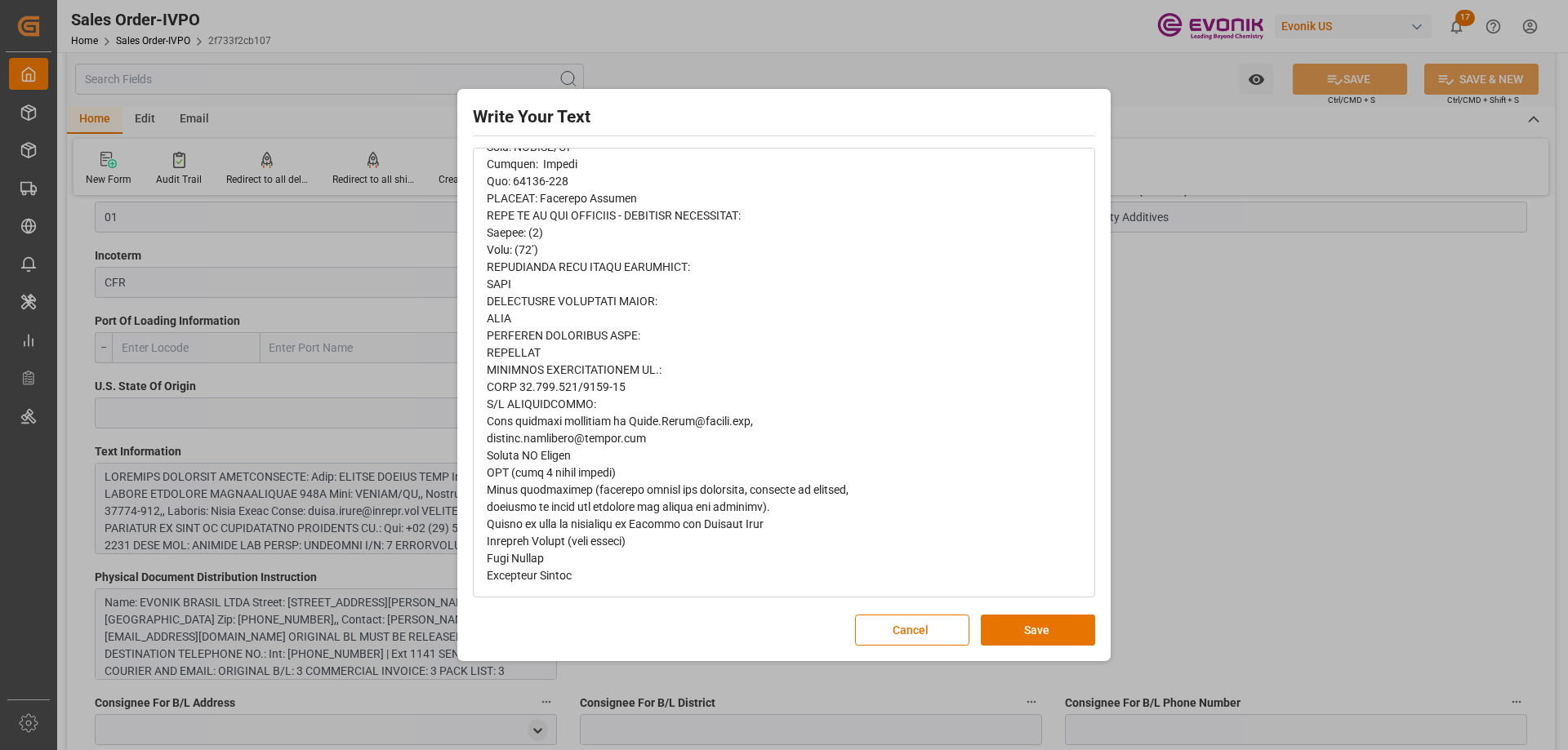
scroll to position [0, 0]
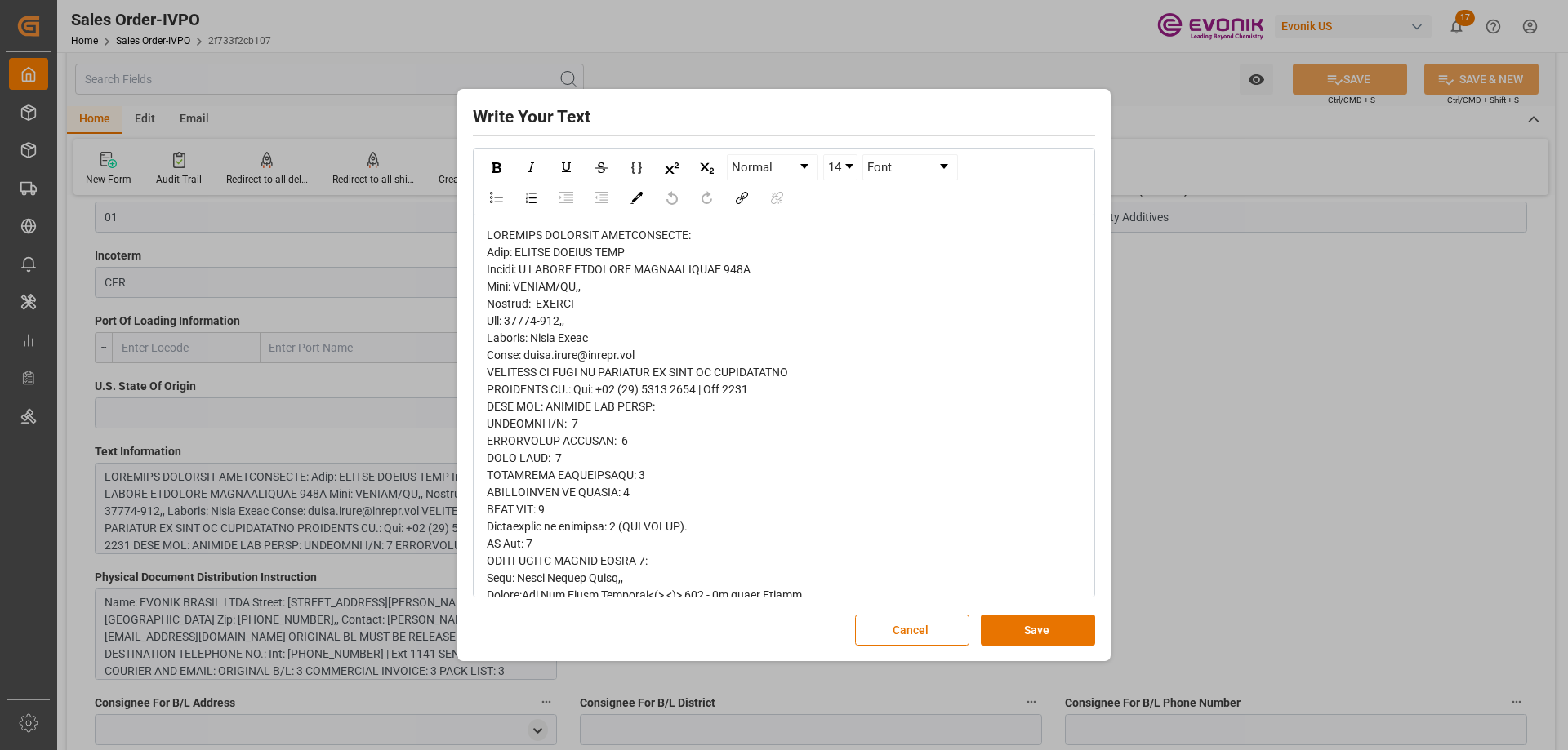
click at [1225, 448] on div "Write Your Text Normal 14 Font Cancel Save" at bounding box center [784, 375] width 1568 height 750
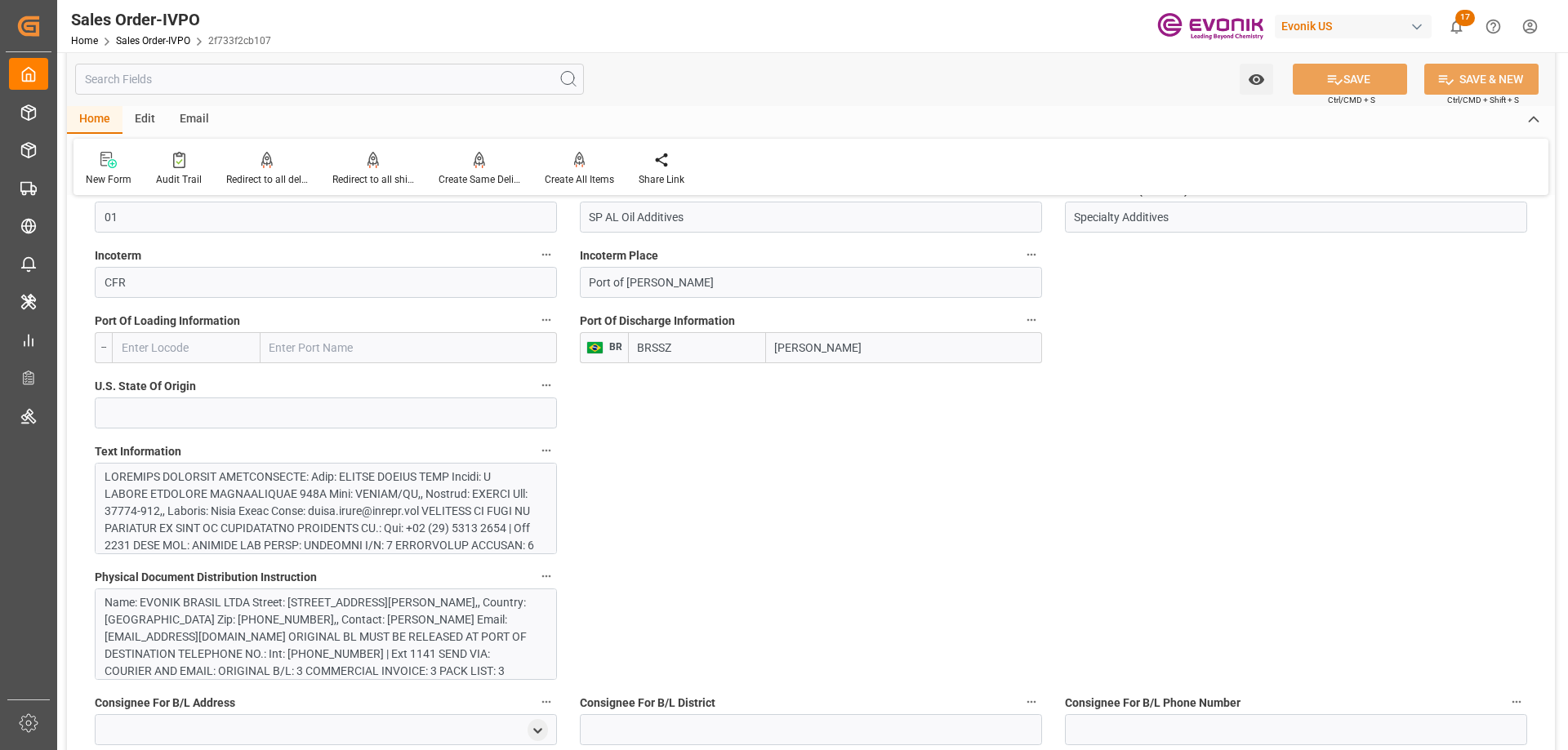
click at [410, 637] on div "Name: EVONIK BRASIL LTDA Street: R DOUTOR REINALDO SCHMITHAUSEN 495H City: ITAJ…" at bounding box center [319, 654] width 430 height 120
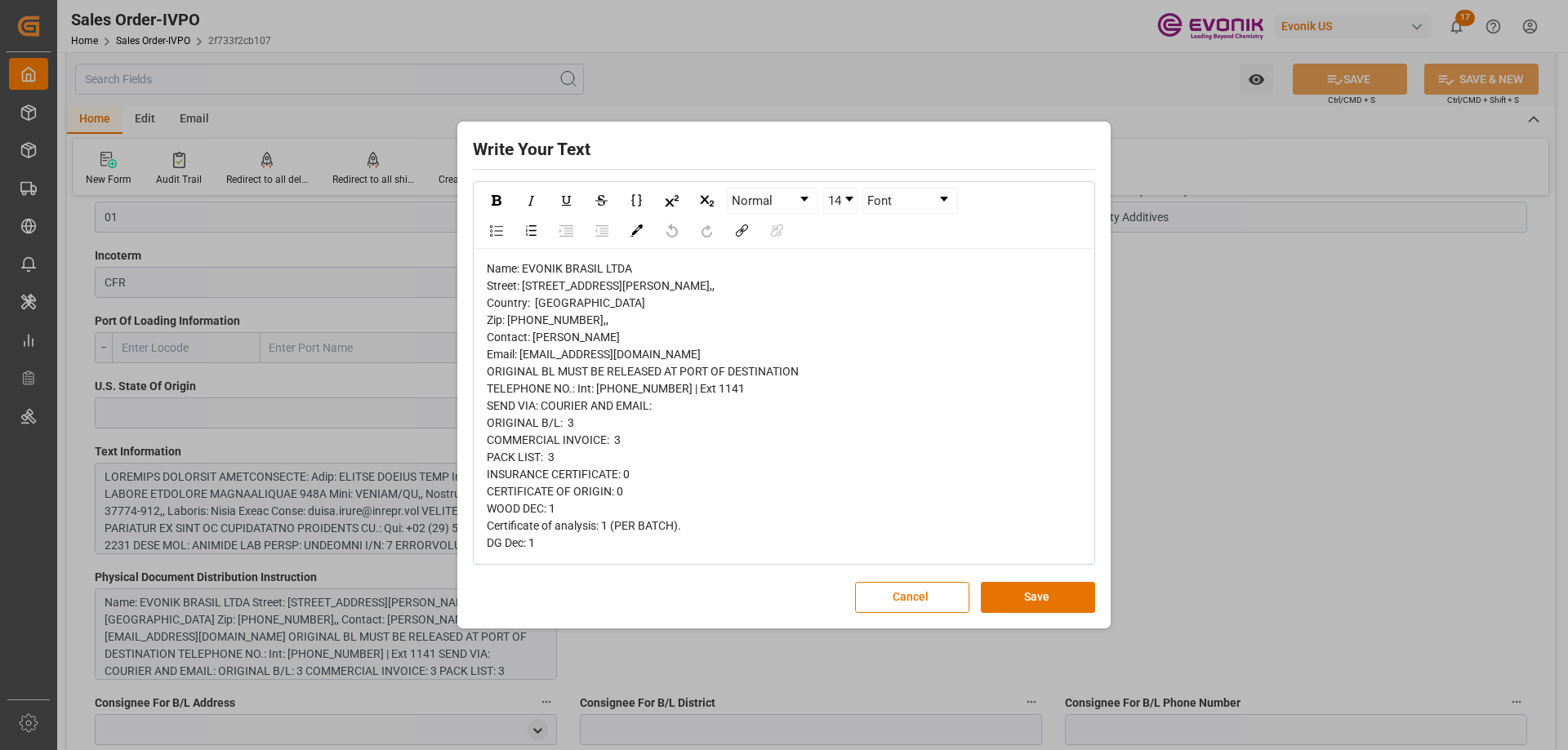
click at [564, 629] on div "Write Your Text Normal 14 Font Name: EVONIK BRASIL LTDA Street: R DOUTOR REINAL…" at bounding box center [783, 374] width 653 height 507
click at [1153, 495] on div "Write Your Text Normal 14 Font Name: EVONIK BRASIL LTDA Street: R DOUTOR REINAL…" at bounding box center [784, 375] width 1568 height 750
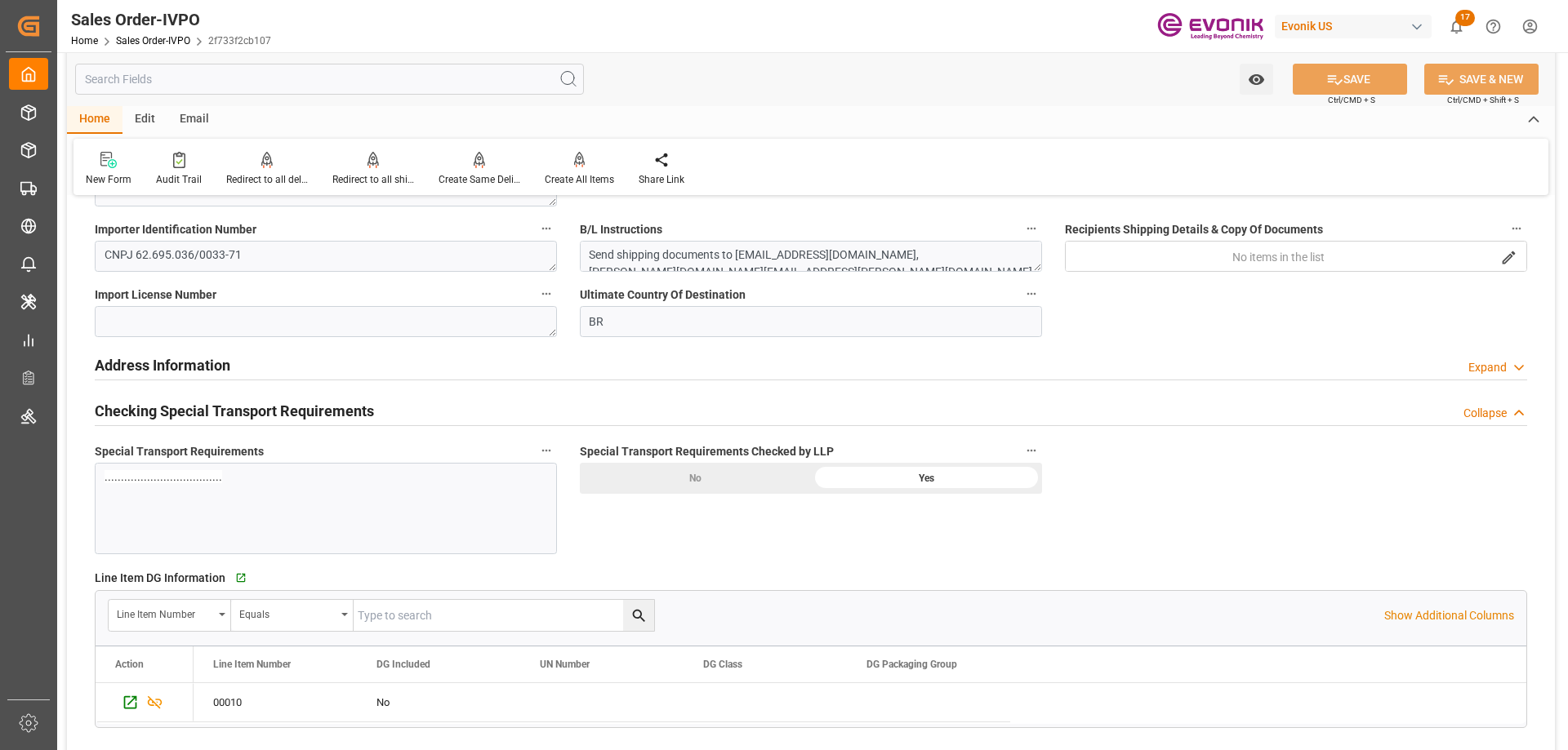
scroll to position [1061, 0]
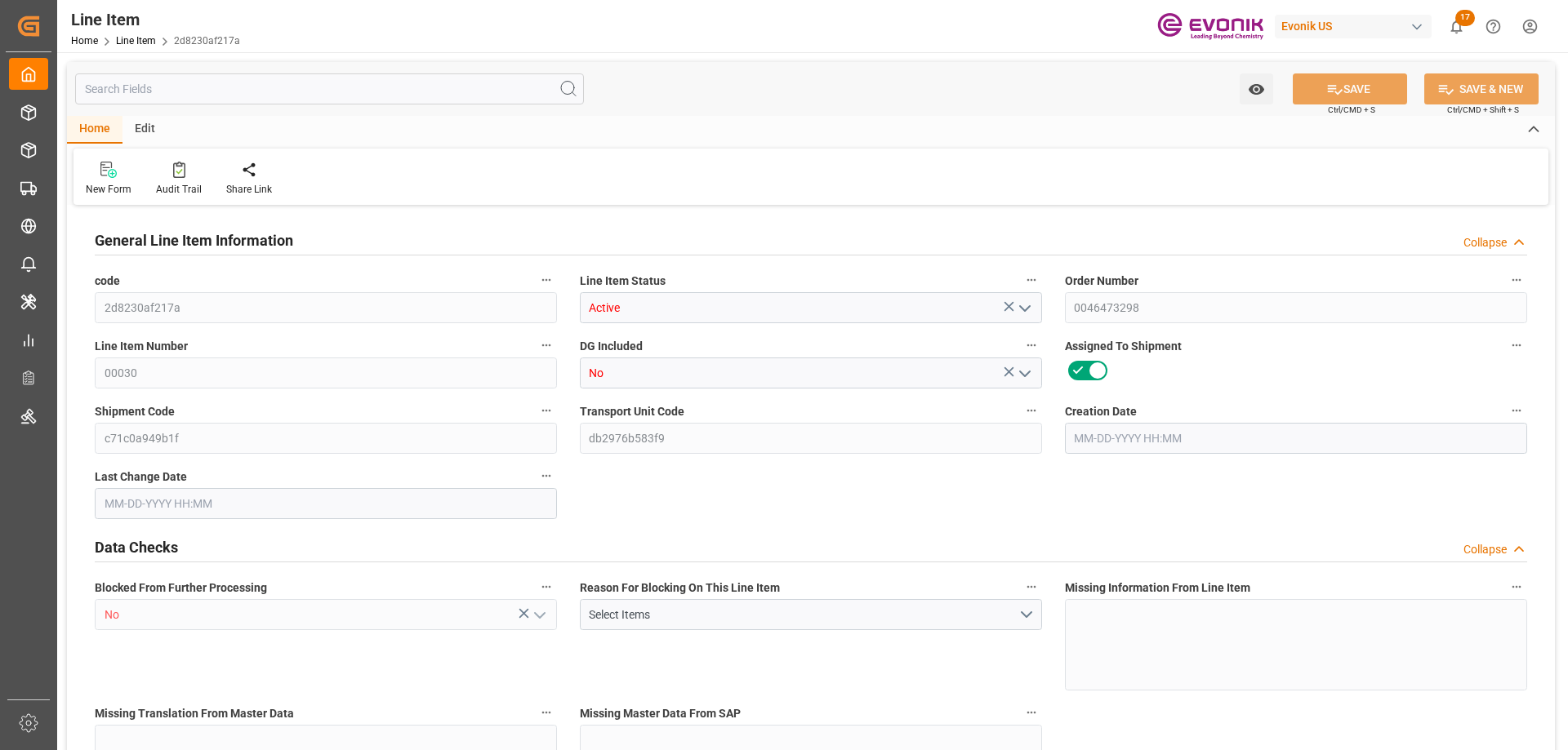
type input "20"
type input "20120"
type input "20000"
type input "0"
type input "800"
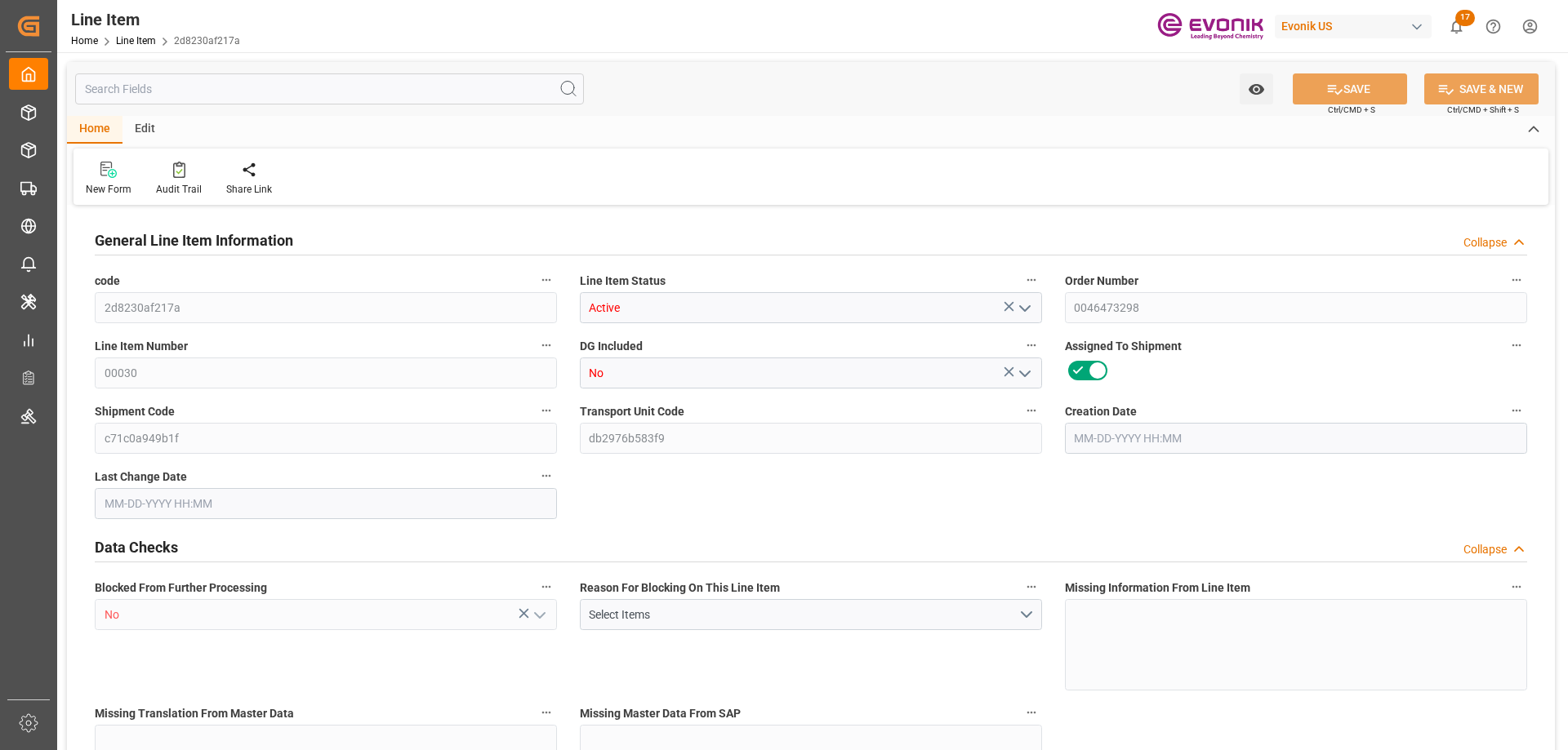
type input "1384"
type input "800"
type input "20000"
type input "20120"
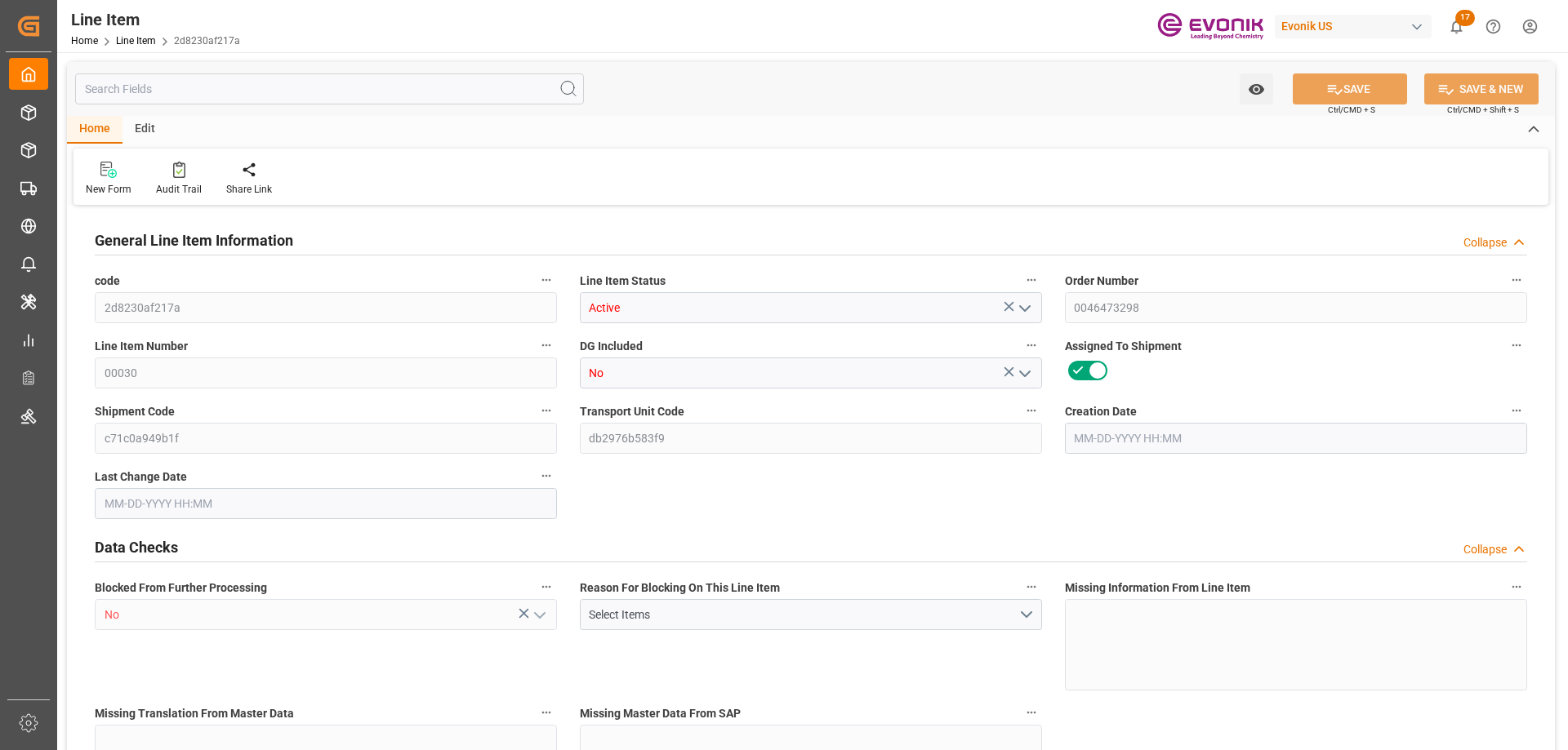
type input "20520"
type input "20000"
type input "0"
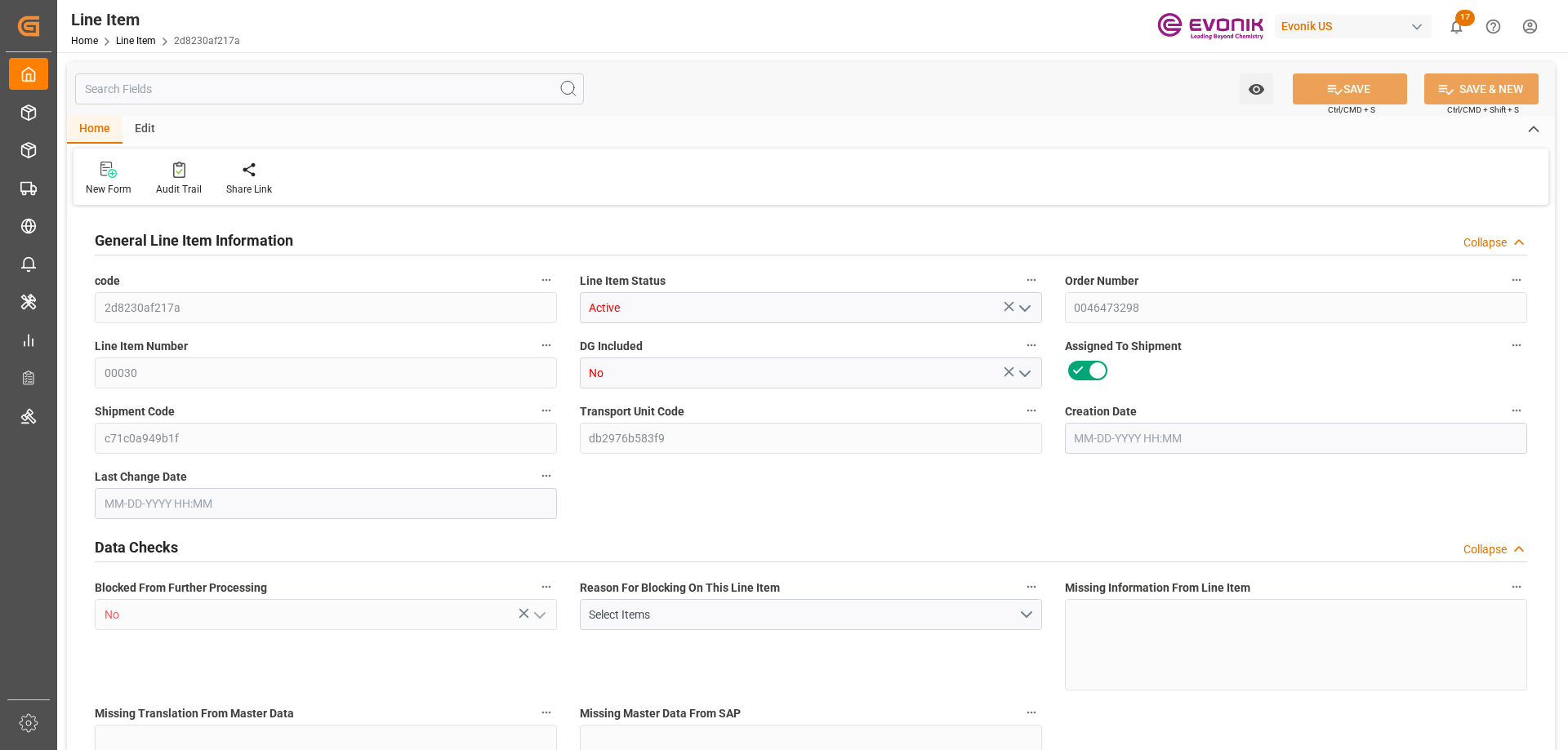
type input "0"
type input "09-15-2025 14:06"
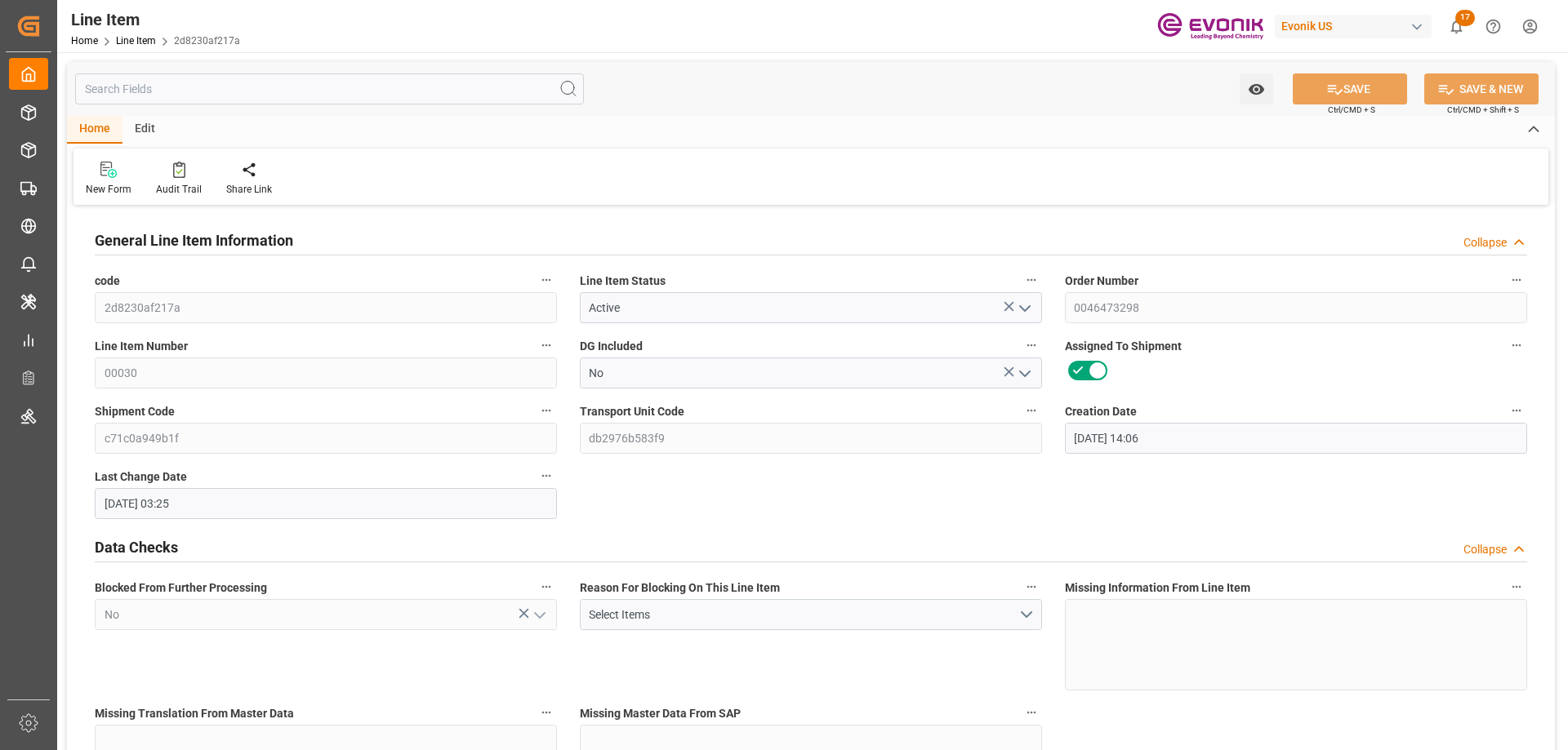
type input "09-17-2025 03:25"
type input "11-20-2025"
type input "10-21-2025"
type input "10-14-2025"
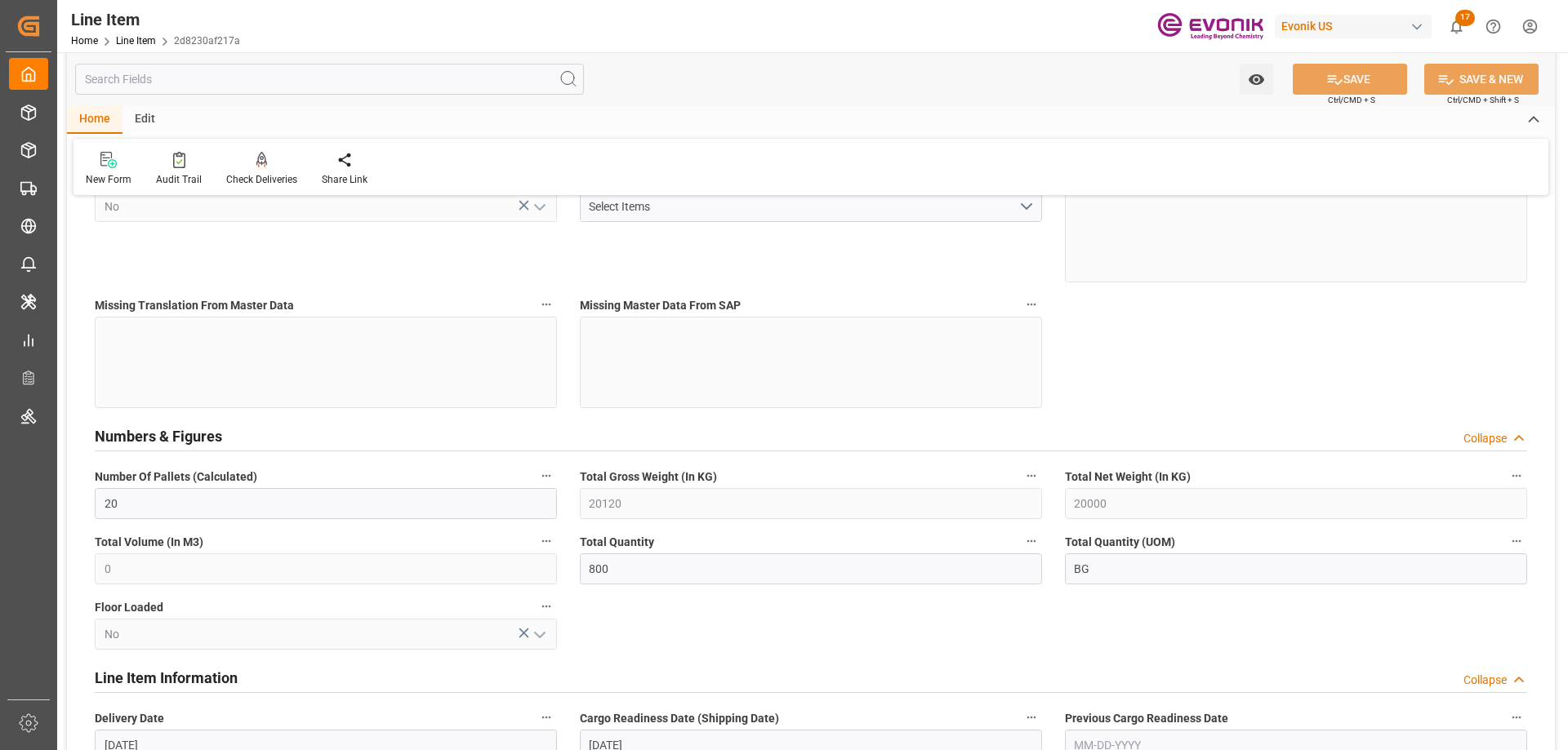
scroll to position [489, 0]
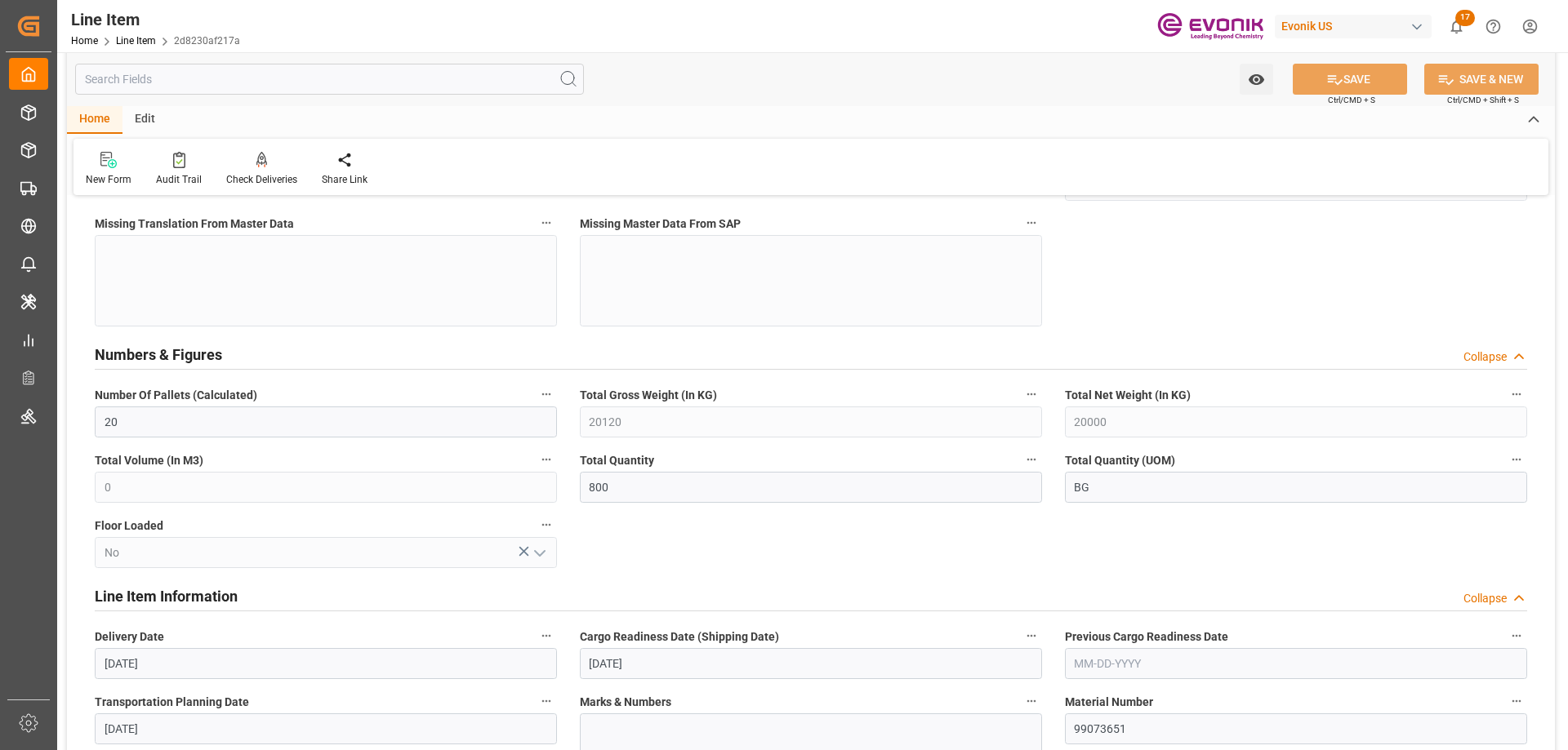
click at [252, 75] on input "text" at bounding box center [329, 79] width 509 height 31
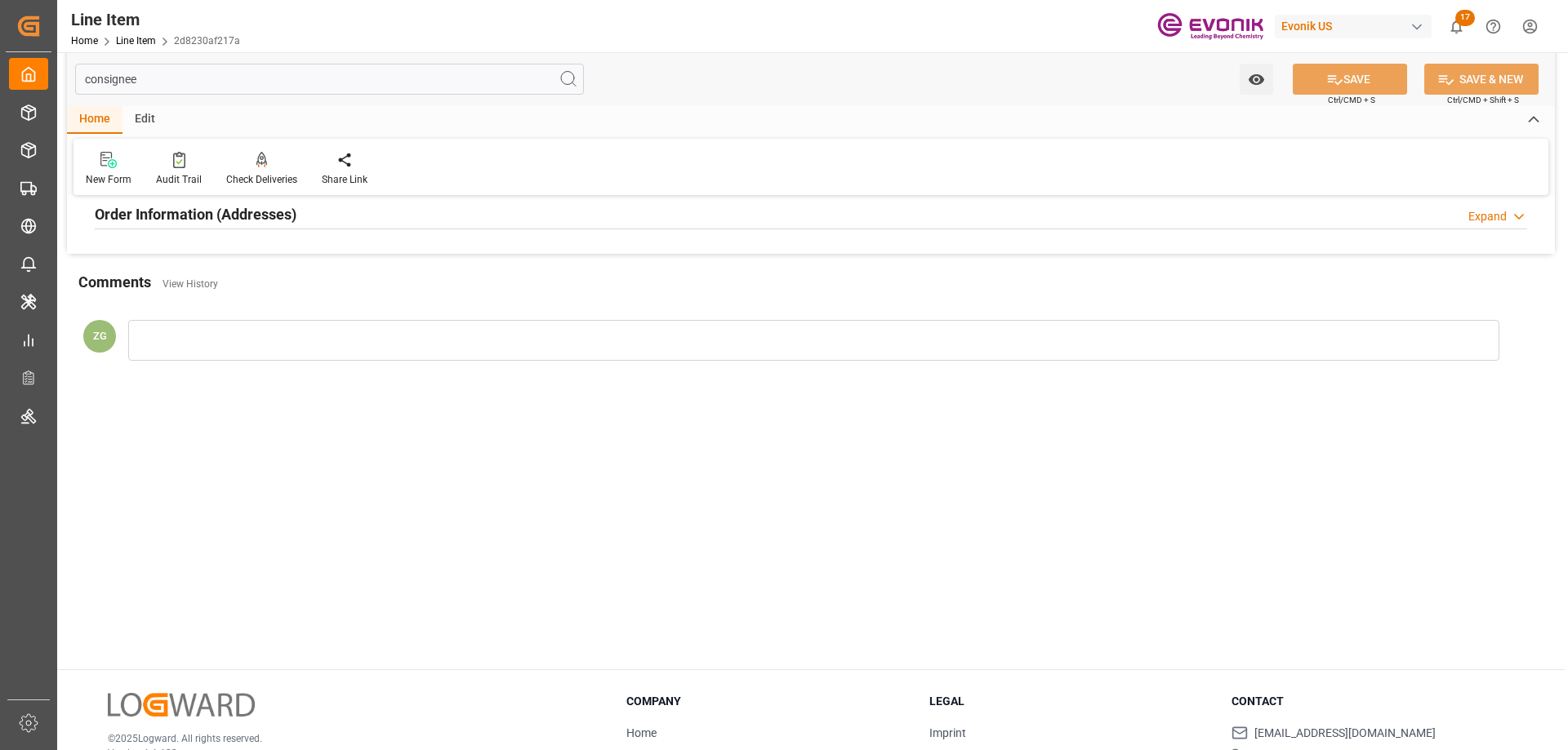
scroll to position [0, 0]
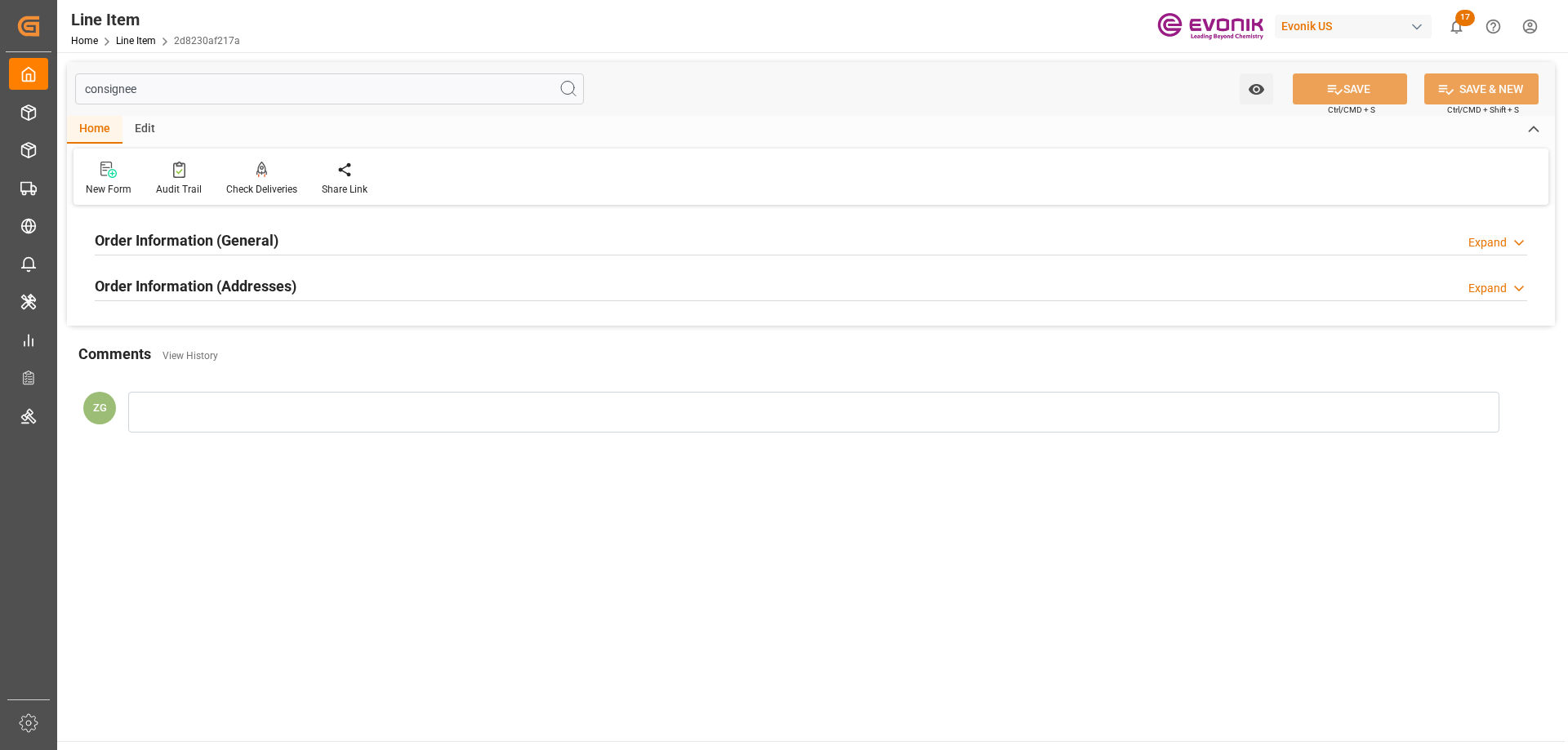
type input "consignee"
click at [231, 282] on h2 "Order Information (Addresses)" at bounding box center [195, 286] width 201 height 22
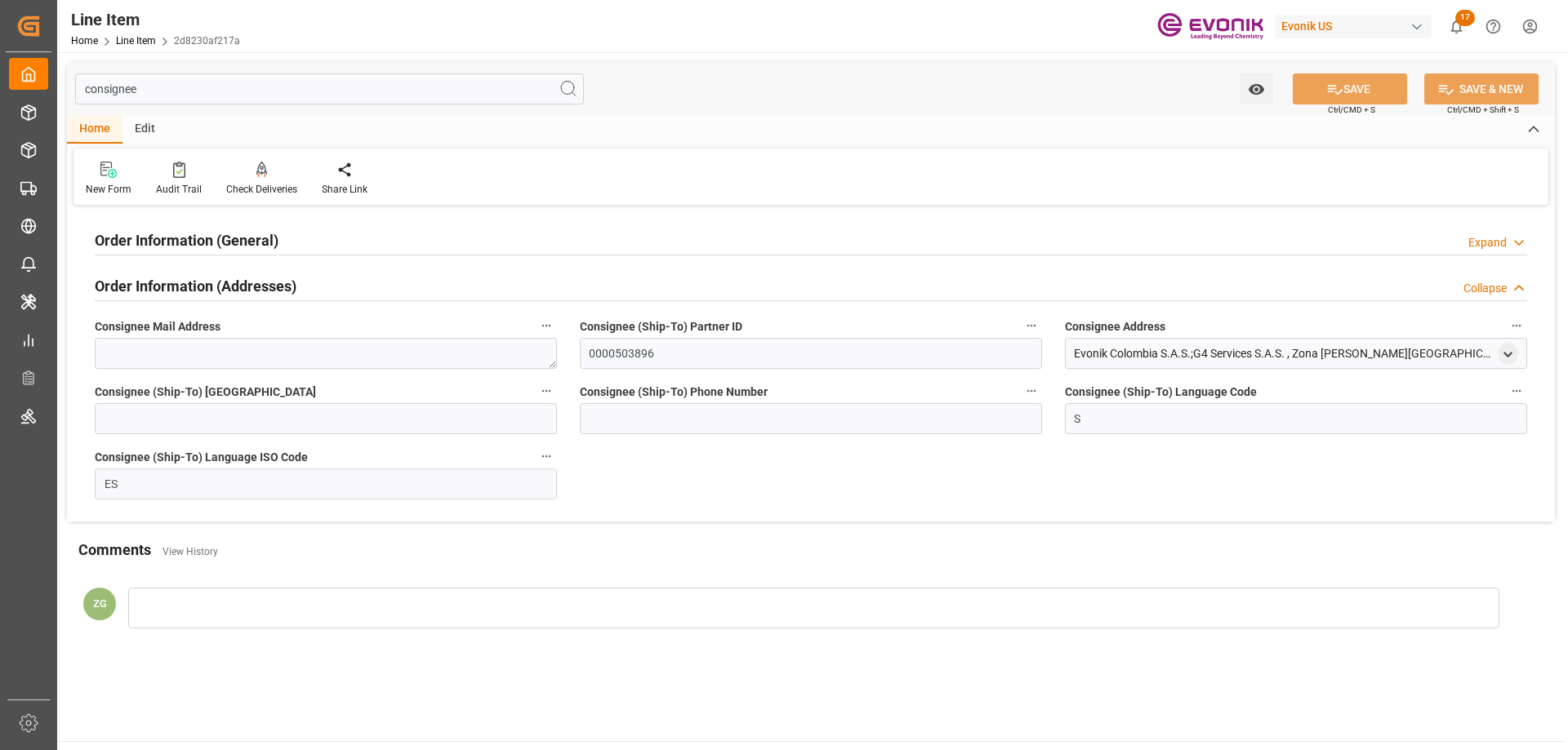
click at [201, 241] on h2 "Order Information (General)" at bounding box center [186, 241] width 183 height 22
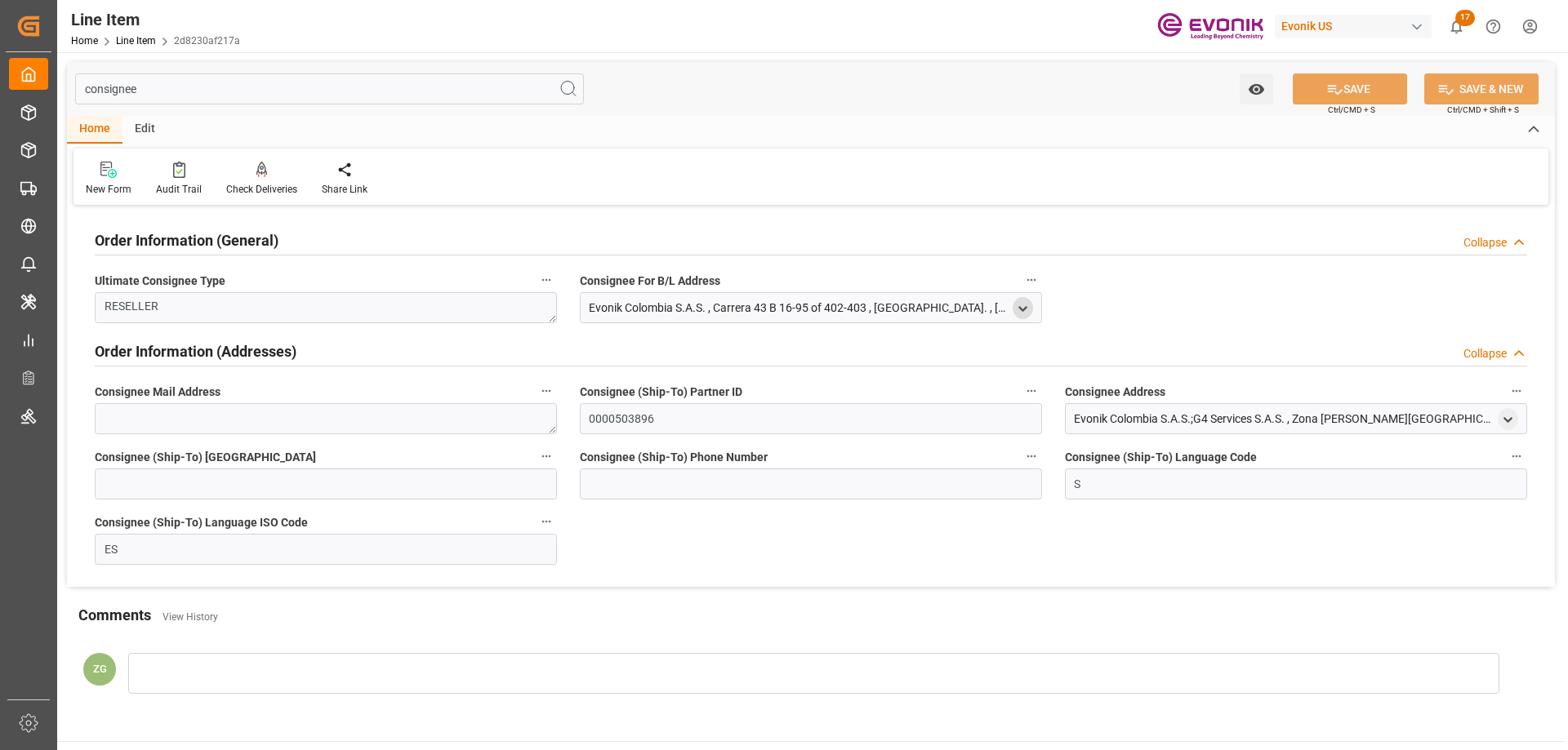
click at [1019, 310] on icon "open menu" at bounding box center [1022, 309] width 14 height 14
click at [1501, 415] on icon "open menu" at bounding box center [1508, 420] width 14 height 14
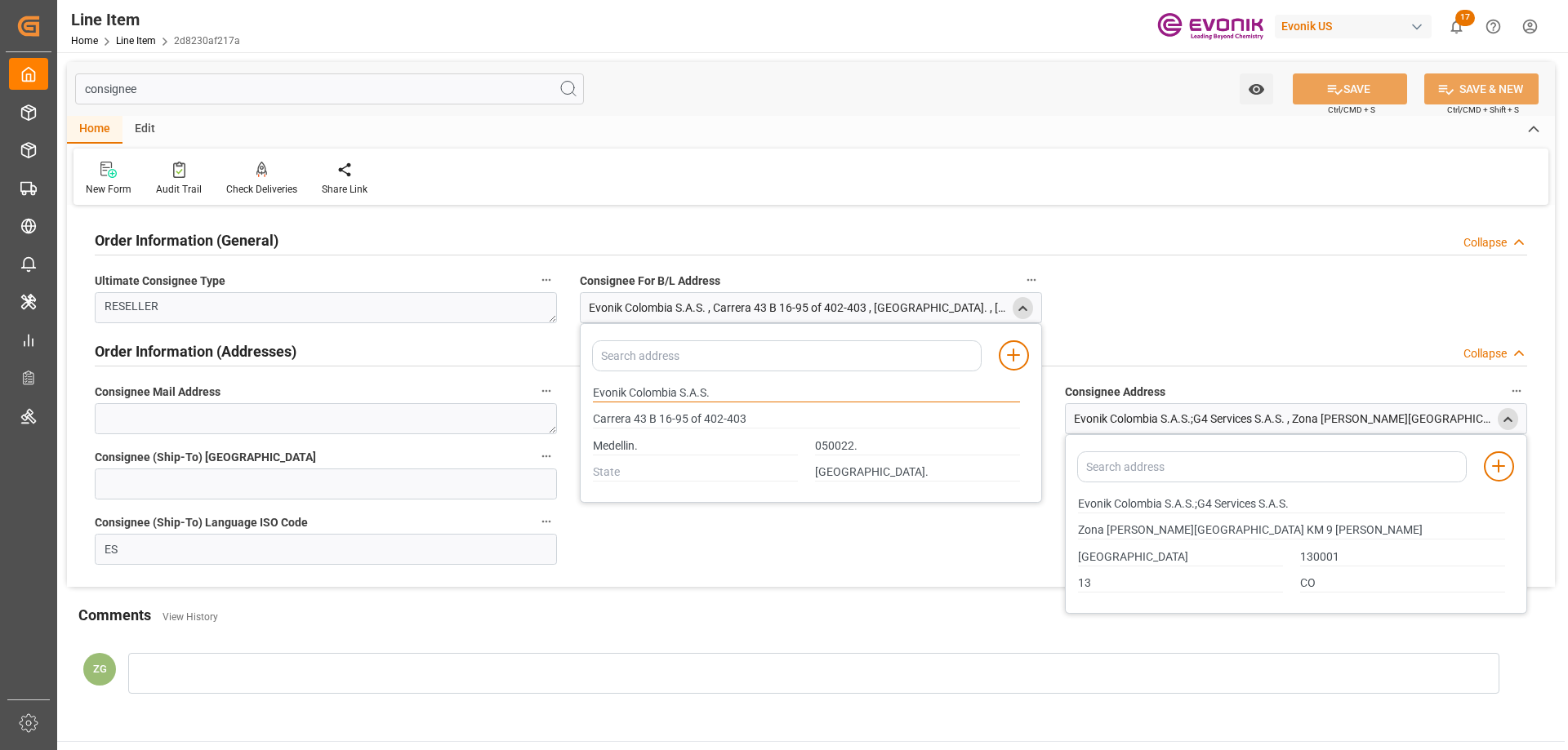
drag, startPoint x: 594, startPoint y: 391, endPoint x: 677, endPoint y: 391, distance: 83.0
click at [677, 391] on input "Evonik Colombia S.A.S." at bounding box center [806, 393] width 427 height 18
click at [610, 447] on input "Medellin." at bounding box center [695, 446] width 205 height 18
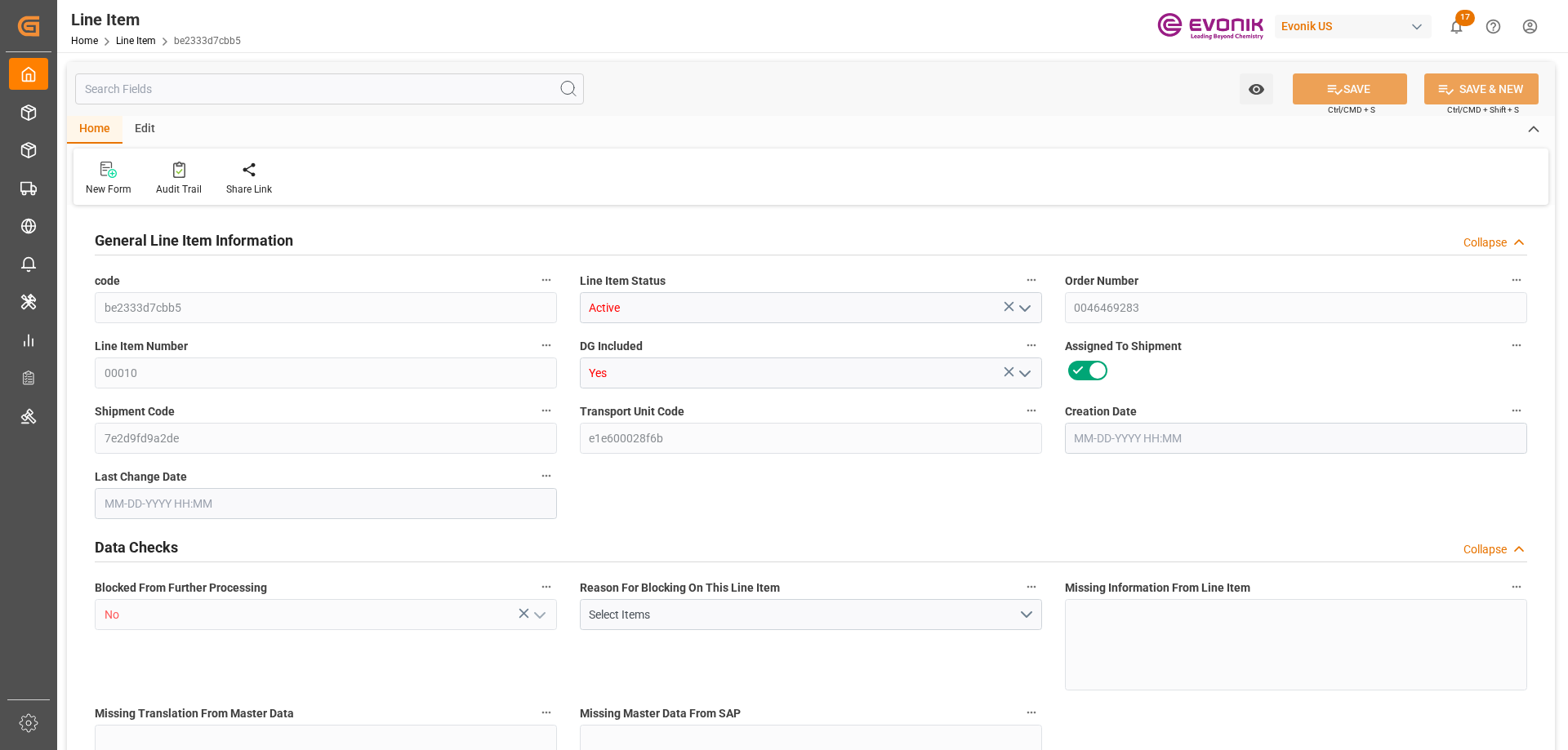
type input "18"
type input "17528.4"
type input "16200"
type input "25.272"
type input "18"
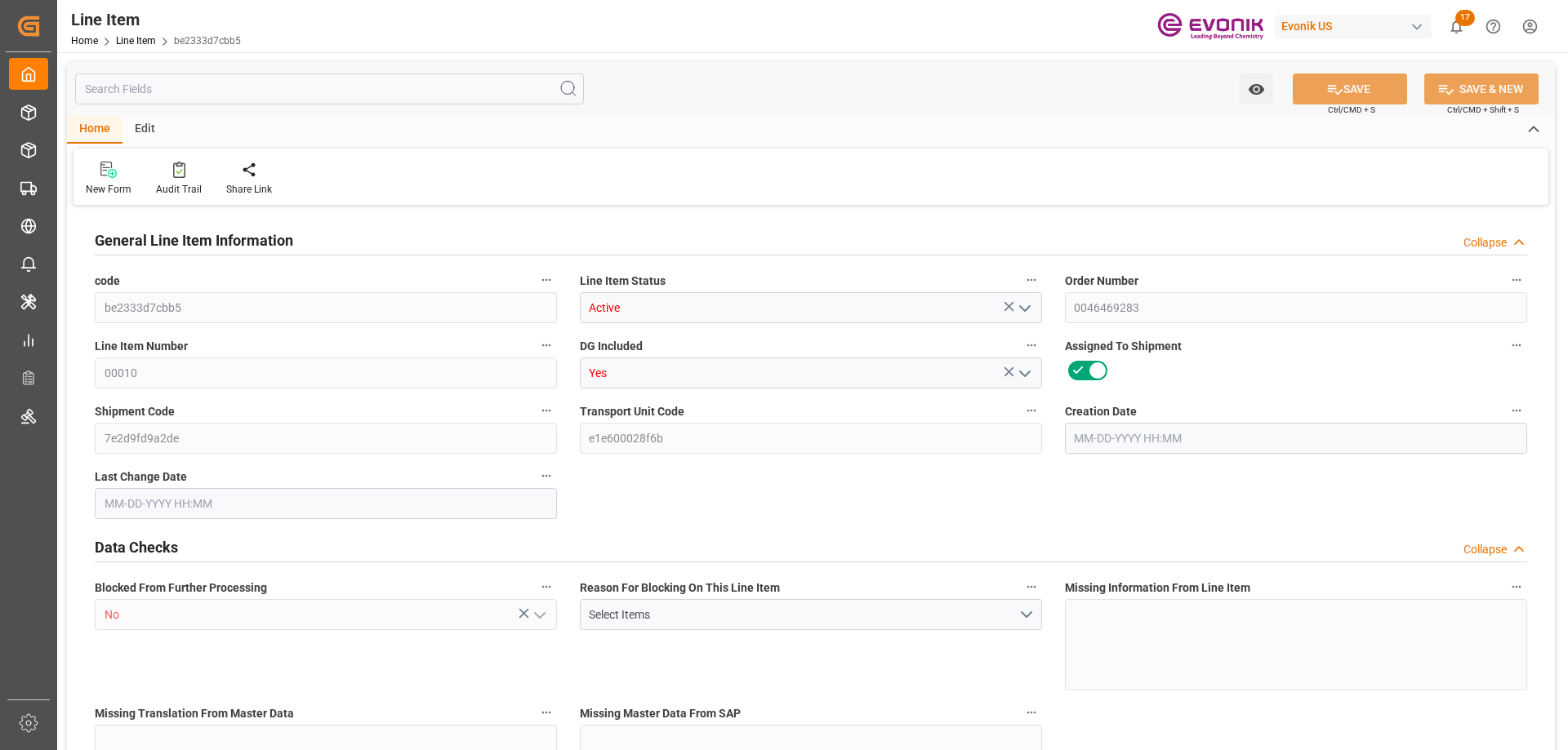
type input "129600"
type input "18"
type input "16200"
type input "17528.4"
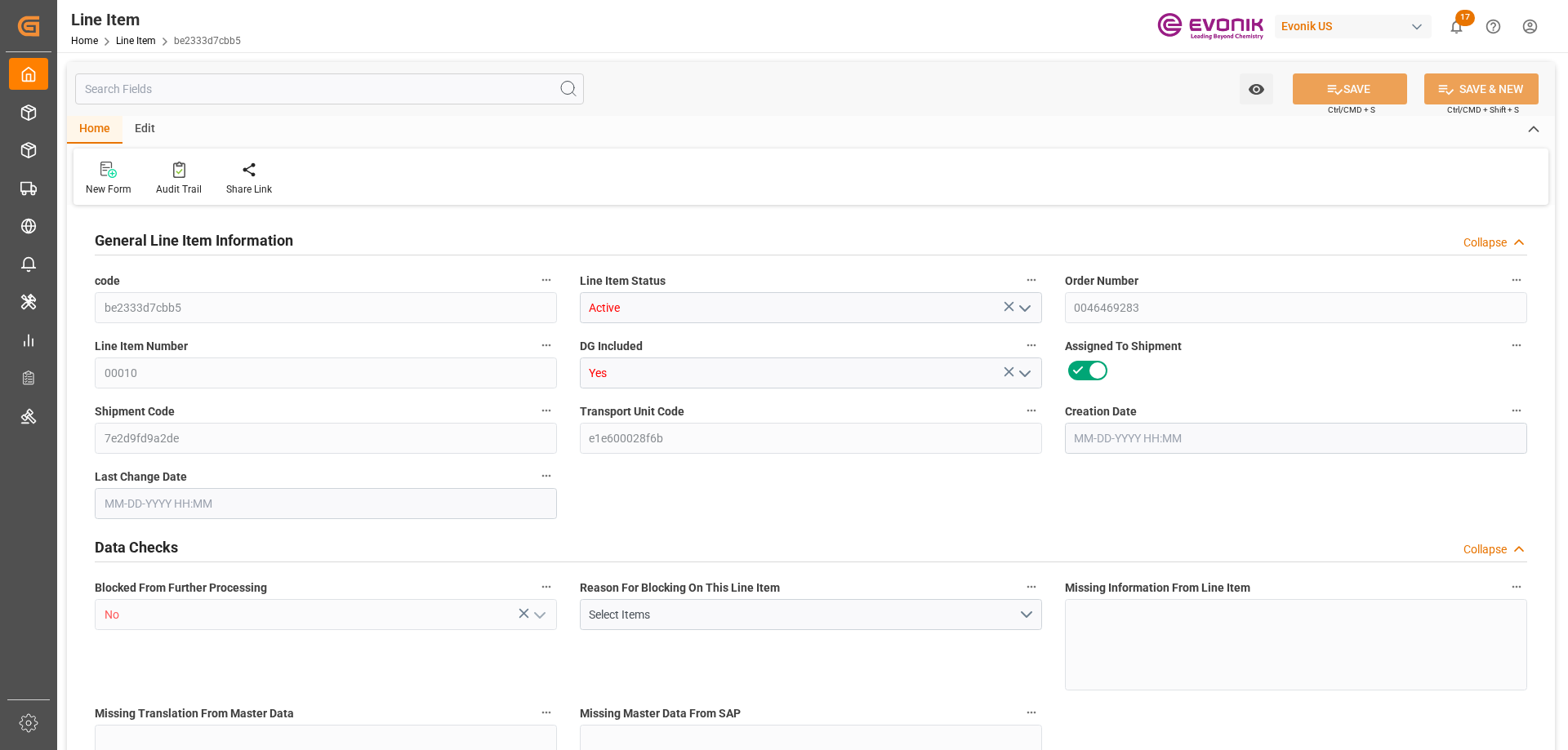
type input "17528.4"
type input "16200"
type input "25.272"
type input "25272"
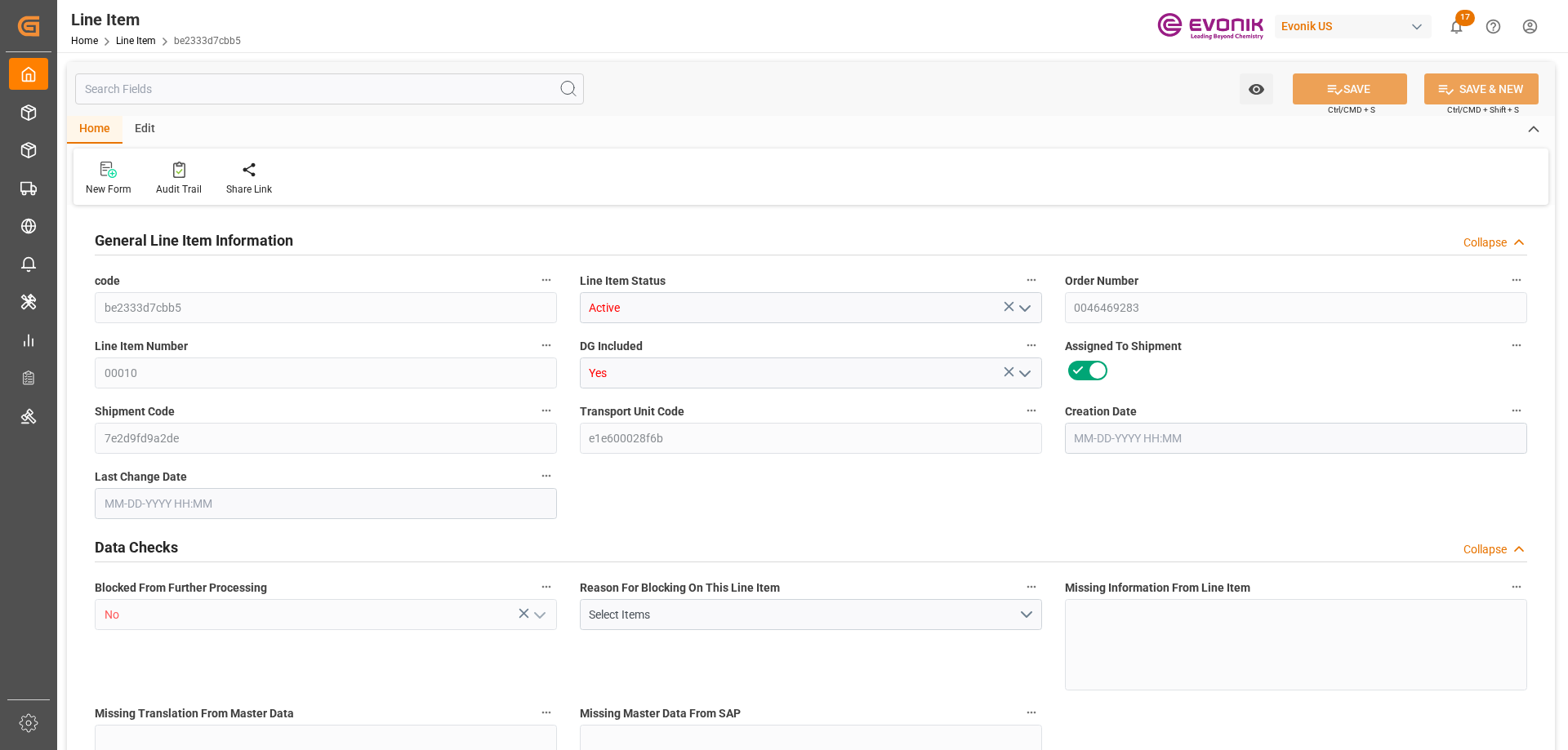
type input "18"
type input "17528.4"
type input "16200"
type input "25.272"
type input "[DATE] 17:53"
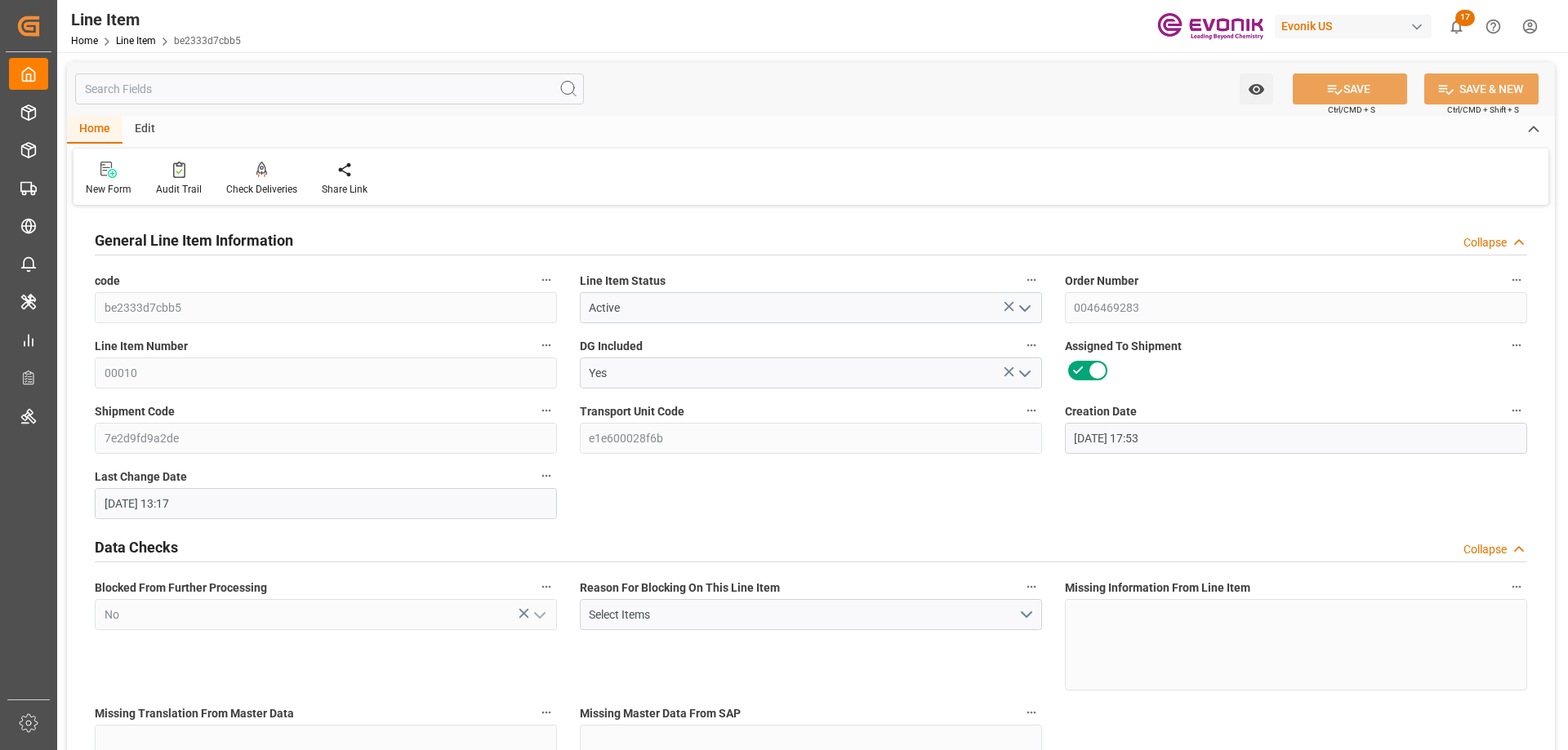
type input "[DATE] 13:17"
type input "[DATE]"
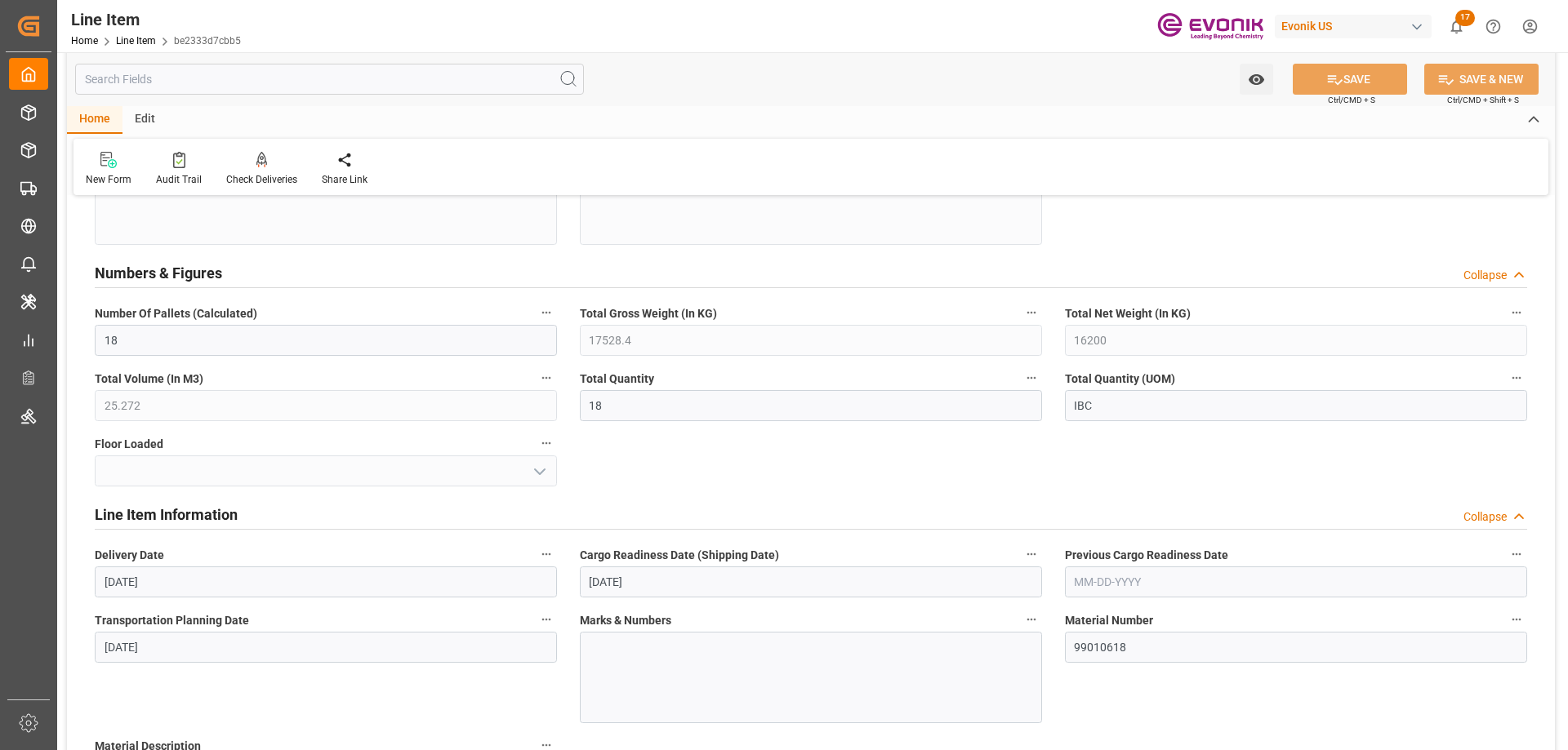
scroll to position [1061, 0]
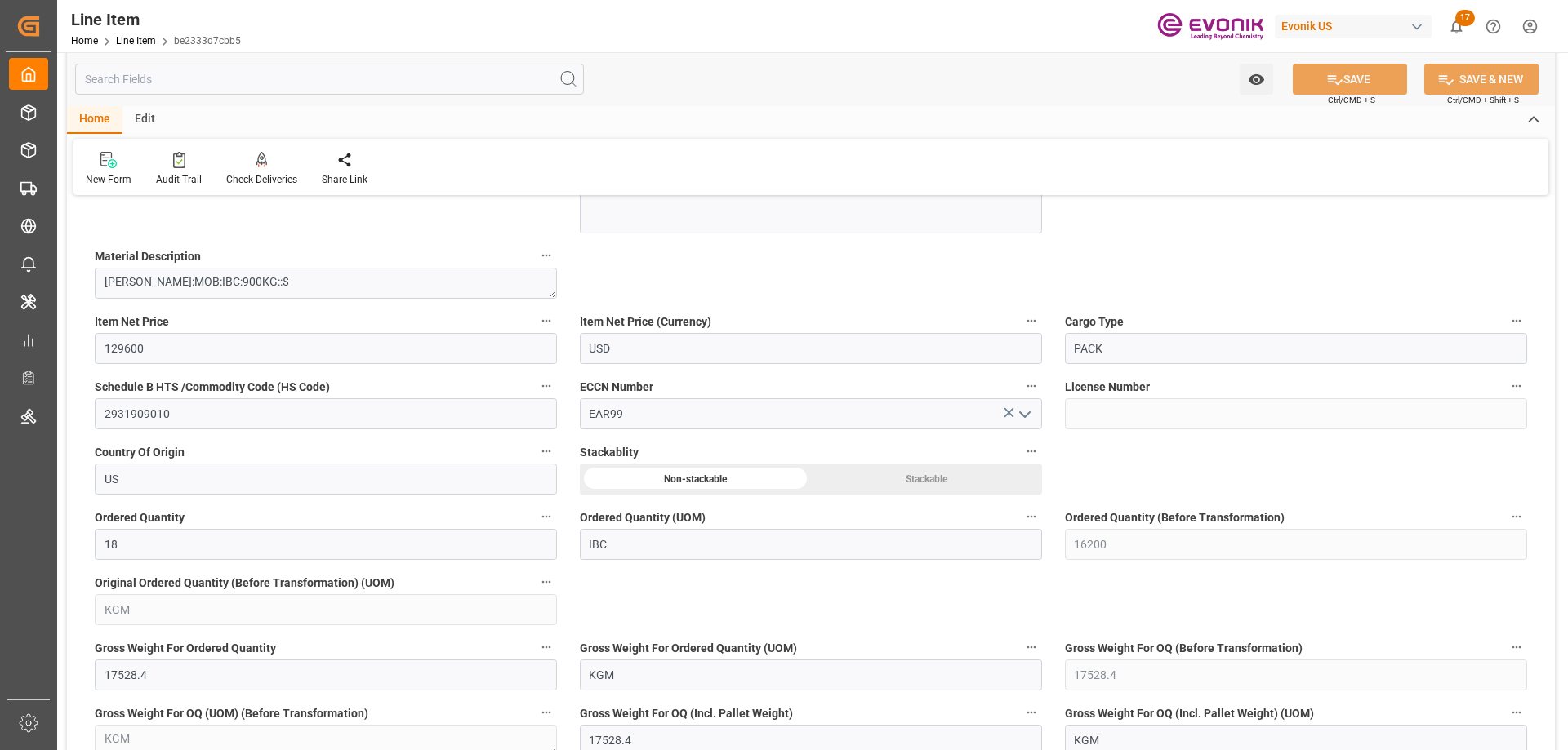
click at [238, 96] on div "Watch Option SAVE Ctrl/CMD + S SAVE & NEW Ctrl/CMD + Shift + S" at bounding box center [811, 79] width 1488 height 54
click at [232, 84] on input "text" at bounding box center [329, 79] width 509 height 31
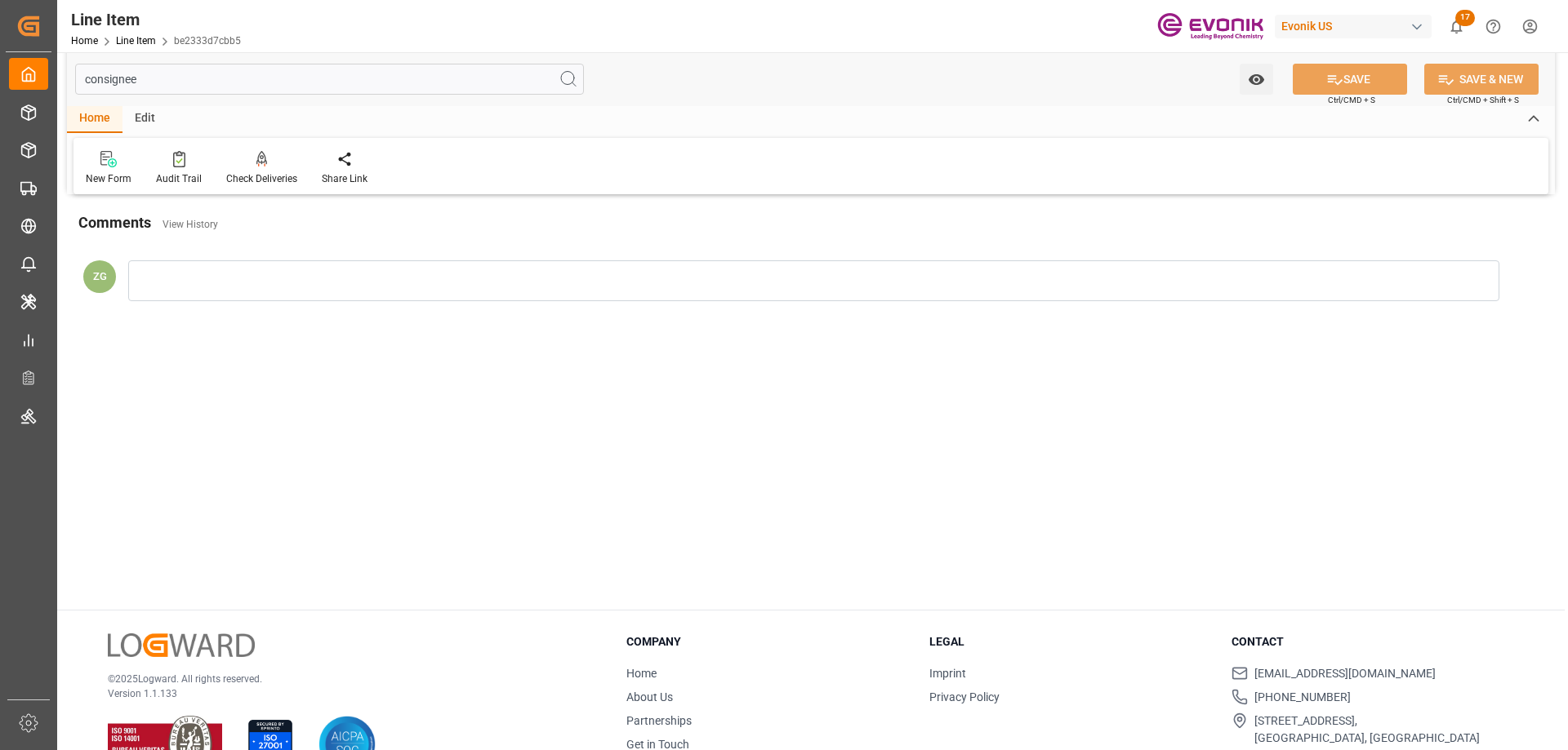
scroll to position [0, 0]
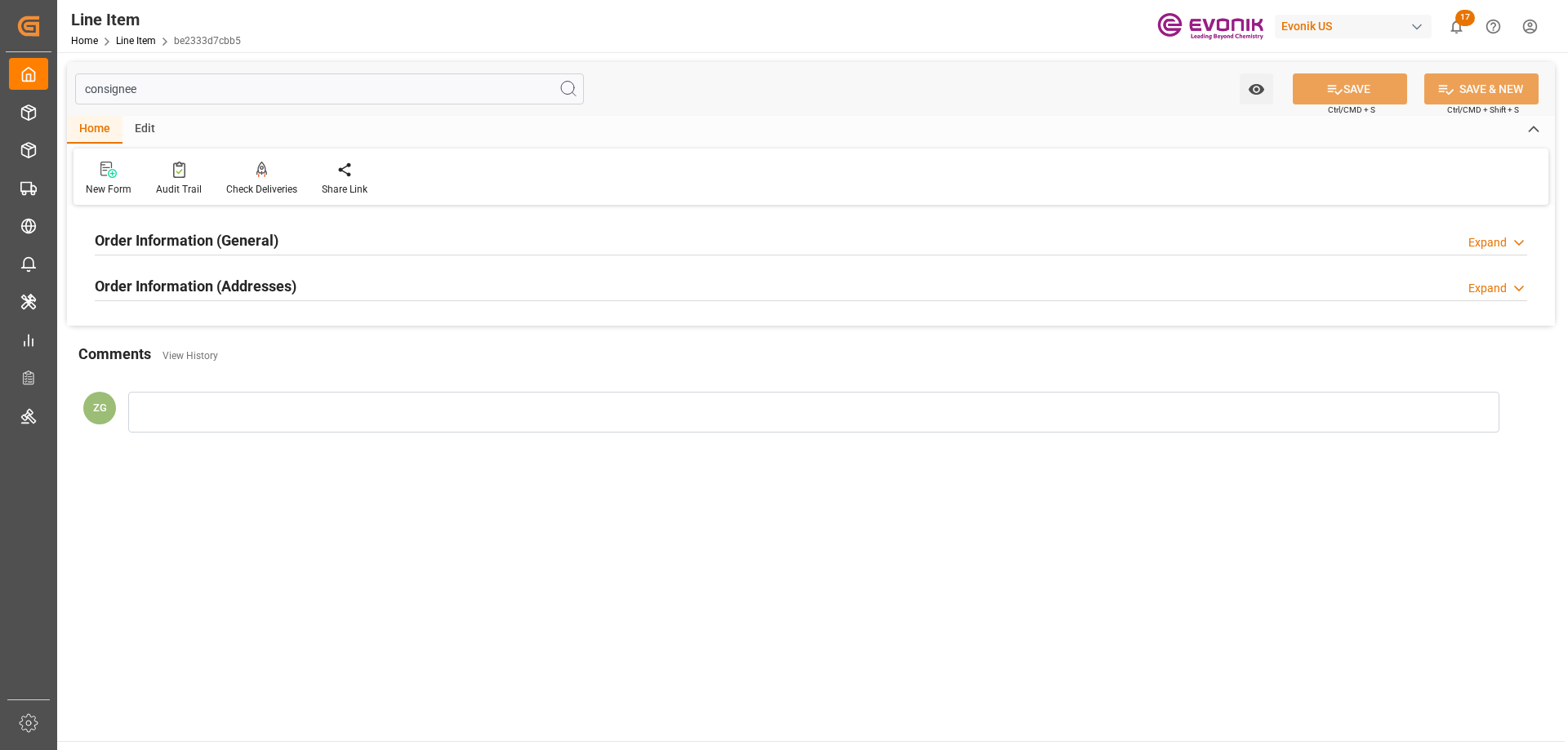
type input "consignee"
click at [241, 274] on div "Order Information (Addresses)" at bounding box center [195, 285] width 201 height 31
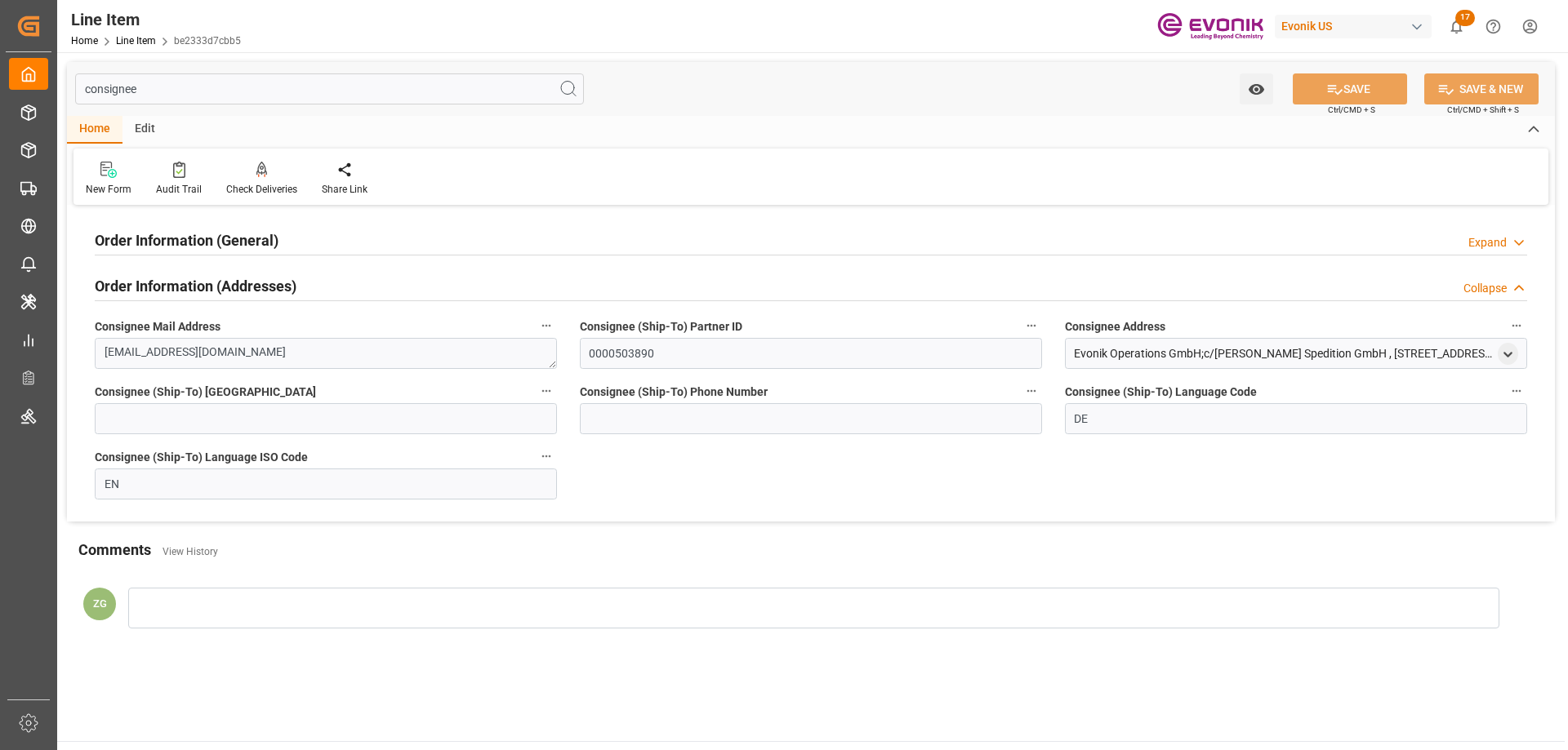
click at [225, 226] on div "Order Information (General)" at bounding box center [186, 239] width 183 height 31
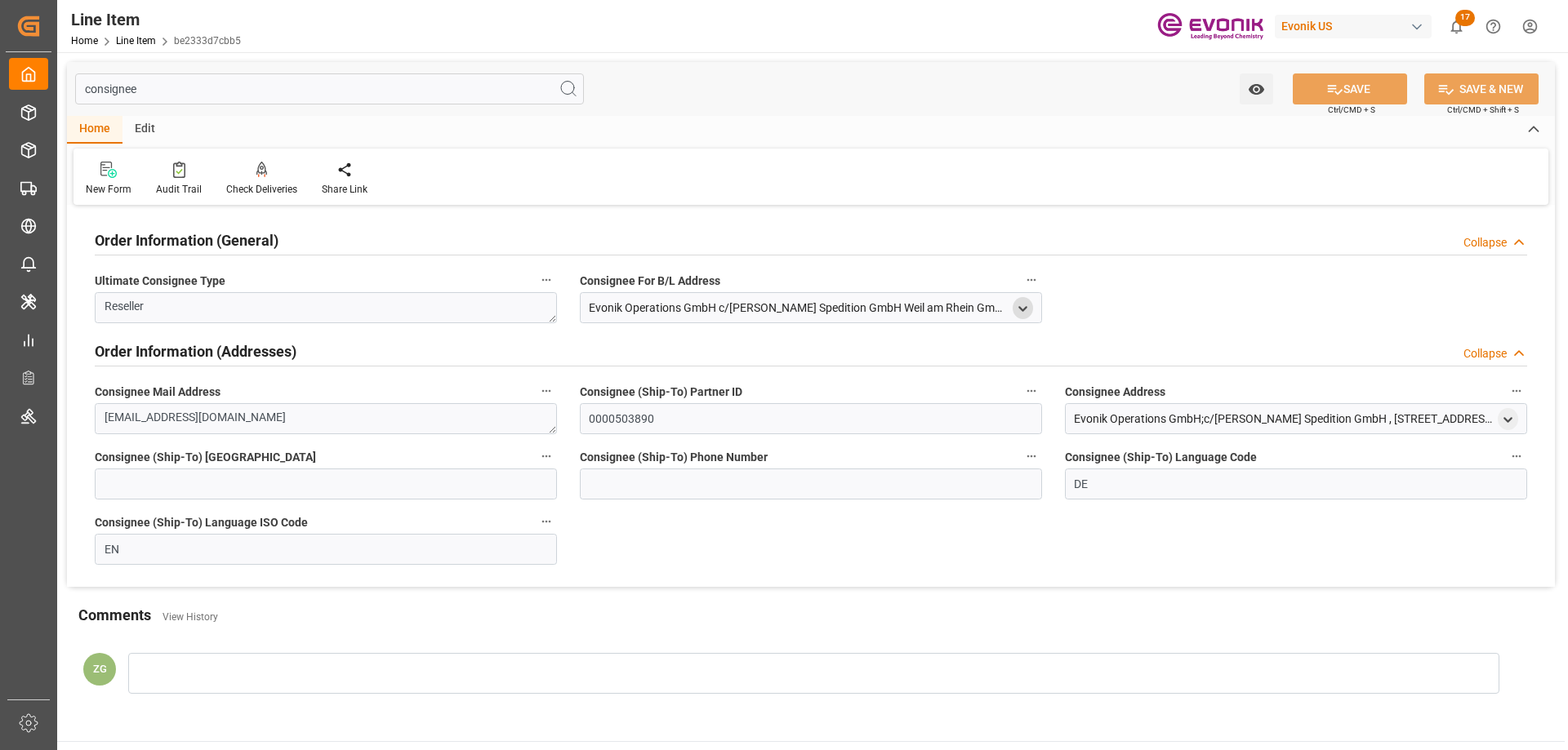
click at [1019, 310] on icon "open menu" at bounding box center [1022, 309] width 14 height 14
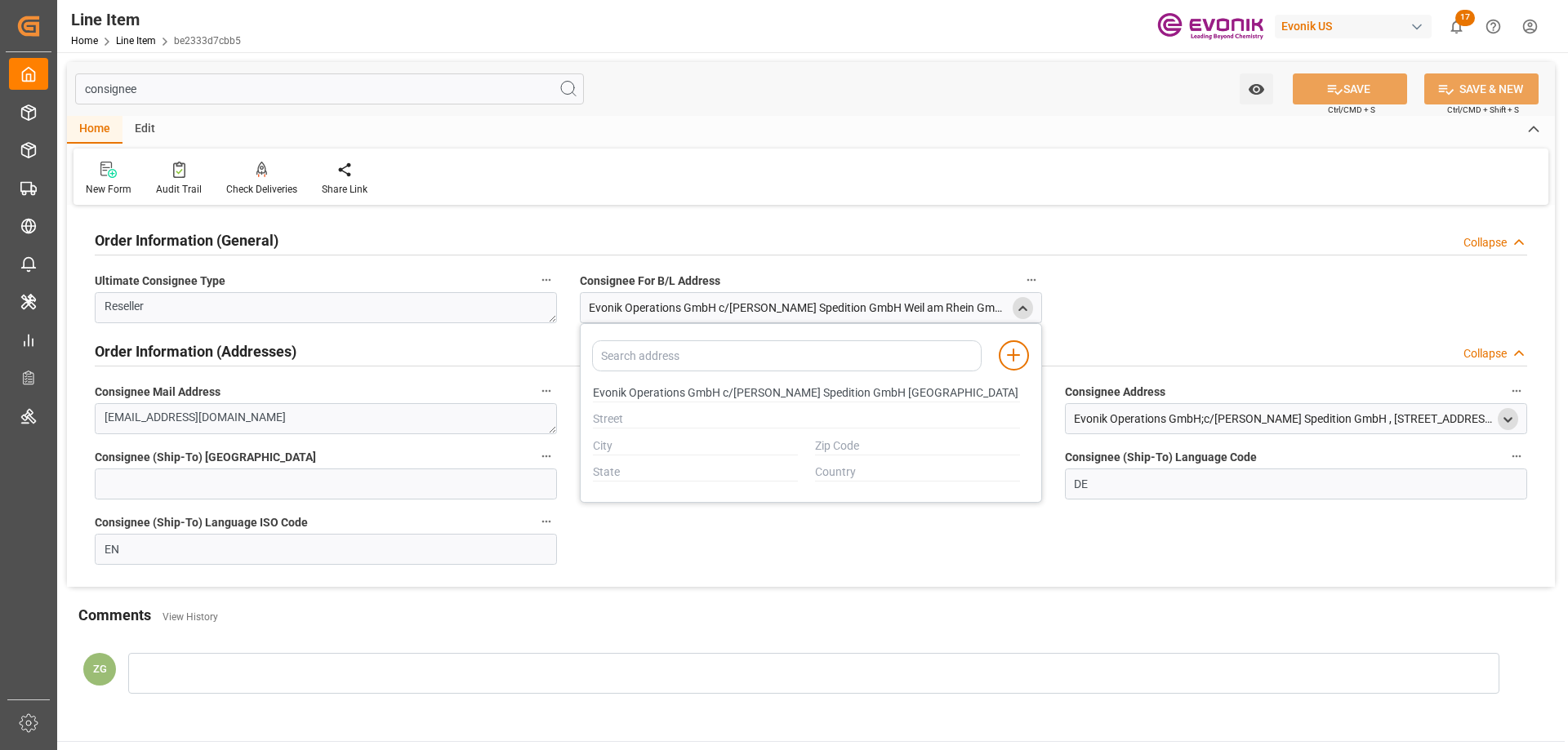
click at [1510, 416] on icon "open menu" at bounding box center [1508, 420] width 14 height 14
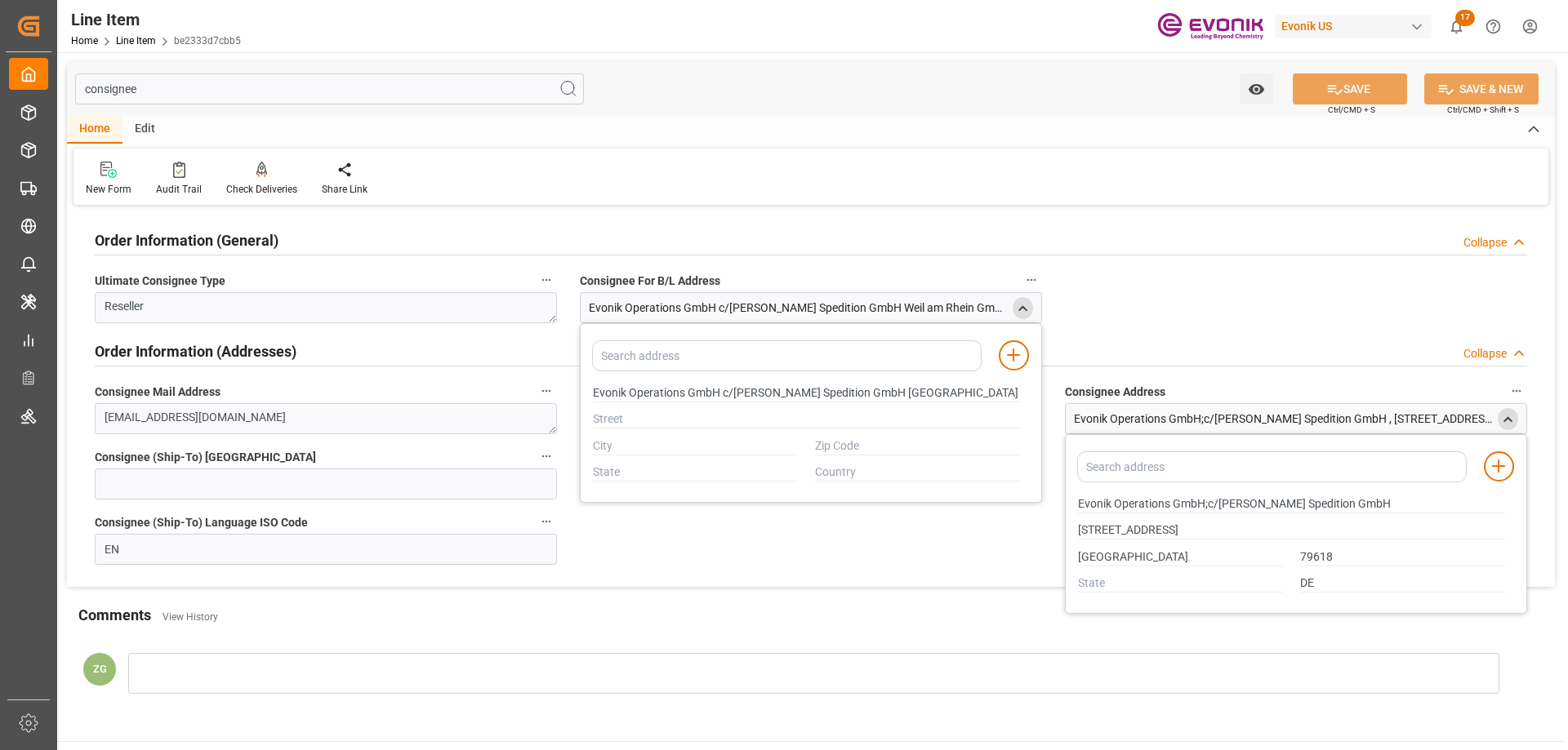
click at [1077, 501] on div "Evonik Operations GmbH;c/[PERSON_NAME] Spedition GmbH" at bounding box center [1292, 503] width 444 height 27
drag, startPoint x: 1079, startPoint y: 501, endPoint x: 1171, endPoint y: 498, distance: 92.0
click at [1171, 498] on input "Evonik Operations GmbH;c/[PERSON_NAME] Spedition GmbH" at bounding box center [1292, 504] width 427 height 18
click at [1109, 564] on input "[GEOGRAPHIC_DATA]" at bounding box center [1181, 557] width 205 height 18
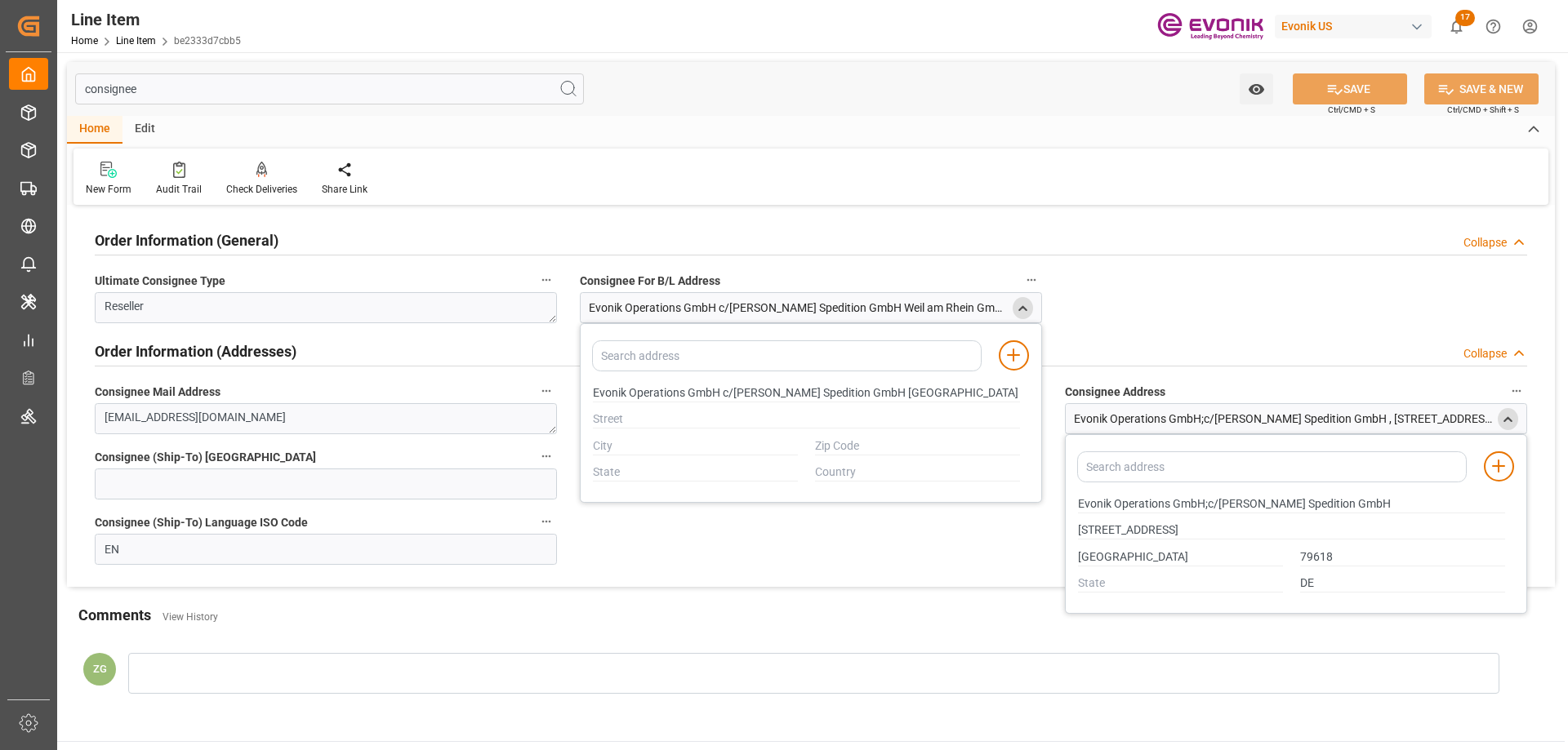
type input "Evonik Operations GmbH c/[PERSON_NAME] Spedition GmbH [GEOGRAPHIC_DATA] <(>&<)>…"
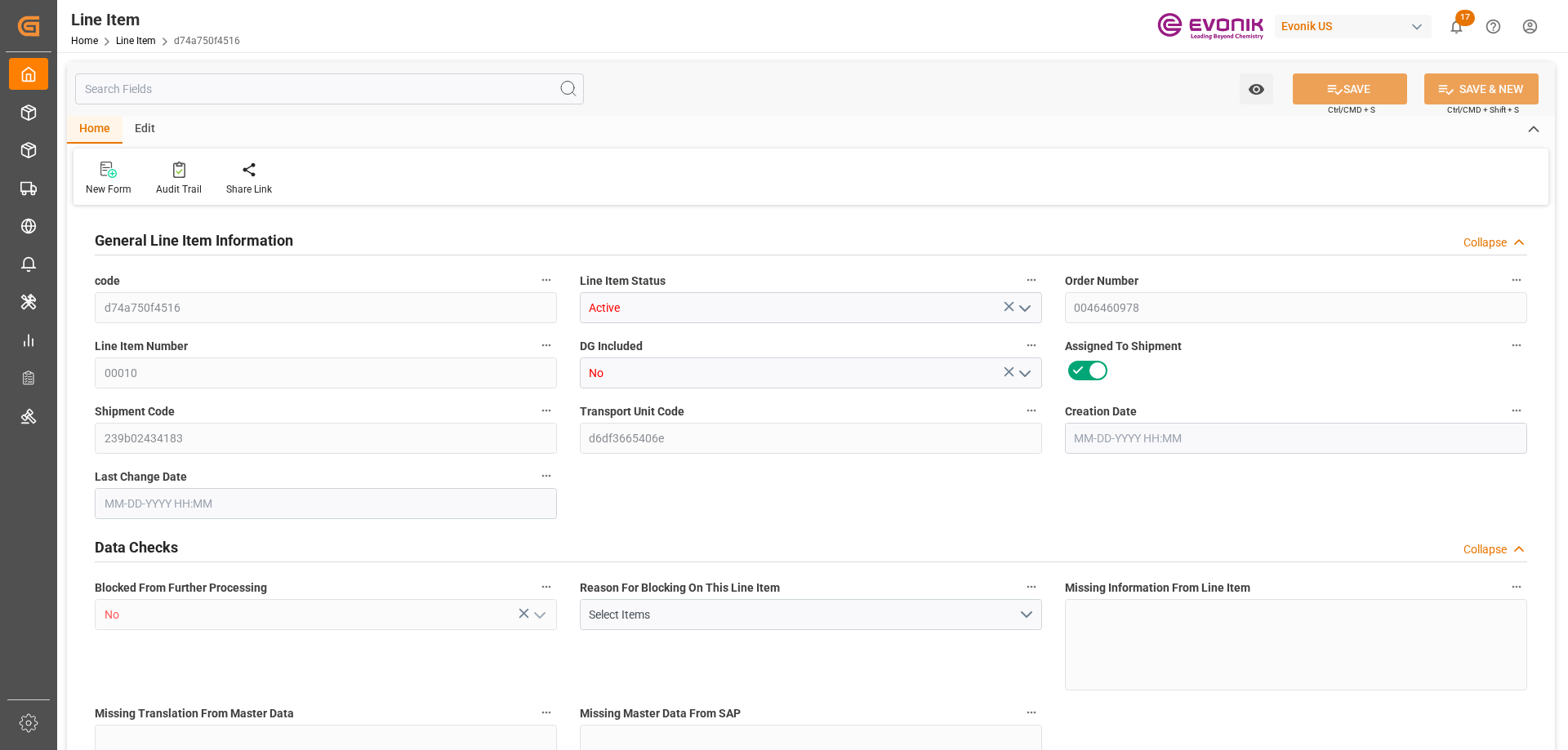
type input "16"
type input "1692.928"
type input "1024"
type input "11.2573"
type input "128"
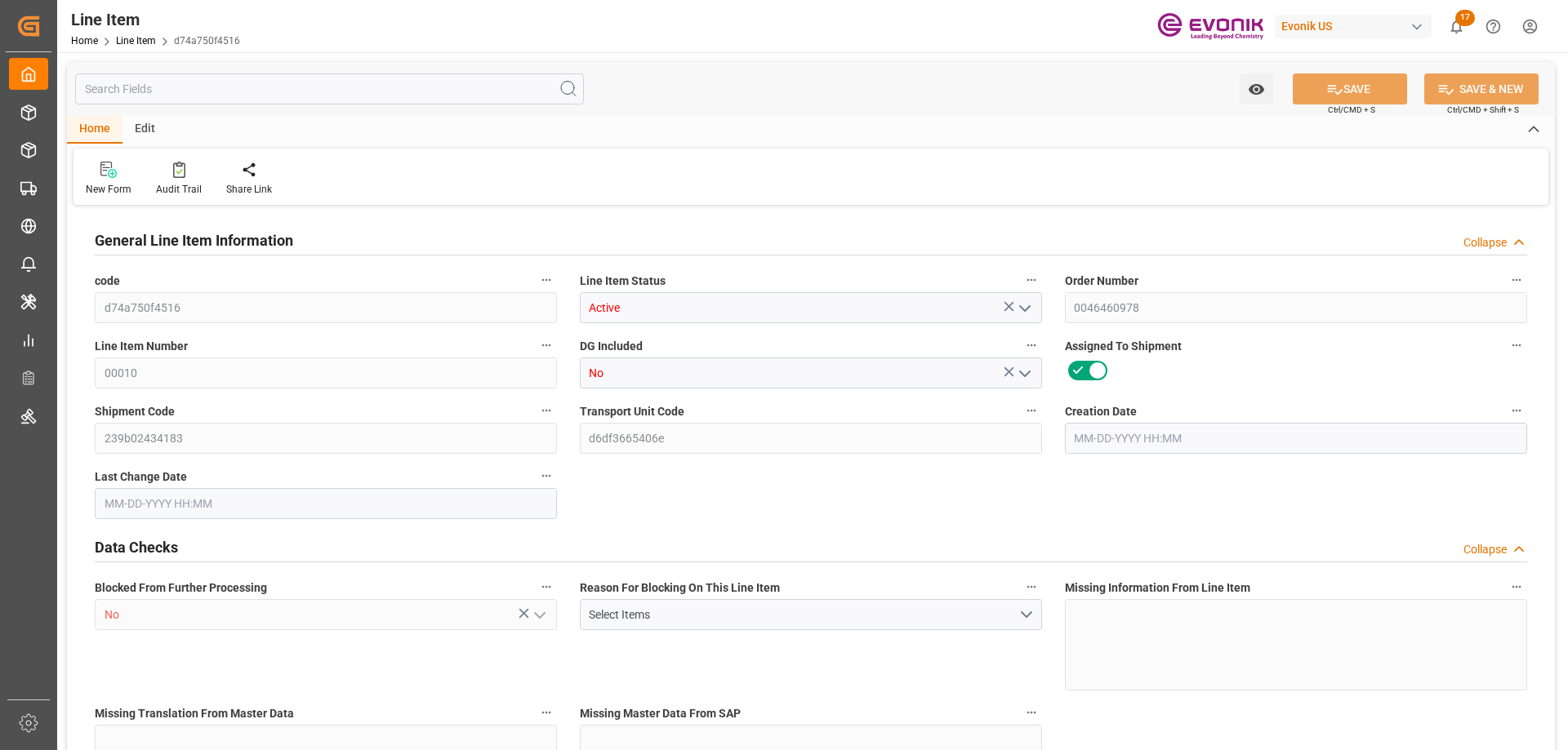
type input "16599.04"
type input "128"
type input "1692.928"
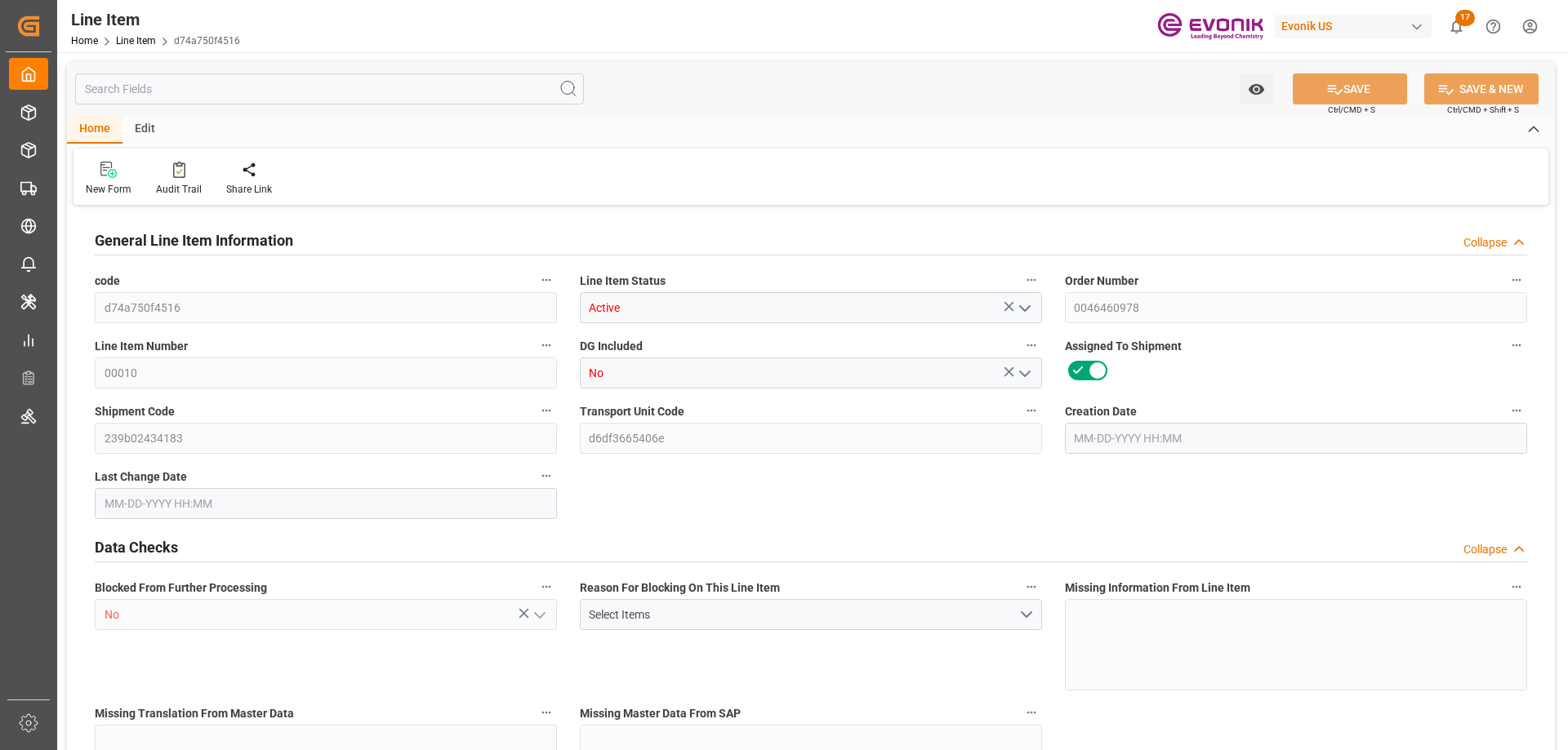
type input "1964.928"
type input "1024"
type input "11.2573"
type input "11257.344"
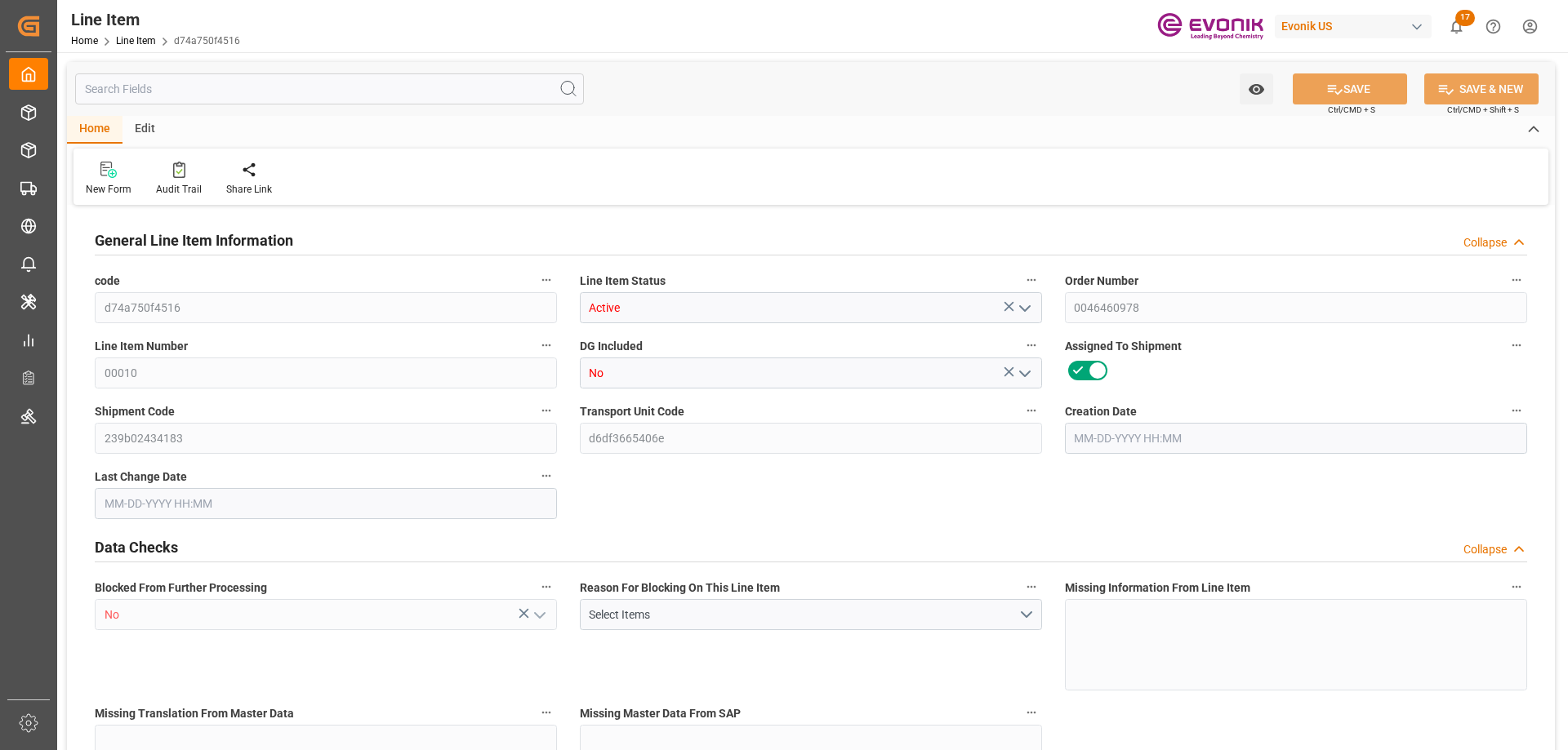
type input "0"
type input "07-28-2025 16:59"
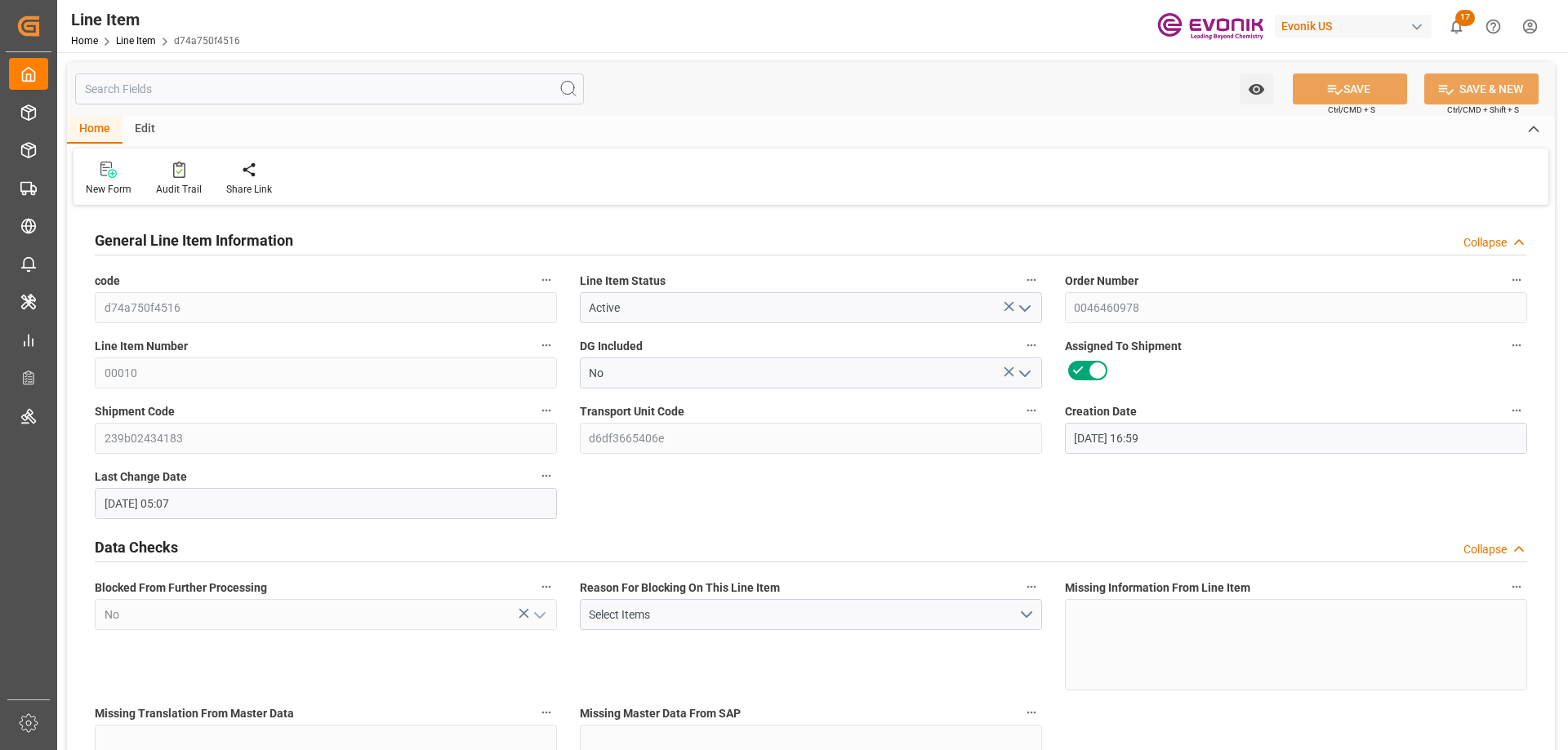
type input "09-19-2025 05:07"
type input "12-15-2025"
type input "10-23-2025"
type input "10-17-2025"
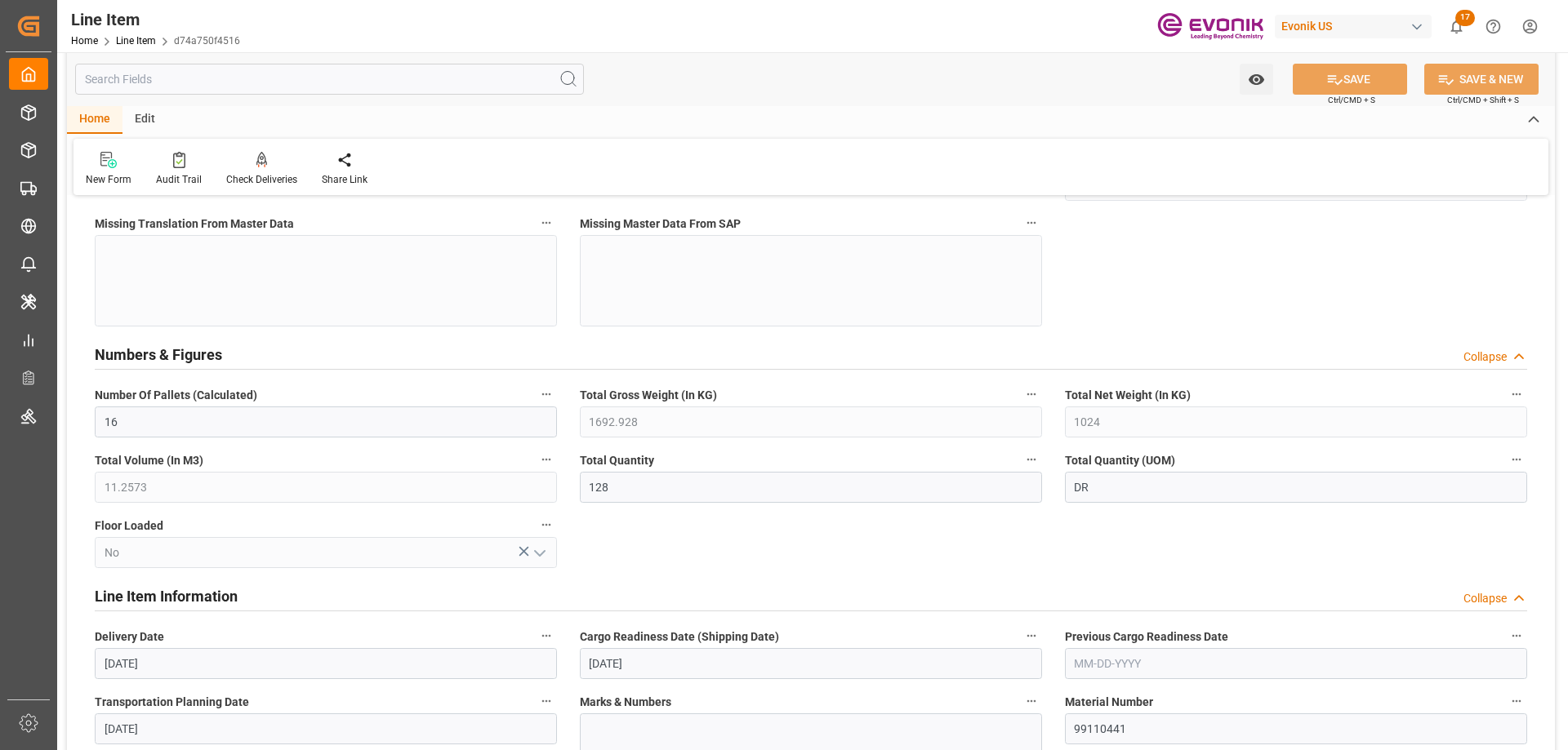
scroll to position [735, 0]
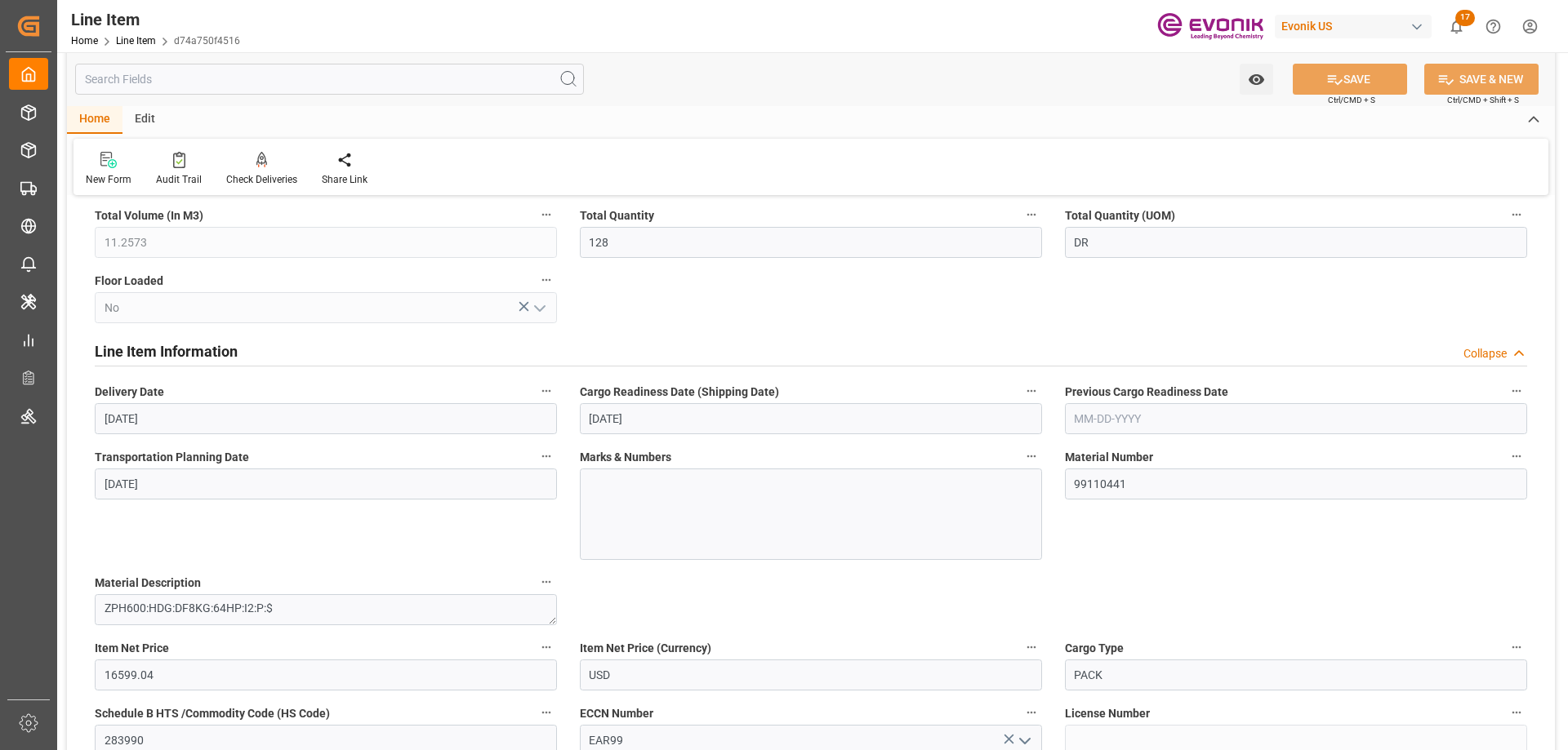
click at [309, 83] on input "text" at bounding box center [329, 79] width 509 height 31
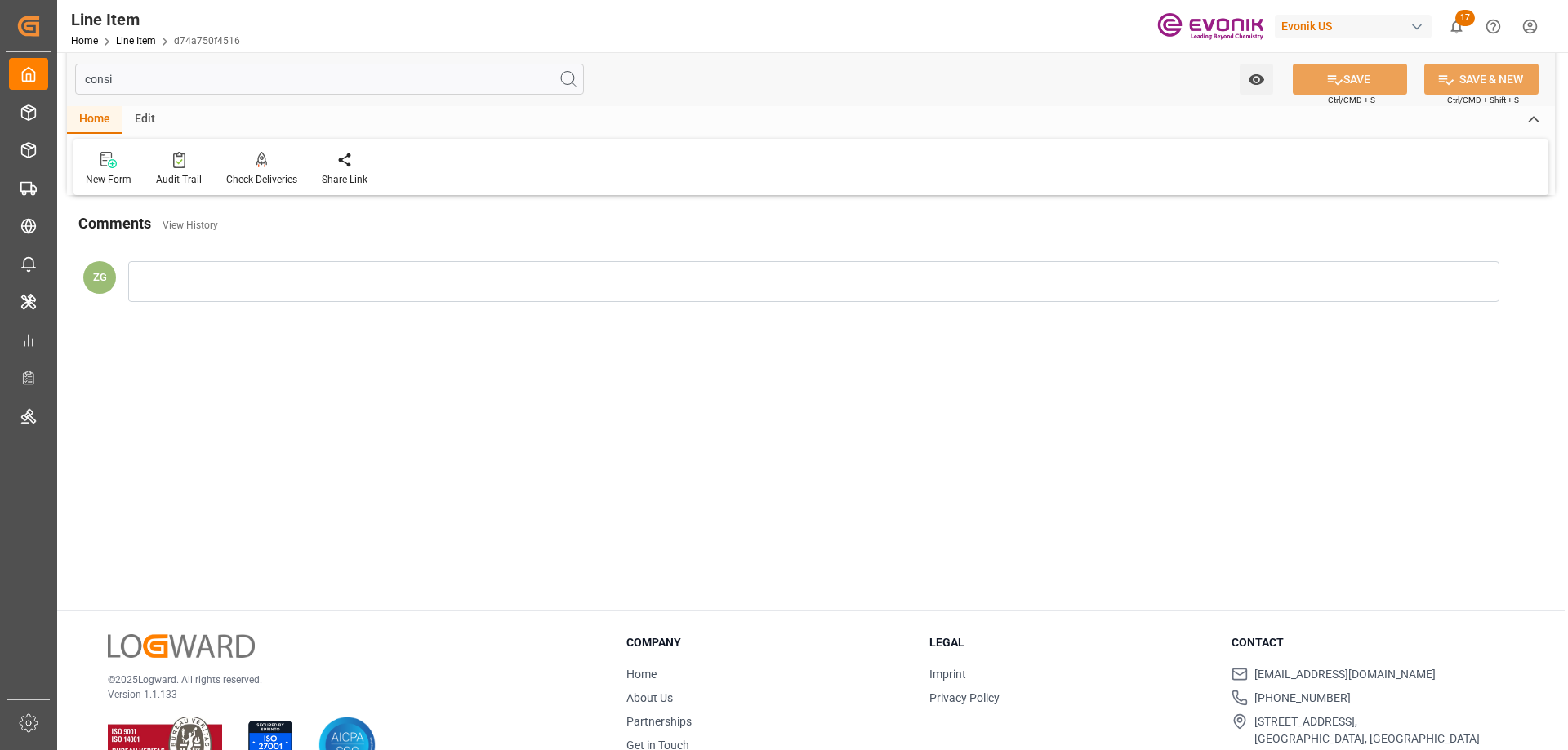
scroll to position [0, 0]
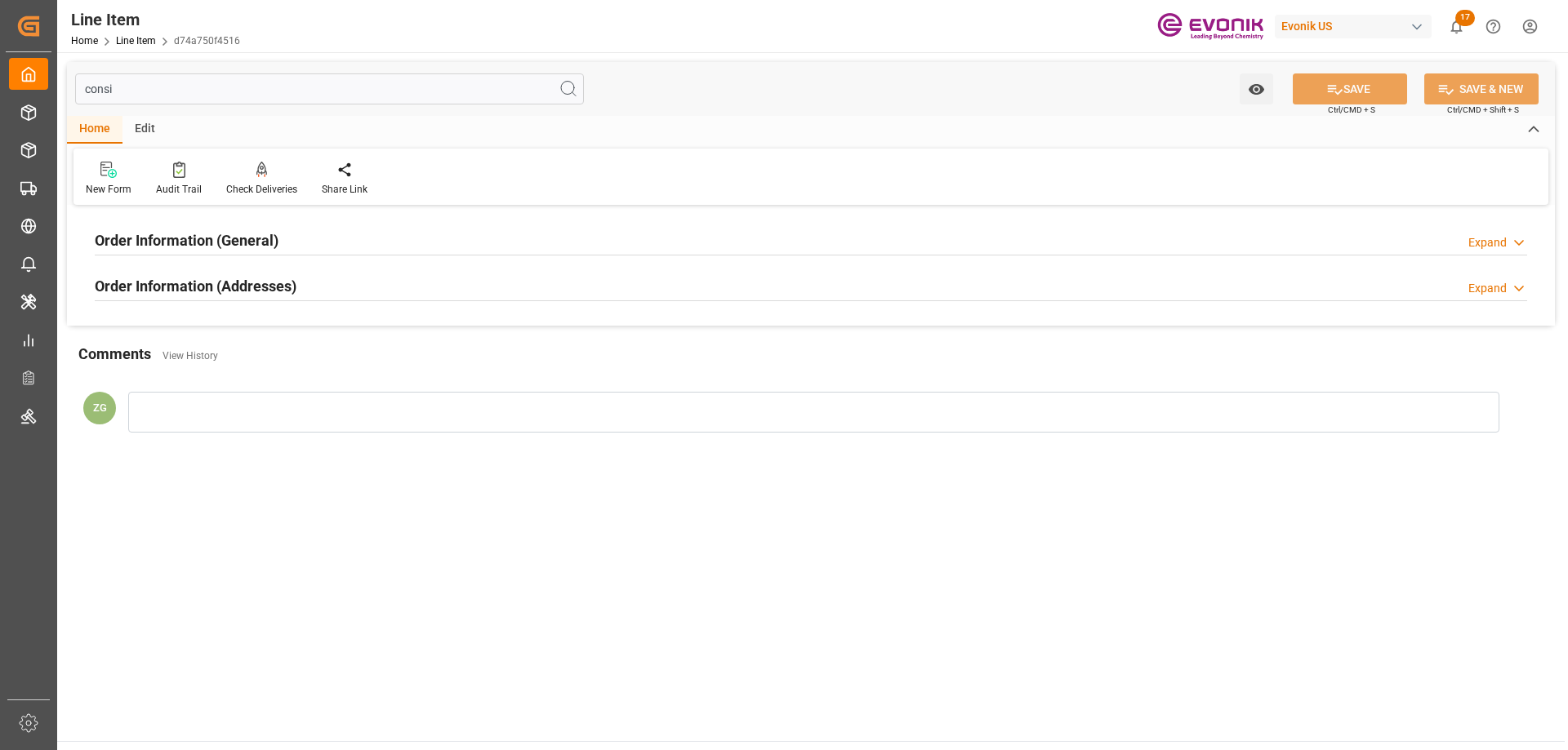
type input "consi"
click at [245, 307] on div "Order Information (Addresses) Expand" at bounding box center [811, 286] width 1455 height 46
click at [231, 280] on h2 "Order Information (Addresses)" at bounding box center [195, 286] width 201 height 22
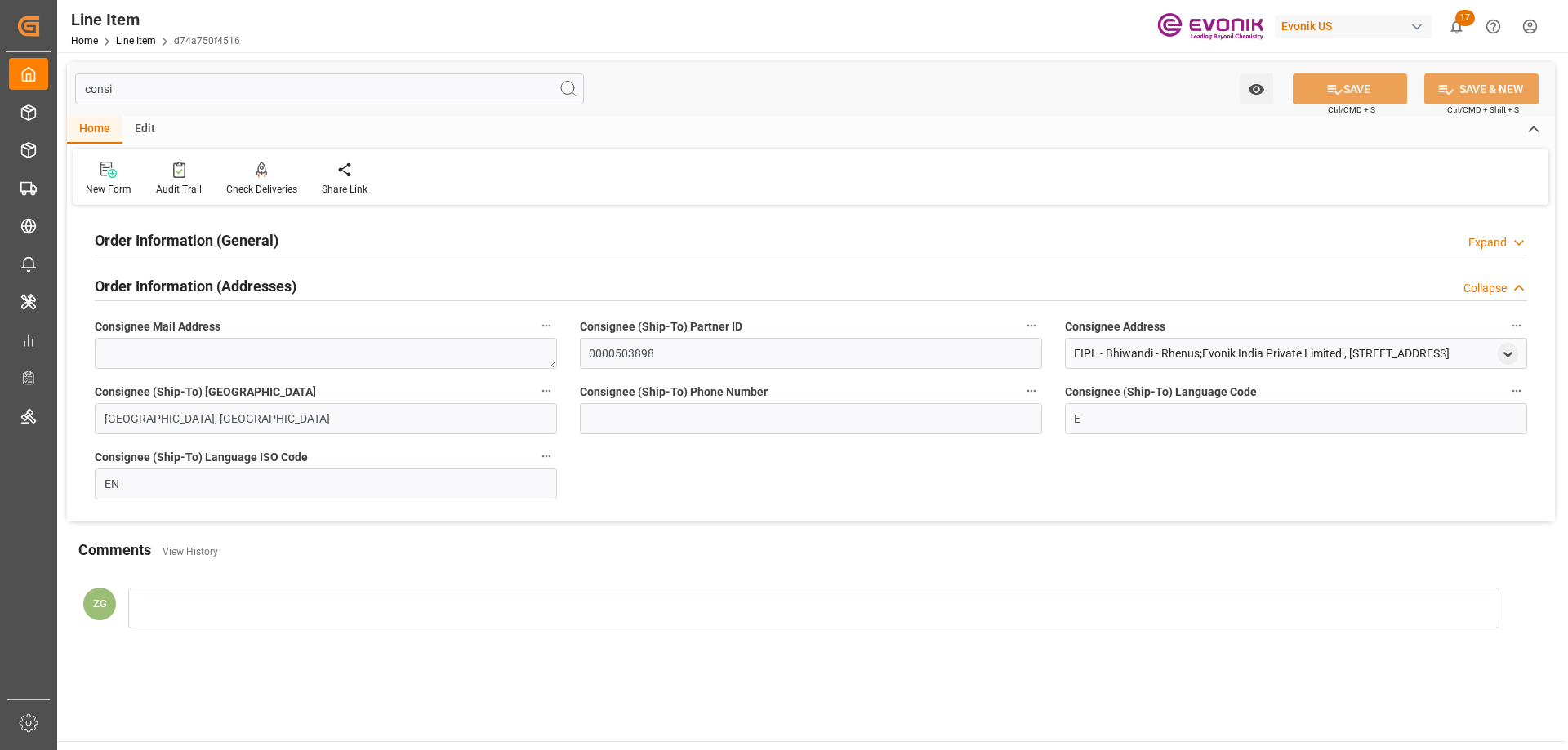
click at [213, 248] on h2 "Order Information (General)" at bounding box center [186, 241] width 183 height 22
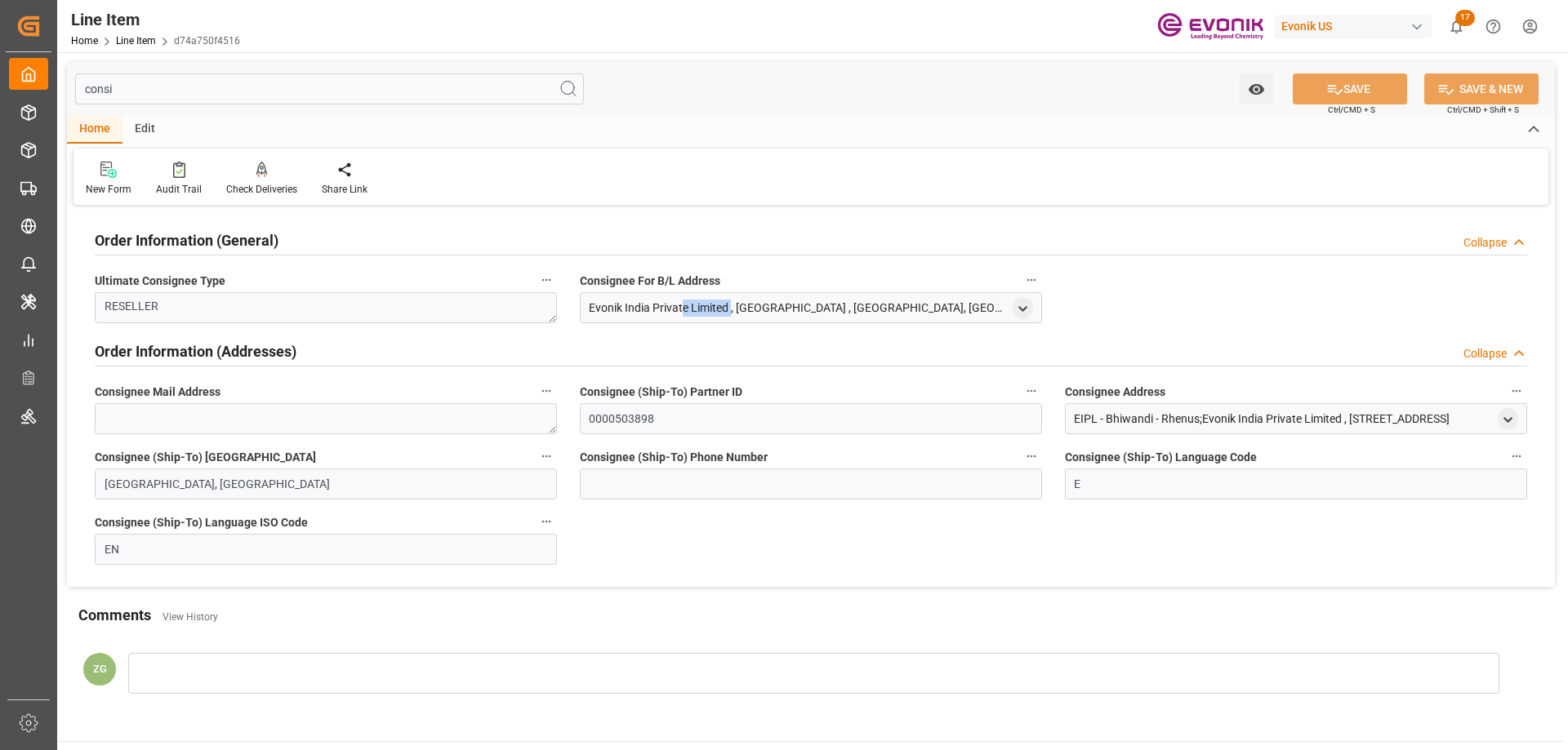
drag, startPoint x: 589, startPoint y: 305, endPoint x: 687, endPoint y: 304, distance: 98.0
click at [687, 304] on div "Evonik India Private Limited , Mumbai Nashik Highway Building B 600, K Square I…" at bounding box center [799, 308] width 420 height 17
copy div "Evonik India Private"
click at [1029, 303] on icon "open menu" at bounding box center [1022, 309] width 14 height 14
type input "Mumbai Nashik Highway Building B 600, K Square Industrial andWarehousing Park"
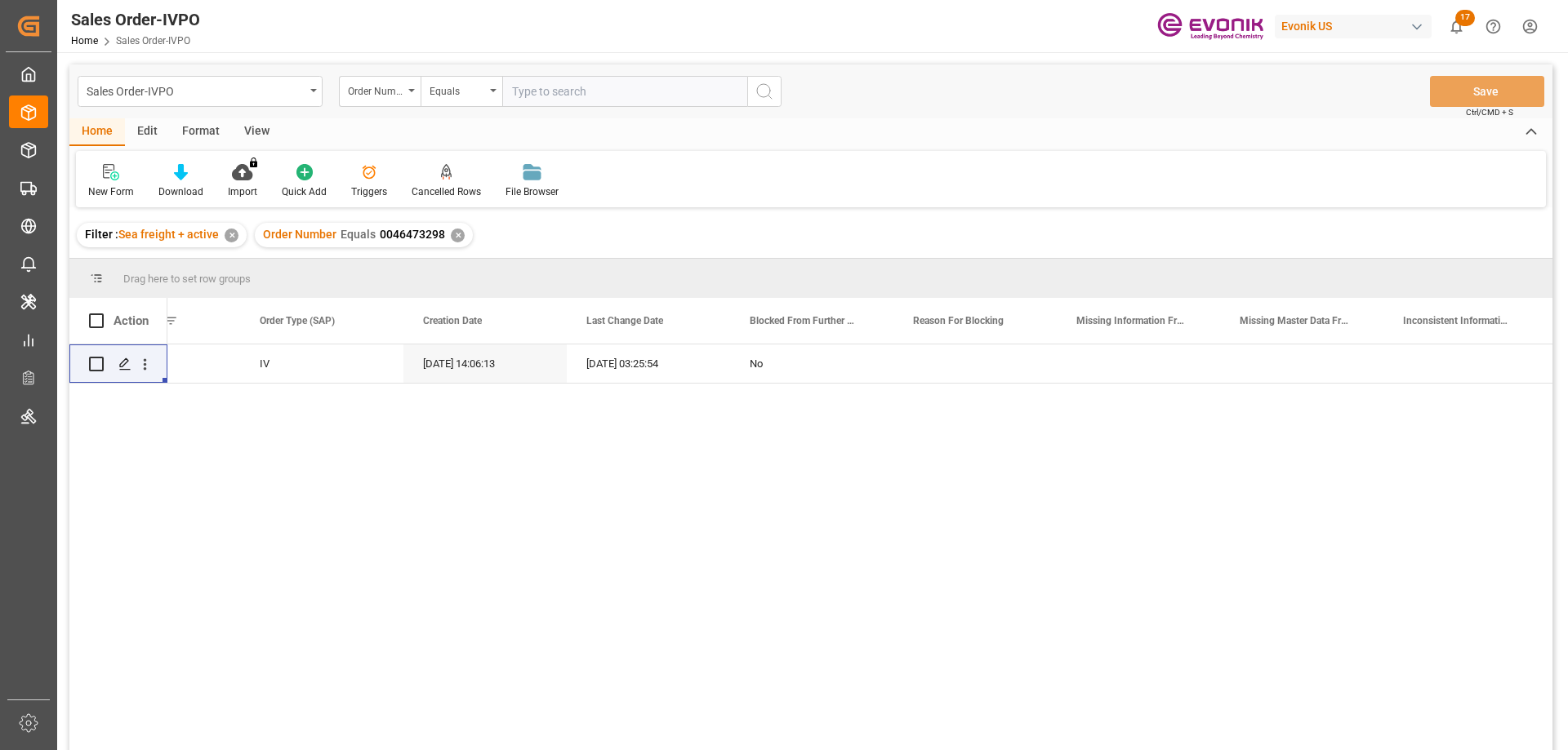
scroll to position [0, 417]
click at [649, 98] on input "text" at bounding box center [625, 91] width 245 height 31
paste input "0046461728"
type input "0046461728"
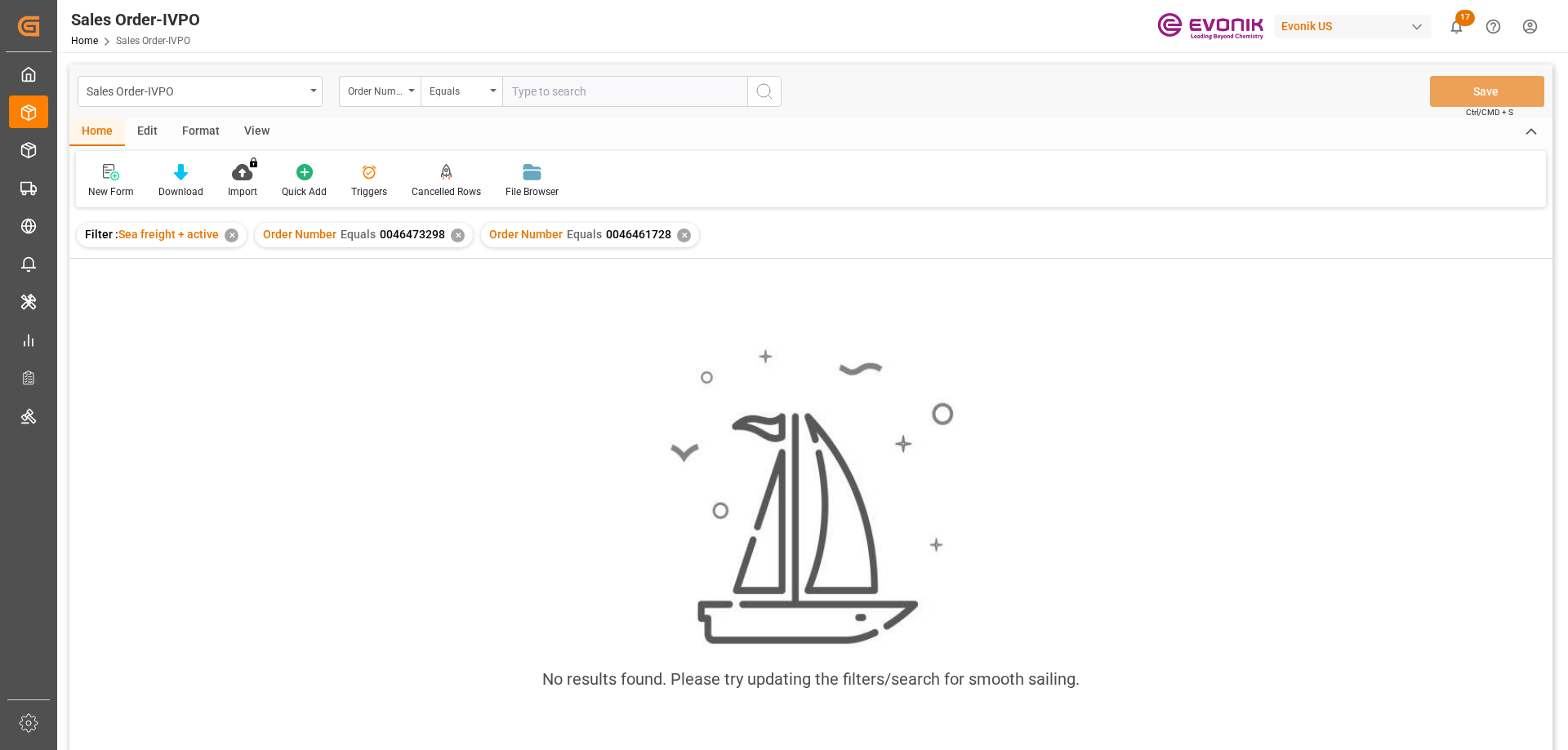
click at [456, 231] on div "✕" at bounding box center [458, 236] width 14 height 14
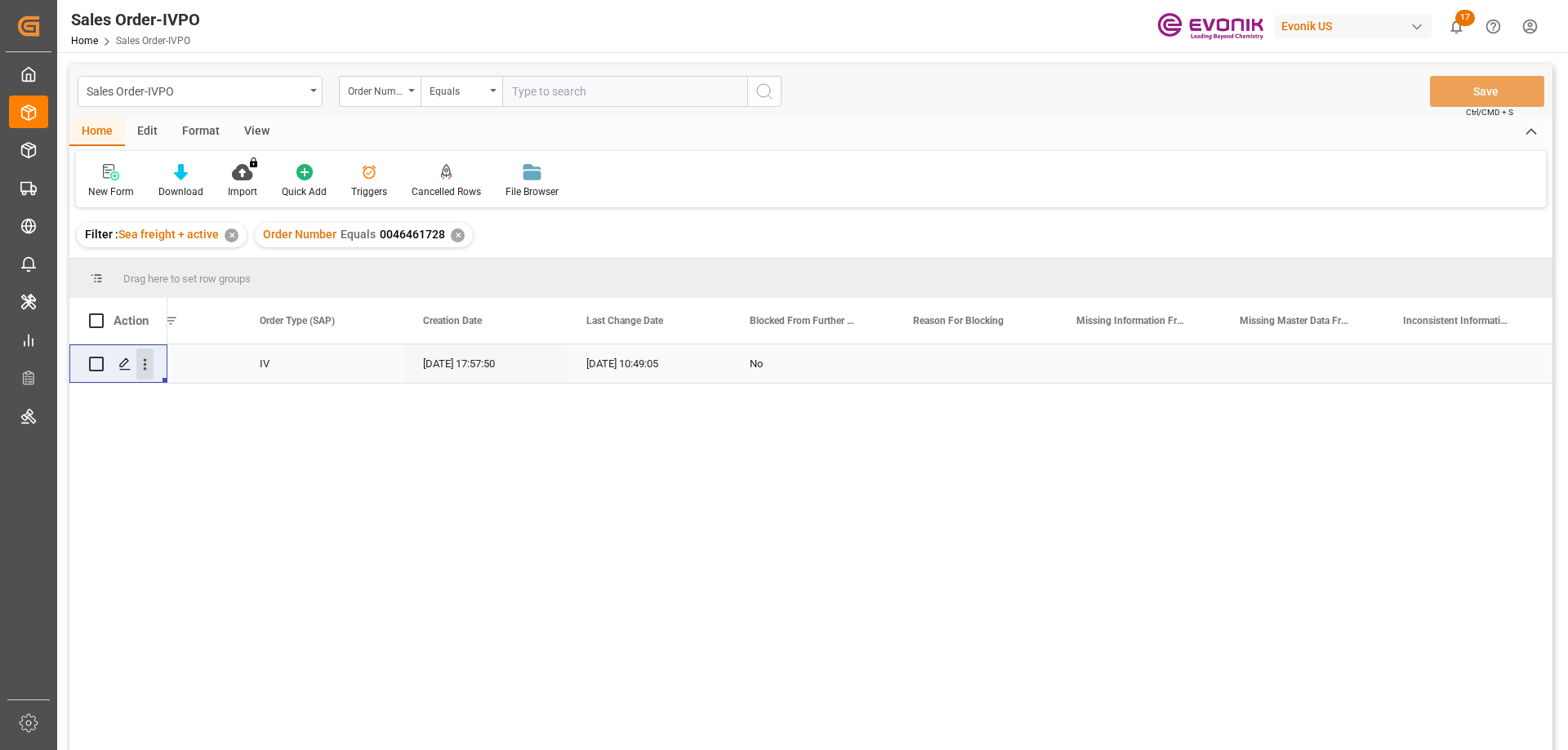
click at [149, 366] on icon "open menu" at bounding box center [145, 365] width 17 height 17
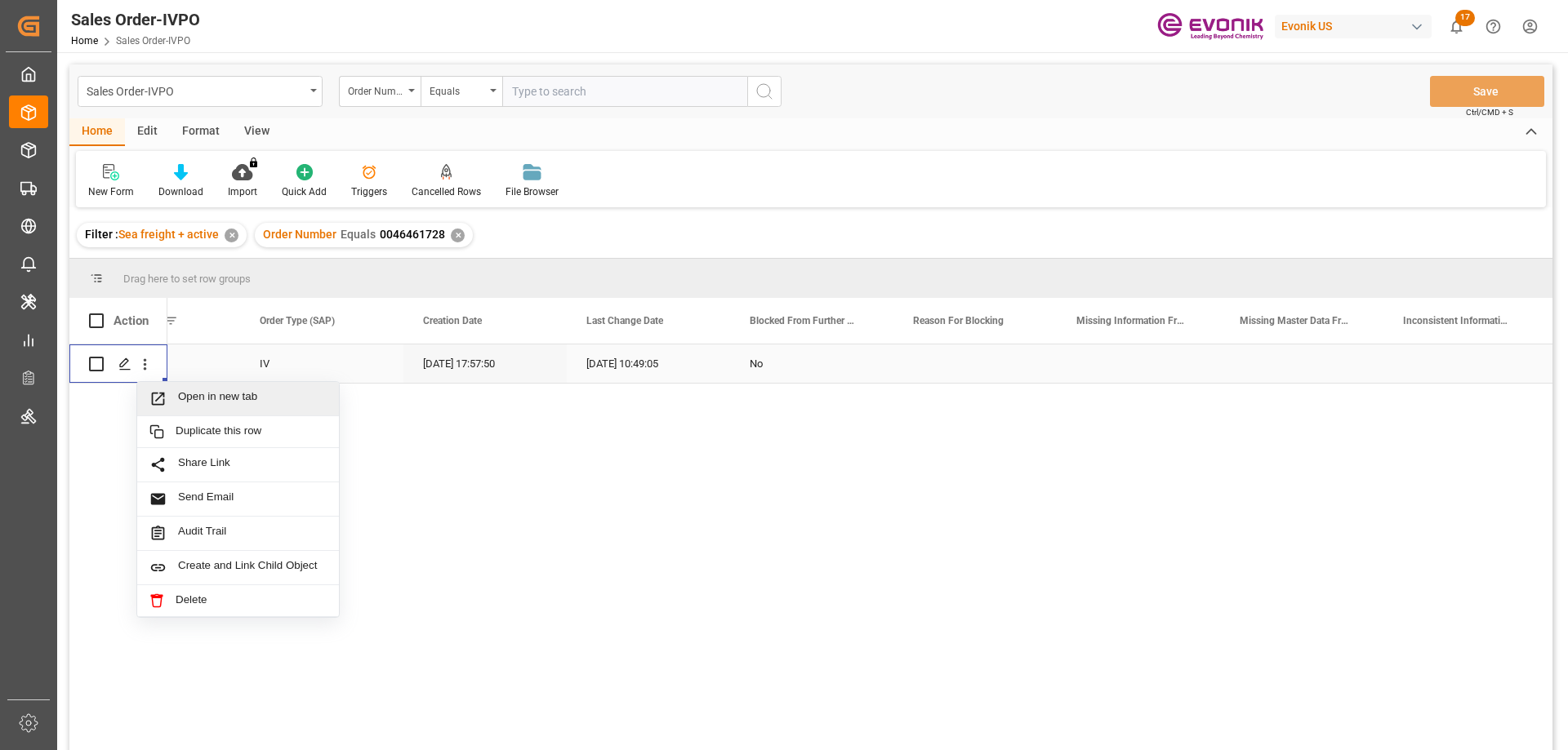
click at [198, 405] on span "Open in new tab" at bounding box center [252, 399] width 149 height 17
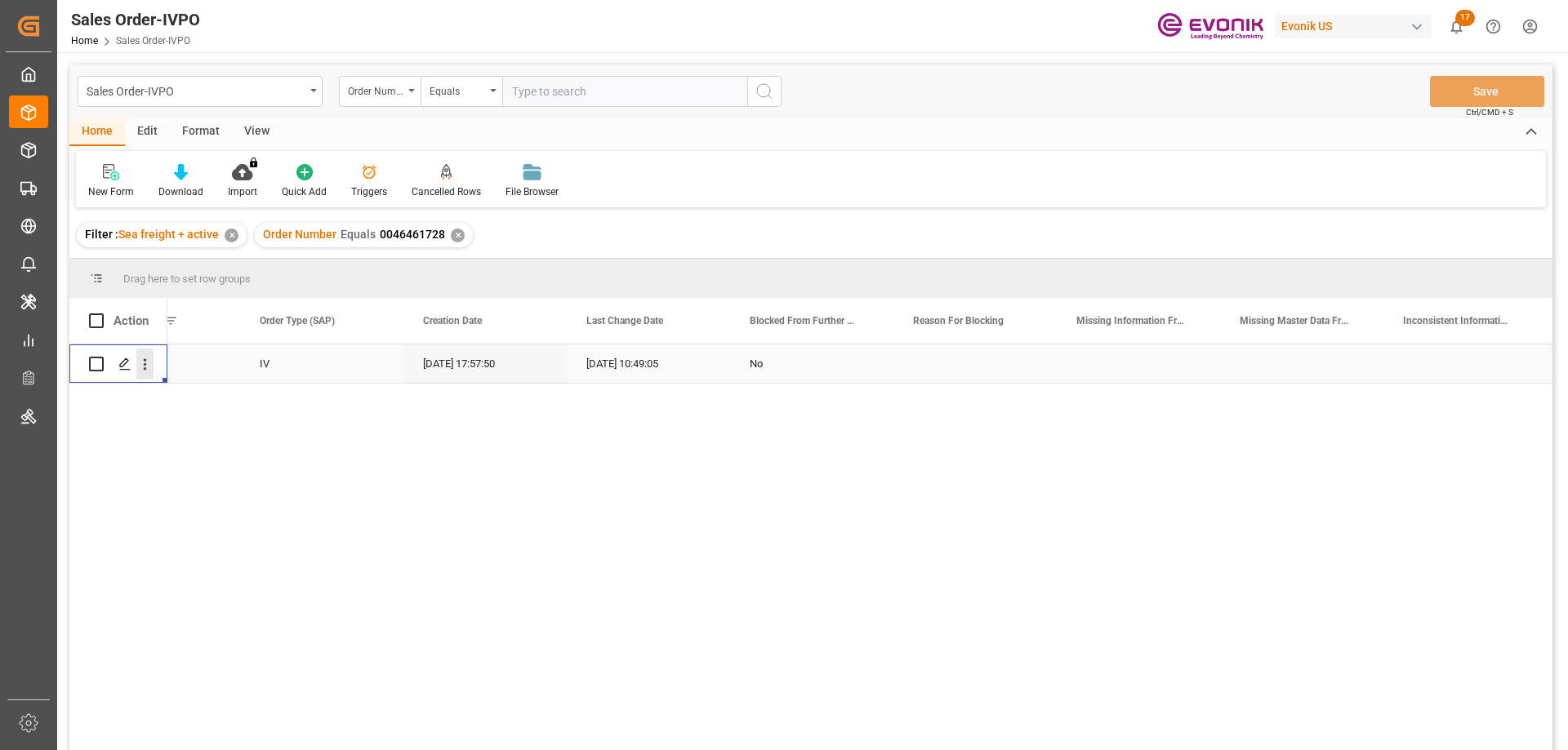
click at [144, 360] on icon "open menu" at bounding box center [145, 365] width 3 height 11
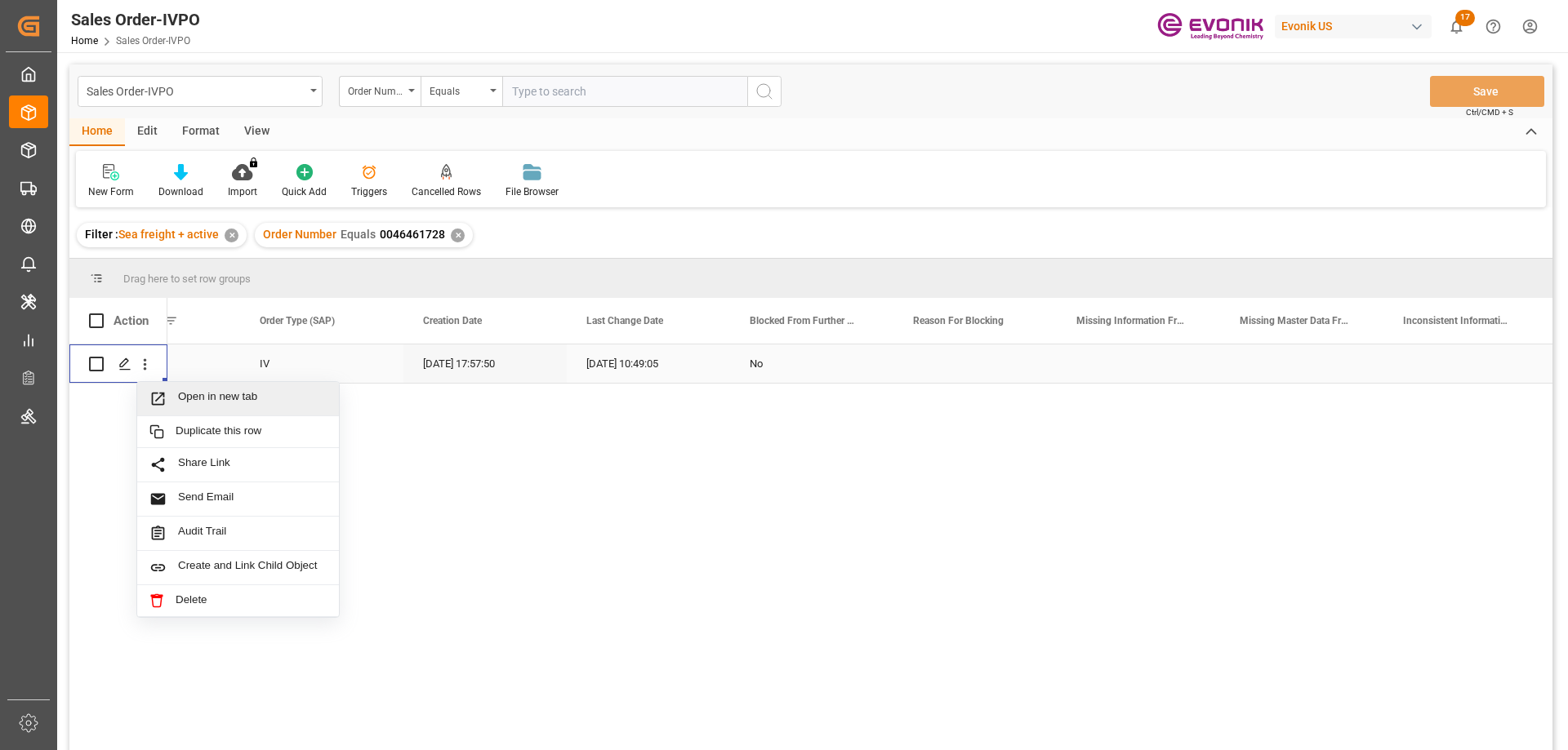
click at [210, 401] on span "Open in new tab" at bounding box center [252, 399] width 149 height 17
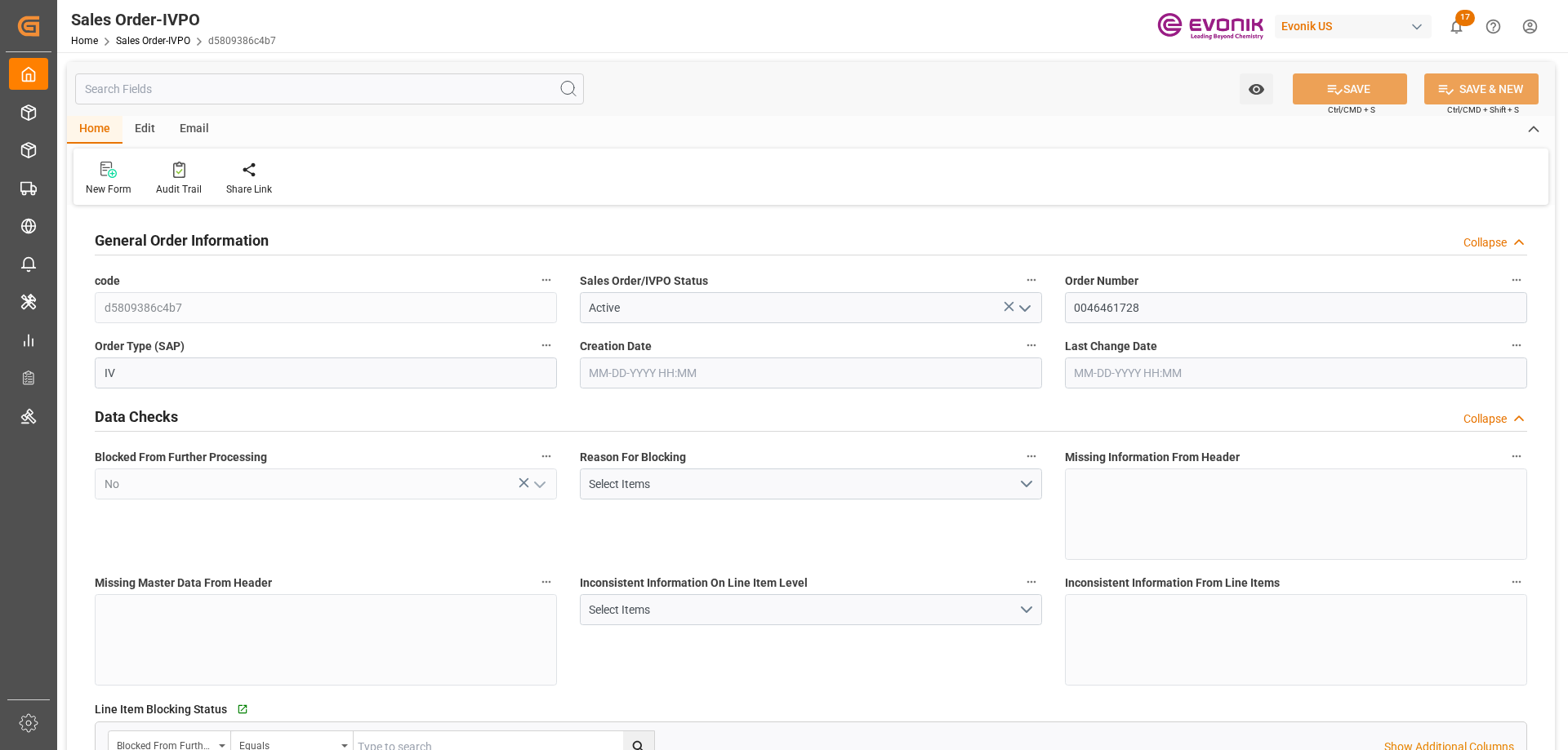
type input "JPYKK"
type input "0"
type input "1"
type input "2"
type input "19000"
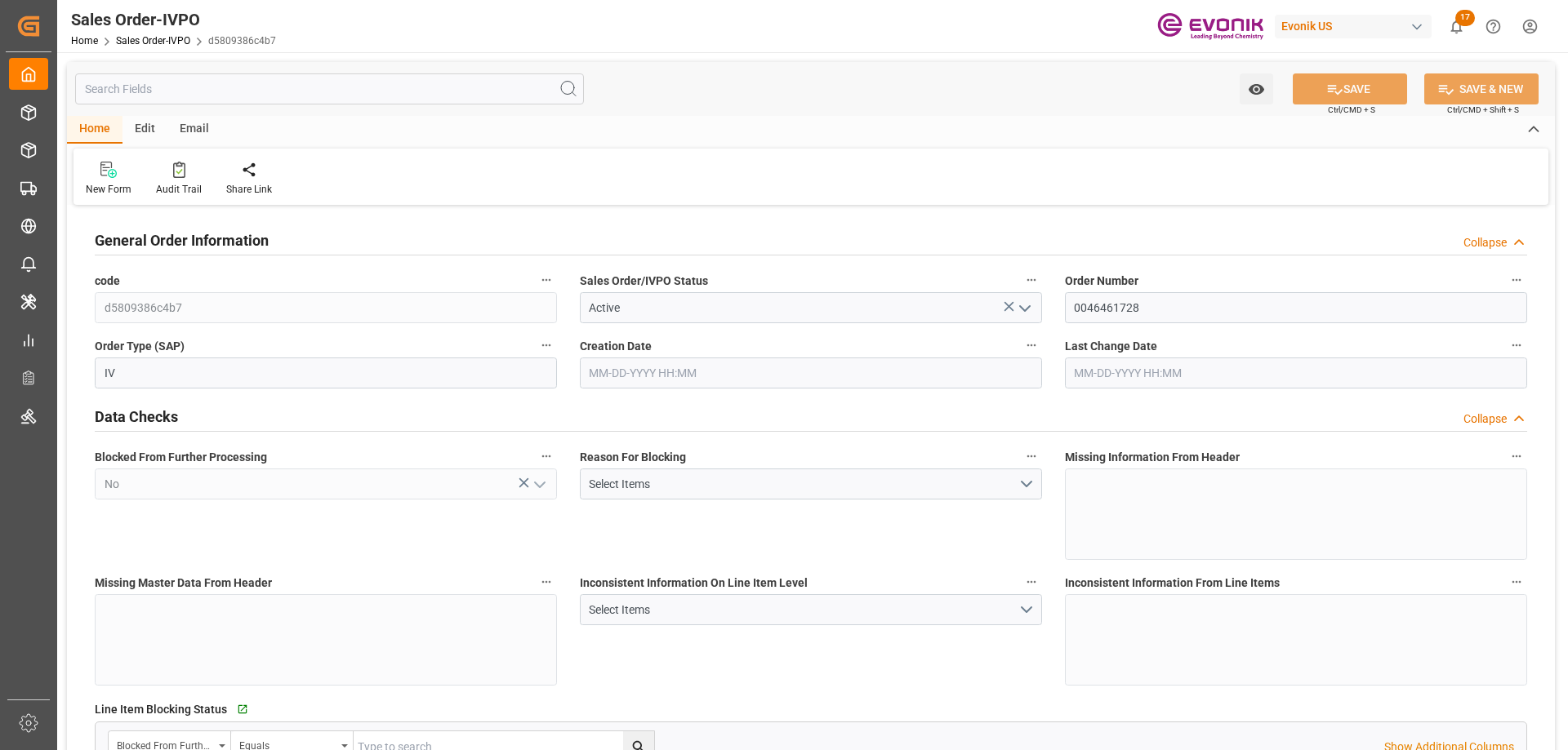
type input "0"
type input "17000"
type input "30"
type input "07-01-2025 17:57"
type input "[DATE] 10:49"
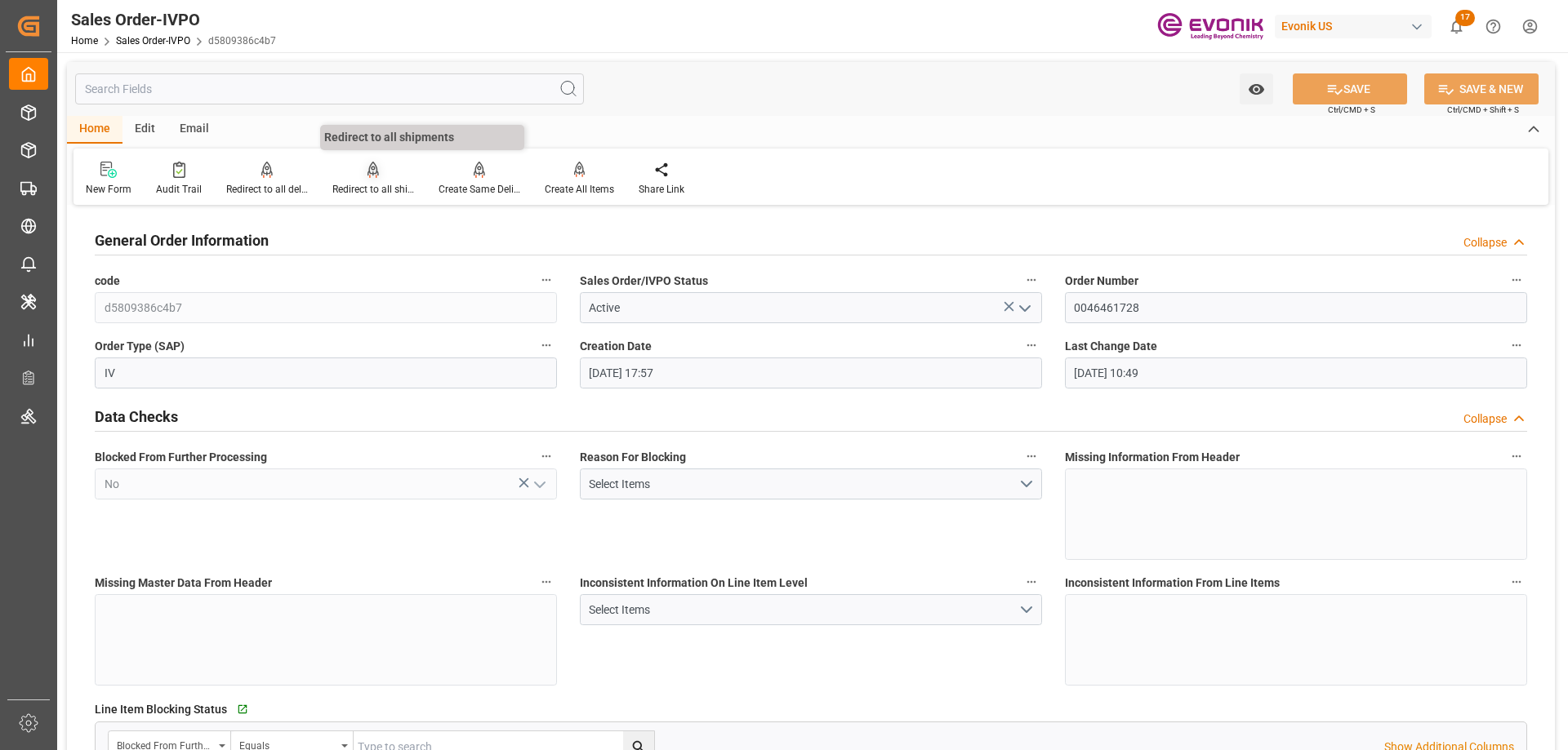
click at [361, 188] on div "Redirect to all shipments" at bounding box center [373, 189] width 82 height 15
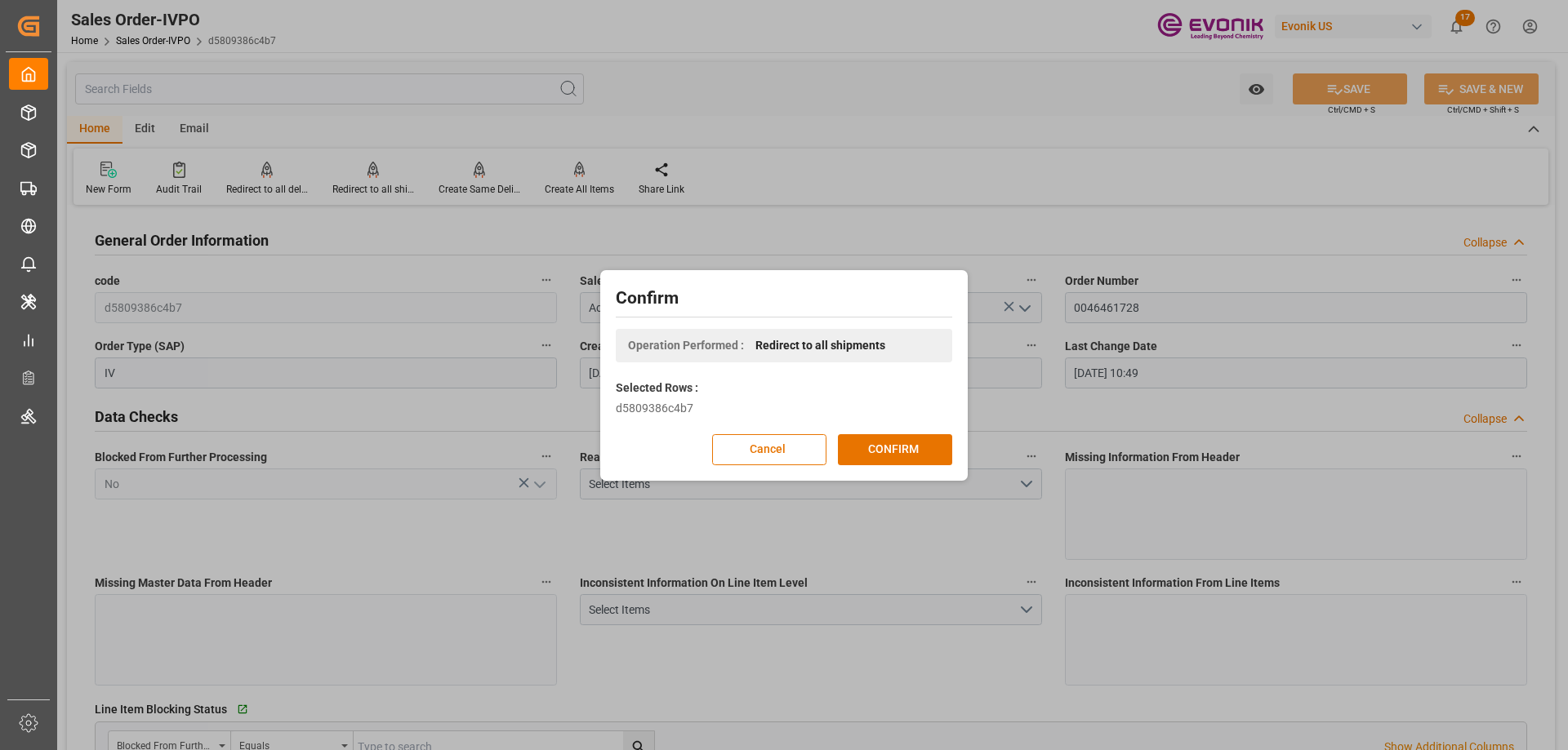
click at [873, 426] on div "Confirm Operation Performed : Redirect to all shipments Selected Rows : d580938…" at bounding box center [784, 375] width 360 height 202
click at [880, 441] on button "CONFIRM" at bounding box center [895, 450] width 114 height 31
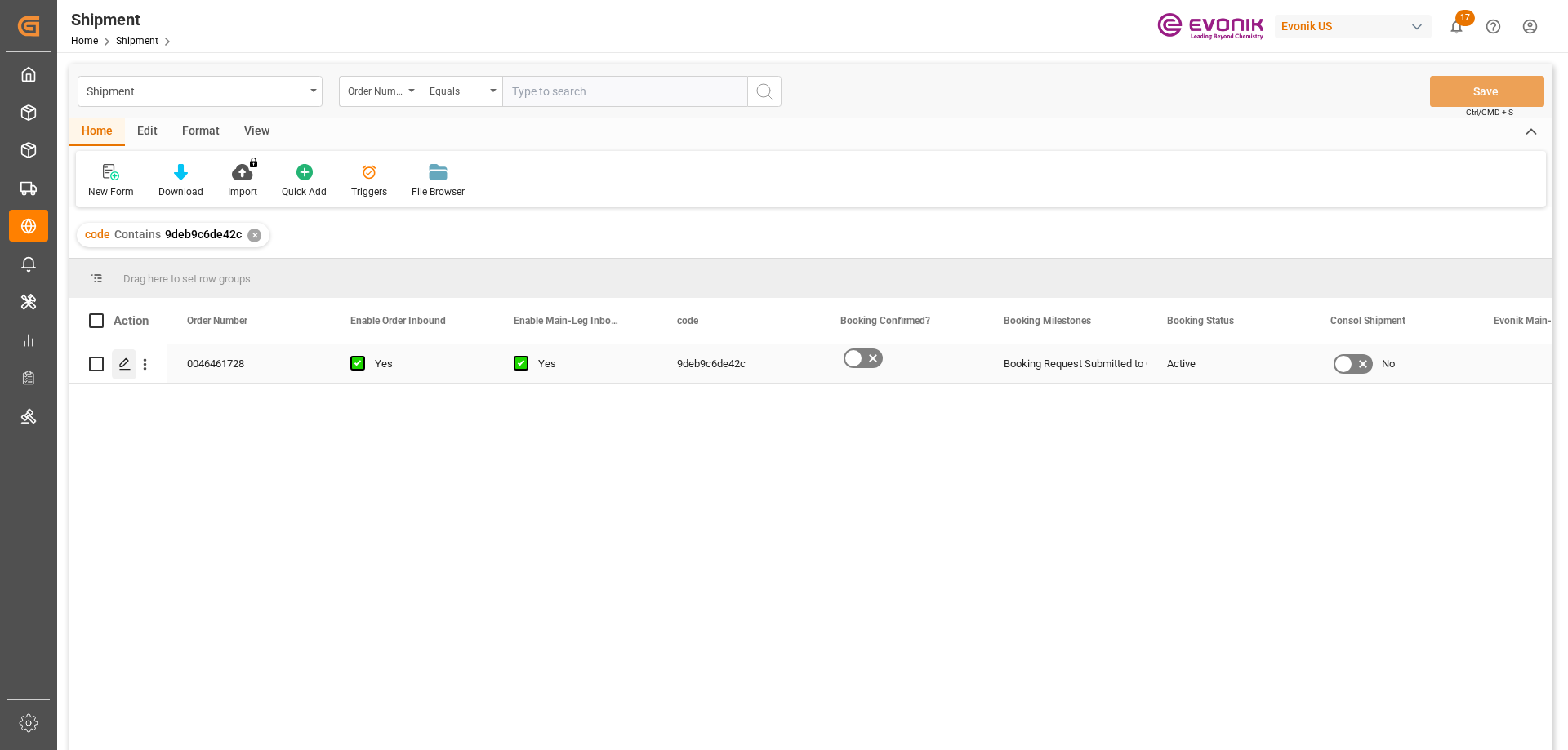
click at [128, 369] on icon "Press SPACE to select this row." at bounding box center [125, 364] width 13 height 13
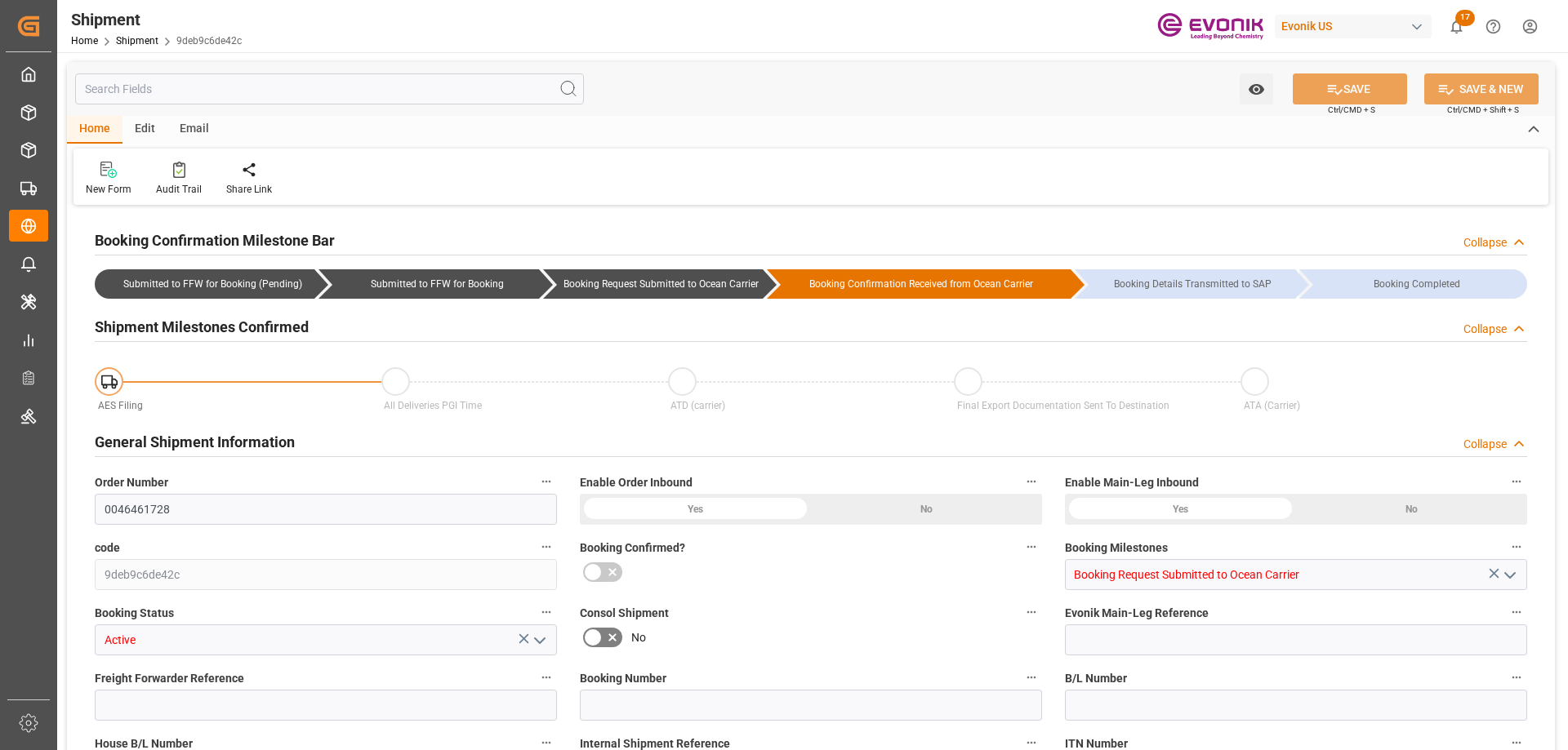
type input "AC Containerline"
type input "AC Containerline GmbH"
type input "CATOR"
type input "JPYKK"
type input "8888888"
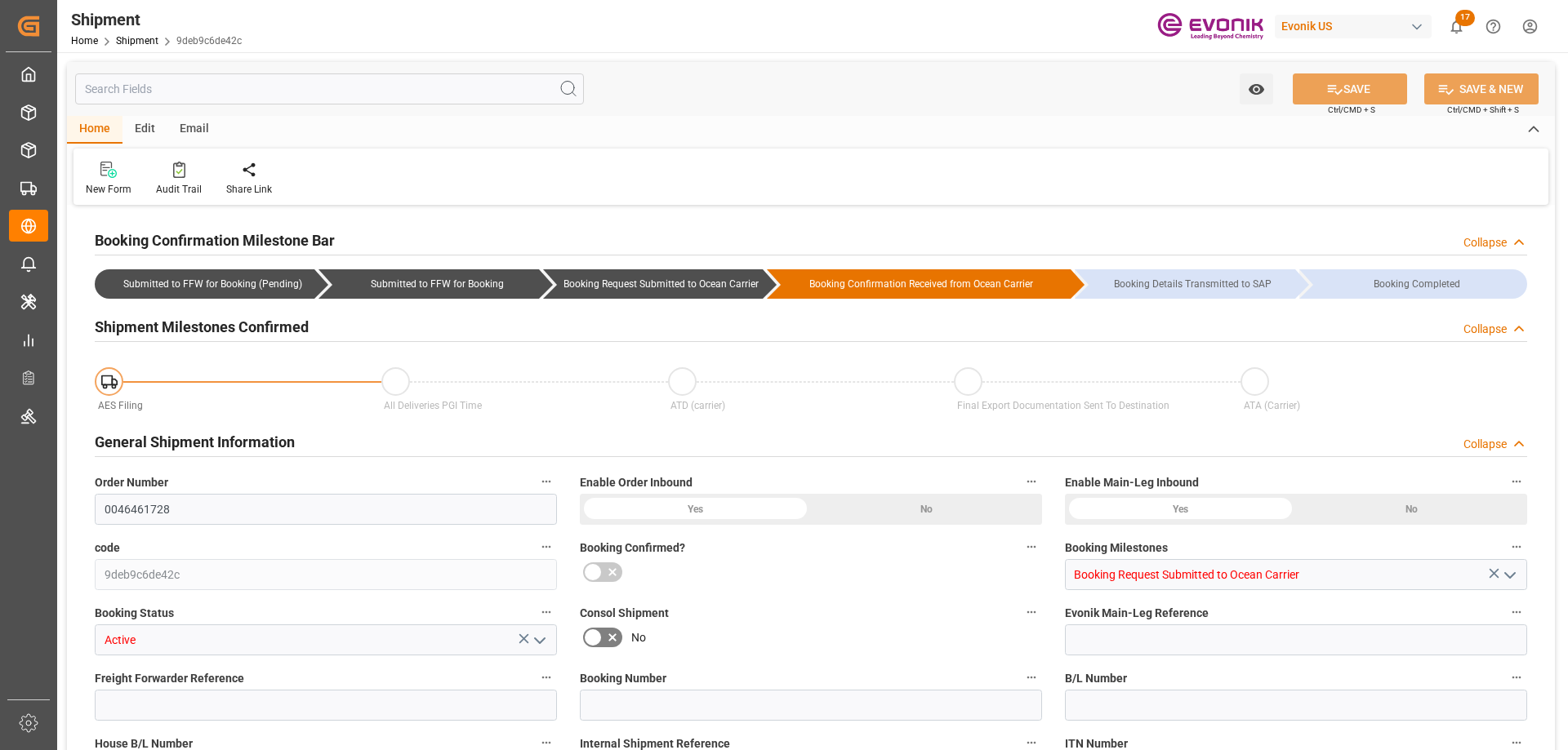
type input "8888888"
type input "[DATE] 00:00"
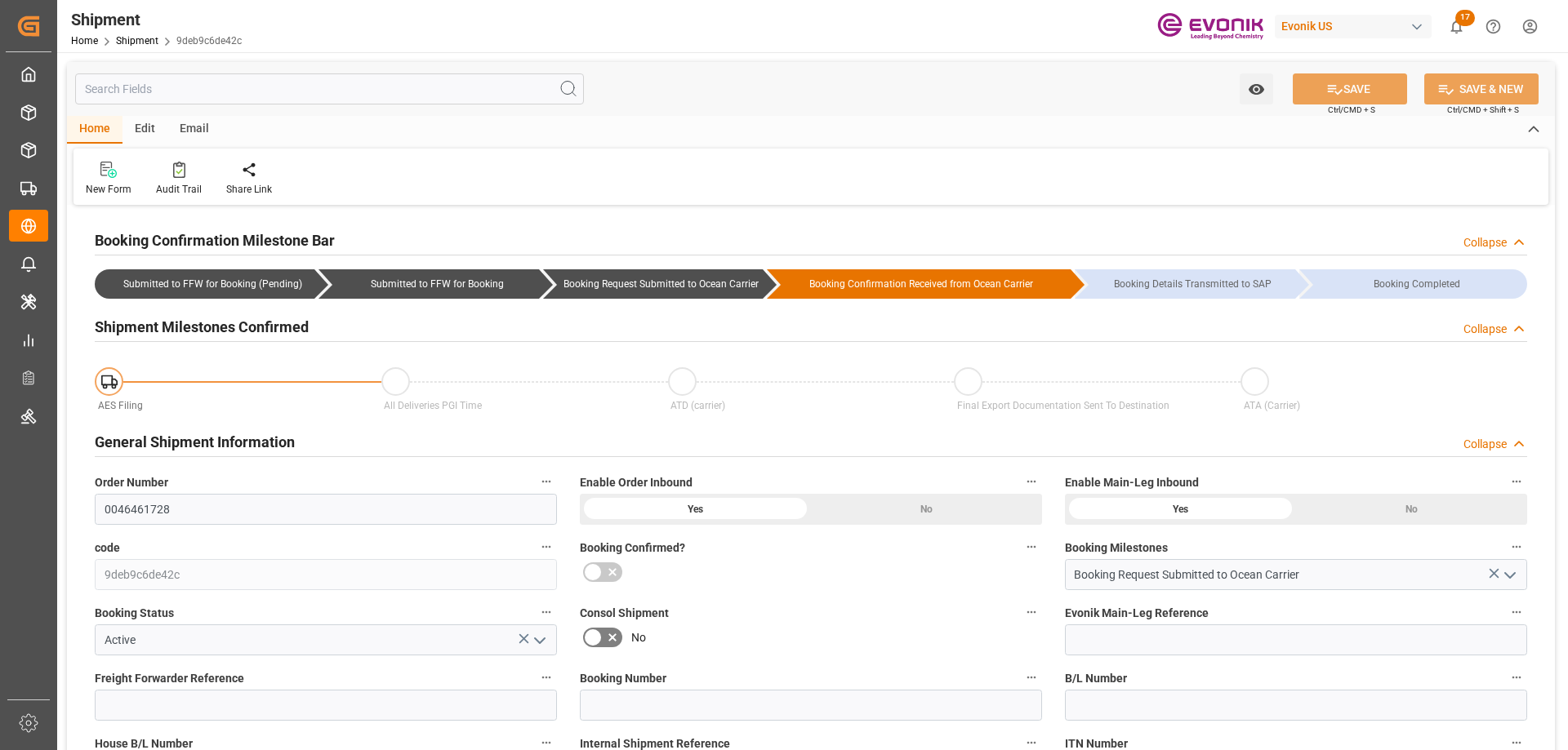
type input "[DATE] 00:00"
type input "10-24-2025 00:00"
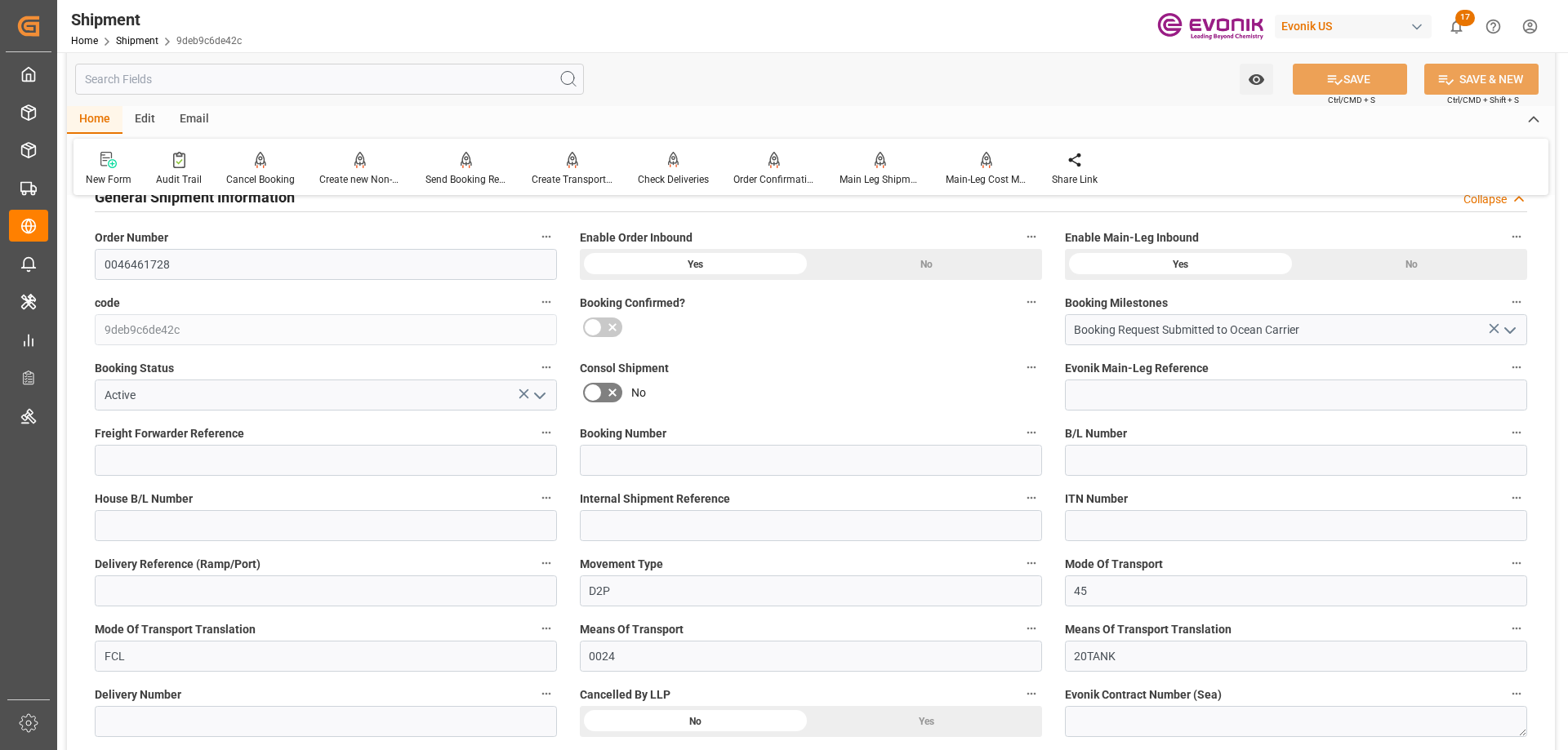
scroll to position [653, 0]
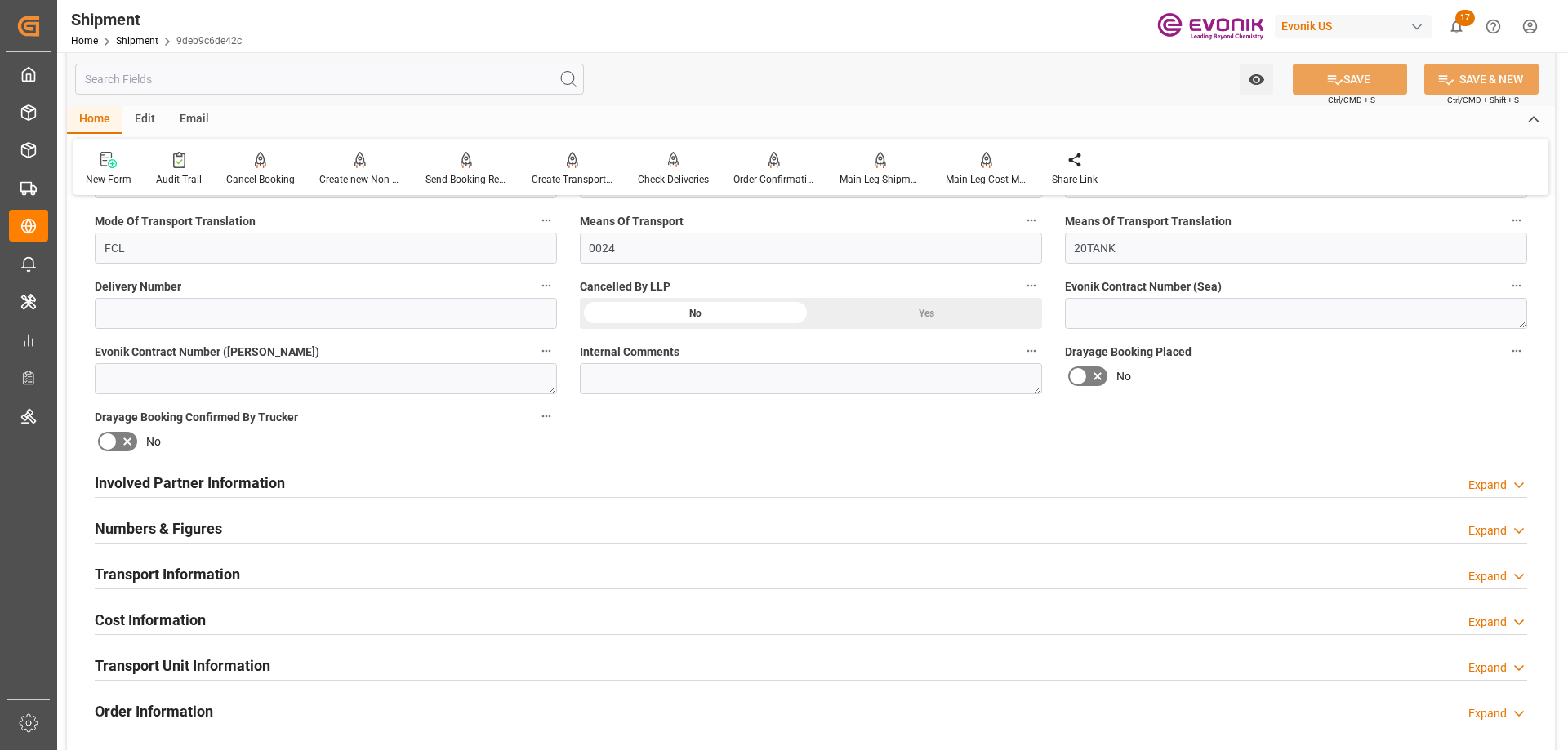
click at [261, 491] on h2 "Involved Partner Information" at bounding box center [189, 483] width 190 height 22
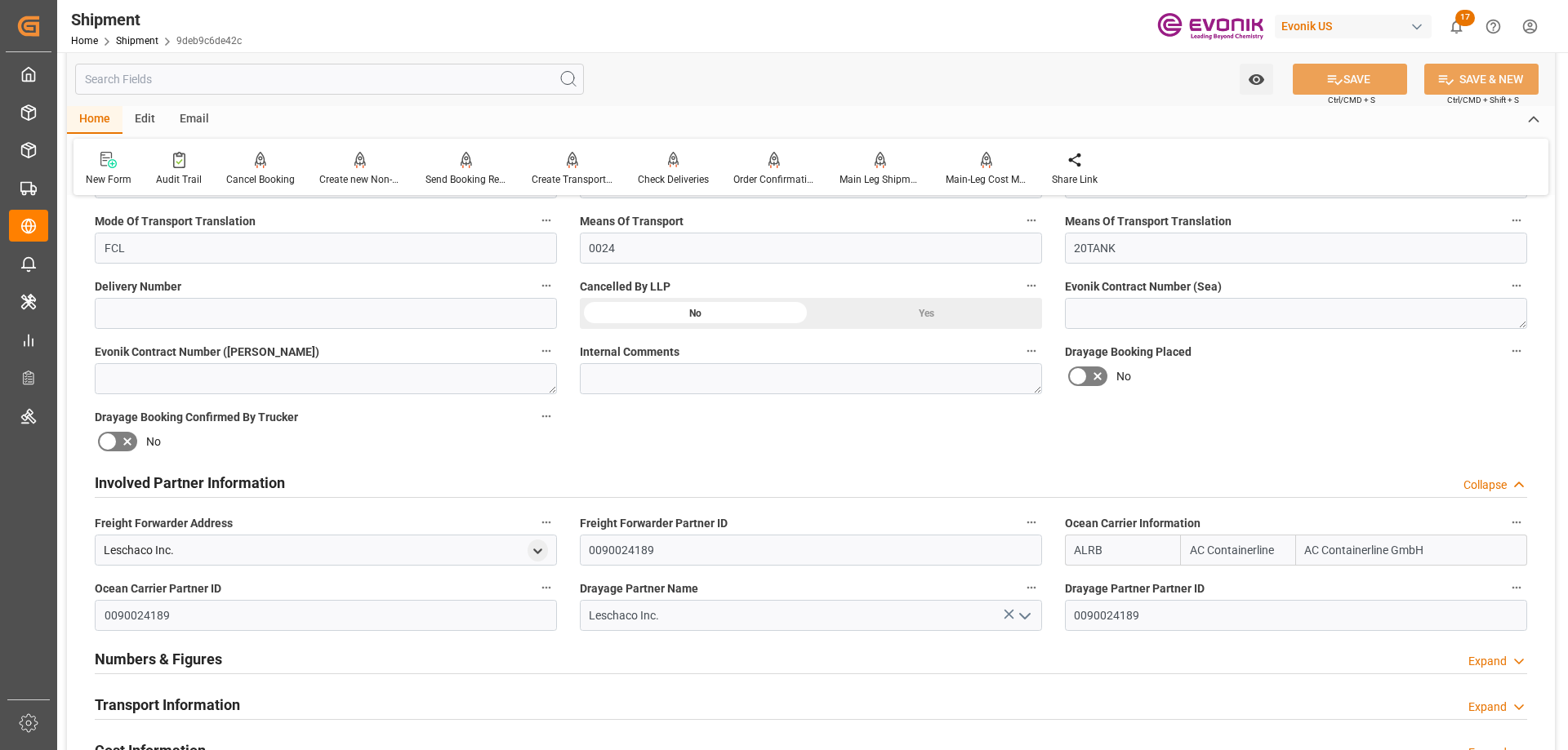
scroll to position [735, 0]
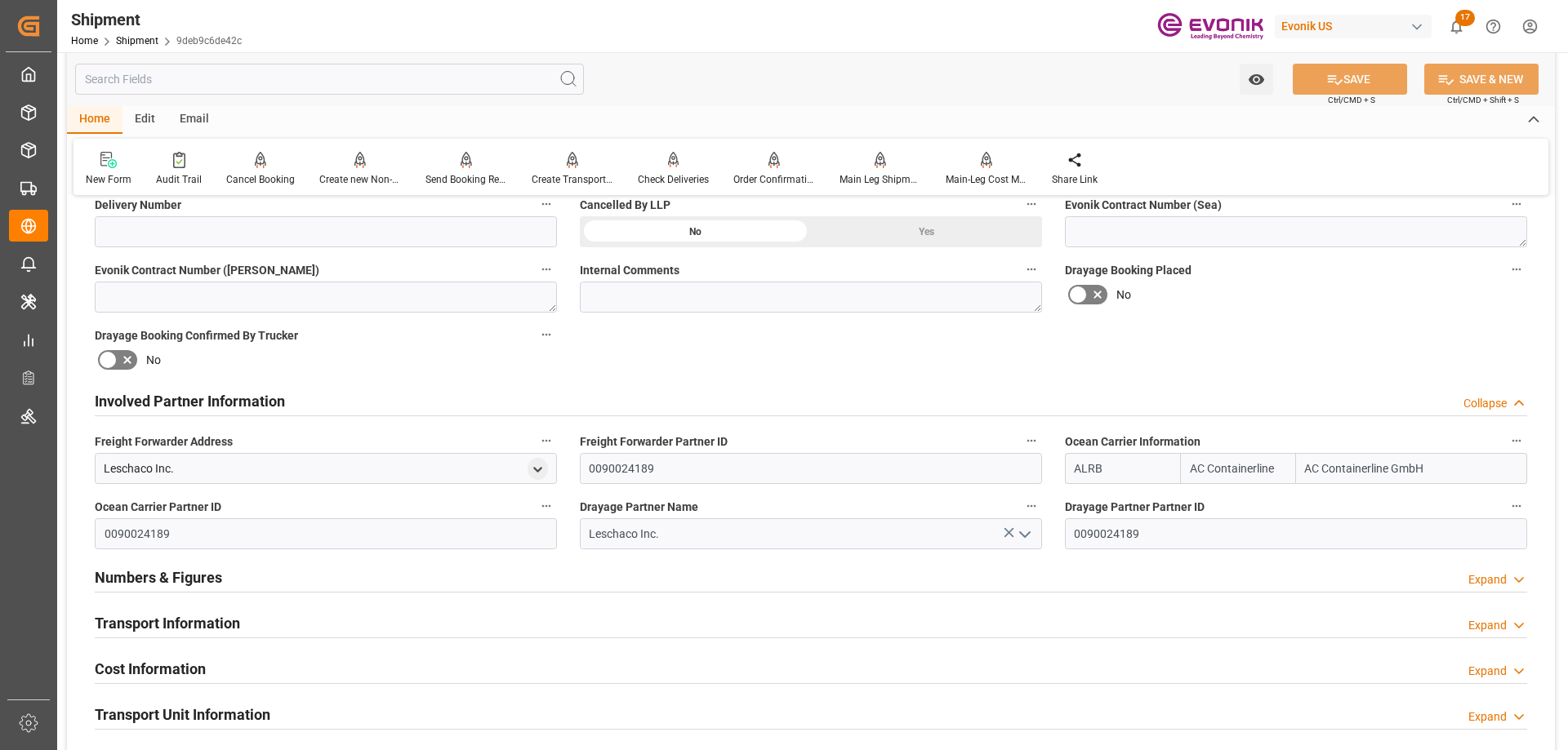
click at [235, 633] on h2 "Transport Information" at bounding box center [167, 624] width 145 height 22
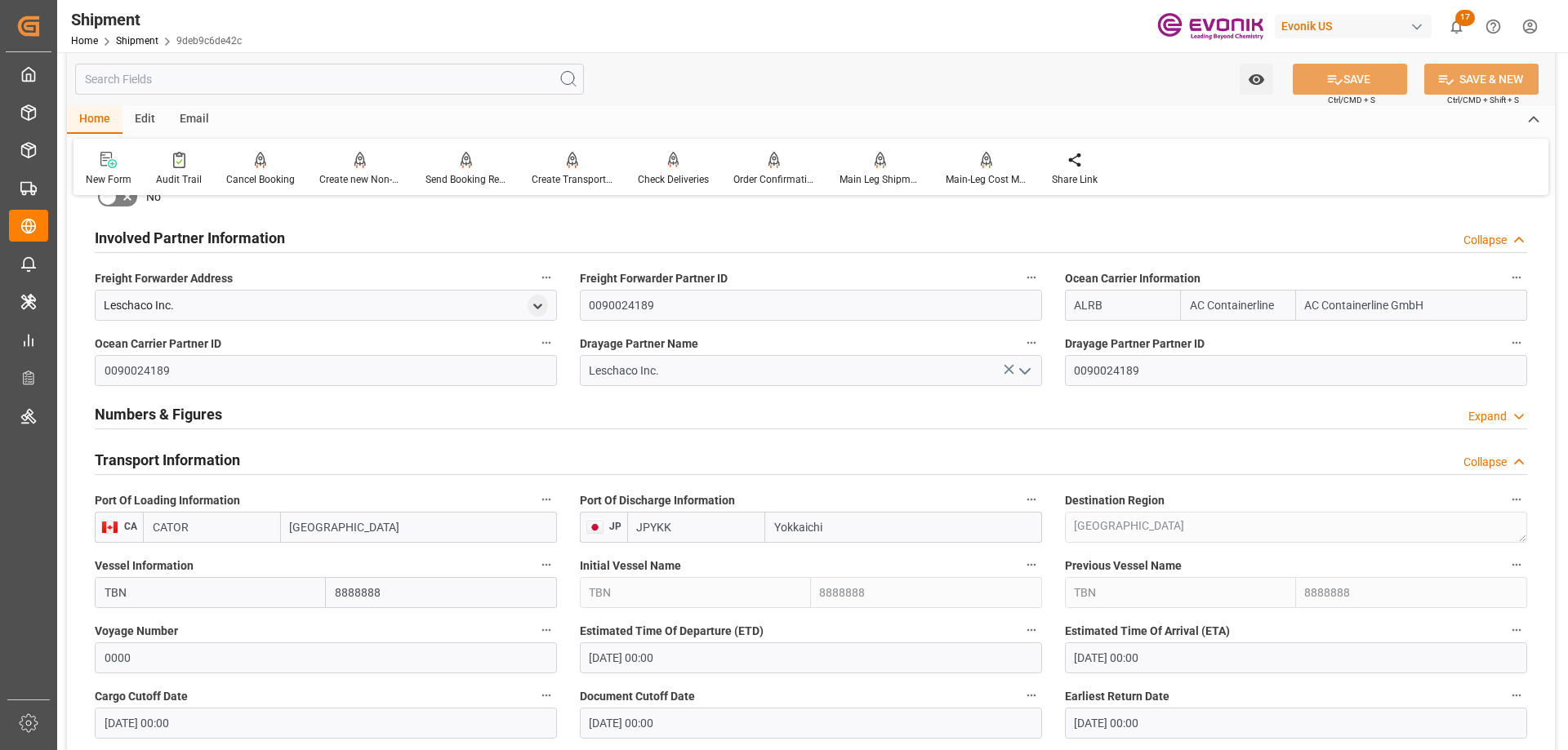
scroll to position [1061, 0]
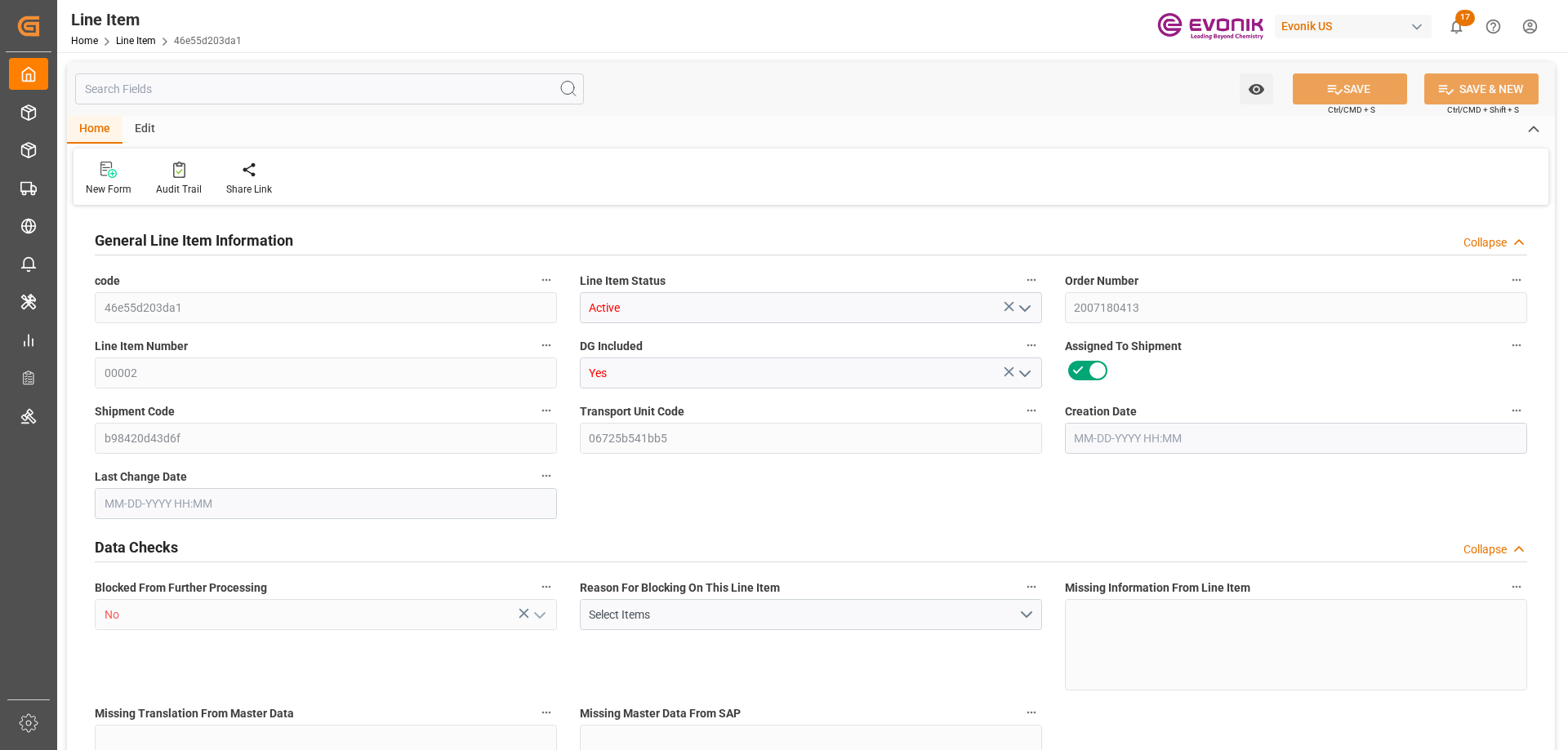
type input "1"
type input "883.2"
type input "816"
type input "1.1462"
type input "4"
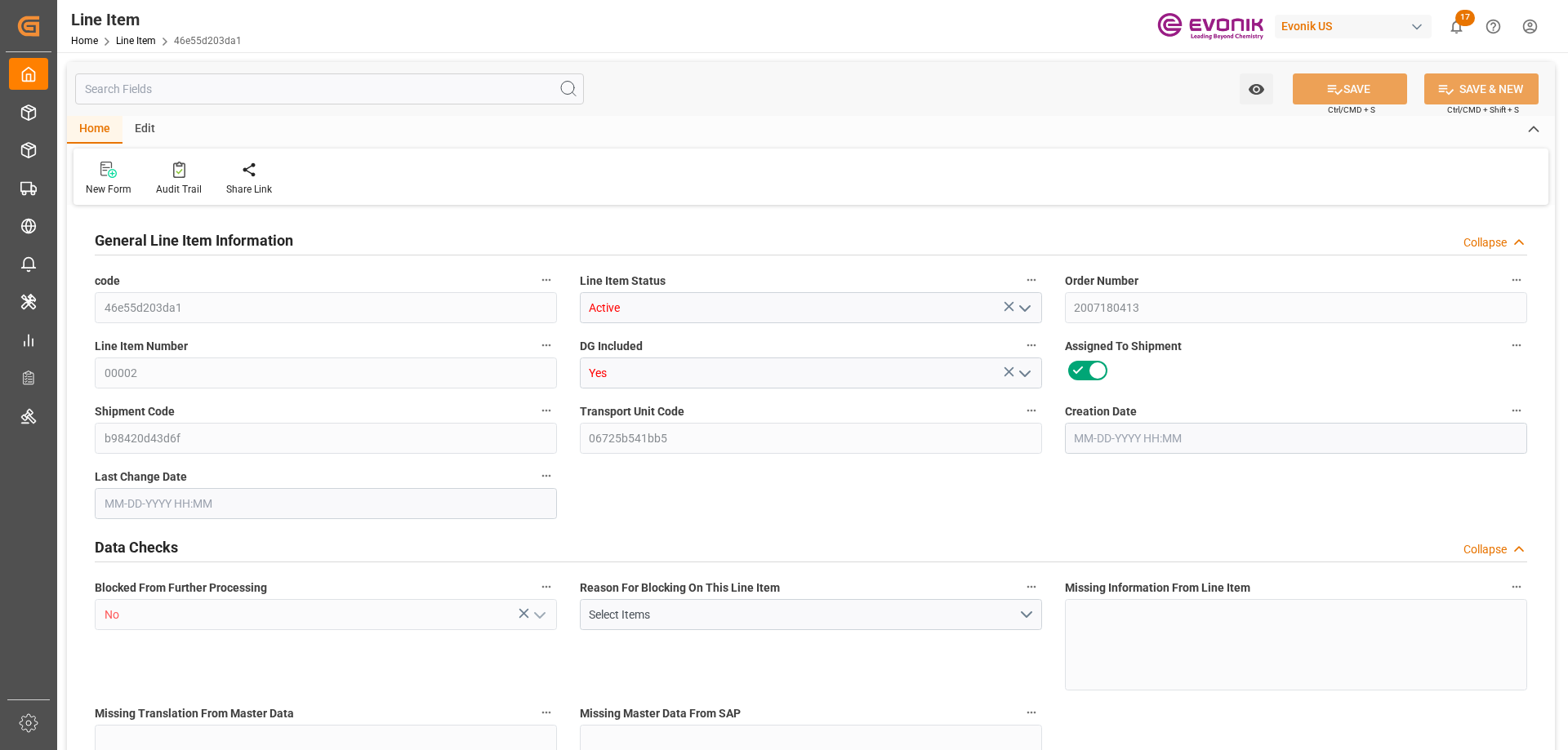
type input "5834.4"
type input "4"
type input "883.2"
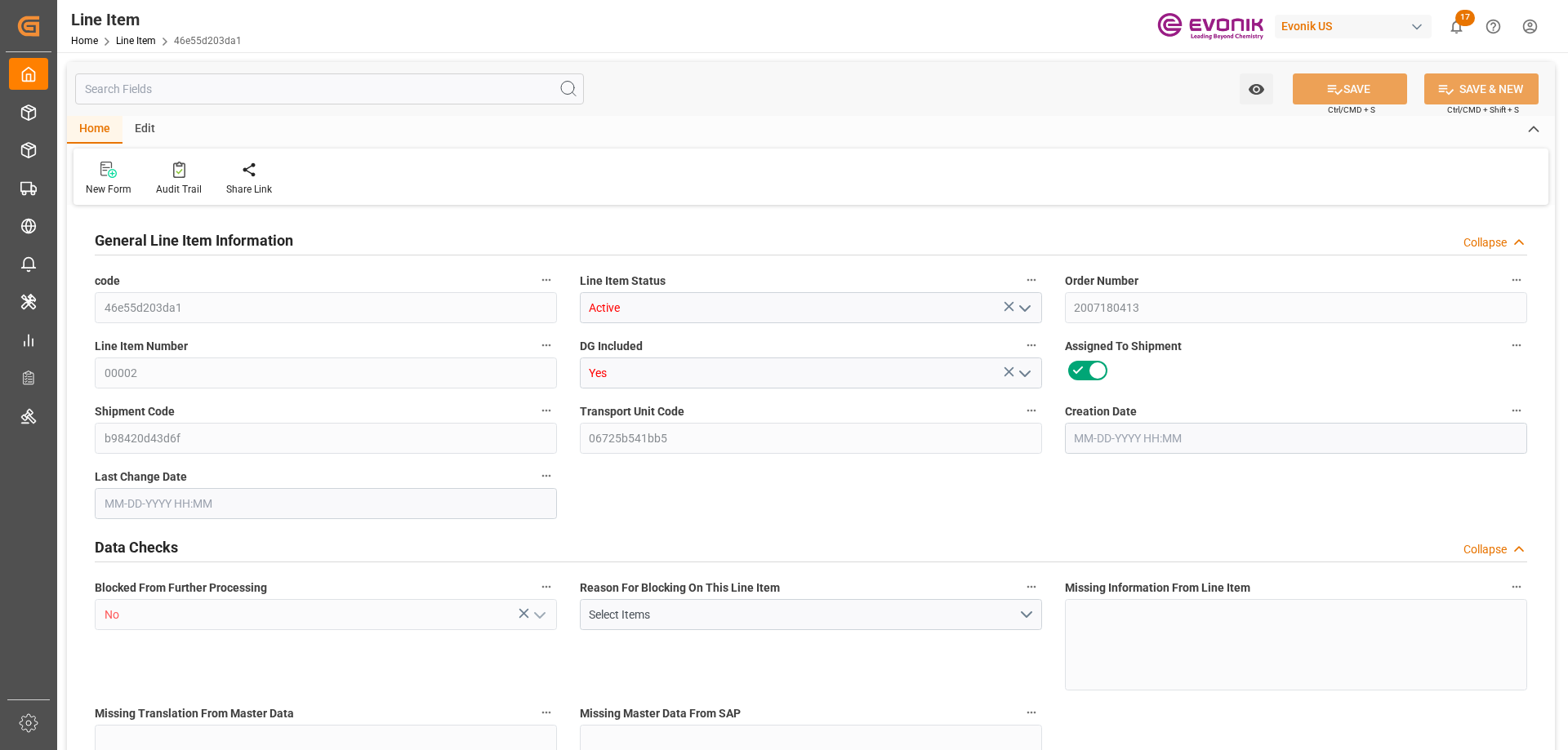
type input "900.2"
type input "816"
type input "1.1462"
type input "1146.248"
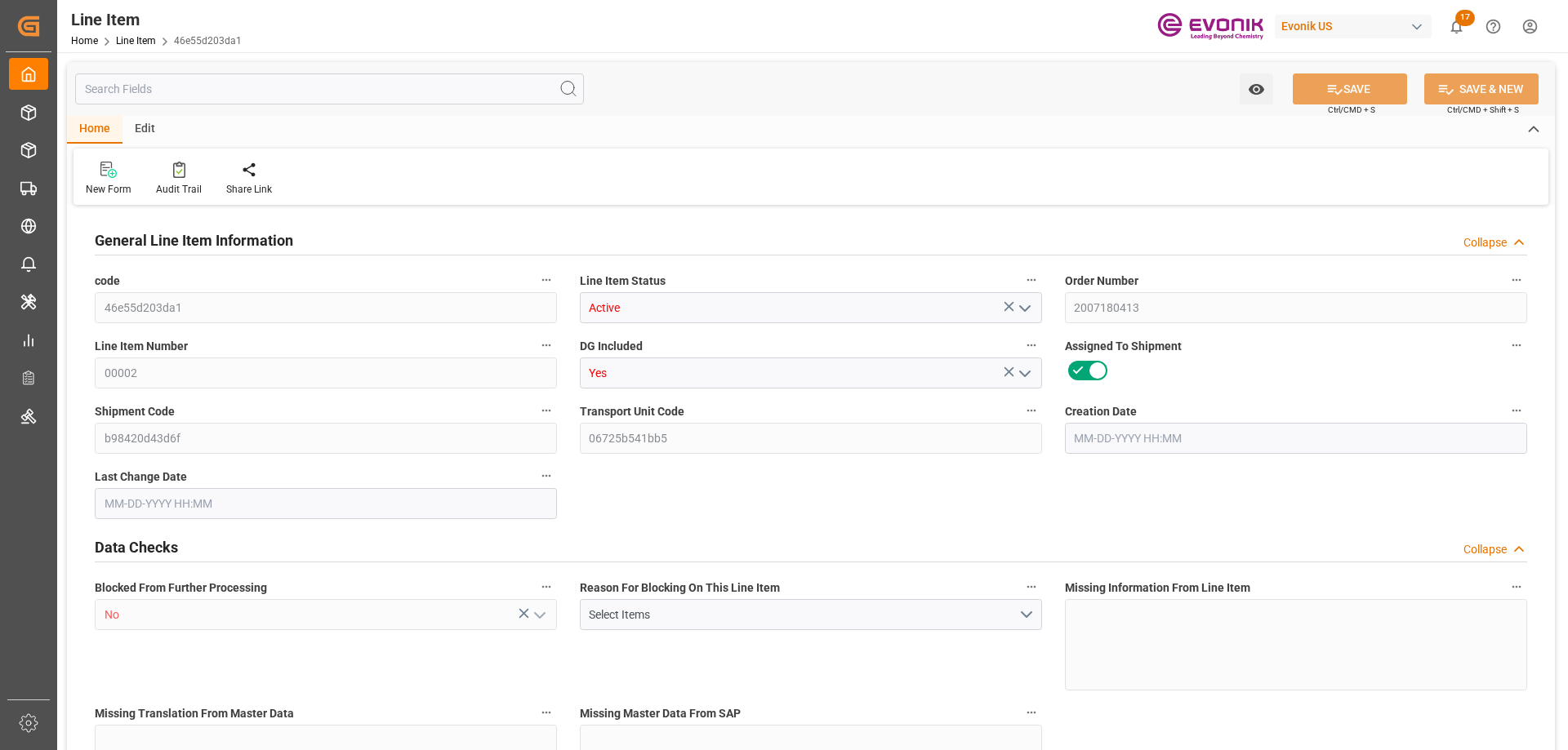
type input "0"
type input "[DATE] 17:38"
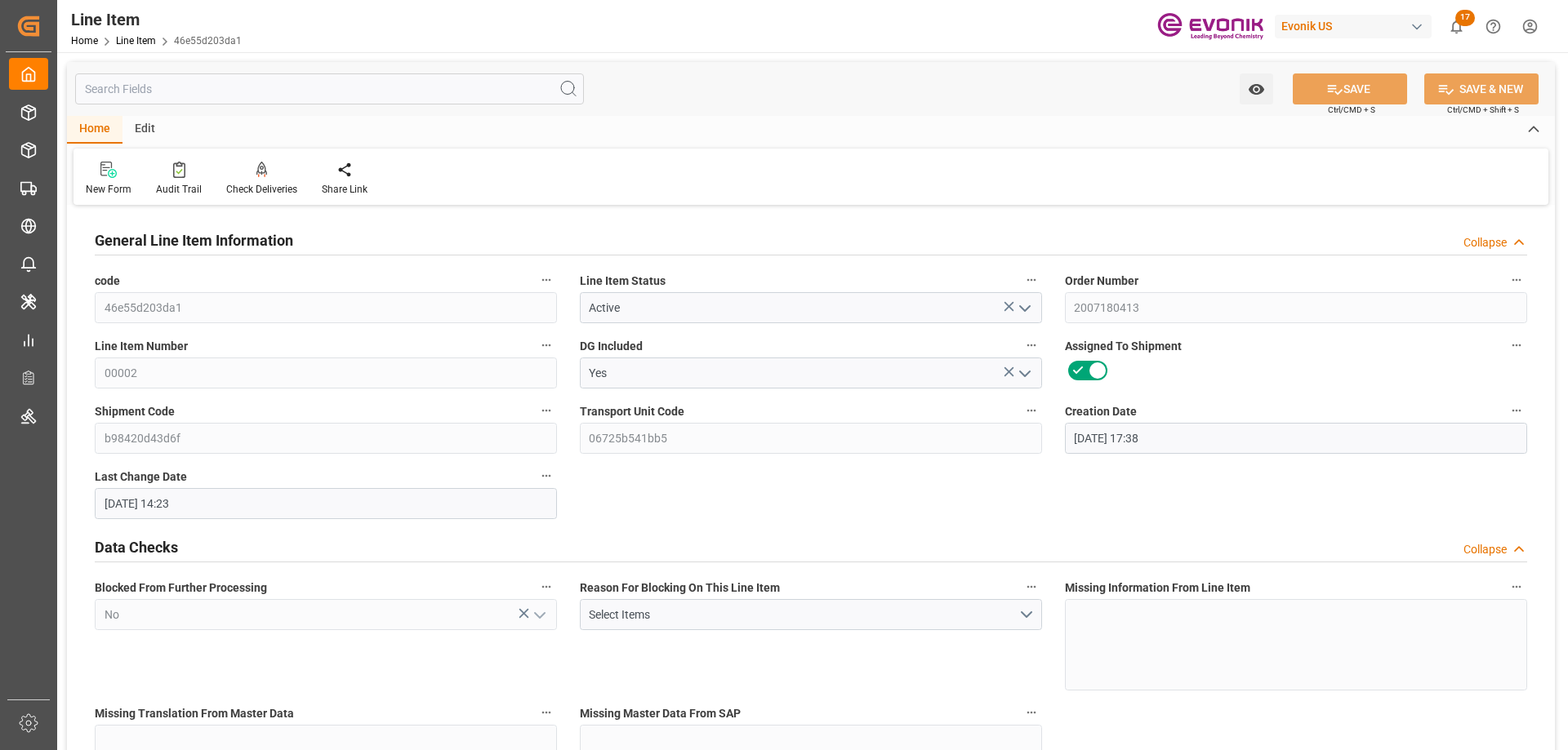
type input "09-19-2025 14:23"
type input "12-04-2025"
type input "10-23-2025"
type input "10-14-2025"
type input "1"
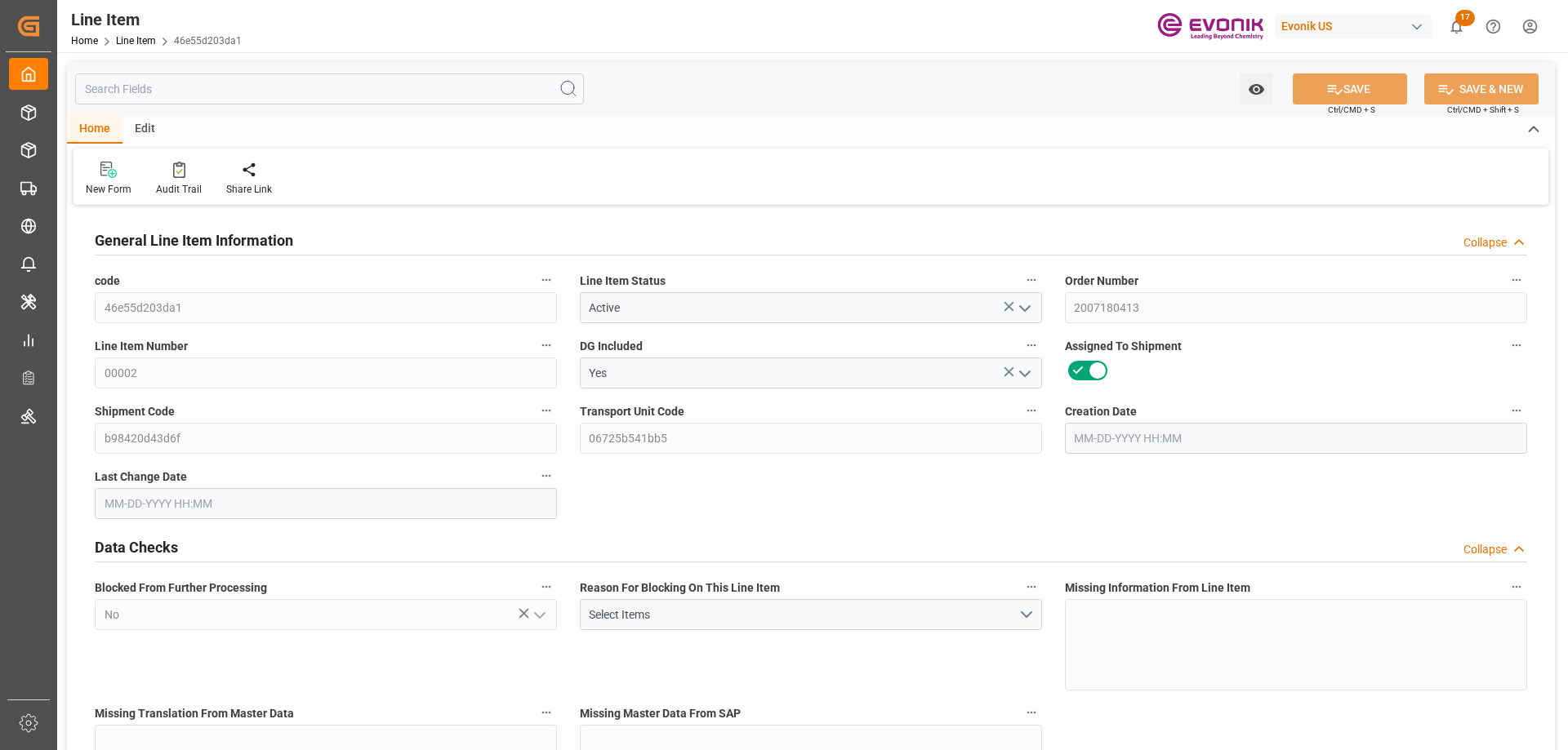
type input "883.2"
type input "816"
type input "1.1462"
type input "4"
type input "5834.4"
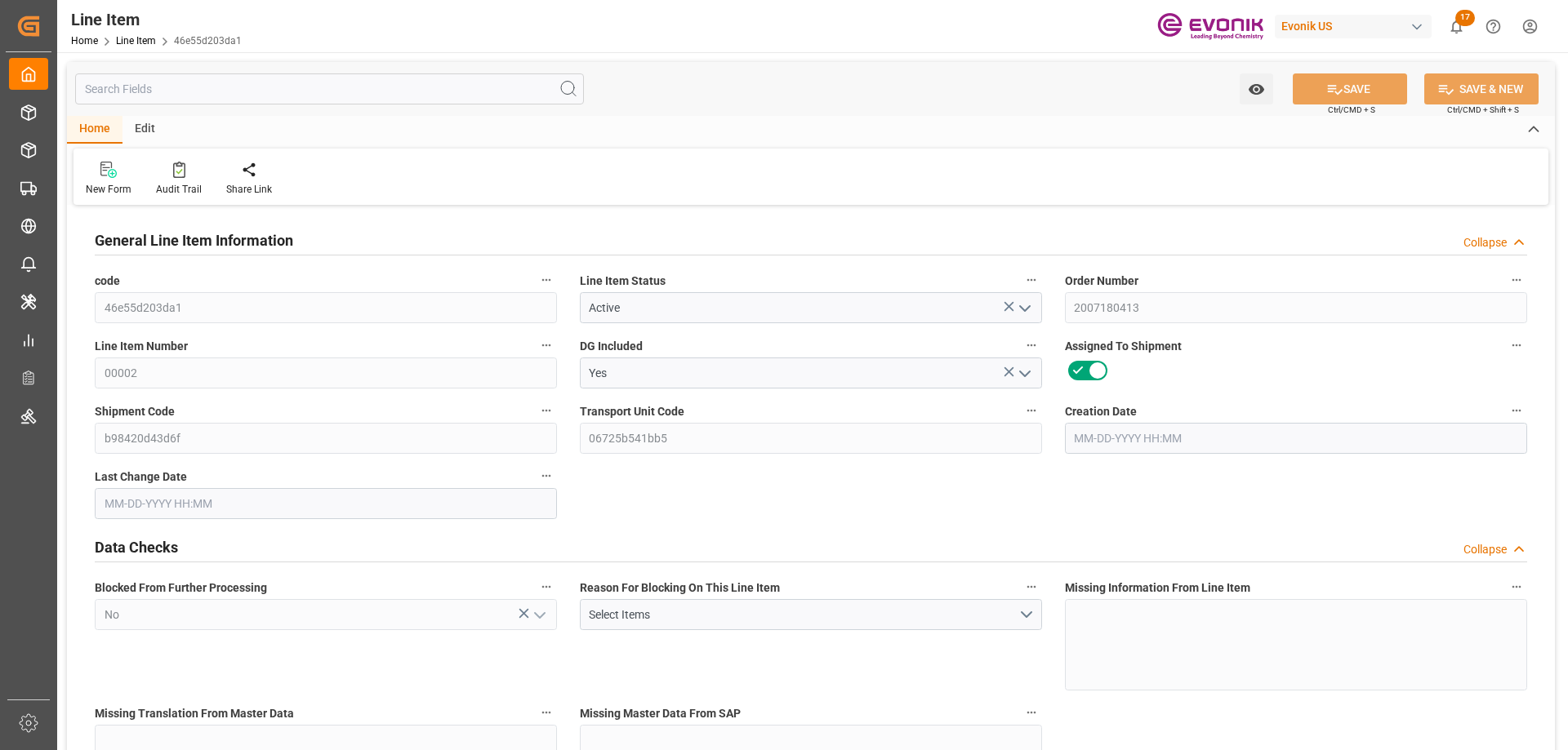
type input "4"
type input "883.2"
type input "900.2"
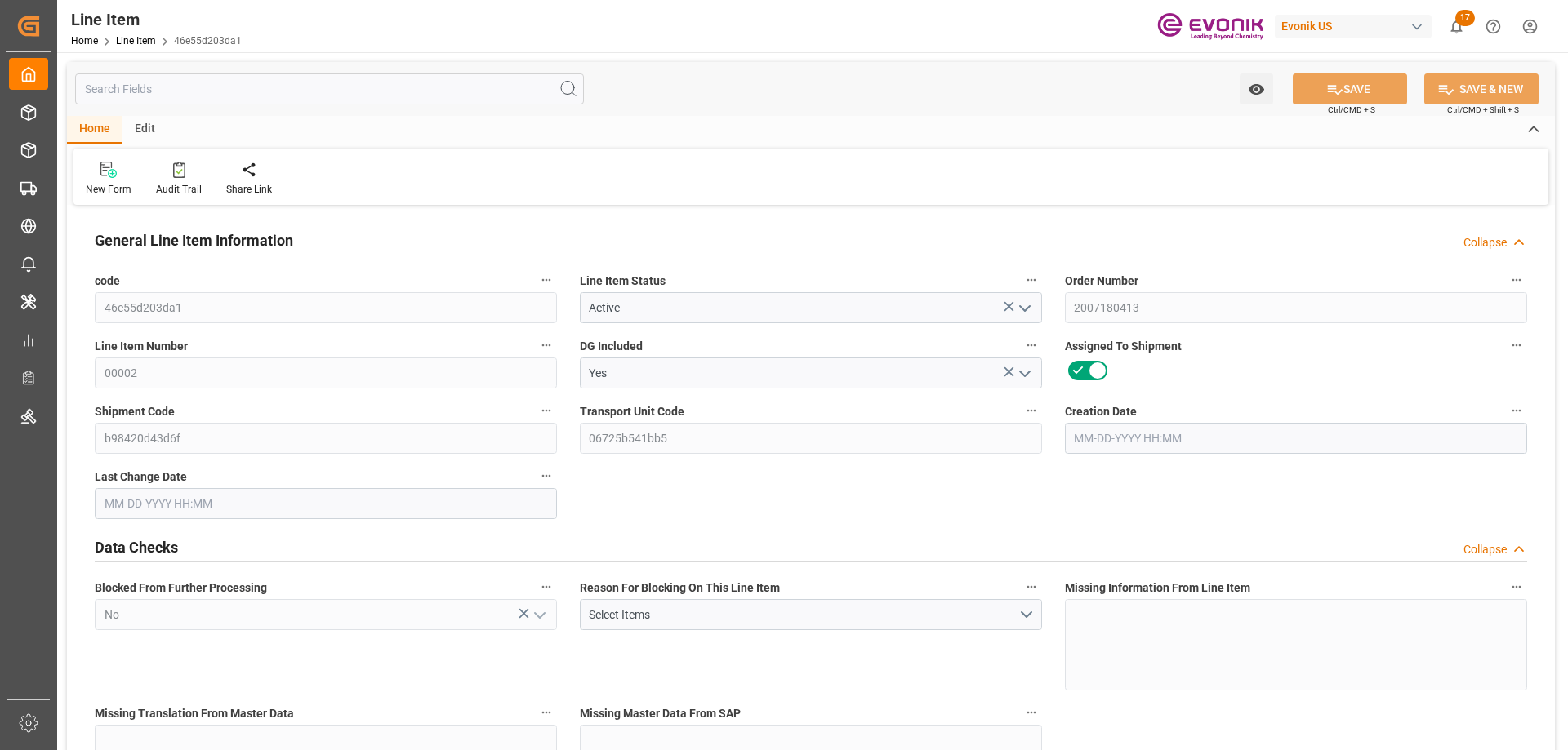
type input "816"
type input "1.1462"
type input "1146.248"
type input "0"
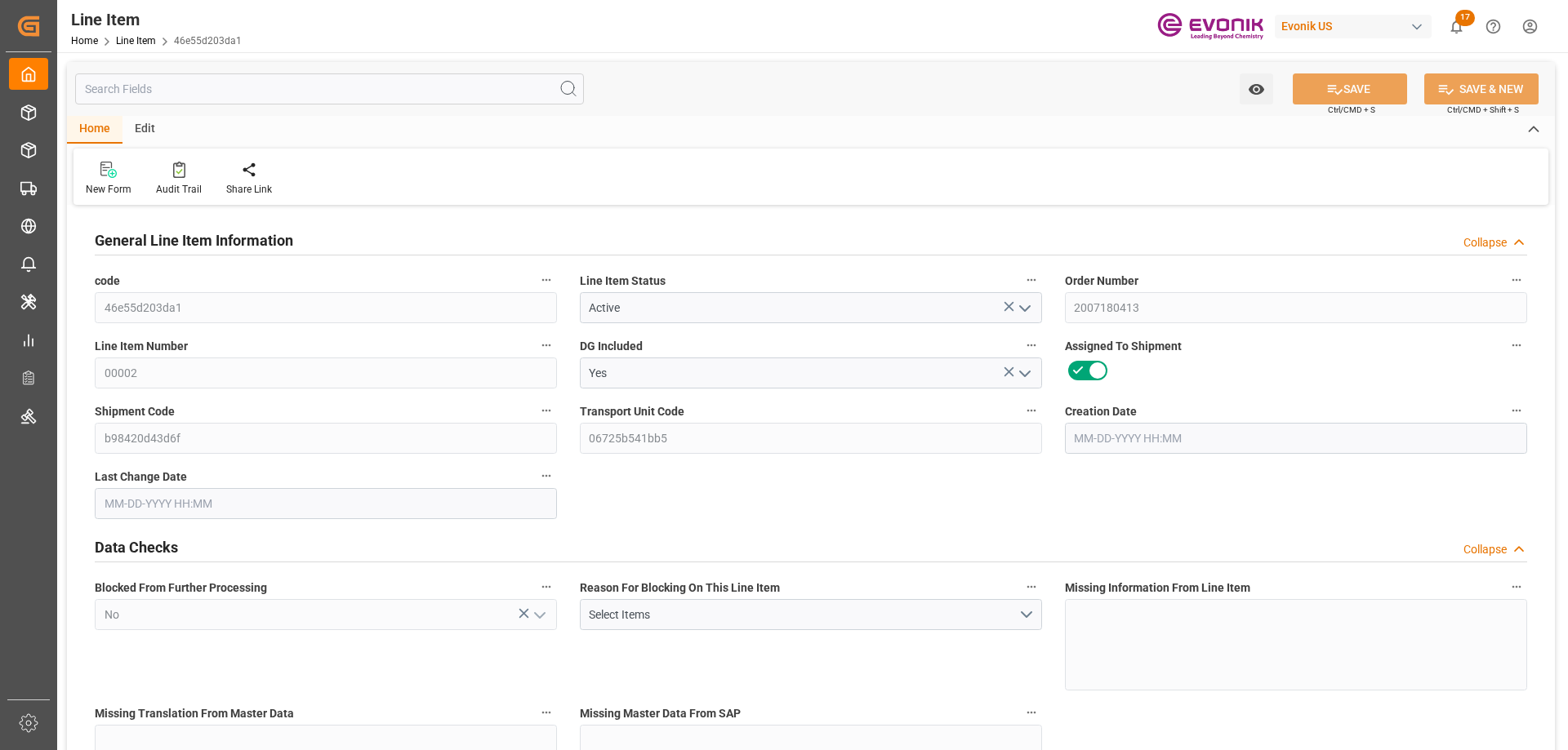
type input "0"
type input "09-11-2025 17:38"
type input "09-19-2025 14:23"
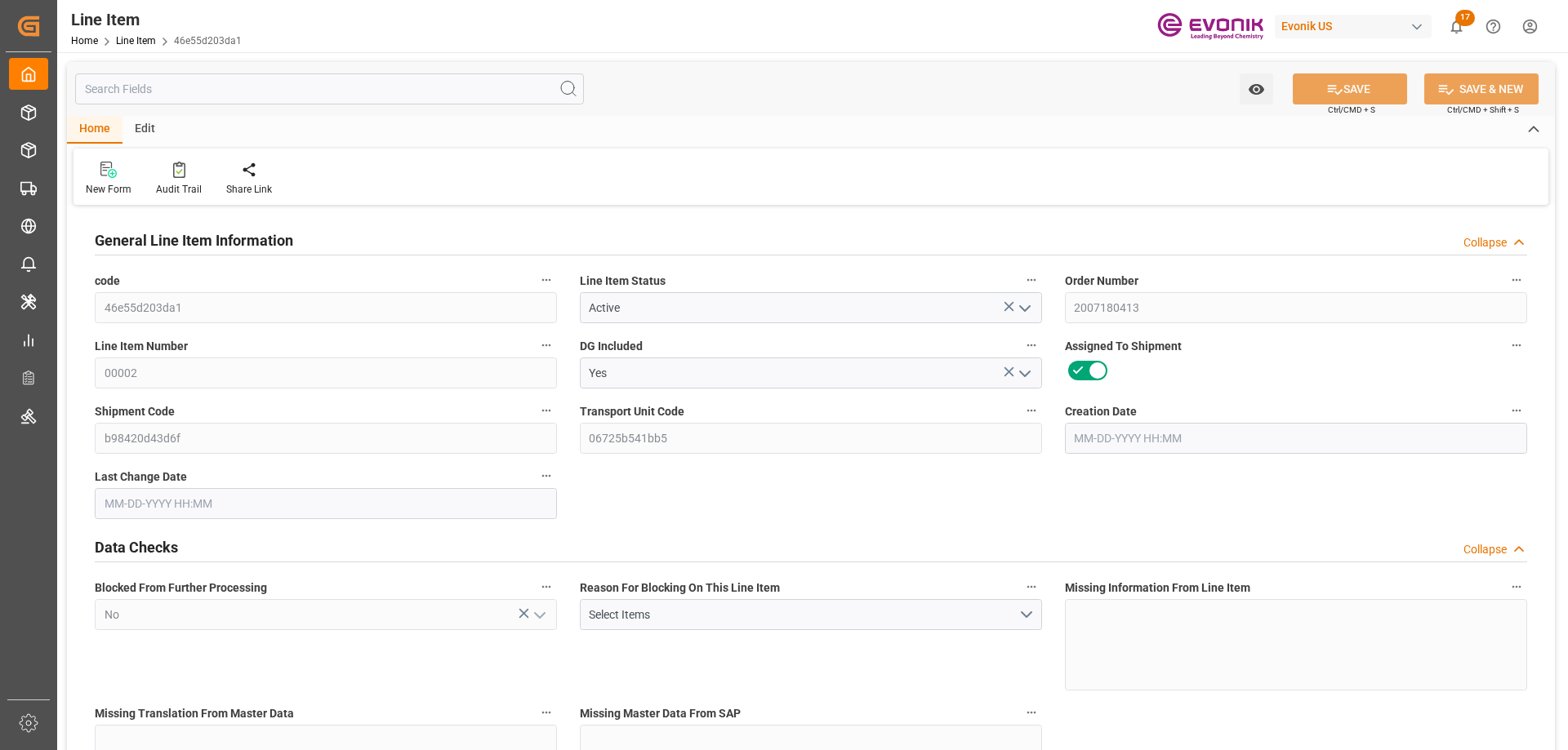
type input "12-04-2025"
type input "10-23-2025"
type input "10-14-2025"
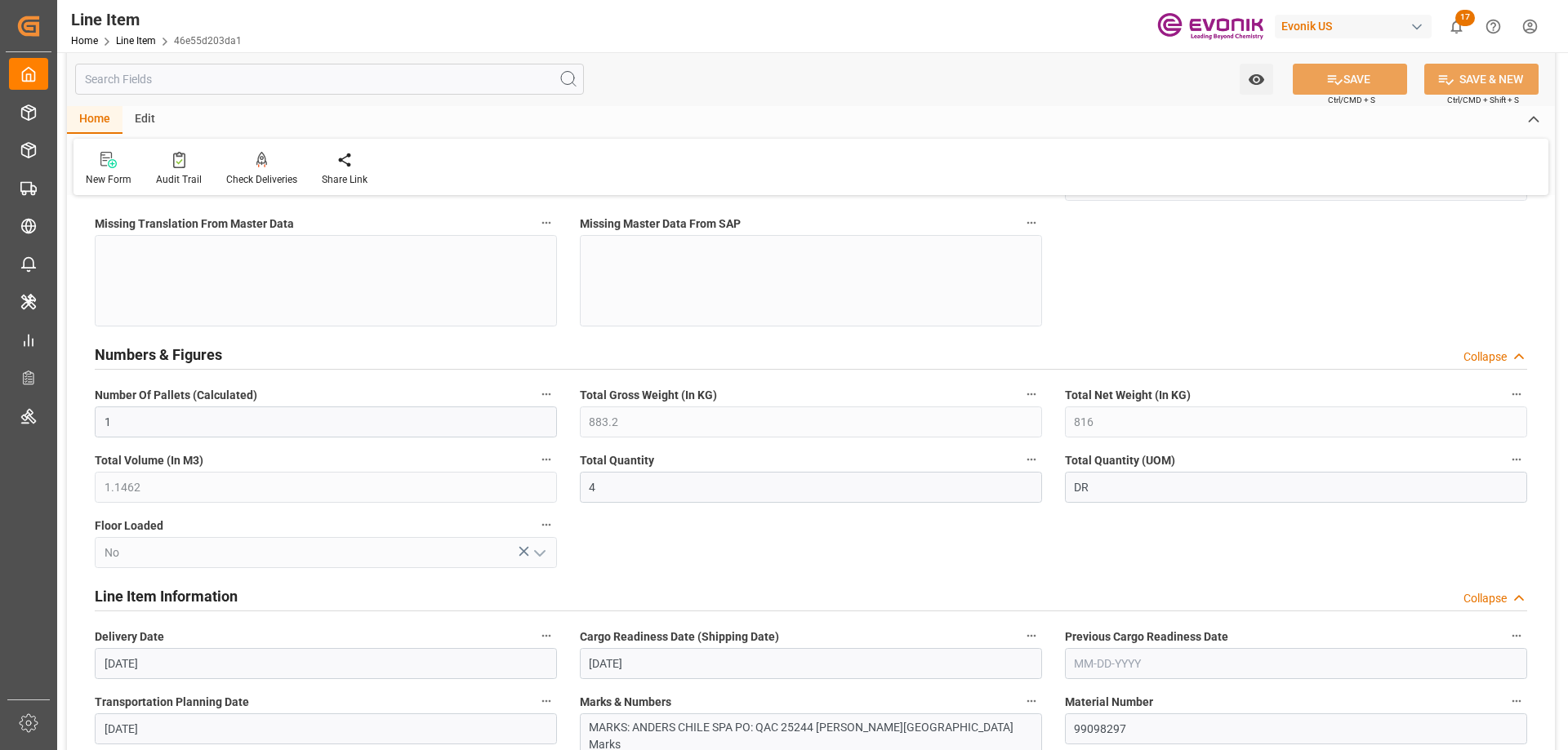
scroll to position [735, 0]
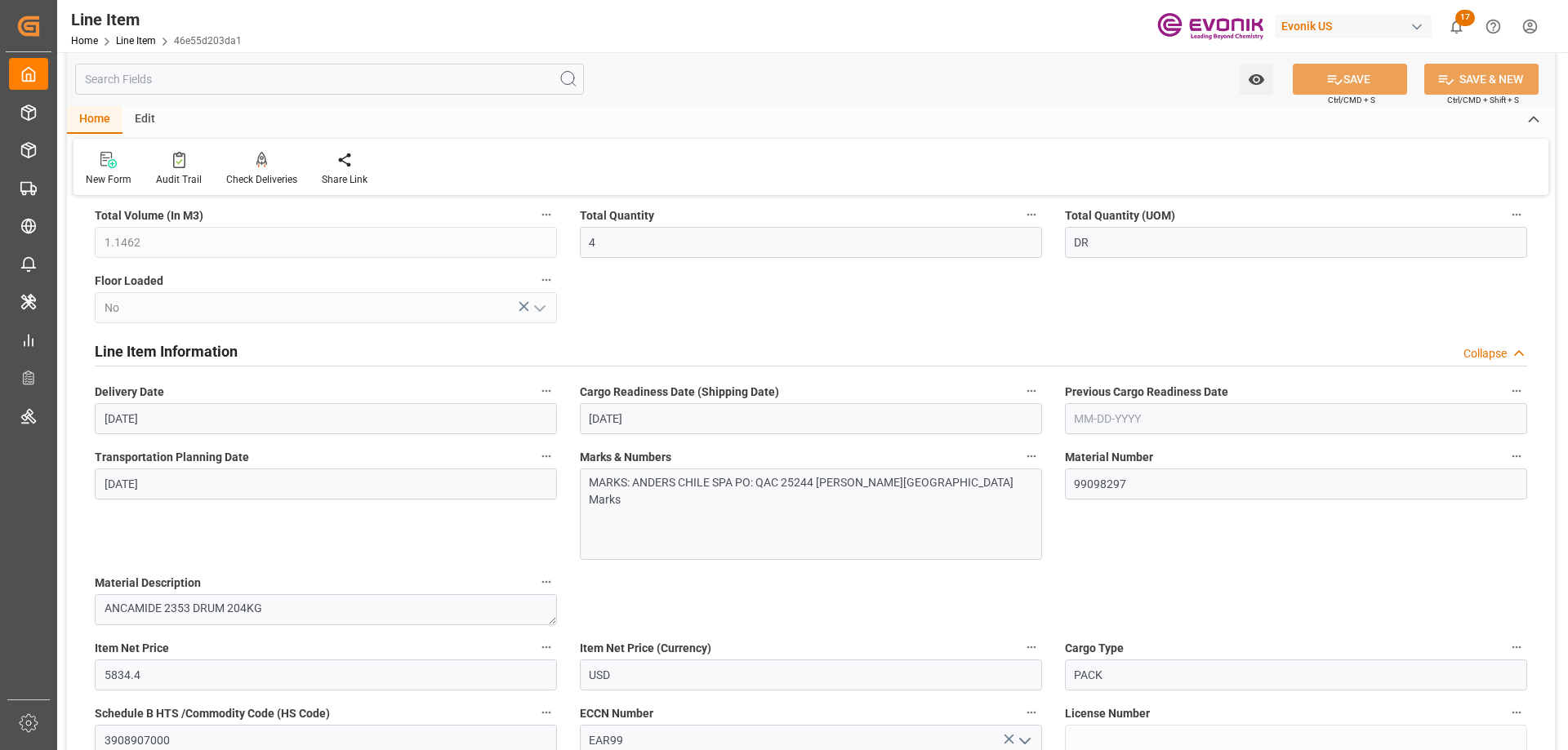
click at [244, 90] on input "text" at bounding box center [329, 79] width 509 height 31
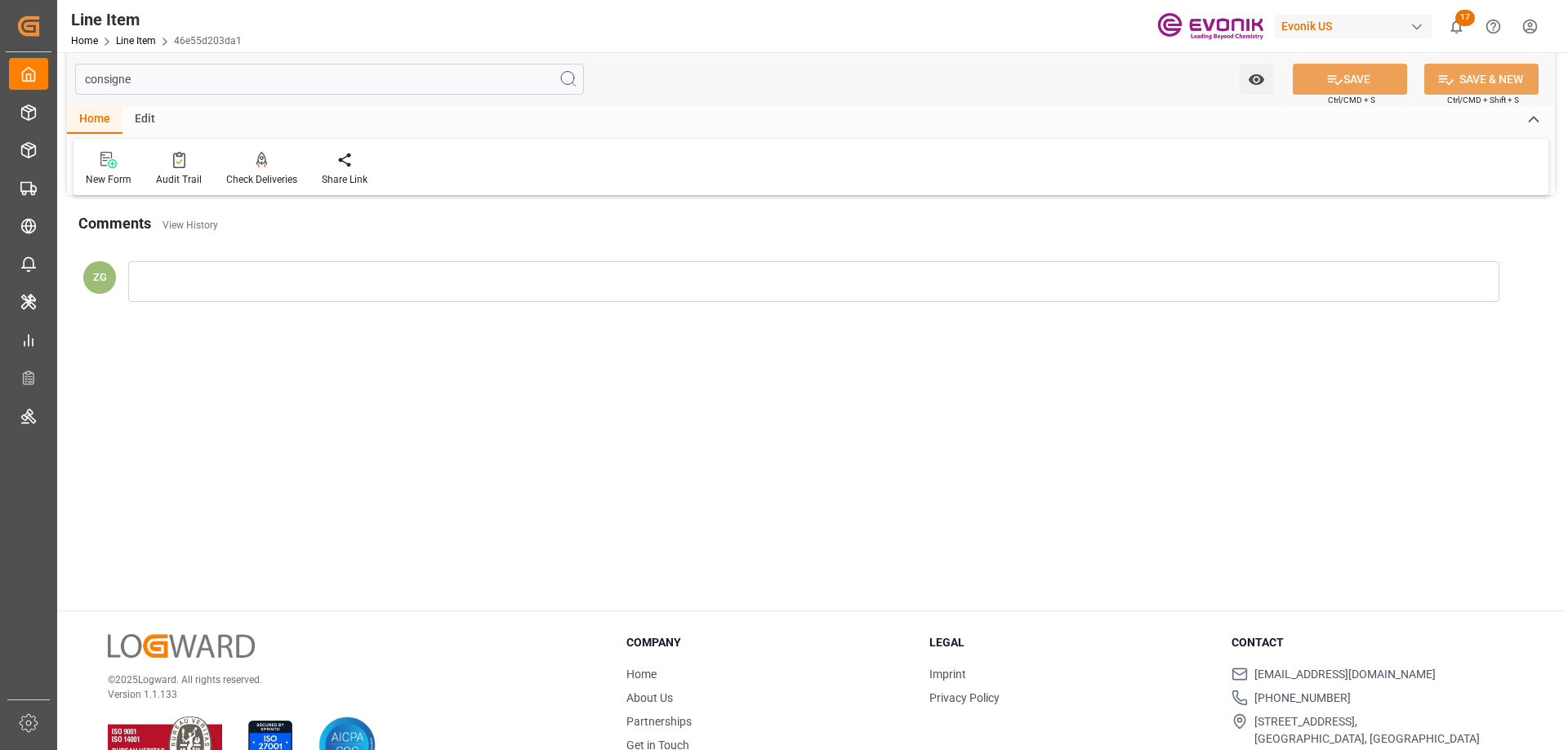
scroll to position [0, 0]
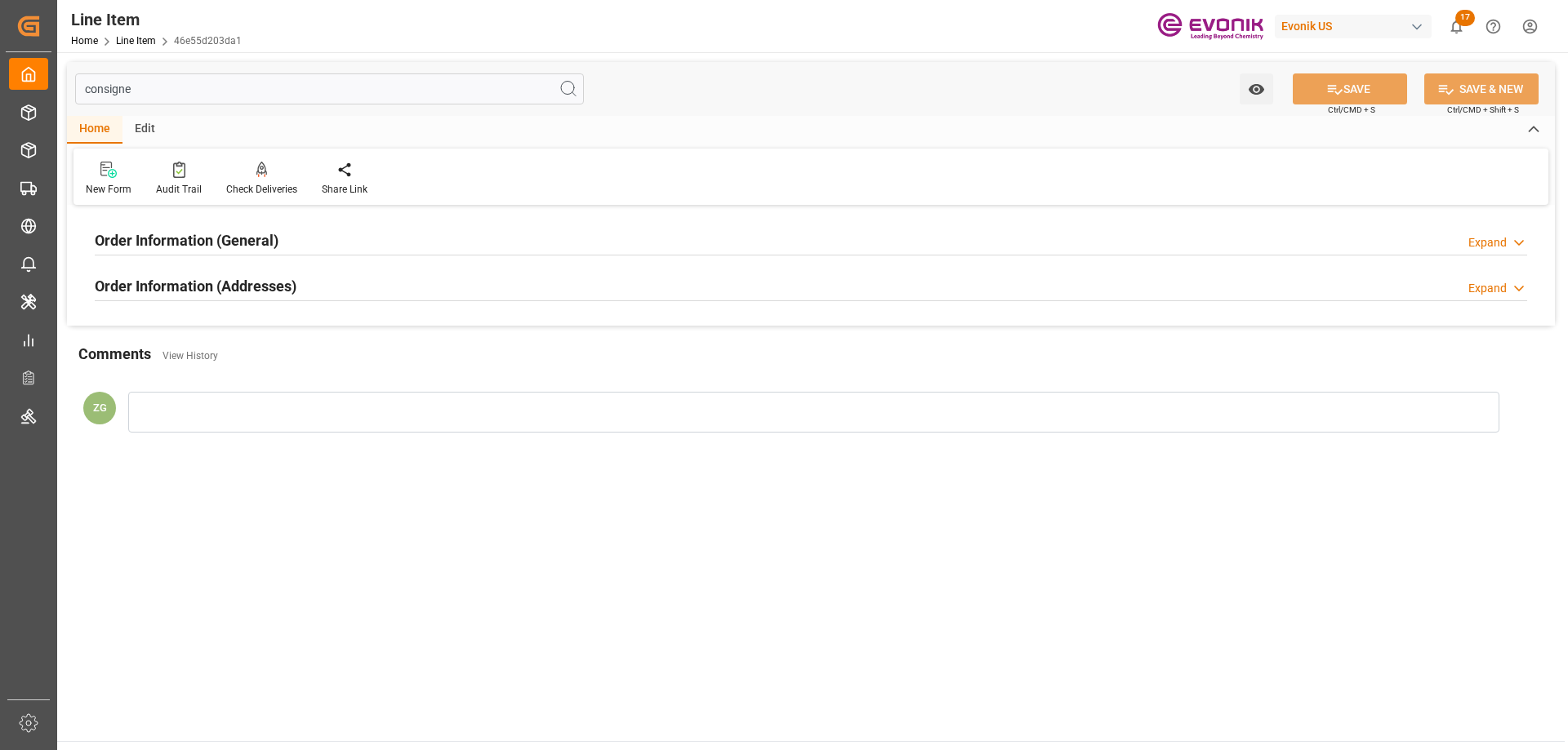
type input "consigne"
click at [230, 280] on h2 "Order Information (Addresses)" at bounding box center [195, 286] width 201 height 22
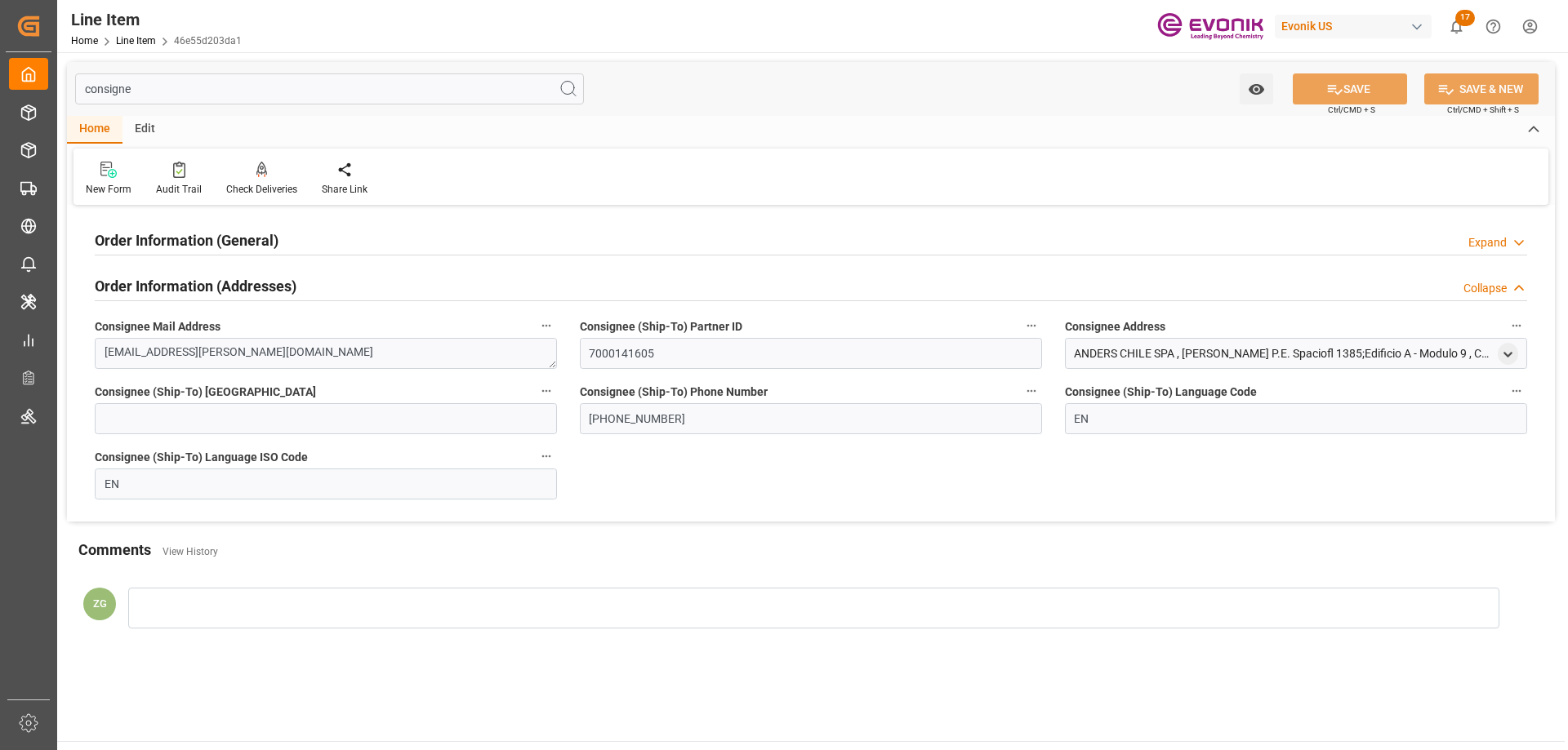
click at [203, 224] on div "Order Information (General)" at bounding box center [186, 239] width 183 height 31
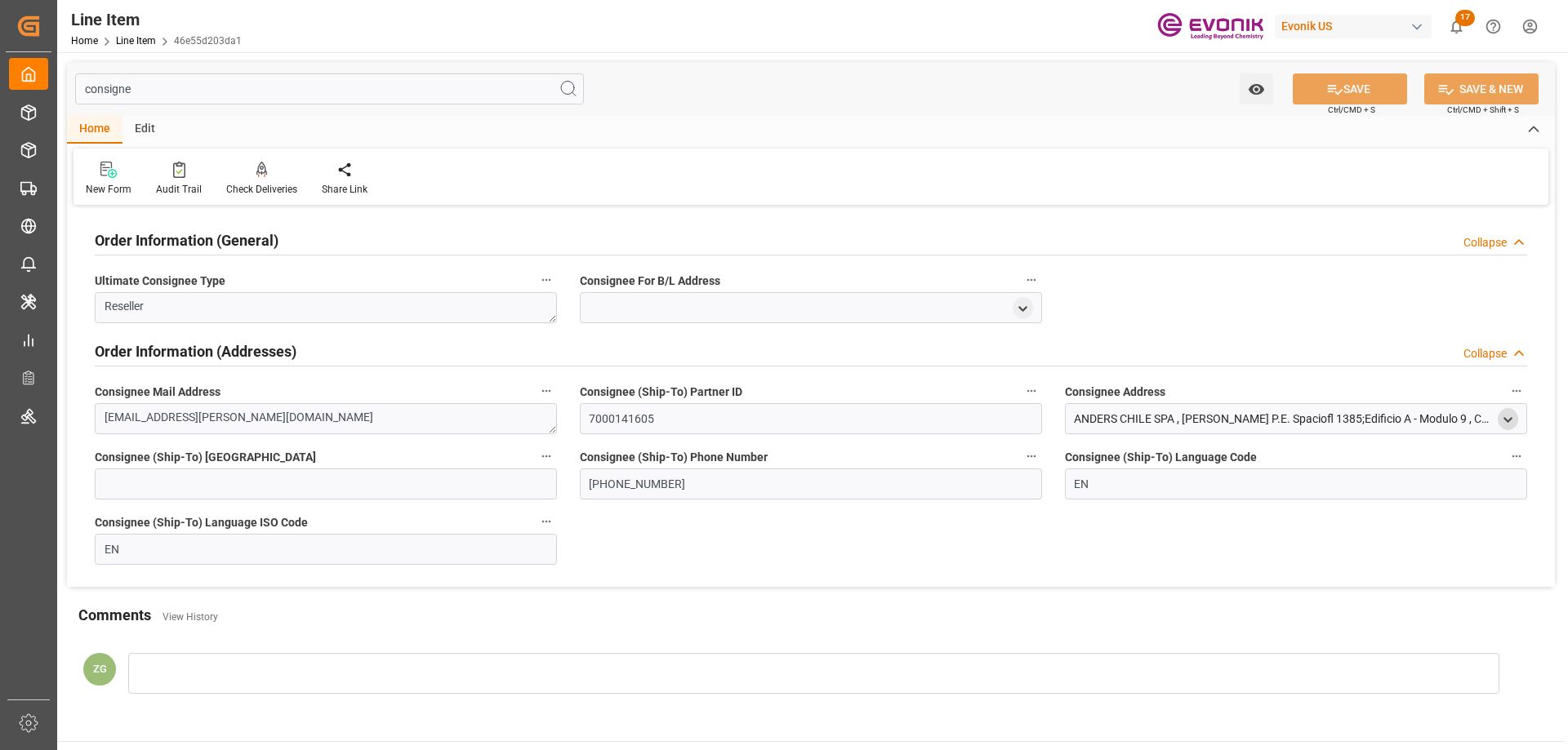
click at [1501, 425] on icon "open menu" at bounding box center [1508, 420] width 14 height 14
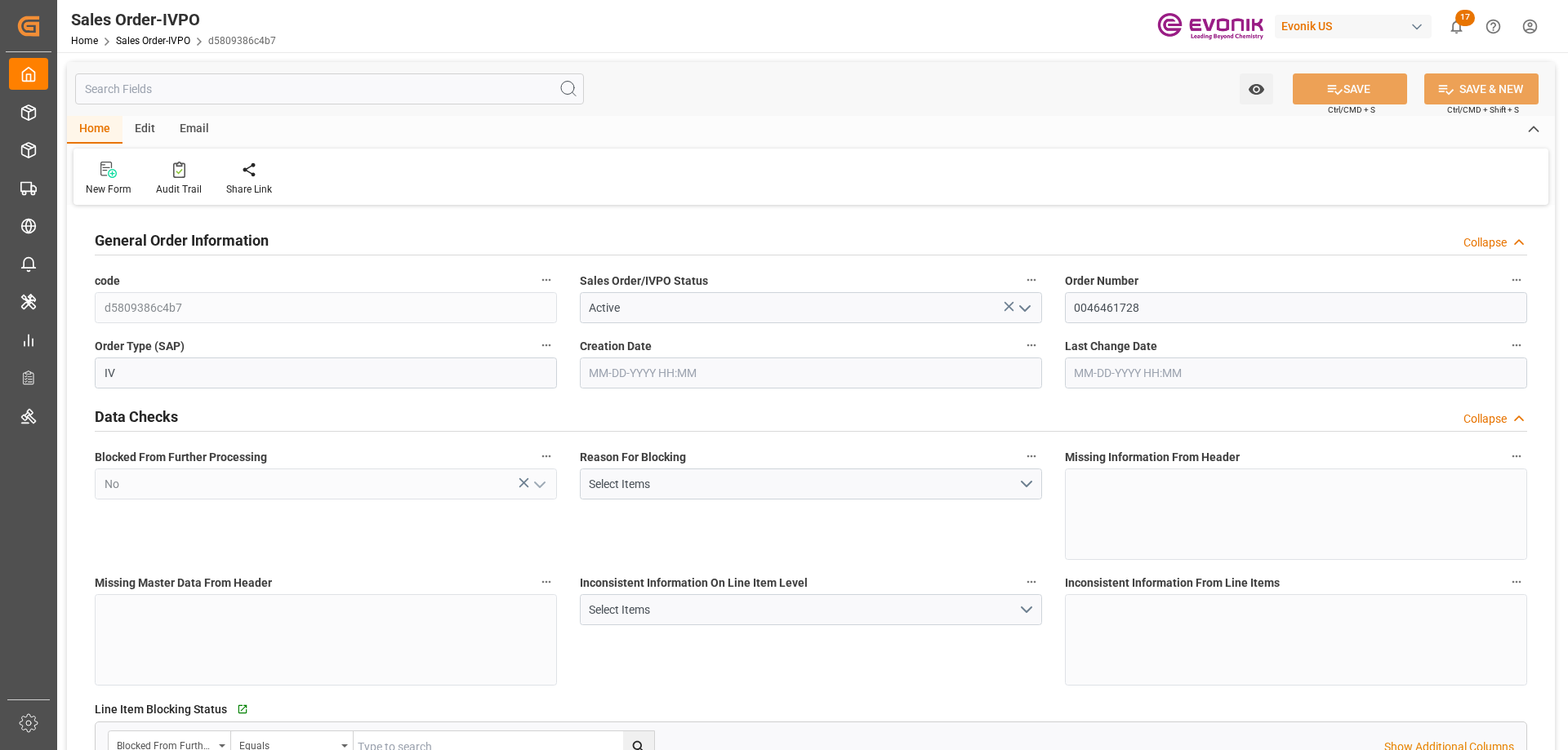
type input "JPYKK"
type input "0"
type input "1"
type input "2"
type input "19000"
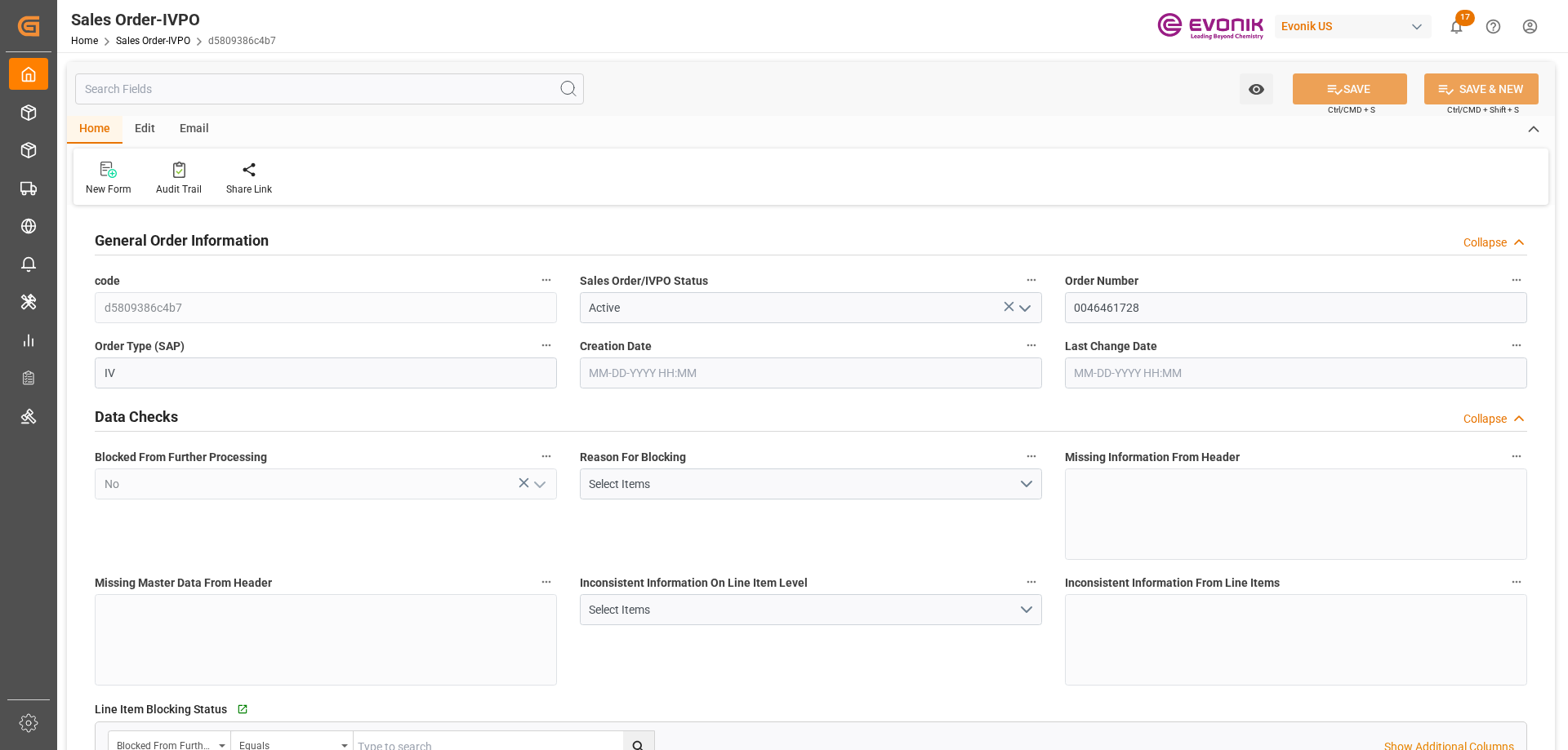
type input "0"
type input "17000"
type input "30"
type input "07-01-2025 17:57"
type input "09-23-2025 10:49"
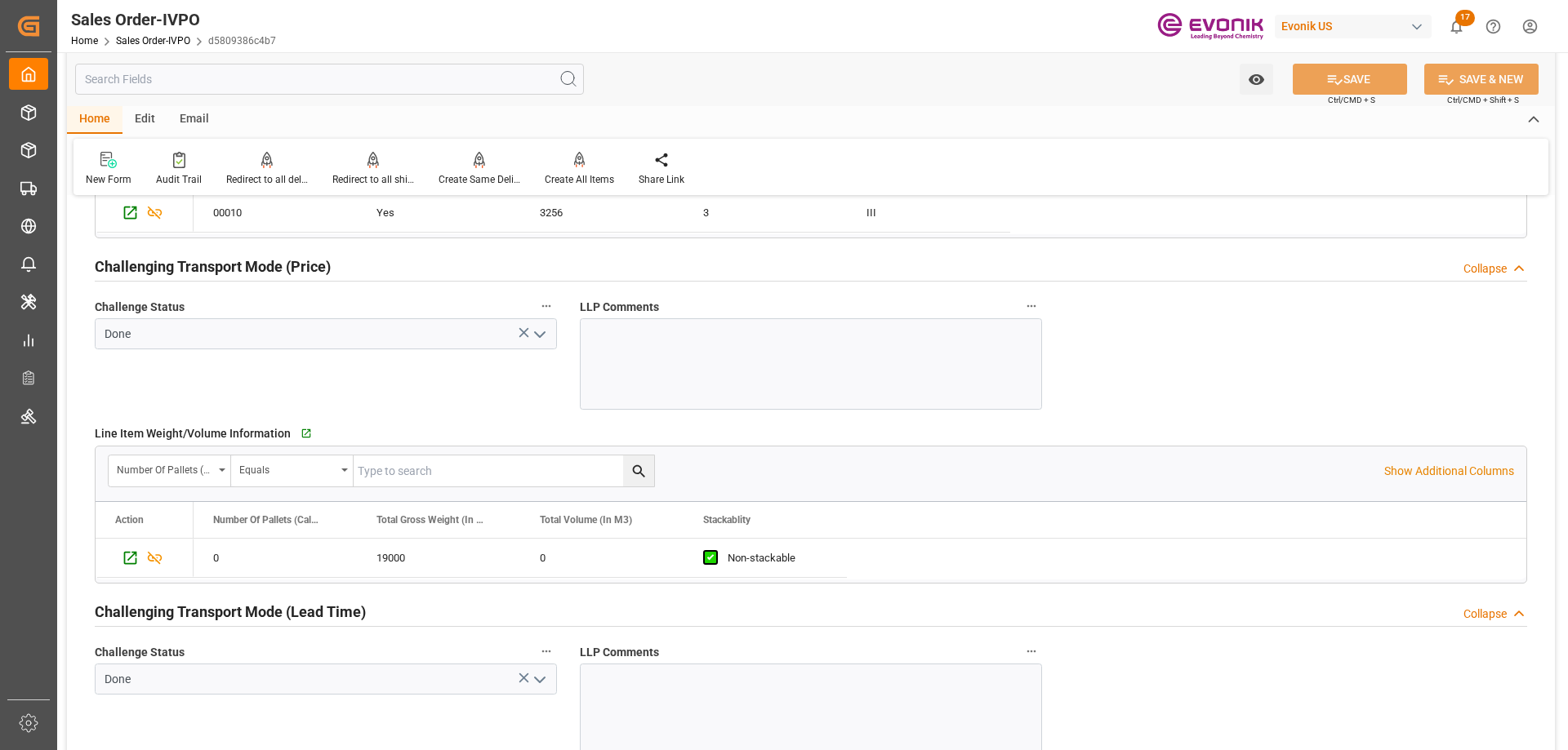
scroll to position [2693, 0]
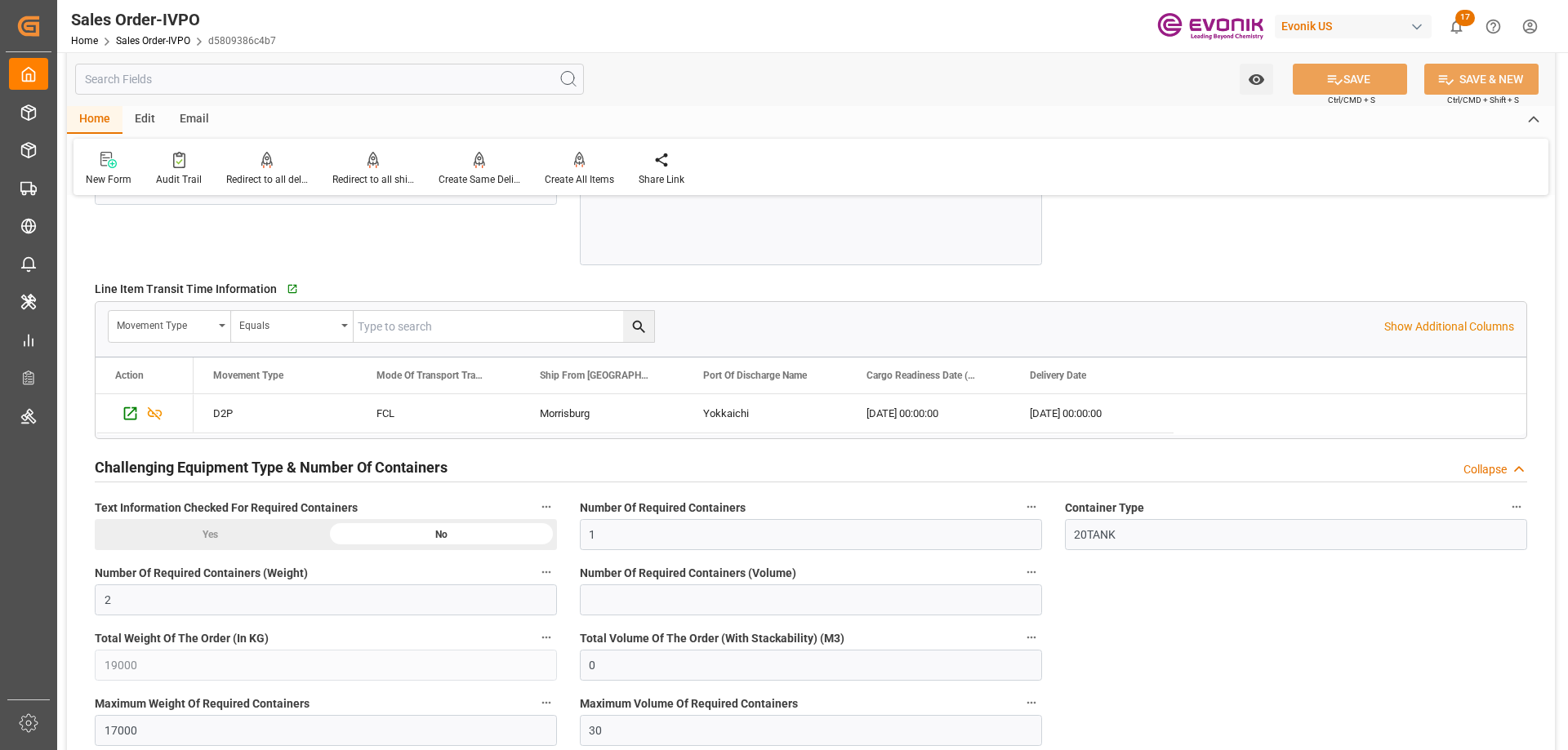
click at [1099, 271] on div "Line Item Transit Time Information   Go to Line Item Grid Movement Type Equals …" at bounding box center [811, 358] width 1455 height 174
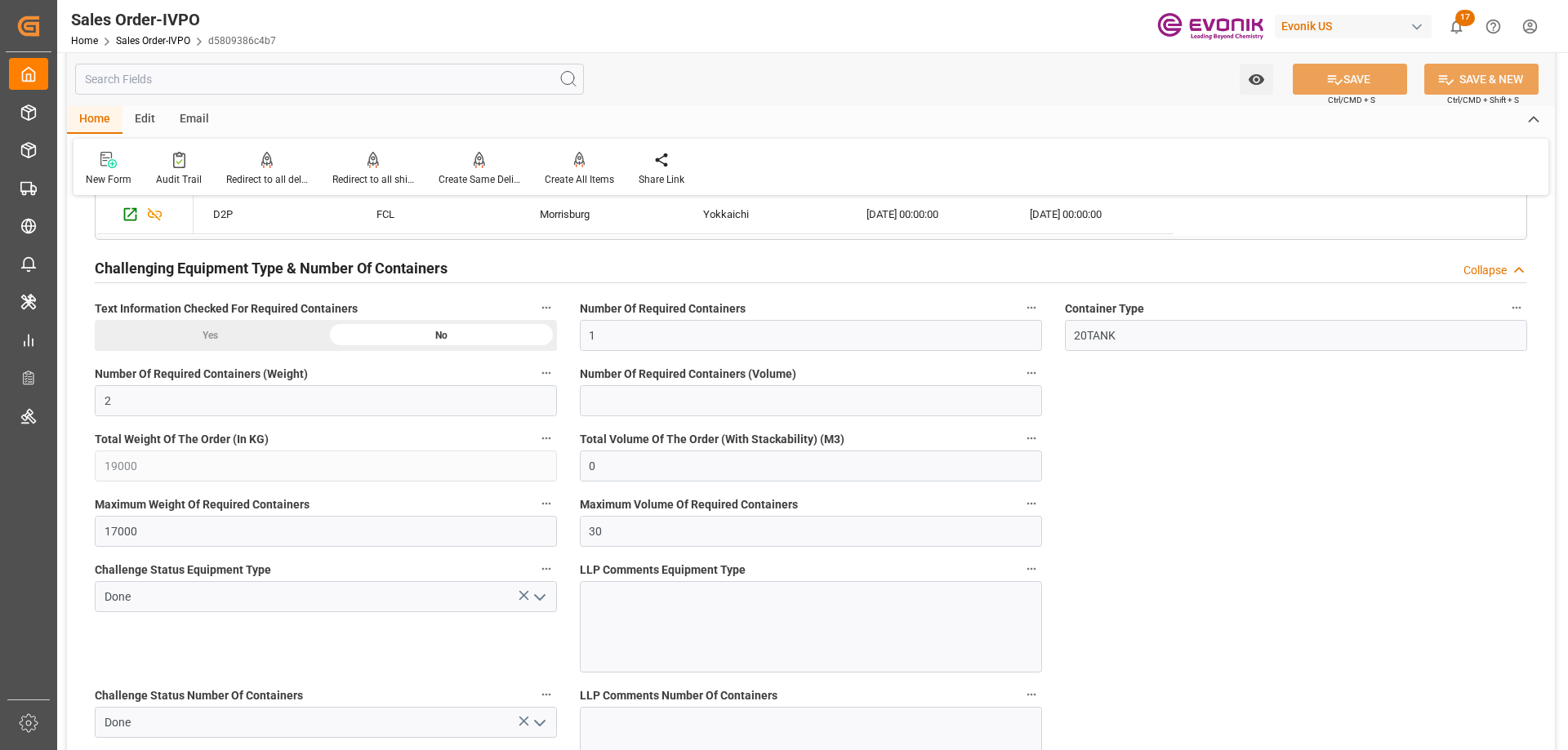
scroll to position [2403, 0]
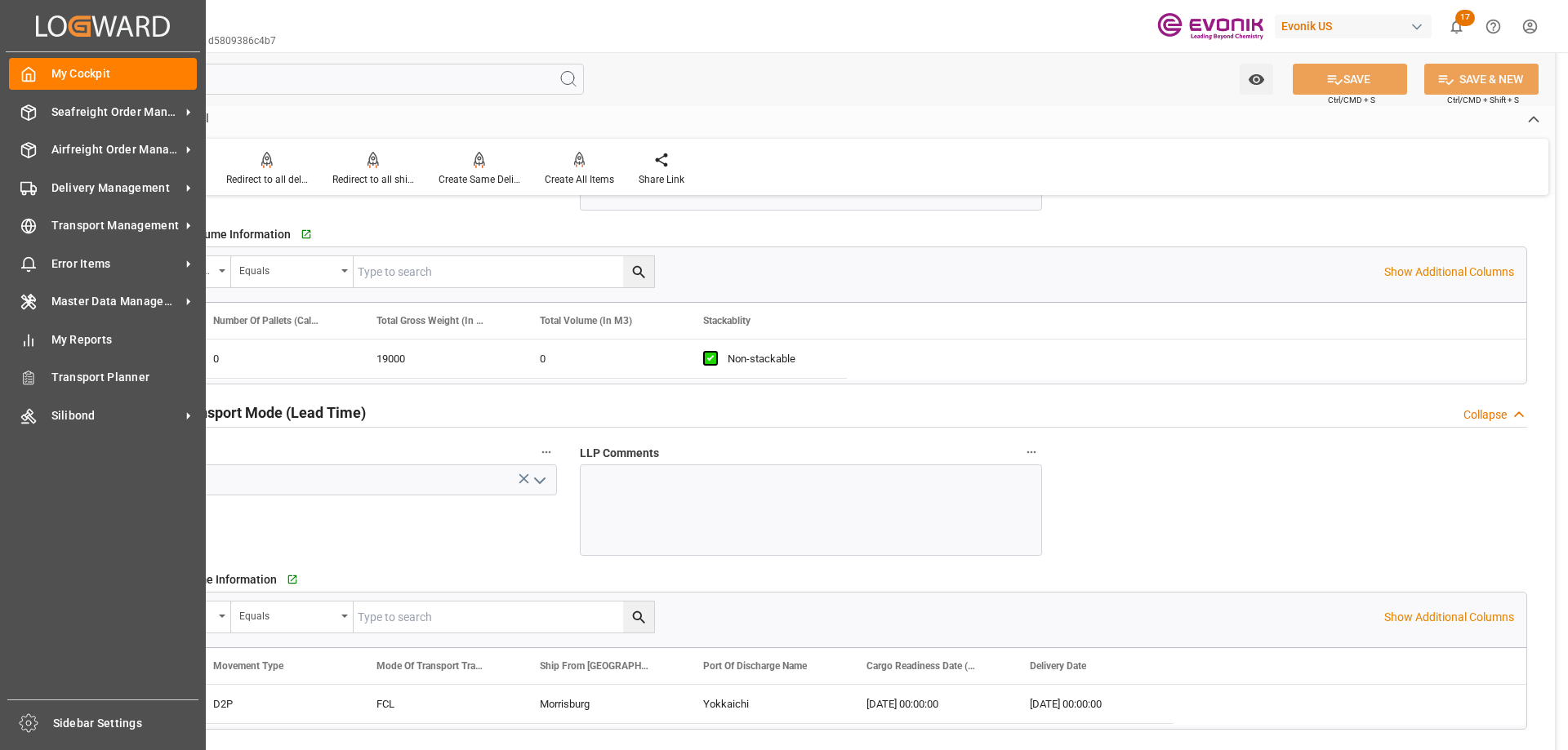
click at [513, 524] on div "Challenge Status Done" at bounding box center [326, 499] width 485 height 126
click at [813, 120] on div "Home Edit Email" at bounding box center [811, 120] width 1488 height 28
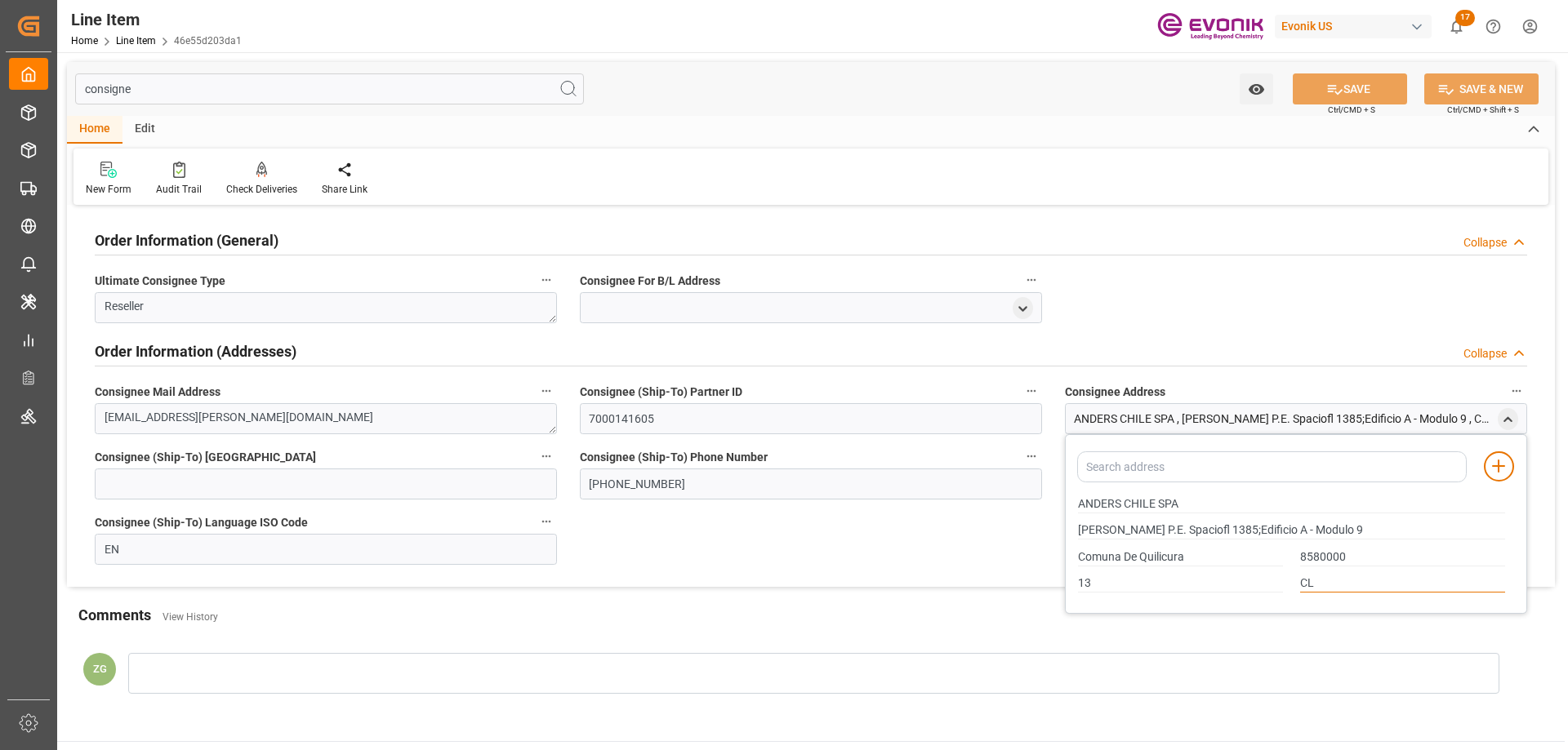
drag, startPoint x: 1324, startPoint y: 586, endPoint x: 1274, endPoint y: 586, distance: 50.0
click at [1274, 586] on div "13 CL" at bounding box center [1292, 583] width 444 height 27
drag, startPoint x: 1080, startPoint y: 501, endPoint x: 1178, endPoint y: 501, distance: 98.0
click at [1178, 501] on input "ANDERS CHILE SPA" at bounding box center [1292, 504] width 427 height 18
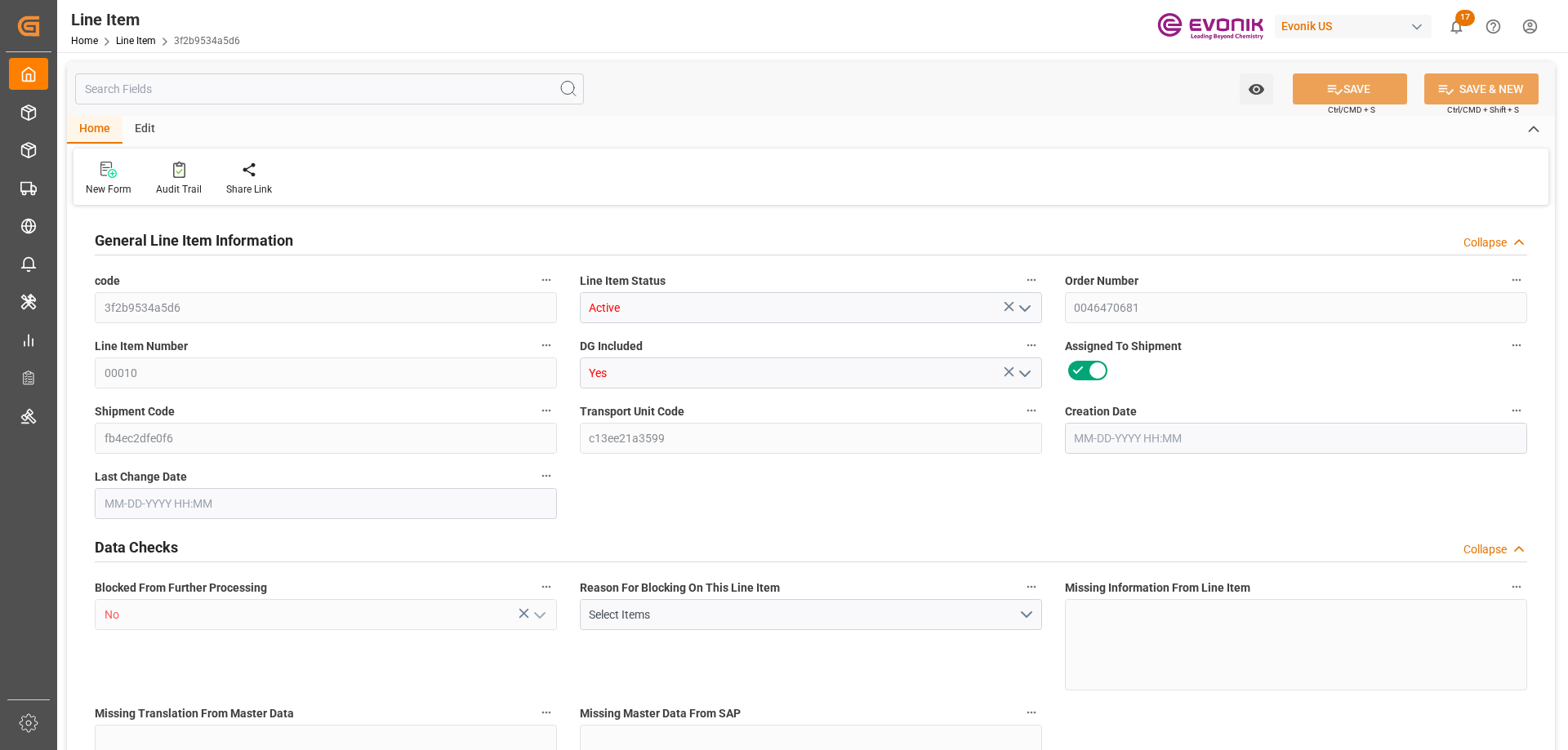
type input "20"
type input "15584"
type input "14240"
type input "22.925"
type input "80"
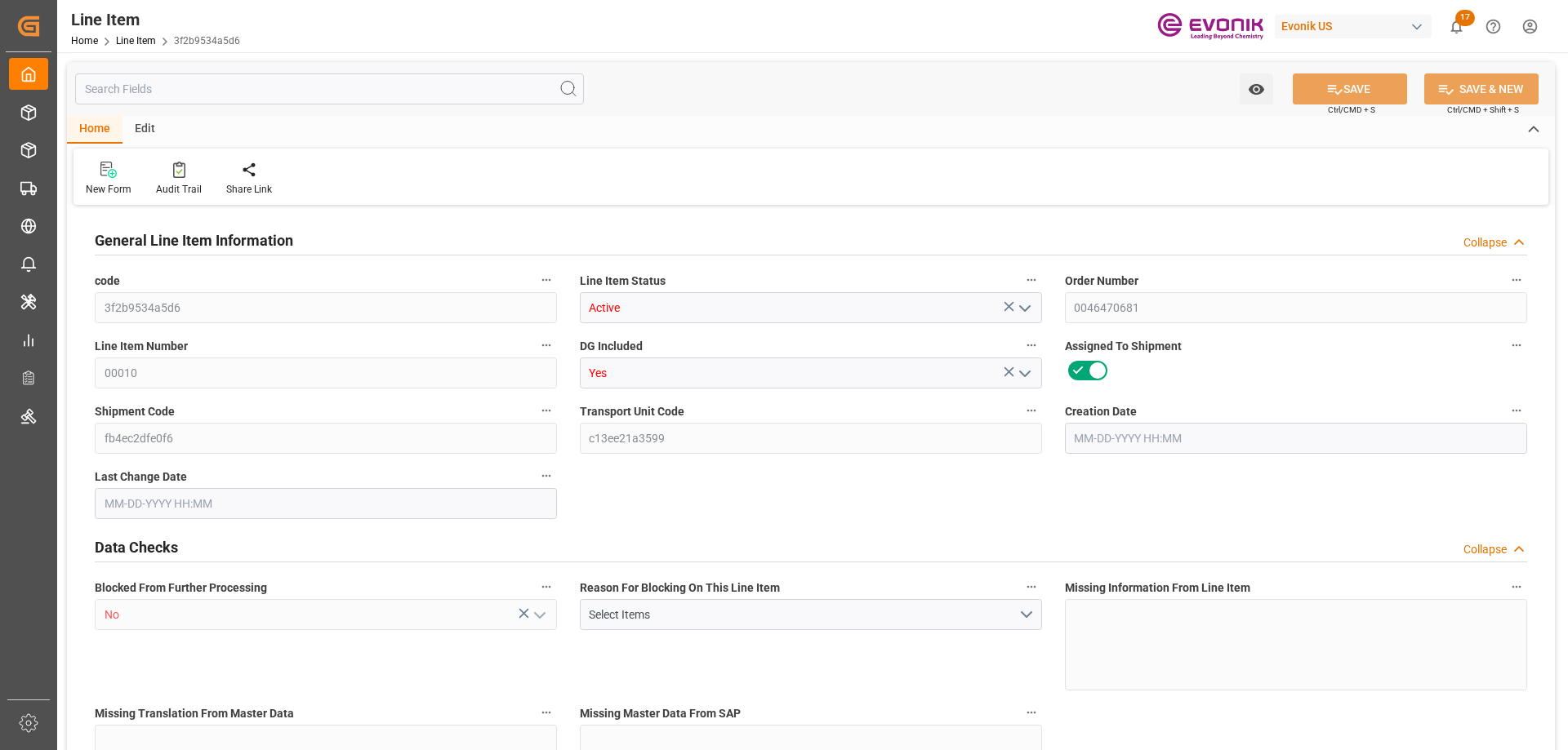
type input "44015840"
type input "80"
type input "15584"
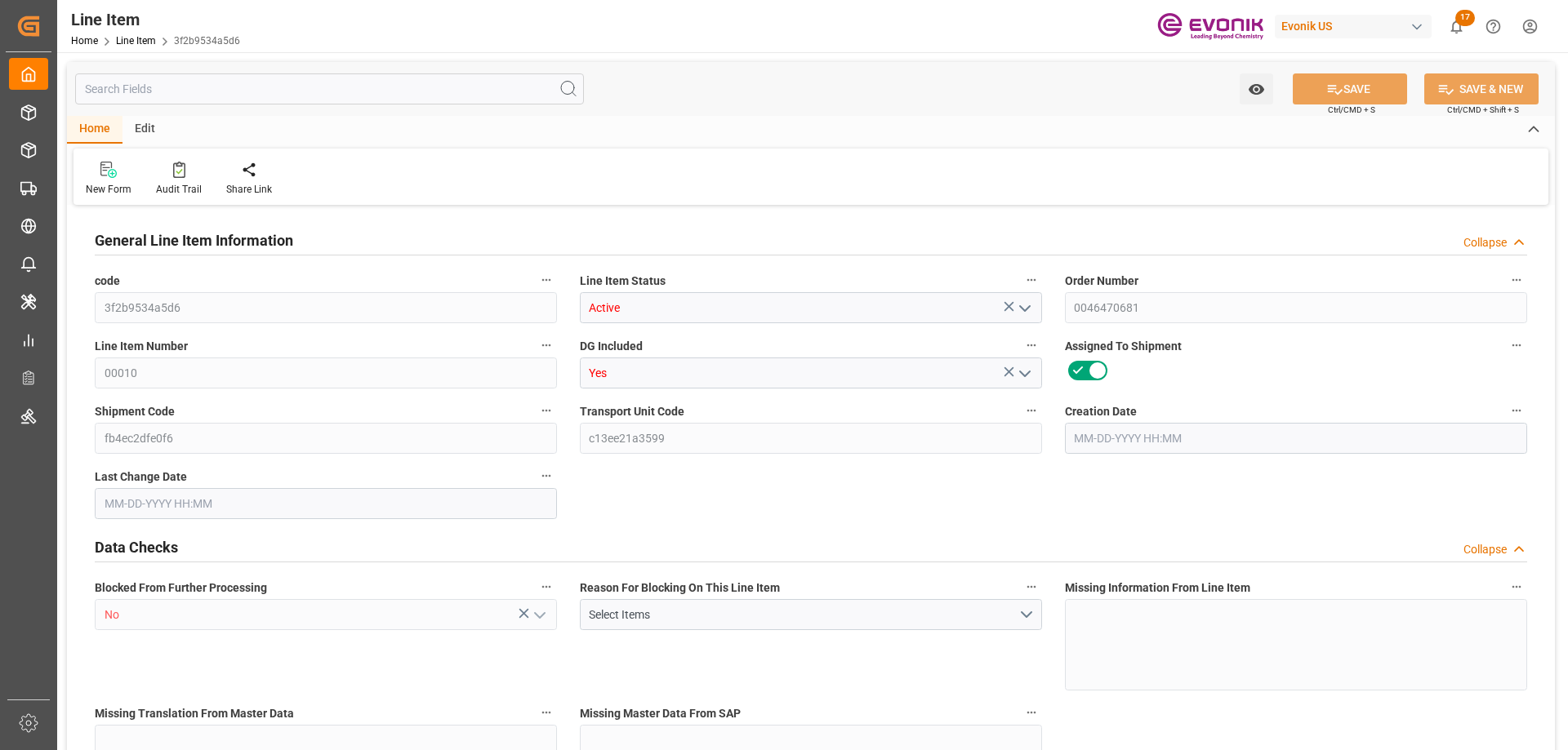
type input "15984"
type input "14240"
type input "22.925"
type input "22924.96"
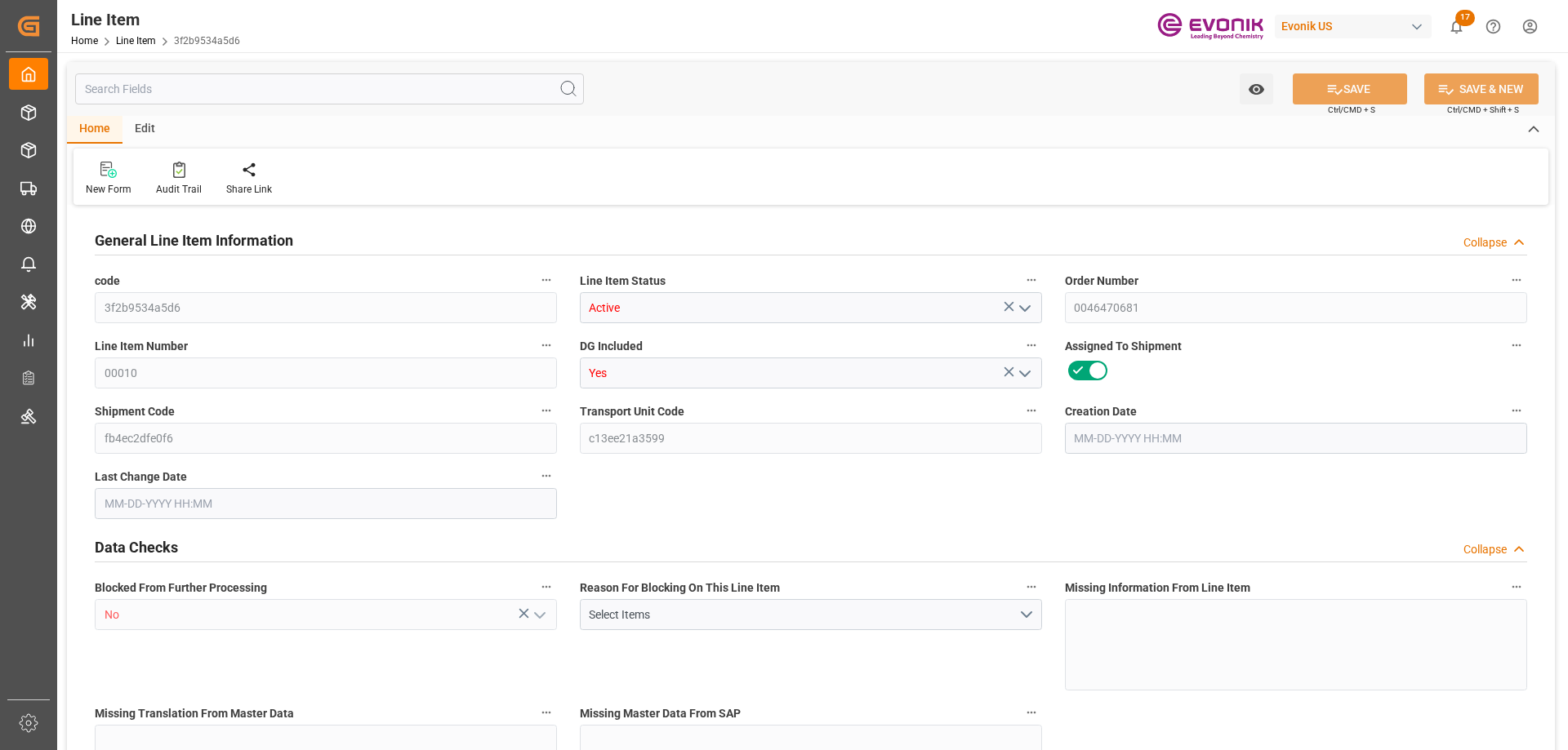
type input "0"
type input "[DATE] 14:14"
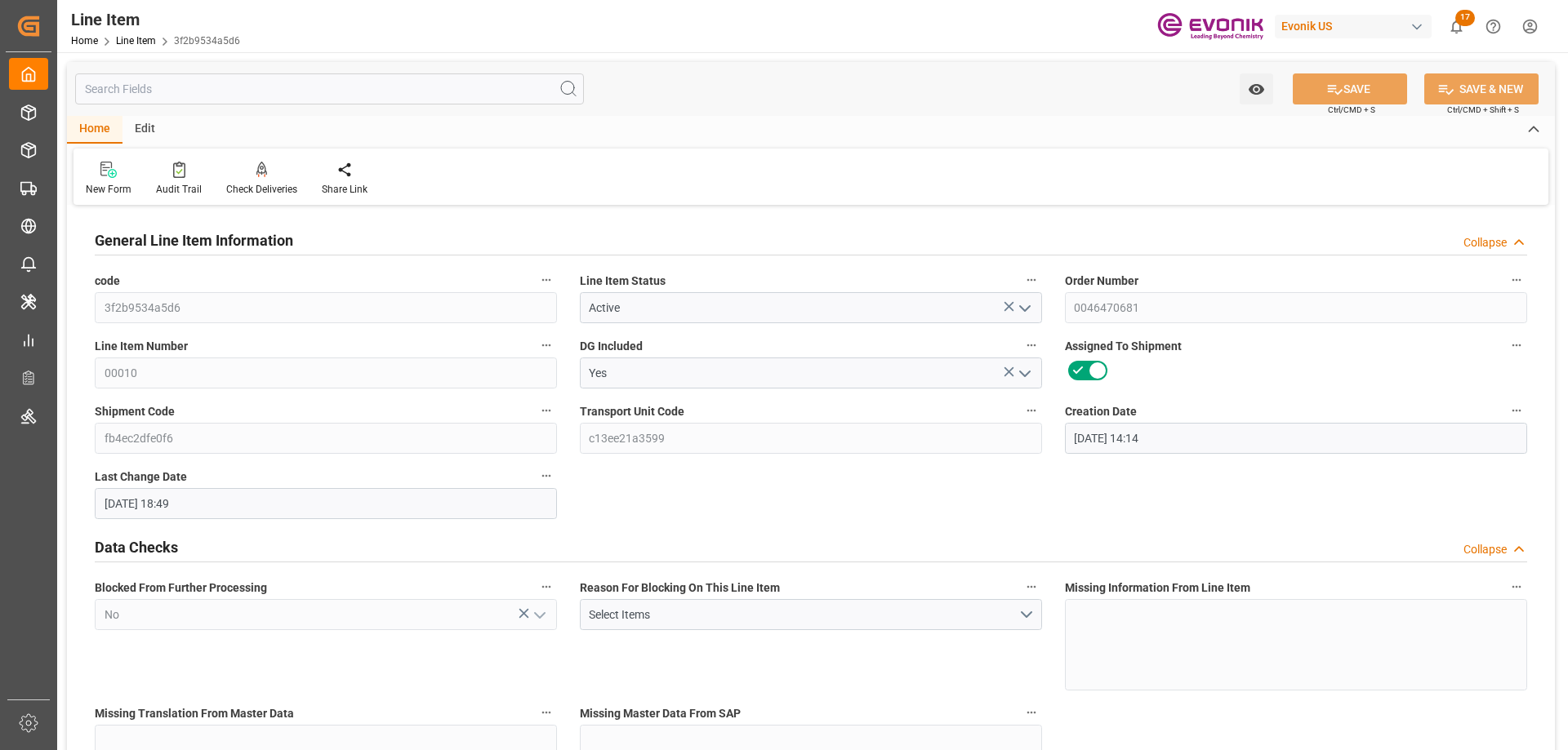
type input "[DATE] 18:49"
type input "[DATE]"
click at [392, 84] on input "text" at bounding box center [329, 89] width 509 height 31
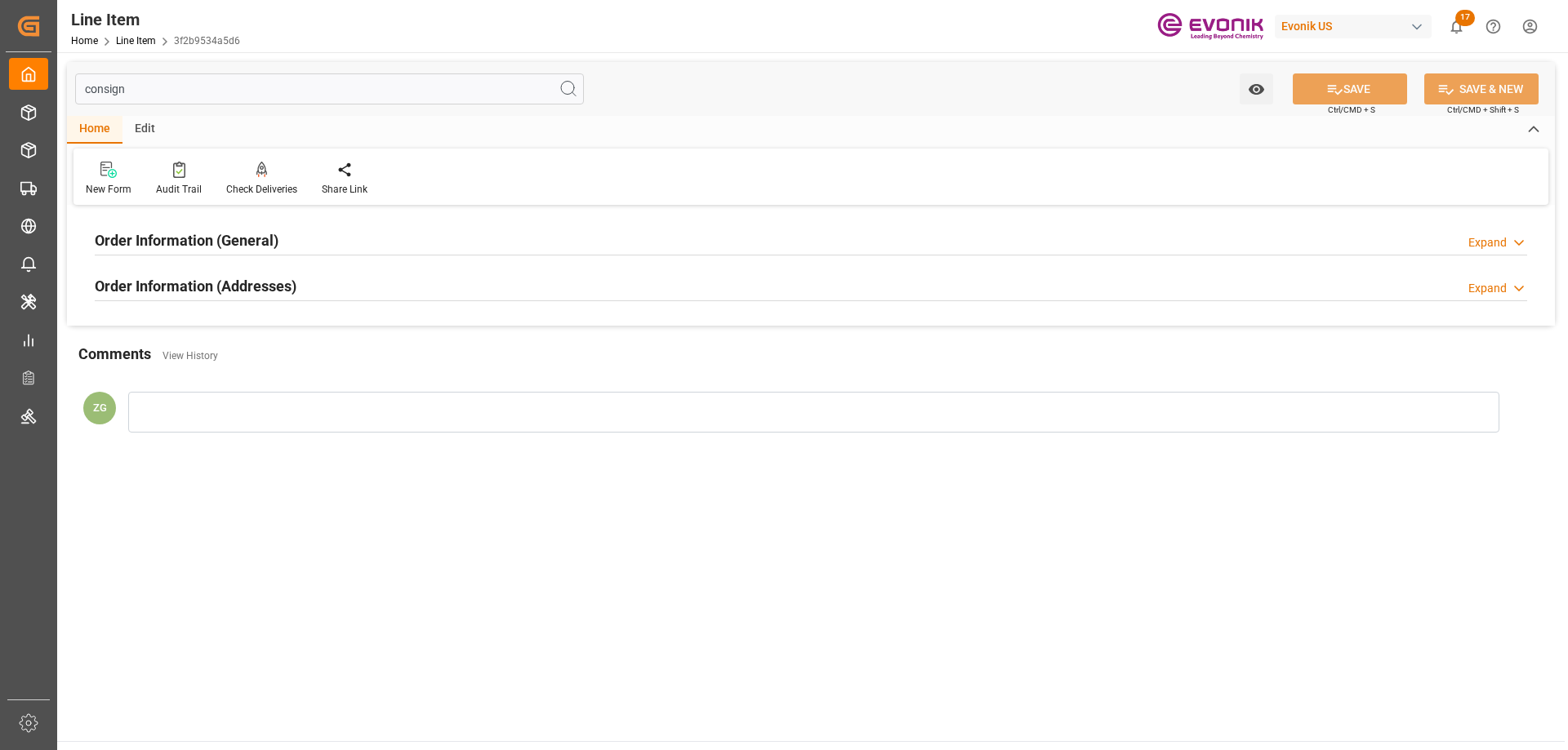
type input "consign"
click at [288, 273] on div "Order Information (Addresses)" at bounding box center [195, 285] width 201 height 31
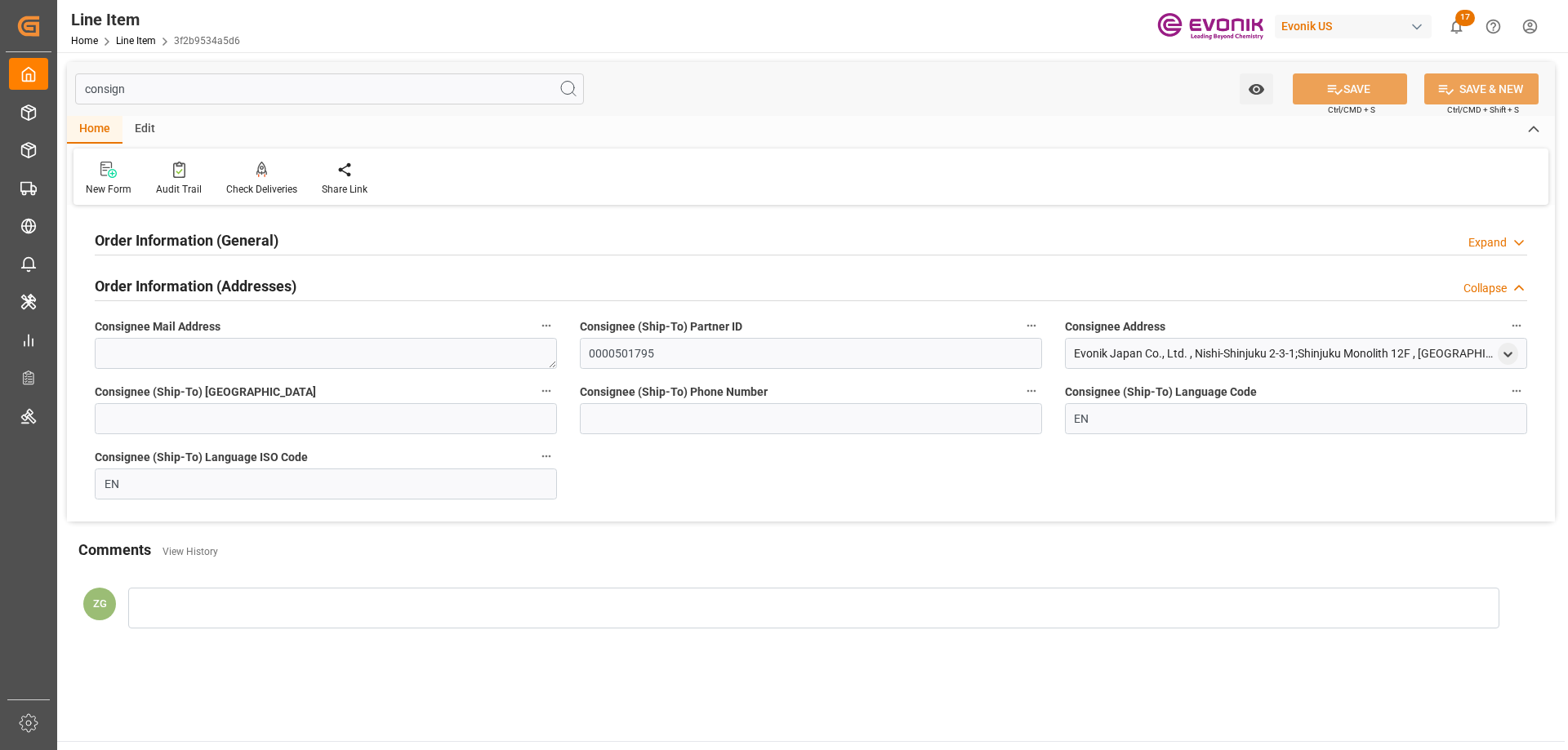
click at [263, 251] on h2 "Order Information (General)" at bounding box center [186, 241] width 183 height 22
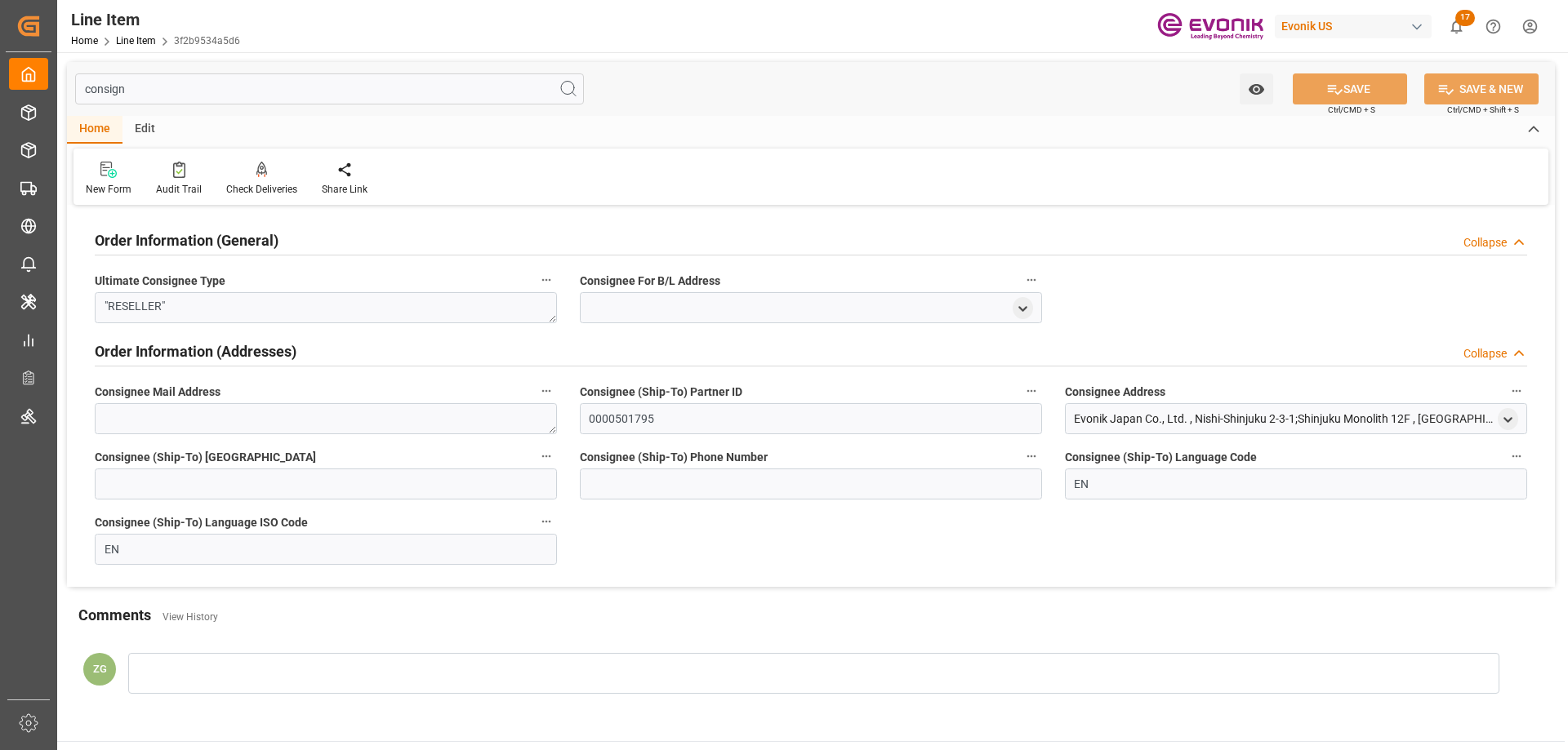
click at [1494, 422] on div "Evonik Japan Co., Ltd. , Nishi-Shinjuku 2-3-1;Shinjuku Monolith 12F , [GEOGRAPH…" at bounding box center [1295, 419] width 462 height 31
click at [1499, 422] on div "open menu" at bounding box center [1508, 419] width 21 height 22
click at [1511, 422] on icon "open menu" at bounding box center [1508, 420] width 14 height 14
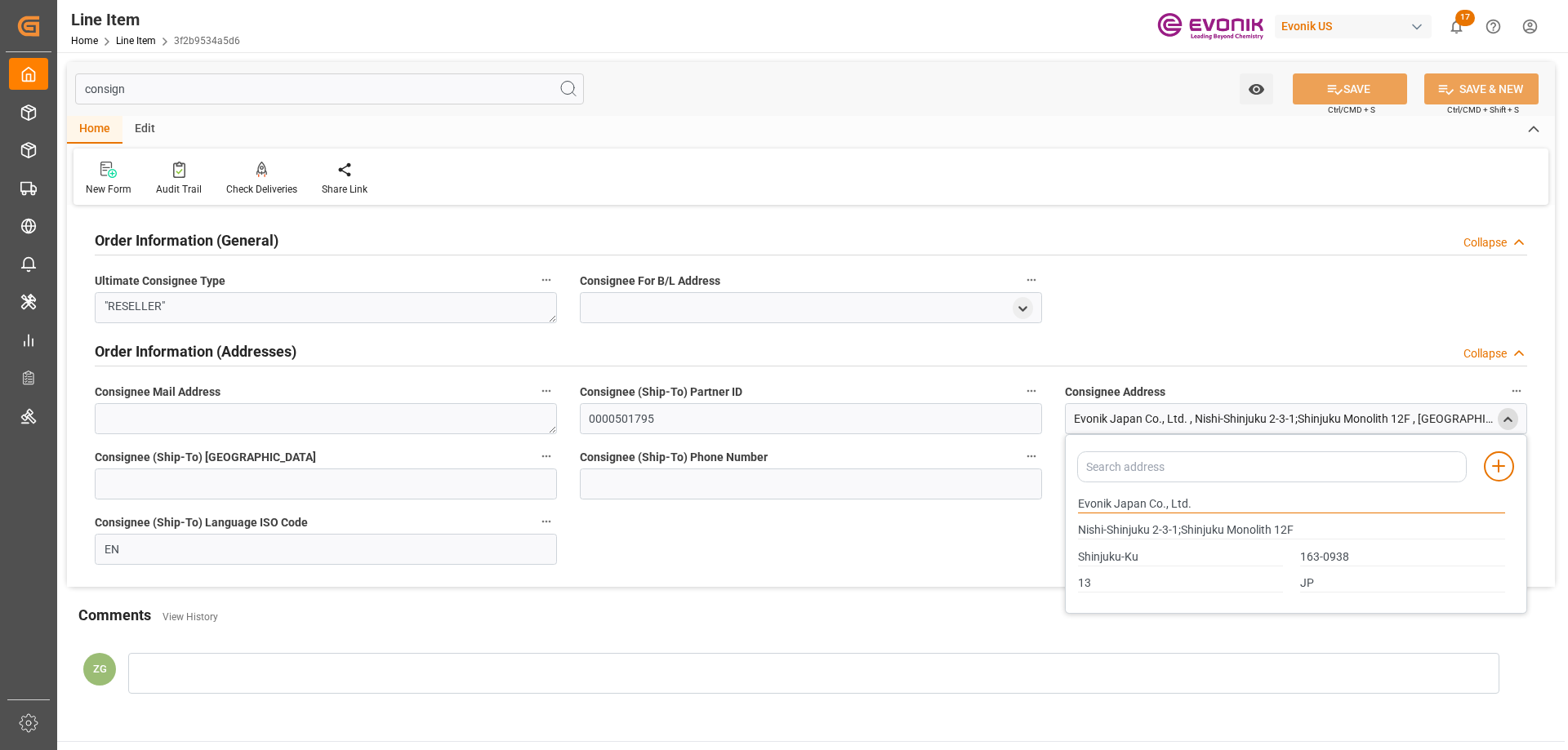
drag, startPoint x: 1078, startPoint y: 503, endPoint x: 1159, endPoint y: 498, distance: 81.2
click at [1159, 498] on input "Evonik Japan Co., Ltd." at bounding box center [1292, 504] width 427 height 18
